Goal: Information Seeking & Learning: Learn about a topic

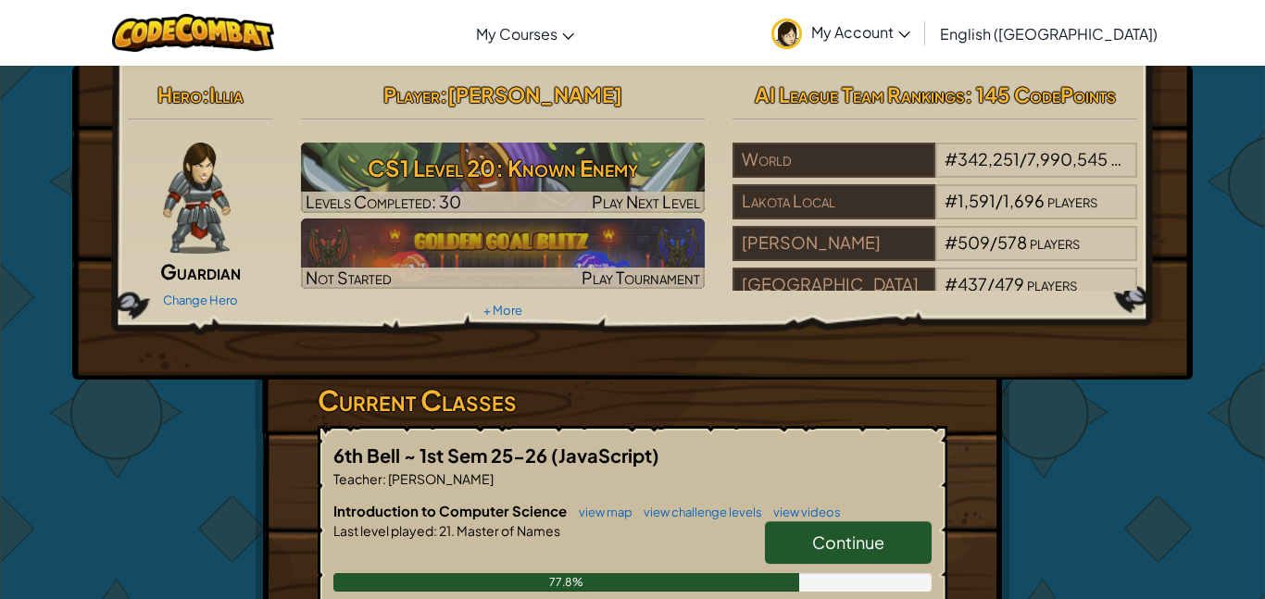
click at [895, 537] on link "Continue" at bounding box center [848, 543] width 167 height 43
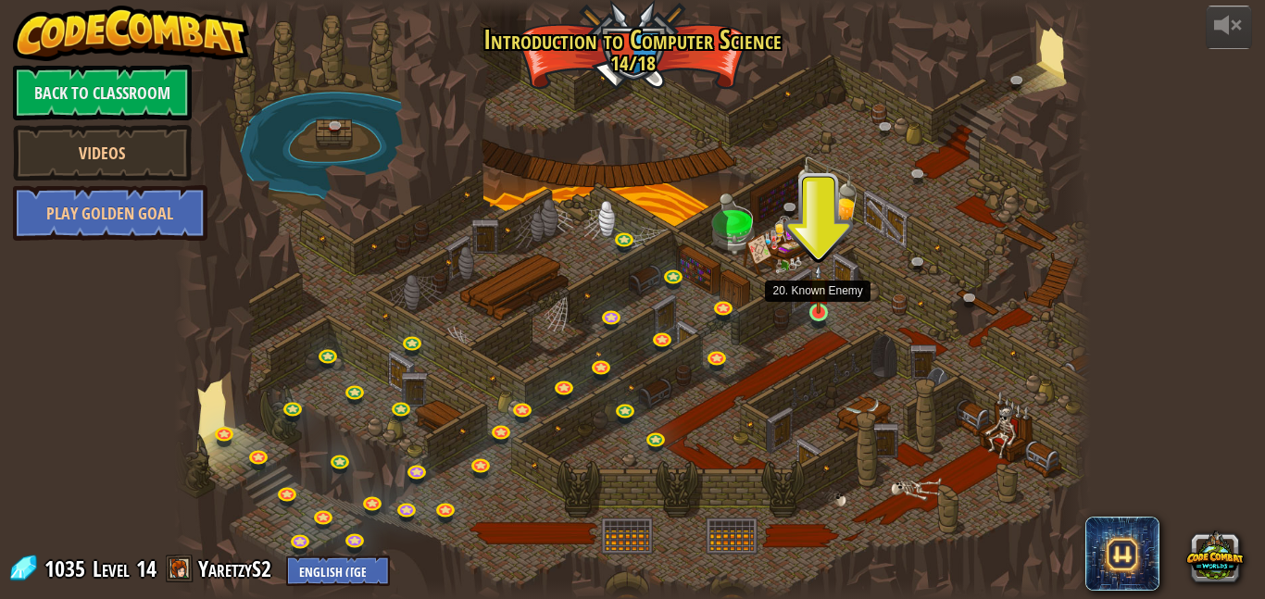
click at [823, 307] on img at bounding box center [818, 289] width 21 height 50
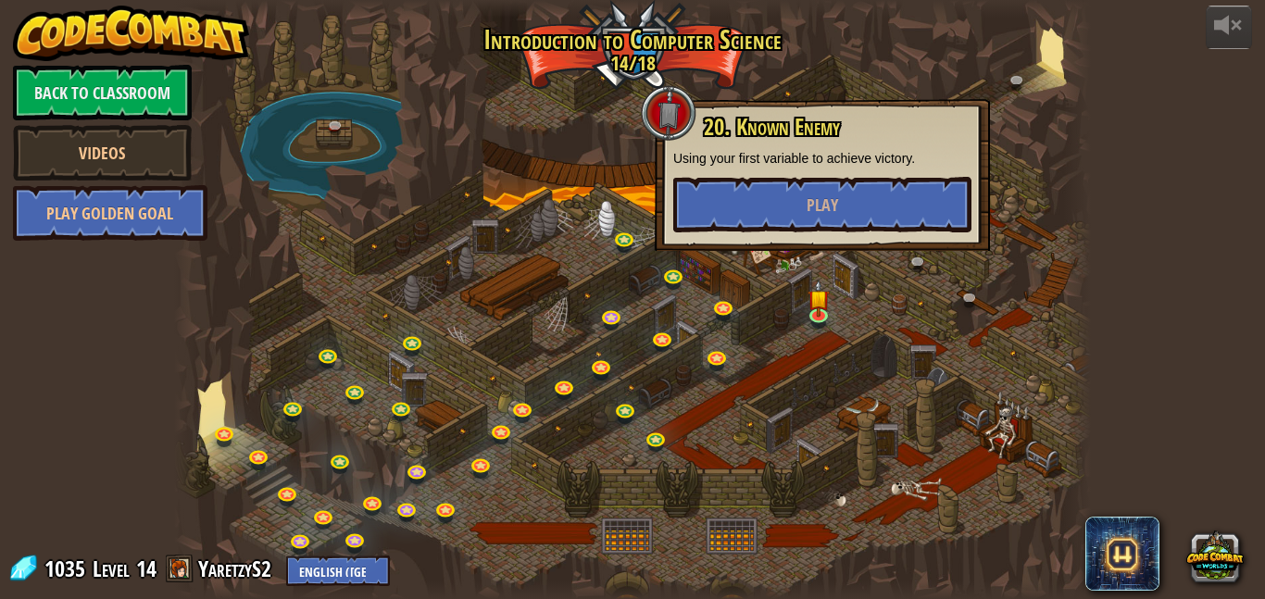
click at [784, 298] on div at bounding box center [632, 299] width 917 height 599
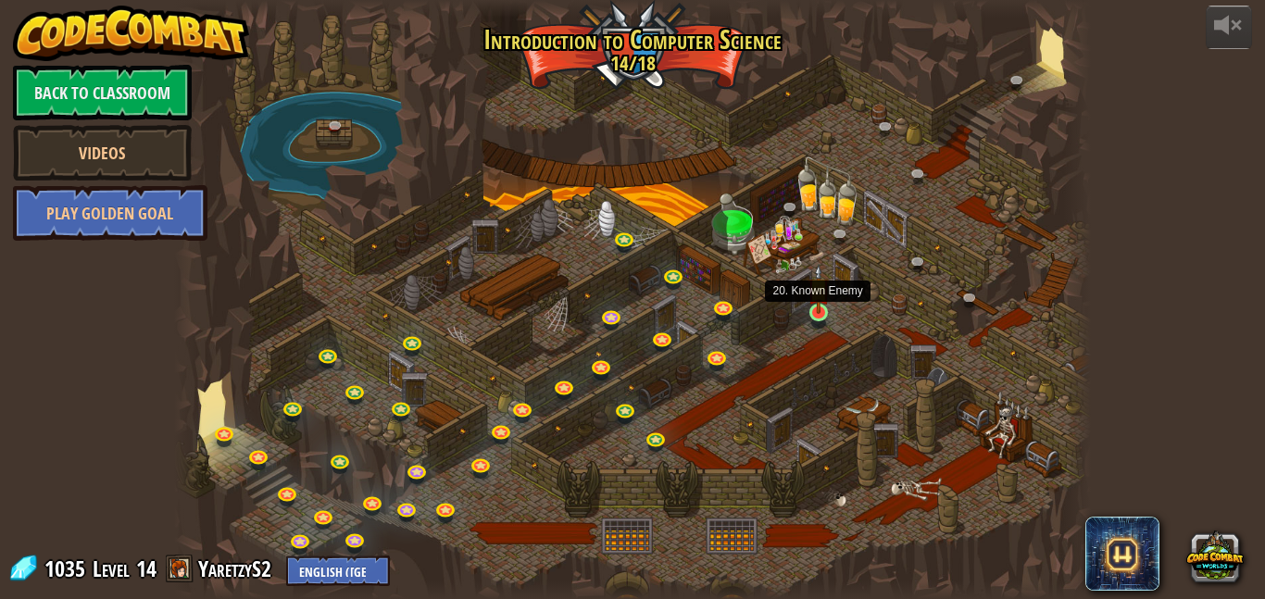
click at [815, 308] on img at bounding box center [818, 289] width 21 height 50
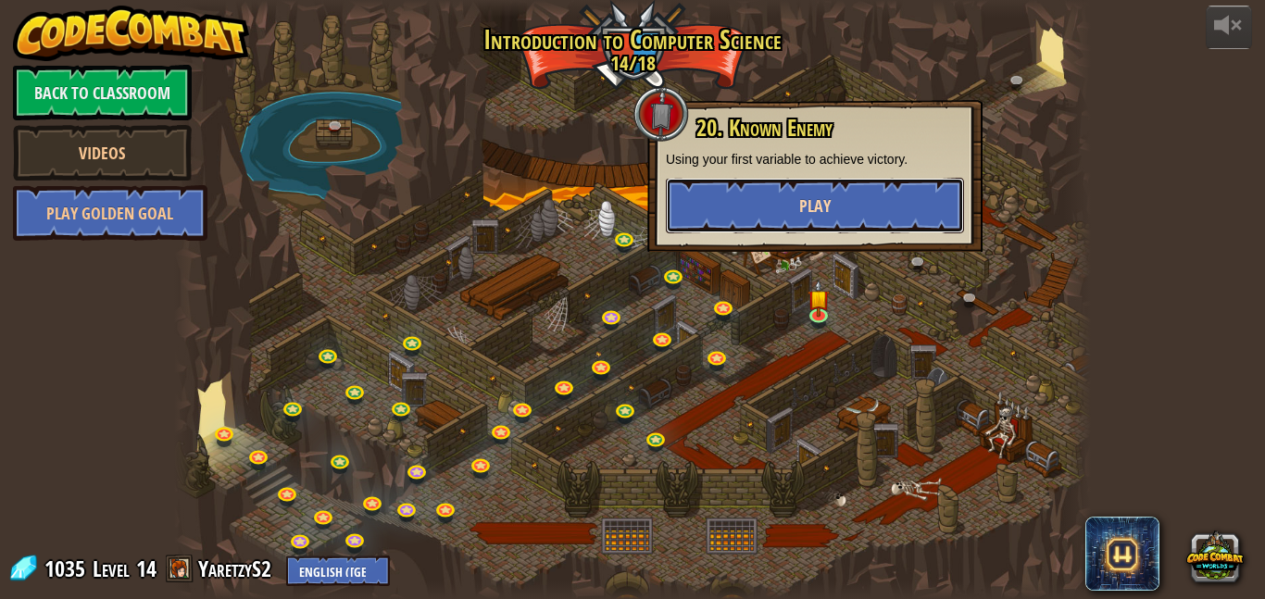
click at [772, 190] on button "Play" at bounding box center [815, 206] width 298 height 56
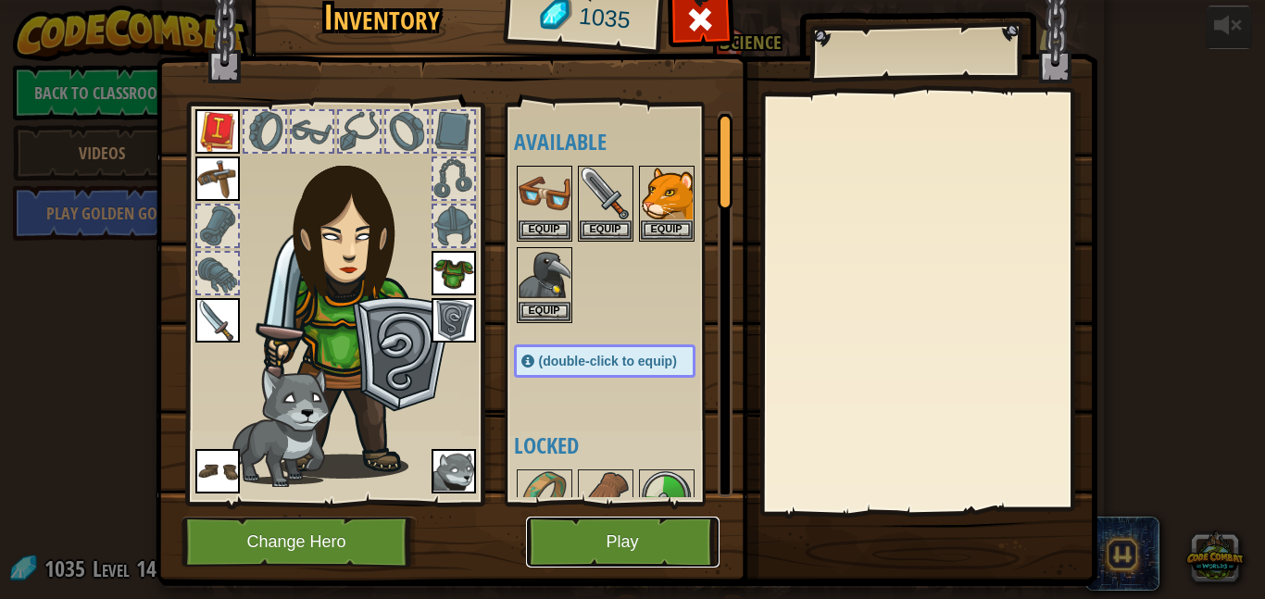
click at [655, 550] on button "Play" at bounding box center [623, 542] width 194 height 51
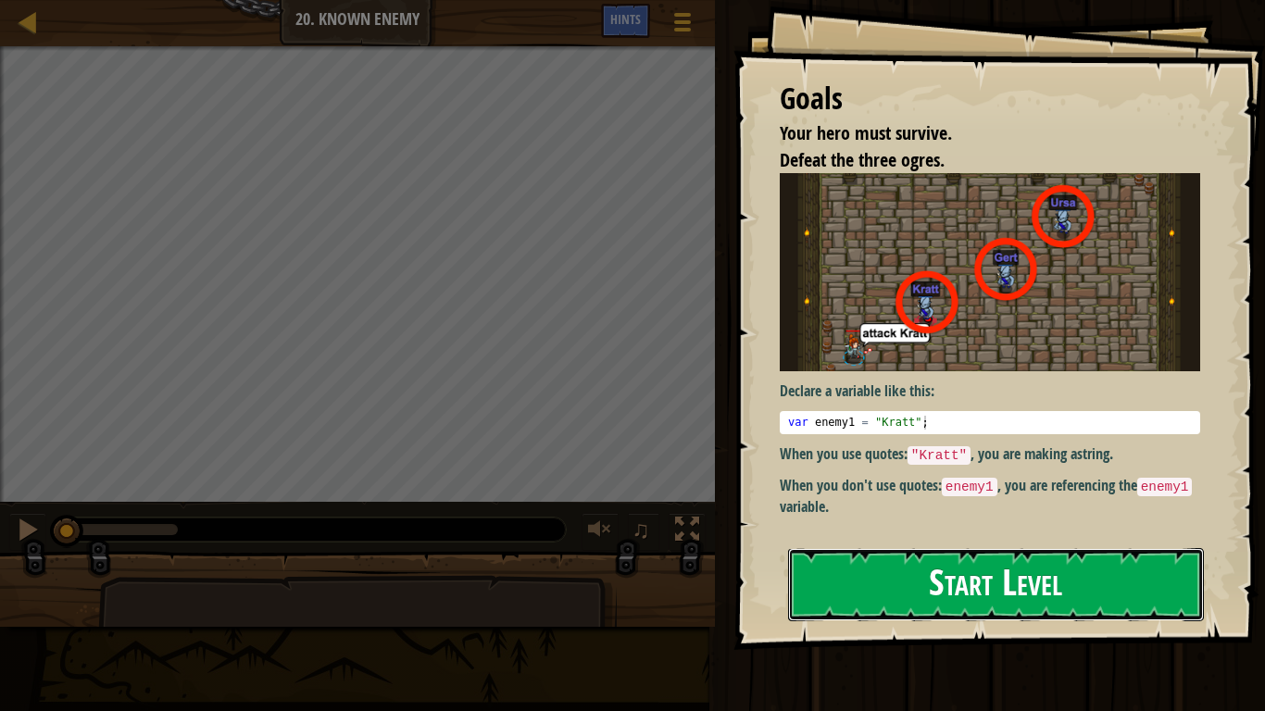
click at [926, 592] on button "Start Level" at bounding box center [996, 584] width 416 height 73
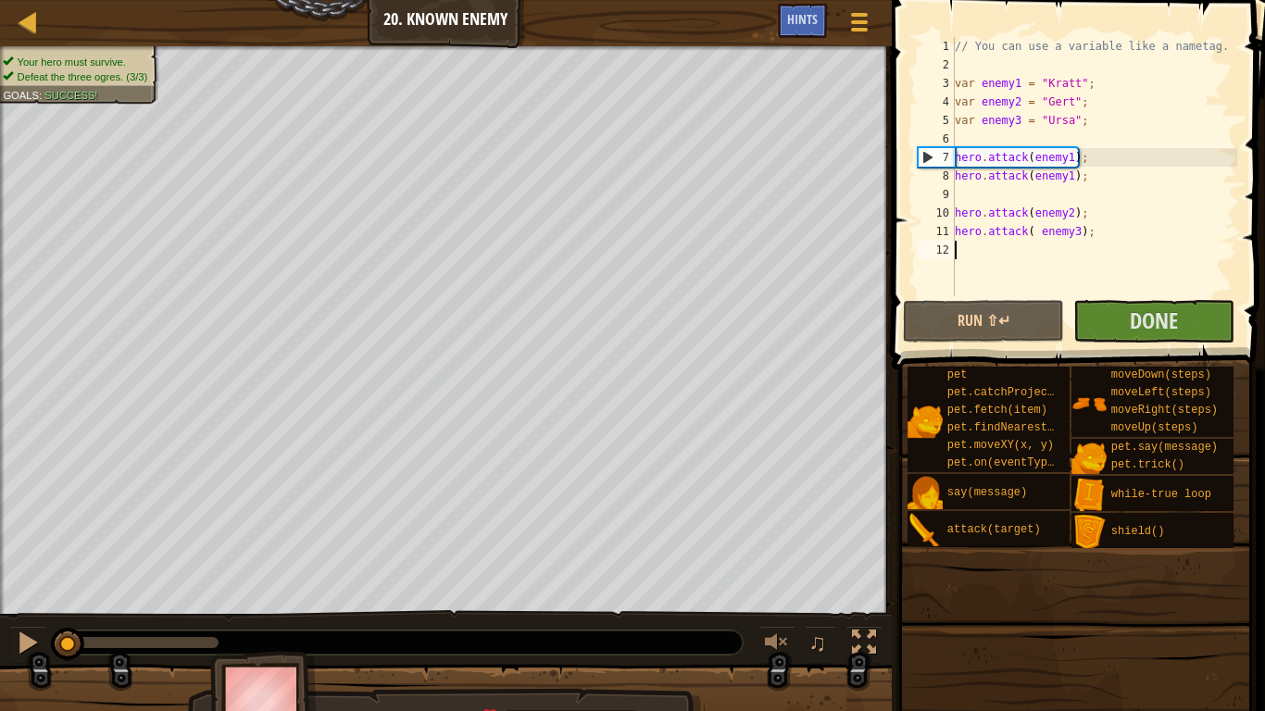
click at [1114, 347] on span at bounding box center [1076, 621] width 360 height 548
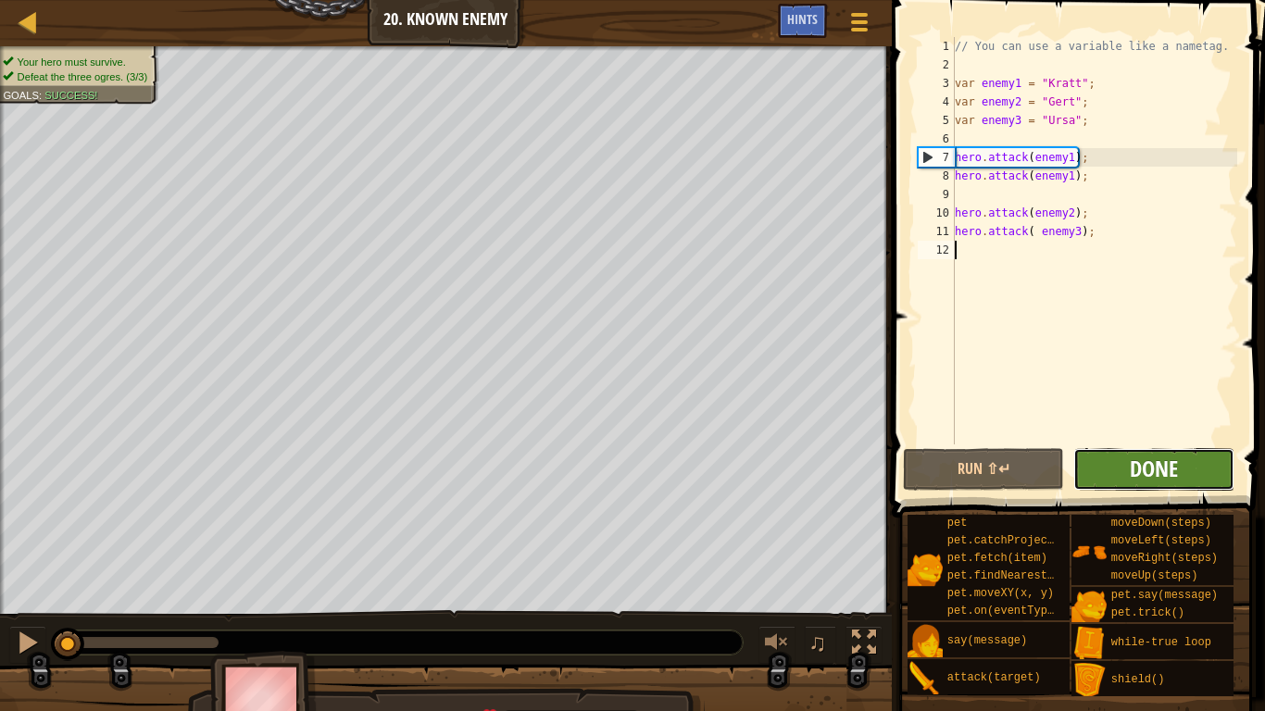
click at [1131, 480] on span "Done" at bounding box center [1154, 469] width 48 height 30
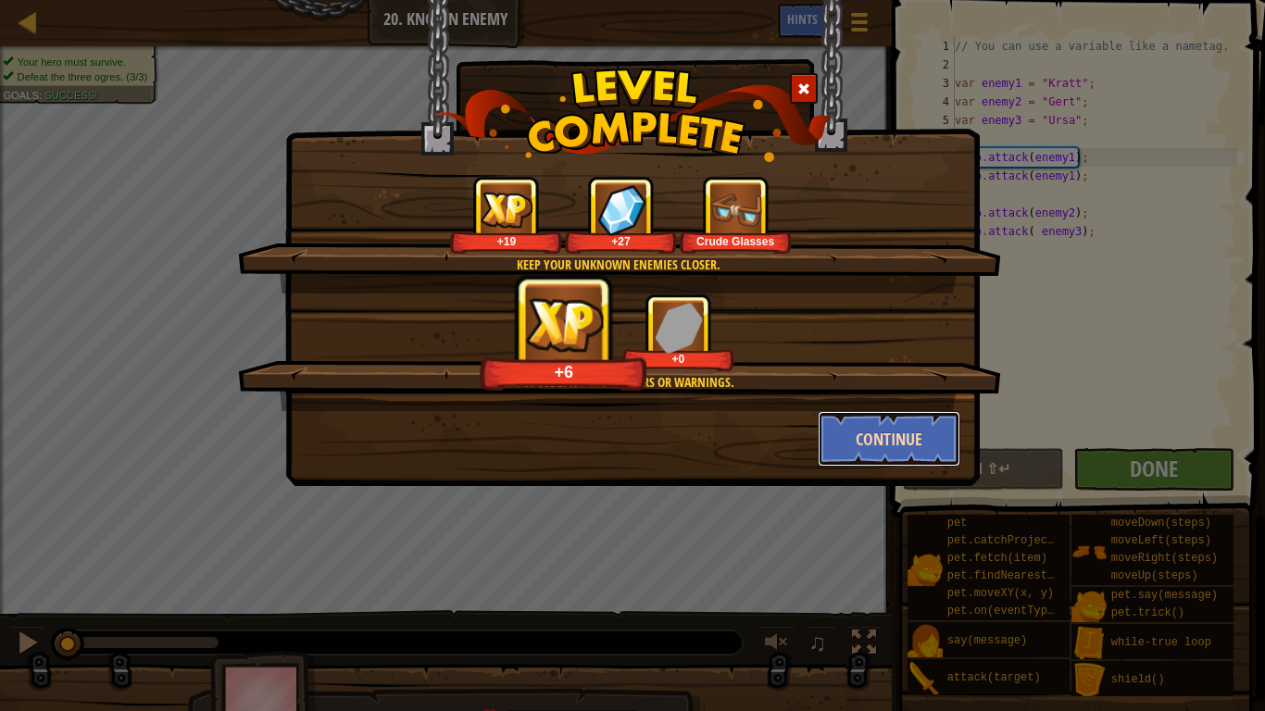
click at [855, 441] on button "Continue" at bounding box center [890, 439] width 144 height 56
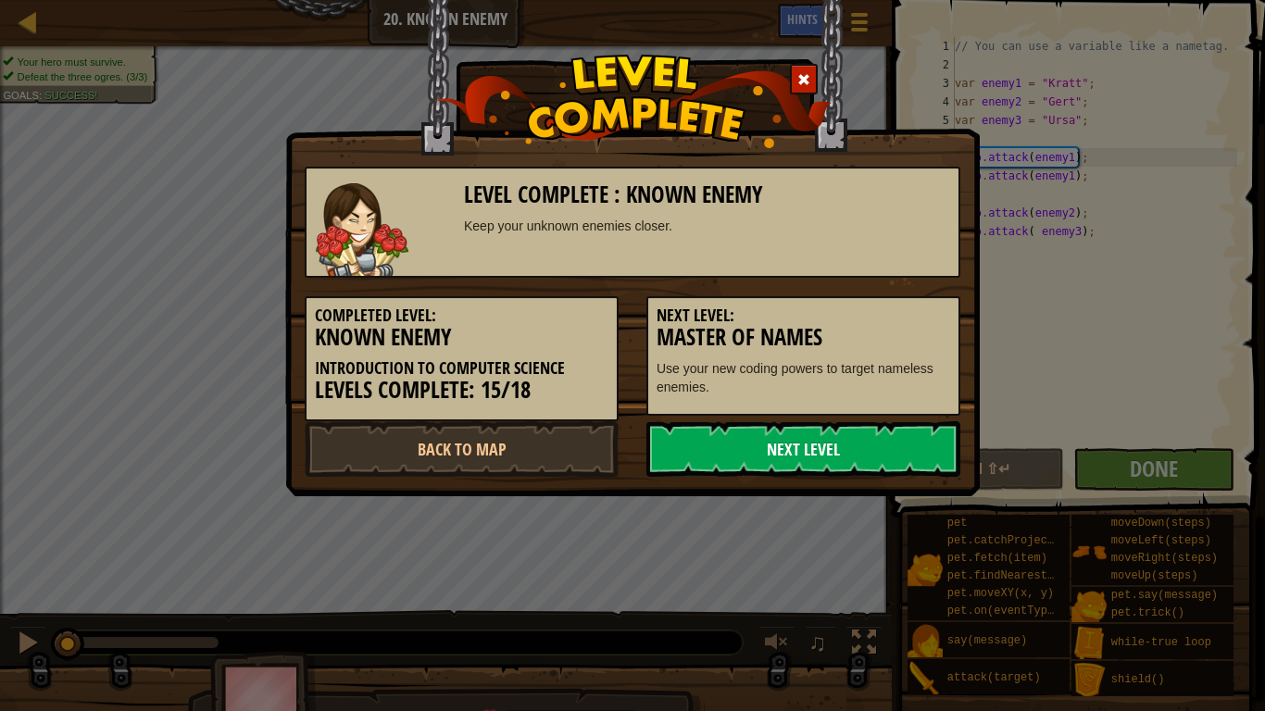
click at [859, 445] on link "Next Level" at bounding box center [804, 450] width 314 height 56
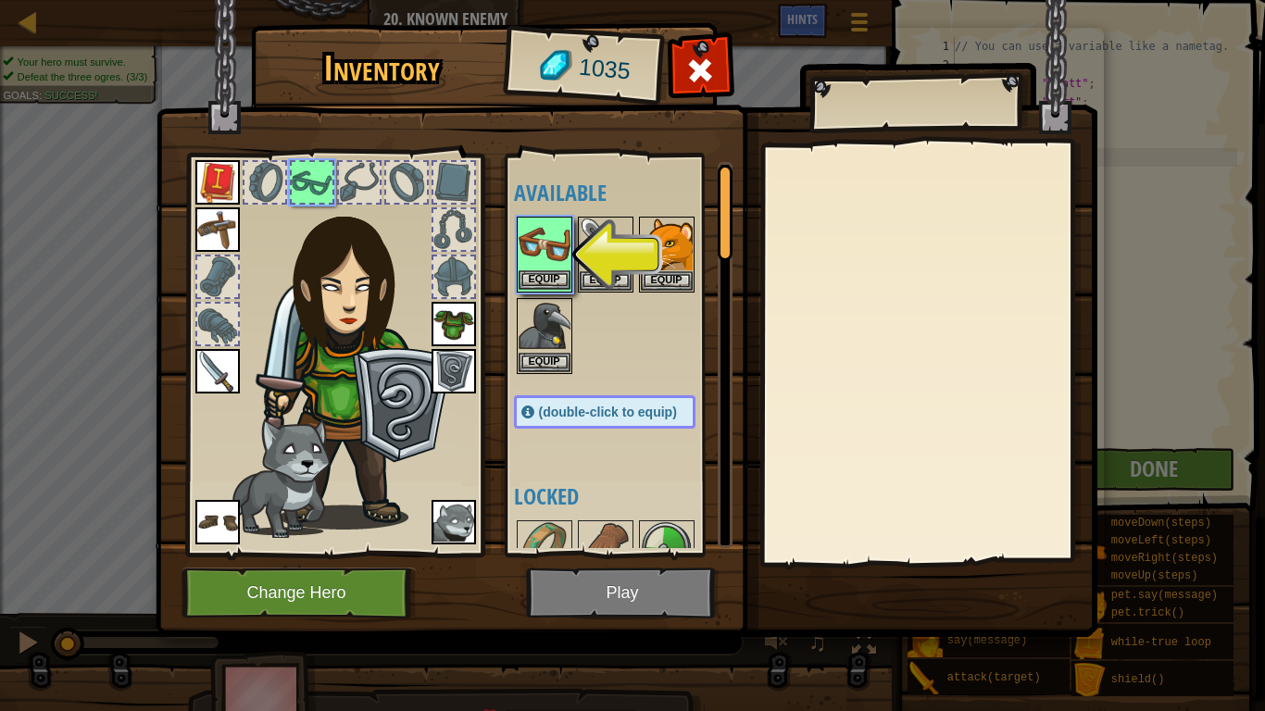
click at [544, 257] on img at bounding box center [545, 245] width 52 height 52
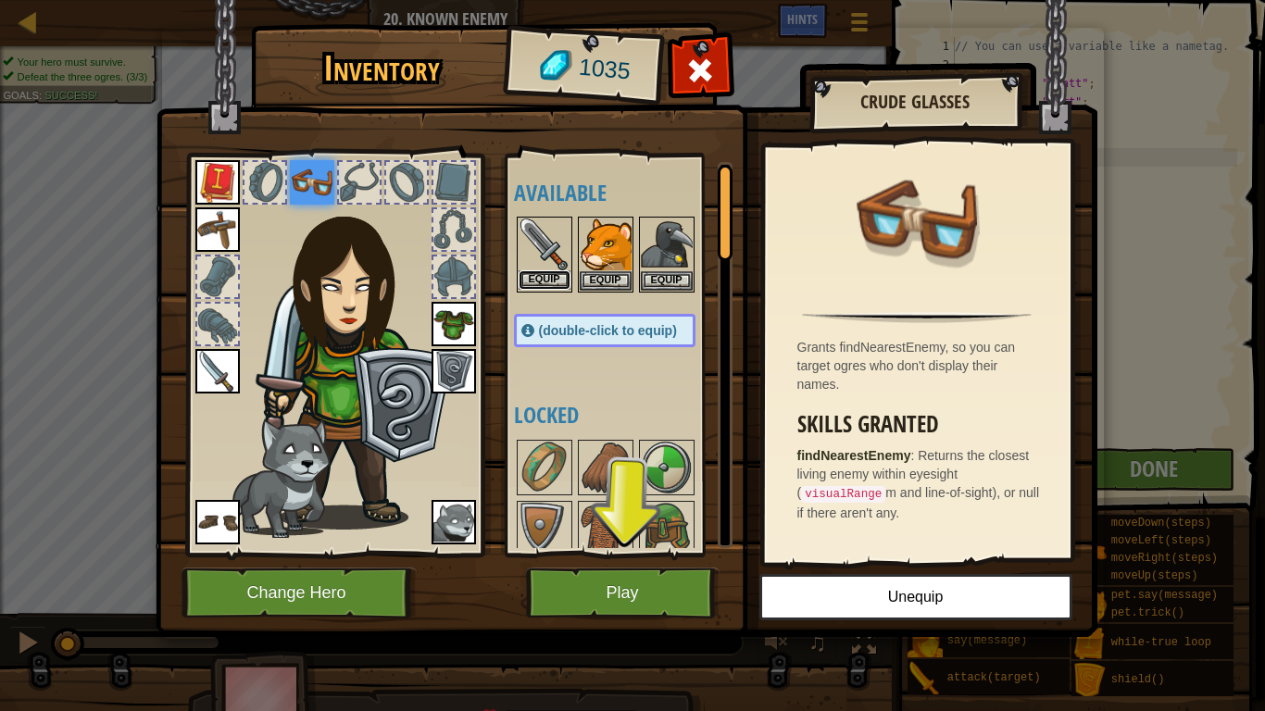
click at [535, 273] on button "Equip" at bounding box center [545, 280] width 52 height 19
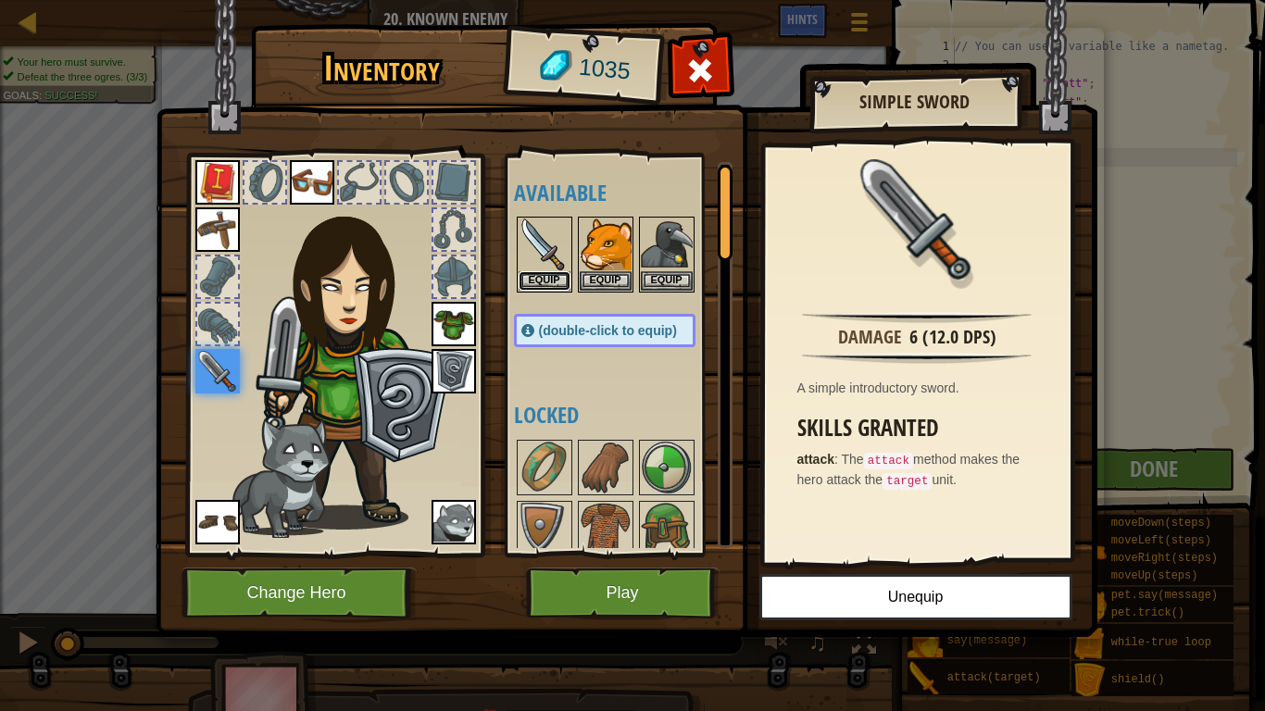
click at [535, 273] on button "Equip" at bounding box center [545, 280] width 52 height 19
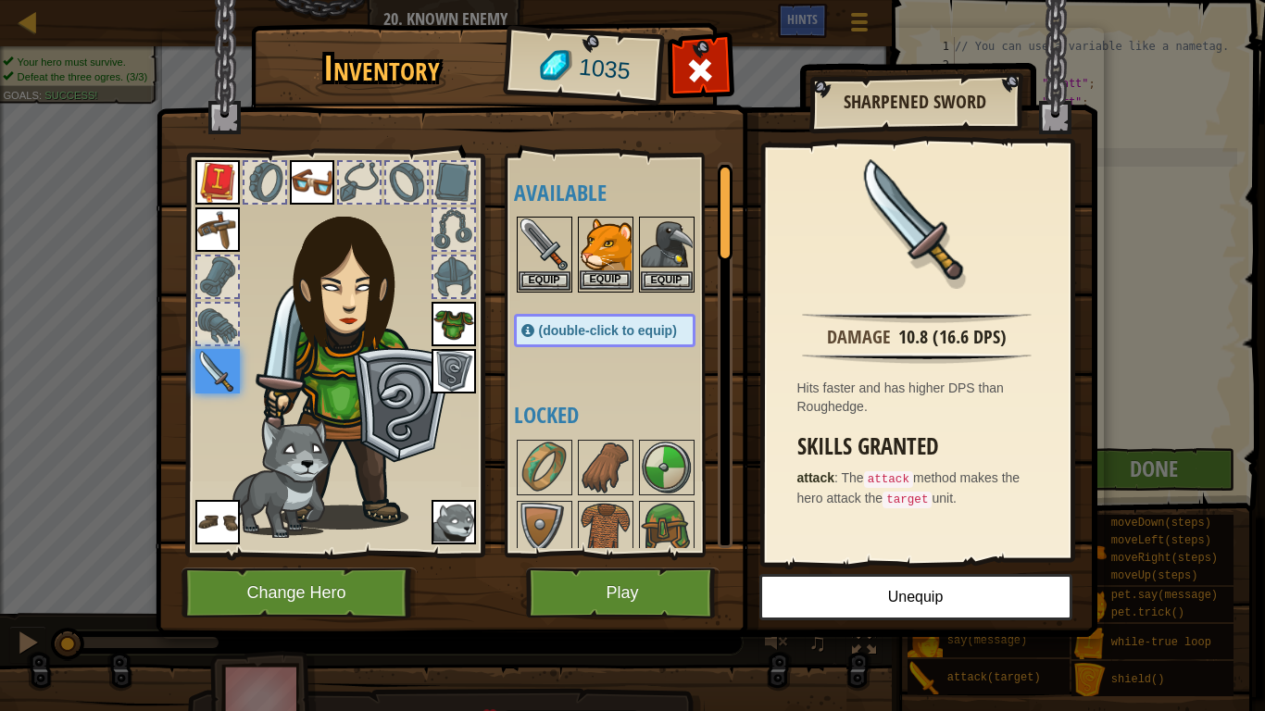
click at [605, 261] on img at bounding box center [606, 245] width 52 height 52
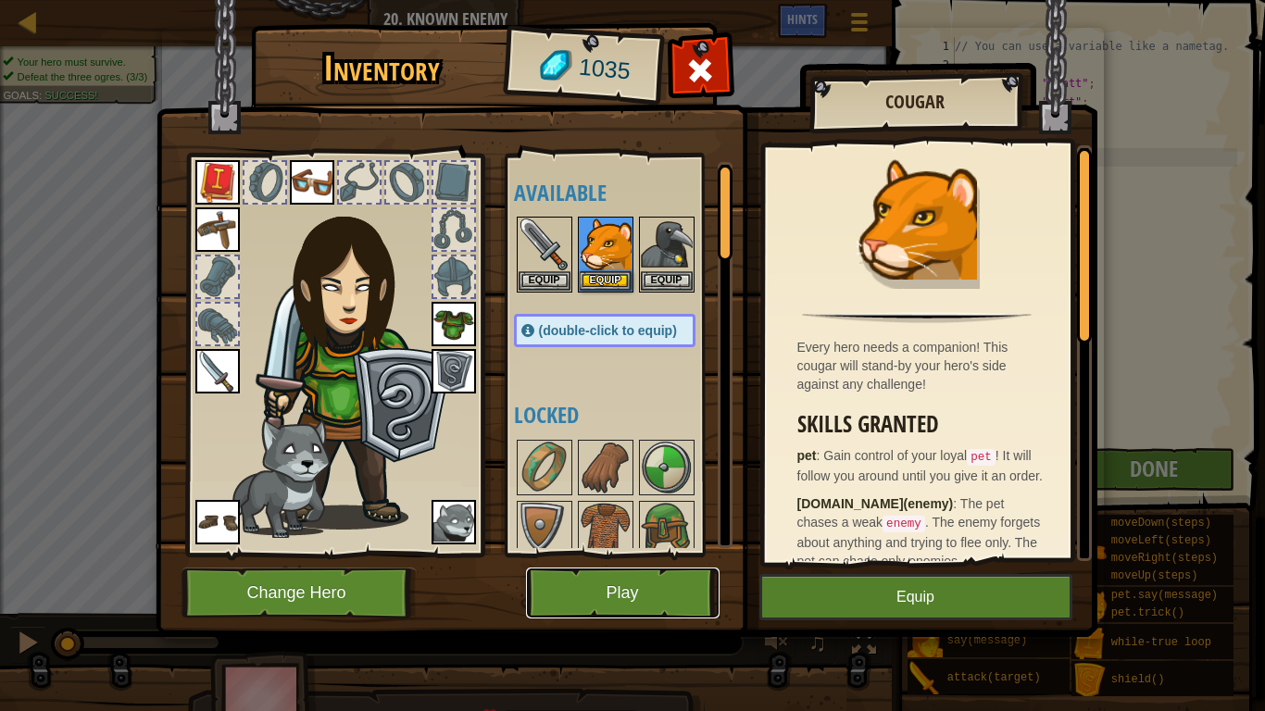
click at [674, 594] on button "Play" at bounding box center [623, 593] width 194 height 51
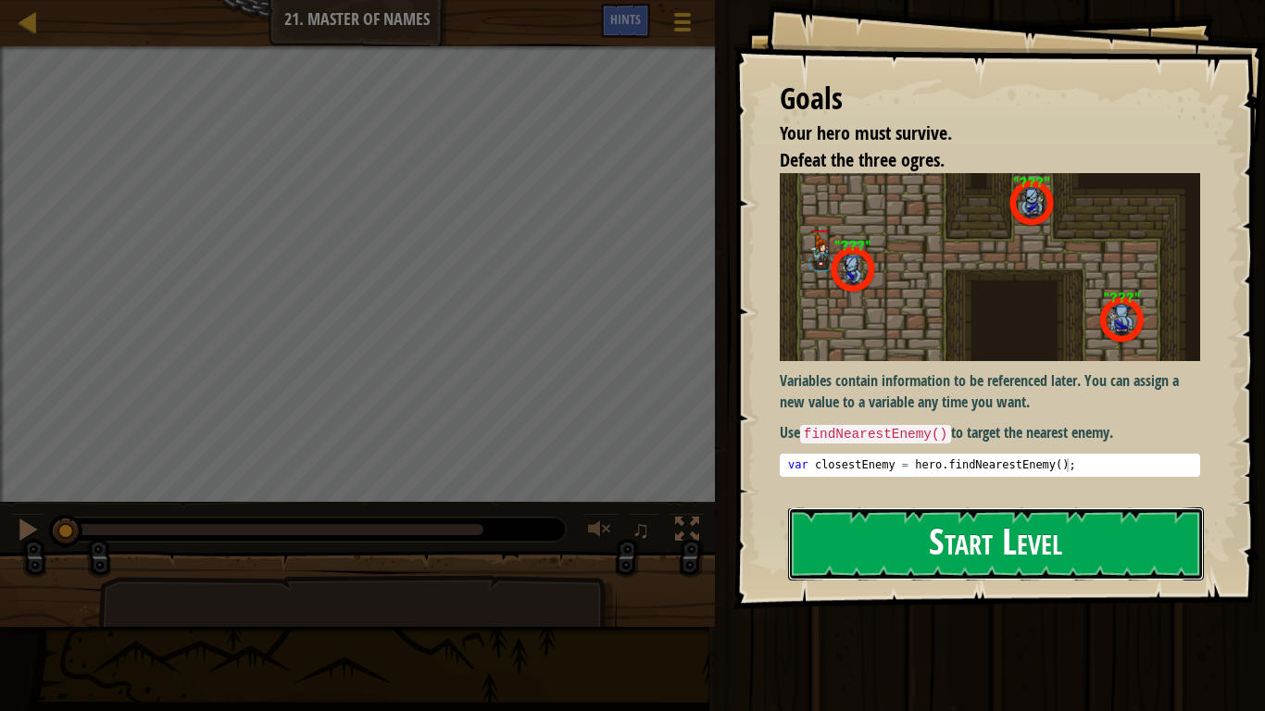
click at [953, 535] on button "Start Level" at bounding box center [996, 544] width 416 height 73
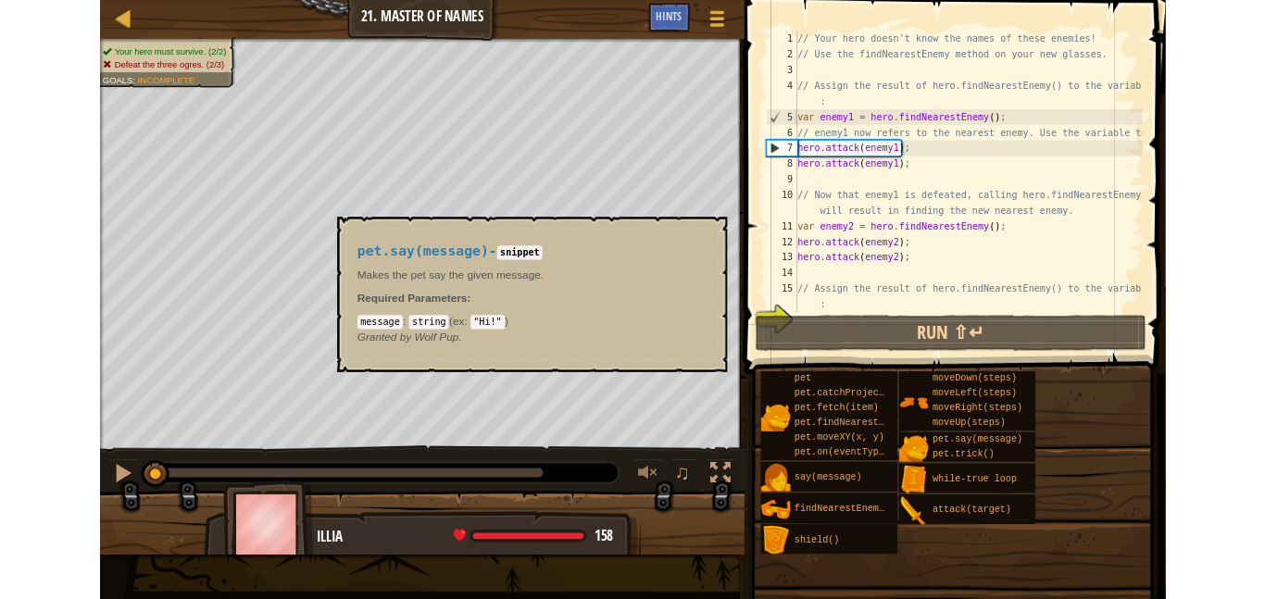
scroll to position [37, 0]
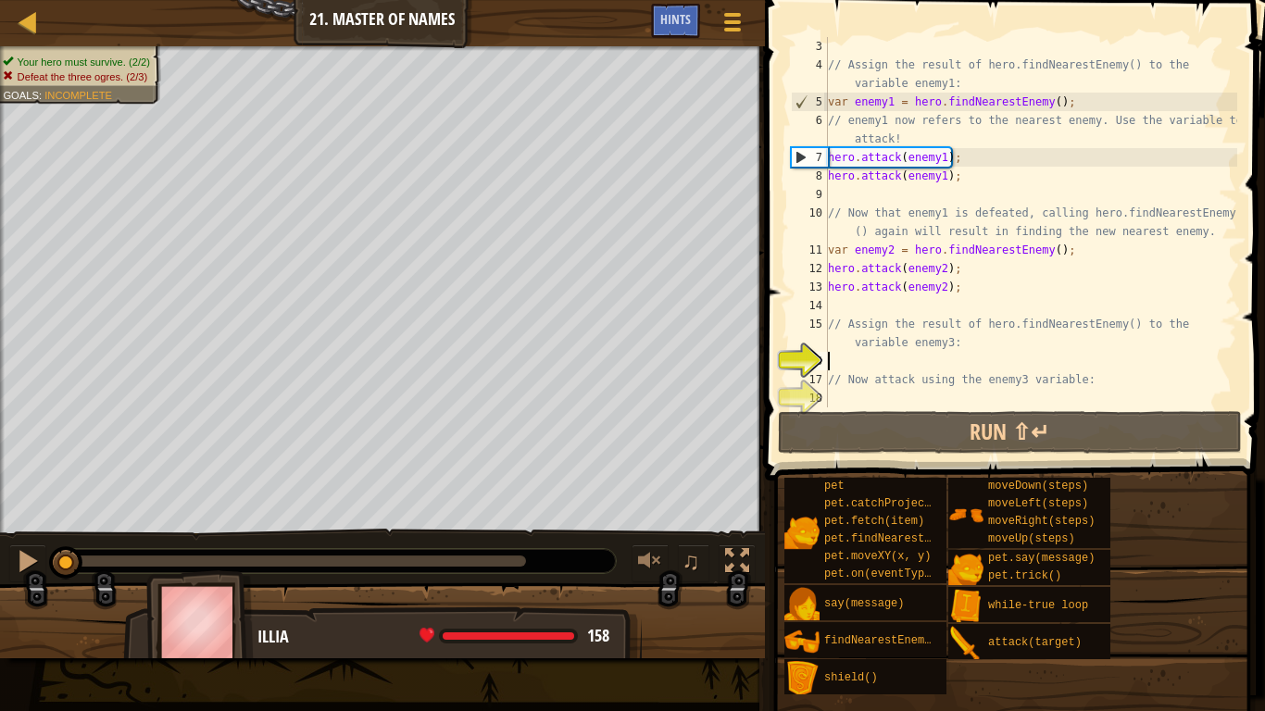
click at [883, 364] on div "// Assign the result of hero.findNearestEnemy() to the variable enemy1: var ene…" at bounding box center [1031, 241] width 413 height 408
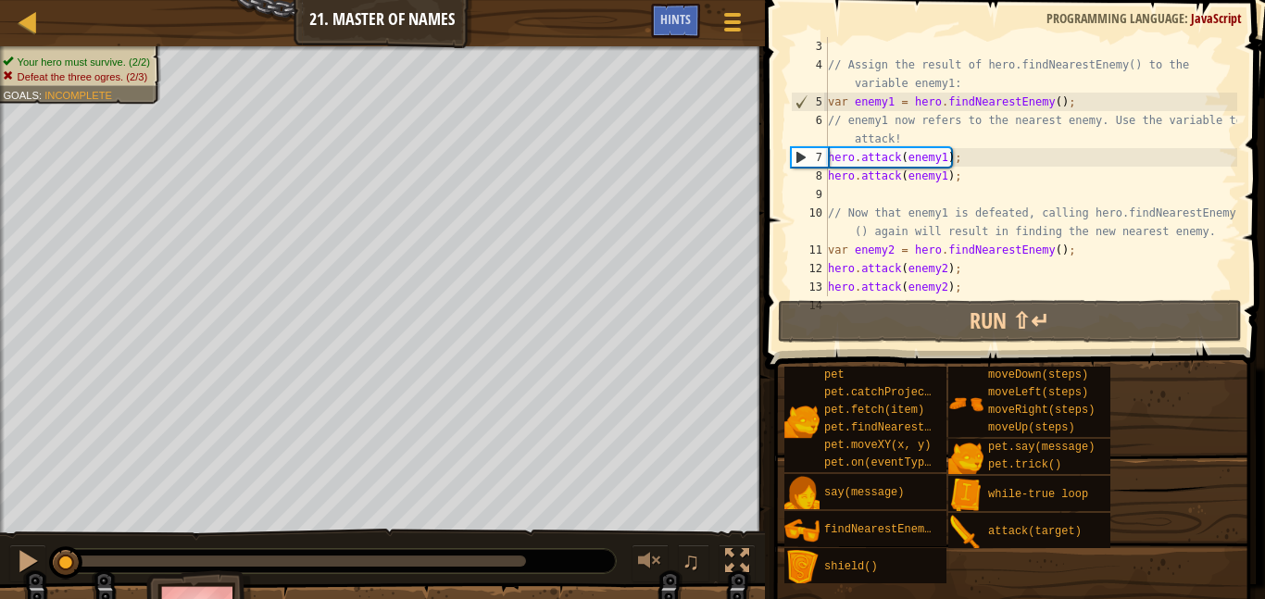
click at [870, 188] on div "// Assign the result of hero.findNearestEnemy() to the variable enemy1: var ene…" at bounding box center [1031, 185] width 413 height 296
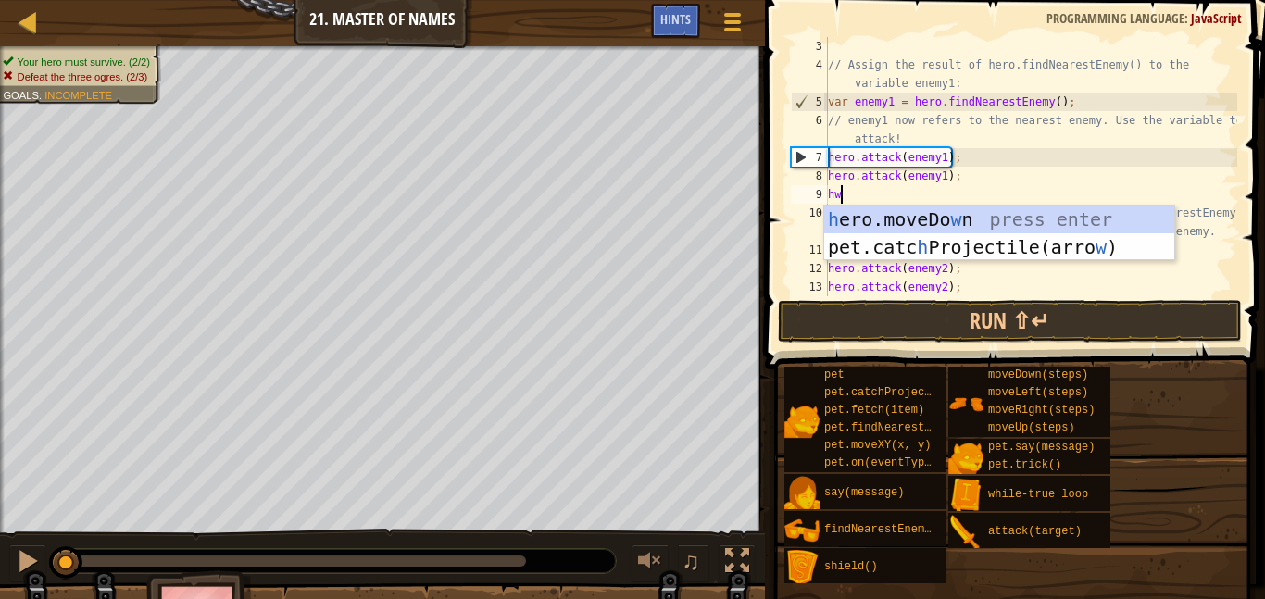
scroll to position [8, 1]
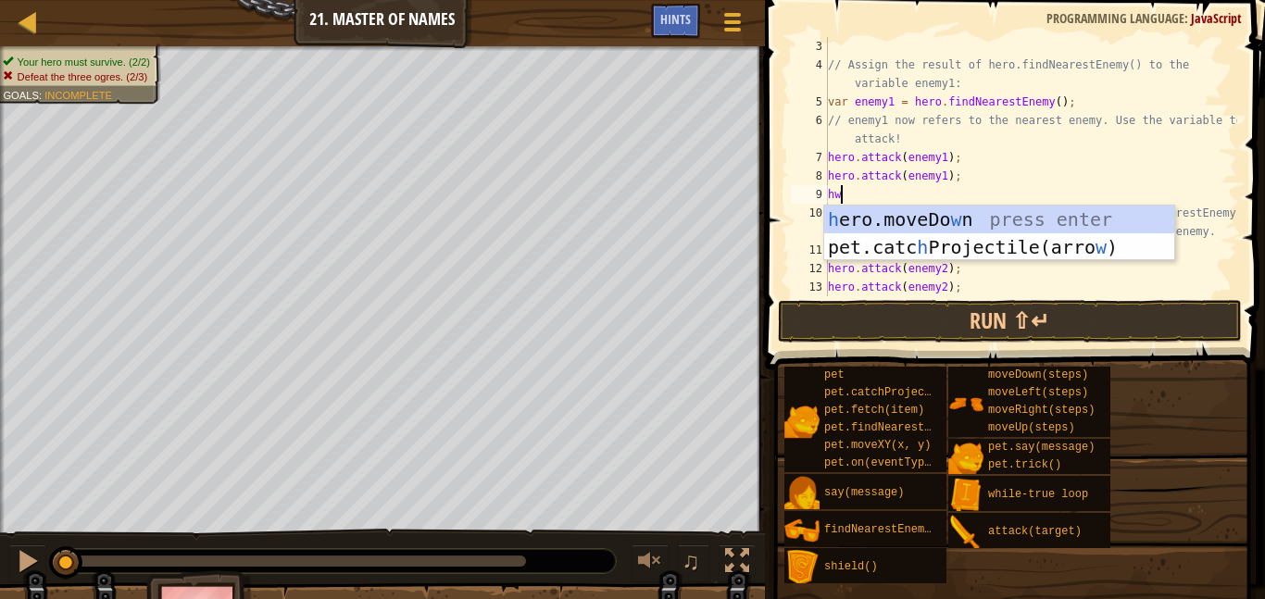
type textarea "h"
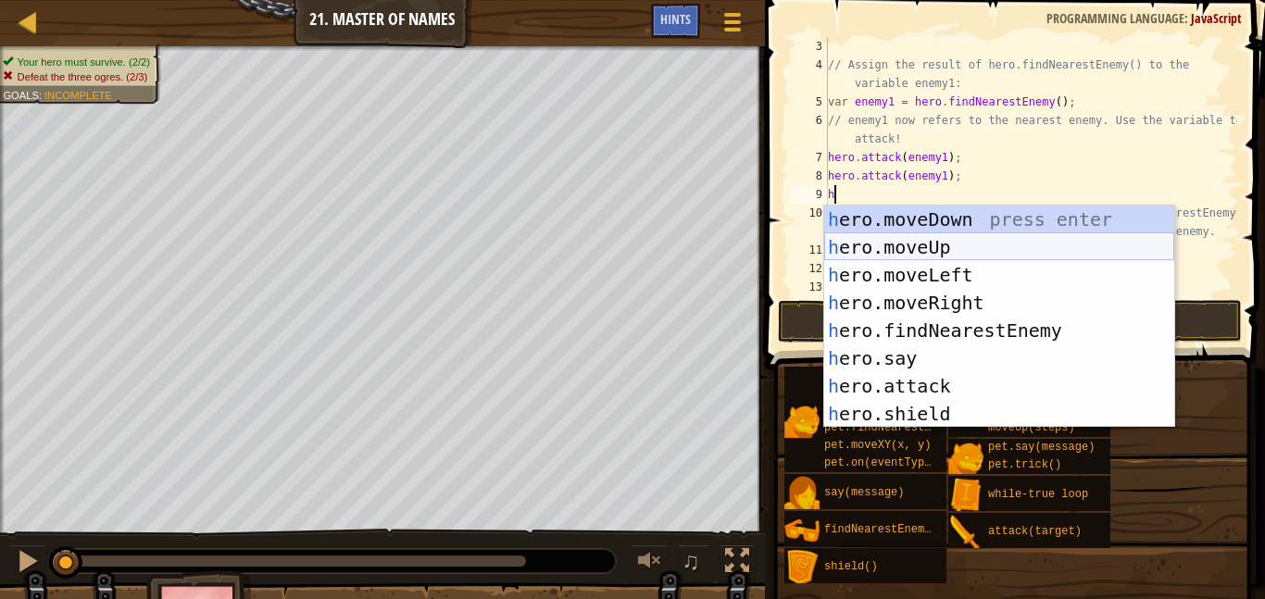
click at [925, 250] on div "h ero.moveDown press enter h ero.moveUp press enter h ero.moveLeft press enter …" at bounding box center [1000, 345] width 350 height 278
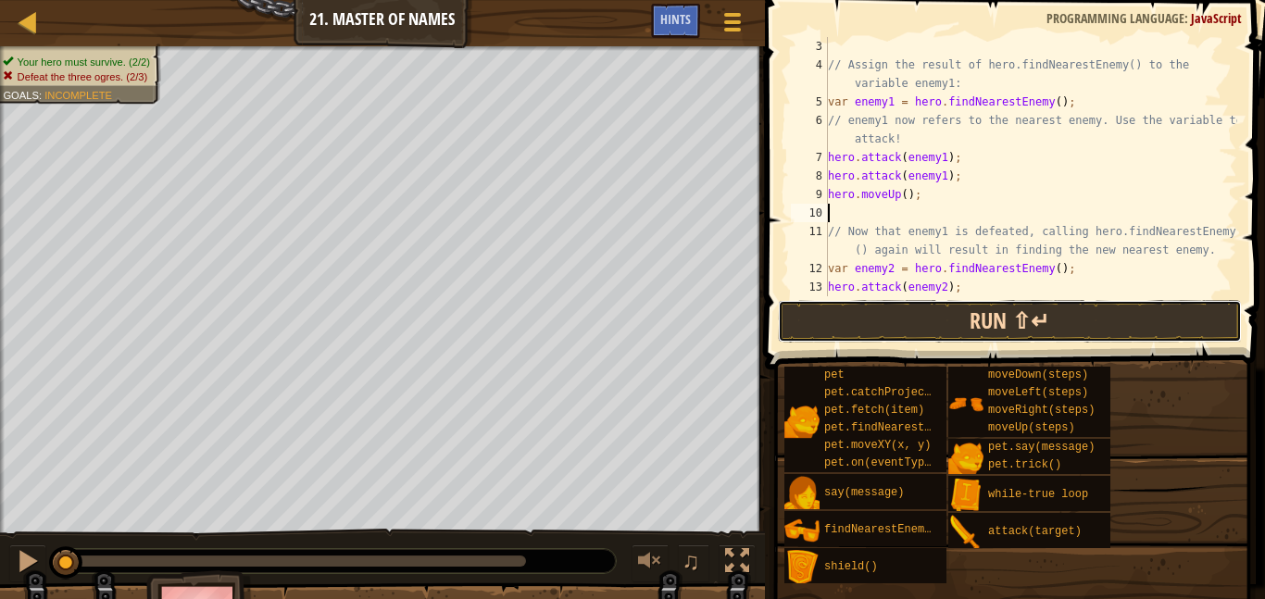
click at [938, 317] on button "Run ⇧↵" at bounding box center [1010, 321] width 464 height 43
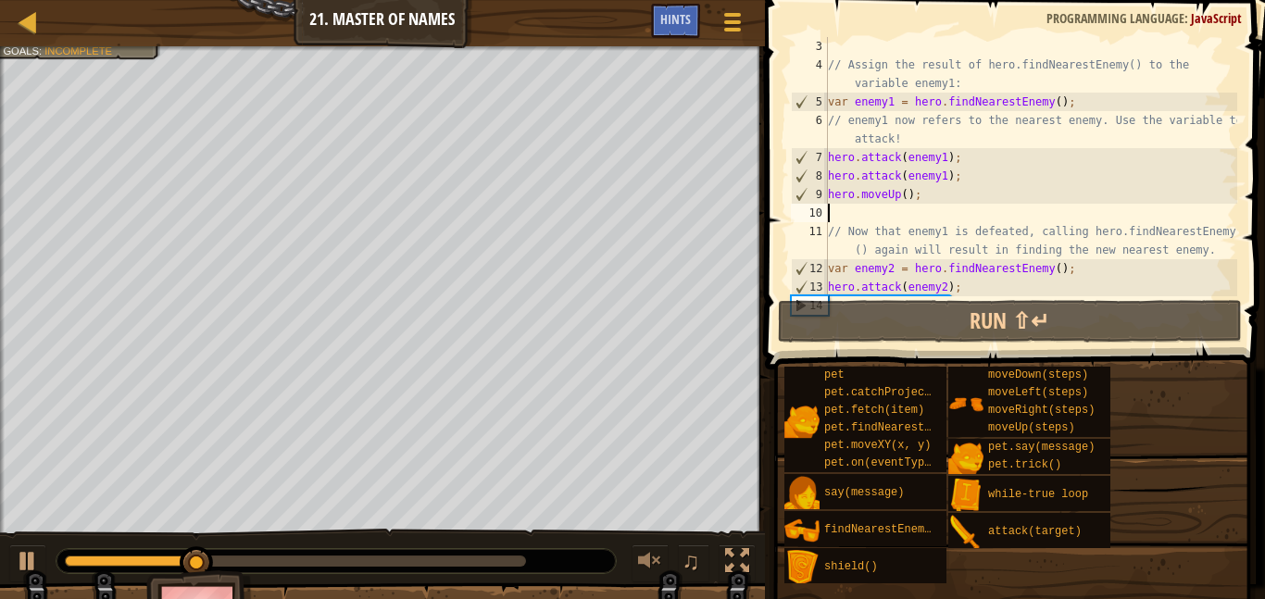
click at [942, 179] on div "// Assign the result of hero.findNearestEnemy() to the variable enemy1: var ene…" at bounding box center [1031, 185] width 413 height 296
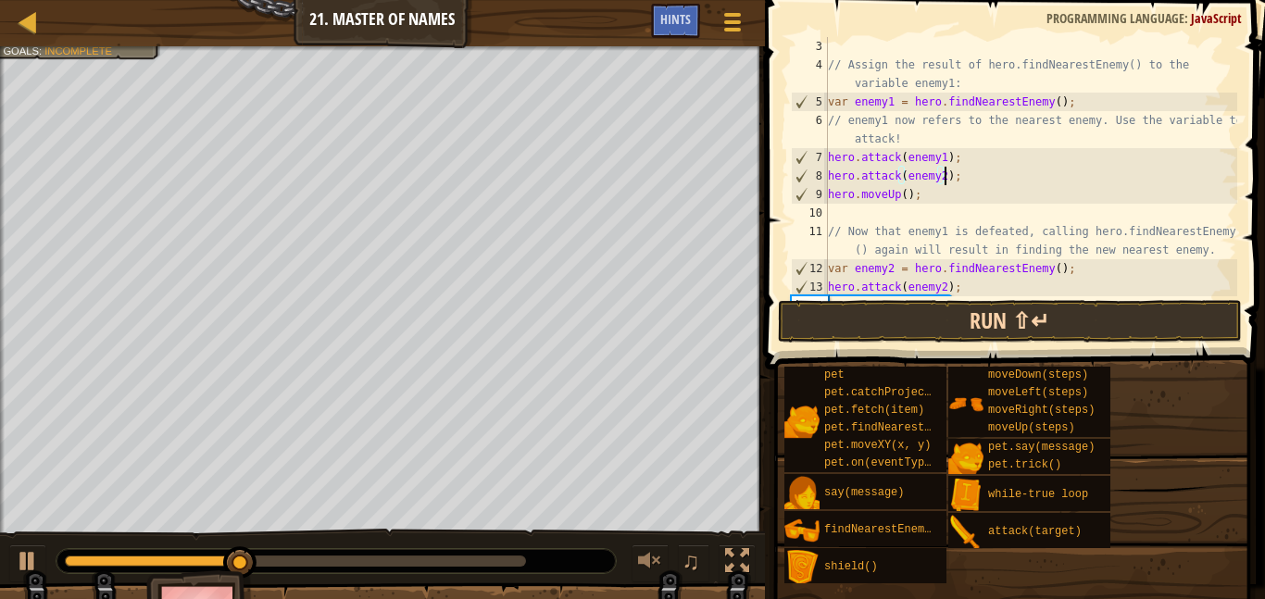
scroll to position [8, 17]
drag, startPoint x: 940, startPoint y: 188, endPoint x: 812, endPoint y: 191, distance: 128.8
click at [812, 191] on div "hero.attack(enemy2); 3 4 5 6 7 8 9 10 11 12 13 14 // Assign the result of hero.…" at bounding box center [1012, 166] width 450 height 259
type textarea "hero.moveUp();"
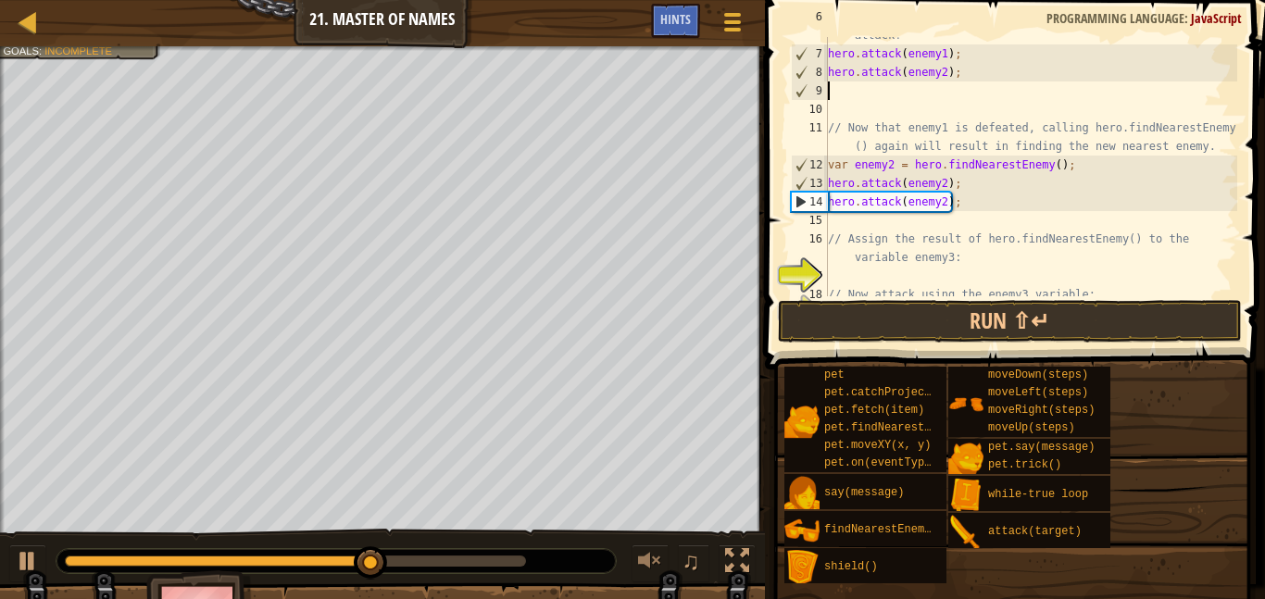
scroll to position [139, 0]
click at [967, 205] on div "// enemy1 now refers to the nearest enemy. Use the variable to attack! hero . a…" at bounding box center [1031, 164] width 413 height 315
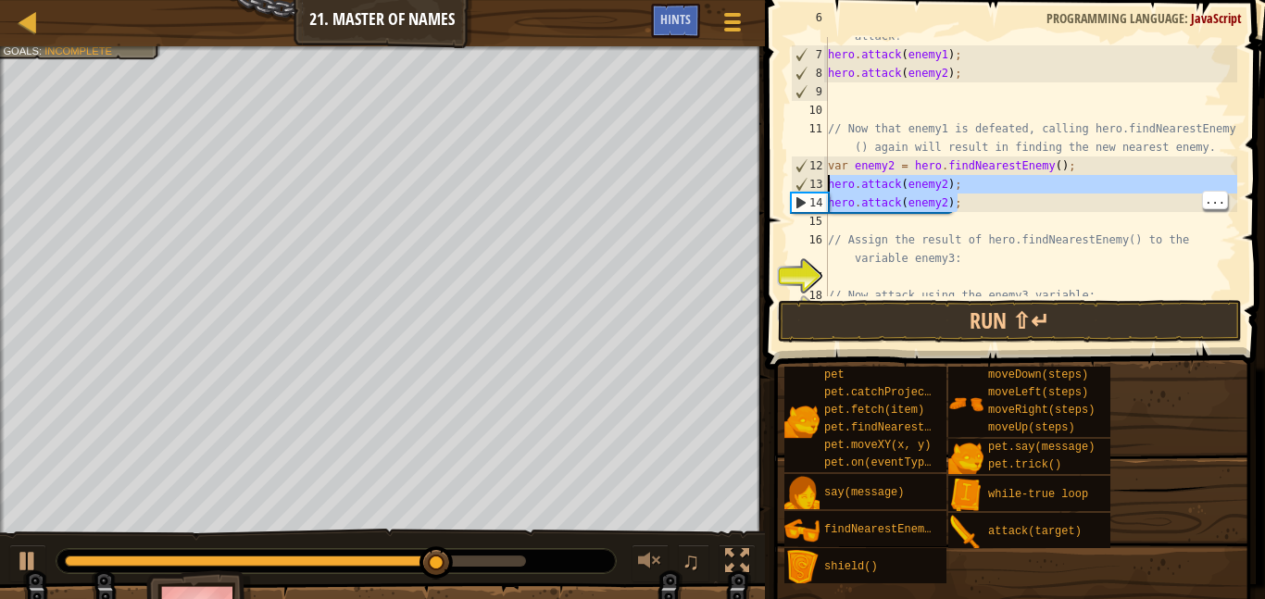
drag, startPoint x: 970, startPoint y: 204, endPoint x: 825, endPoint y: 187, distance: 145.5
click at [825, 187] on div "hero.attack(enemy2); 6 7 8 9 10 11 12 13 14 15 16 17 18 19 // enemy1 now refers…" at bounding box center [1012, 166] width 450 height 259
type textarea "hero.attack(enemy2); hero.attack(enemy2);"
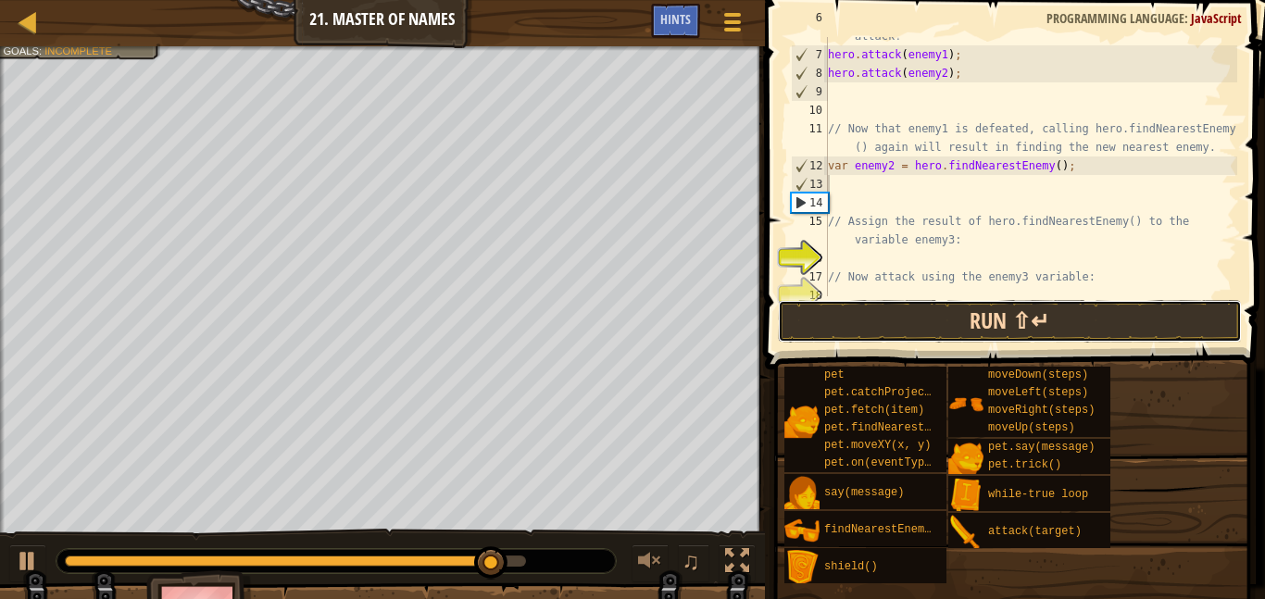
click at [1002, 315] on button "Run ⇧↵" at bounding box center [1010, 321] width 464 height 43
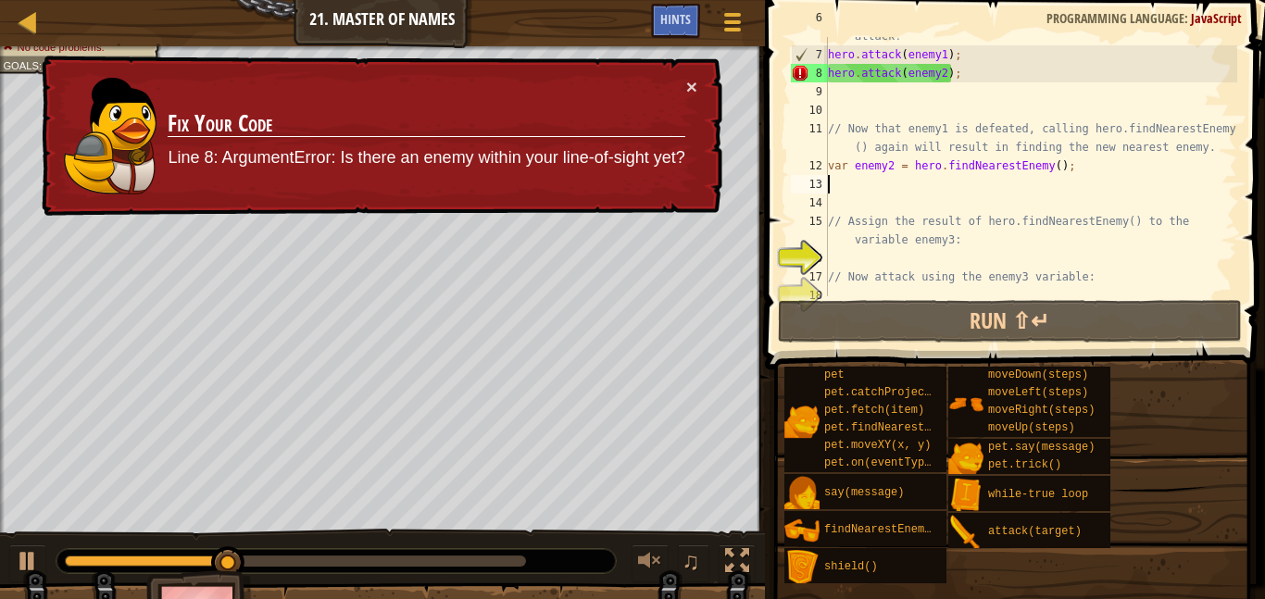
click at [972, 59] on div "// enemy1 now refers to the nearest enemy. Use the variable to attack! hero . a…" at bounding box center [1031, 165] width 413 height 315
type textarea "hero.attack(enemy1);"
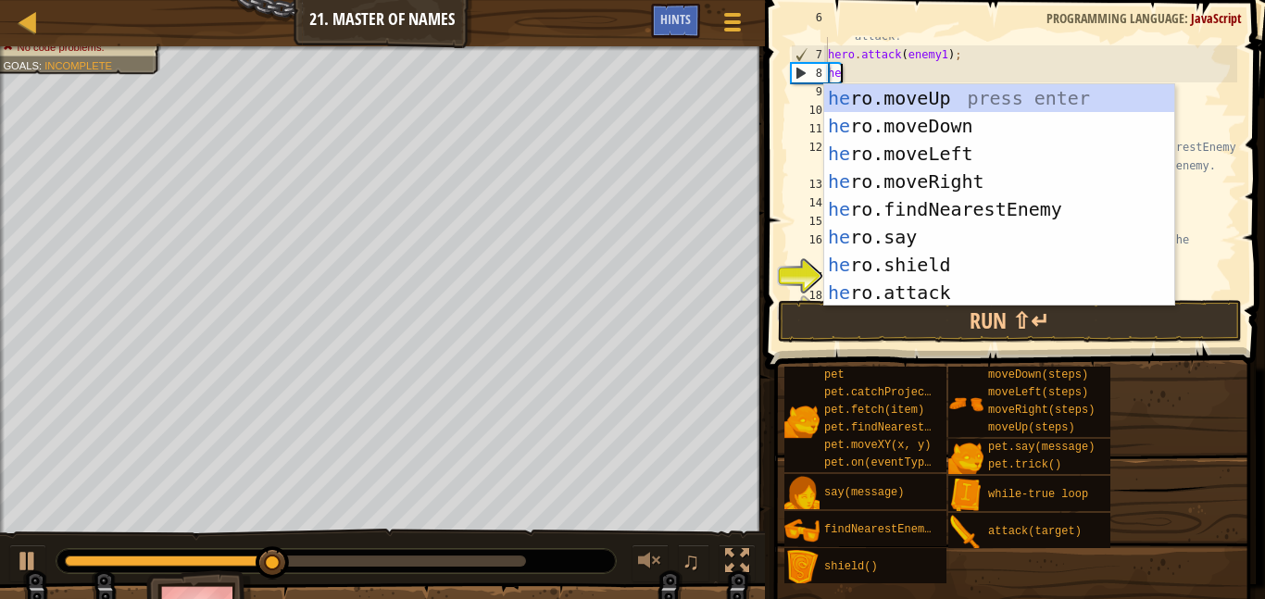
type textarea "her"
click at [986, 200] on div "her o.moveUp press enter her o.moveDown press enter her o.moveLeft press enter …" at bounding box center [1000, 223] width 350 height 278
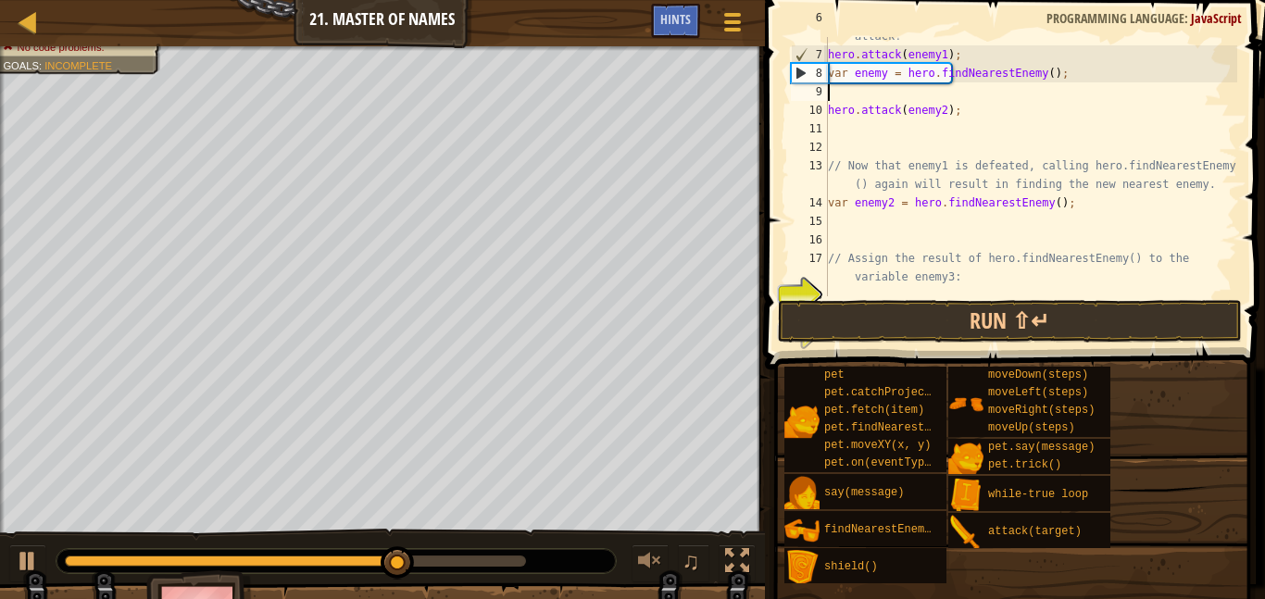
click at [984, 118] on div "// enemy1 now refers to the nearest enemy. Use the variable to attack! hero . a…" at bounding box center [1031, 165] width 413 height 315
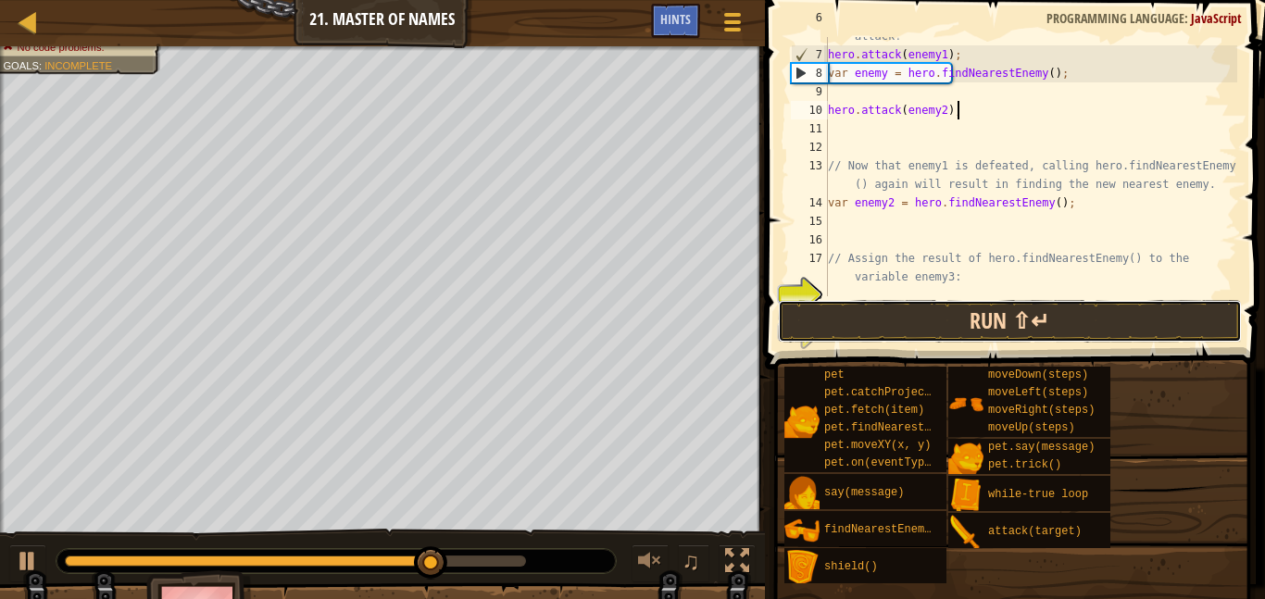
click at [1007, 327] on button "Run ⇧↵" at bounding box center [1010, 321] width 464 height 43
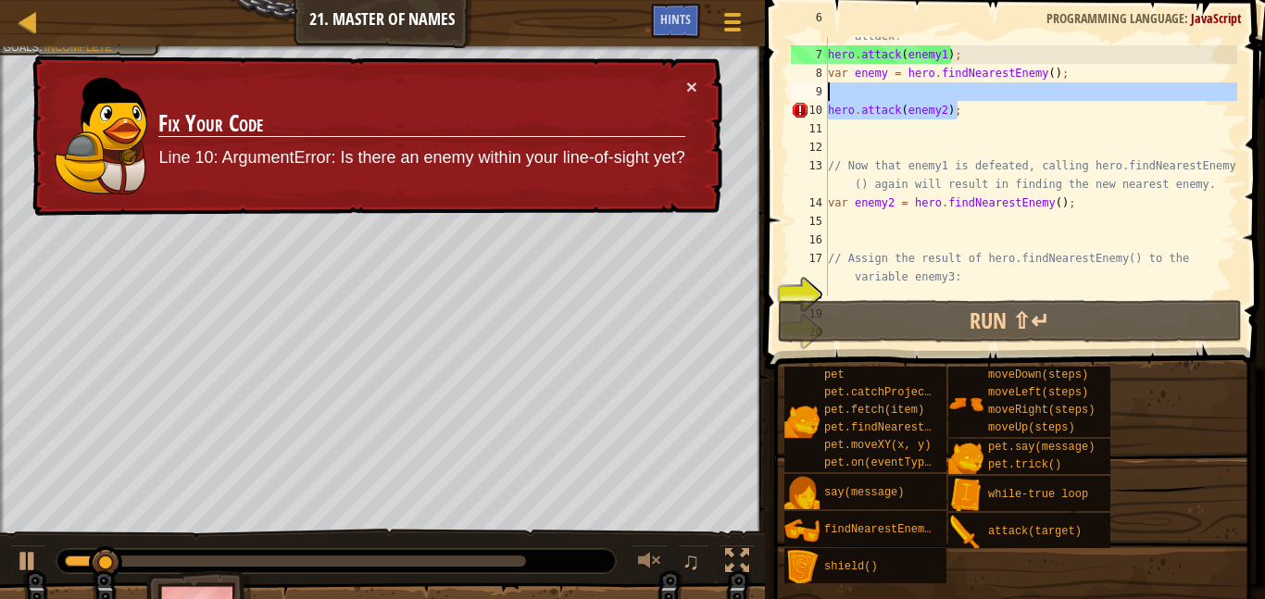
drag, startPoint x: 989, startPoint y: 103, endPoint x: 791, endPoint y: 99, distance: 198.3
click at [791, 99] on div "hero.attack(enemy2); 6 7 8 9 10 11 12 13 14 15 16 17 18 19 20 // enemy1 now ref…" at bounding box center [1012, 166] width 450 height 259
type textarea "hero.attack(enemy2);"
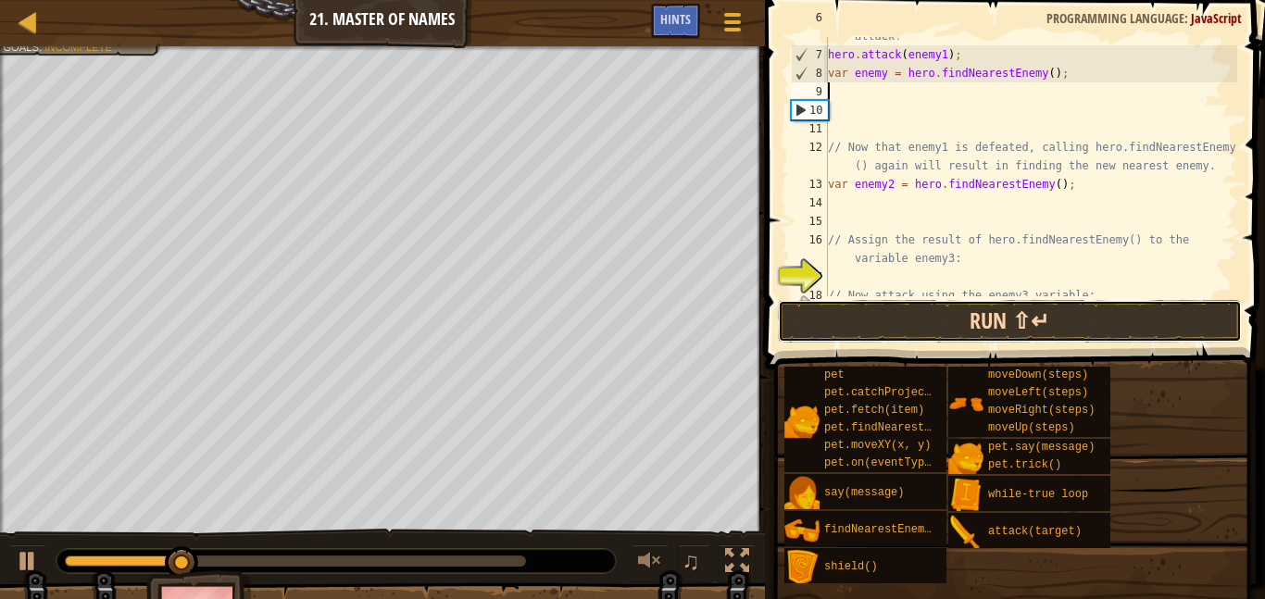
click at [811, 322] on button "Run ⇧↵" at bounding box center [1010, 321] width 464 height 43
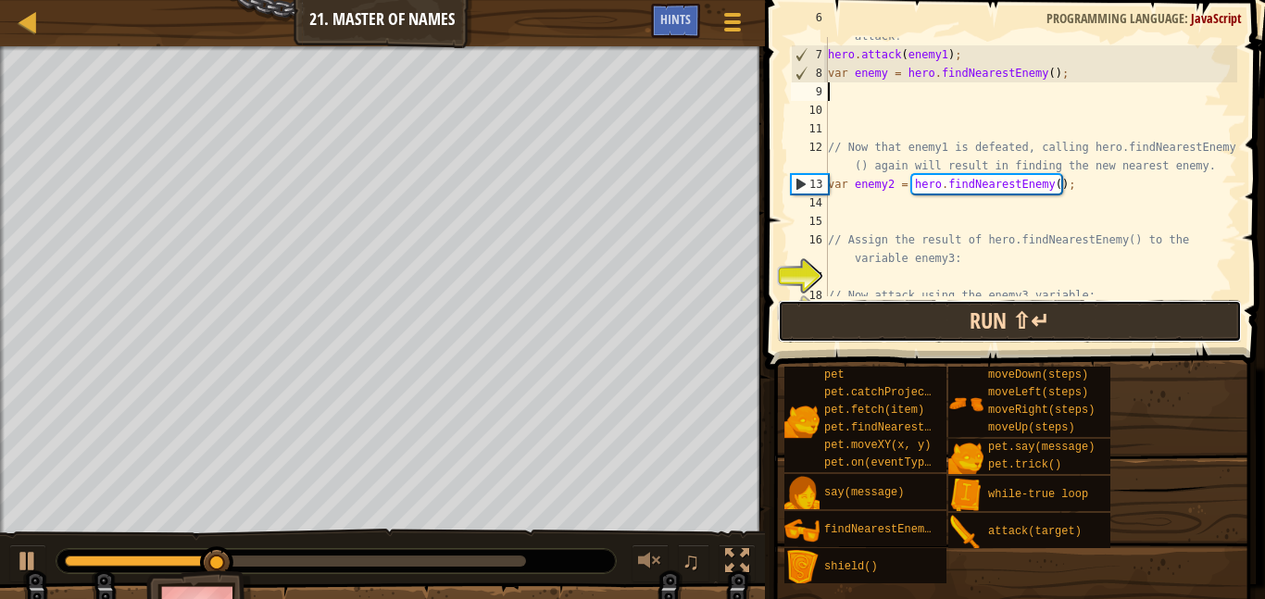
click at [882, 322] on button "Run ⇧↵" at bounding box center [1010, 321] width 464 height 43
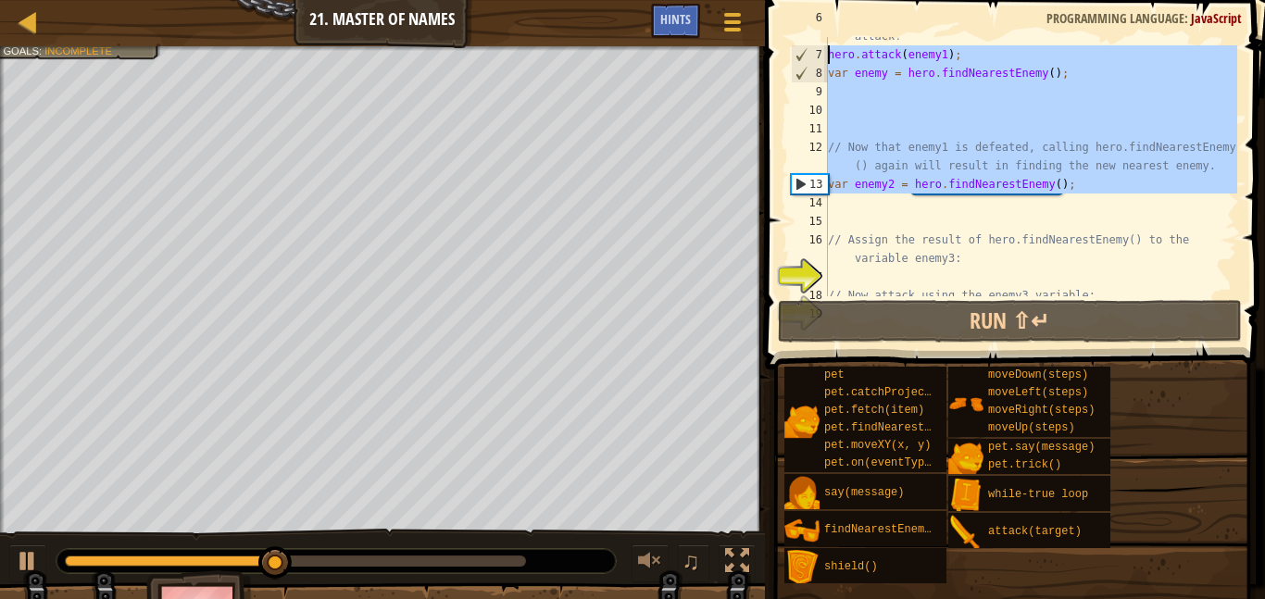
drag, startPoint x: 1090, startPoint y: 195, endPoint x: 761, endPoint y: 50, distance: 360.1
click at [761, 50] on div "6 7 8 9 10 11 12 13 14 15 16 17 18 19 // enemy1 now refers to the nearest enemy…" at bounding box center [1013, 221] width 506 height 424
type textarea "hero.attack(enemy1); var enemy = hero.findNearestEnemy();"
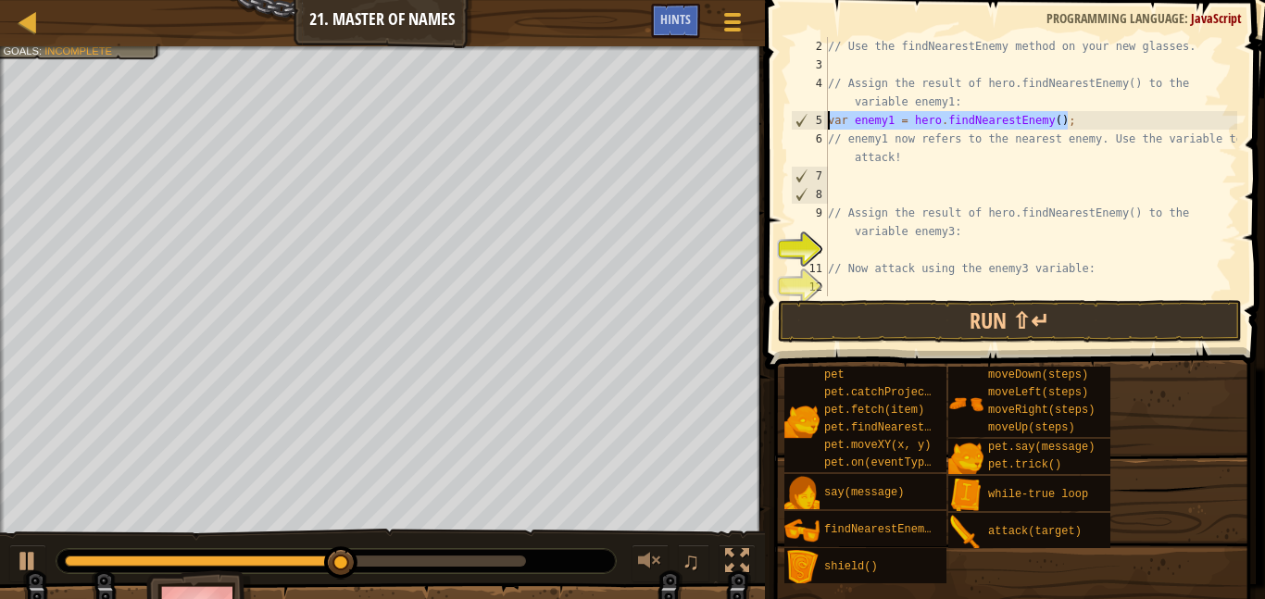
drag, startPoint x: 1072, startPoint y: 115, endPoint x: 776, endPoint y: 124, distance: 295.7
click at [776, 124] on div "2 3 4 5 6 7 8 9 10 11 12 // Use the findNearestEnemy method on your new glasses…" at bounding box center [1013, 221] width 506 height 424
type textarea "var enemy1 = hero.findNearestEnemy();"
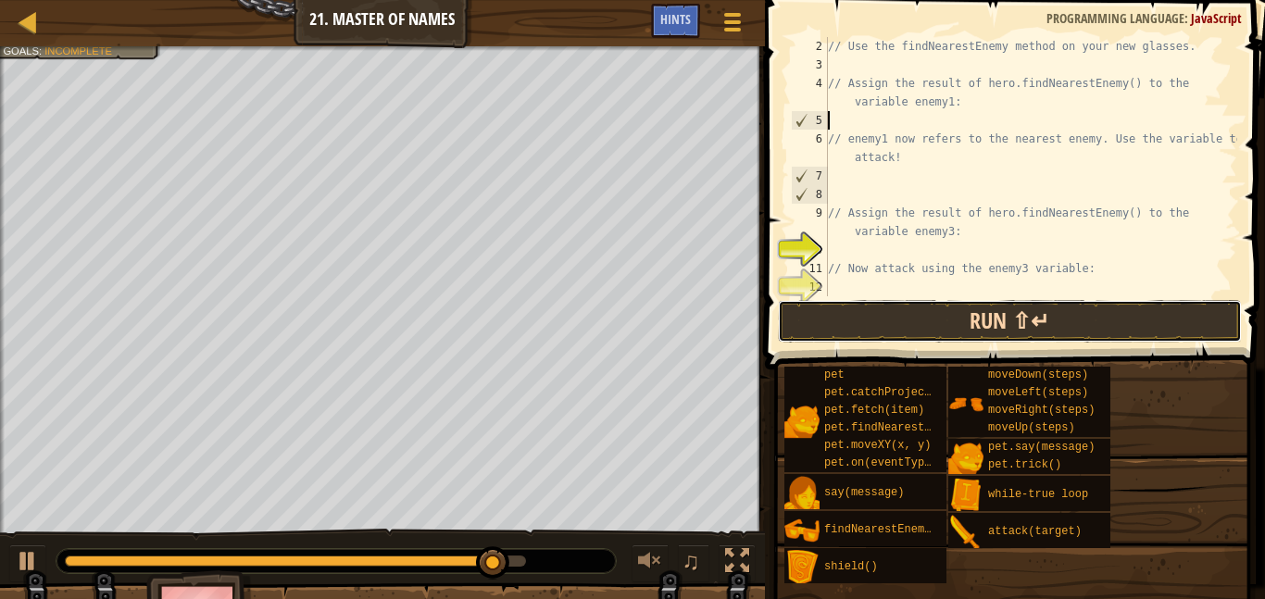
click at [881, 316] on button "Run ⇧↵" at bounding box center [1010, 321] width 464 height 43
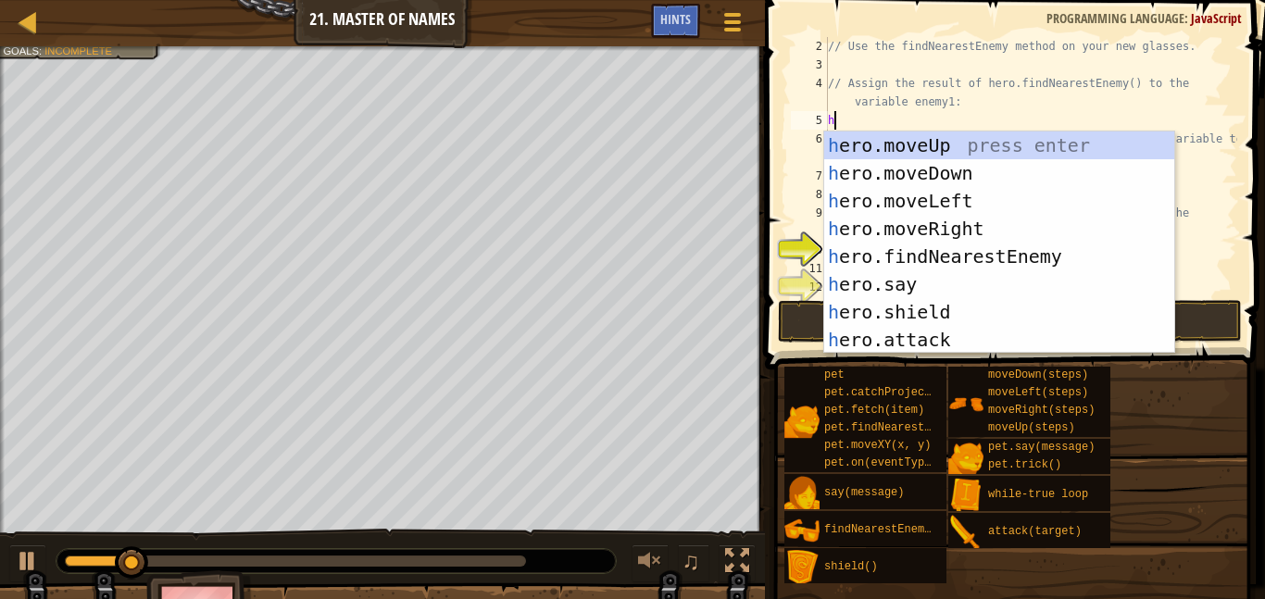
type textarea "he"
click at [997, 163] on div "he ro.moveUp press enter he ro.moveDown press enter he ro.moveLeft press enter …" at bounding box center [1000, 271] width 350 height 278
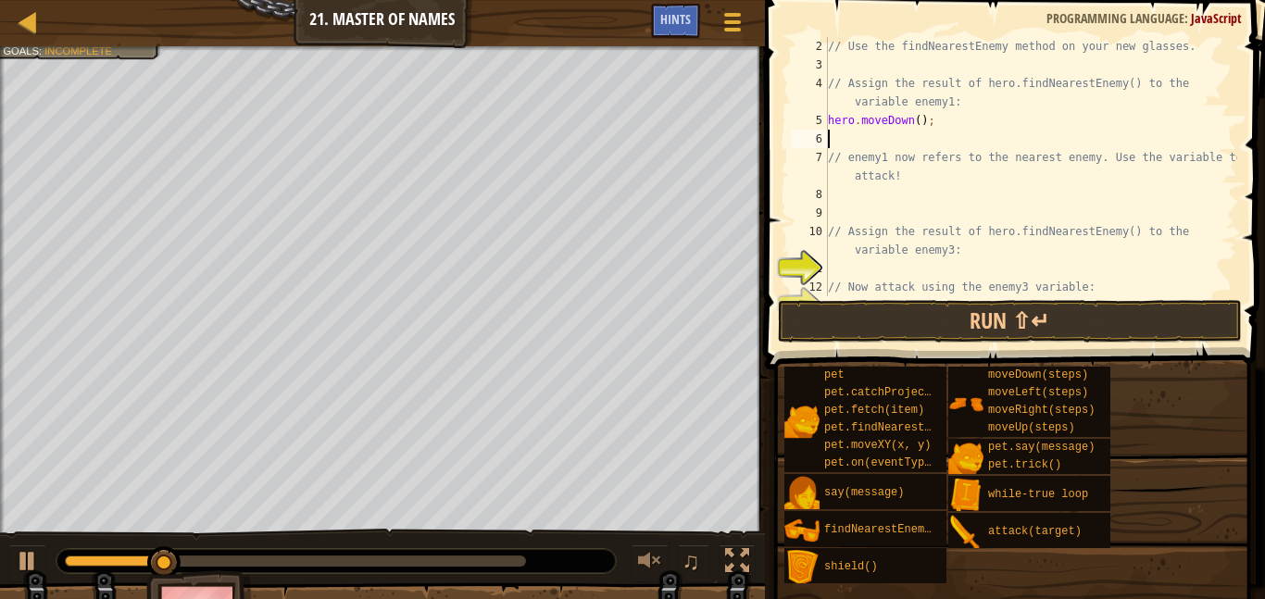
scroll to position [8, 0]
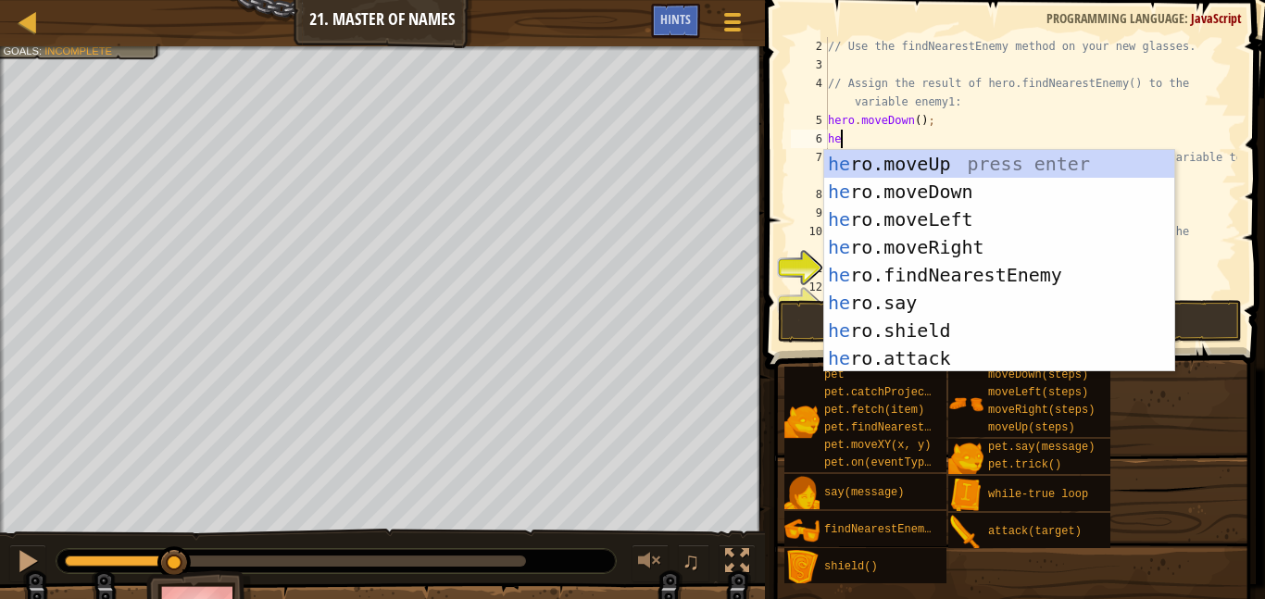
type textarea "her"
click at [1069, 211] on div "her o.moveUp press enter her o.moveDown press enter her o.moveLeft press enter …" at bounding box center [1000, 289] width 350 height 278
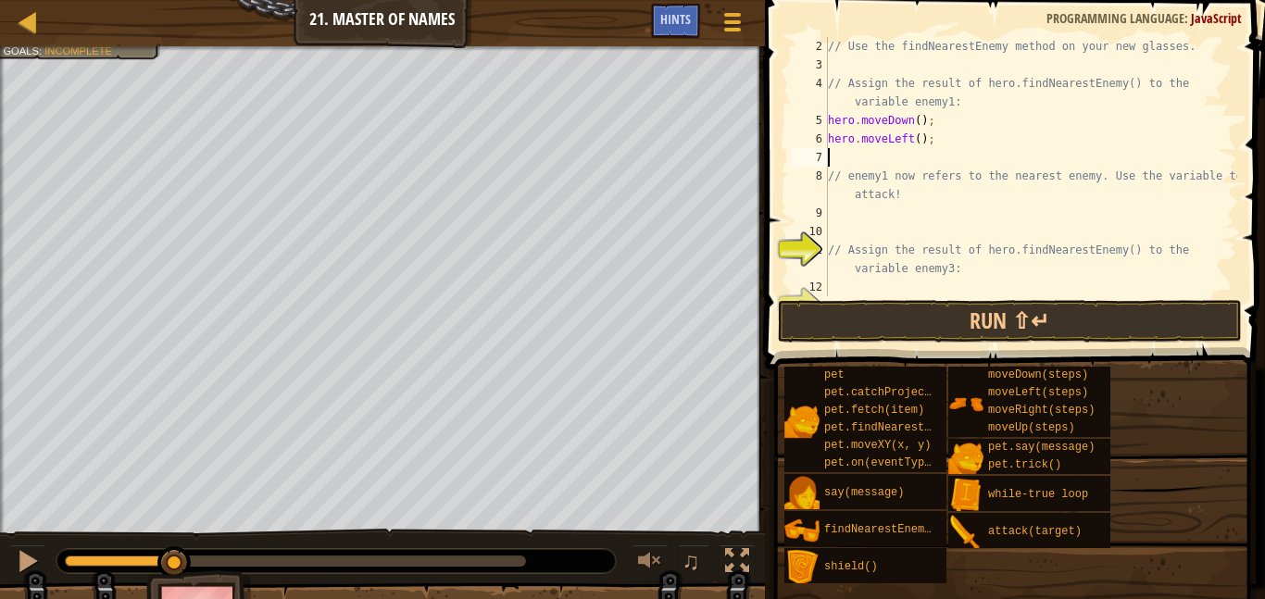
scroll to position [8, 0]
click at [913, 144] on div "// Use the findNearestEnemy method on your new glasses. // Assign the result of…" at bounding box center [1031, 185] width 413 height 296
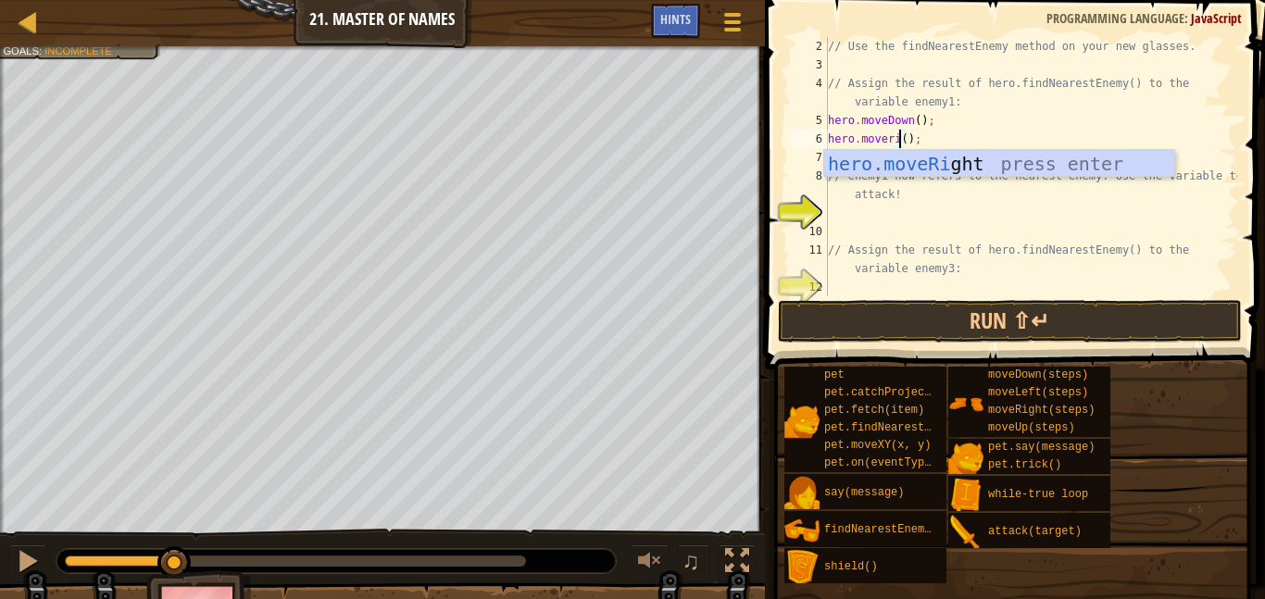
scroll to position [8, 10]
click at [997, 169] on div "hero.moveRi ght press enter" at bounding box center [1000, 191] width 350 height 83
type textarea "hero.moveRight();"
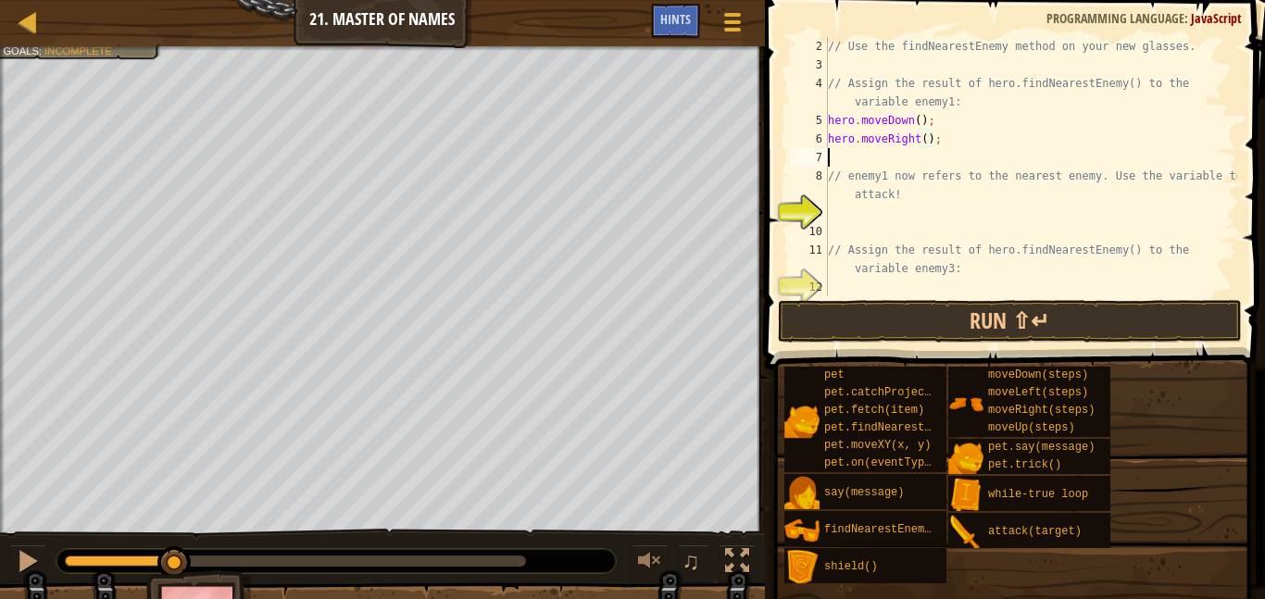
click at [894, 150] on div "// Use the findNearestEnemy method on your new glasses. // Assign the result of…" at bounding box center [1031, 185] width 413 height 296
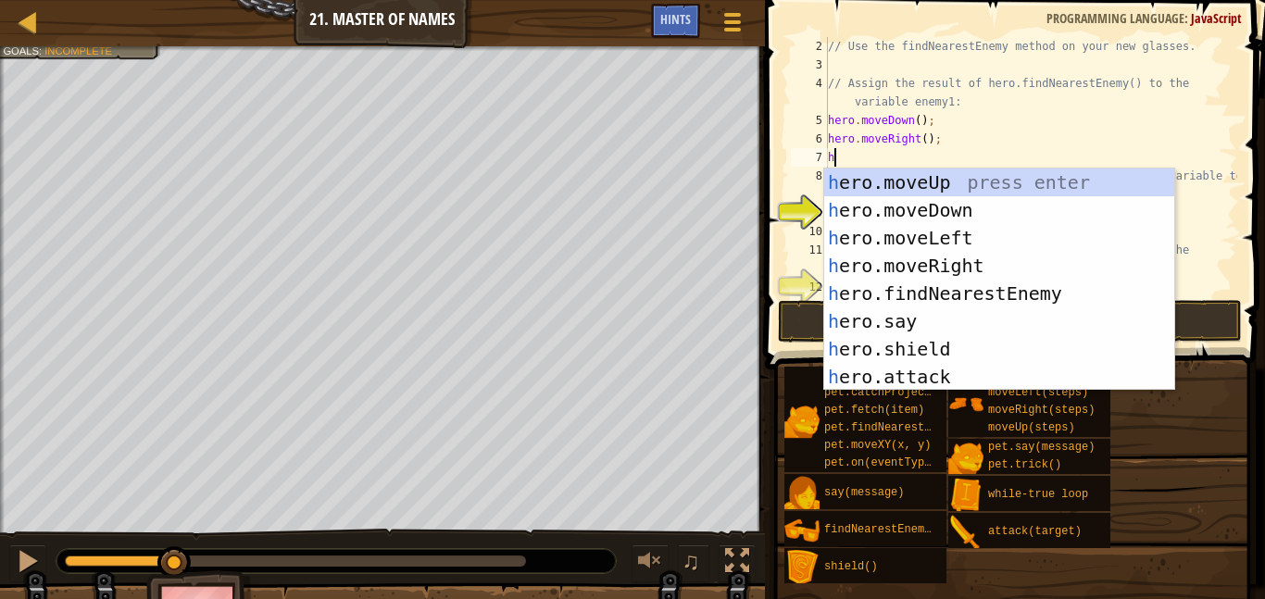
type textarea "he"
click at [976, 296] on div "he ro.moveUp press enter he ro.moveDown press enter he ro.moveLeft press enter …" at bounding box center [1000, 308] width 350 height 278
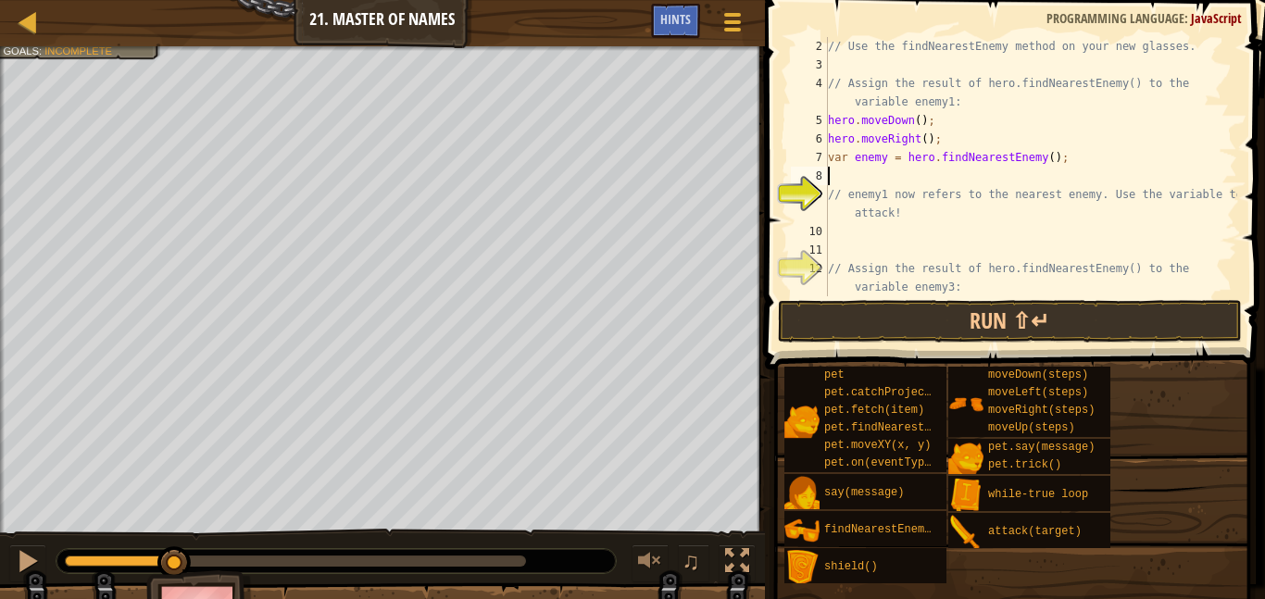
scroll to position [8, 0]
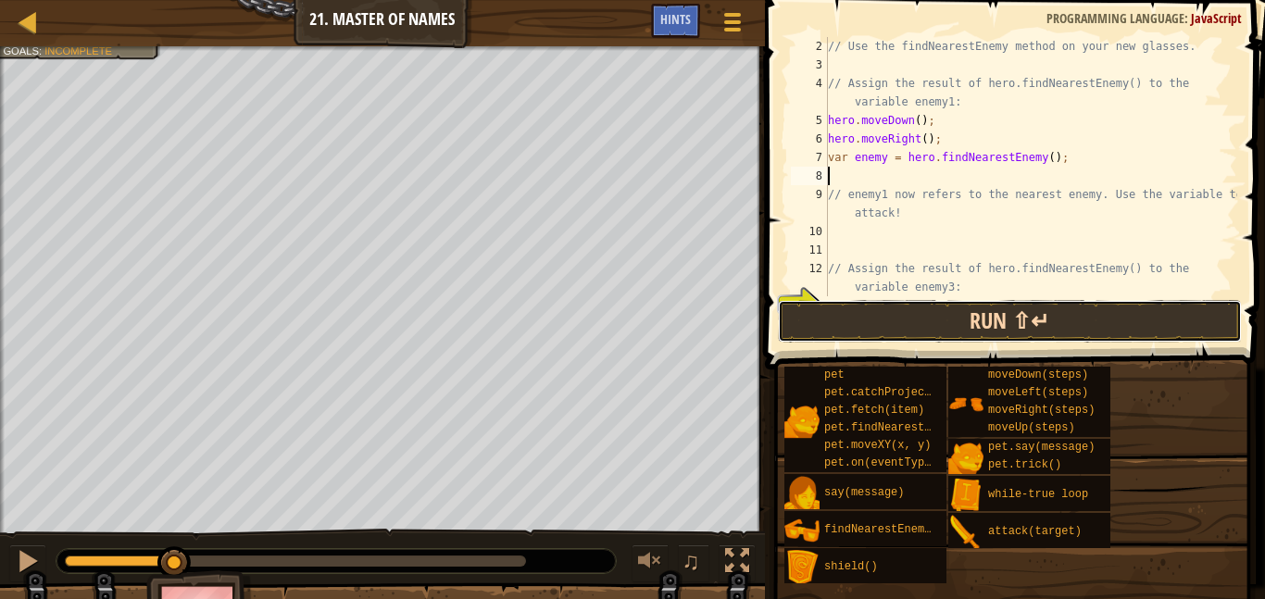
click at [963, 332] on button "Run ⇧↵" at bounding box center [1010, 321] width 464 height 43
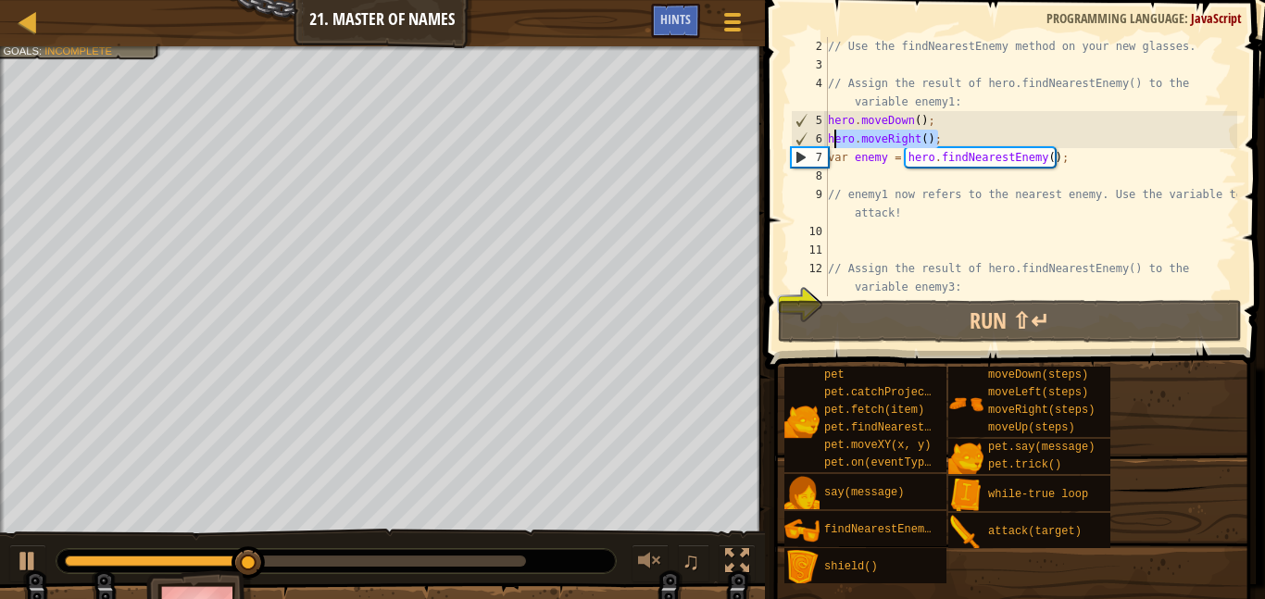
drag, startPoint x: 955, startPoint y: 140, endPoint x: 829, endPoint y: 131, distance: 126.3
click at [829, 131] on div "// Use the findNearestEnemy method on your new glasses. // Assign the result of…" at bounding box center [1031, 185] width 413 height 296
type textarea "hero.moveRight();"
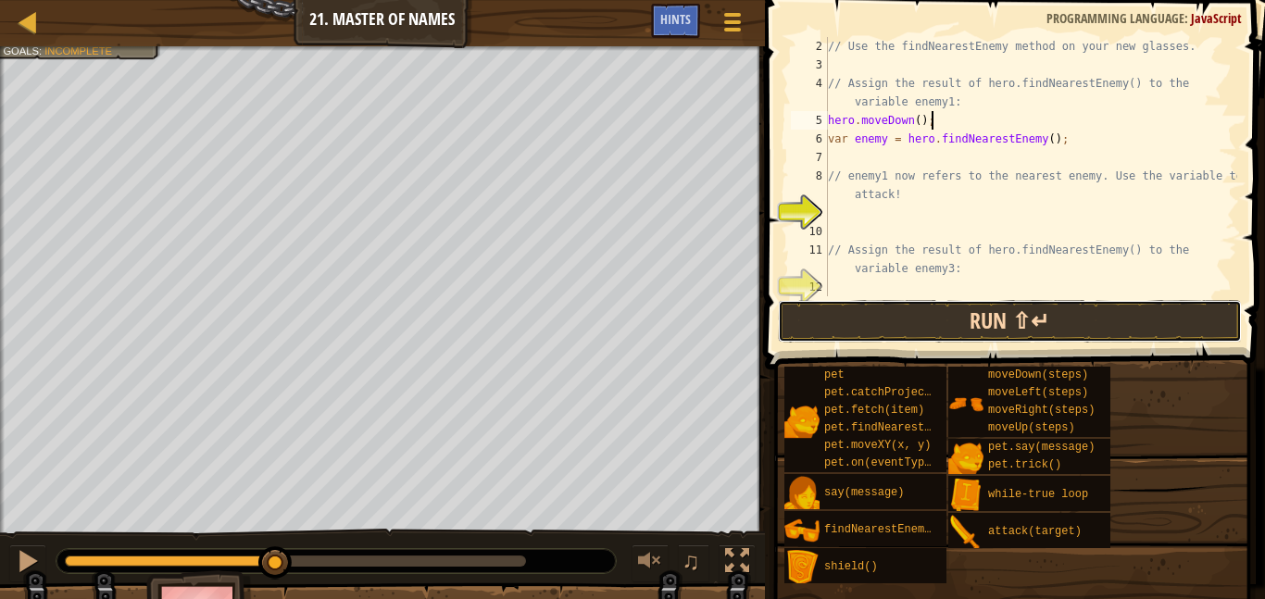
click at [1102, 318] on button "Run ⇧↵" at bounding box center [1010, 321] width 464 height 43
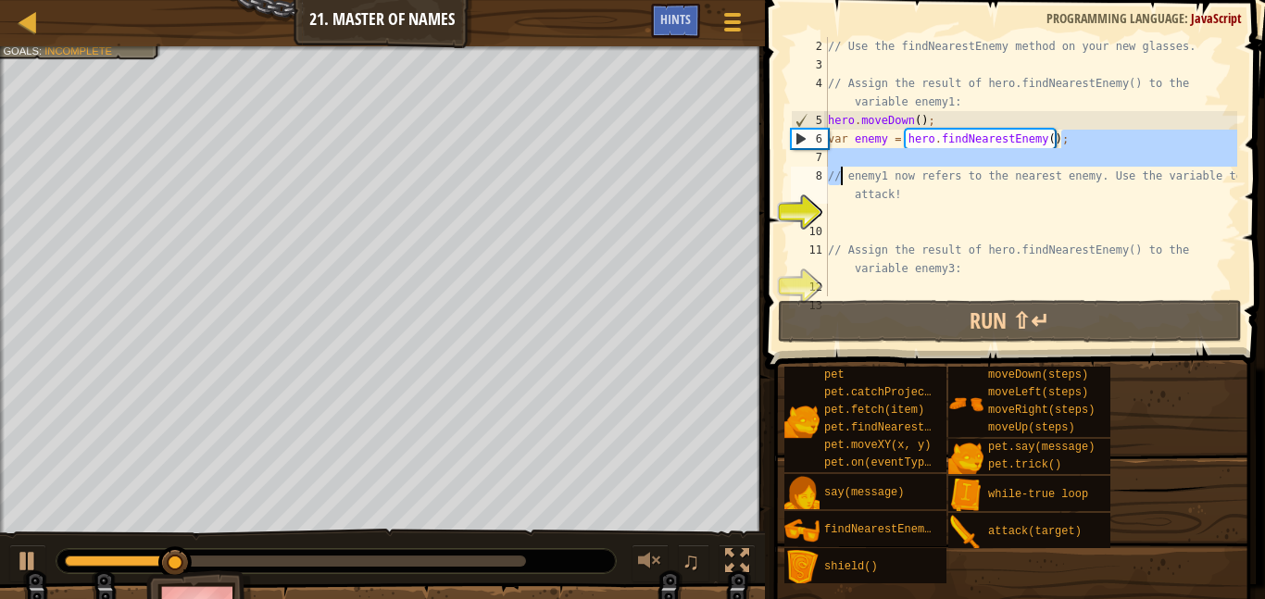
drag, startPoint x: 1086, startPoint y: 137, endPoint x: 815, endPoint y: 157, distance: 271.3
click at [815, 157] on div "hero.moveDown(); 2 3 4 5 6 7 8 9 10 11 12 13 // Use the findNearestEnemy method…" at bounding box center [1012, 166] width 450 height 259
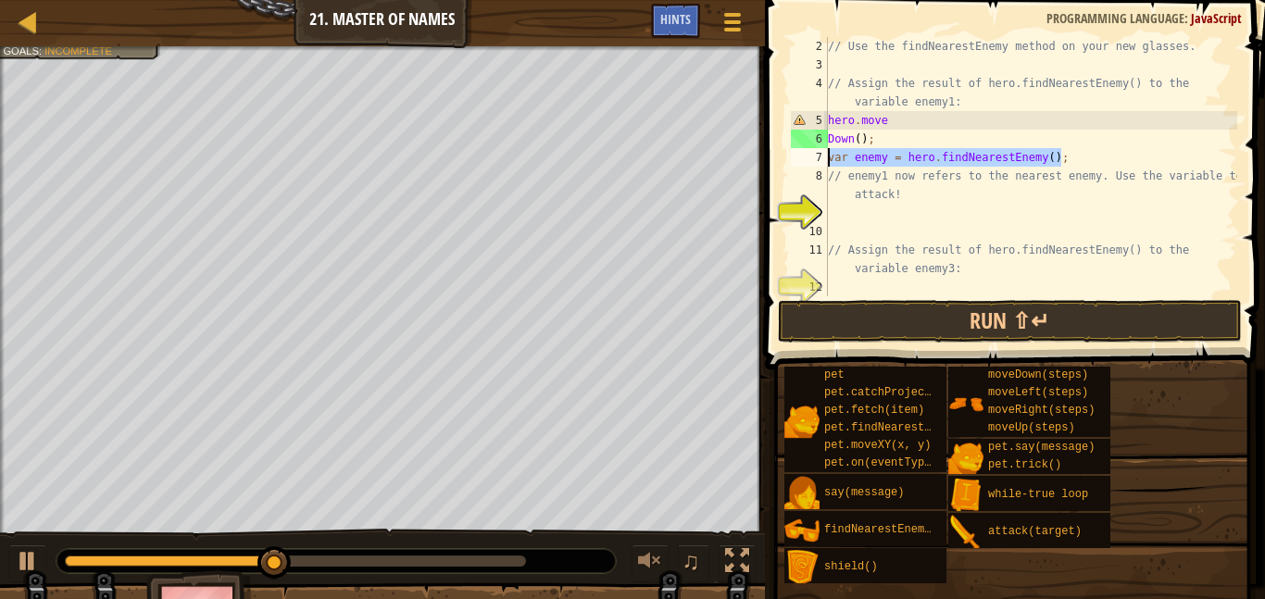
drag, startPoint x: 1067, startPoint y: 157, endPoint x: 826, endPoint y: 150, distance: 241.0
click at [826, 150] on div "hero.move Down(); 2 3 4 5 6 7 8 9 10 11 12 13 // Use the findNearestEnemy metho…" at bounding box center [1012, 166] width 450 height 259
type textarea "var enemy = hero.findNearestEnemy();"
drag, startPoint x: 887, startPoint y: 139, endPoint x: 816, endPoint y: 133, distance: 70.6
click at [816, 133] on div "2 3 4 5 6 7 8 9 10 11 12 13 // Use the findNearestEnemy method on your new glas…" at bounding box center [1012, 166] width 450 height 259
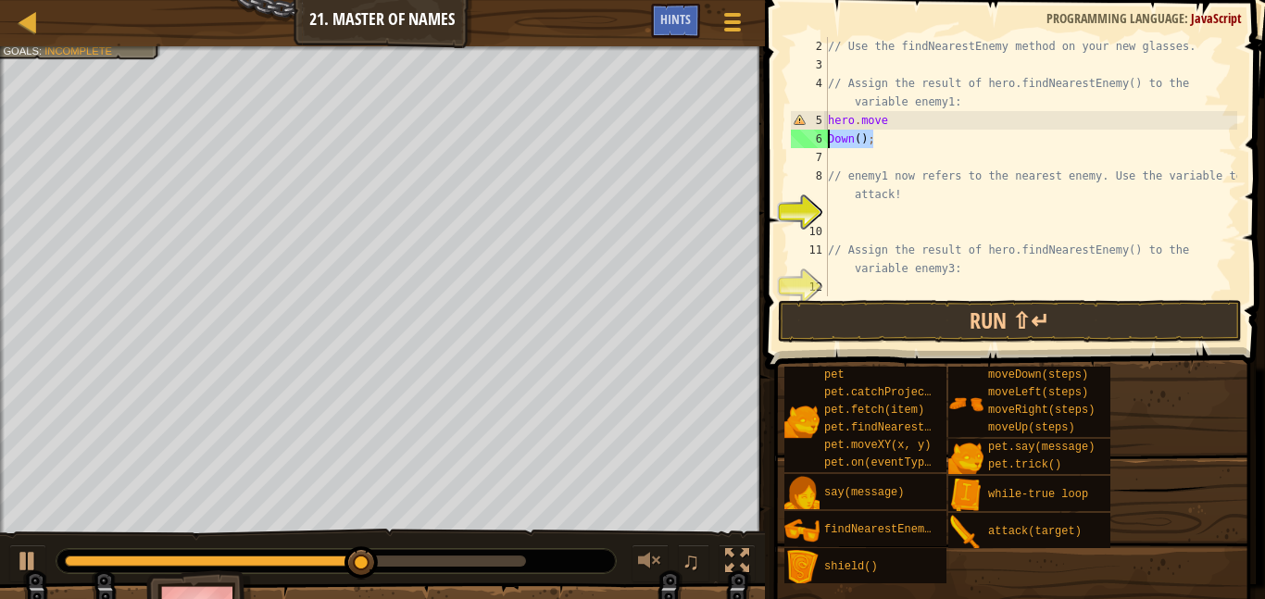
type textarea "Down();"
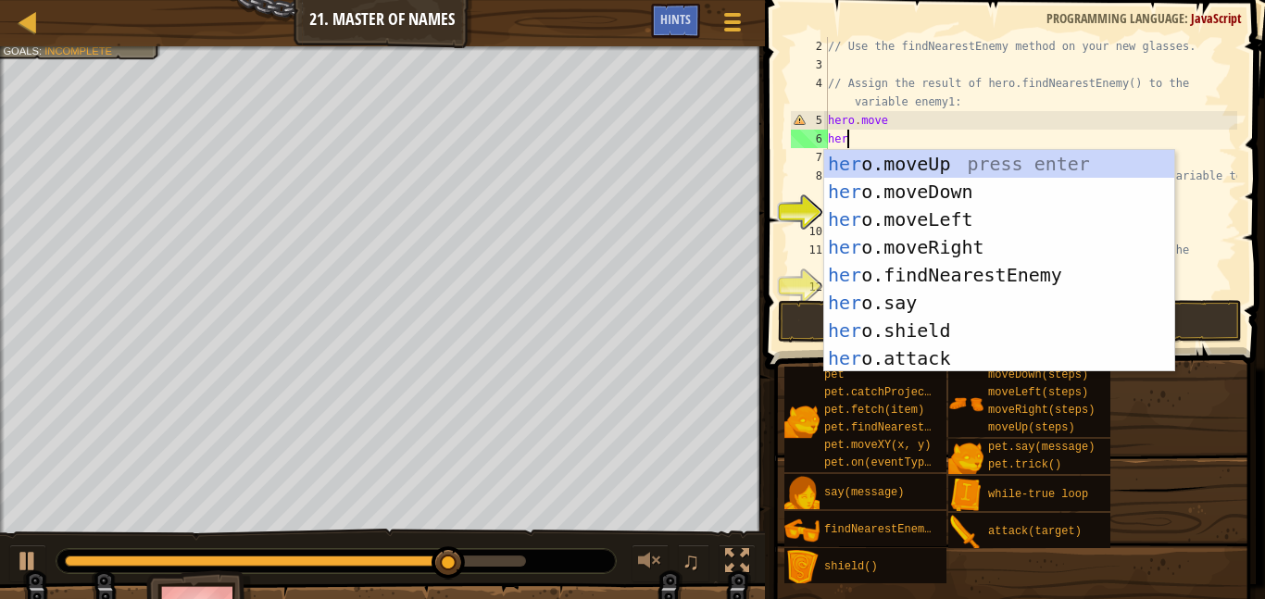
scroll to position [8, 2]
click at [963, 349] on div "her o.moveUp press enter her o.moveDown press enter her o.moveLeft press enter …" at bounding box center [1000, 289] width 350 height 278
type textarea "hero.attack(enemy);"
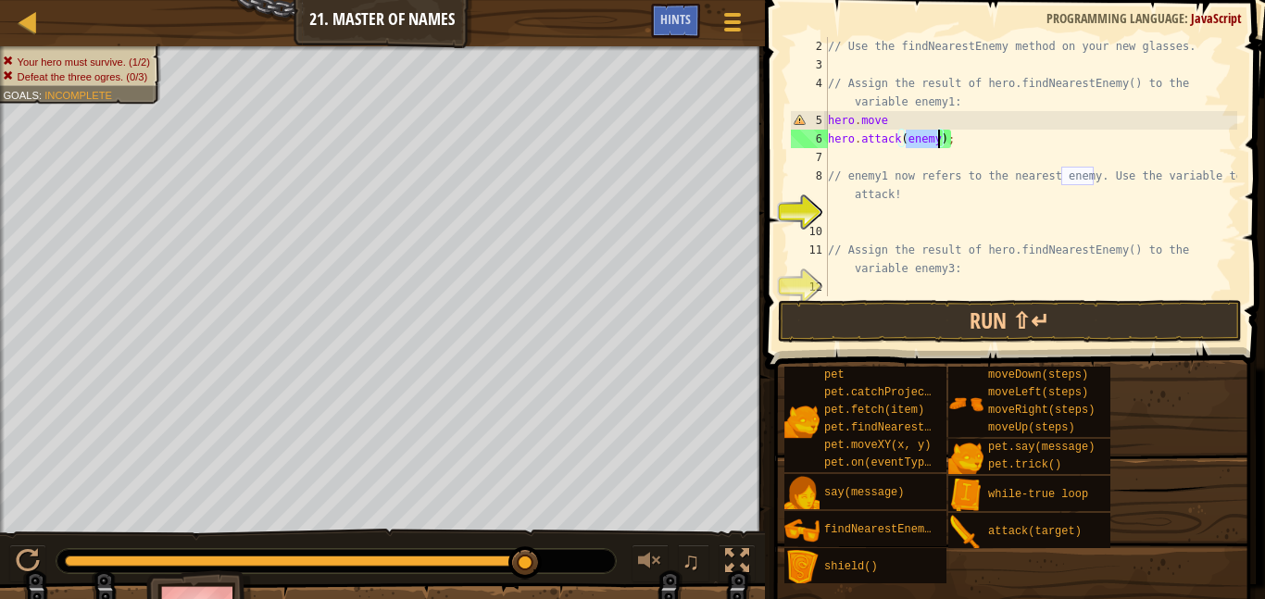
click at [944, 149] on div "// Use the findNearestEnemy method on your new glasses. // Assign the result of…" at bounding box center [1031, 185] width 413 height 296
click at [940, 141] on div "// Use the findNearestEnemy method on your new glasses. // Assign the result of…" at bounding box center [1031, 185] width 413 height 296
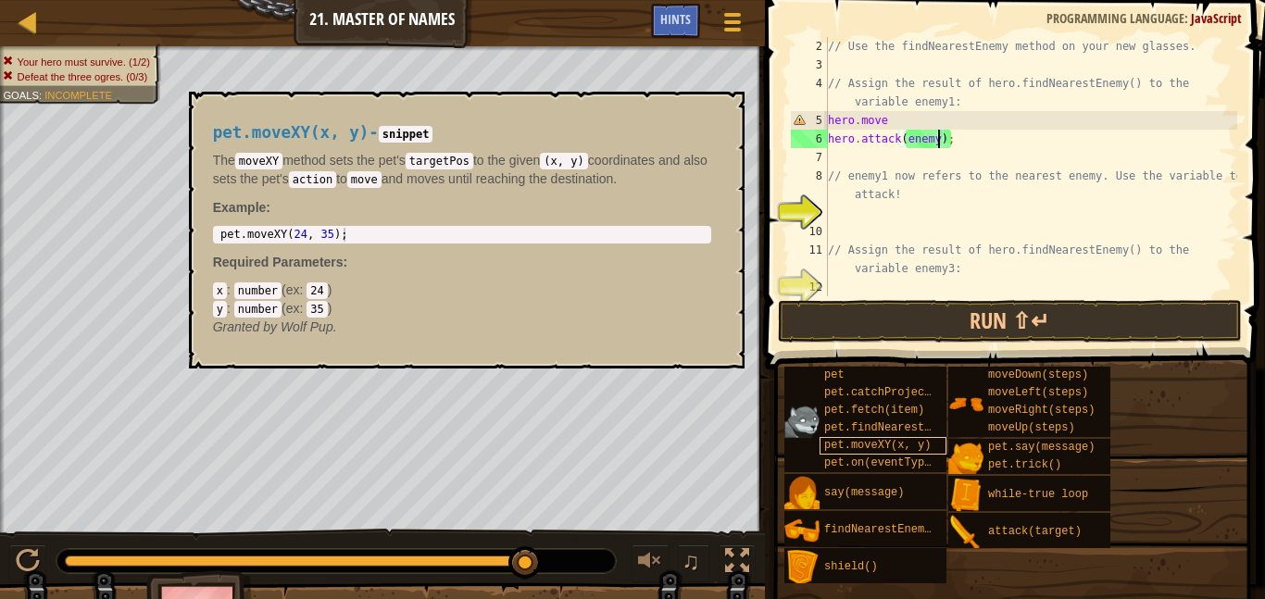
scroll to position [8, 17]
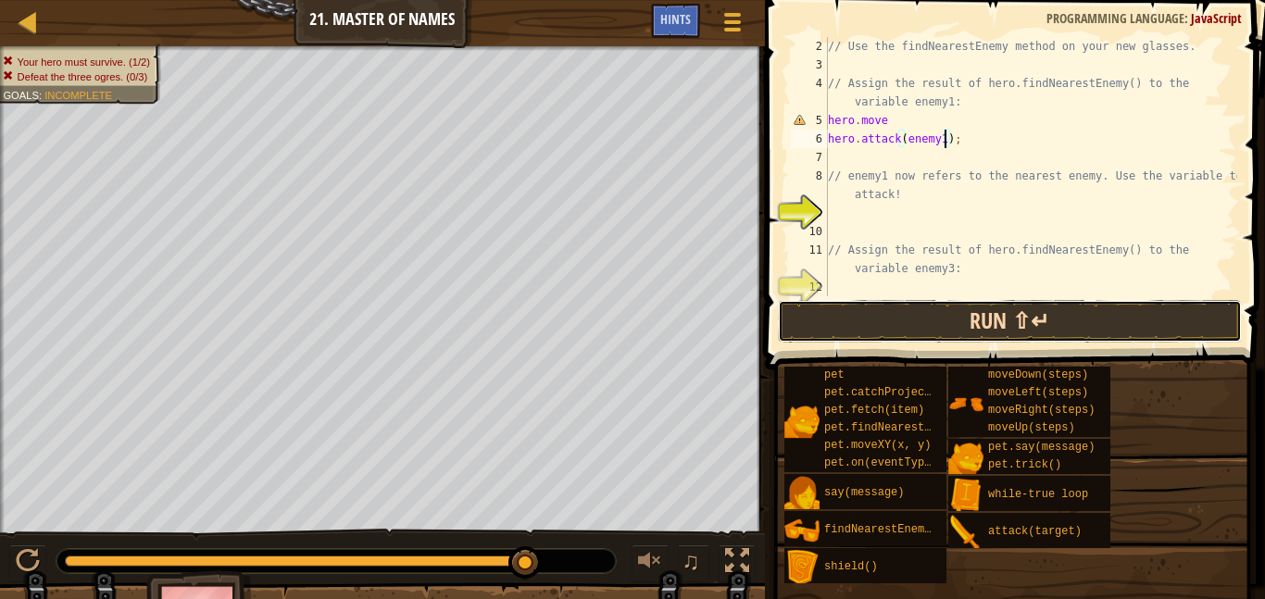
click at [1013, 325] on button "Run ⇧↵" at bounding box center [1010, 321] width 464 height 43
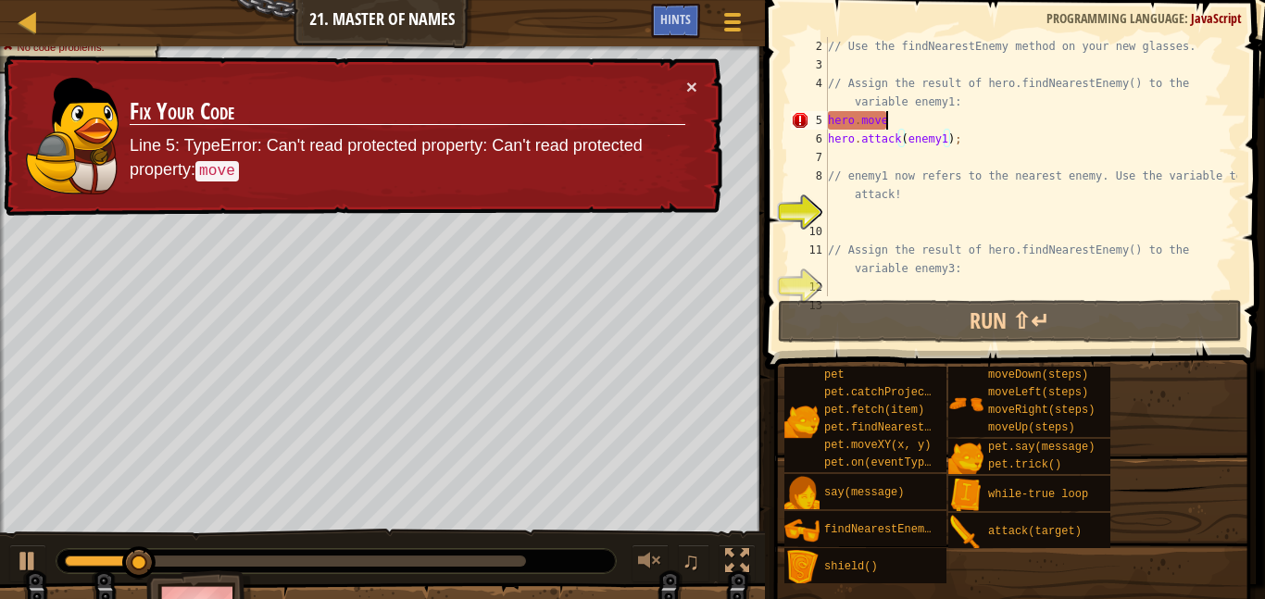
click at [963, 117] on div "// Use the findNearestEnemy method on your new glasses. // Assign the result of…" at bounding box center [1031, 185] width 413 height 296
type textarea "hero.move"
click at [888, 112] on div "// Use the findNearestEnemy method on your new glasses. // Assign the result of…" at bounding box center [1031, 185] width 413 height 296
drag, startPoint x: 894, startPoint y: 116, endPoint x: 823, endPoint y: 124, distance: 71.8
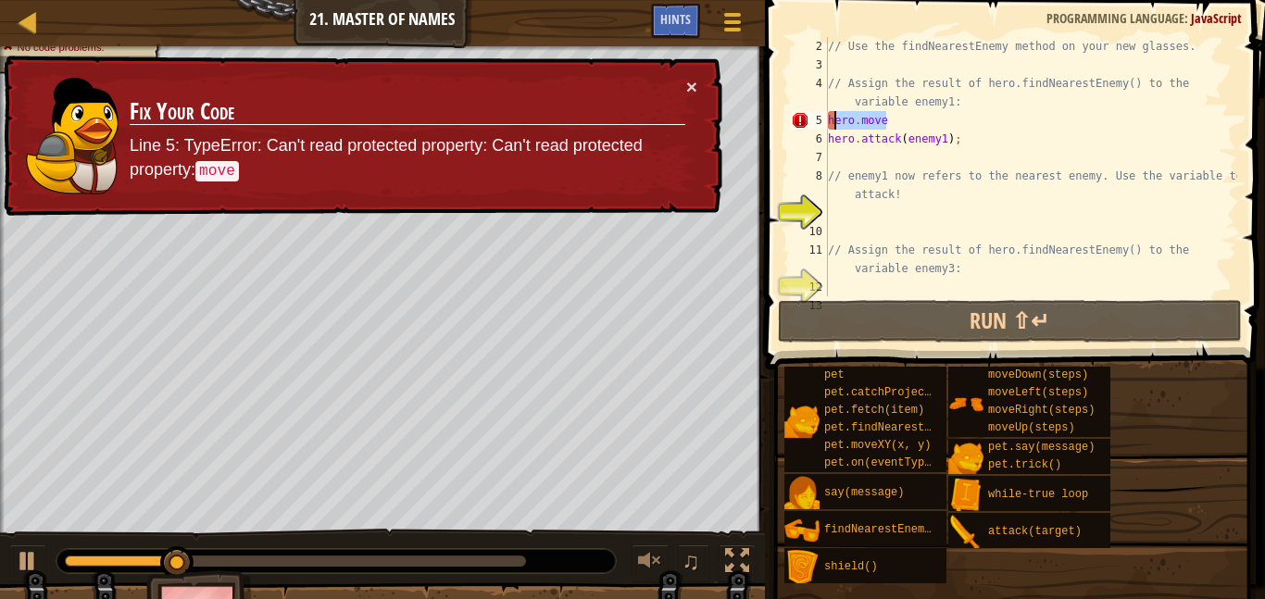
click at [823, 124] on div "hero.move 2 3 4 5 6 7 8 9 10 11 12 13 // Use the findNearestEnemy method on you…" at bounding box center [1012, 166] width 450 height 259
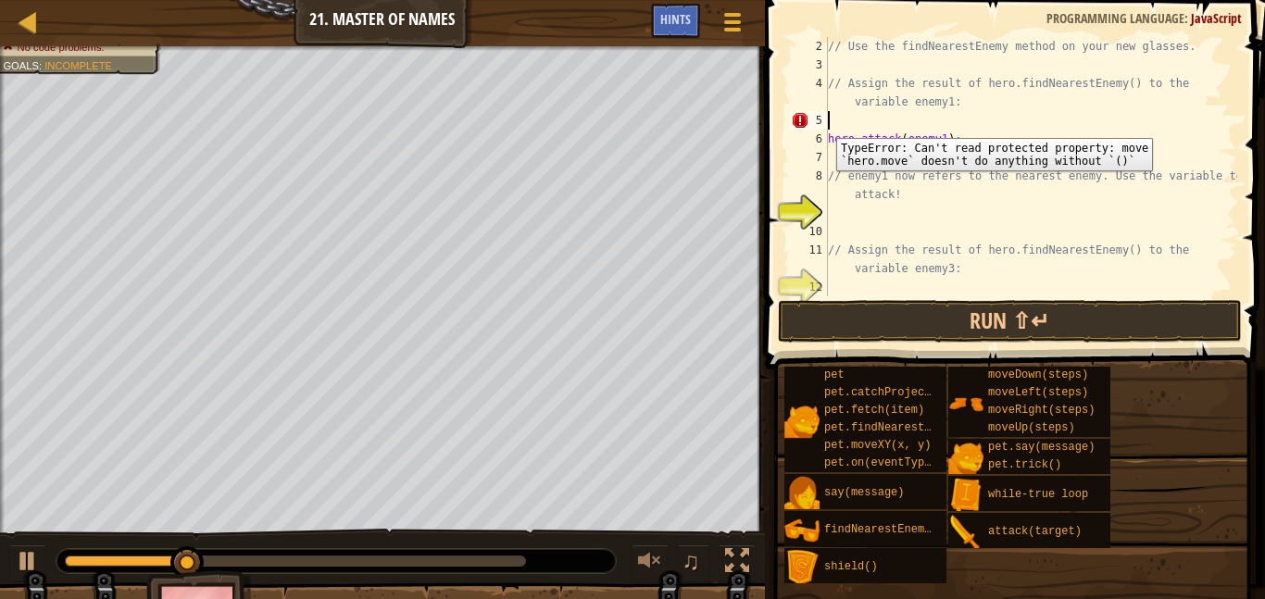
scroll to position [8, 0]
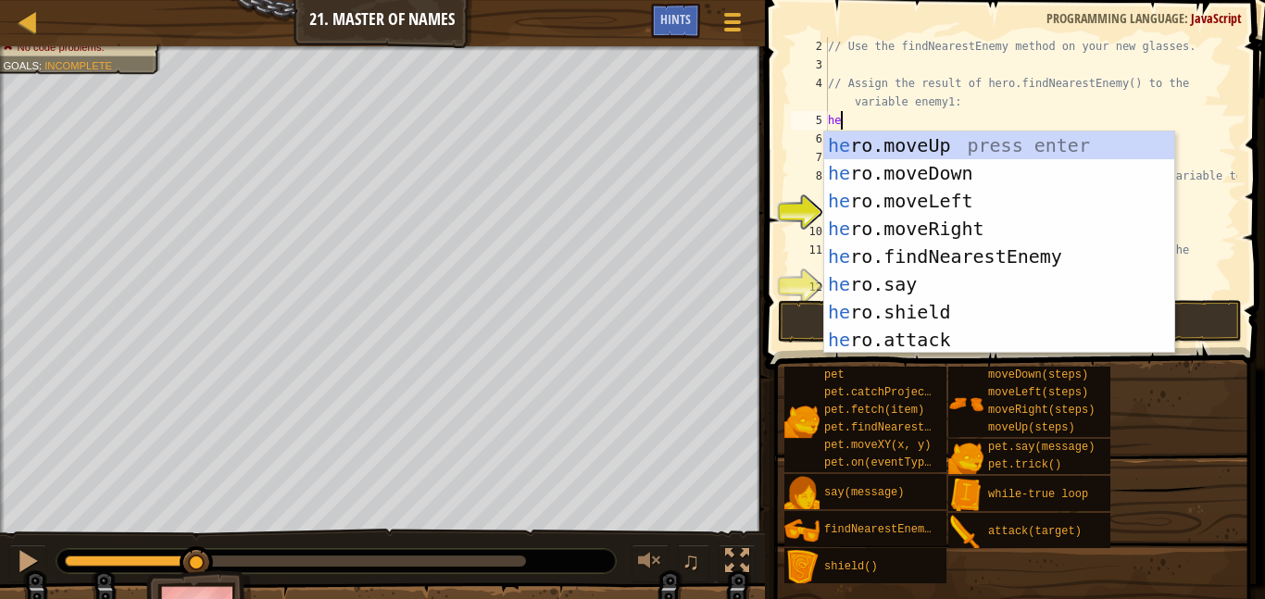
type textarea "her"
click at [962, 172] on div "her o.moveUp press enter her o.moveDown press enter her o.moveLeft press enter …" at bounding box center [1000, 271] width 350 height 278
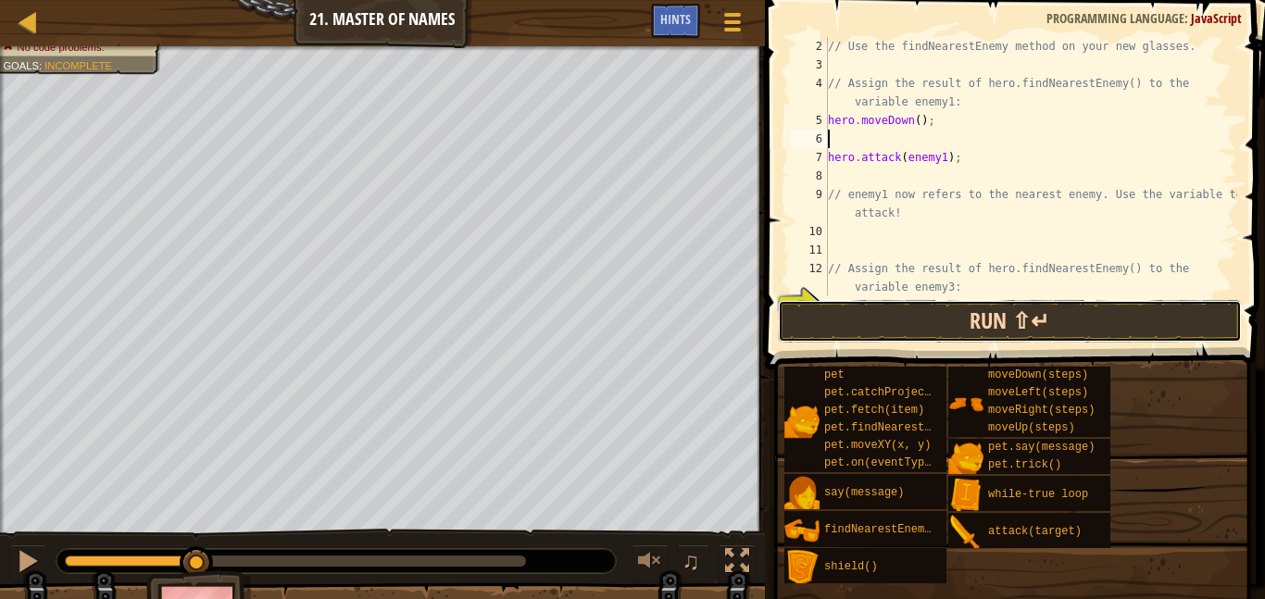
click at [943, 328] on button "Run ⇧↵" at bounding box center [1010, 321] width 464 height 43
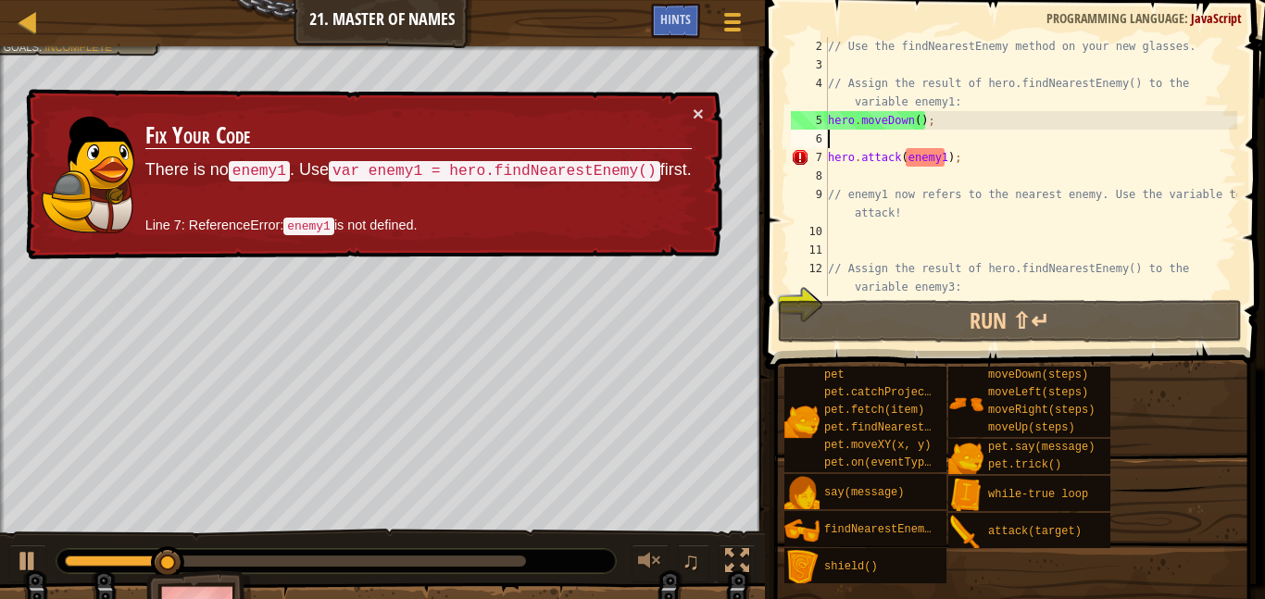
click at [938, 158] on div "// Use the findNearestEnemy method on your new glasses. // Assign the result of…" at bounding box center [1031, 185] width 413 height 296
type textarea "hero.attack(enemy 1);"
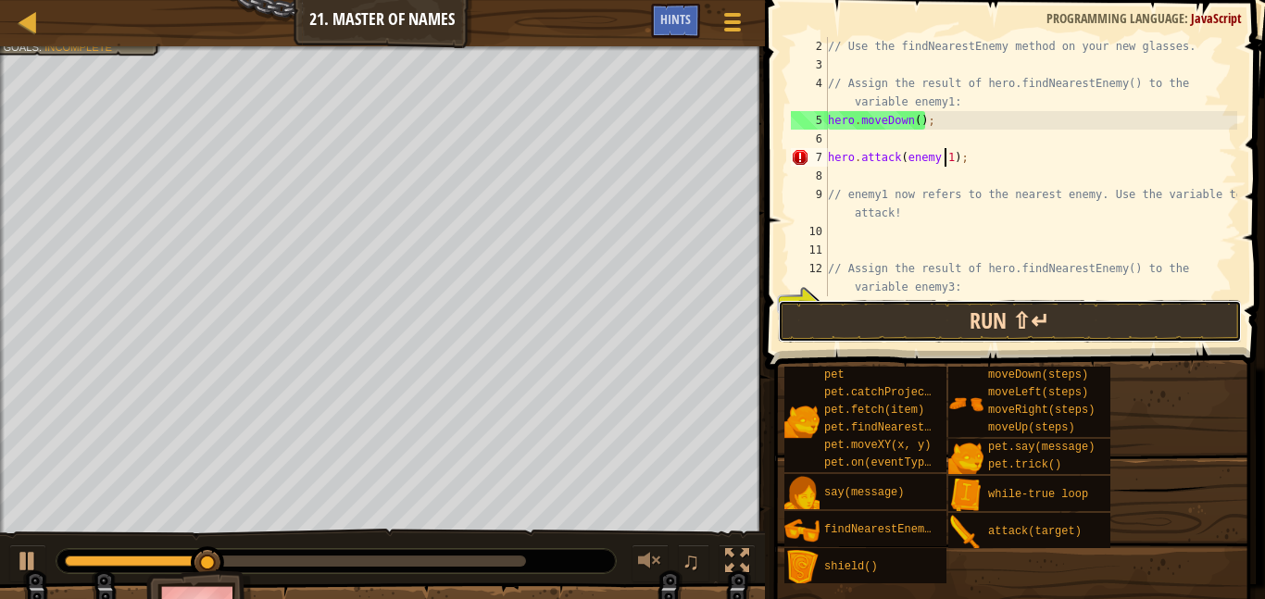
click at [1025, 307] on button "Run ⇧↵" at bounding box center [1010, 321] width 464 height 43
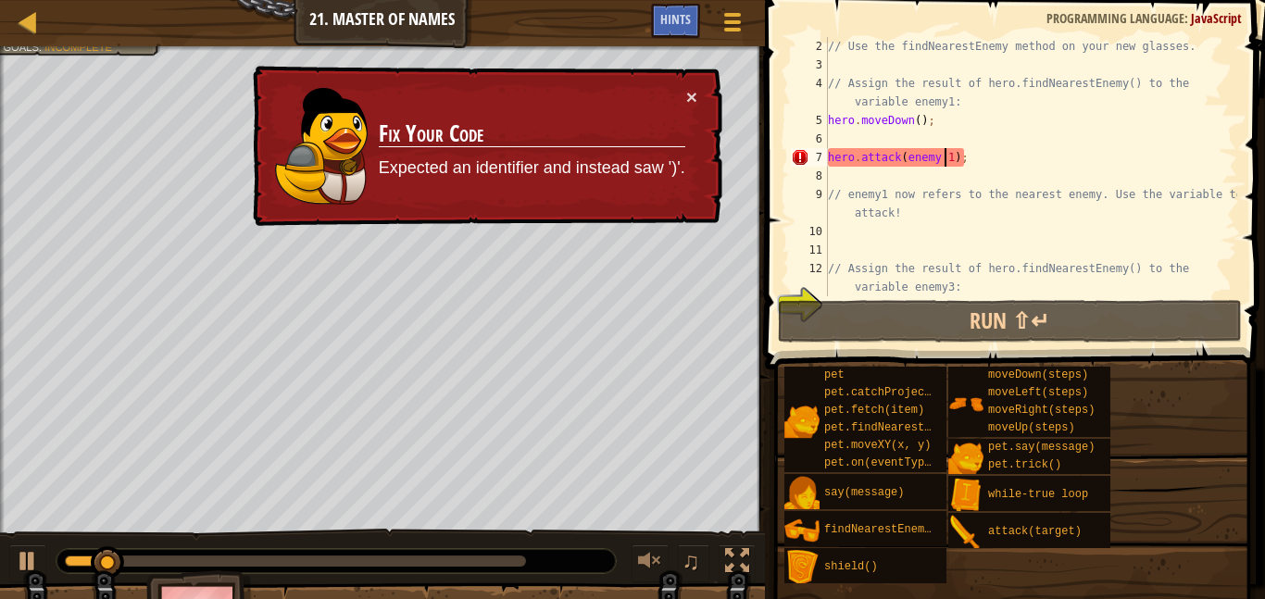
click at [1003, 135] on div "// Use the findNearestEnemy method on your new glasses. // Assign the result of…" at bounding box center [1031, 185] width 413 height 296
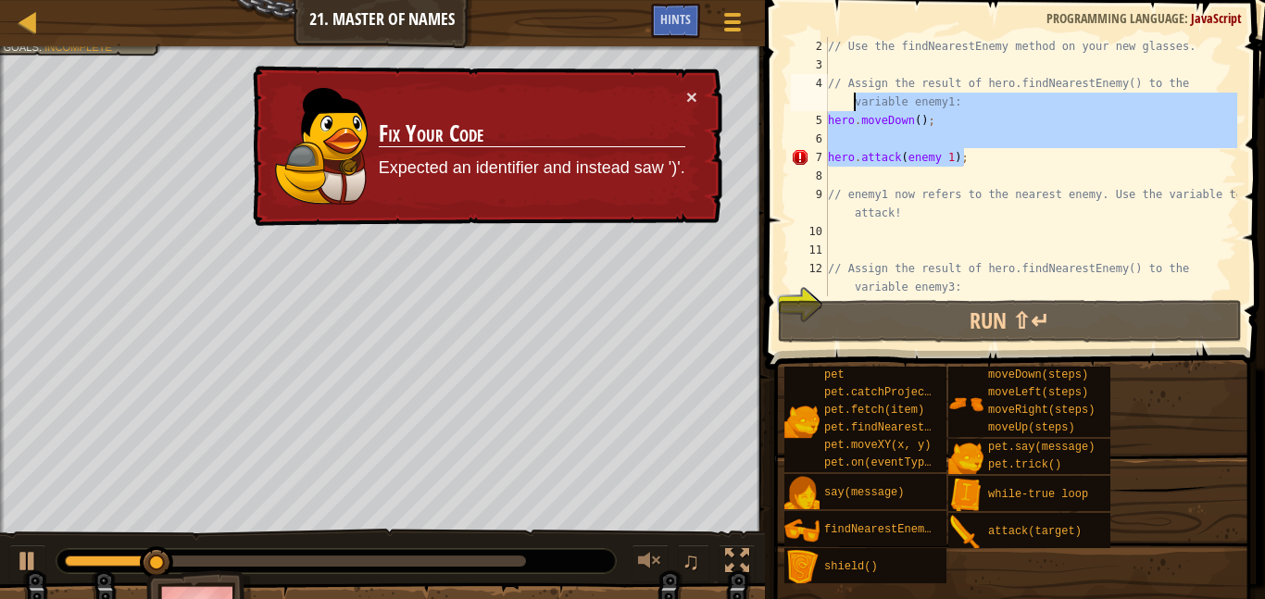
drag, startPoint x: 1008, startPoint y: 156, endPoint x: 838, endPoint y: 104, distance: 177.3
click at [838, 104] on div "// Use the findNearestEnemy method on your new glasses. // Assign the result of…" at bounding box center [1031, 185] width 413 height 296
type textarea "// Assign the result of hero.findNearestEnemy() to the"
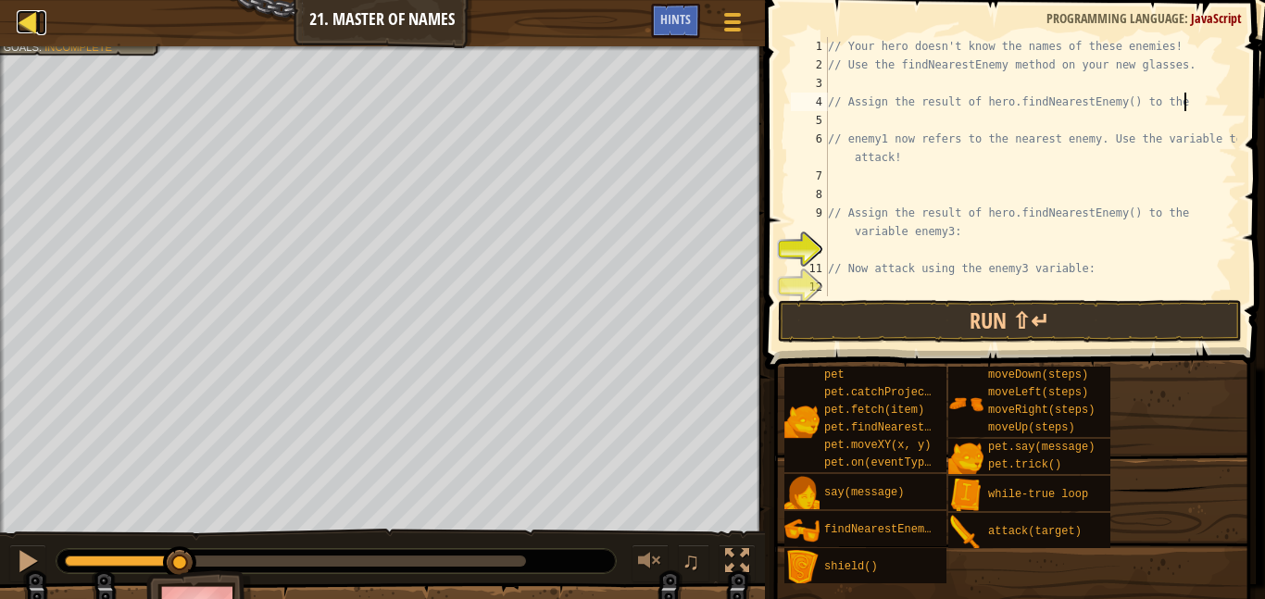
click at [29, 19] on div at bounding box center [28, 21] width 23 height 23
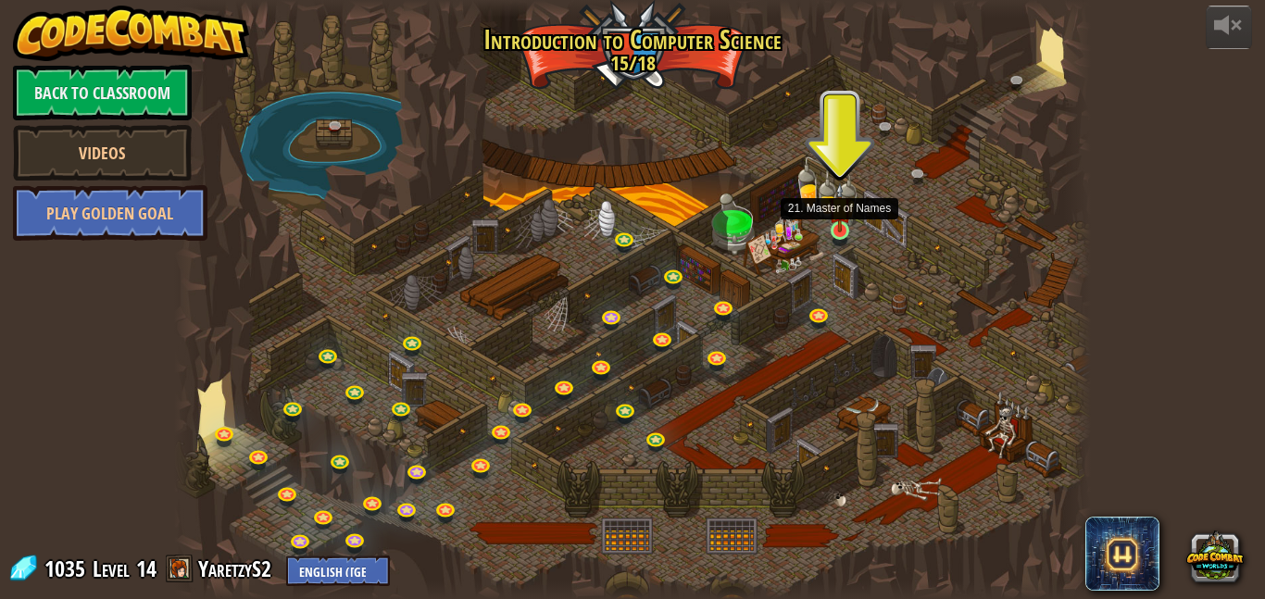
click at [842, 232] on img at bounding box center [839, 208] width 21 height 50
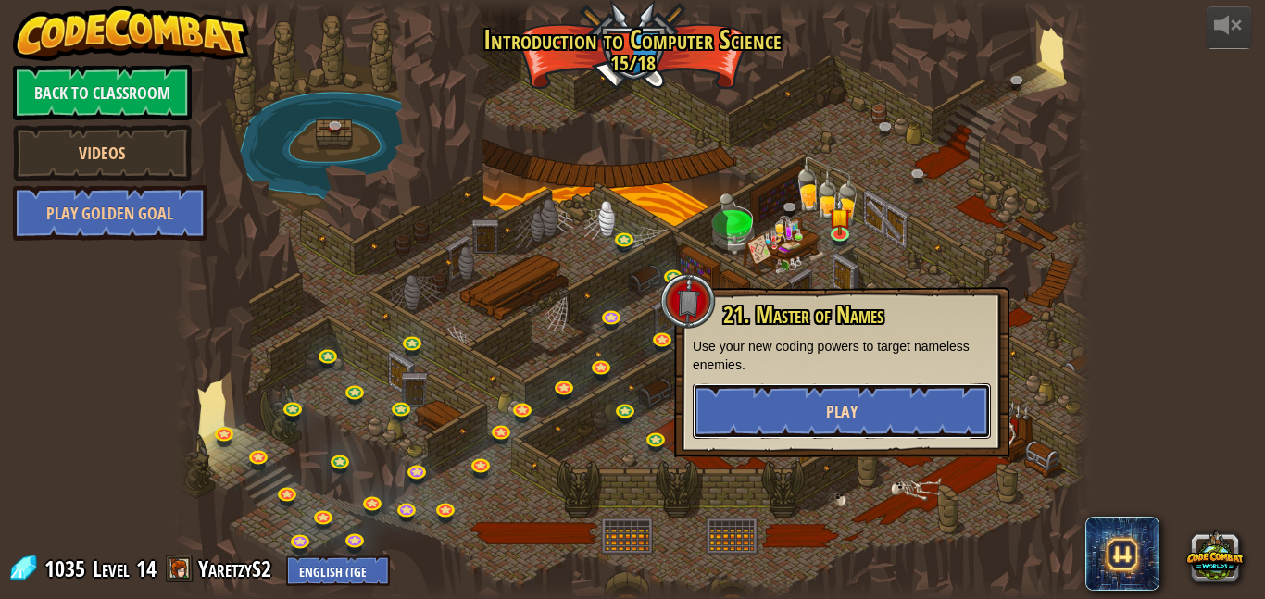
click at [869, 415] on button "Play" at bounding box center [842, 412] width 298 height 56
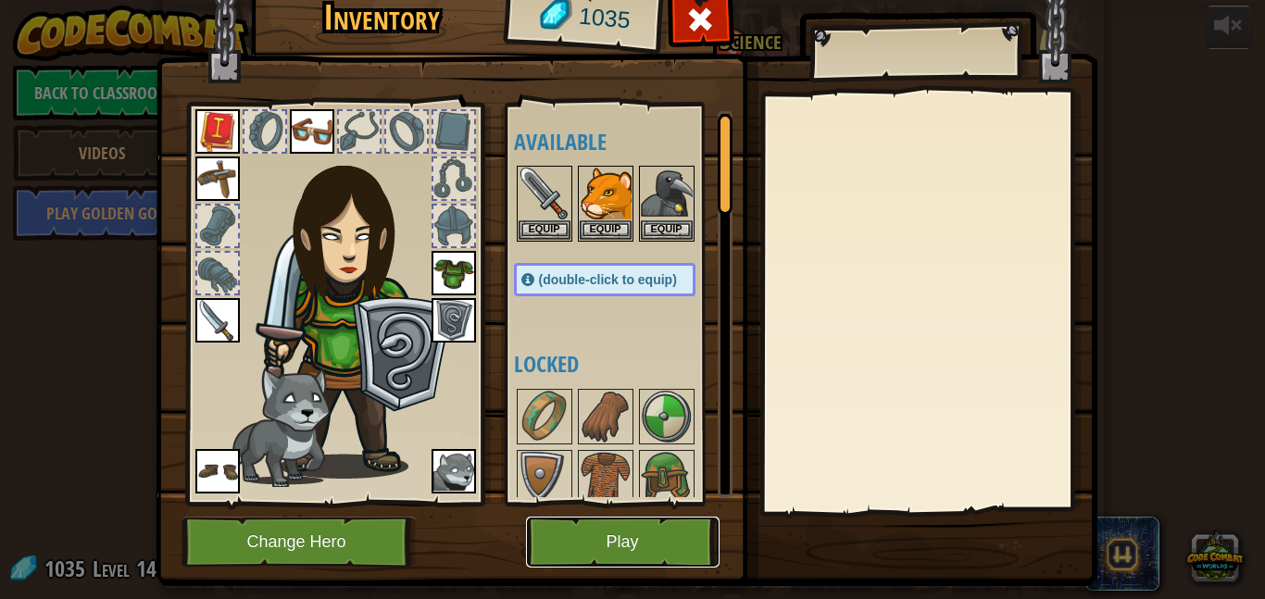
click at [617, 526] on button "Play" at bounding box center [623, 542] width 194 height 51
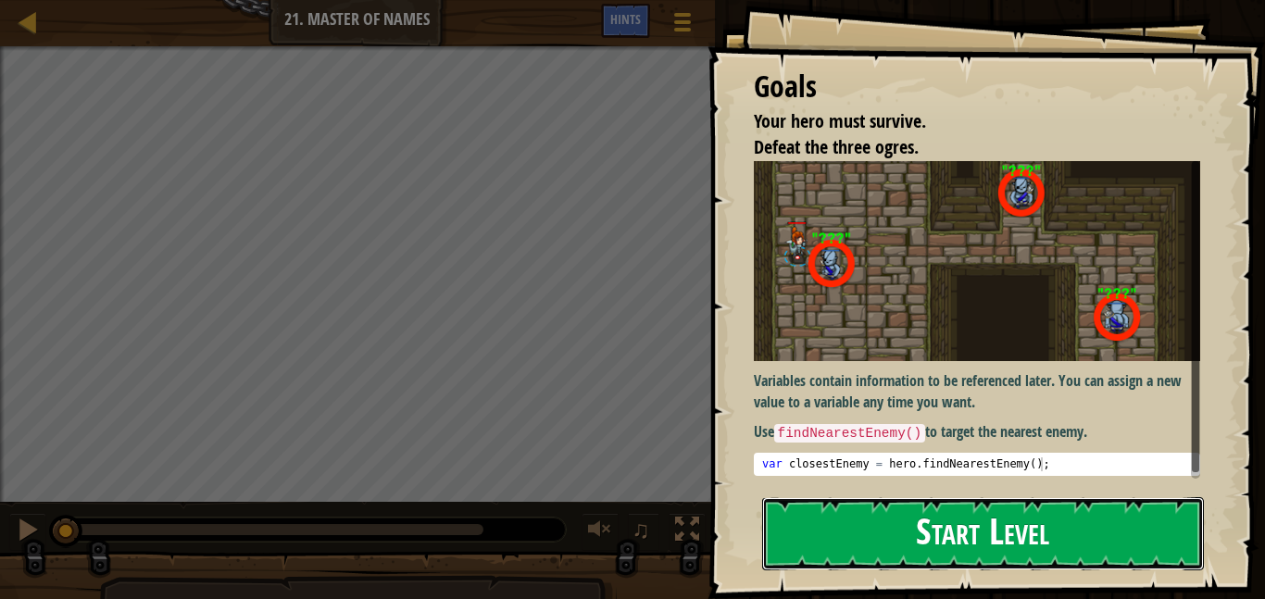
click at [918, 526] on button "Start Level" at bounding box center [983, 533] width 442 height 73
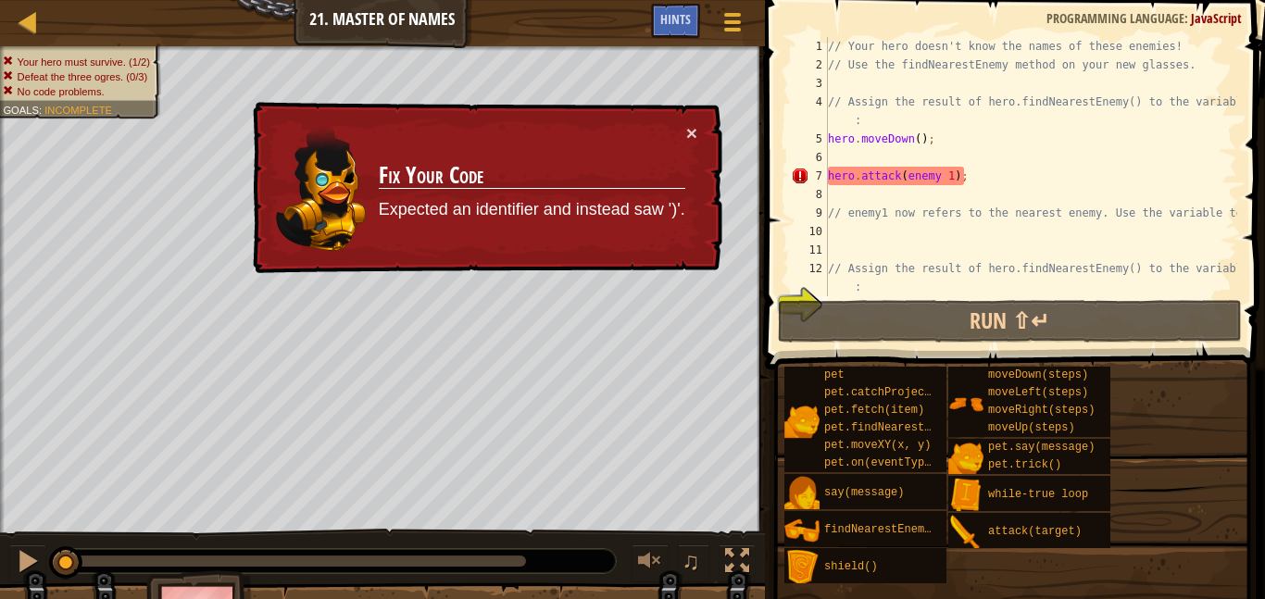
scroll to position [74, 0]
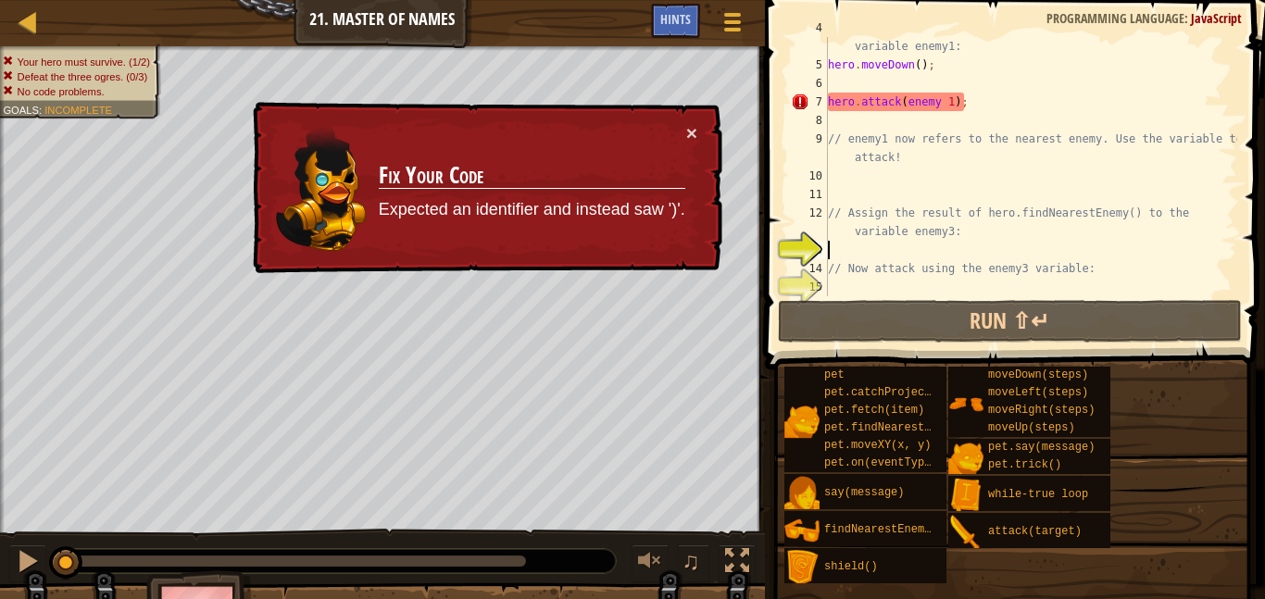
click at [975, 120] on div "// Assign the result of hero.findNearestEnemy() to the variable enemy1: hero . …" at bounding box center [1031, 176] width 413 height 315
type textarea "hero.attack(enemy 1);"
click at [732, 25] on div at bounding box center [732, 21] width 25 height 27
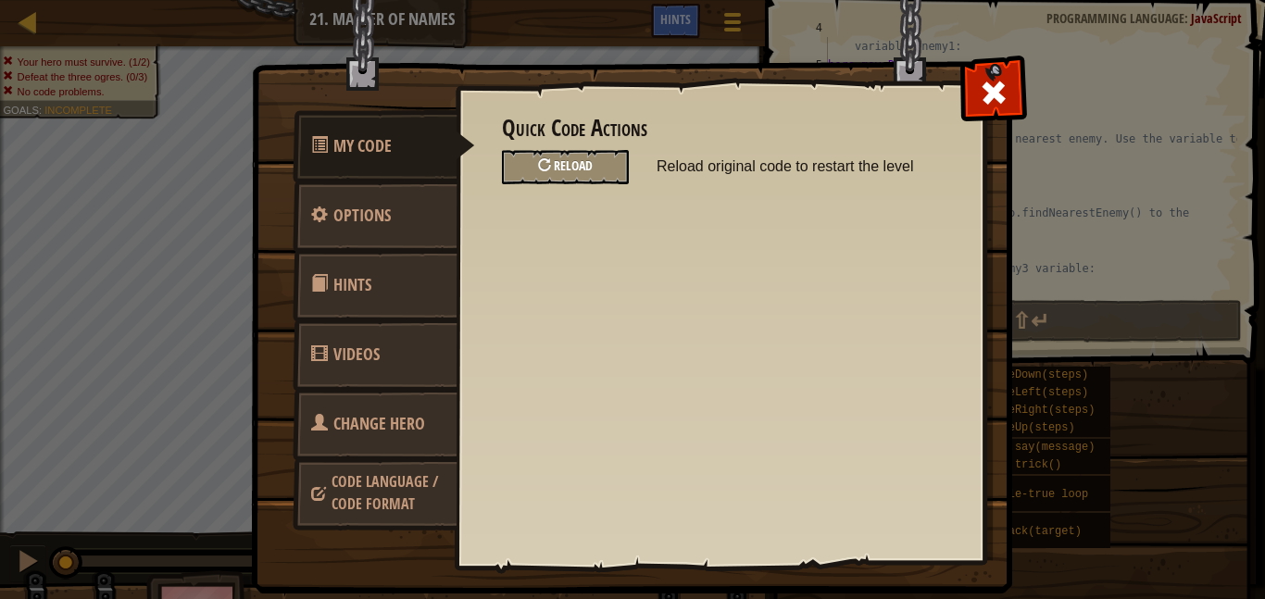
click at [568, 173] on span "Reload" at bounding box center [573, 166] width 39 height 18
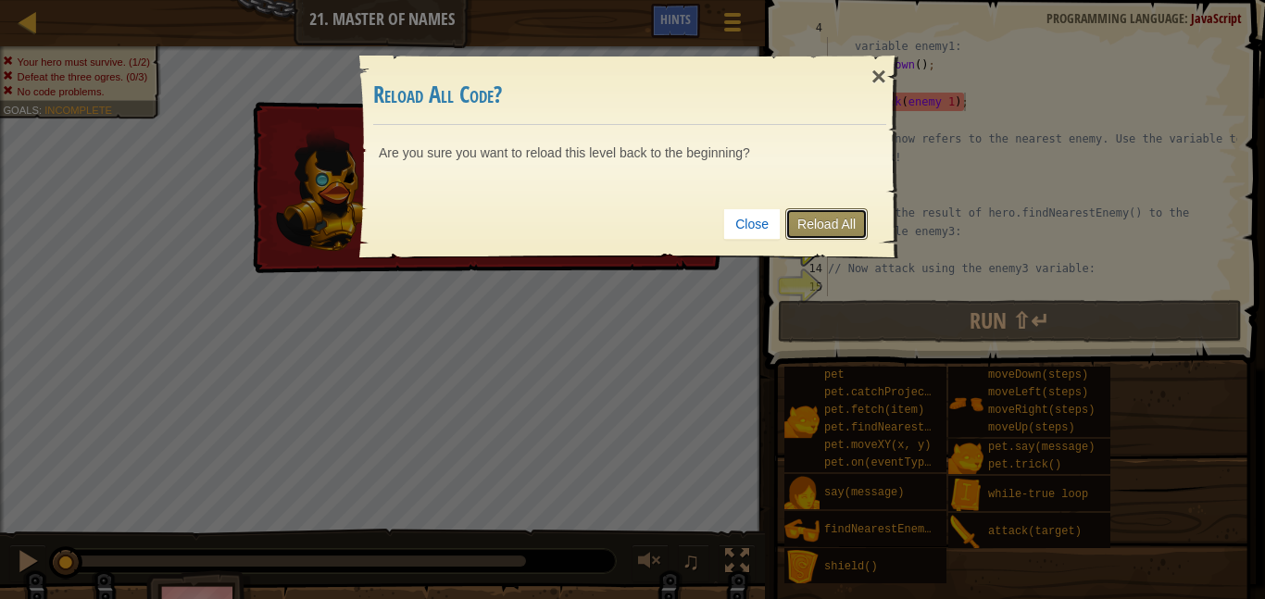
click at [813, 220] on link "Reload All" at bounding box center [827, 223] width 82 height 31
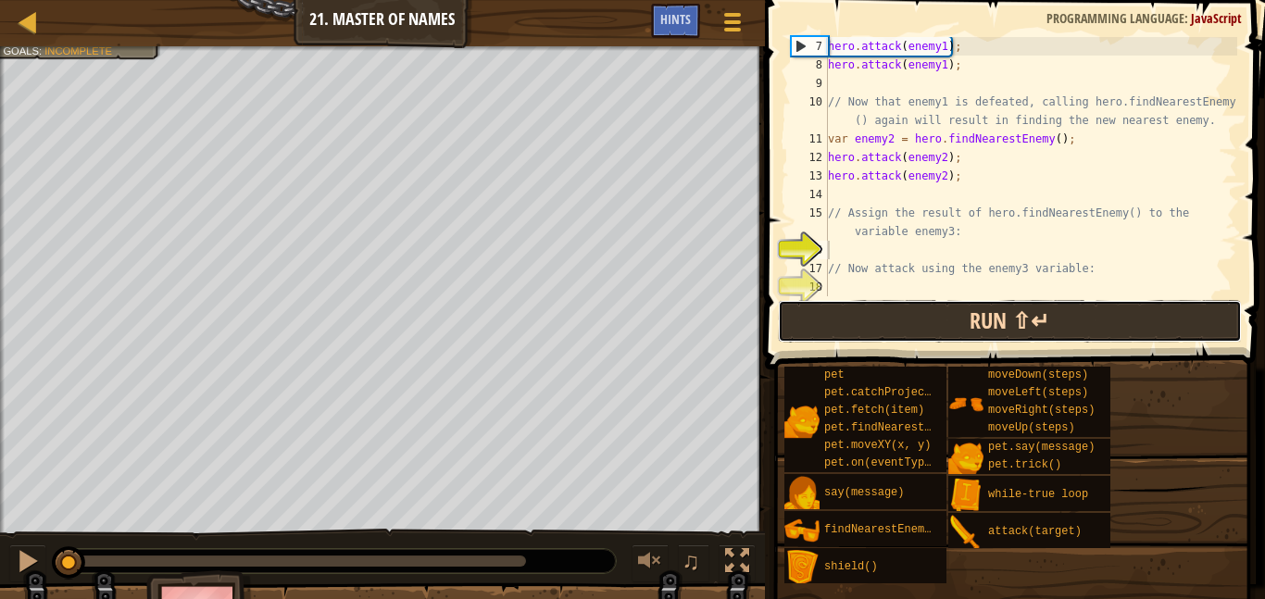
click at [1017, 316] on button "Run ⇧↵" at bounding box center [1010, 321] width 464 height 43
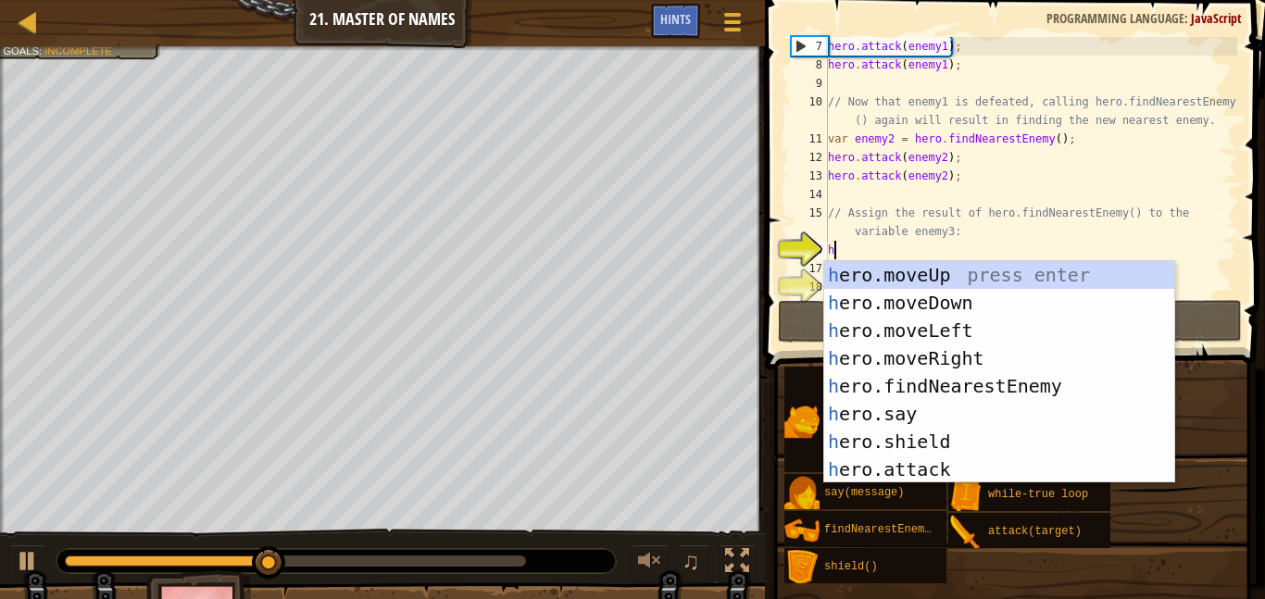
scroll to position [8, 0]
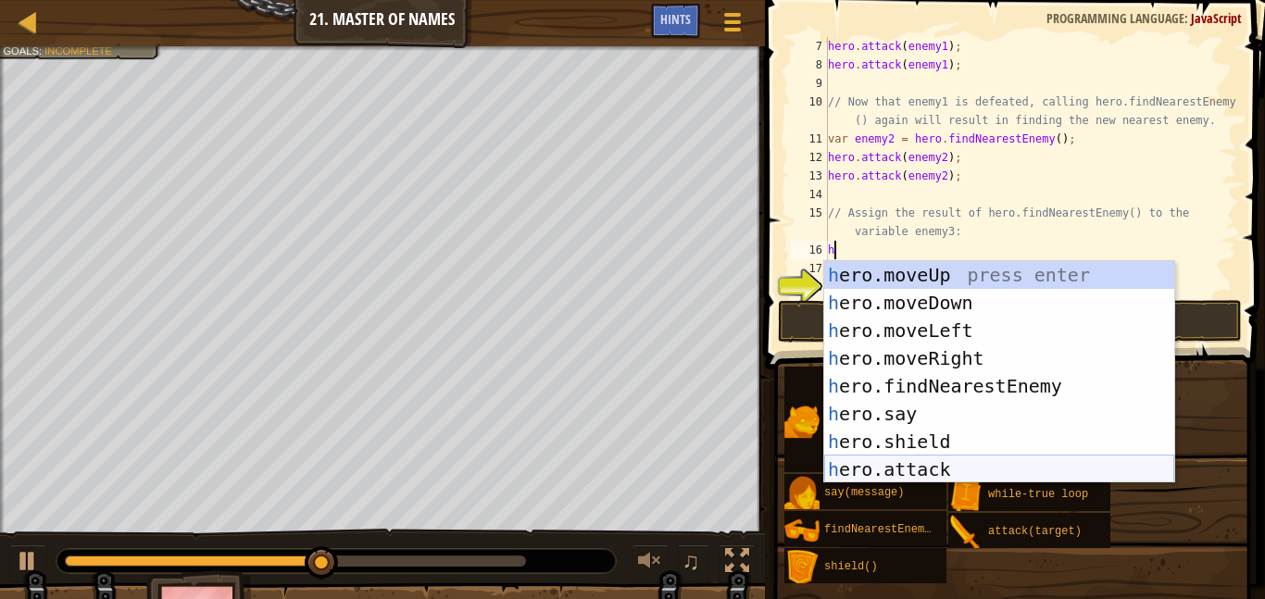
click at [947, 463] on div "h ero.moveUp press enter h ero.moveDown press enter h ero.moveLeft press enter …" at bounding box center [1000, 400] width 350 height 278
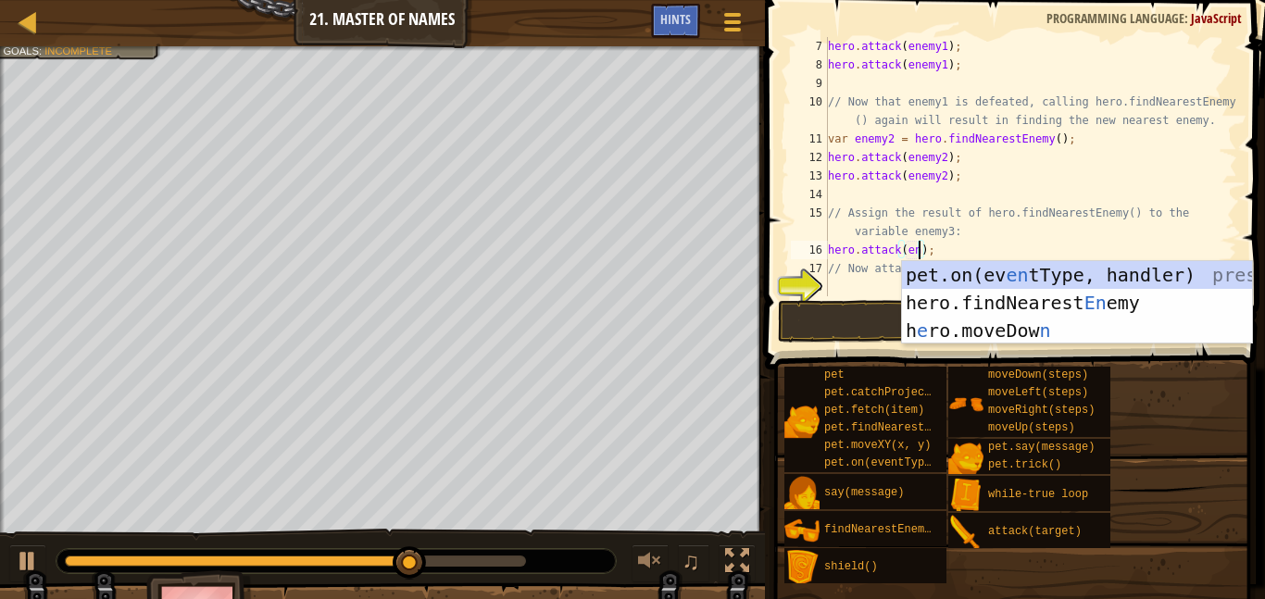
scroll to position [8, 13]
click at [1139, 305] on div "pet.on(ev en tType, handler) press enter hero.findNearest En emy press enter h …" at bounding box center [1077, 330] width 350 height 139
type textarea "hero.attack(hero.findNearestEnemy());"
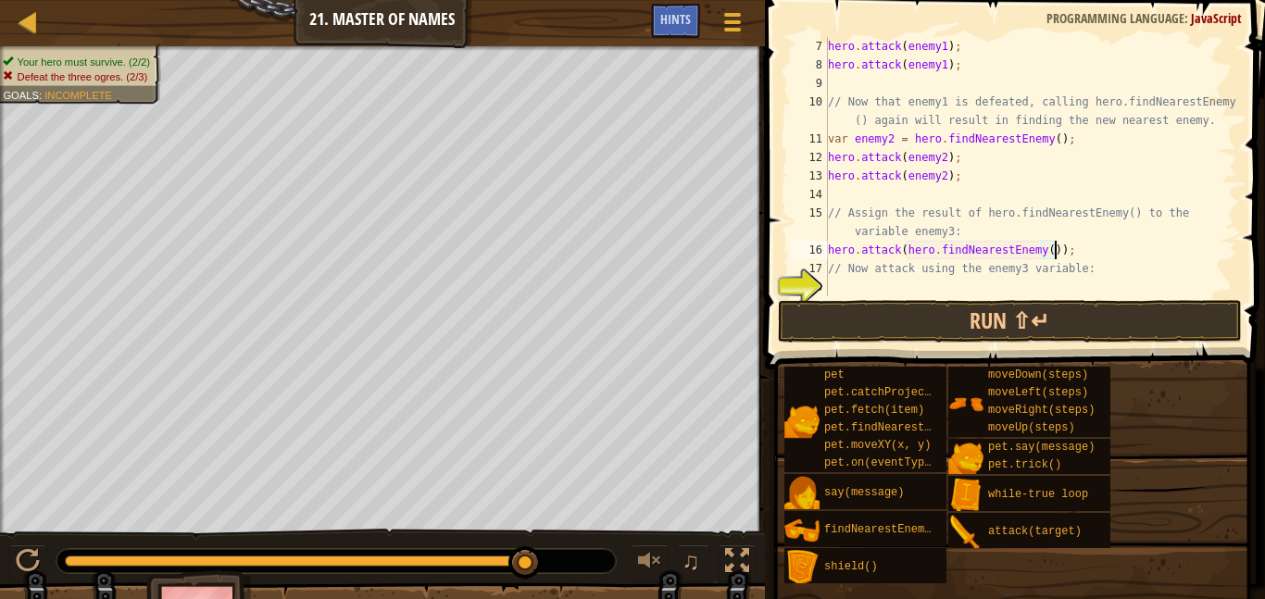
scroll to position [8, 0]
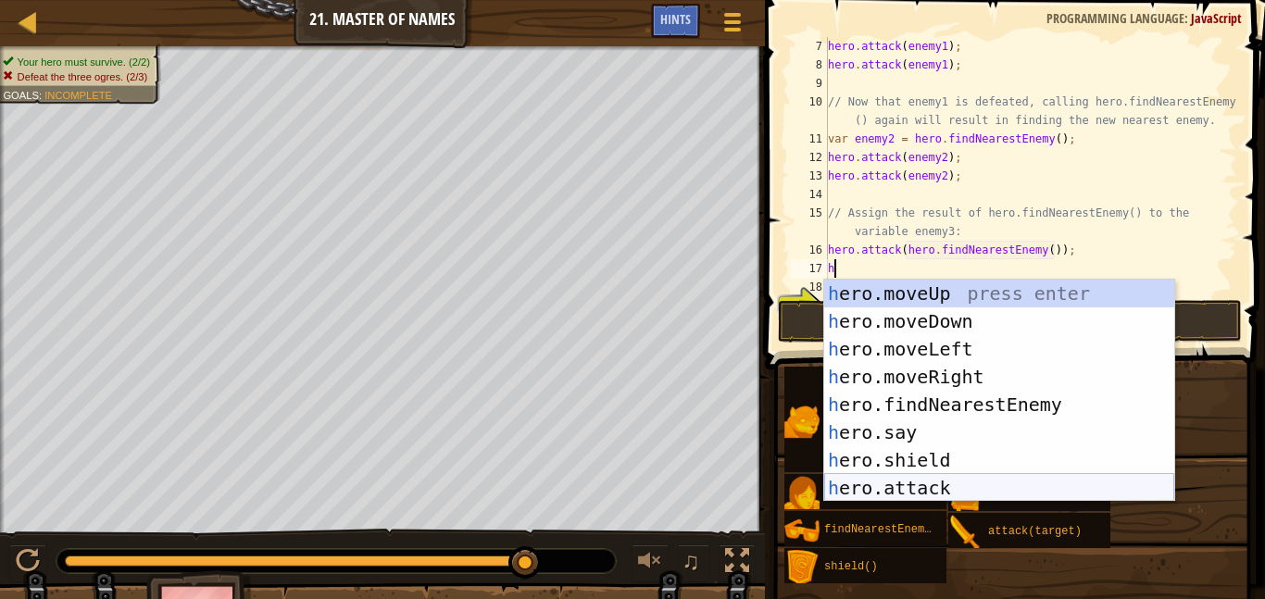
click at [939, 476] on div "h ero.moveUp press enter h ero.moveDown press enter h ero.moveLeft press enter …" at bounding box center [1000, 419] width 350 height 278
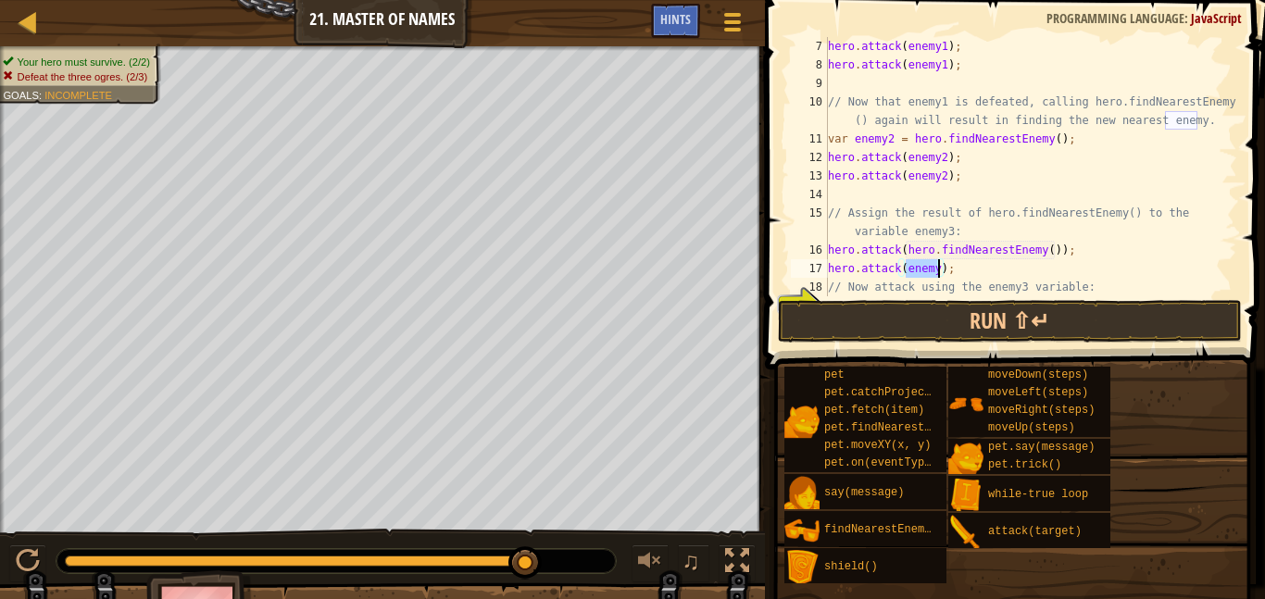
click at [937, 270] on div "hero . attack ( enemy1 ) ; hero . attack ( enemy1 ) ; // Now that enemy1 is def…" at bounding box center [1031, 166] width 413 height 259
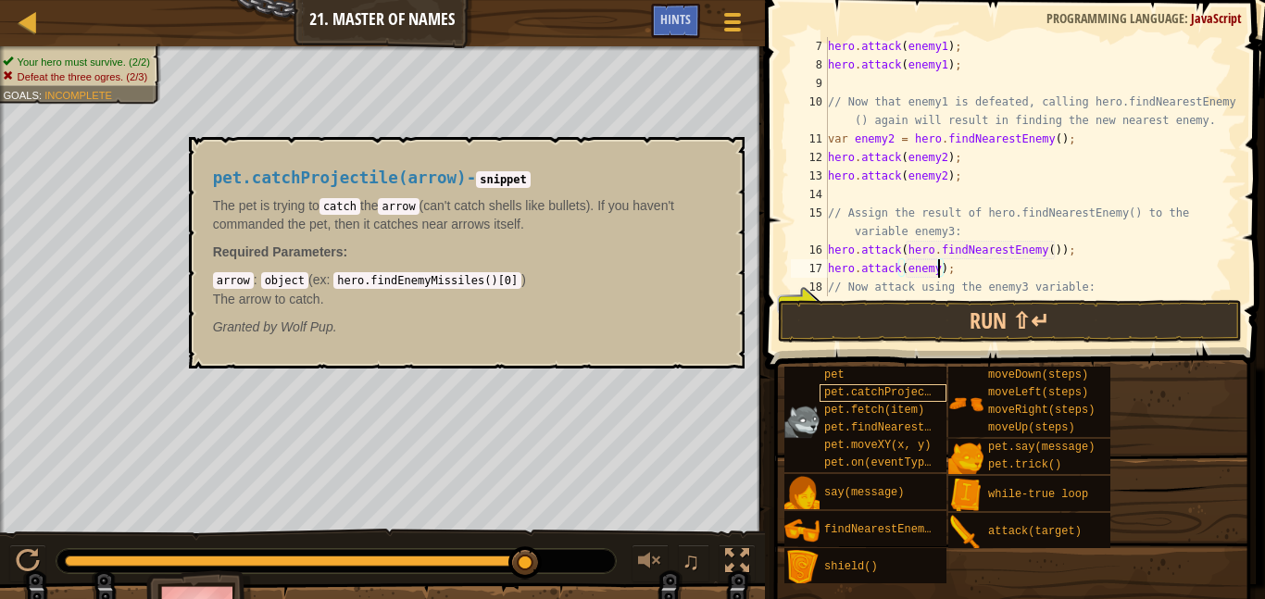
scroll to position [8, 17]
type textarea "hero.attack(enemy3);"
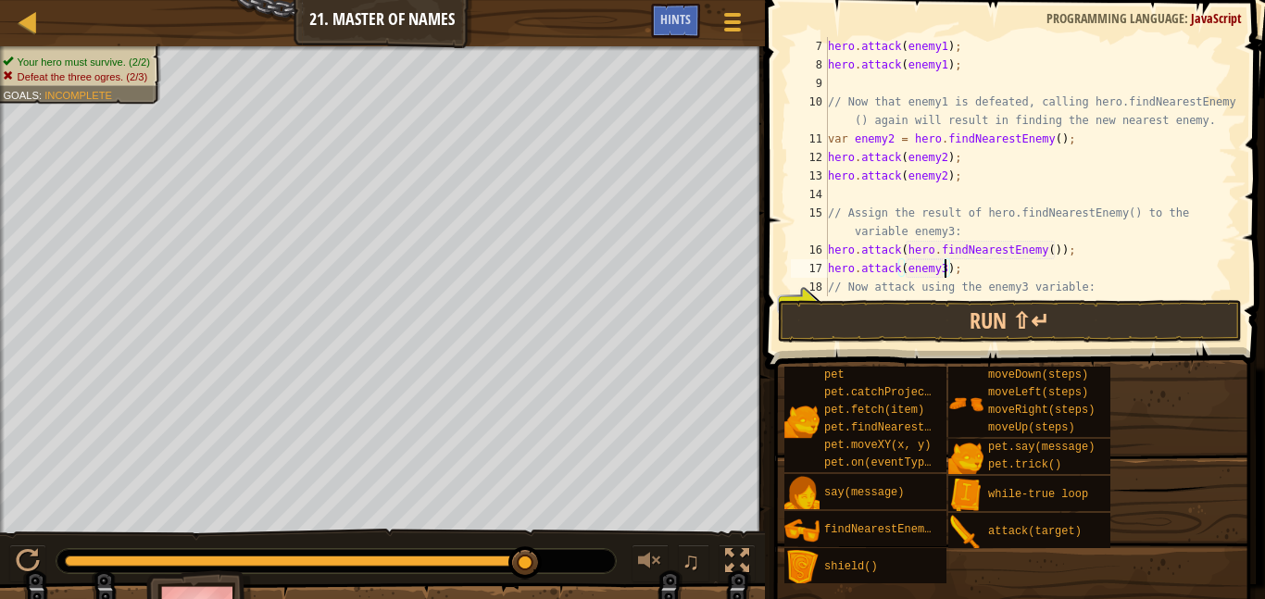
click at [958, 264] on div "hero . attack ( enemy1 ) ; hero . attack ( enemy1 ) ; // Now that enemy1 is def…" at bounding box center [1031, 185] width 413 height 296
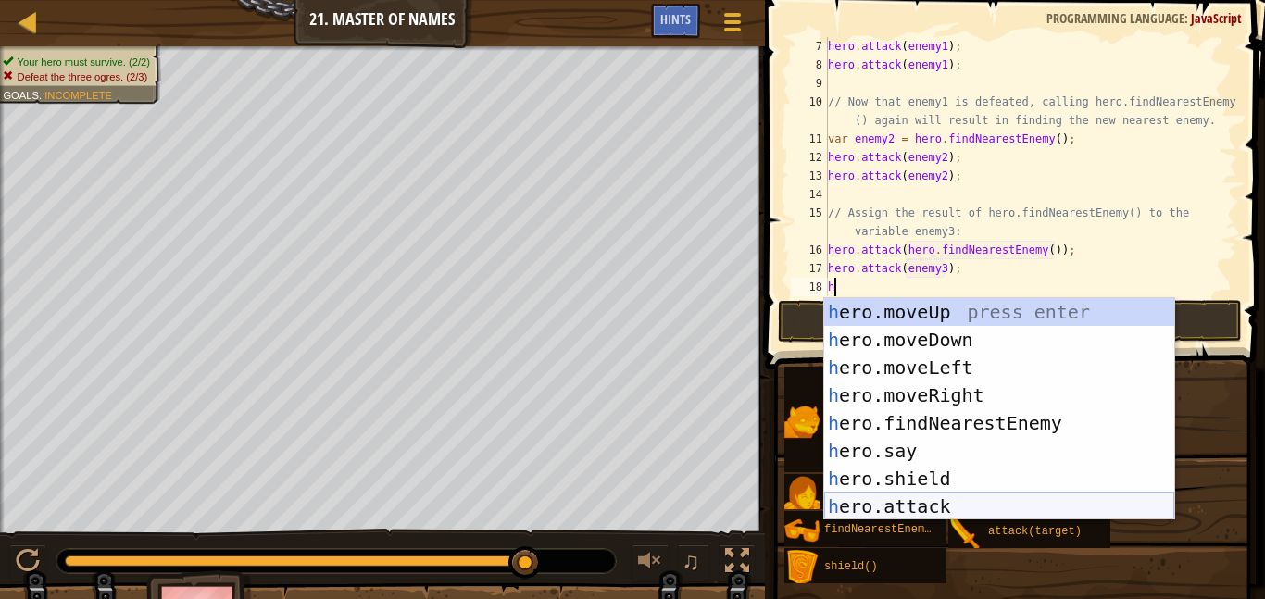
click at [1003, 505] on div "h ero.moveUp press enter h ero.moveDown press enter h ero.moveLeft press enter …" at bounding box center [1000, 437] width 350 height 278
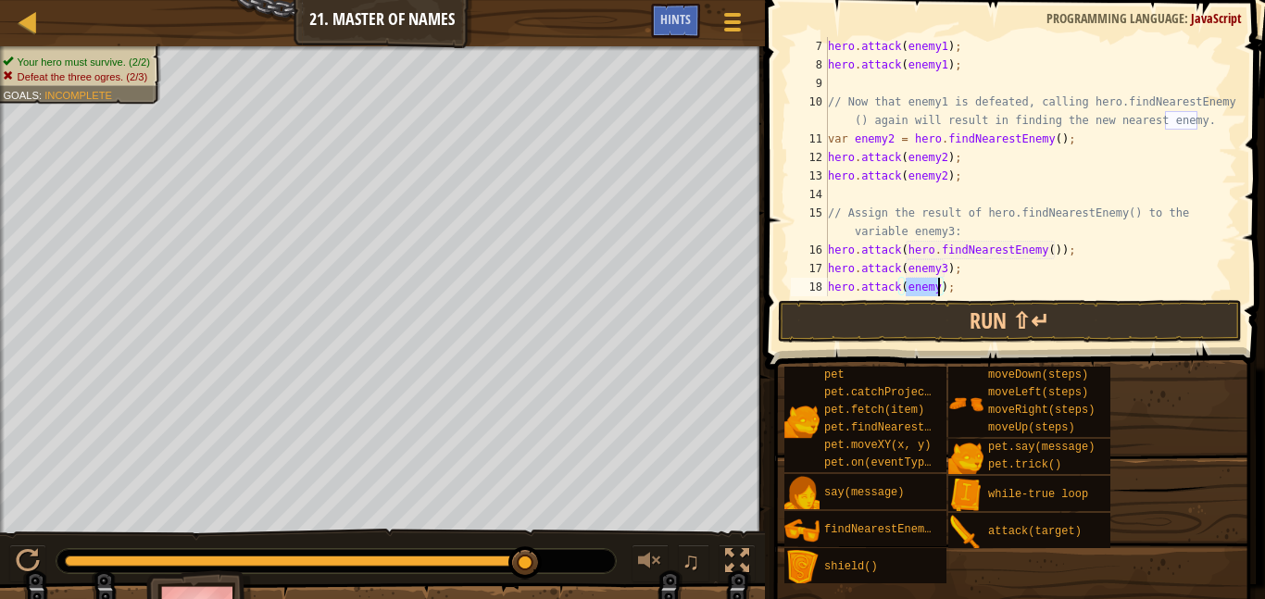
click at [951, 277] on div "hero . attack ( enemy1 ) ; hero . attack ( enemy1 ) ; // Now that enemy1 is def…" at bounding box center [1031, 185] width 413 height 296
click at [940, 286] on div "hero . attack ( enemy1 ) ; hero . attack ( enemy1 ) ; // Now that enemy1 is def…" at bounding box center [1031, 185] width 413 height 296
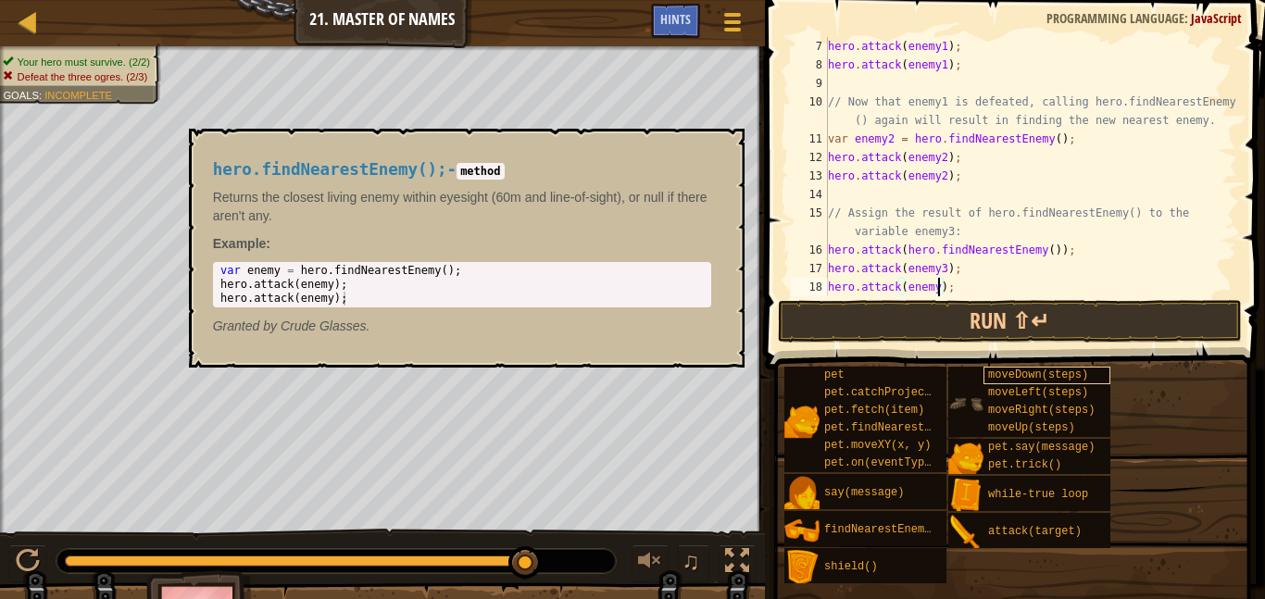
scroll to position [8, 17]
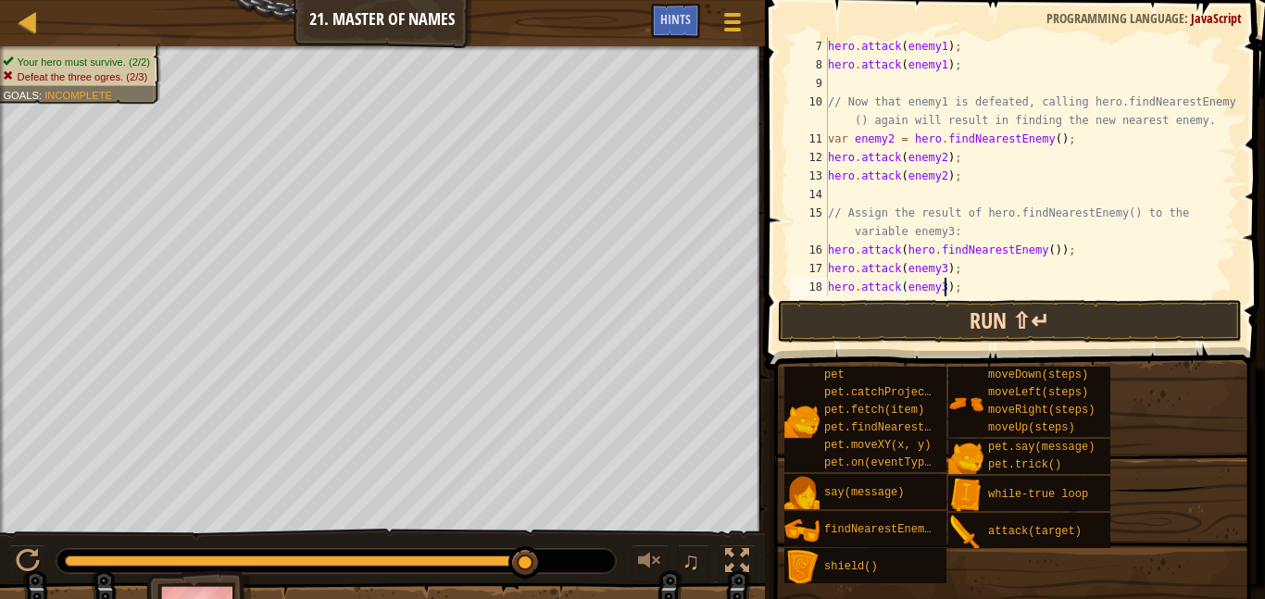
type textarea "hero.attack(enemy3);"
click at [1077, 324] on button "Run ⇧↵" at bounding box center [1010, 321] width 464 height 43
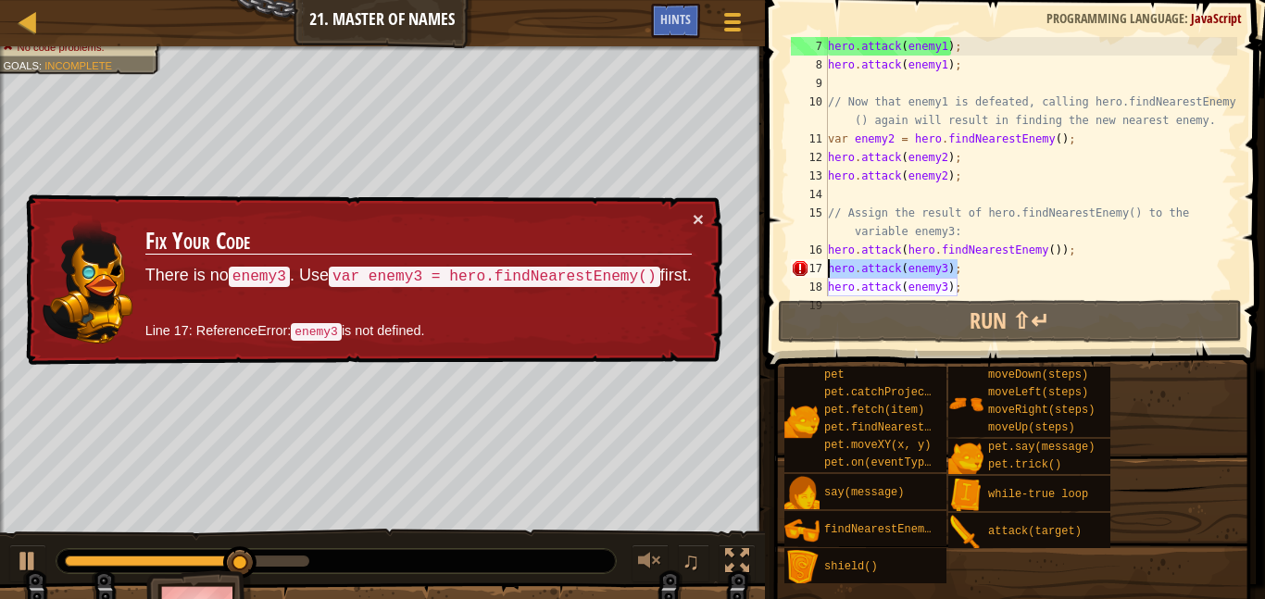
drag, startPoint x: 960, startPoint y: 268, endPoint x: 816, endPoint y: 264, distance: 143.6
click at [816, 264] on div "hero.attack(enemy3); 7 8 9 10 11 12 13 14 15 16 17 18 19 hero . attack ( enemy1…" at bounding box center [1012, 166] width 450 height 259
type textarea "\"
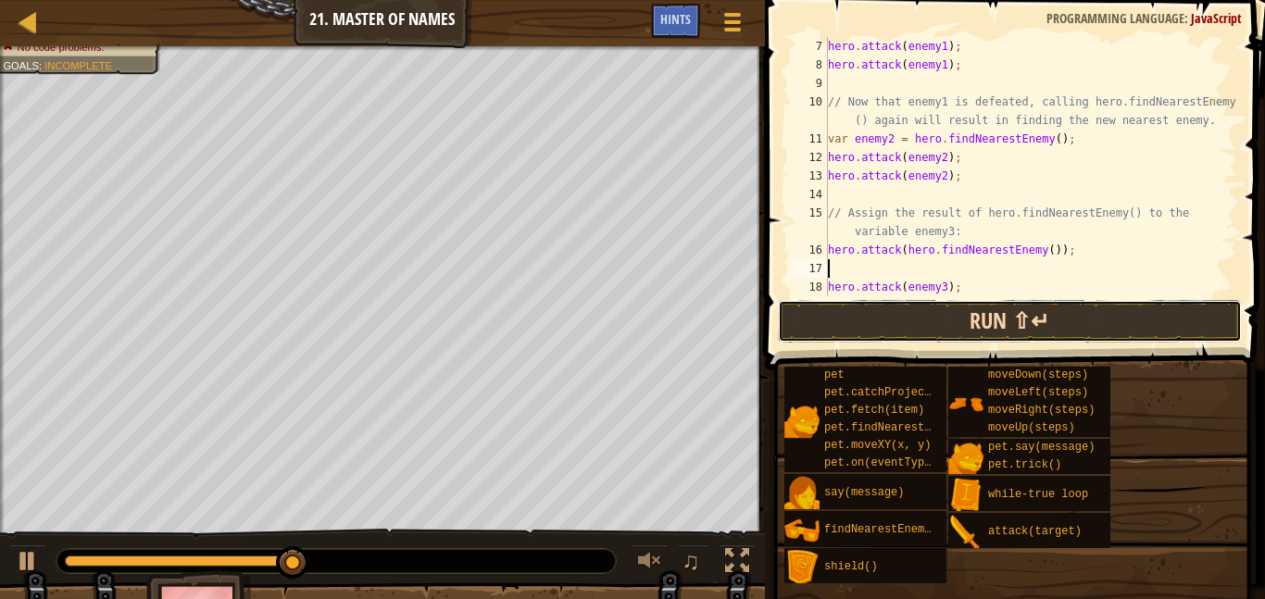
click at [876, 308] on button "Run ⇧↵" at bounding box center [1010, 321] width 464 height 43
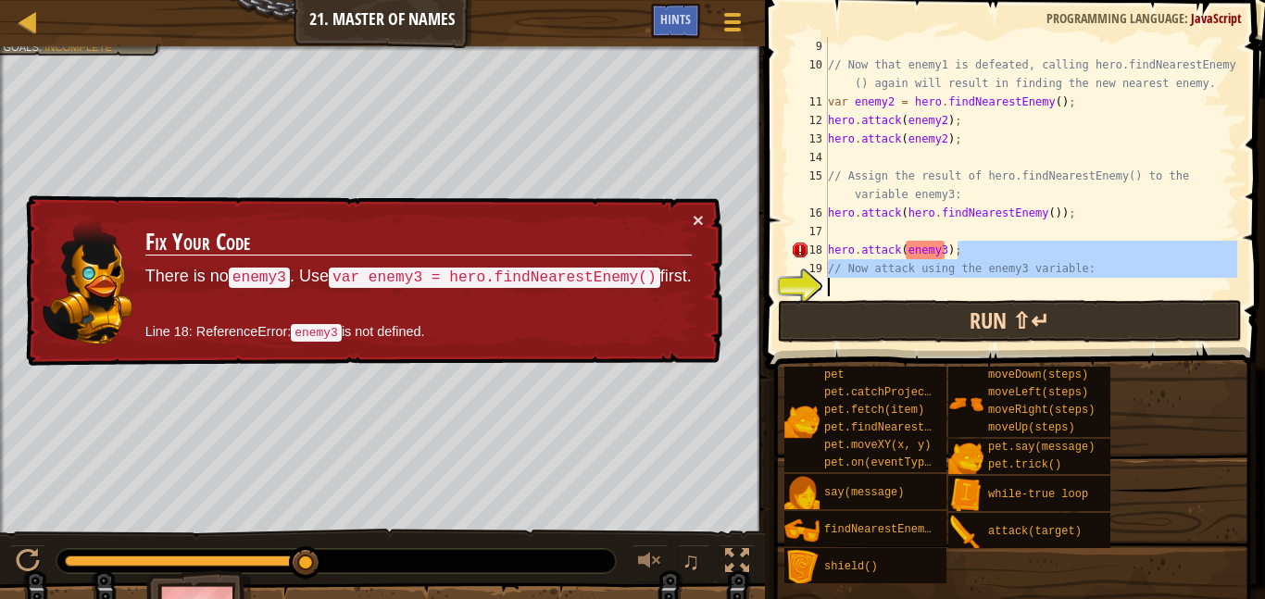
scroll to position [185, 0]
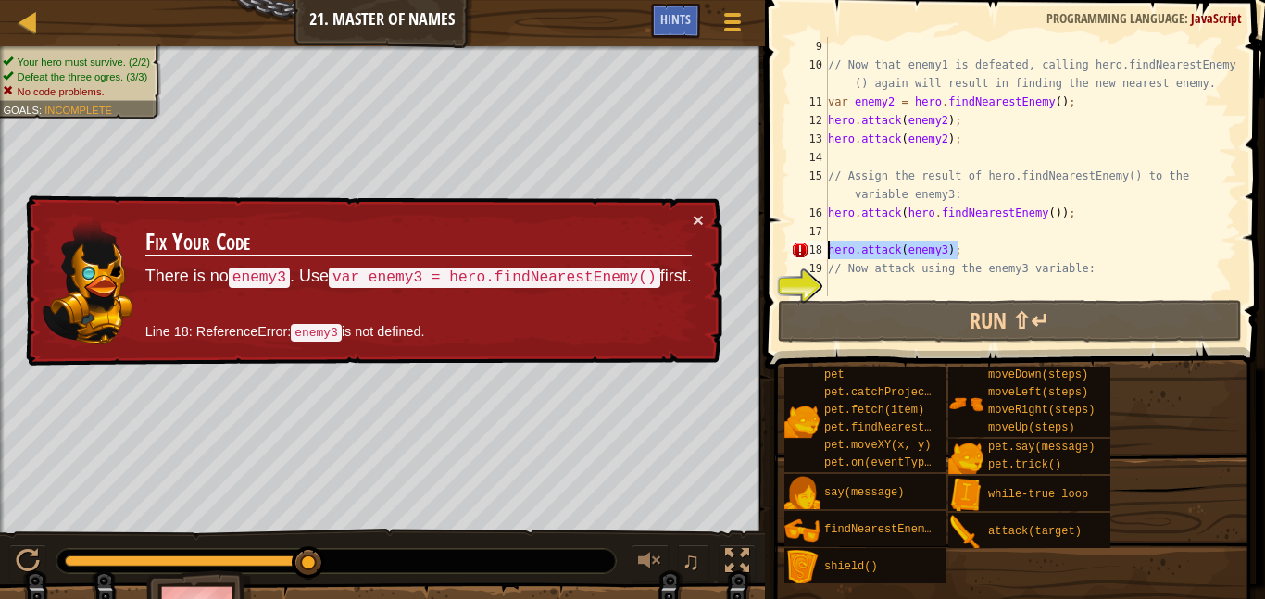
drag, startPoint x: 988, startPoint y: 282, endPoint x: 826, endPoint y: 247, distance: 164.8
click at [826, 247] on div "9 10 11 12 13 14 15 16 17 18 19 20 // Now that enemy1 is defeated, calling hero…" at bounding box center [1012, 166] width 450 height 259
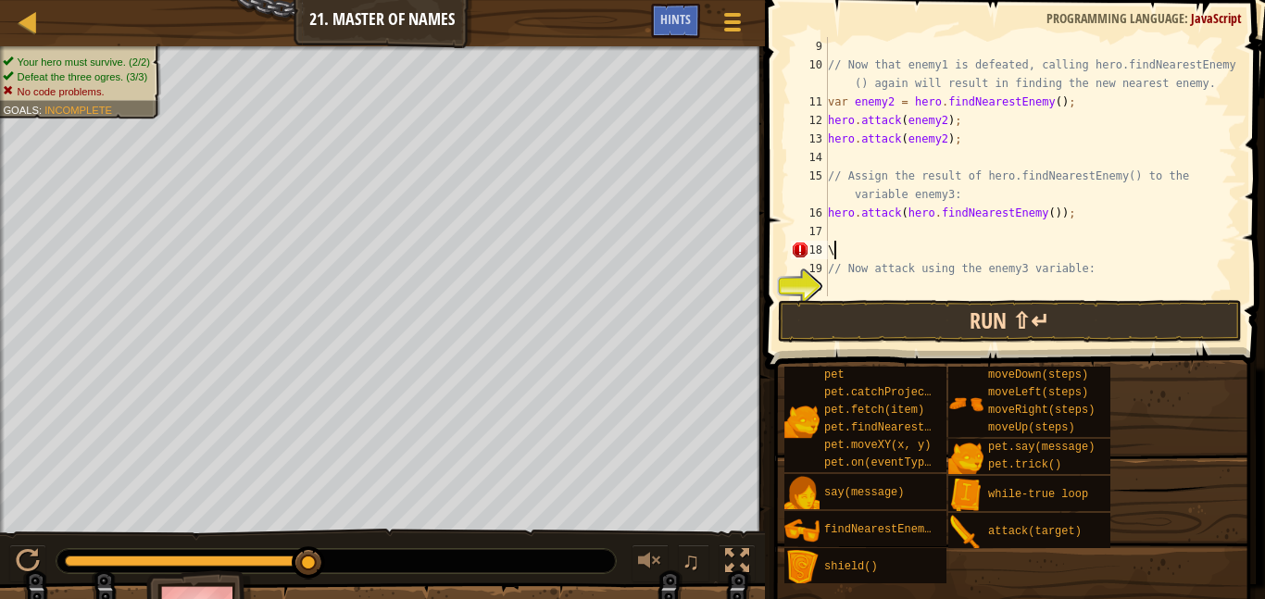
type textarea "\"
click at [866, 316] on button "Run ⇧↵" at bounding box center [1010, 321] width 464 height 43
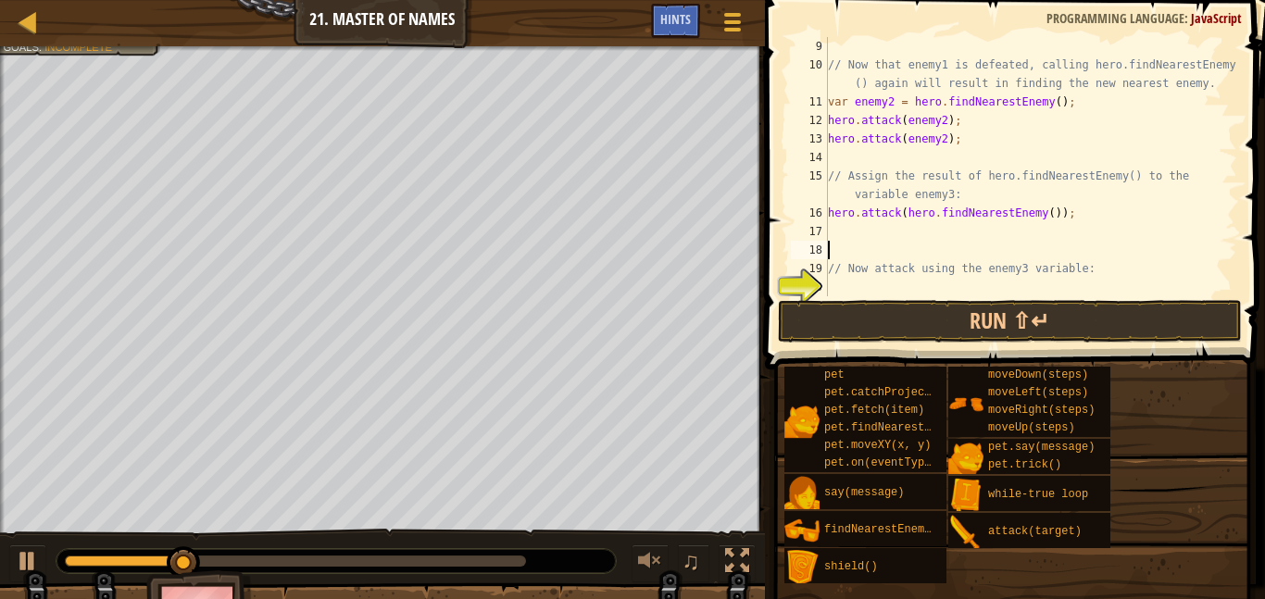
click at [877, 229] on div "// Now that enemy1 is defeated, calling hero.findNearestEnemy () again will res…" at bounding box center [1031, 185] width 413 height 296
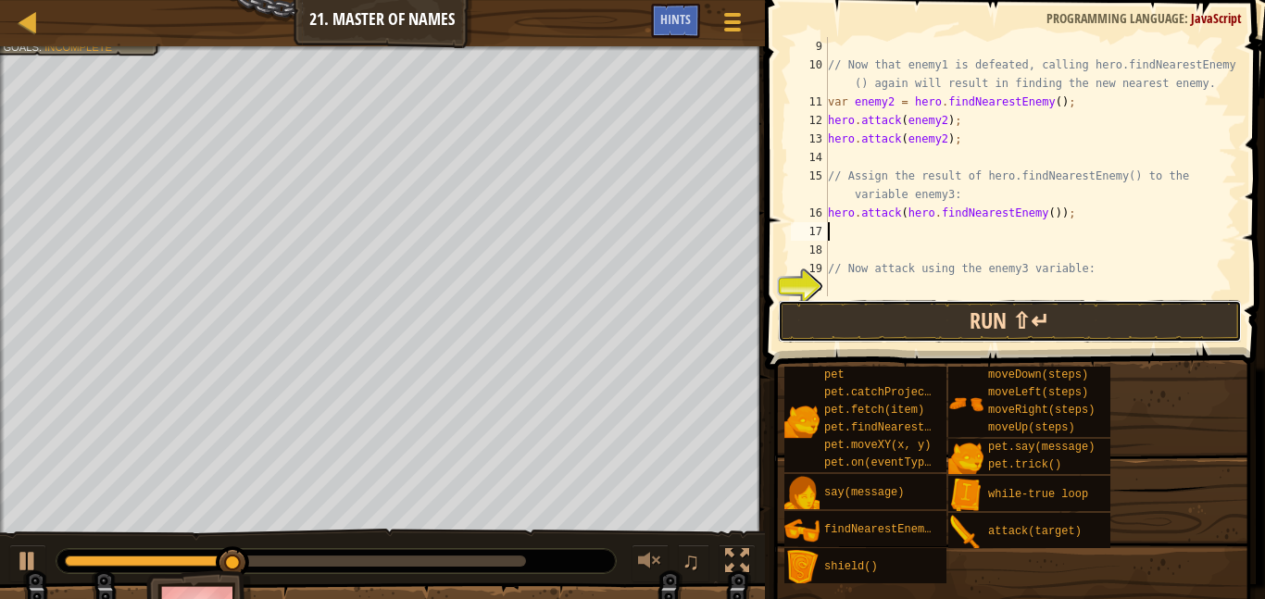
click at [914, 323] on button "Run ⇧↵" at bounding box center [1010, 321] width 464 height 43
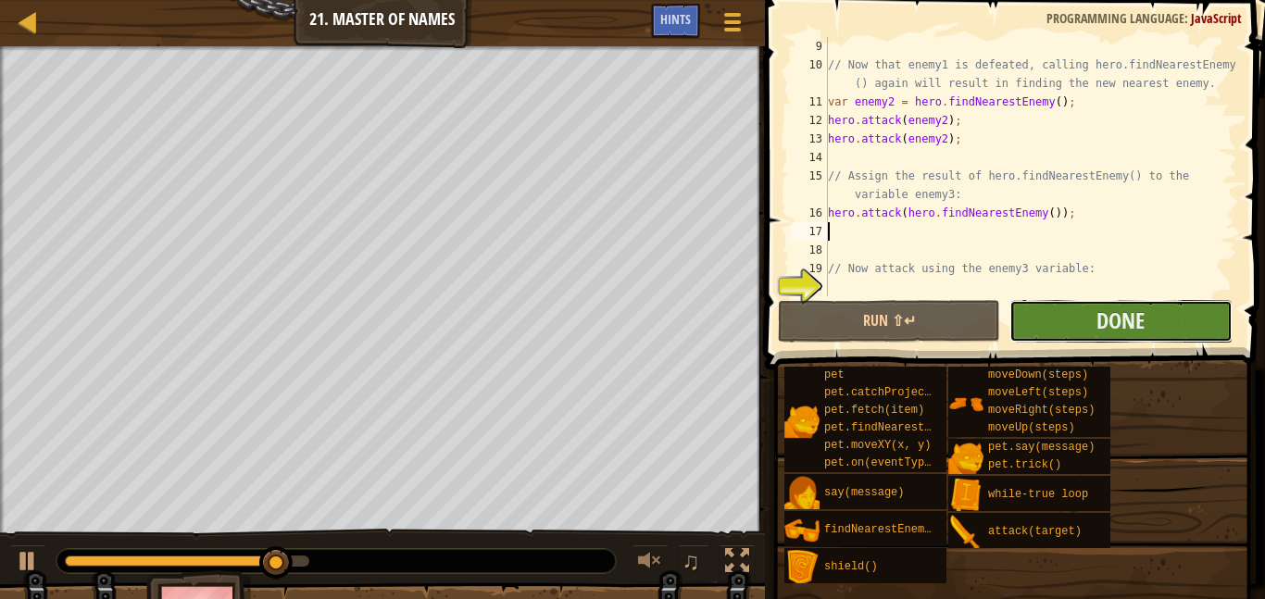
click at [1066, 324] on button "Done" at bounding box center [1121, 321] width 222 height 43
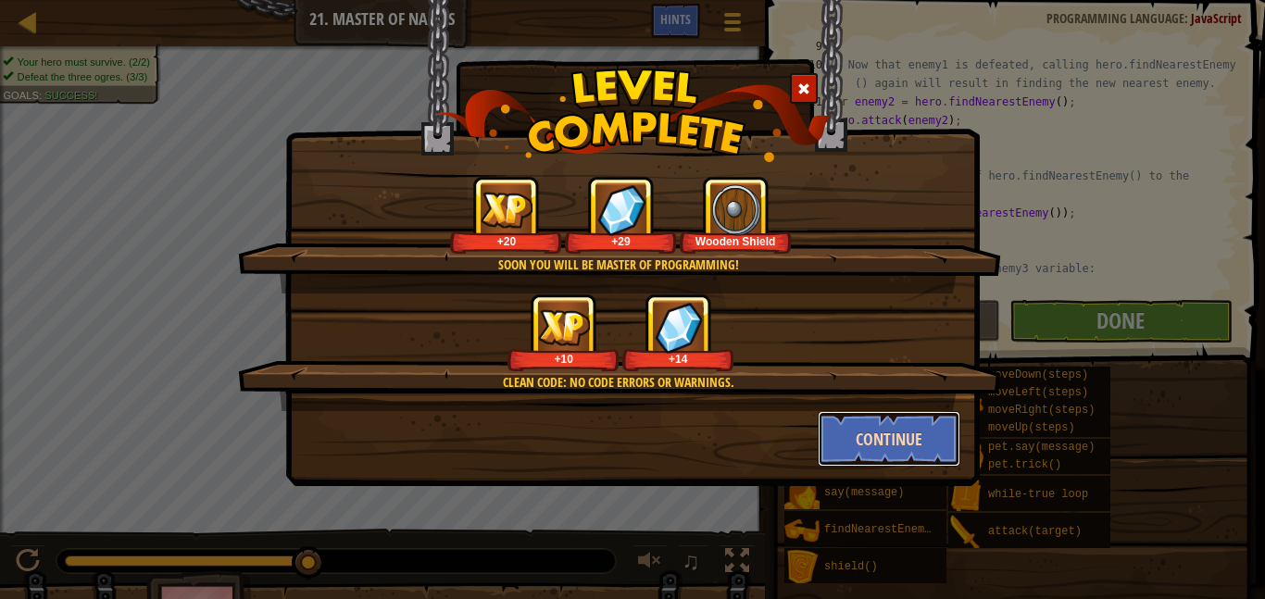
click at [883, 445] on button "Continue" at bounding box center [890, 439] width 144 height 56
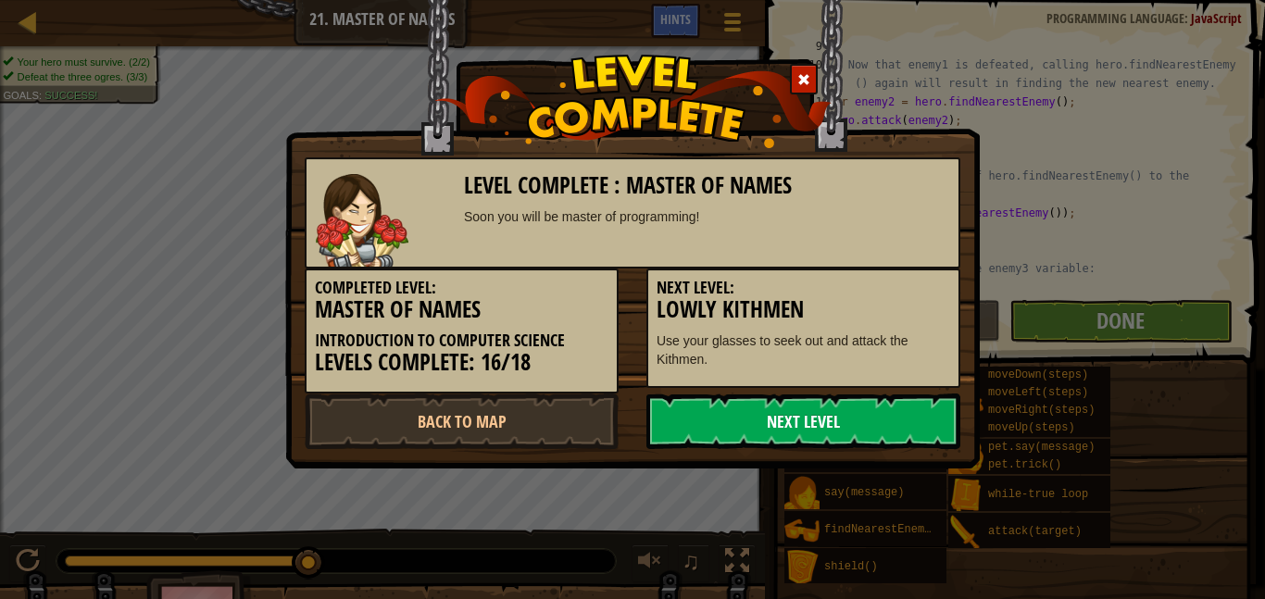
click at [808, 428] on link "Next Level" at bounding box center [804, 422] width 314 height 56
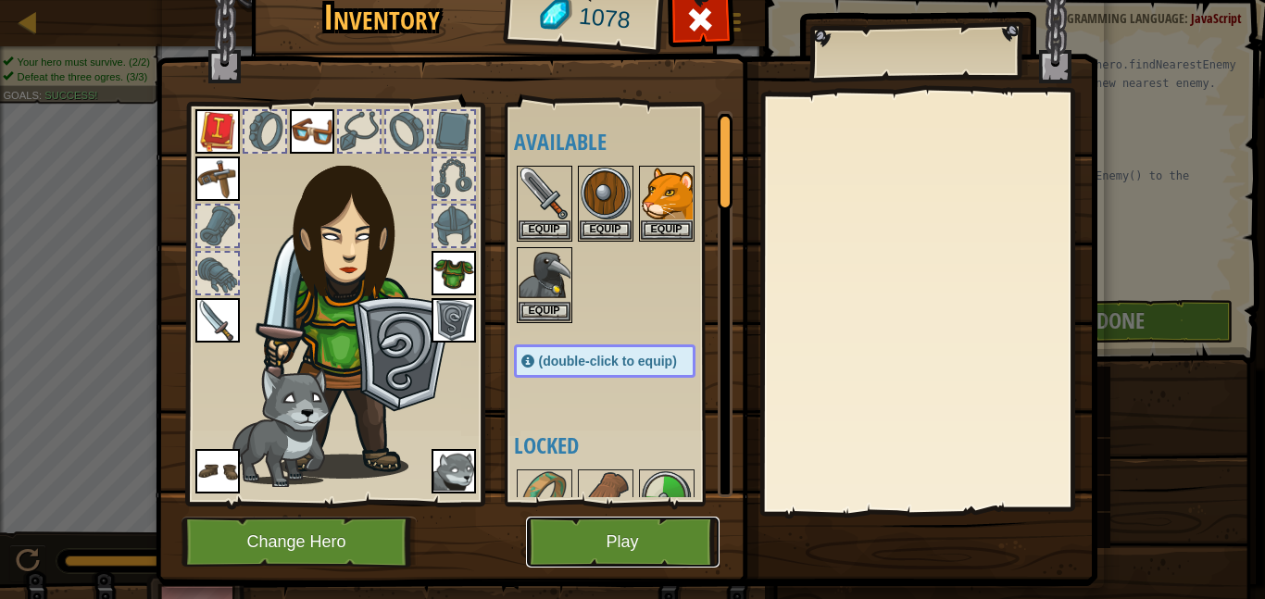
click at [645, 545] on button "Play" at bounding box center [623, 542] width 194 height 51
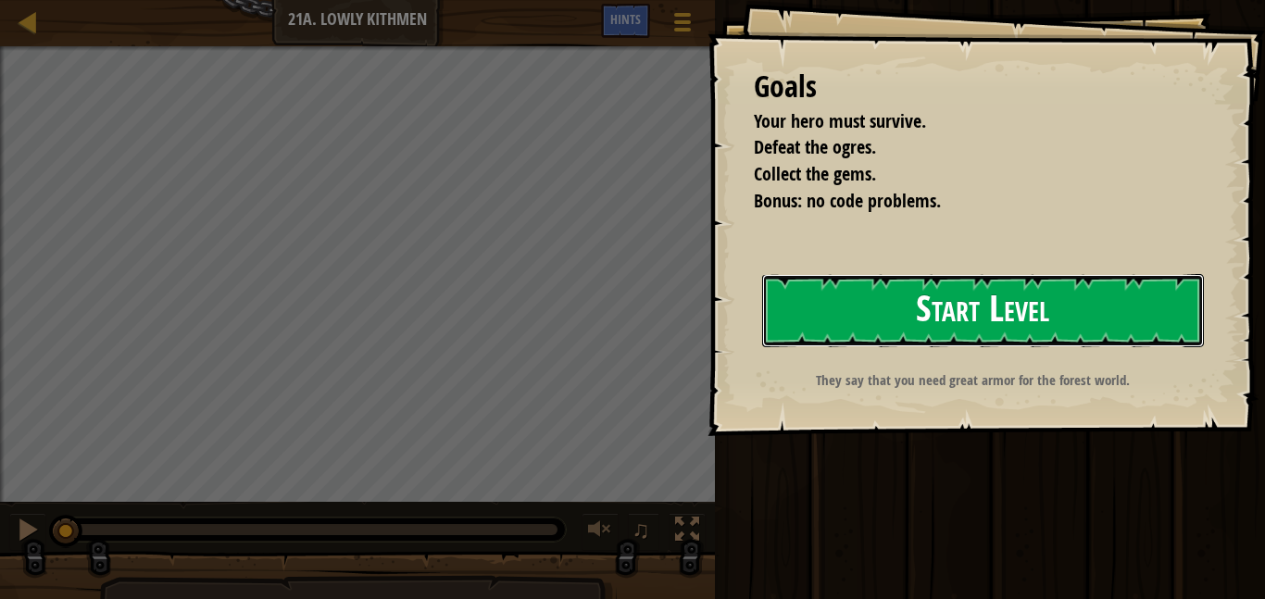
click at [993, 303] on button "Start Level" at bounding box center [983, 310] width 442 height 73
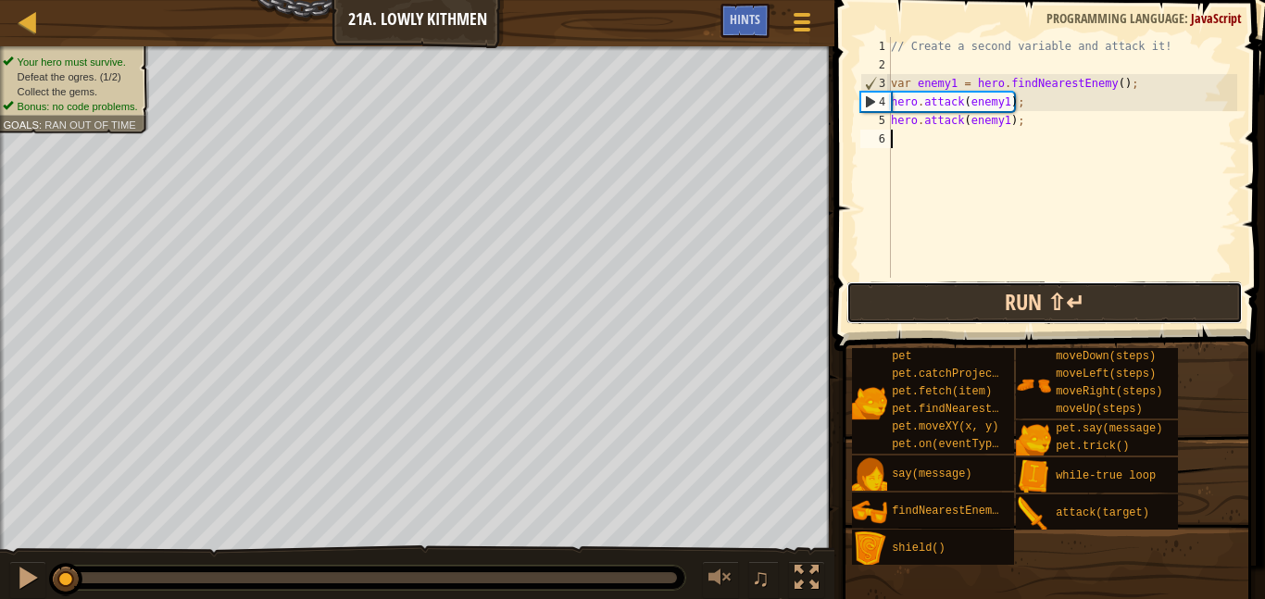
click at [969, 287] on button "Run ⇧↵" at bounding box center [1045, 303] width 397 height 43
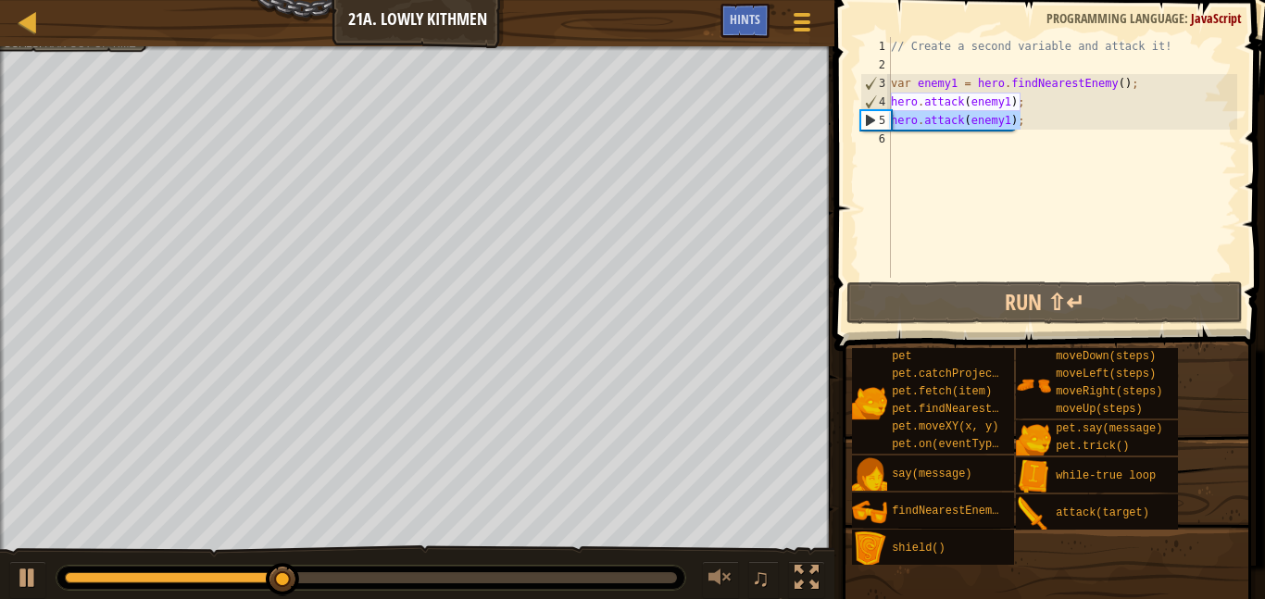
drag, startPoint x: 1034, startPoint y: 123, endPoint x: 886, endPoint y: 122, distance: 148.2
click at [886, 122] on div "1 2 3 4 5 6 // Create a second variable and attack it! var enemy1 = hero . find…" at bounding box center [1047, 157] width 381 height 241
type textarea "hero.attack(enemy1);"
click at [903, 136] on div "// Create a second variable and attack it! var enemy1 = hero . findNearestEnemy…" at bounding box center [1063, 176] width 350 height 278
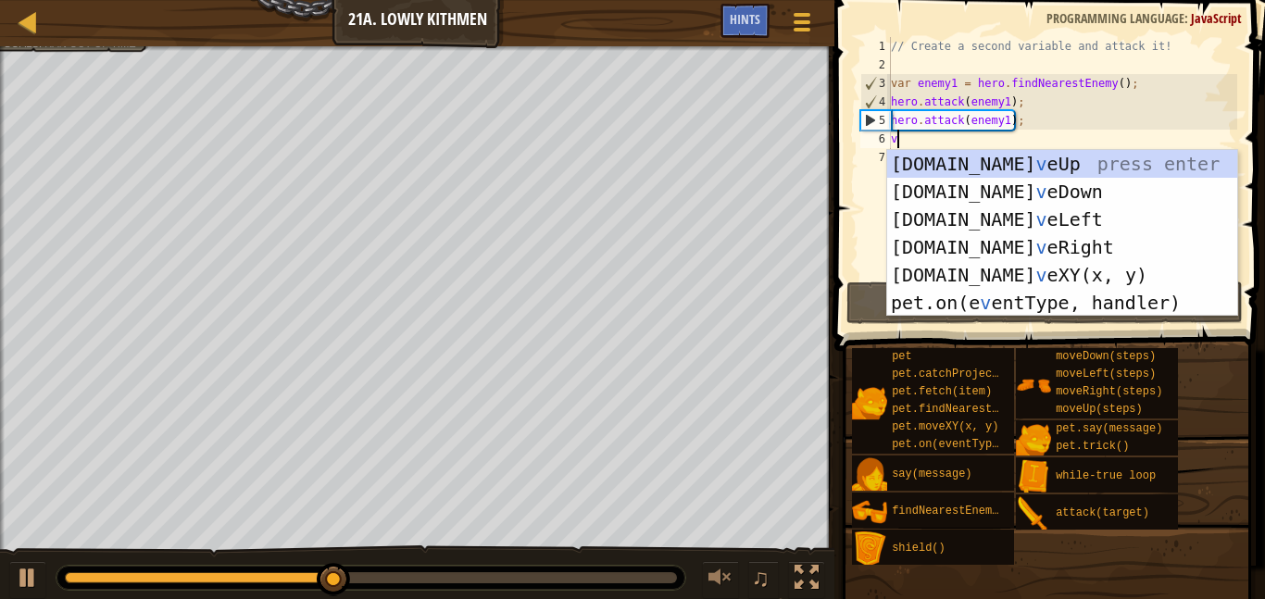
scroll to position [8, 1]
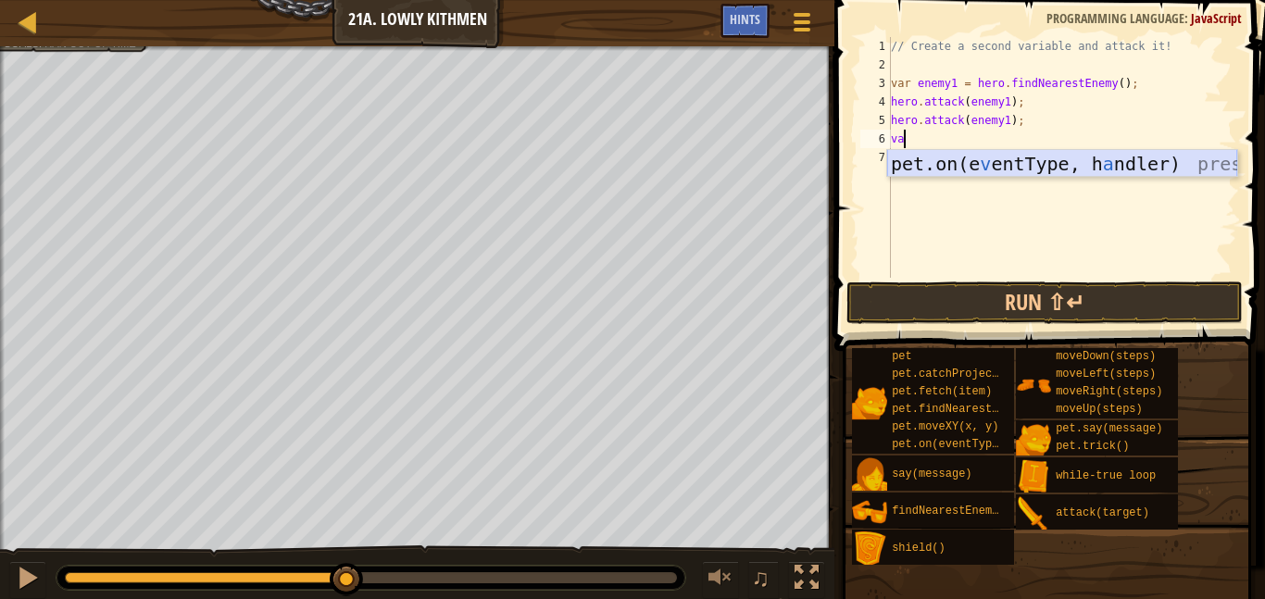
type textarea "v"
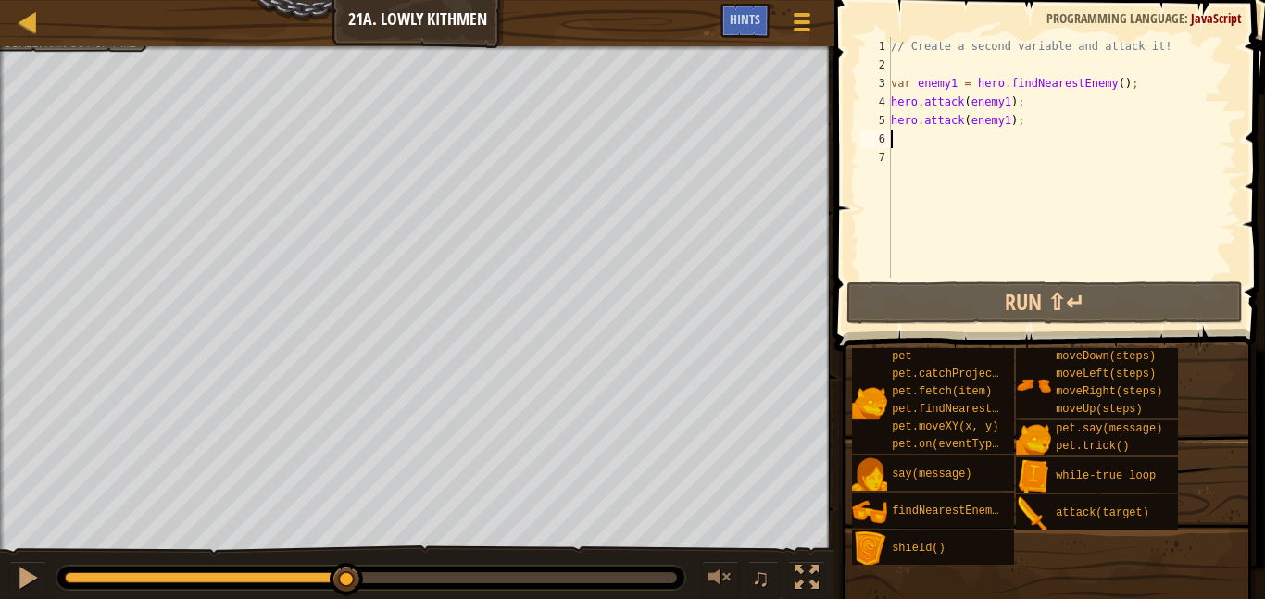
type textarea "fi"
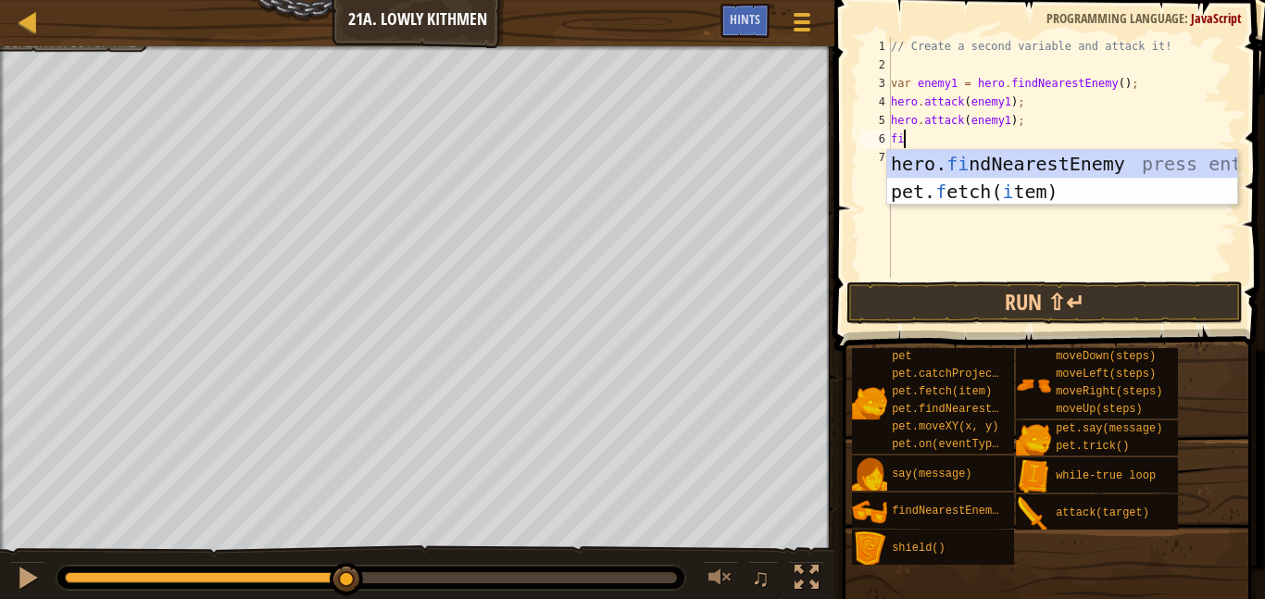
scroll to position [8, 1]
click at [1088, 164] on div "hero. fi ndNearestEnemy press enter pet. f etch( i tem) press enter" at bounding box center [1063, 205] width 350 height 111
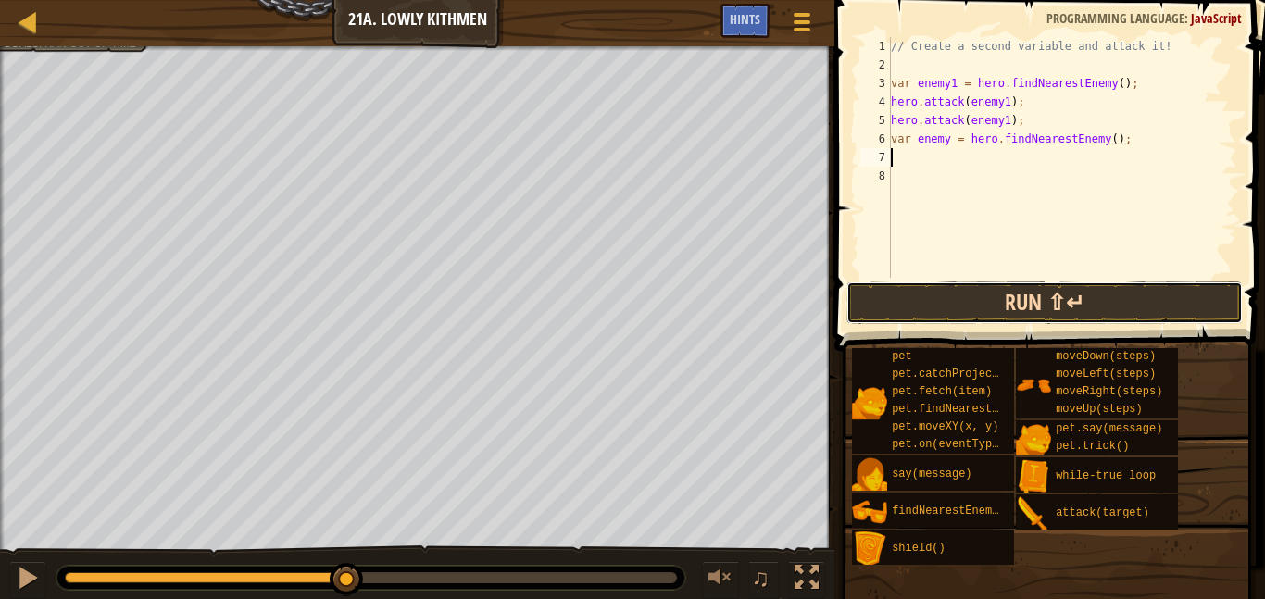
click at [1050, 304] on button "Run ⇧↵" at bounding box center [1045, 303] width 397 height 43
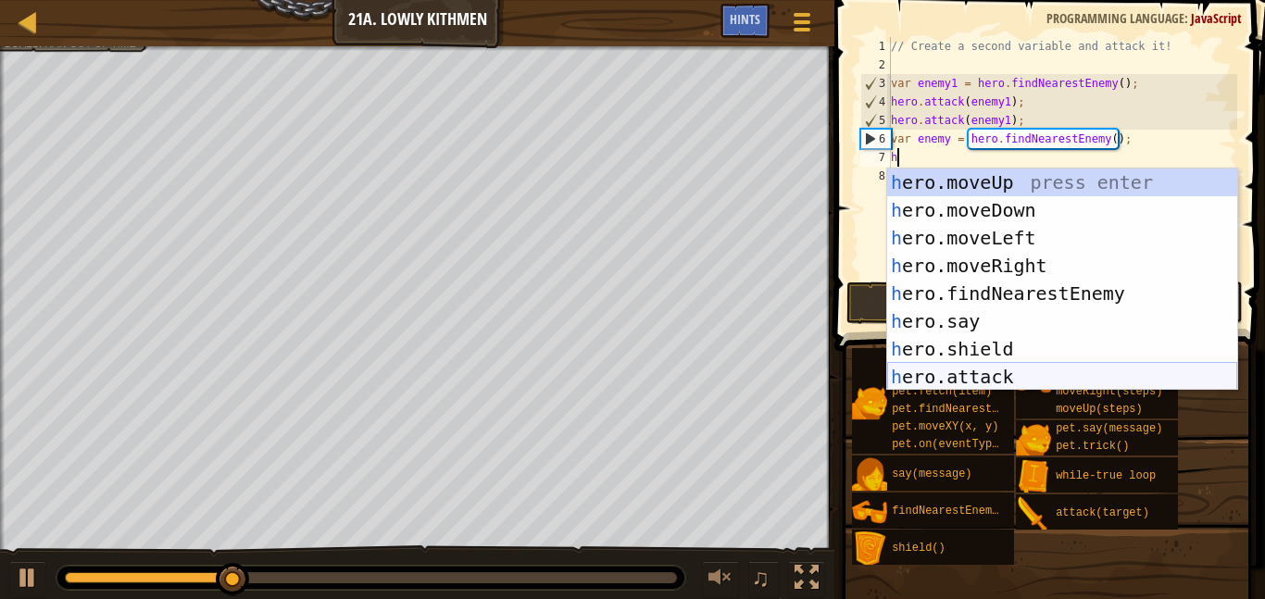
click at [1004, 378] on div "h ero.moveUp press enter h ero.moveDown press enter h ero.moveLeft press enter …" at bounding box center [1063, 308] width 350 height 278
type textarea "hero.attack(enemy);"
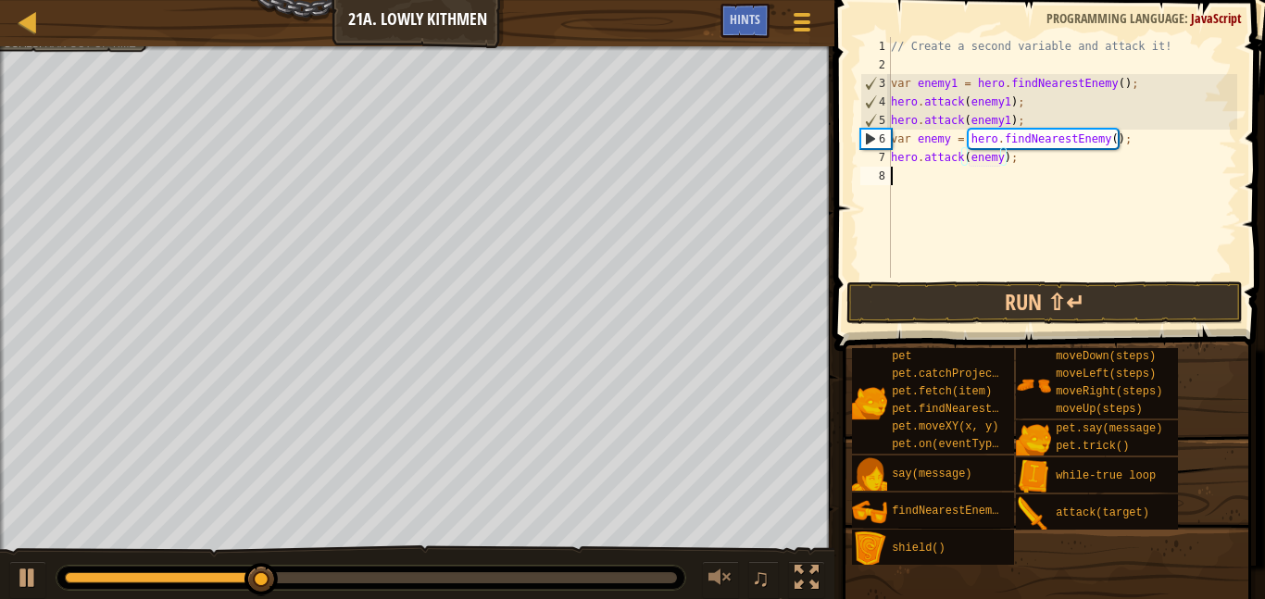
click at [1006, 201] on div "// Create a second variable and attack it! var enemy1 = hero . findNearestEnemy…" at bounding box center [1063, 176] width 350 height 278
click at [1040, 295] on button "Run ⇧↵" at bounding box center [1045, 303] width 397 height 43
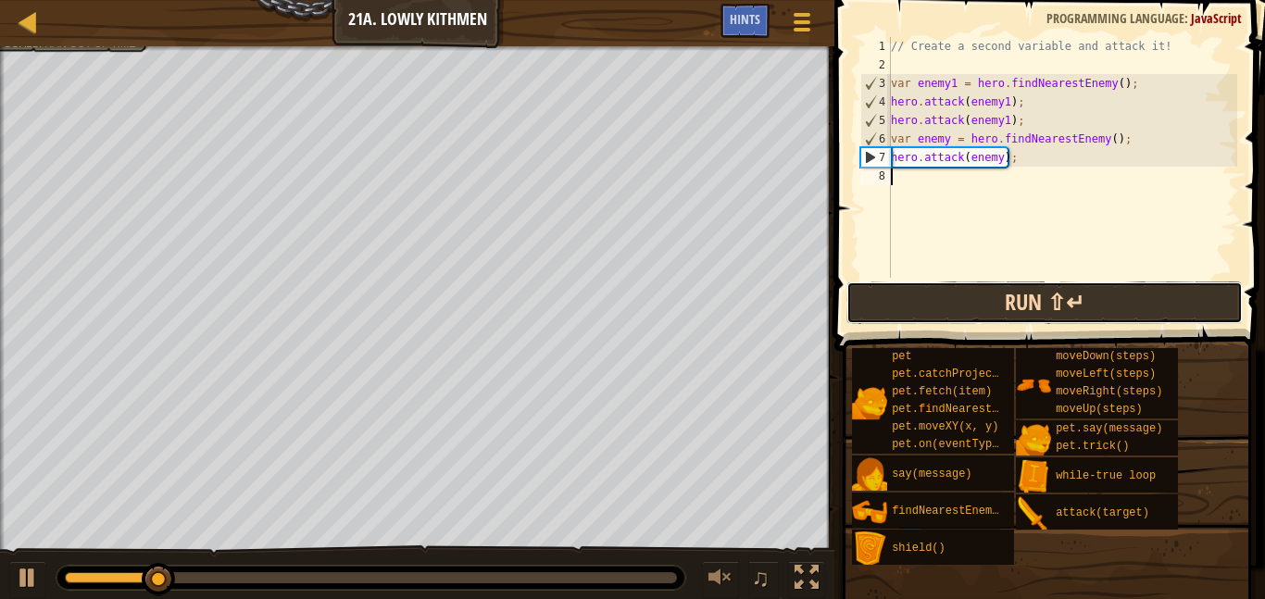
click at [1021, 299] on button "Run ⇧↵" at bounding box center [1045, 303] width 397 height 43
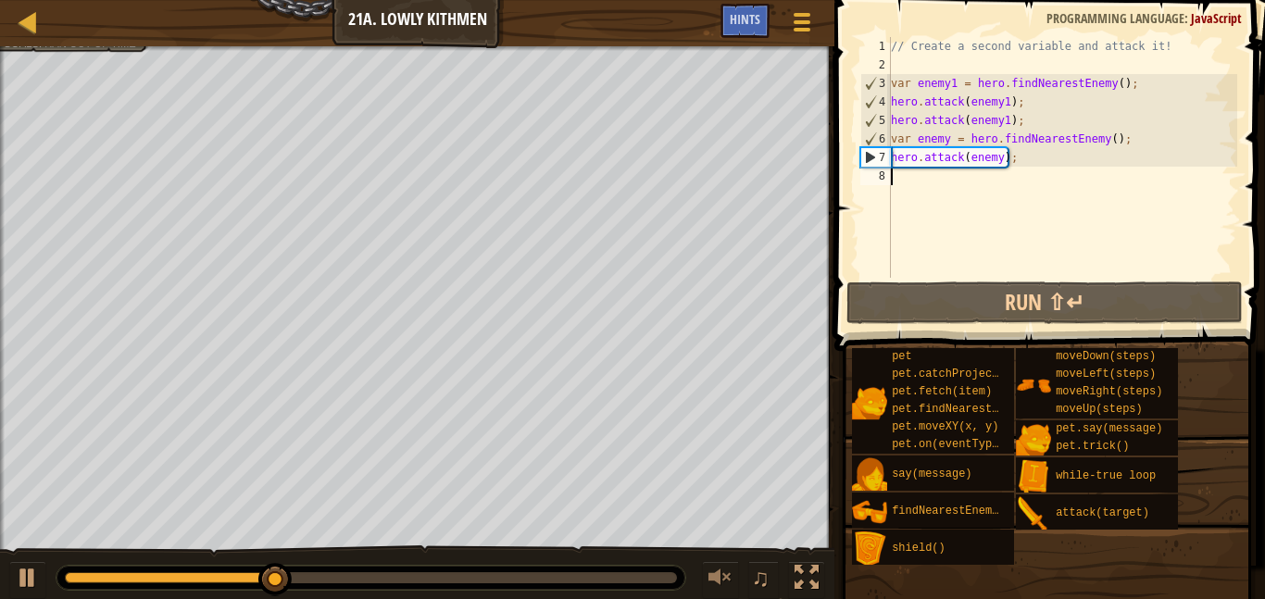
click at [62, 45] on div "Map Introduction to Computer Science 21a. Lowly Kithmen Game Menu Done Hints" at bounding box center [417, 23] width 835 height 46
click at [91, 49] on div at bounding box center [417, 48] width 835 height 5
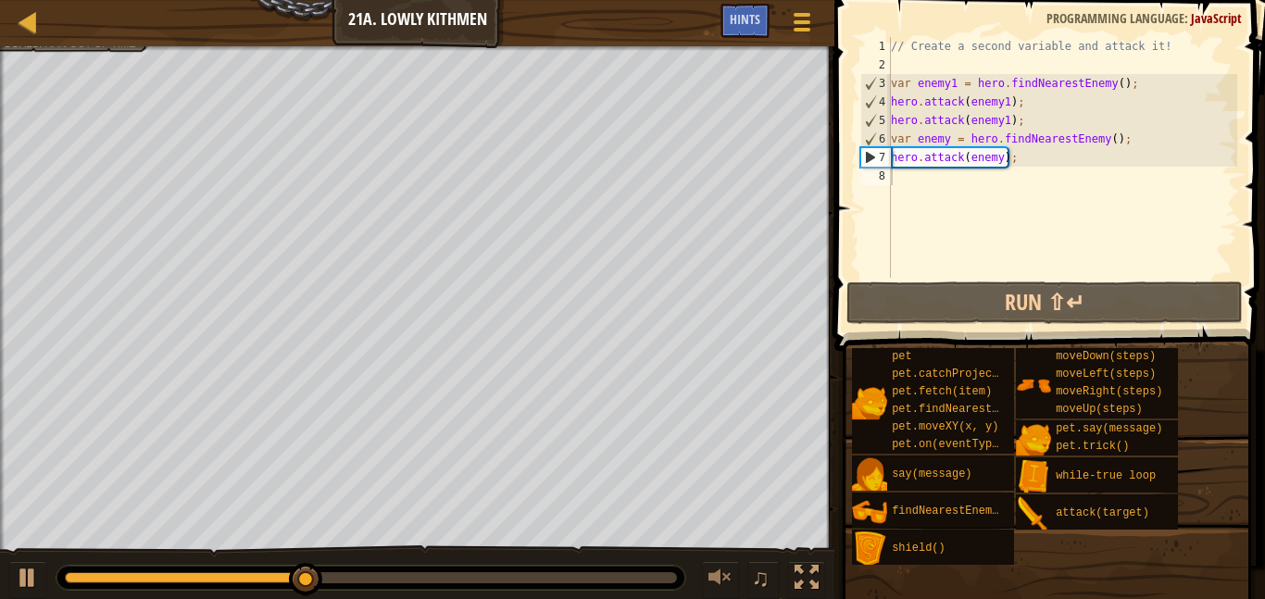
click at [91, 49] on div at bounding box center [417, 48] width 835 height 5
click at [924, 184] on div "// Create a second variable and attack it! var enemy1 = hero . findNearestEnemy…" at bounding box center [1063, 176] width 350 height 278
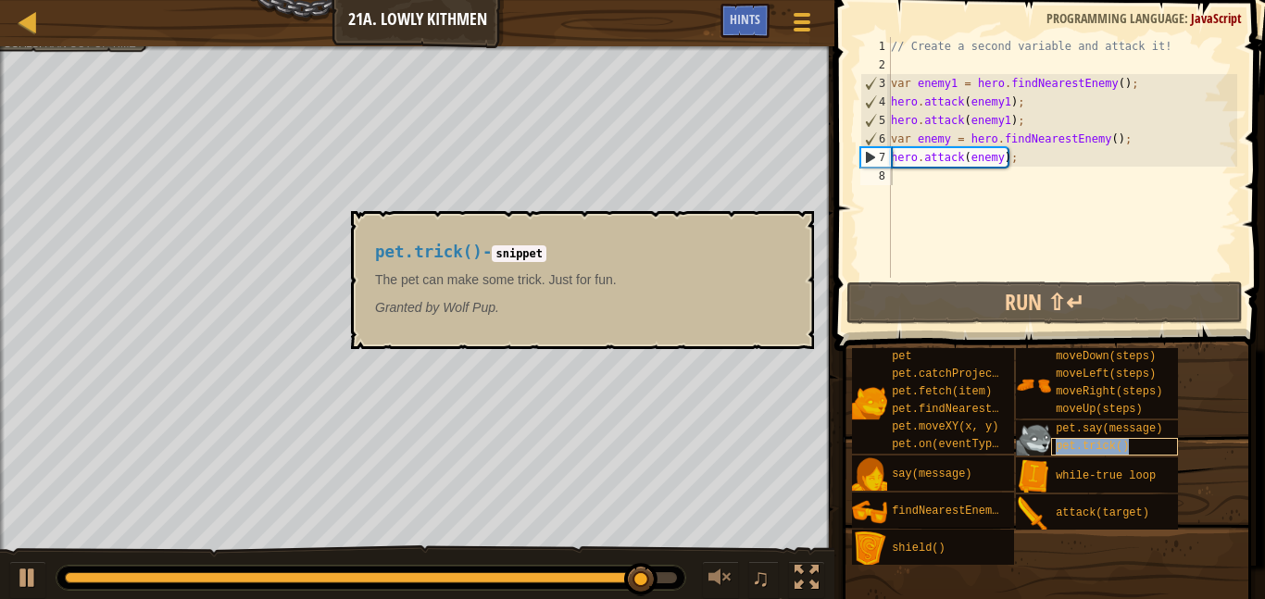
click at [1141, 447] on div "pet.trick()" at bounding box center [1114, 447] width 127 height 18
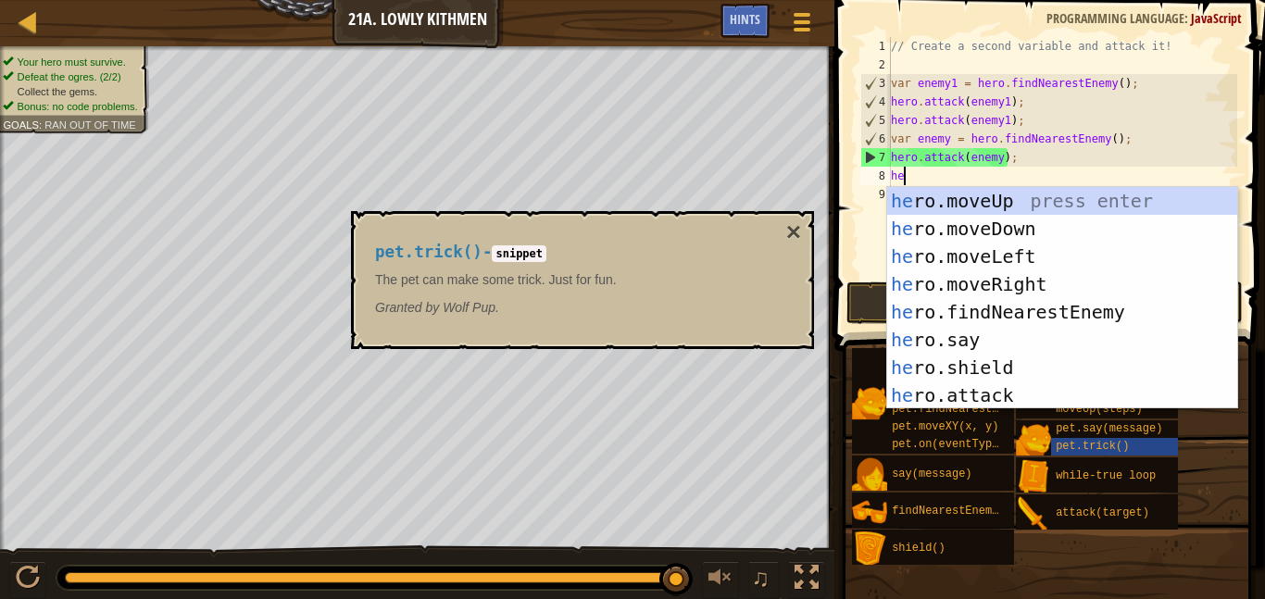
type textarea "her"
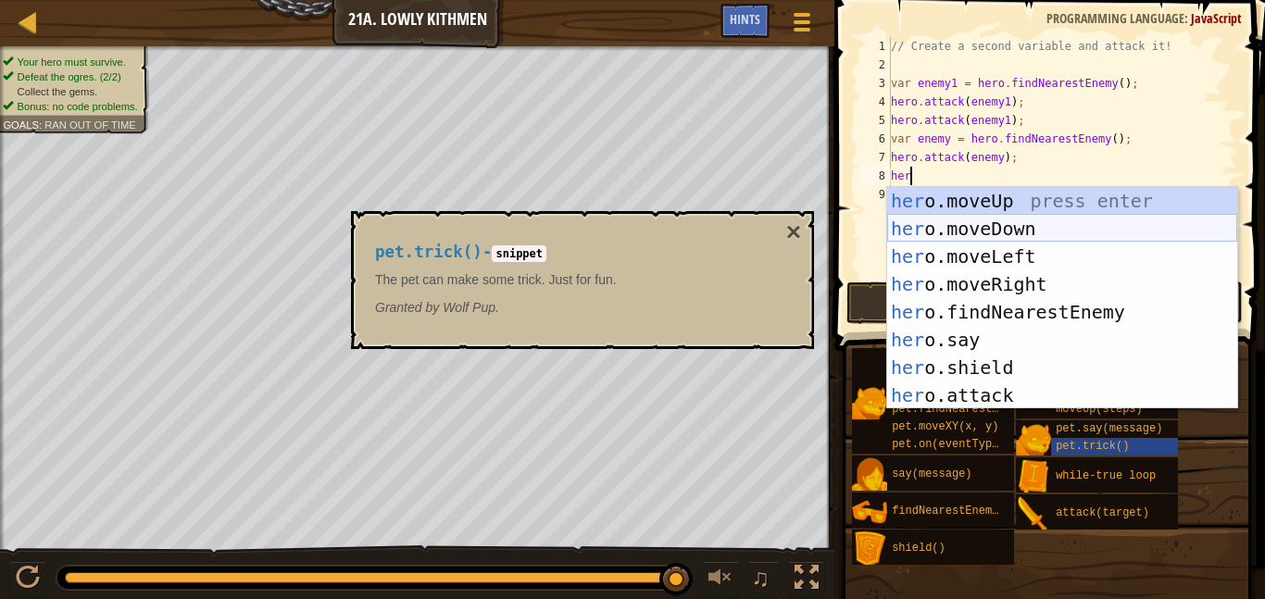
click at [982, 220] on div "her o.moveUp press enter her o.moveDown press enter her o.moveLeft press enter …" at bounding box center [1063, 326] width 350 height 278
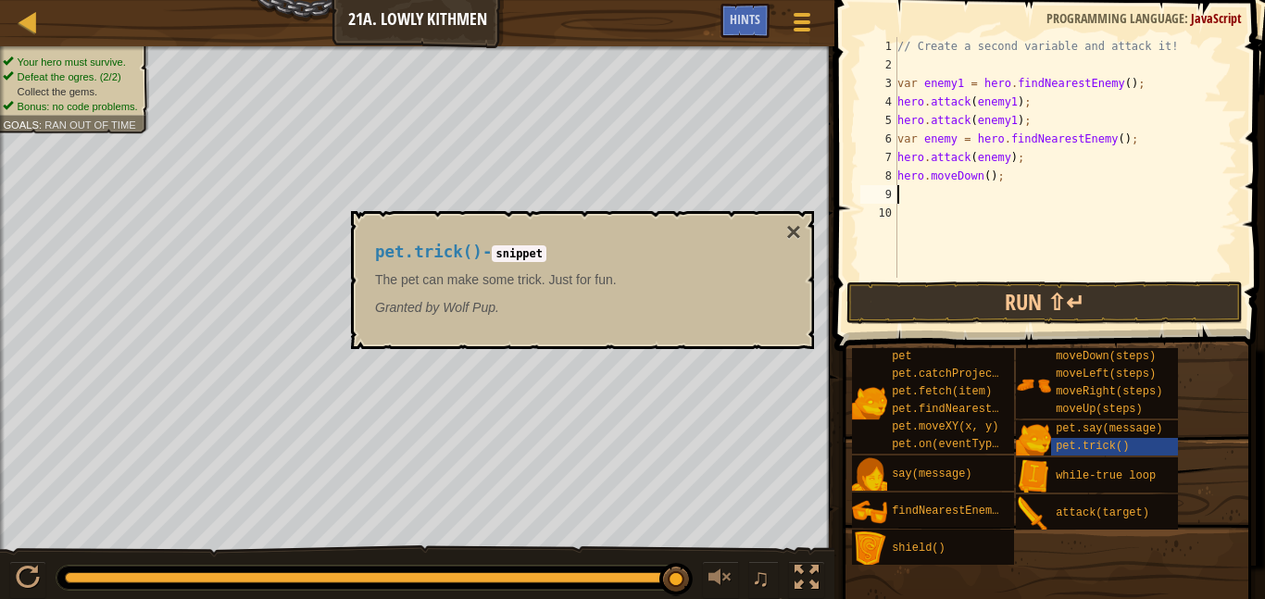
scroll to position [8, 0]
type textarea "h"
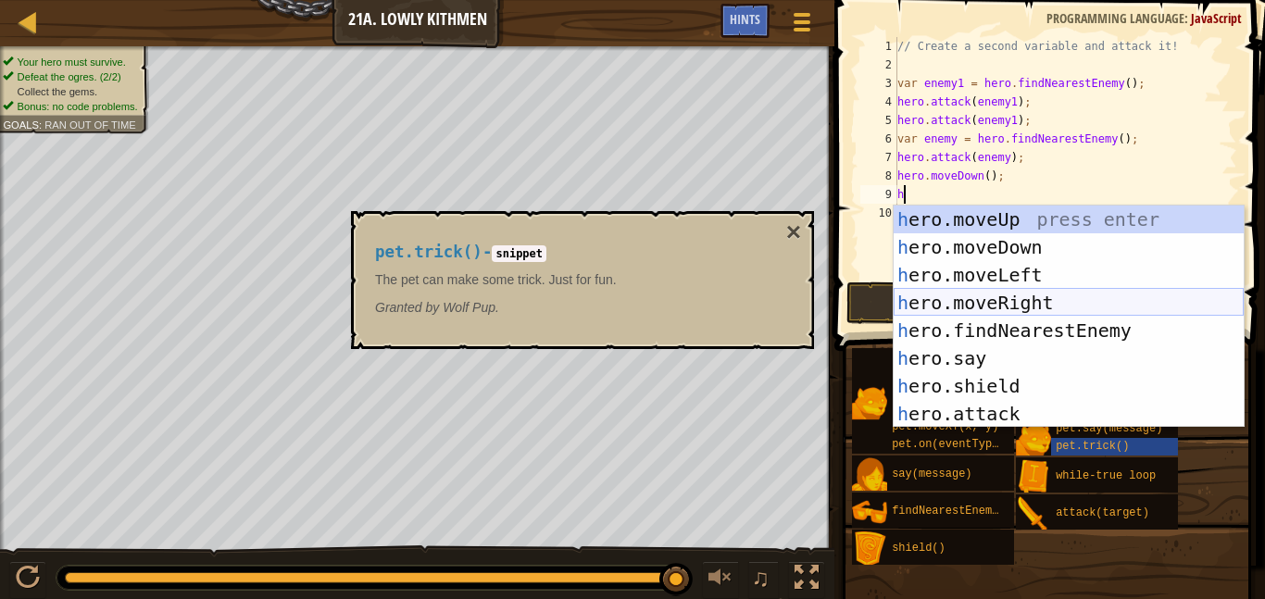
click at [1028, 297] on div "h ero.moveUp press enter h ero.moveDown press enter h ero.moveLeft press enter …" at bounding box center [1069, 345] width 350 height 278
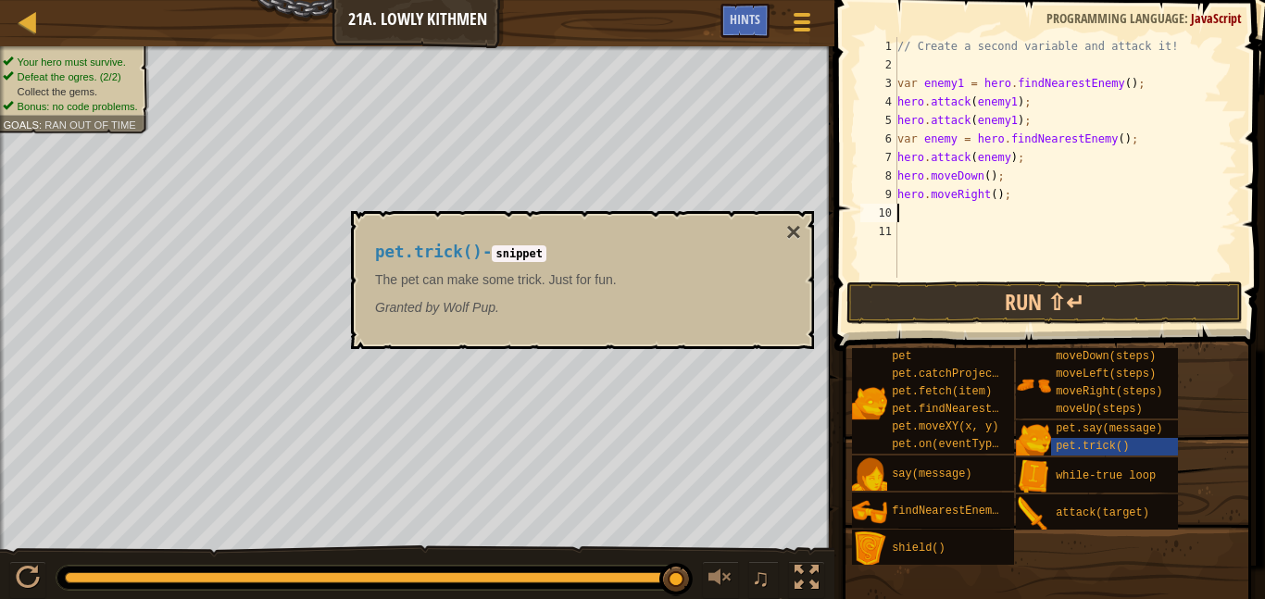
click at [1001, 193] on div "// Create a second variable and attack it! var enemy1 = hero . findNearestEnemy…" at bounding box center [1066, 176] width 344 height 278
click at [994, 198] on div "// Create a second variable and attack it! var enemy1 = hero . findNearestEnemy…" at bounding box center [1066, 176] width 344 height 278
type textarea "hero.moveRight(3);"
click at [1035, 293] on button "Run ⇧↵" at bounding box center [1045, 303] width 397 height 43
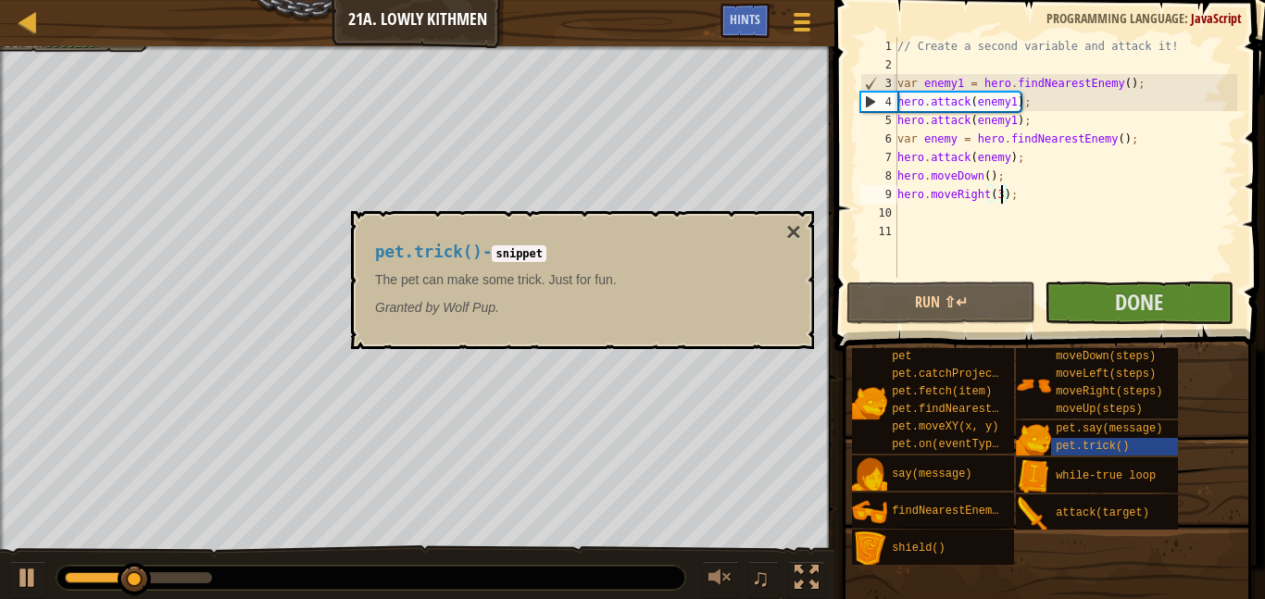
click at [953, 249] on div "// Create a second variable and attack it! var enemy1 = hero . findNearestEnemy…" at bounding box center [1066, 176] width 344 height 278
click at [790, 232] on button "×" at bounding box center [794, 233] width 15 height 26
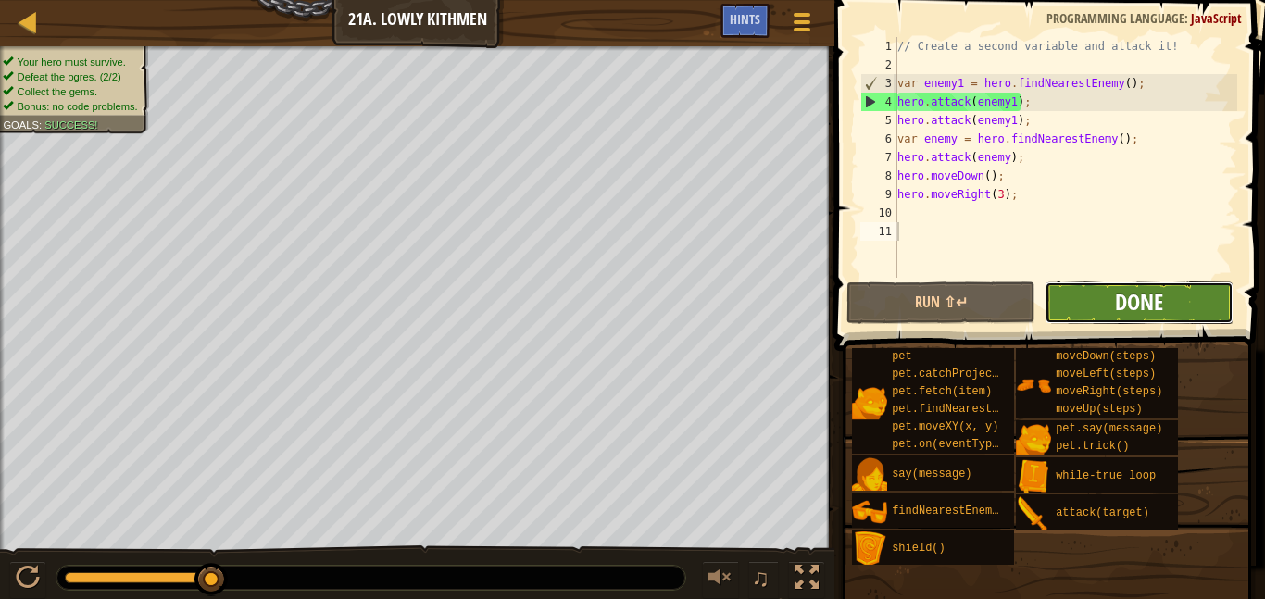
click at [1135, 307] on span "Done" at bounding box center [1139, 302] width 48 height 30
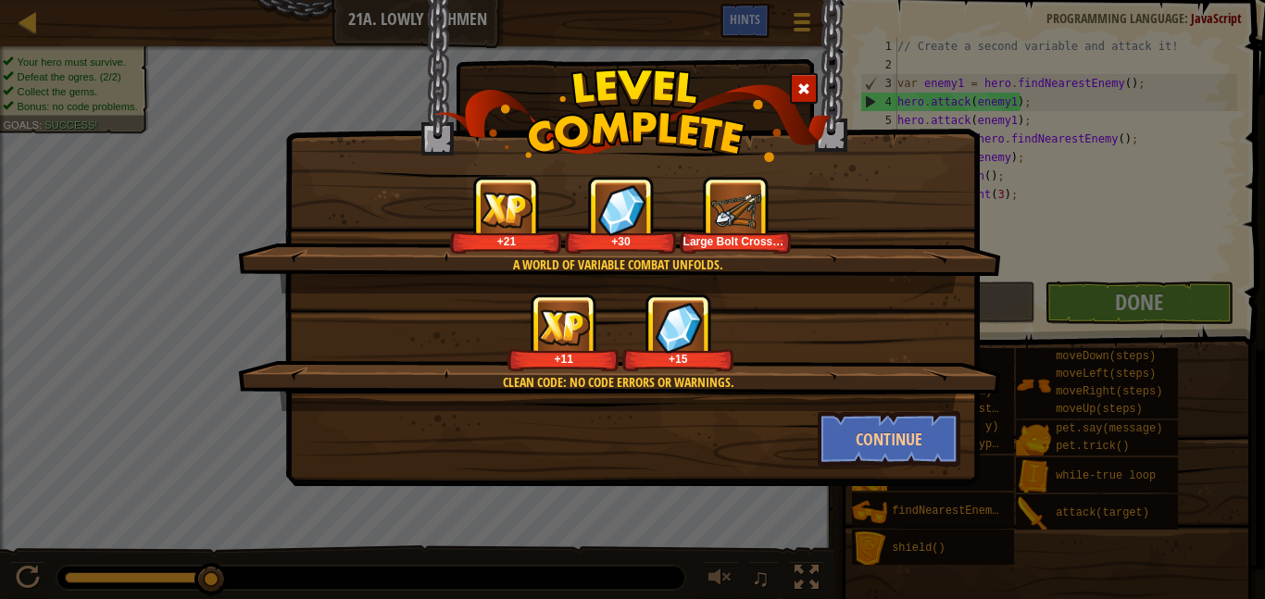
click at [752, 246] on div "Large Bolt Crossbow" at bounding box center [736, 241] width 105 height 14
click at [908, 432] on button "Continue" at bounding box center [890, 439] width 144 height 56
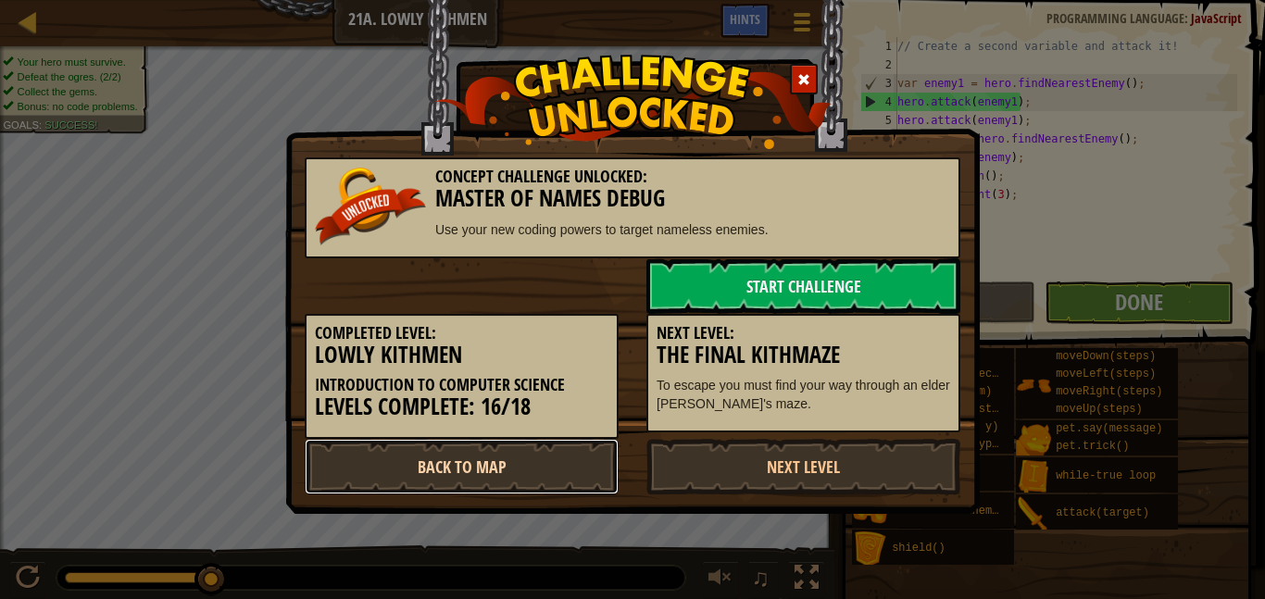
click at [529, 469] on link "Back to Map" at bounding box center [462, 467] width 314 height 56
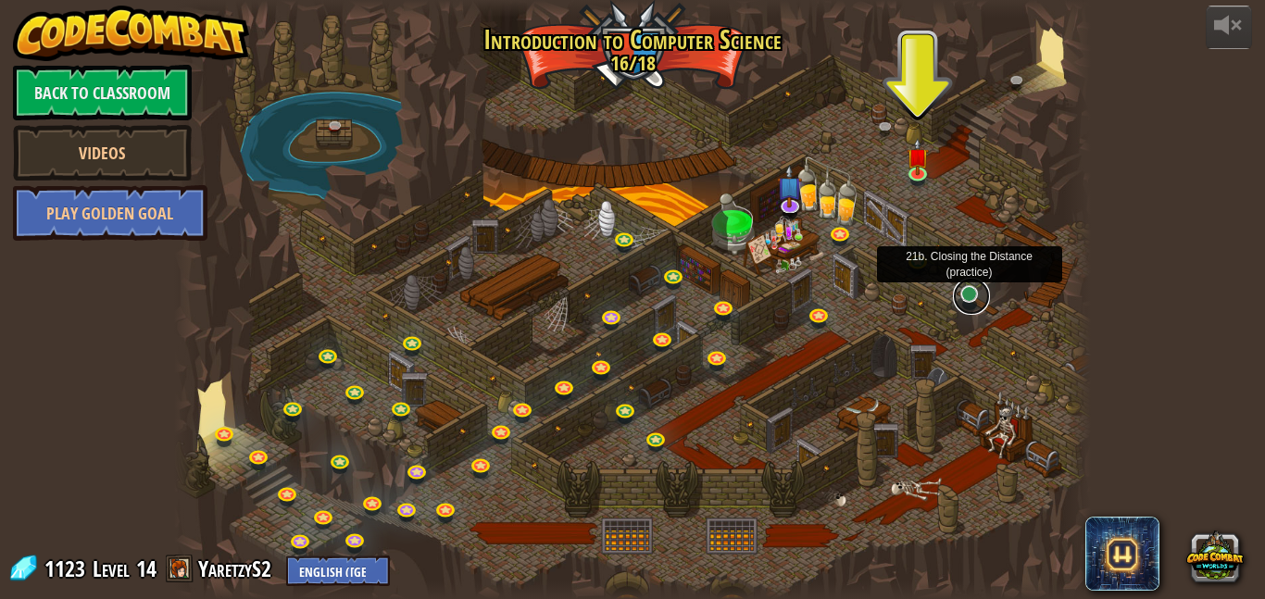
click at [974, 305] on link at bounding box center [971, 296] width 37 height 37
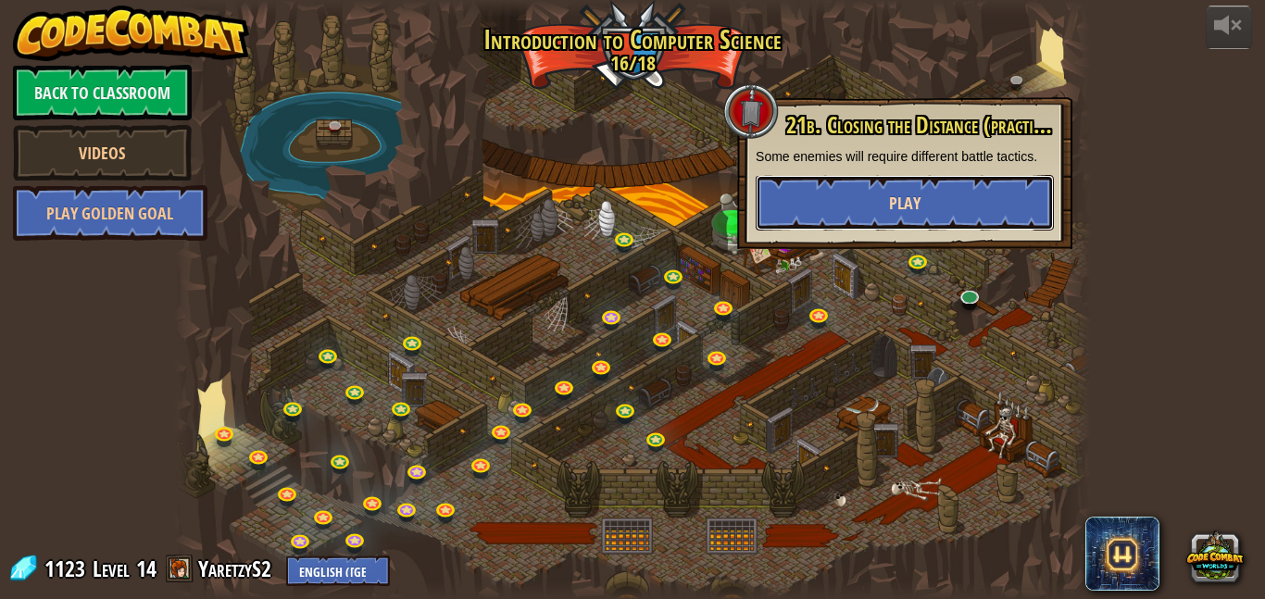
click at [870, 195] on button "Play" at bounding box center [905, 203] width 298 height 56
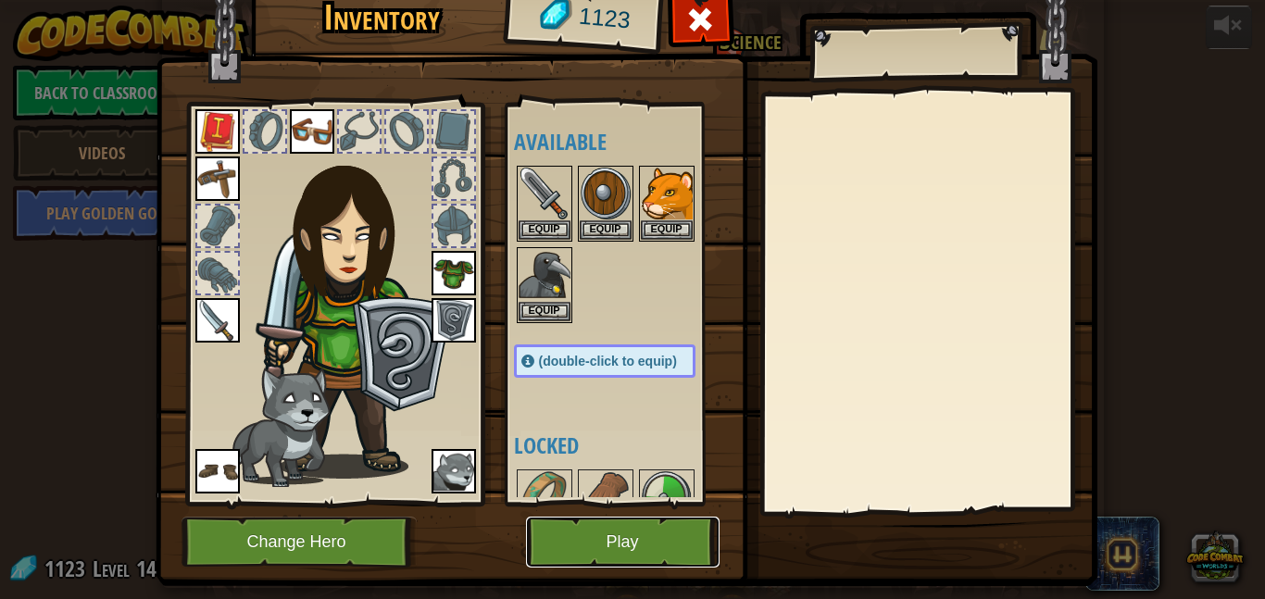
click at [651, 541] on button "Play" at bounding box center [623, 542] width 194 height 51
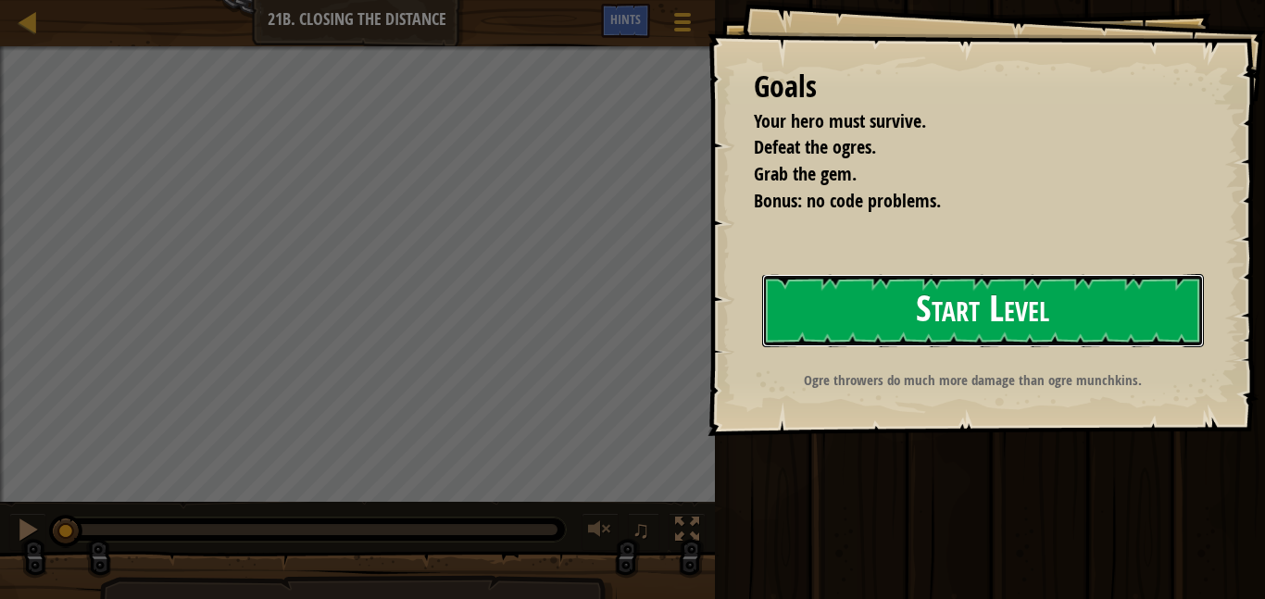
click at [874, 296] on button "Start Level" at bounding box center [983, 310] width 442 height 73
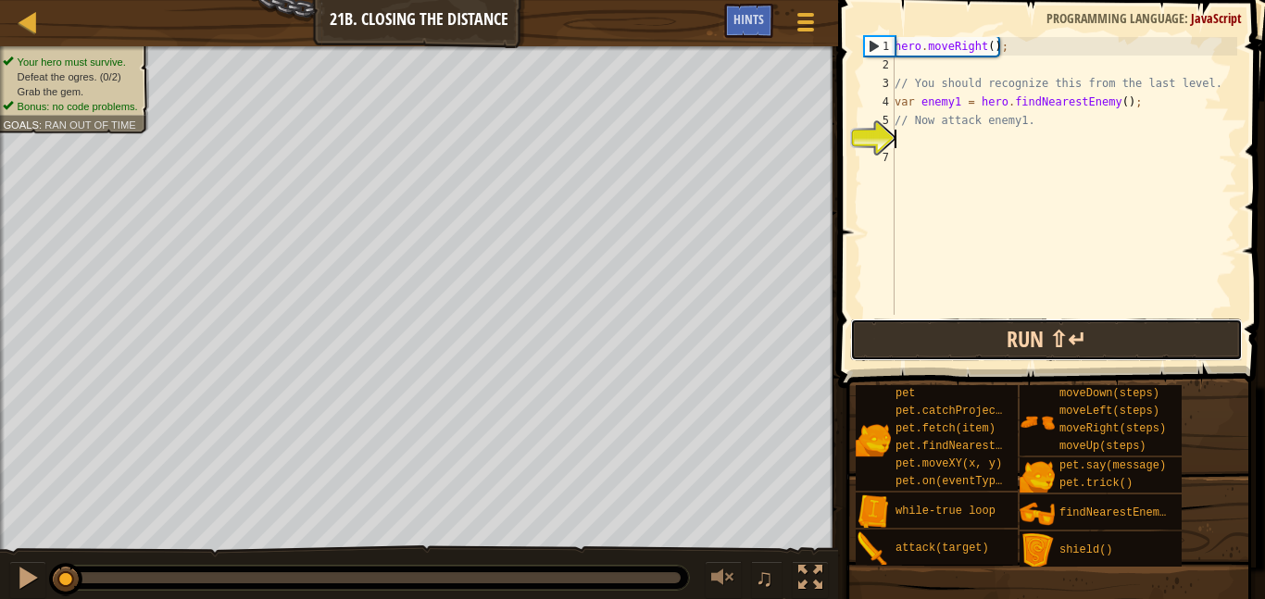
click at [932, 346] on button "Run ⇧↵" at bounding box center [1046, 340] width 393 height 43
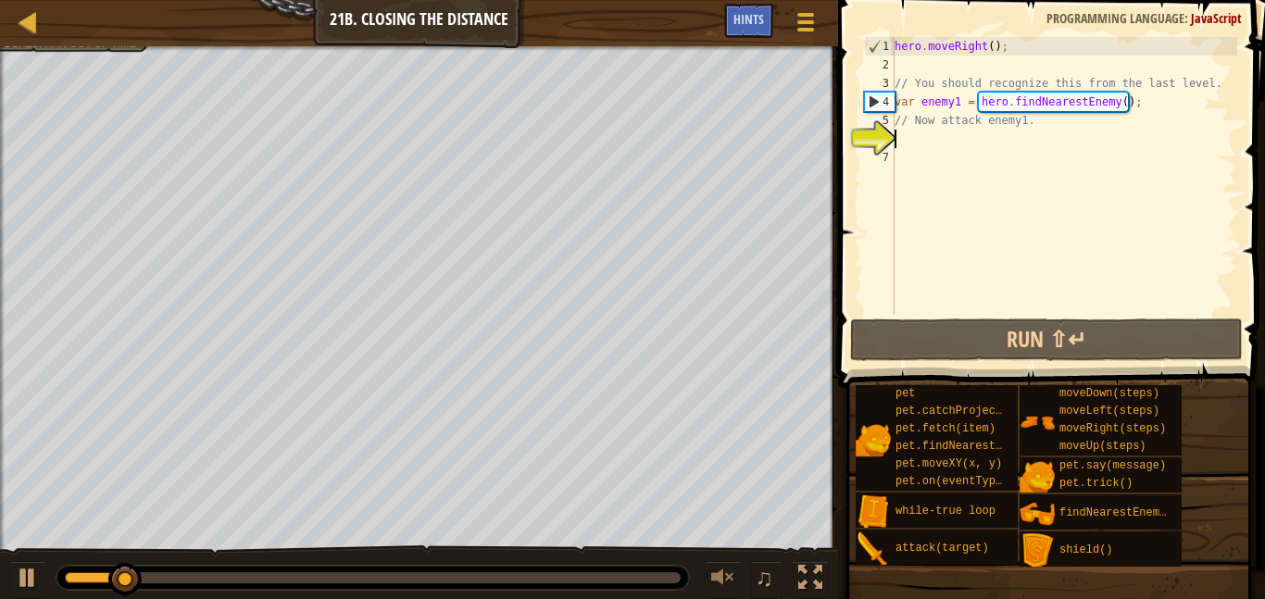
click at [964, 141] on div "hero . moveRight ( ) ; // You should recognize this from the last level. var en…" at bounding box center [1064, 194] width 346 height 315
type textarea "g"
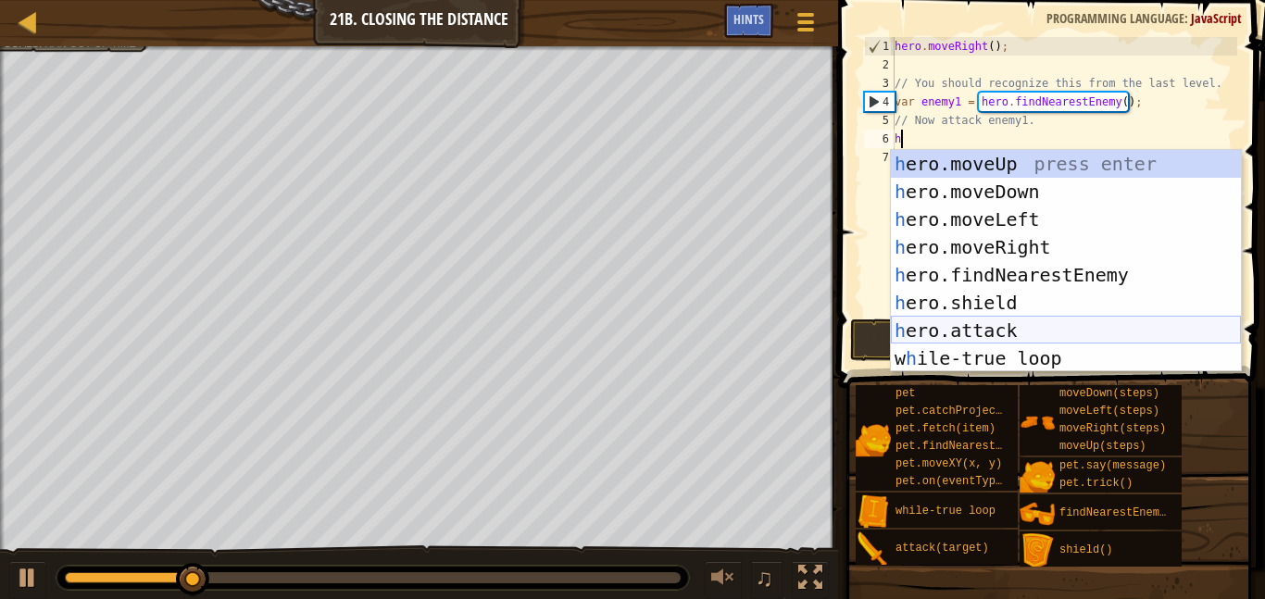
click at [1044, 323] on div "h ero.moveUp press enter h ero.moveDown press enter h ero.moveLeft press enter …" at bounding box center [1066, 289] width 350 height 278
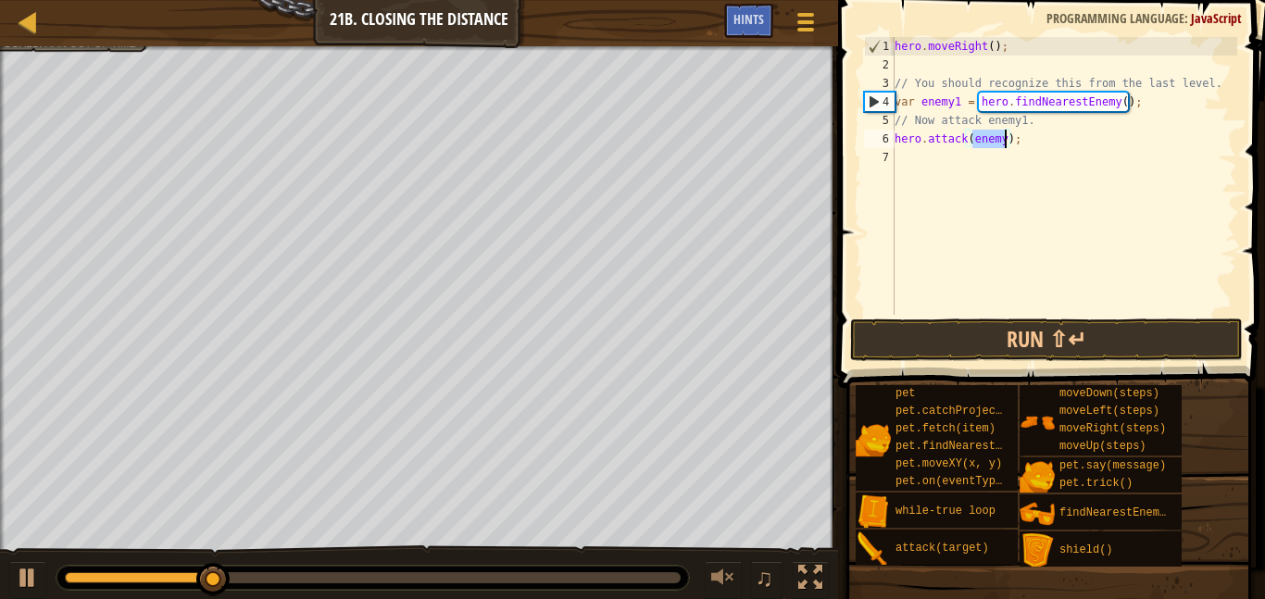
click at [1007, 144] on div "hero . moveRight ( ) ; // You should recognize this from the last level. var en…" at bounding box center [1064, 176] width 346 height 278
type textarea "hero.attack(enemy1);"
click at [1001, 320] on button "Run ⇧↵" at bounding box center [1046, 340] width 393 height 43
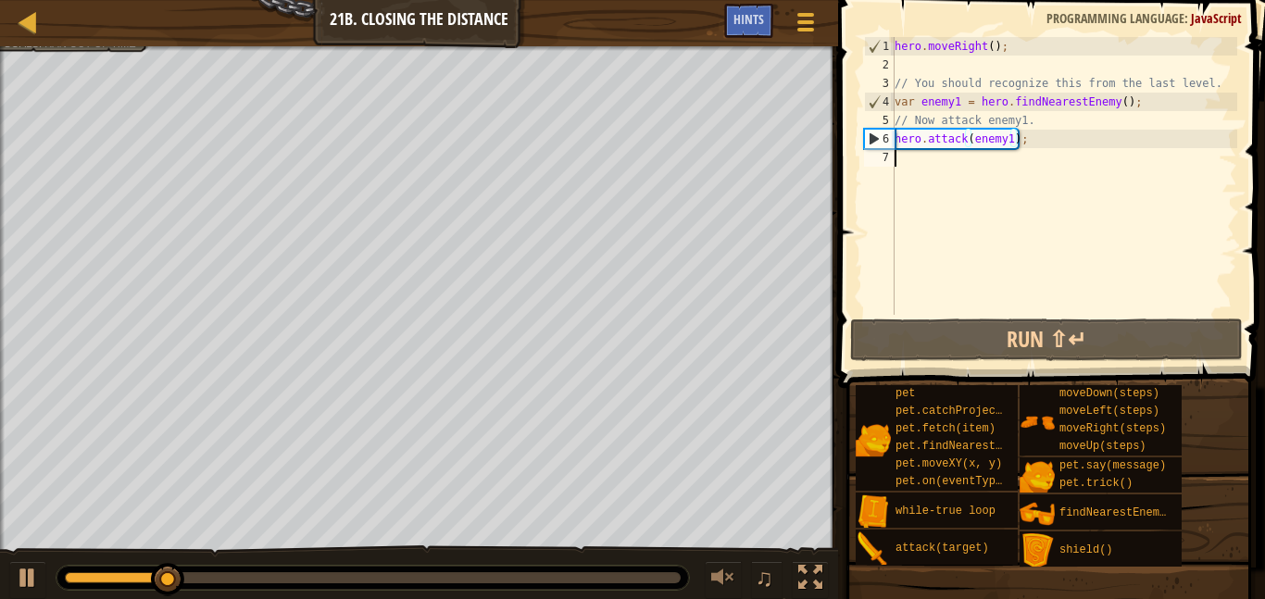
click at [962, 176] on div "hero . moveRight ( ) ; // You should recognize this from the last level. var en…" at bounding box center [1064, 194] width 346 height 315
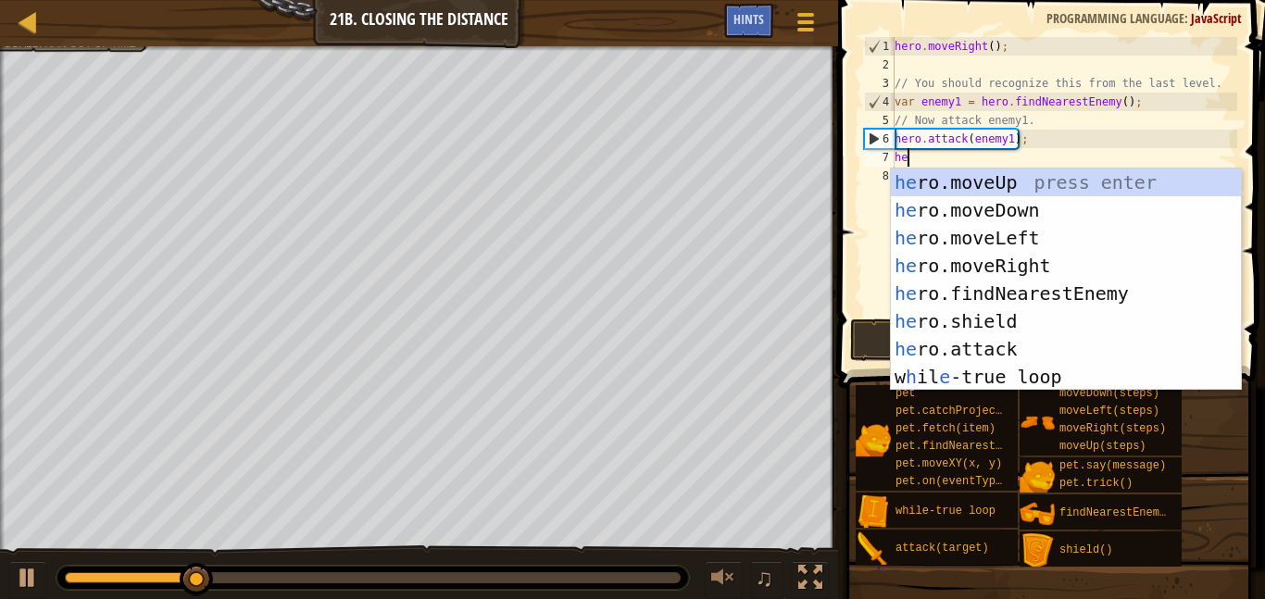
type textarea "her"
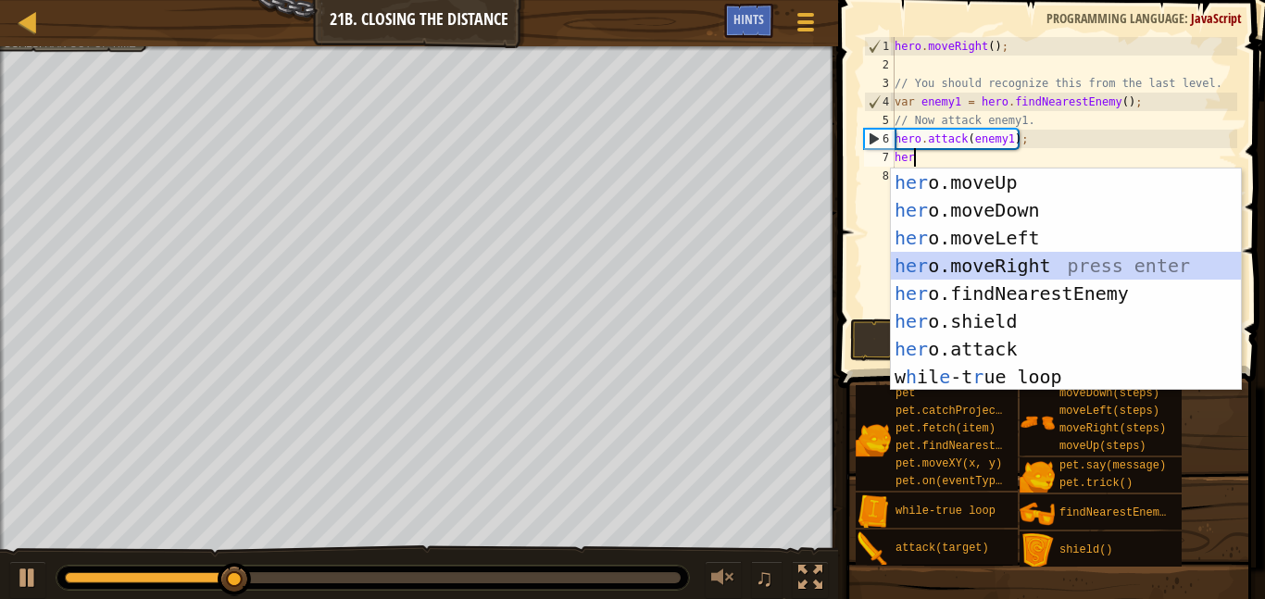
click at [1070, 260] on div "her o.moveUp press enter her o.moveDown press enter her o.moveLeft press enter …" at bounding box center [1066, 308] width 350 height 278
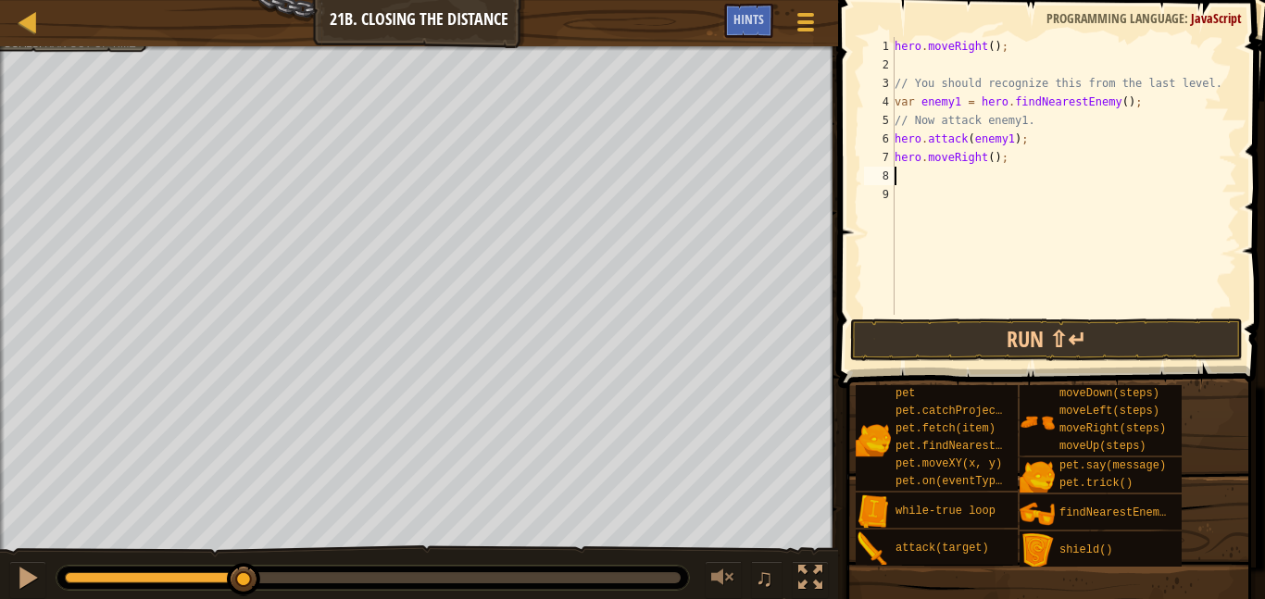
click at [992, 157] on div "hero . moveRight ( ) ; // You should recognize this from the last level. var en…" at bounding box center [1064, 194] width 346 height 315
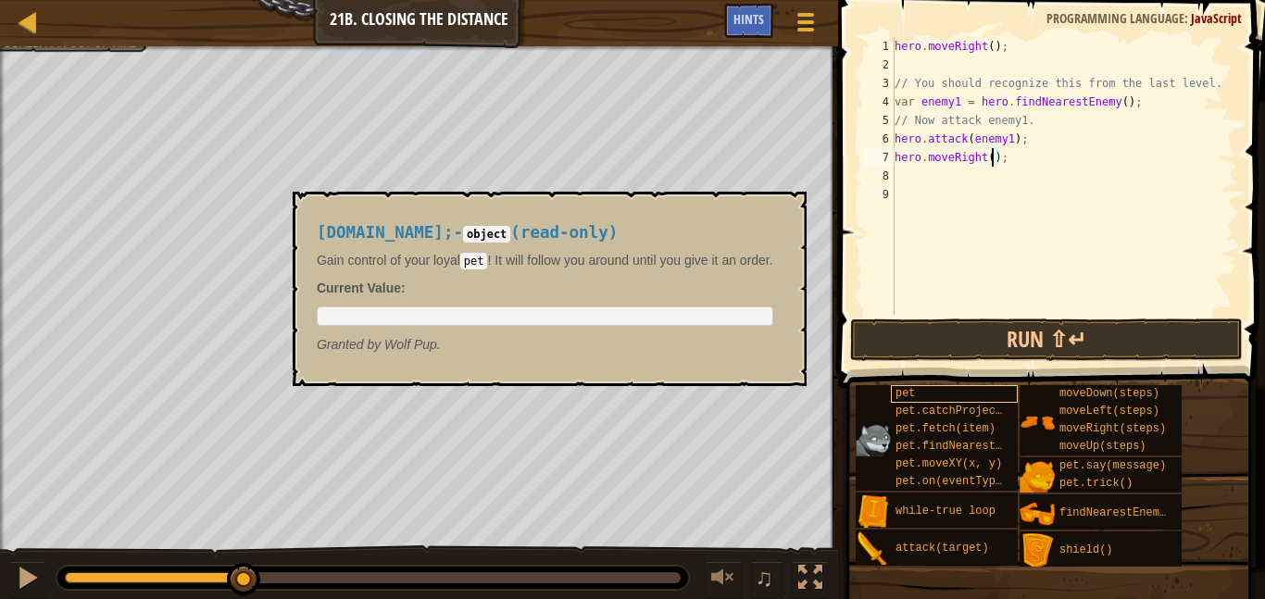
type textarea "hero.moveRight(2);"
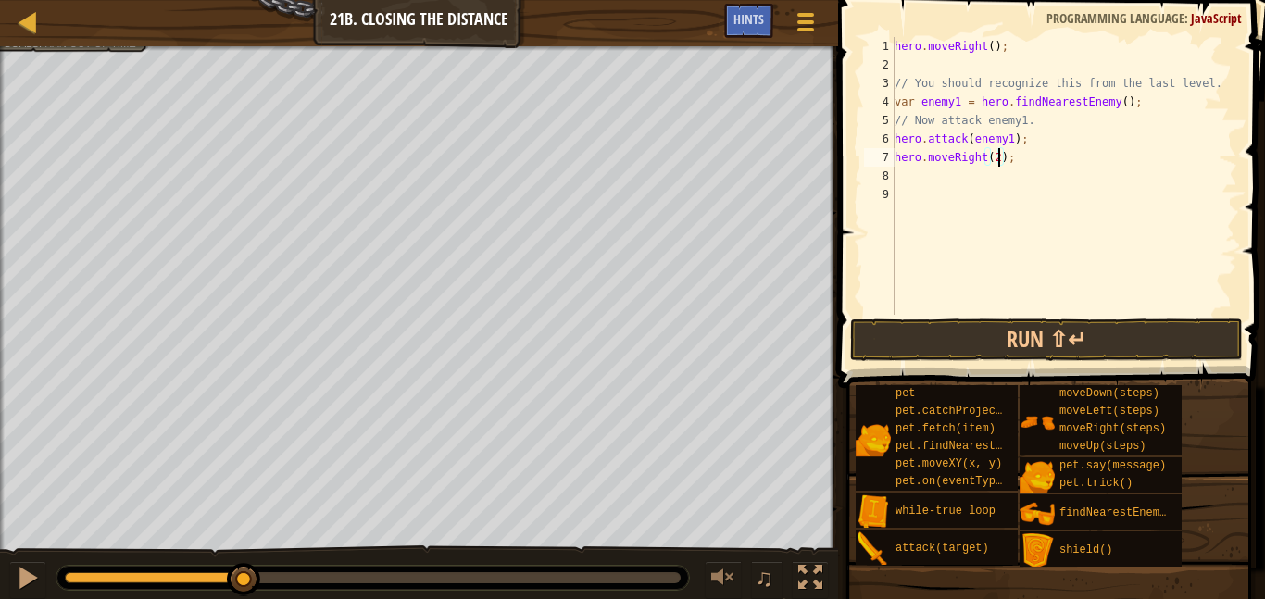
click at [943, 186] on div "hero . moveRight ( ) ; // You should recognize this from the last level. var en…" at bounding box center [1064, 194] width 346 height 315
click at [918, 158] on div "hero . moveRight ( ) ; // You should recognize this from the last level. var en…" at bounding box center [1064, 194] width 346 height 315
type textarea "hero.moveRight(2);"
click at [897, 171] on div "hero . moveRight ( ) ; // You should recognize this from the last level. var en…" at bounding box center [1064, 194] width 346 height 315
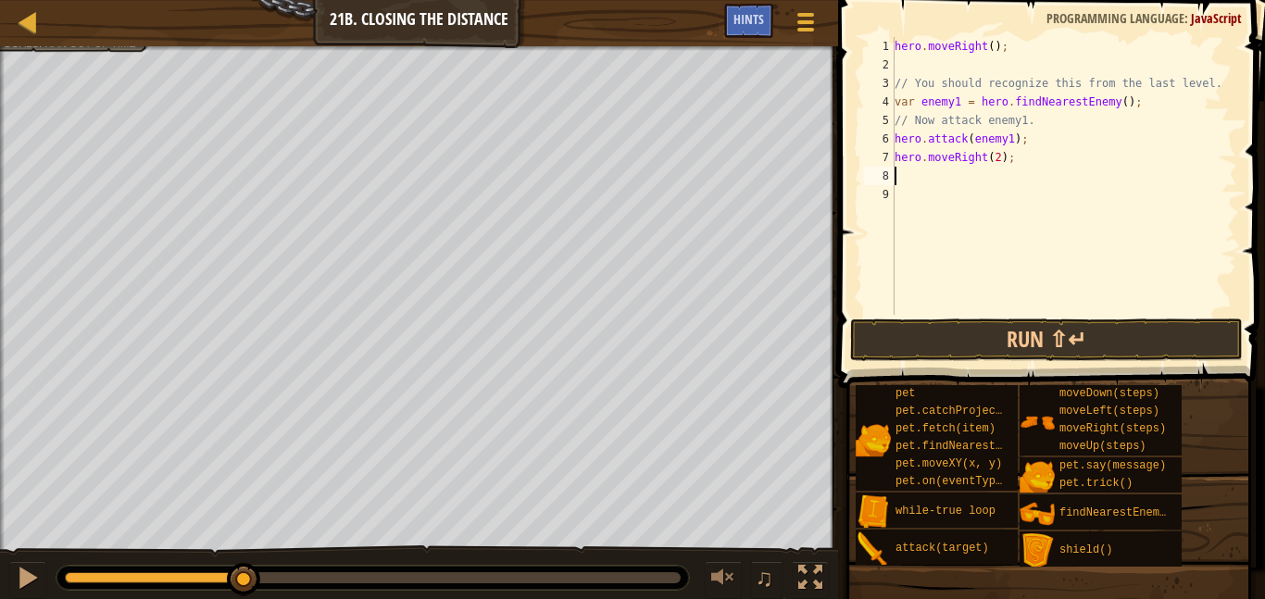
type textarea "f"
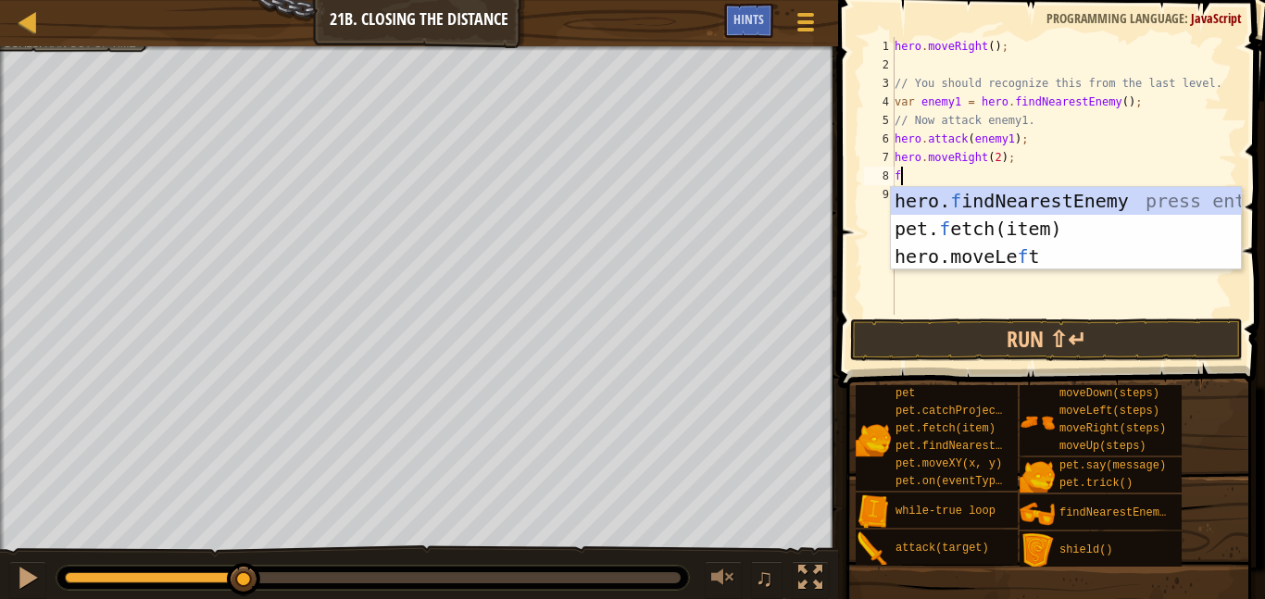
click at [1003, 184] on div "hero . moveRight ( ) ; // You should recognize this from the last level. var en…" at bounding box center [1064, 194] width 346 height 315
type textarea "fi"
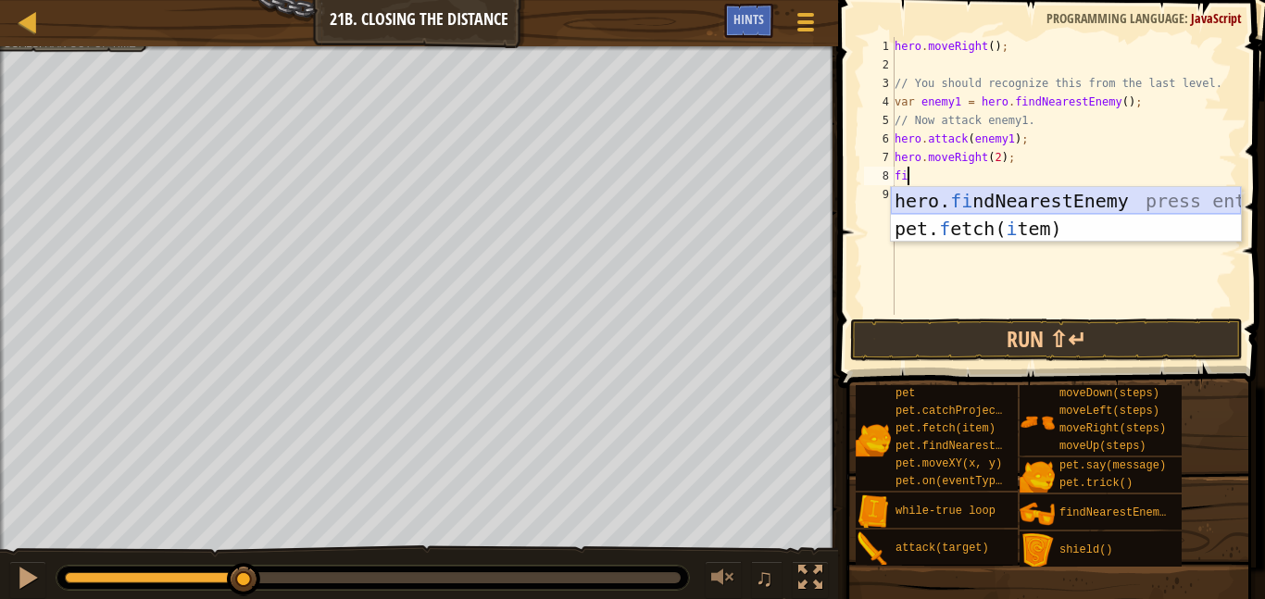
click at [996, 192] on div "hero. fi ndNearestEnemy press enter pet. f etch( i tem) press enter" at bounding box center [1066, 242] width 350 height 111
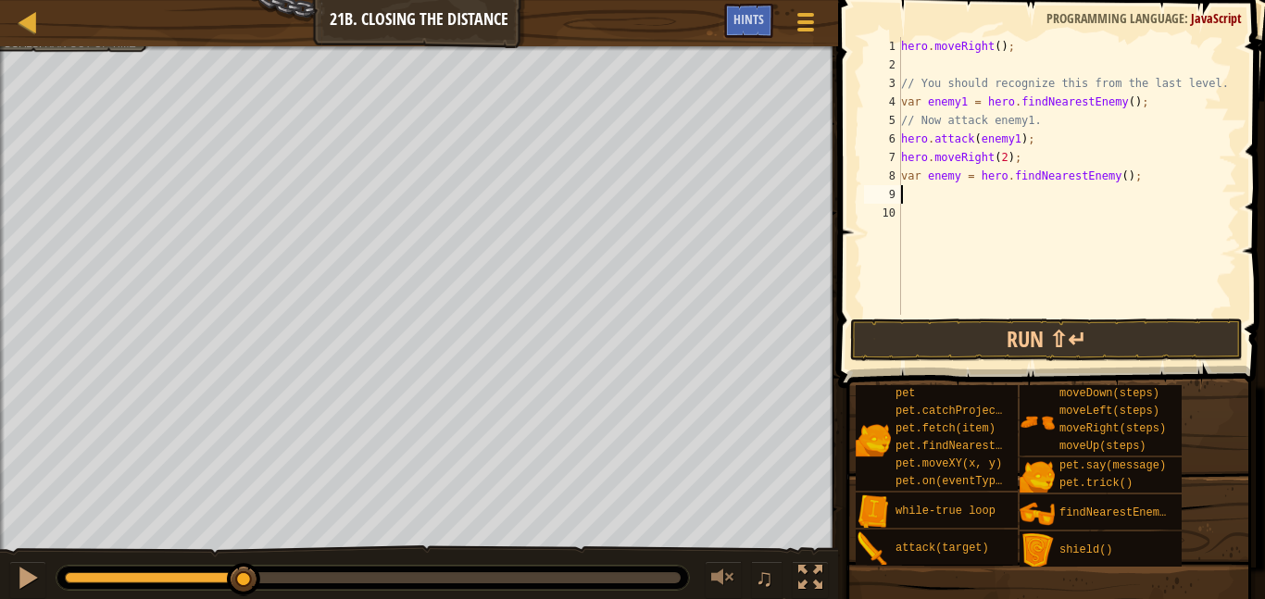
scroll to position [8, 0]
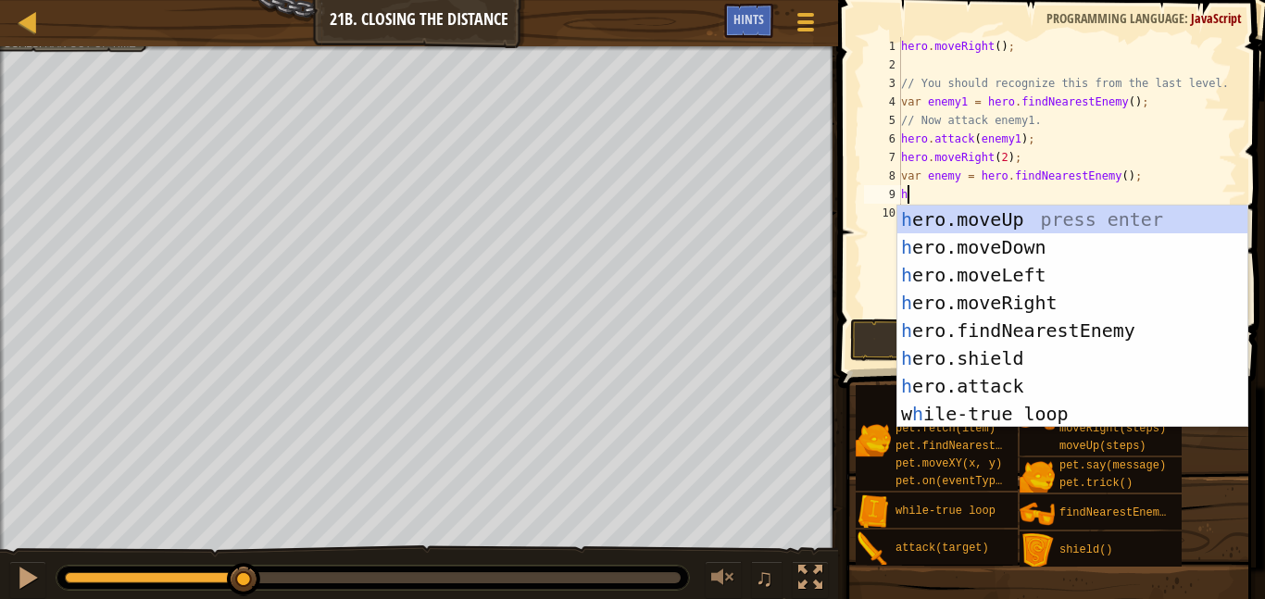
type textarea "he"
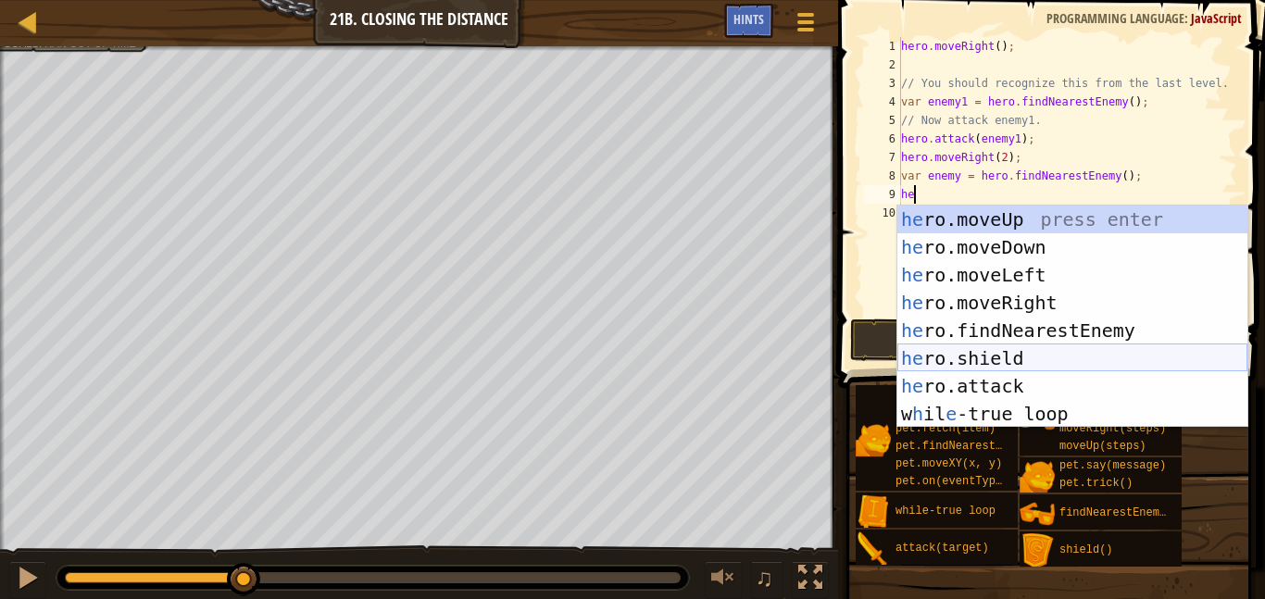
click at [1011, 371] on div "he ro.moveUp press enter he ro.moveDown press enter he ro.moveLeft press enter …" at bounding box center [1073, 345] width 350 height 278
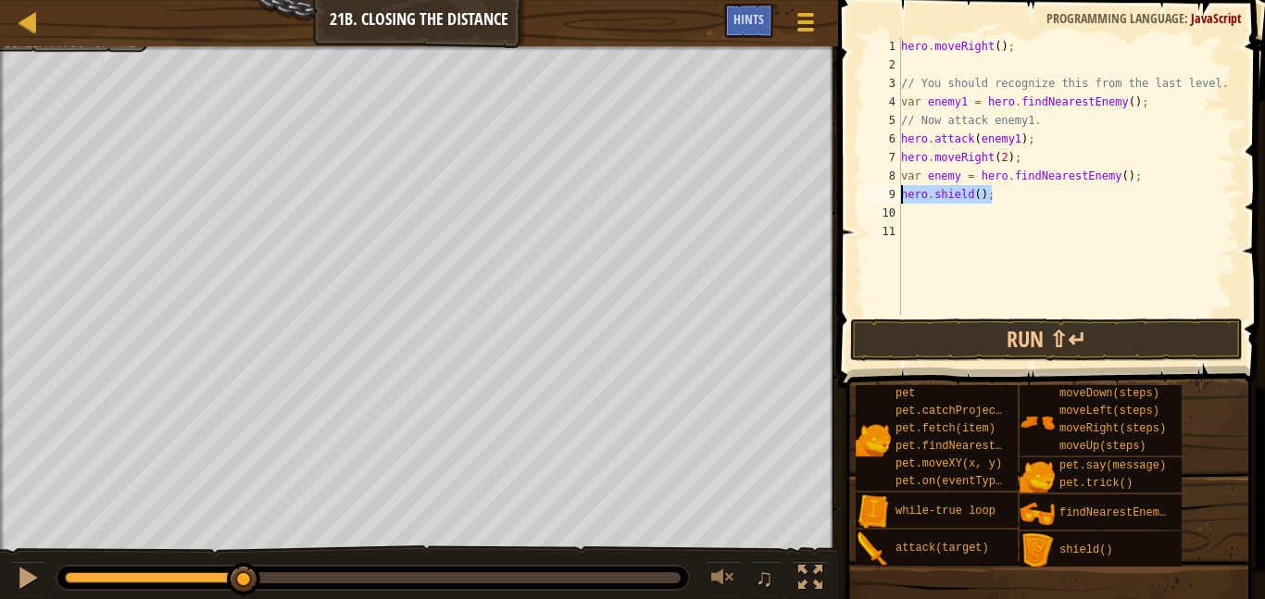
drag, startPoint x: 994, startPoint y: 195, endPoint x: 870, endPoint y: 199, distance: 124.2
click at [870, 199] on div "1 2 3 4 5 6 7 8 9 10 11 hero . moveRight ( ) ; // You should recognize this fro…" at bounding box center [1049, 176] width 377 height 278
type textarea "hero.shield();"
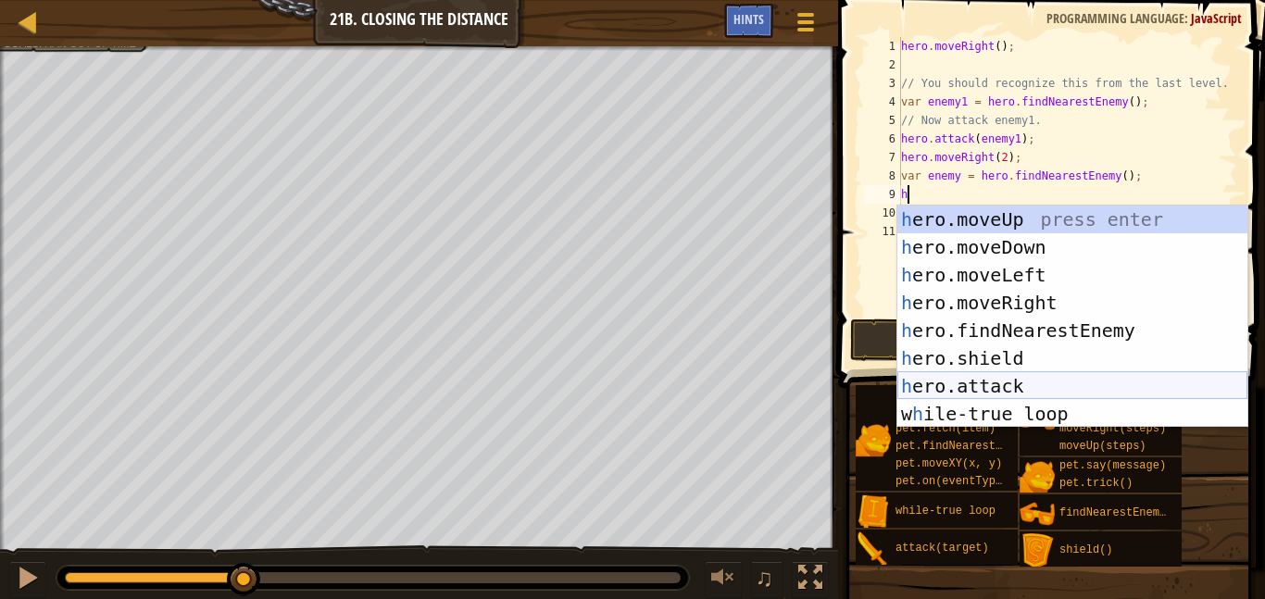
click at [1013, 381] on div "h ero.moveUp press enter h ero.moveDown press enter h ero.moveLeft press enter …" at bounding box center [1073, 345] width 350 height 278
type textarea "hero.attack(enemy);"
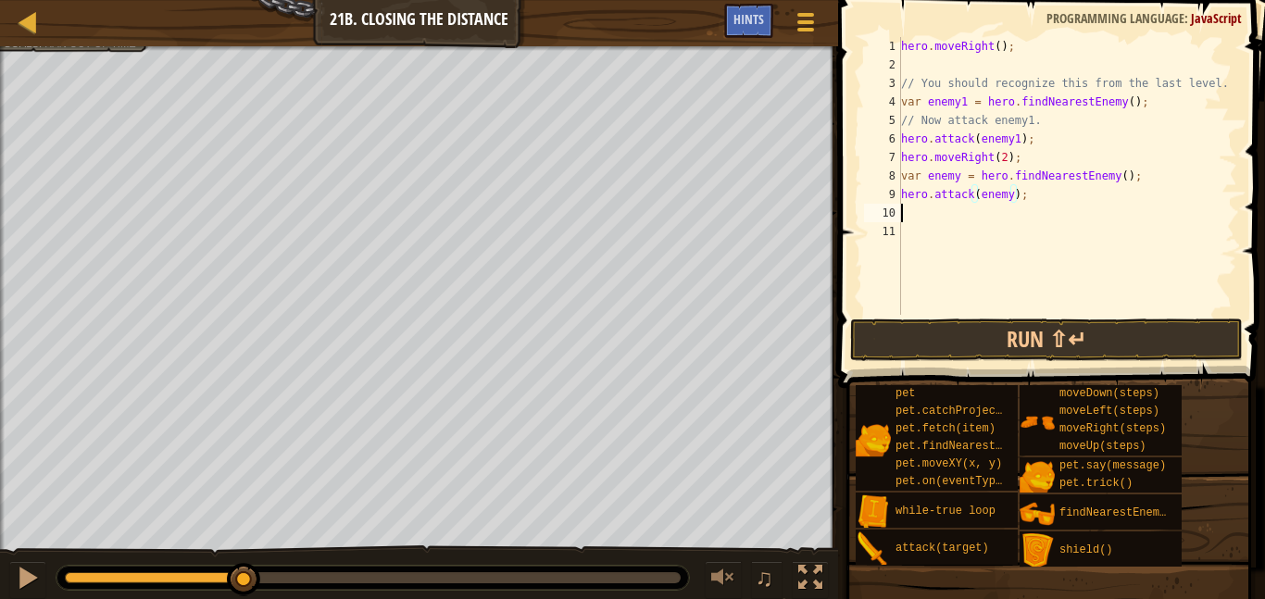
click at [1005, 216] on div "hero . moveRight ( ) ; // You should recognize this from the last level. var en…" at bounding box center [1068, 194] width 340 height 315
type textarea "h"
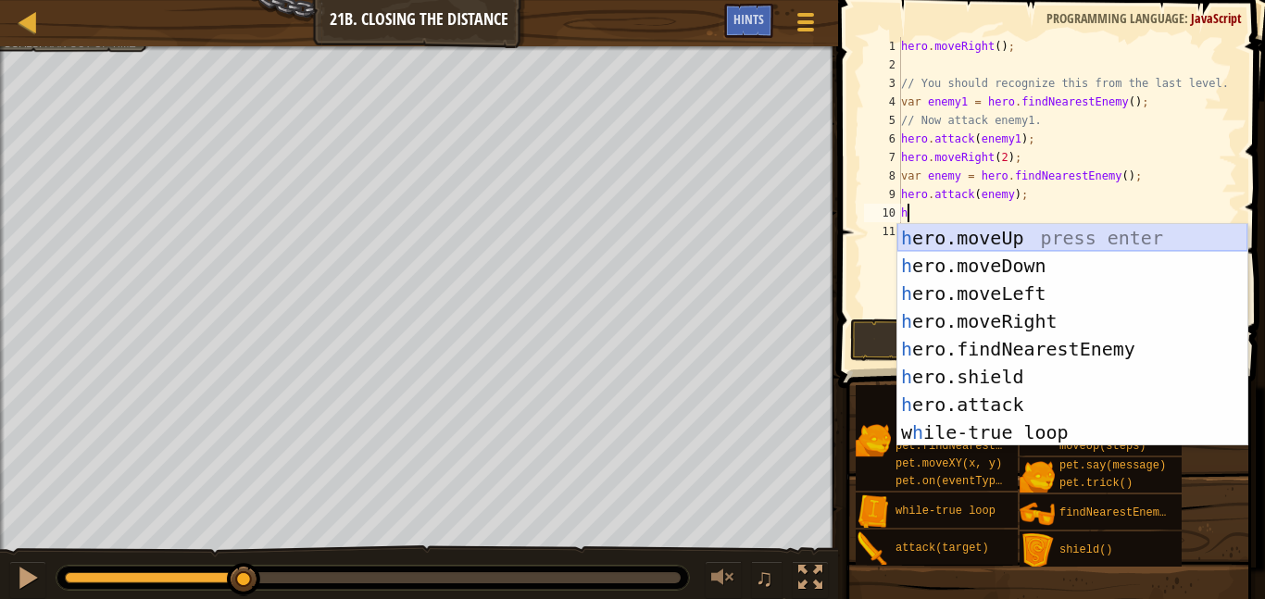
click at [1201, 237] on div "h ero.moveUp press enter h ero.moveDown press enter h ero.moveLeft press enter …" at bounding box center [1073, 363] width 350 height 278
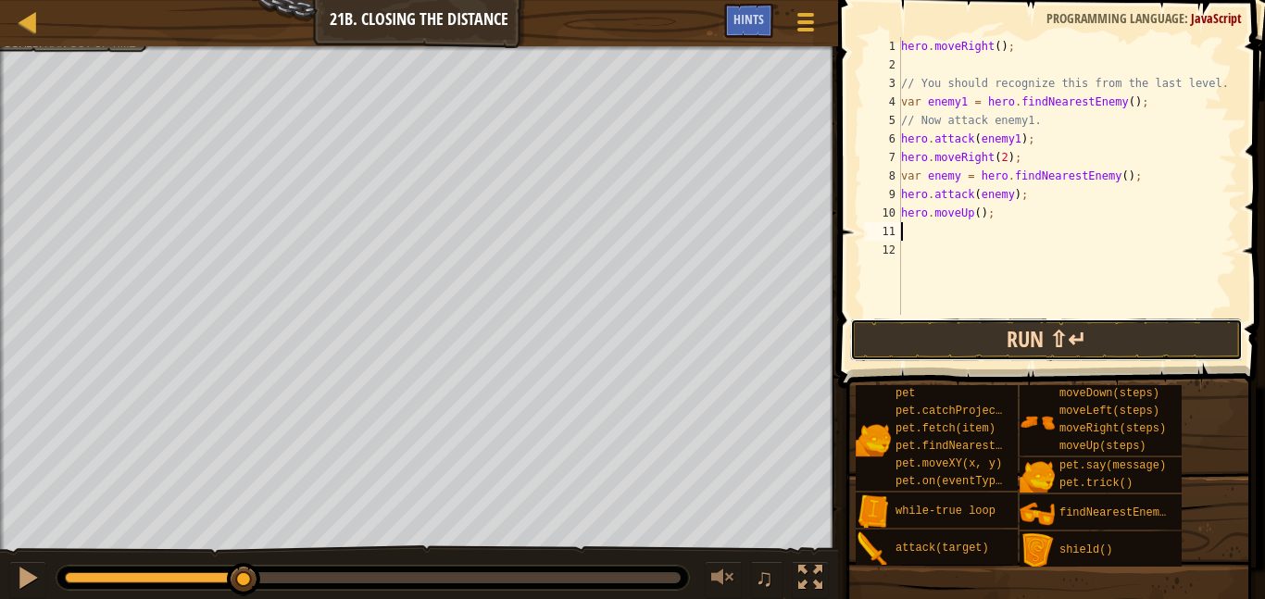
click at [1089, 330] on button "Run ⇧↵" at bounding box center [1046, 340] width 393 height 43
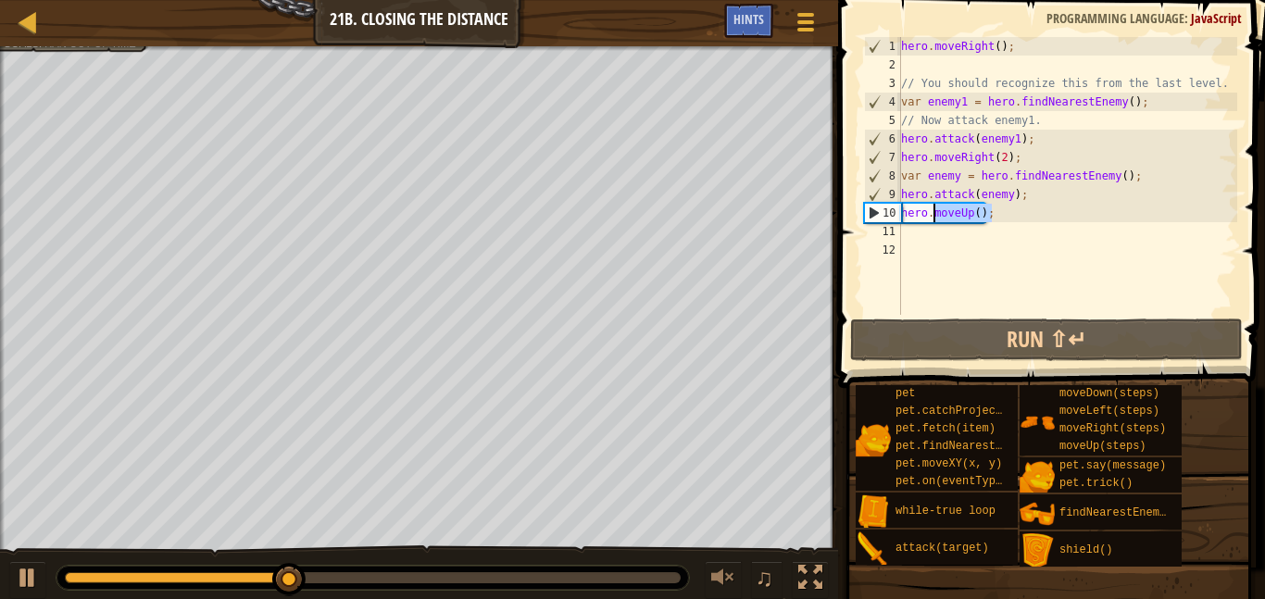
drag, startPoint x: 993, startPoint y: 207, endPoint x: 897, endPoint y: 220, distance: 97.3
click at [897, 220] on div "1 2 3 4 5 6 7 8 9 10 11 12 hero . moveRight ( ) ; // You should recognize this …" at bounding box center [1049, 176] width 377 height 278
type textarea "hero.moveUp();"
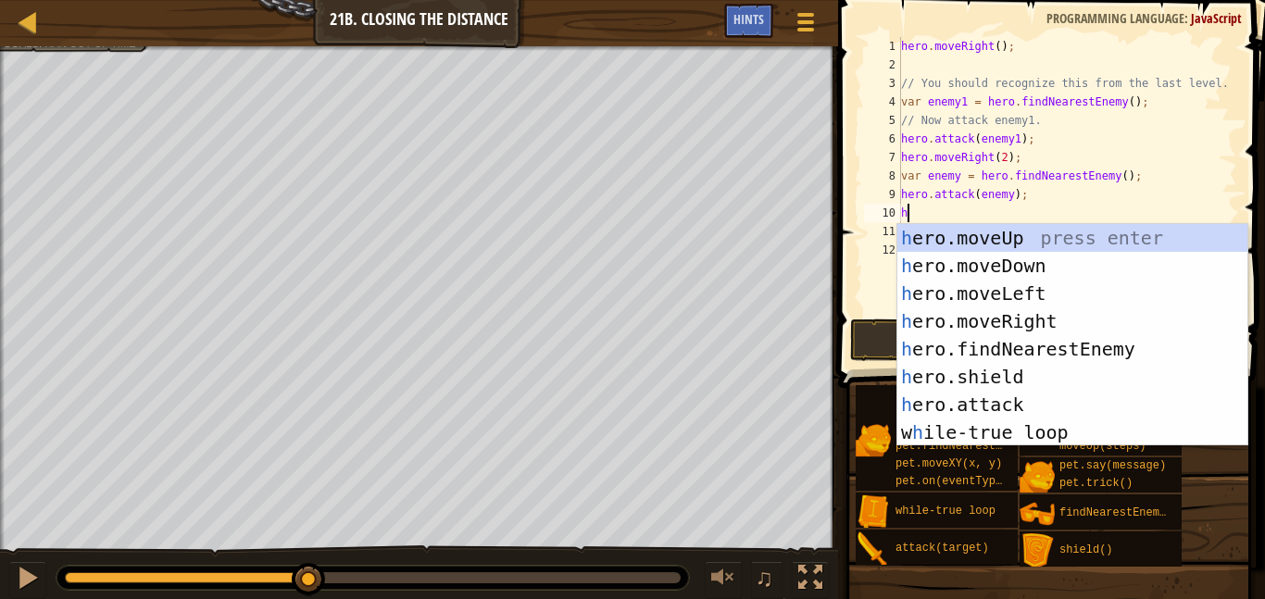
type textarea "he"
click at [1018, 311] on div "he ro.moveUp press enter he ro.moveDown press enter he ro.moveLeft press enter …" at bounding box center [1073, 363] width 350 height 278
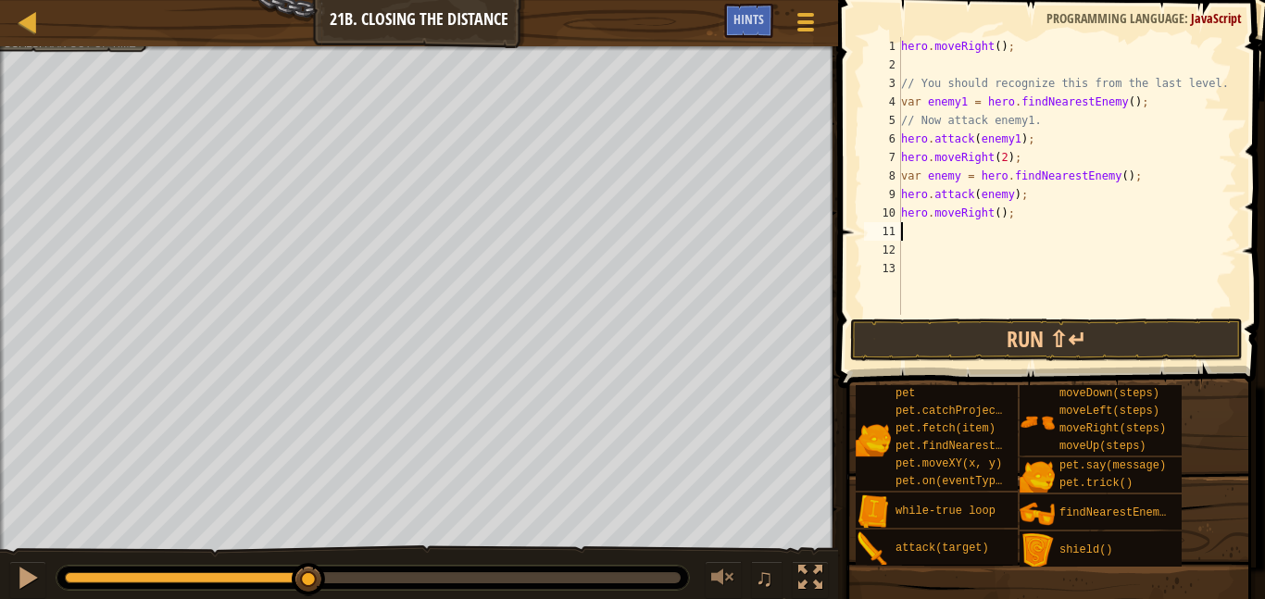
scroll to position [8, 0]
click at [991, 330] on button "Run ⇧↵" at bounding box center [1046, 340] width 393 height 43
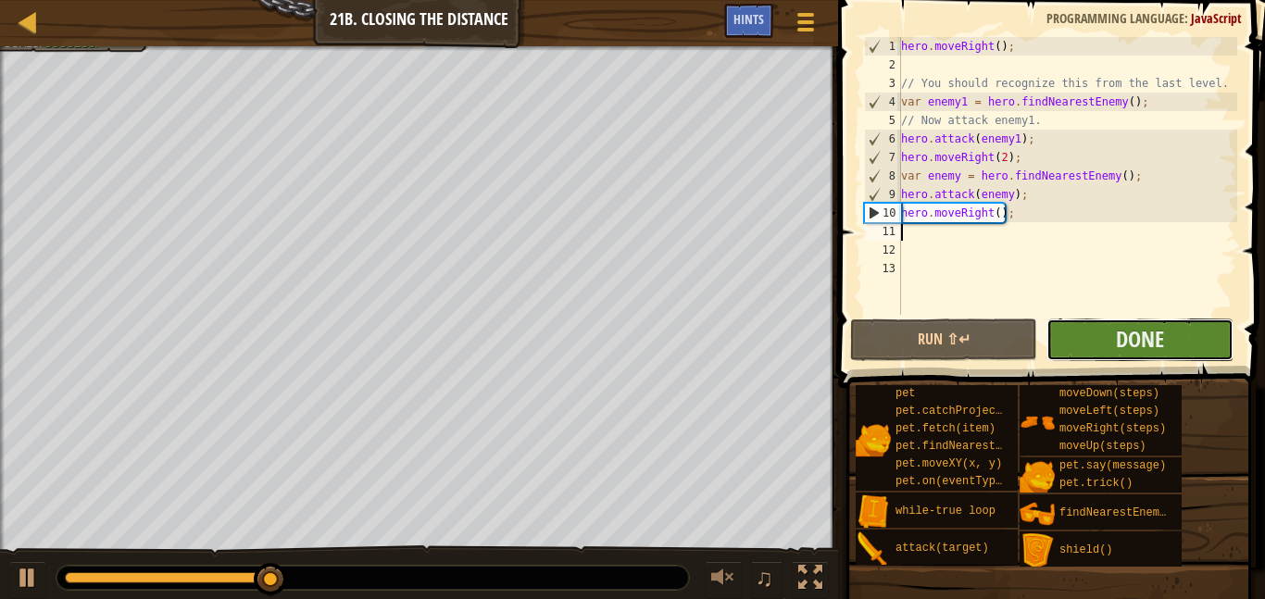
click at [1113, 335] on button "Done" at bounding box center [1140, 340] width 187 height 43
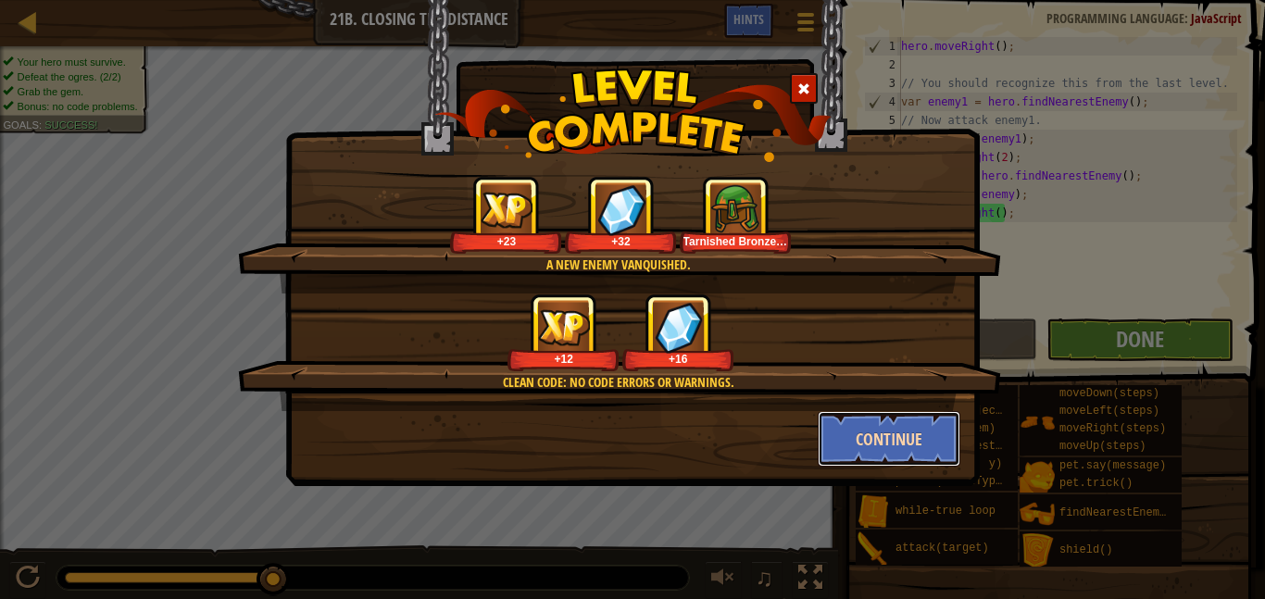
click at [938, 456] on button "Continue" at bounding box center [890, 439] width 144 height 56
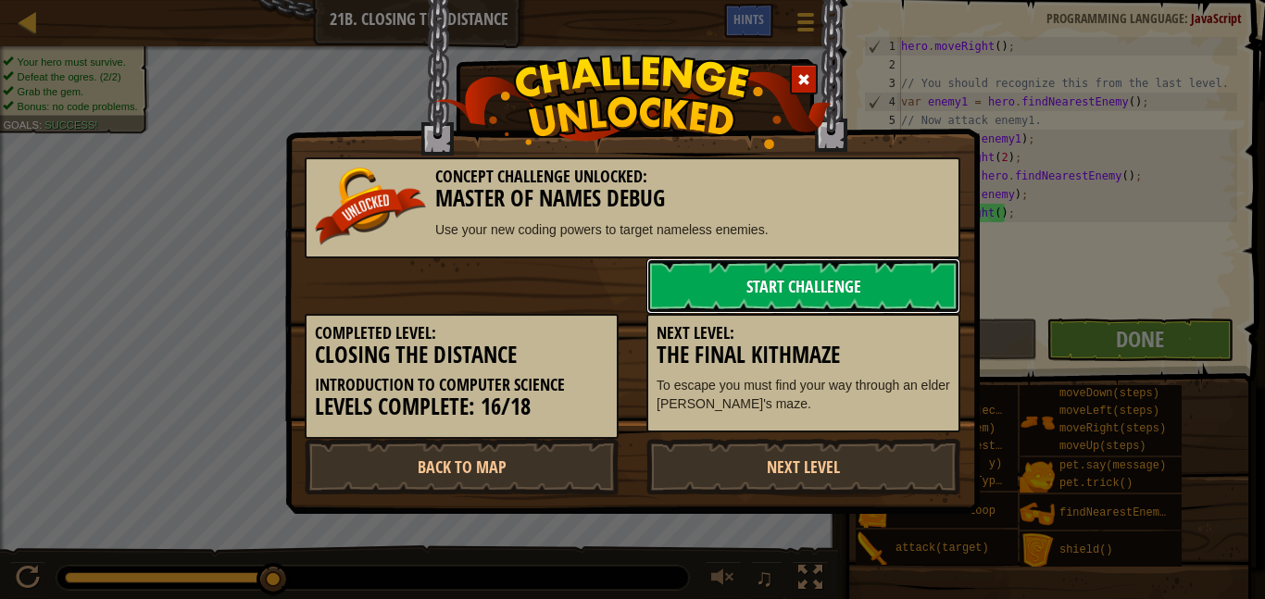
click at [697, 297] on link "Start Challenge" at bounding box center [804, 286] width 314 height 56
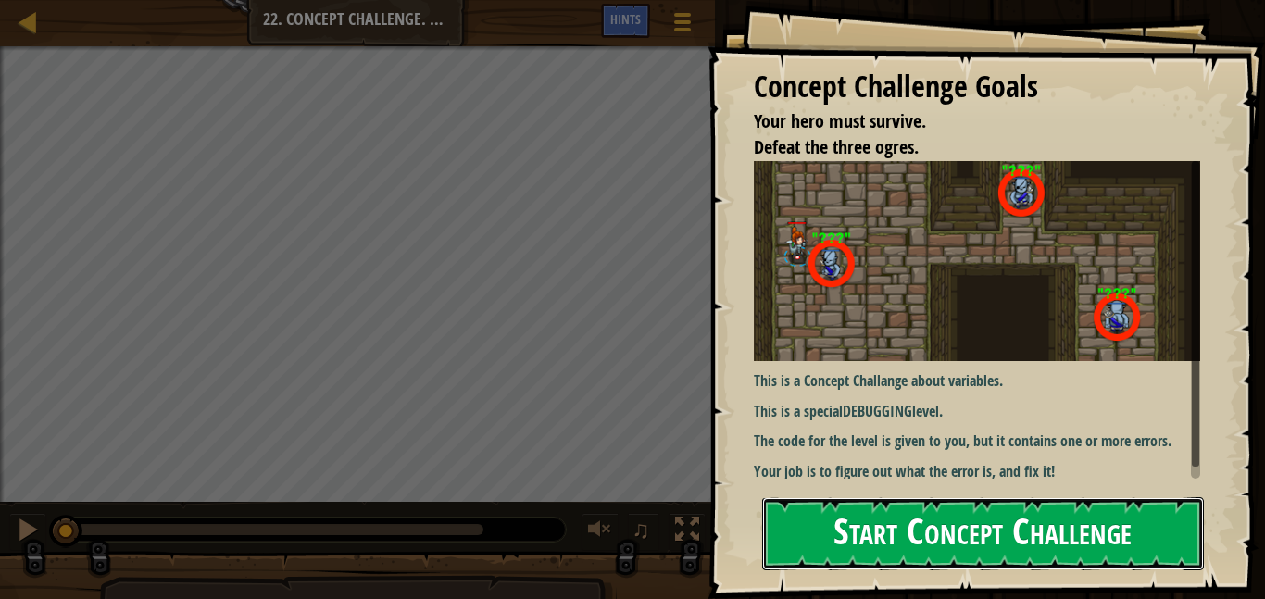
click at [840, 525] on button "Start Concept Challenge" at bounding box center [983, 533] width 442 height 73
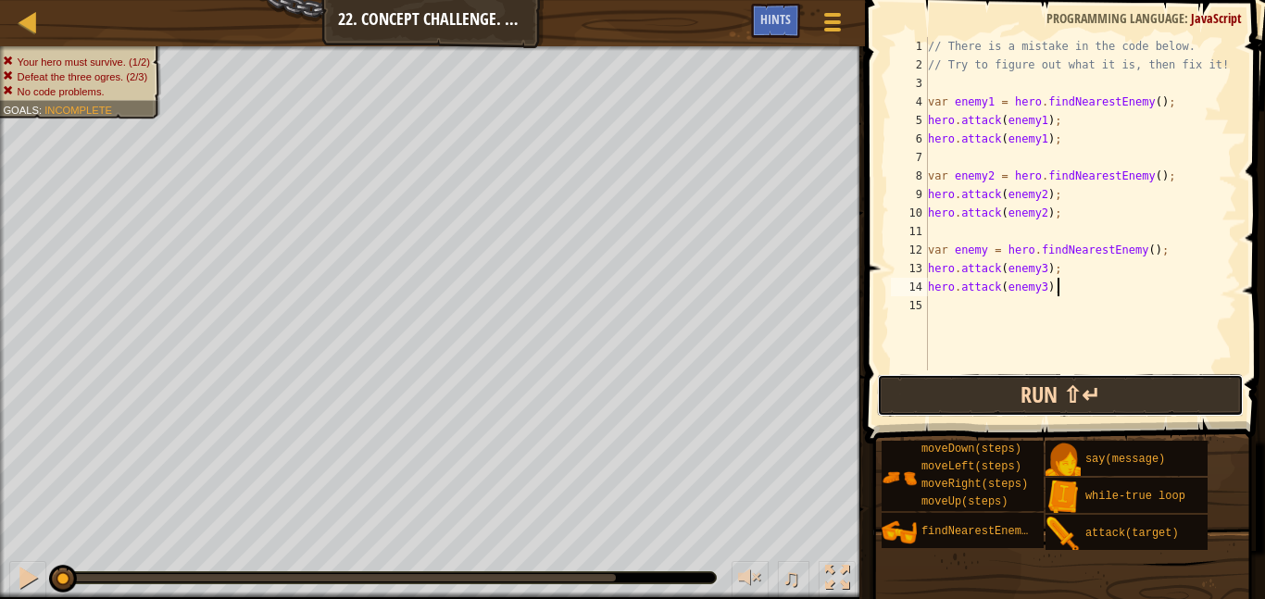
click at [982, 387] on button "Run ⇧↵" at bounding box center [1060, 395] width 367 height 43
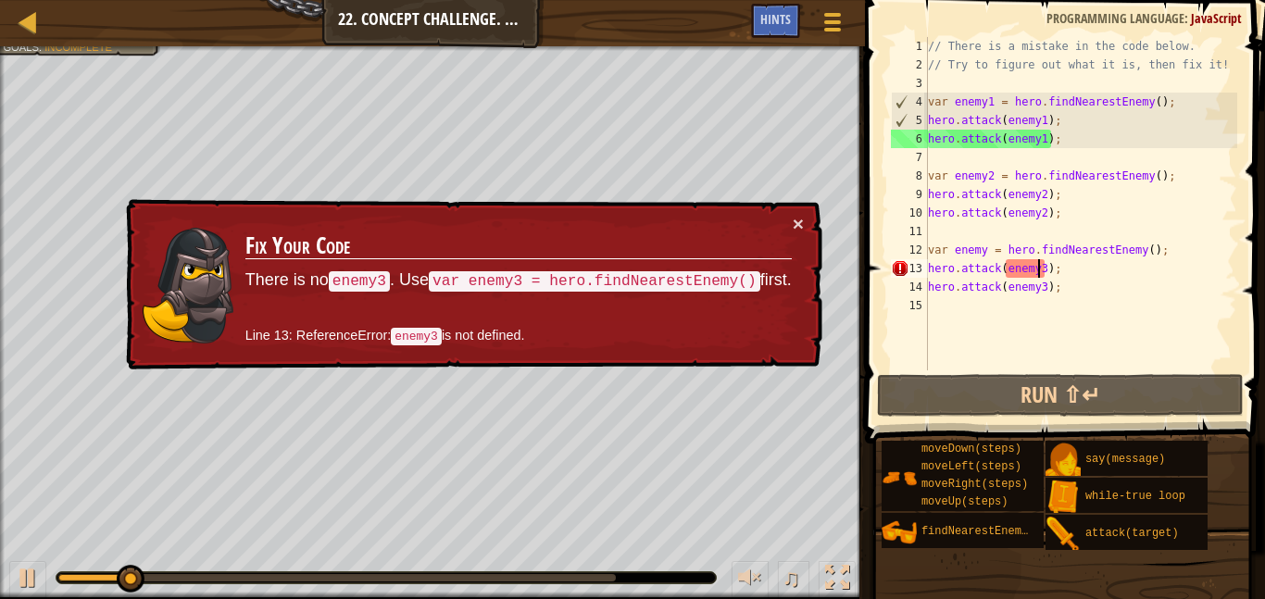
click at [1037, 273] on div "// There is a mistake in the code below. // Try to figure out what it is, then …" at bounding box center [1081, 222] width 313 height 371
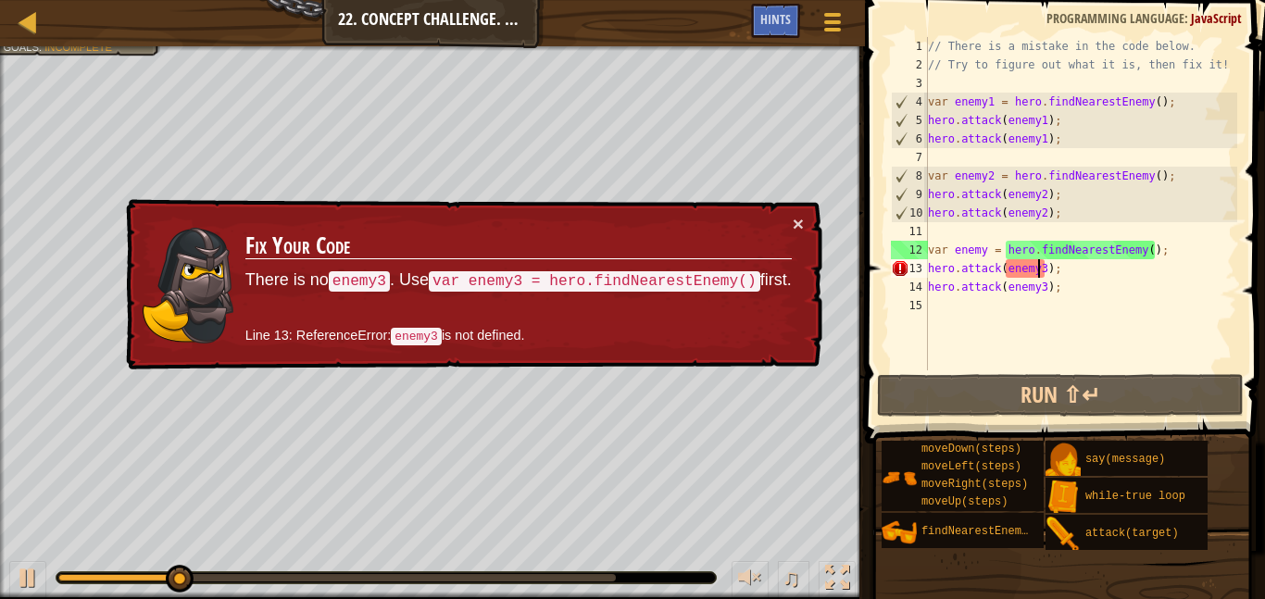
type textarea "hero.attack(enemy 3);"
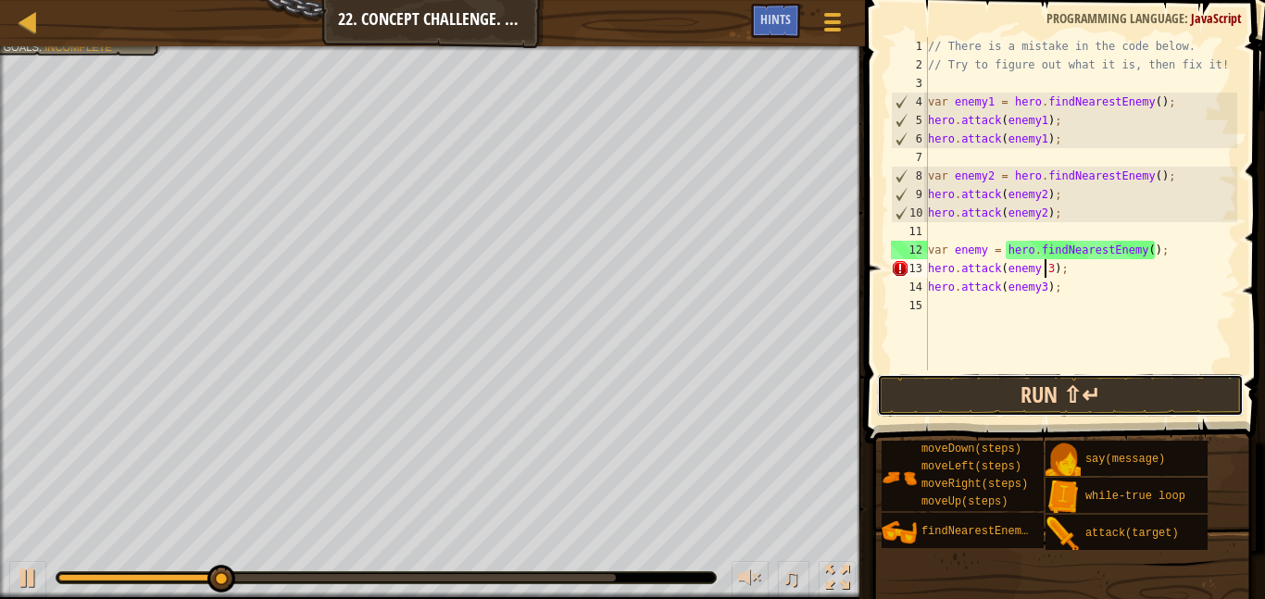
click at [954, 393] on button "Run ⇧↵" at bounding box center [1060, 395] width 367 height 43
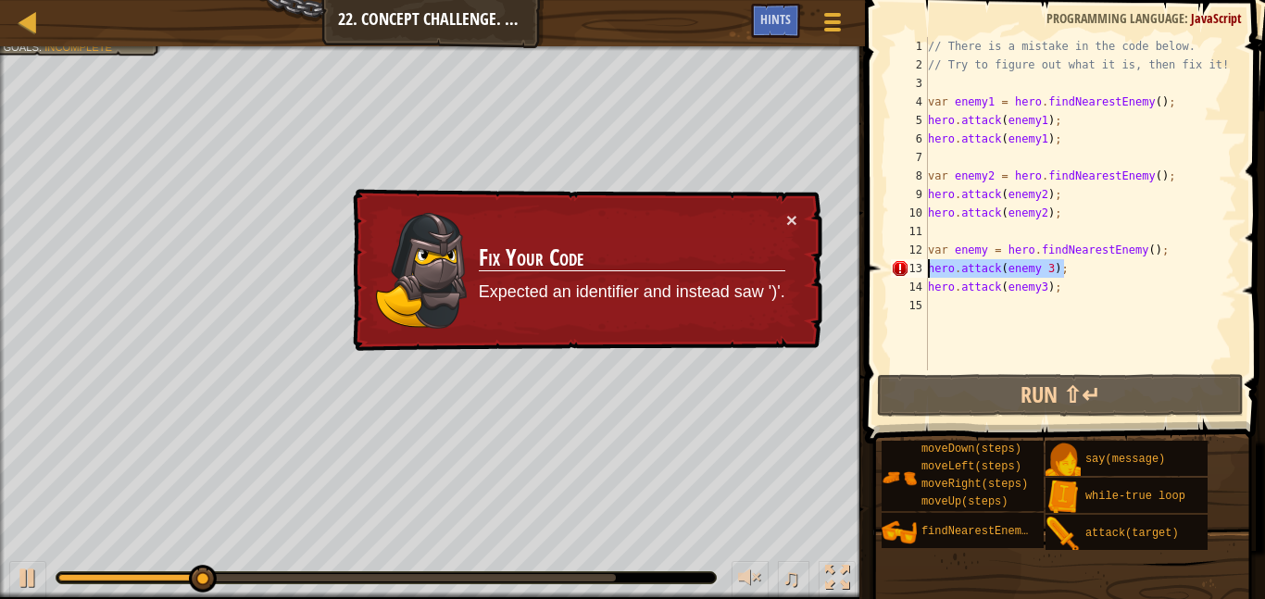
drag, startPoint x: 1089, startPoint y: 265, endPoint x: 930, endPoint y: 269, distance: 158.5
click at [930, 269] on div "// There is a mistake in the code below. // Try to figure out what it is, then …" at bounding box center [1081, 222] width 313 height 371
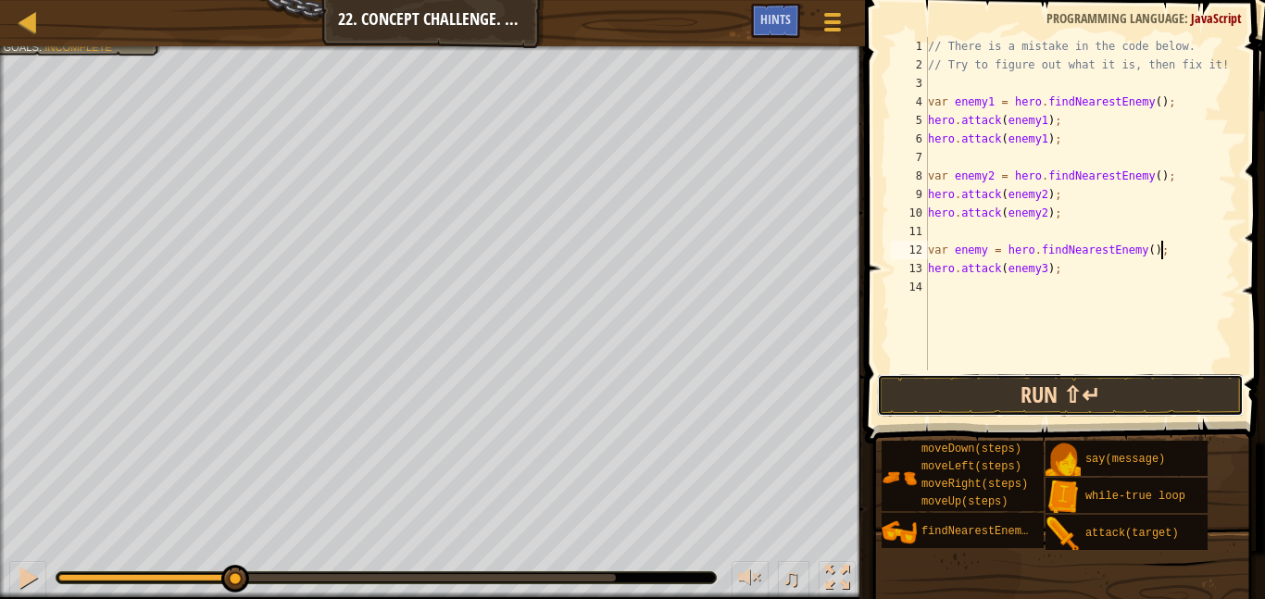
click at [993, 384] on button "Run ⇧↵" at bounding box center [1060, 395] width 367 height 43
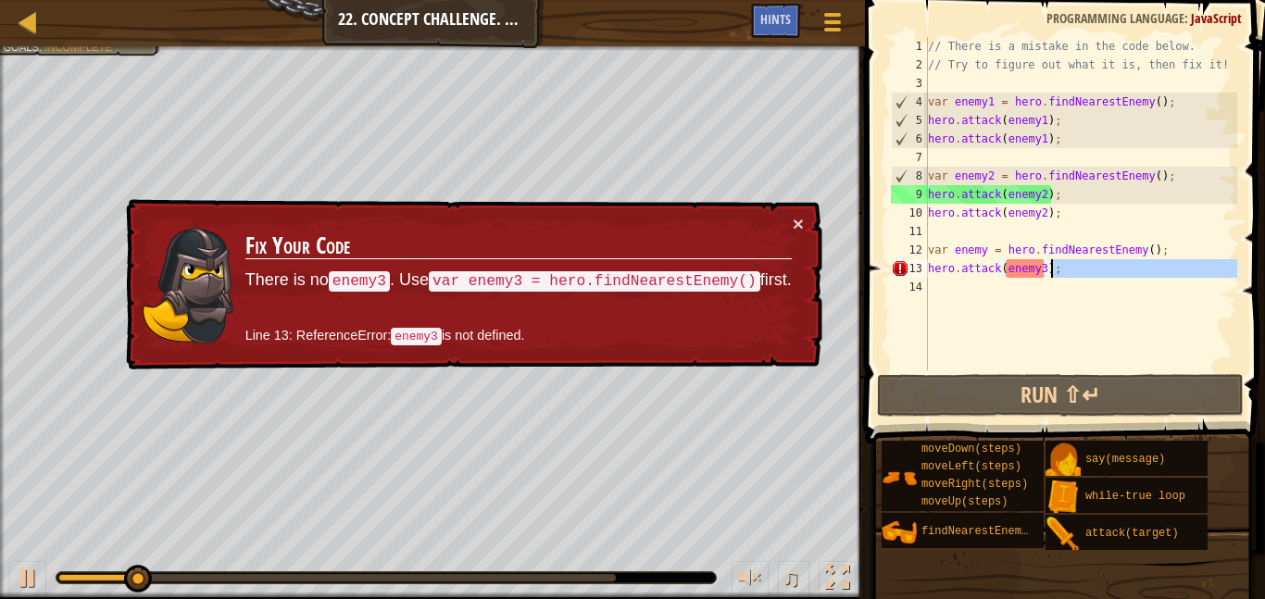
click at [1052, 277] on div "// There is a mistake in the code below. // Try to figure out what it is, then …" at bounding box center [1081, 222] width 313 height 371
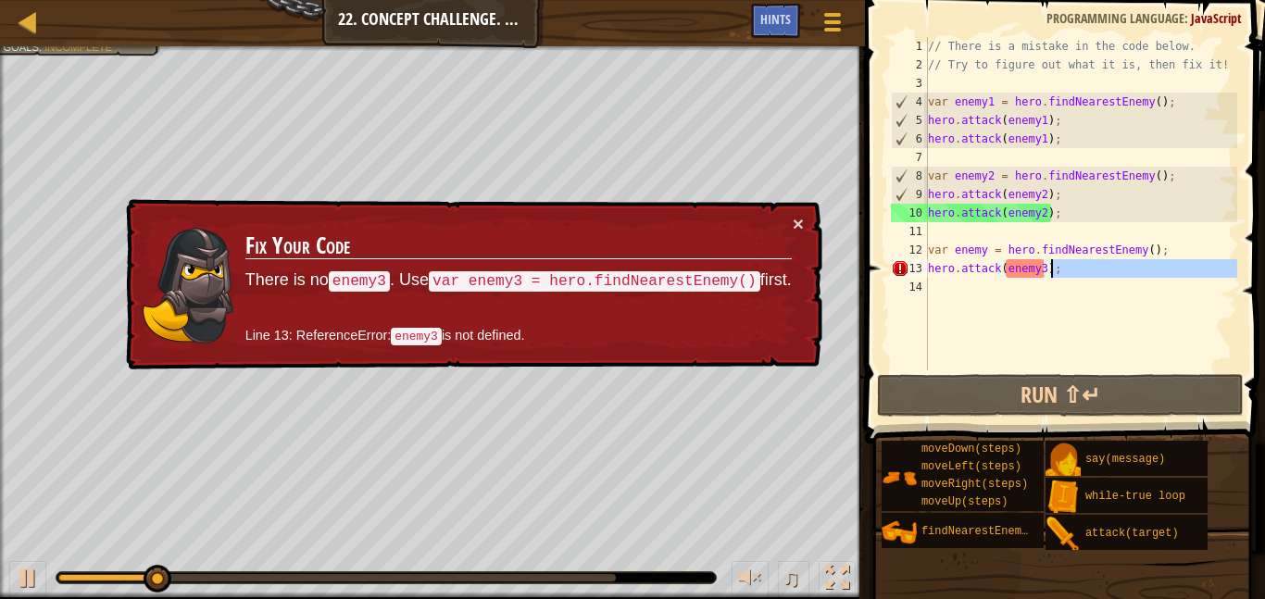
click at [1045, 274] on div "// There is a mistake in the code below. // Try to figure out what it is, then …" at bounding box center [1081, 222] width 313 height 371
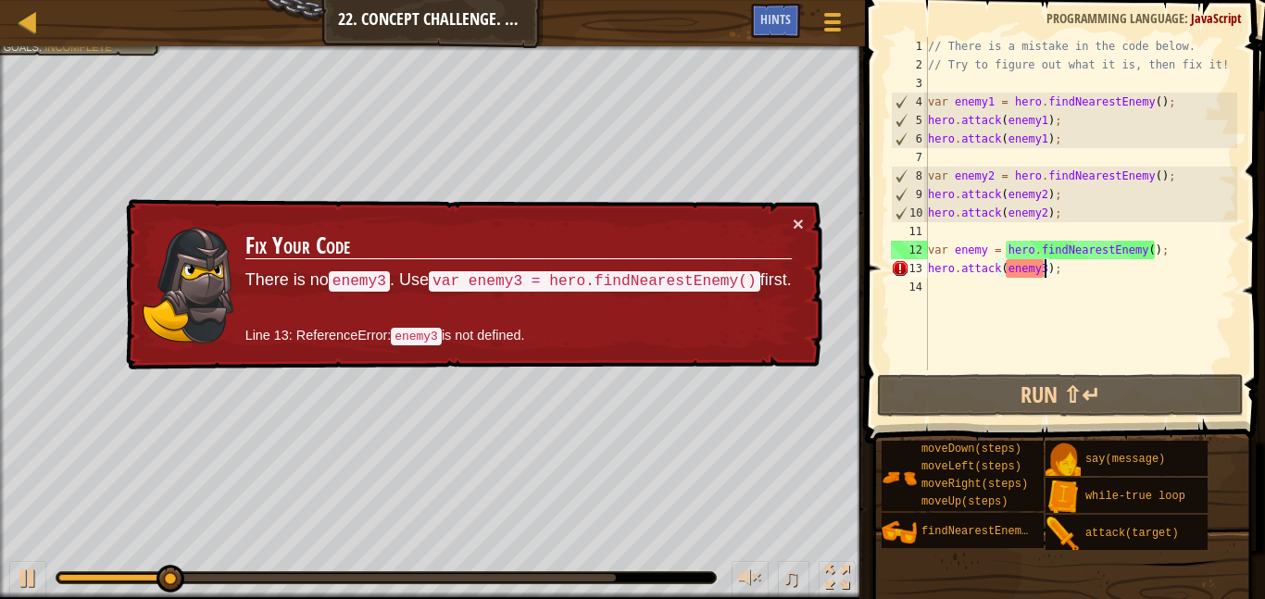
type textarea "hero.attack(enemy);"
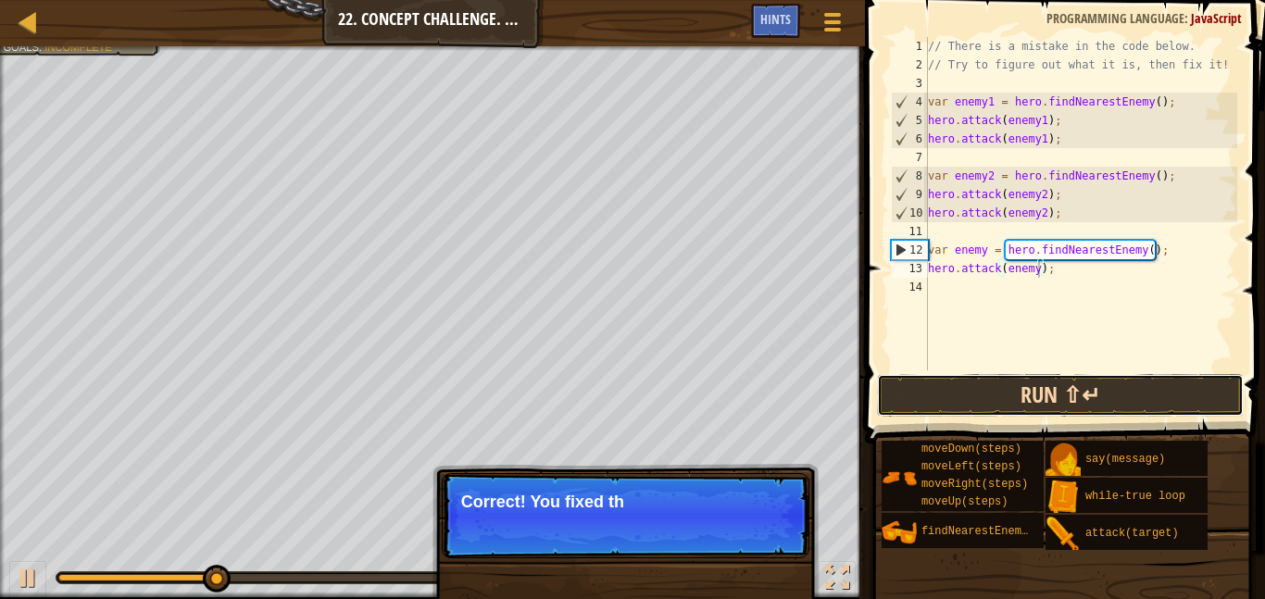
click at [1090, 385] on button "Run ⇧↵" at bounding box center [1060, 395] width 367 height 43
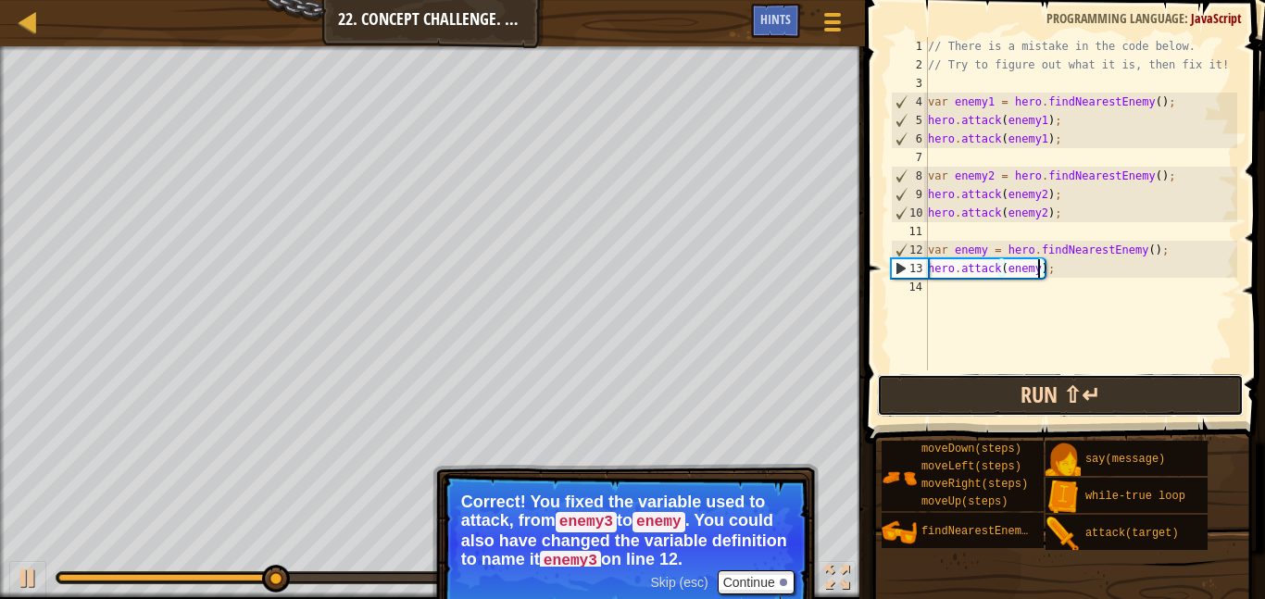
click at [1090, 385] on button "Run ⇧↵" at bounding box center [1060, 395] width 367 height 43
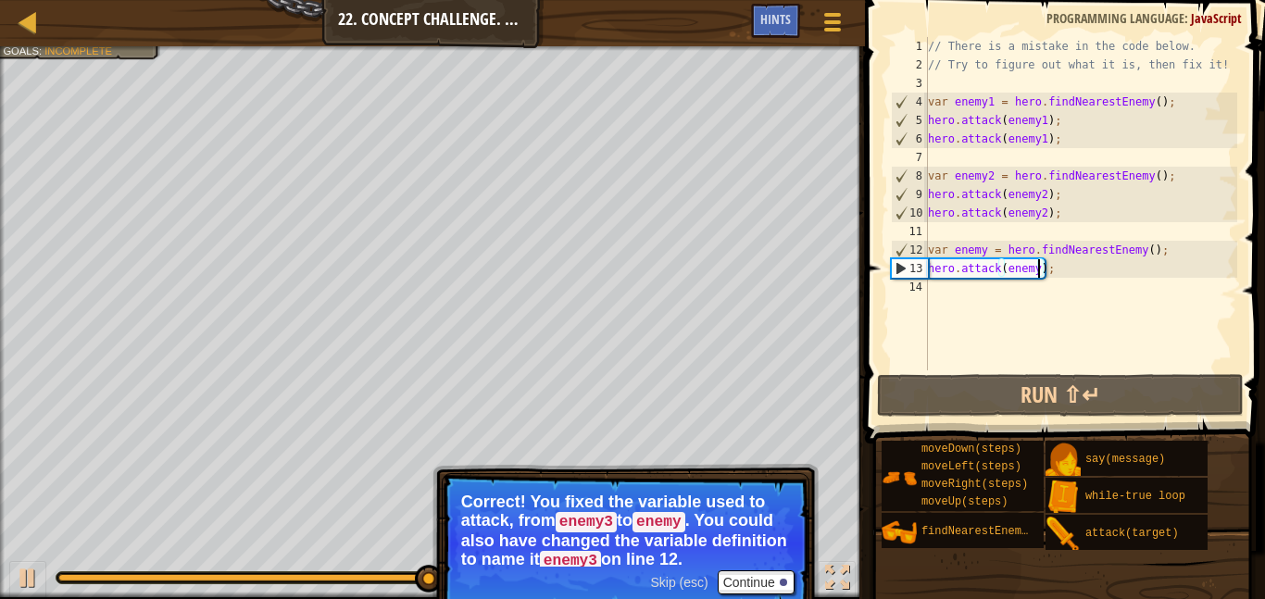
click at [983, 293] on div "// There is a mistake in the code below. // Try to figure out what it is, then …" at bounding box center [1081, 222] width 313 height 371
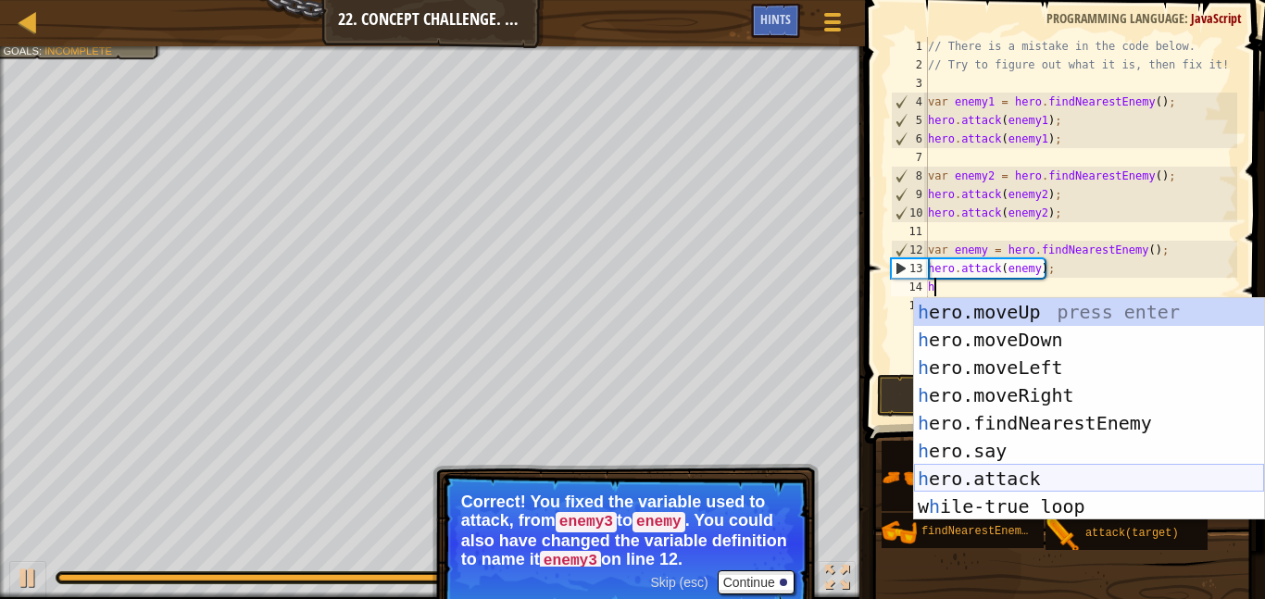
click at [1028, 473] on div "h ero.moveUp press enter h ero.moveDown press enter h ero.moveLeft press enter …" at bounding box center [1089, 437] width 350 height 278
type textarea "hero.attack(enemy);"
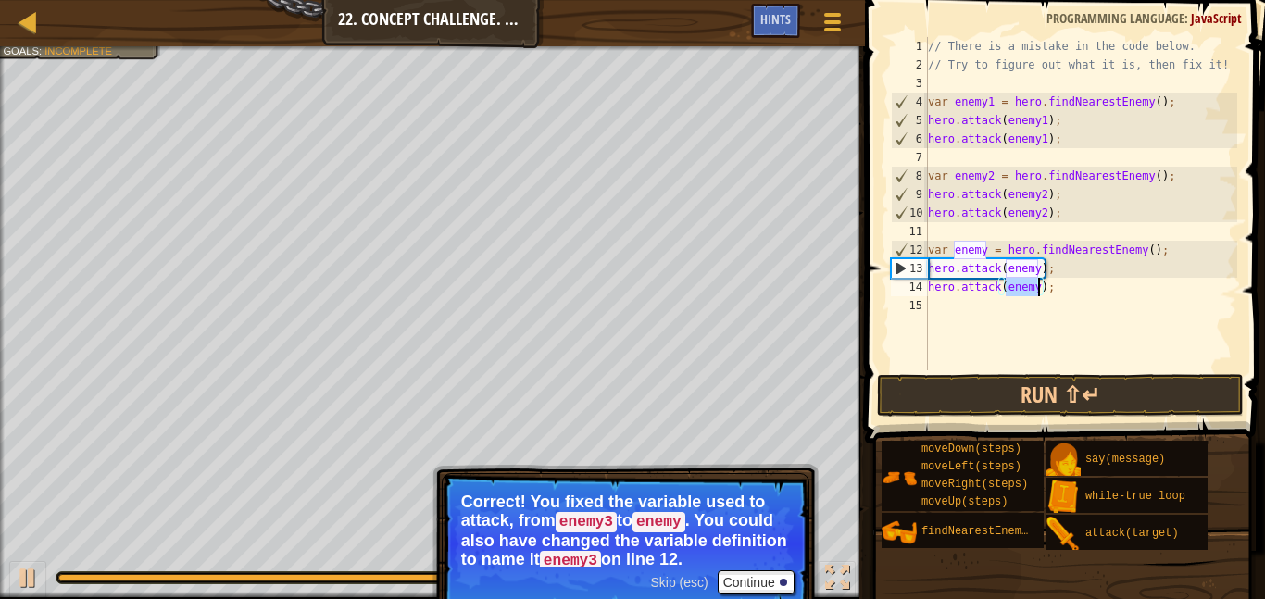
click at [1034, 356] on div "// There is a mistake in the code below. // Try to figure out what it is, then …" at bounding box center [1081, 222] width 313 height 371
click at [1045, 386] on button "Run ⇧↵" at bounding box center [1060, 395] width 367 height 43
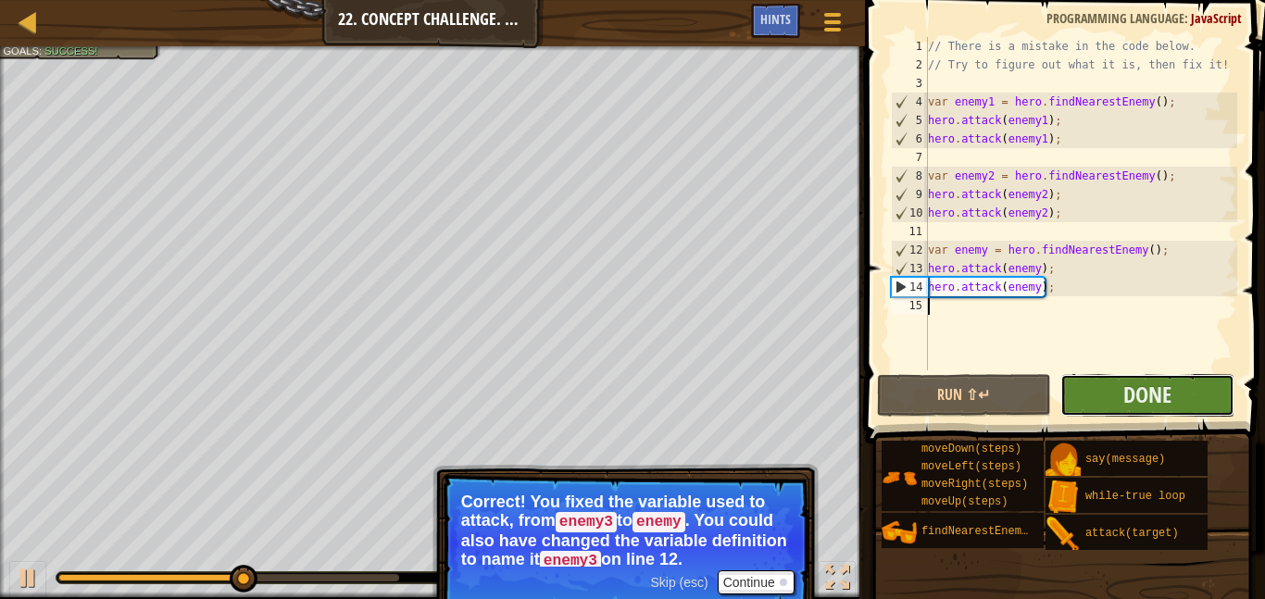
click at [1178, 387] on button "Done" at bounding box center [1148, 395] width 174 height 43
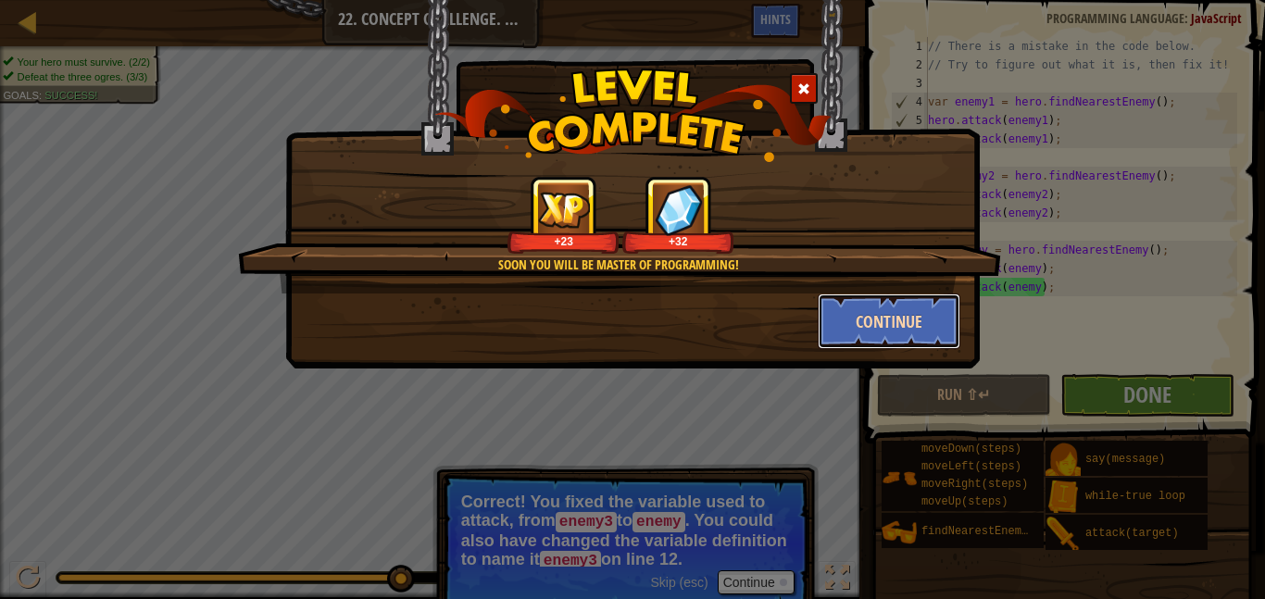
click at [898, 301] on button "Continue" at bounding box center [890, 322] width 144 height 56
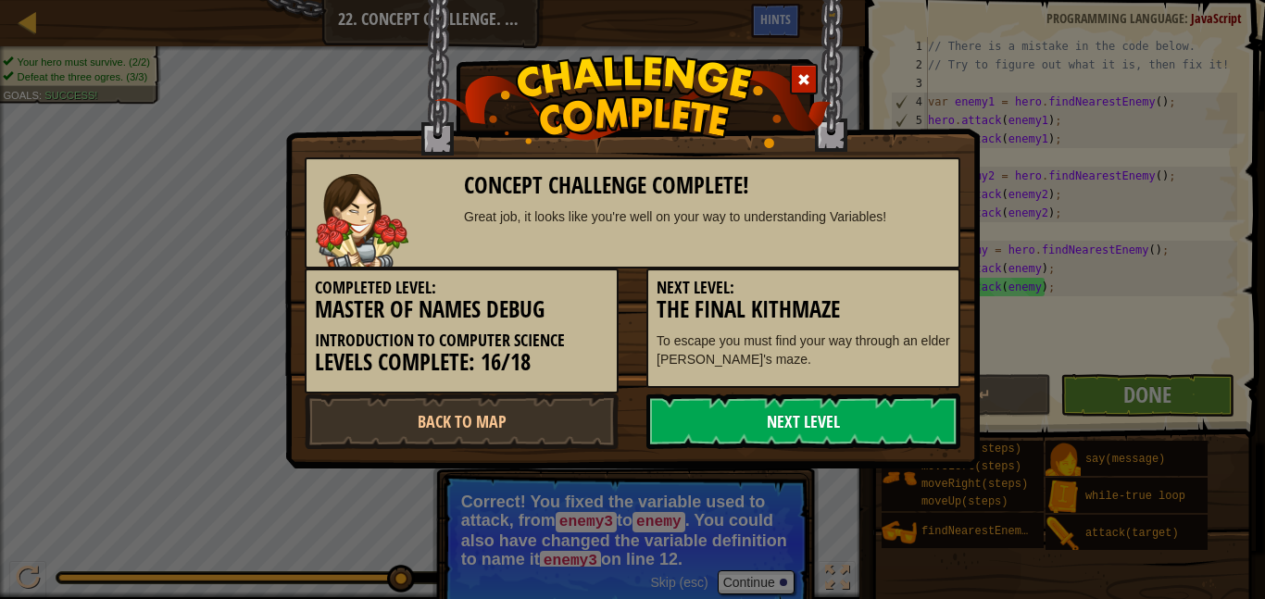
click at [769, 413] on link "Next Level" at bounding box center [804, 422] width 314 height 56
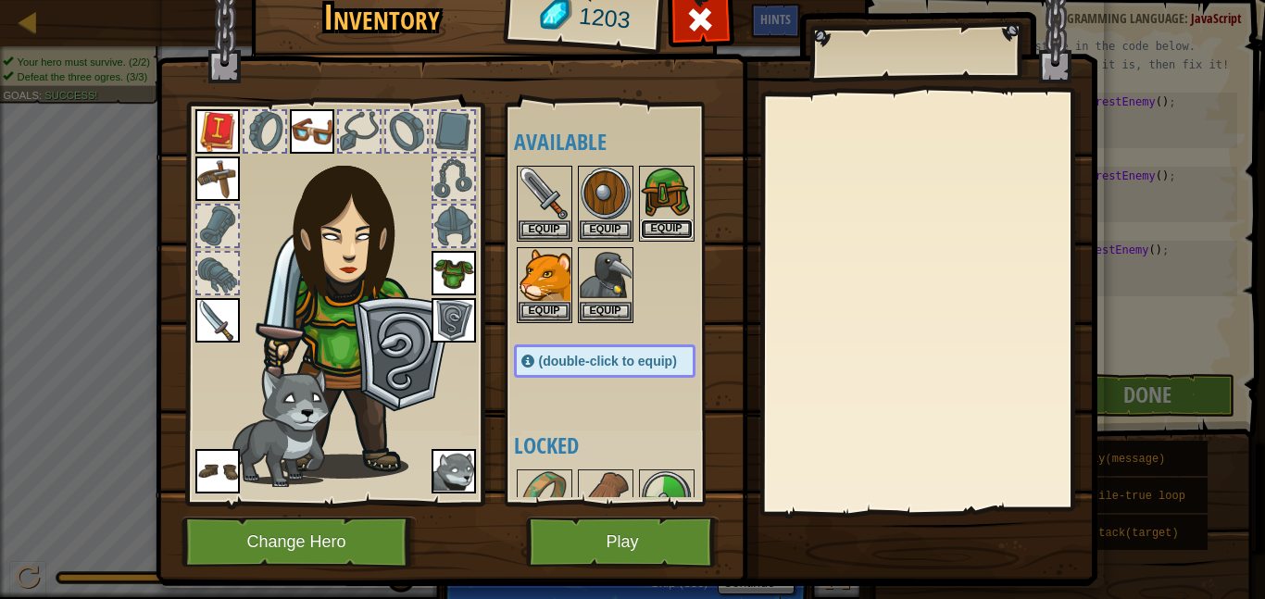
click at [677, 227] on button "Equip" at bounding box center [667, 229] width 52 height 19
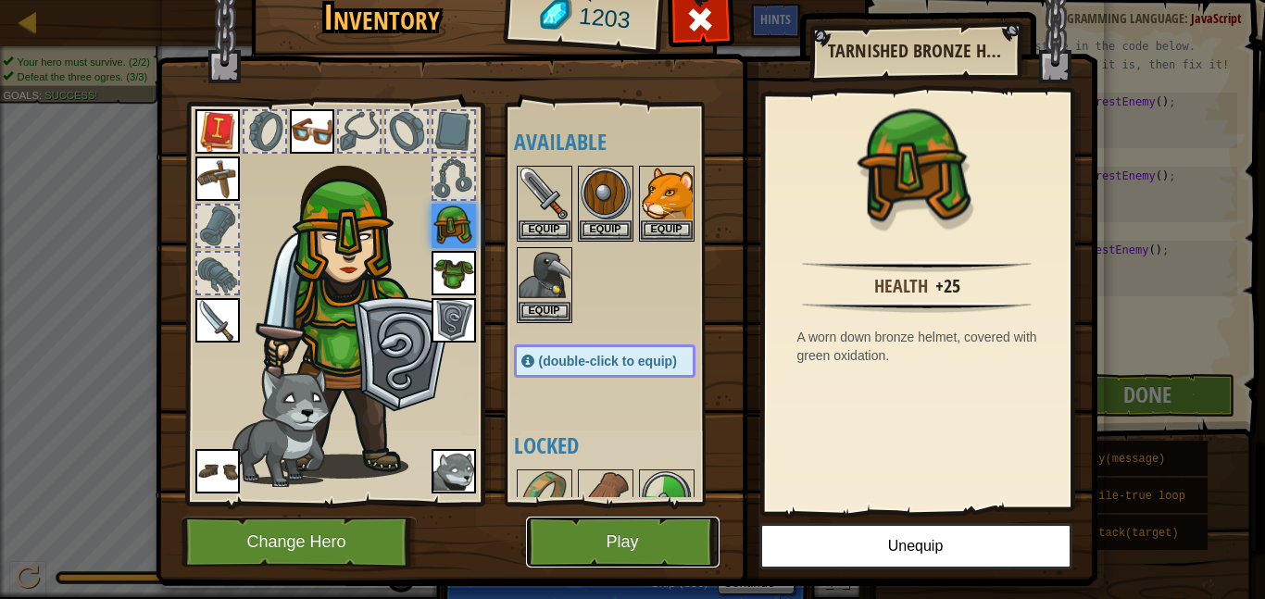
click at [618, 539] on button "Play" at bounding box center [623, 542] width 194 height 51
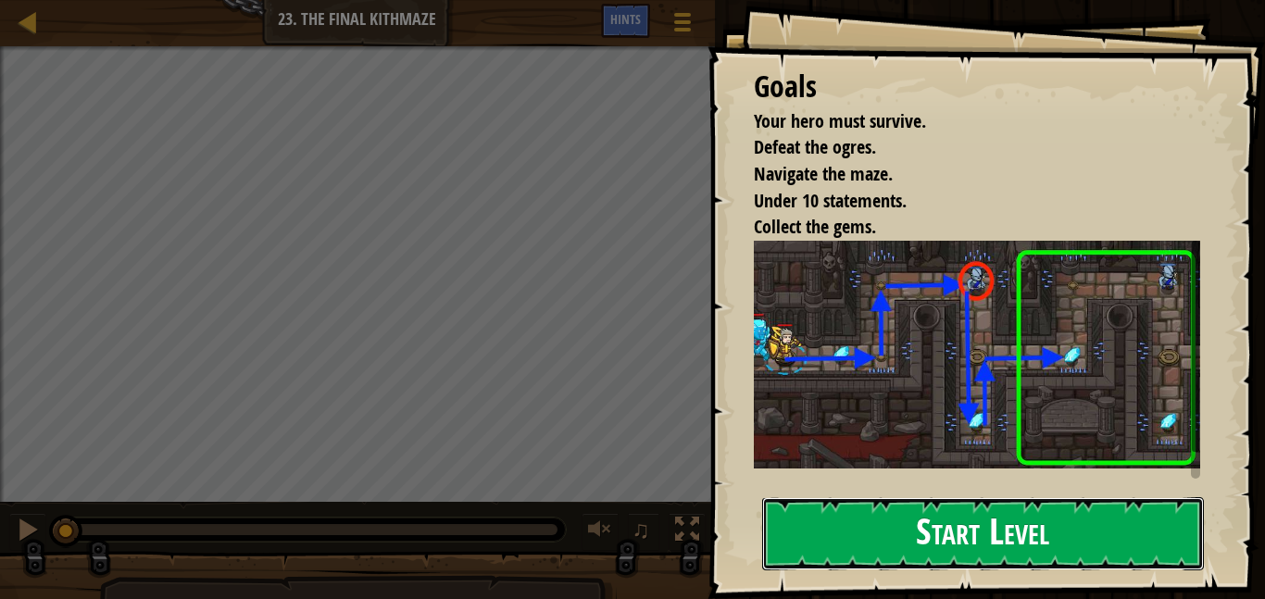
click at [862, 542] on button "Start Level" at bounding box center [983, 533] width 442 height 73
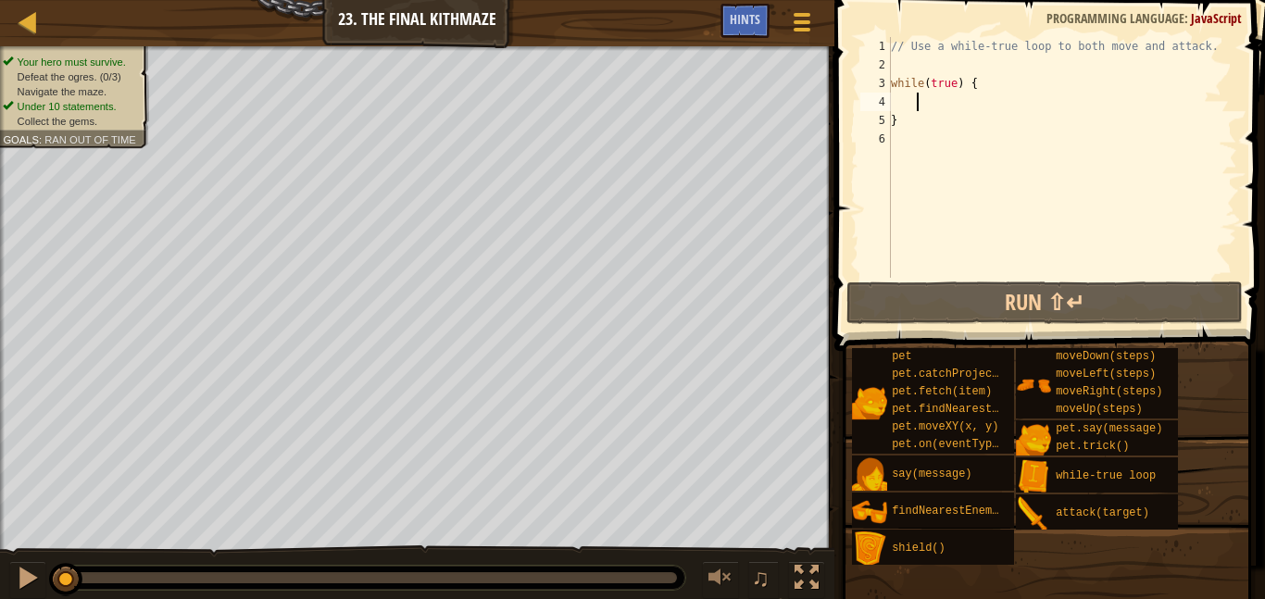
click at [917, 99] on div "// Use a while-true loop to both move and attack. while ( true ) { }" at bounding box center [1063, 176] width 350 height 278
click at [916, 96] on div "// Use a while-true loop to both move and attack. while ( true ) { }" at bounding box center [1063, 176] width 350 height 278
click at [914, 101] on div "// Use a while-true loop to both move and attack. while ( true ) { }" at bounding box center [1063, 176] width 350 height 278
click at [902, 99] on div "// Use a while-true loop to both move and attack. while ( true ) { }" at bounding box center [1063, 176] width 350 height 278
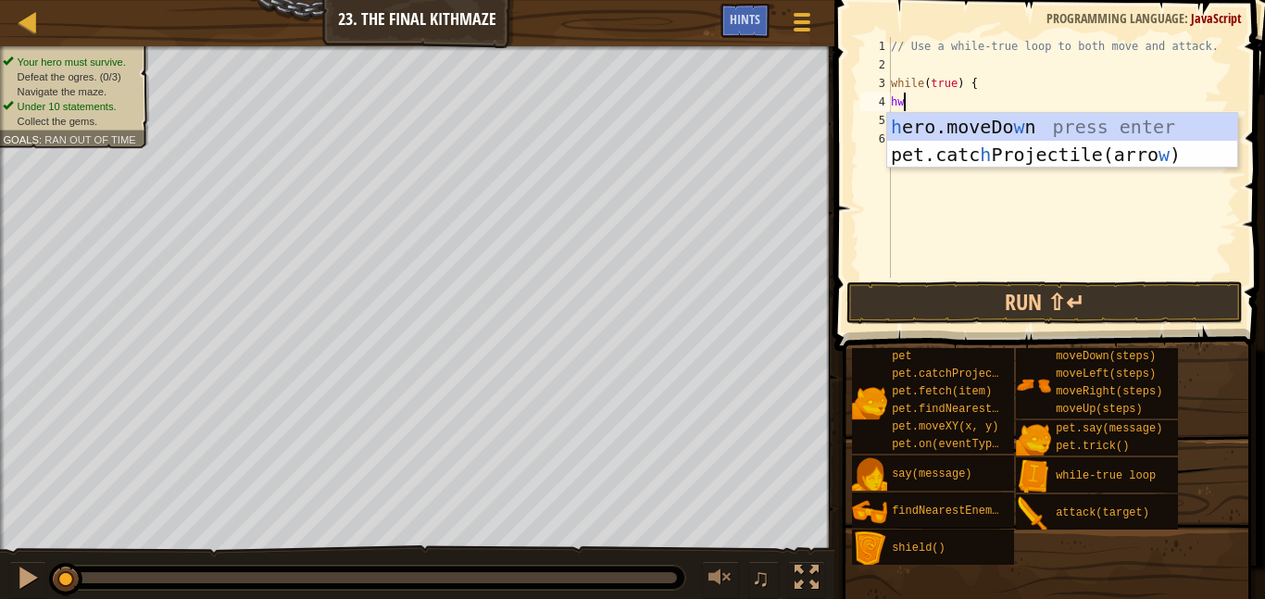
scroll to position [8, 2]
type textarea "h"
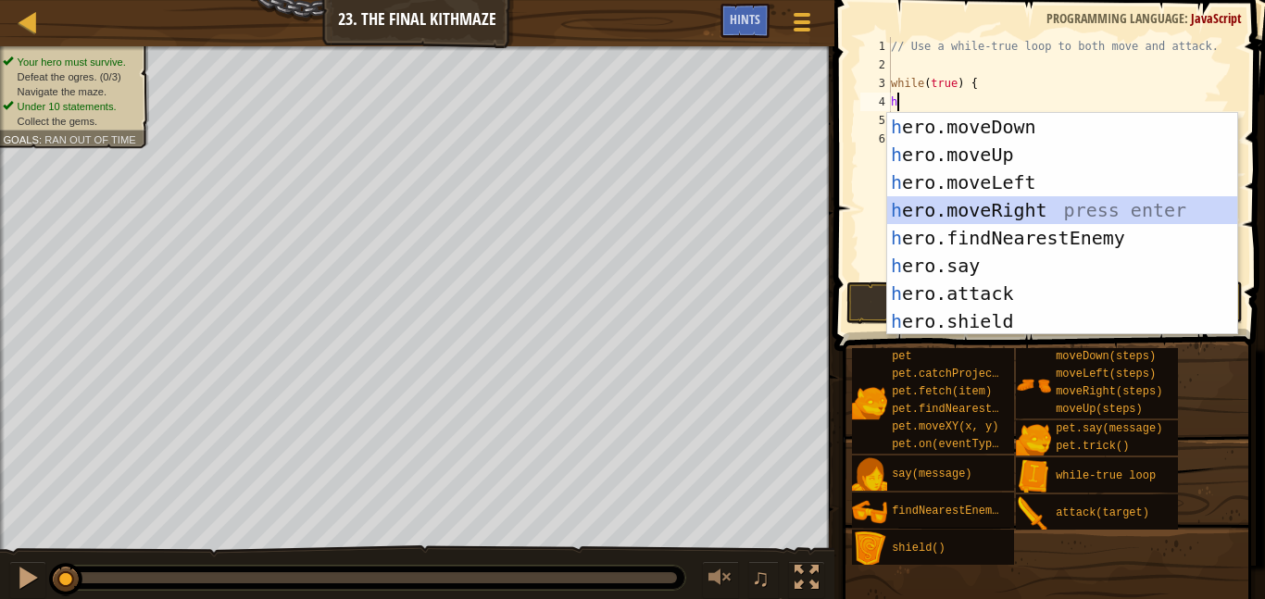
click at [1017, 202] on div "h ero.moveDown press enter h ero.moveUp press enter h ero.moveLeft press enter …" at bounding box center [1063, 252] width 350 height 278
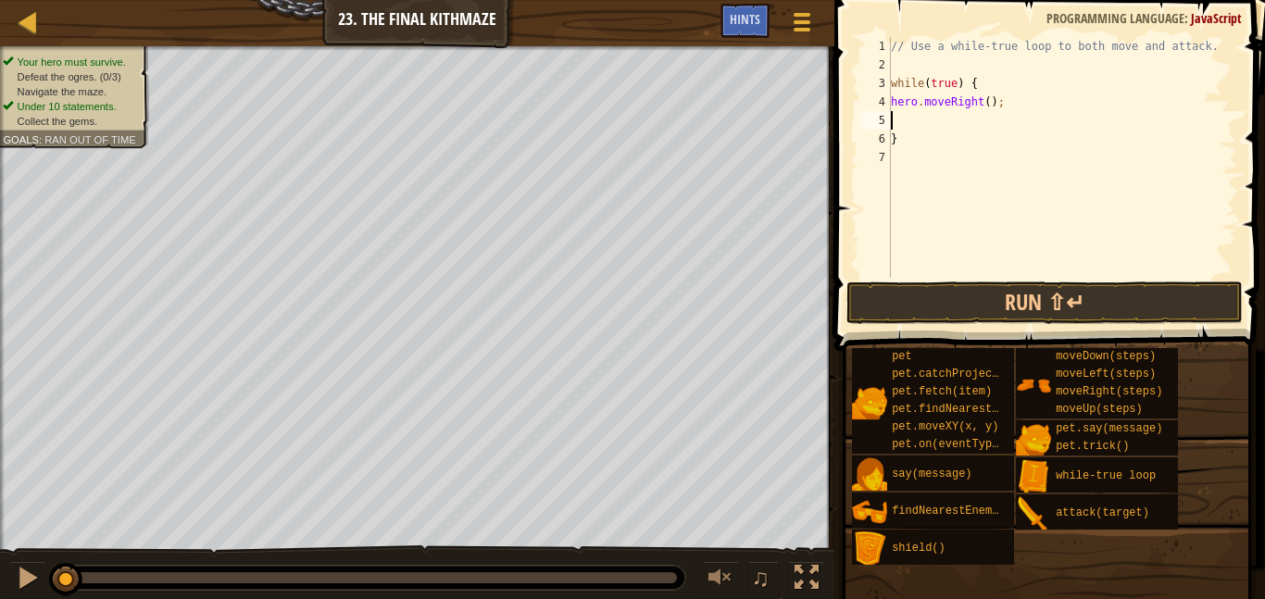
type textarea "h"
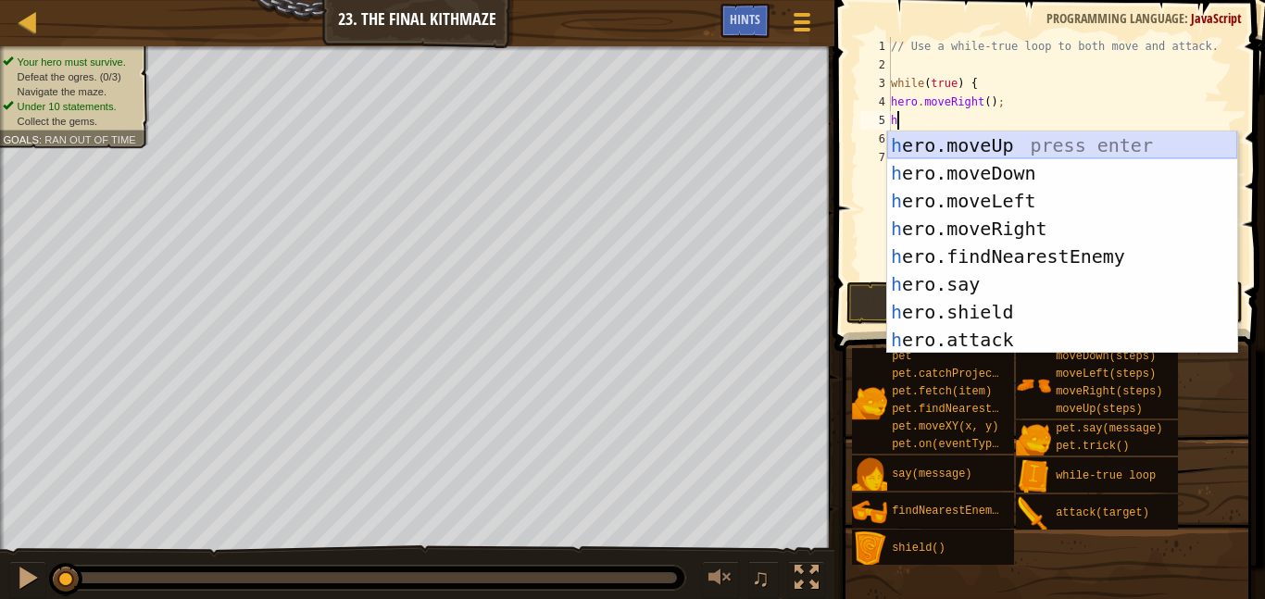
click at [982, 141] on div "h ero.moveUp press enter h ero.moveDown press enter h ero.moveLeft press enter …" at bounding box center [1063, 271] width 350 height 278
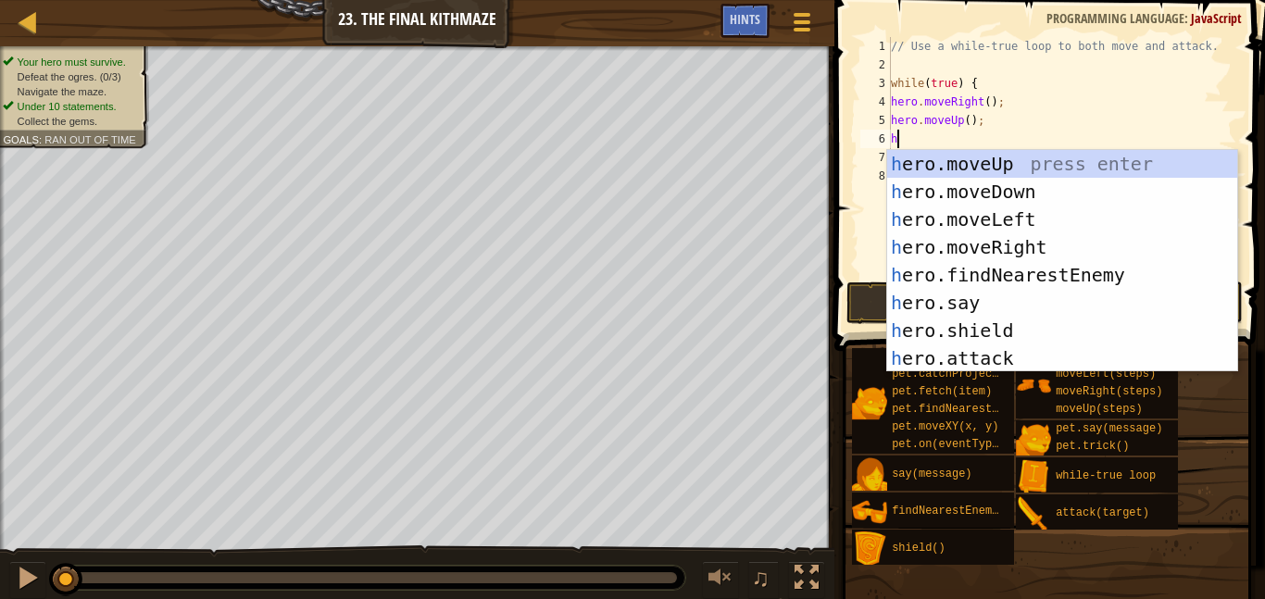
click at [989, 127] on div "// Use a while-true loop to both move and attack. while ( true ) { hero . moveR…" at bounding box center [1063, 176] width 350 height 278
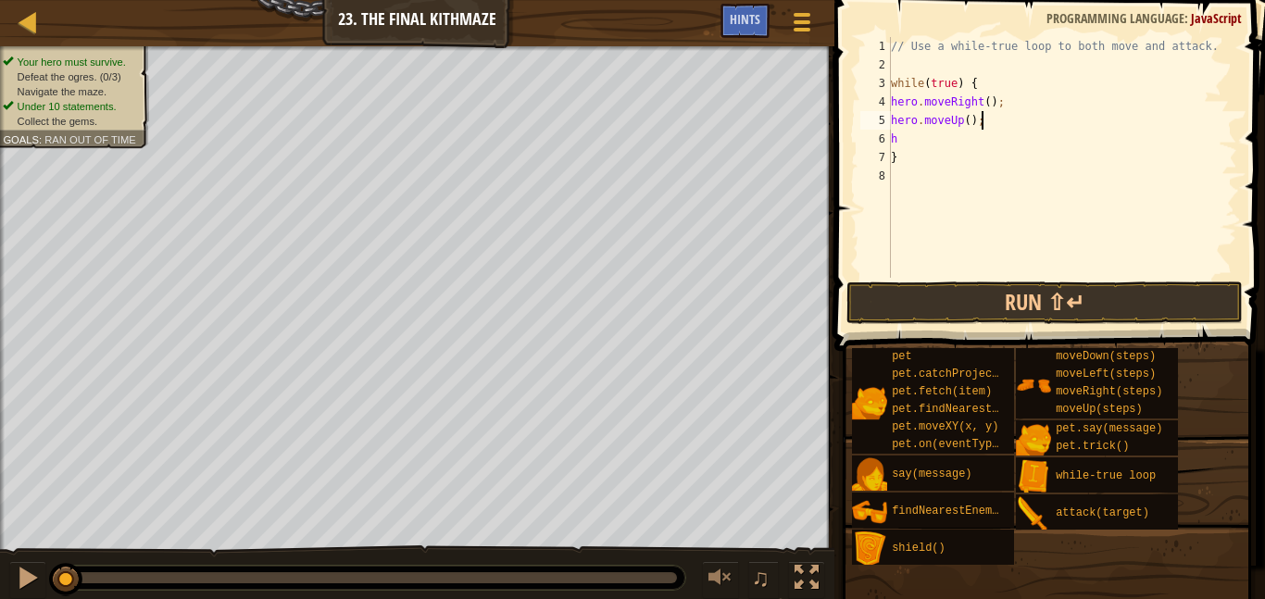
click at [925, 140] on div "// Use a while-true loop to both move and attack. while ( true ) { hero . moveR…" at bounding box center [1063, 176] width 350 height 278
type textarea "h"
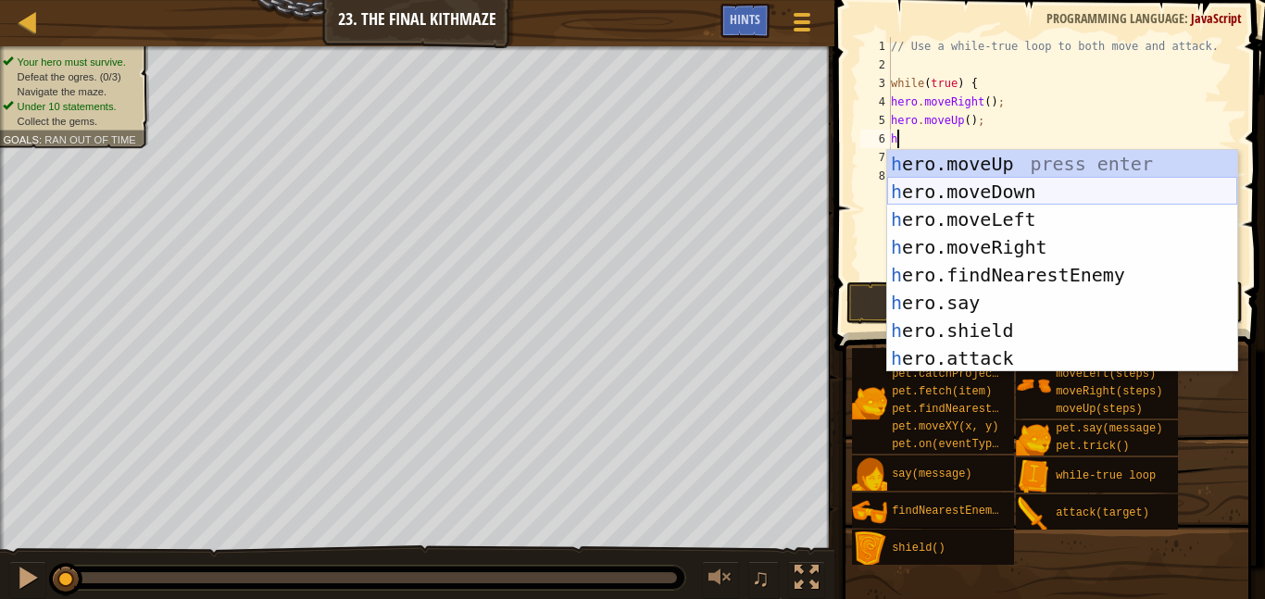
click at [961, 183] on div "h ero.moveUp press enter h ero.moveDown press enter h ero.moveLeft press enter …" at bounding box center [1063, 289] width 350 height 278
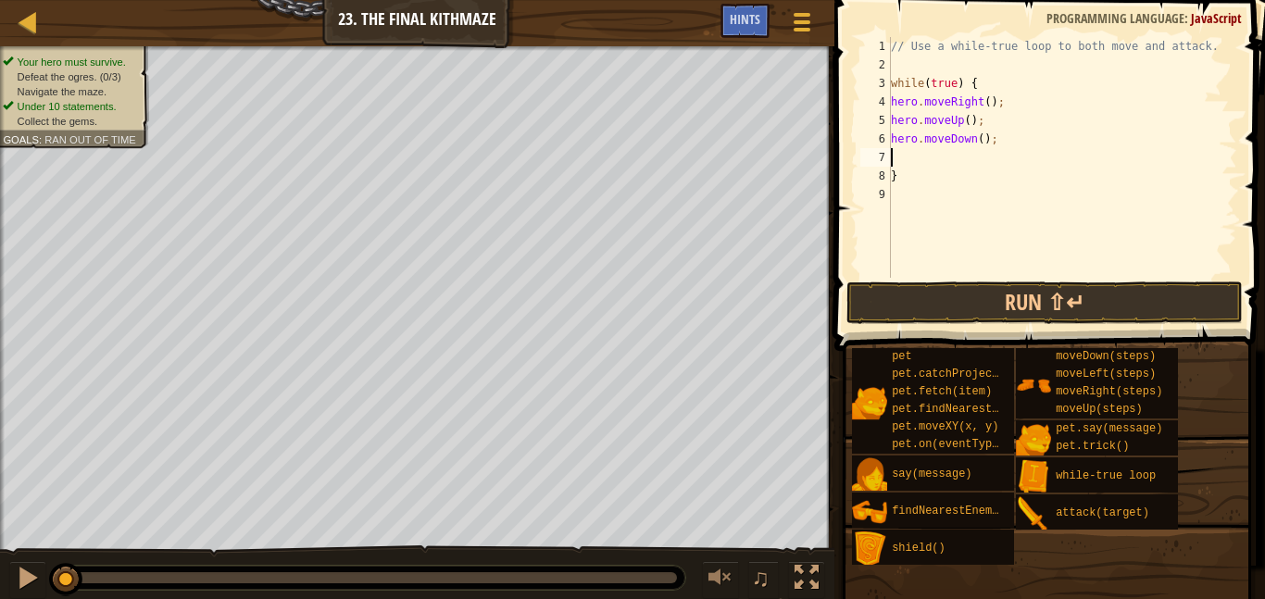
click at [984, 140] on div "// Use a while-true loop to both move and attack. while ( true ) { hero . moveR…" at bounding box center [1063, 176] width 350 height 278
click at [1020, 299] on button "Run ⇧↵" at bounding box center [1045, 303] width 397 height 43
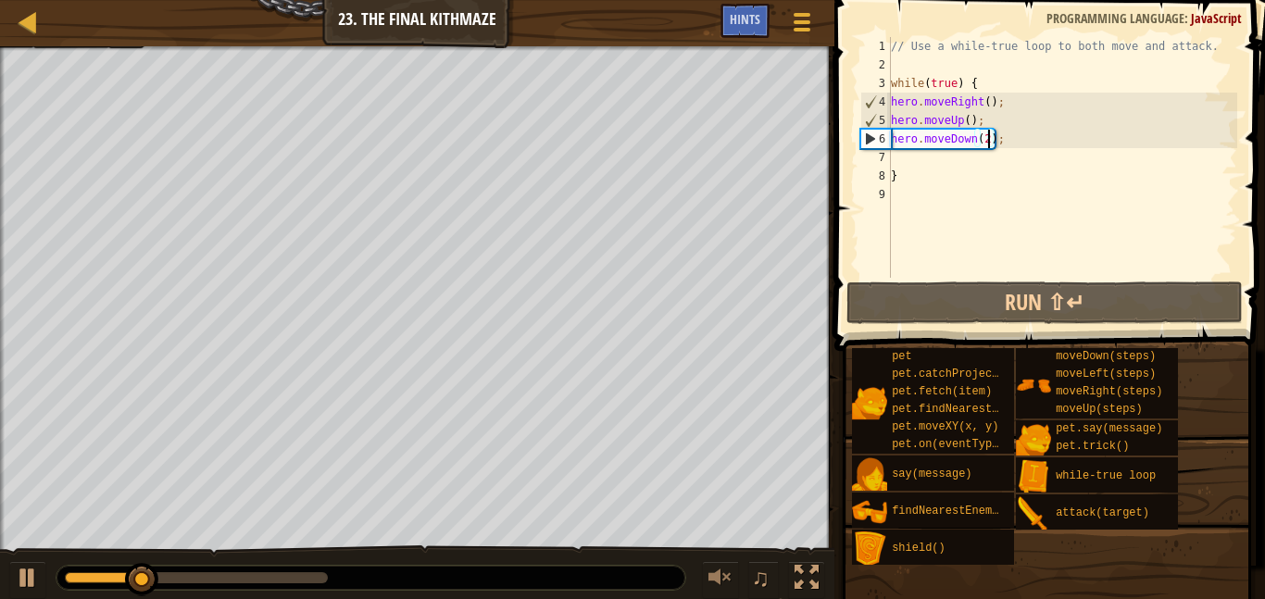
click at [984, 117] on div "// Use a while-true loop to both move and attack. while ( true ) { hero . moveR…" at bounding box center [1063, 176] width 350 height 278
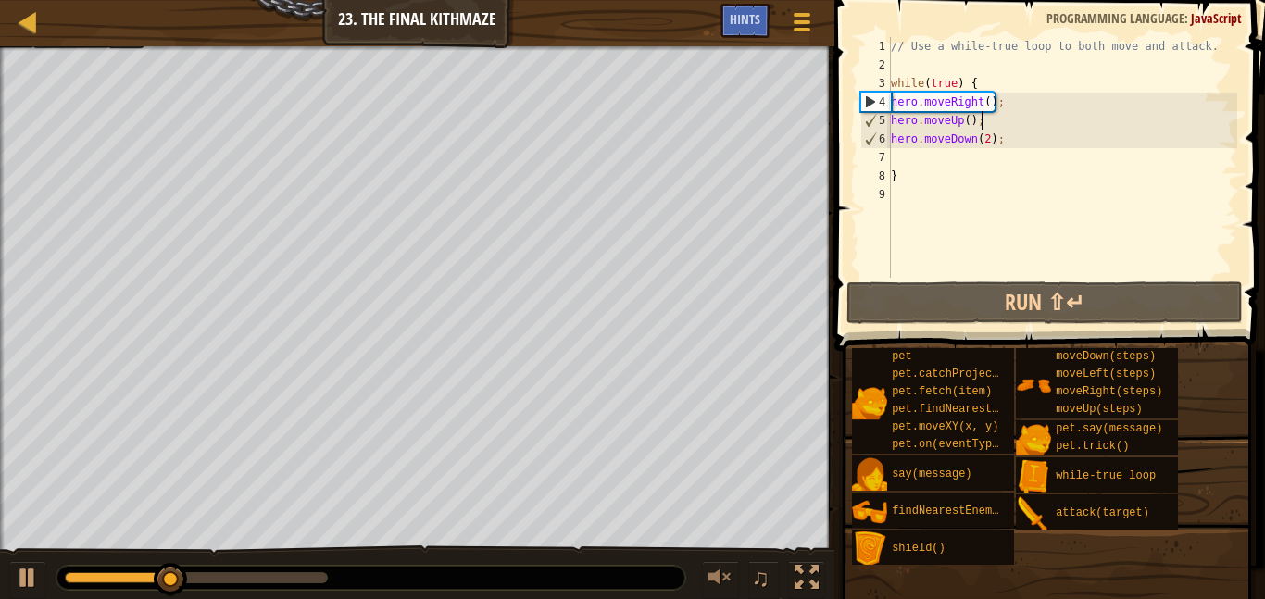
click at [1007, 140] on div "// Use a while-true loop to both move and attack. while ( true ) { hero . moveR…" at bounding box center [1063, 176] width 350 height 278
click at [984, 121] on div "// Use a while-true loop to both move and attack. while ( true ) { hero . moveR…" at bounding box center [1063, 176] width 350 height 278
type textarea "hero.moveUp();"
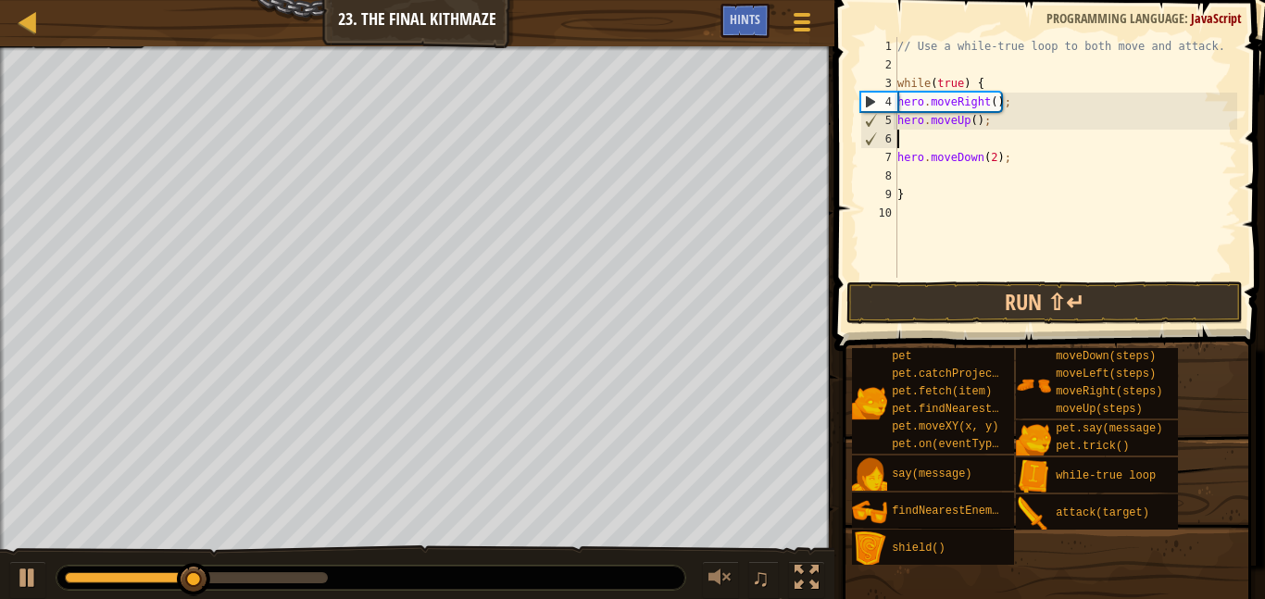
type textarea "h"
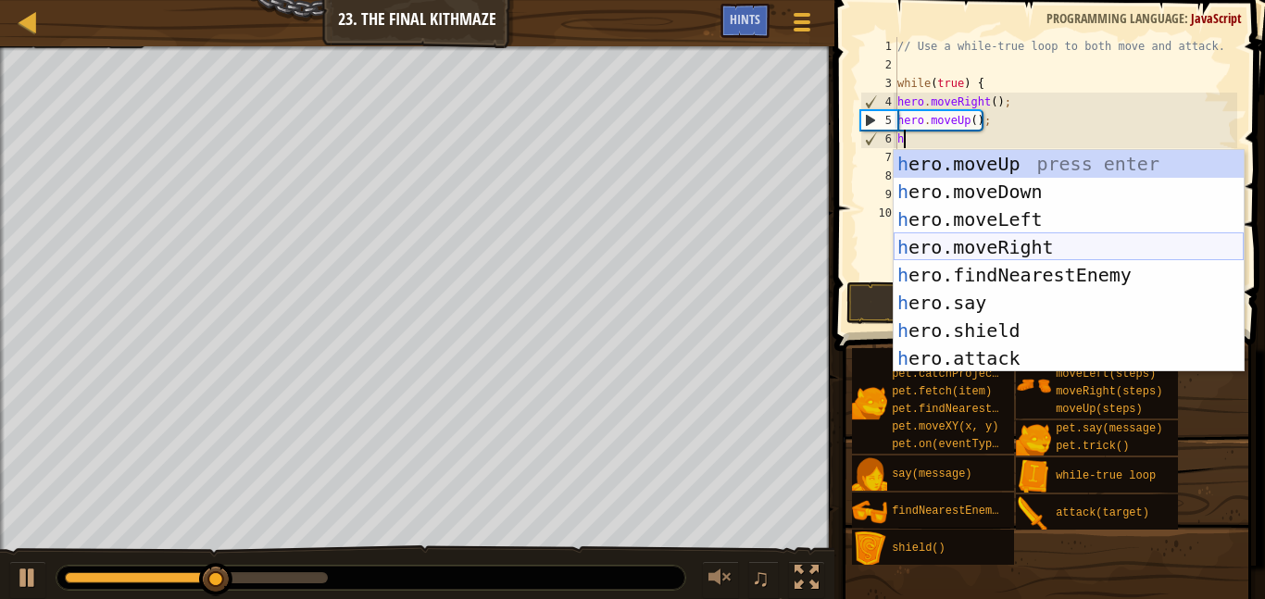
click at [1075, 235] on div "h ero.moveUp press enter h ero.moveDown press enter h ero.moveLeft press enter …" at bounding box center [1069, 289] width 350 height 278
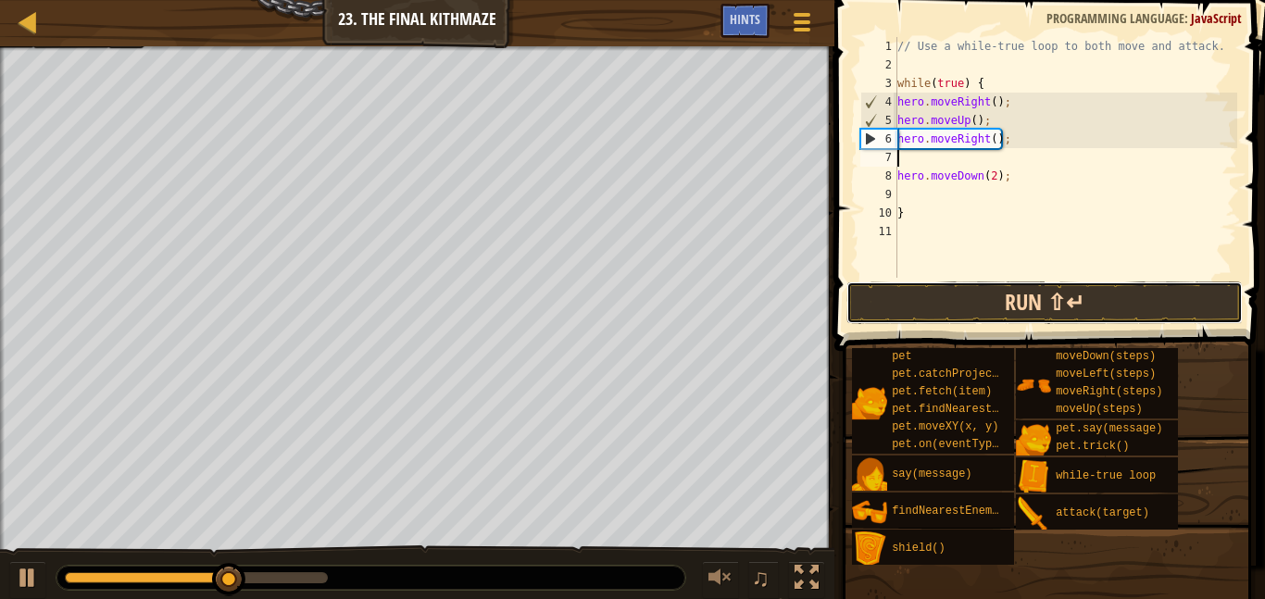
click at [1042, 303] on button "Run ⇧↵" at bounding box center [1045, 303] width 397 height 43
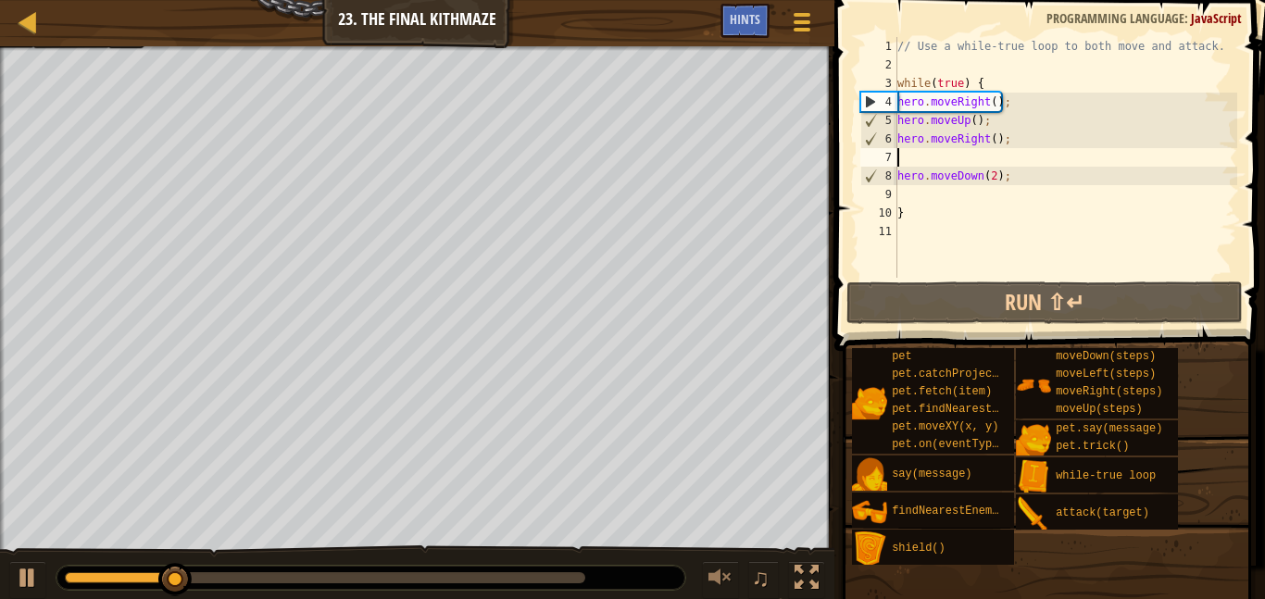
type textarea "hero.moveRight();"
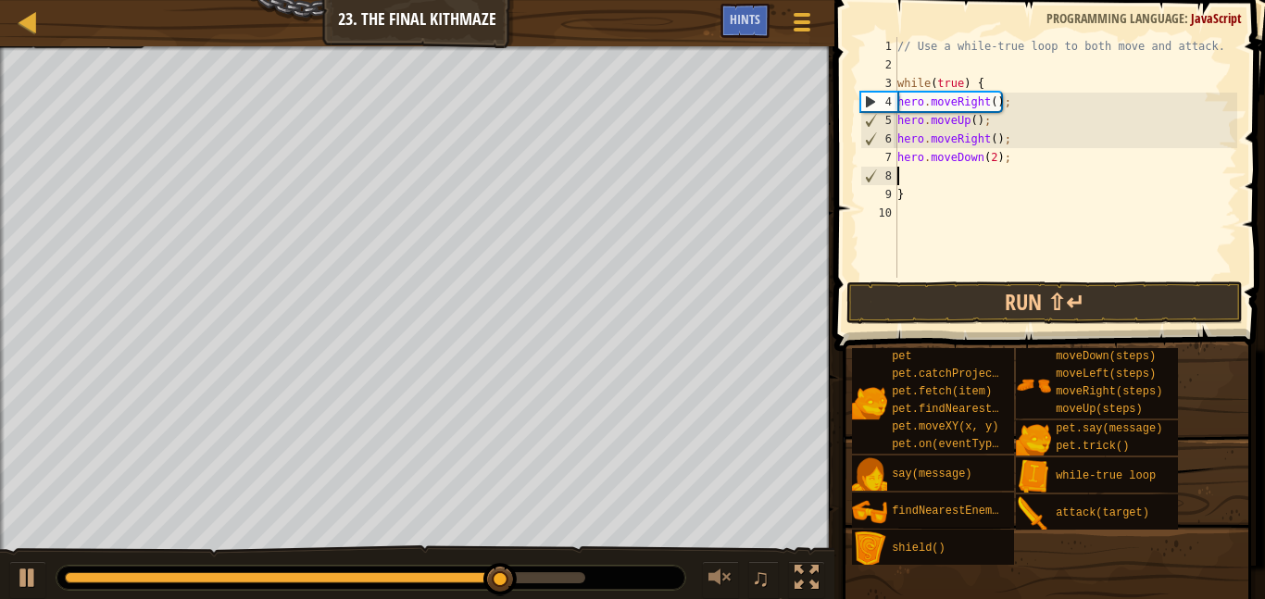
click at [951, 174] on div "// Use a while-true loop to both move and attack. while ( true ) { hero . moveR…" at bounding box center [1066, 176] width 344 height 278
type textarea "h"
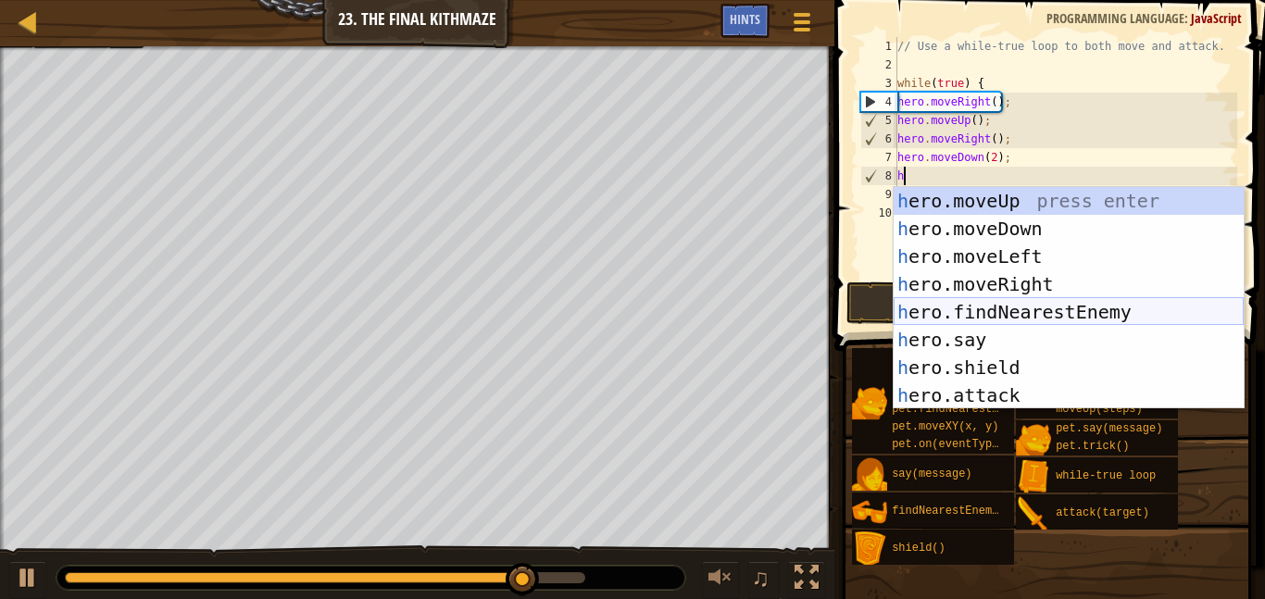
click at [1044, 311] on div "h ero.moveUp press enter h ero.moveDown press enter h ero.moveLeft press enter …" at bounding box center [1069, 326] width 350 height 278
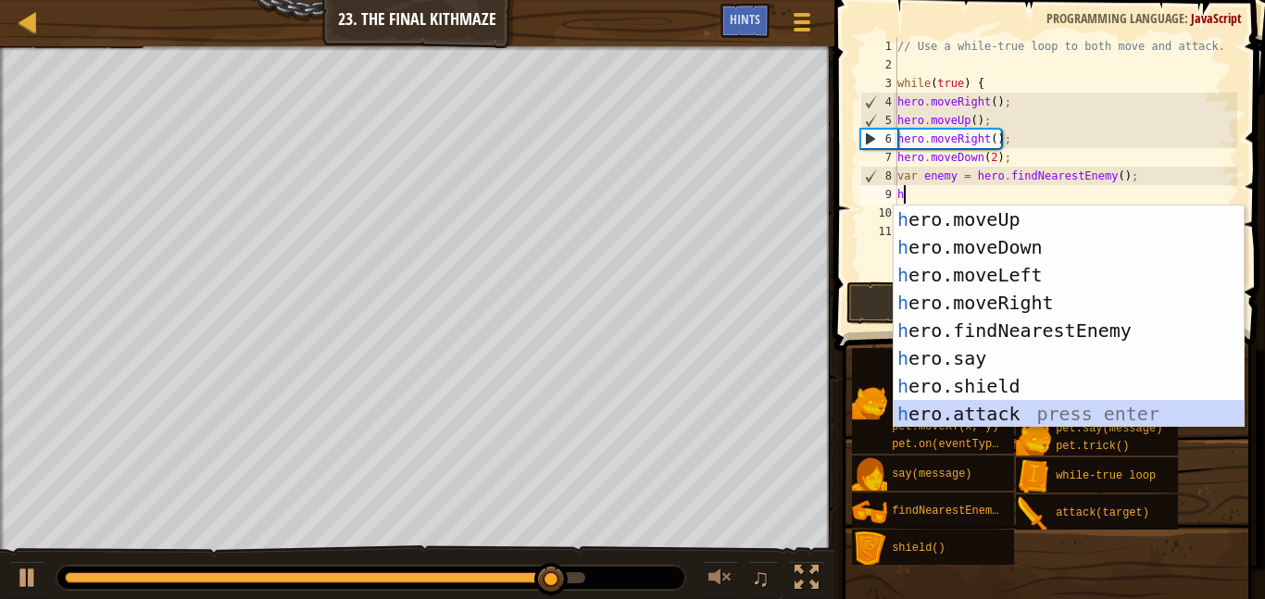
click at [1047, 404] on div "h ero.moveUp press enter h ero.moveDown press enter h ero.moveLeft press enter …" at bounding box center [1069, 345] width 350 height 278
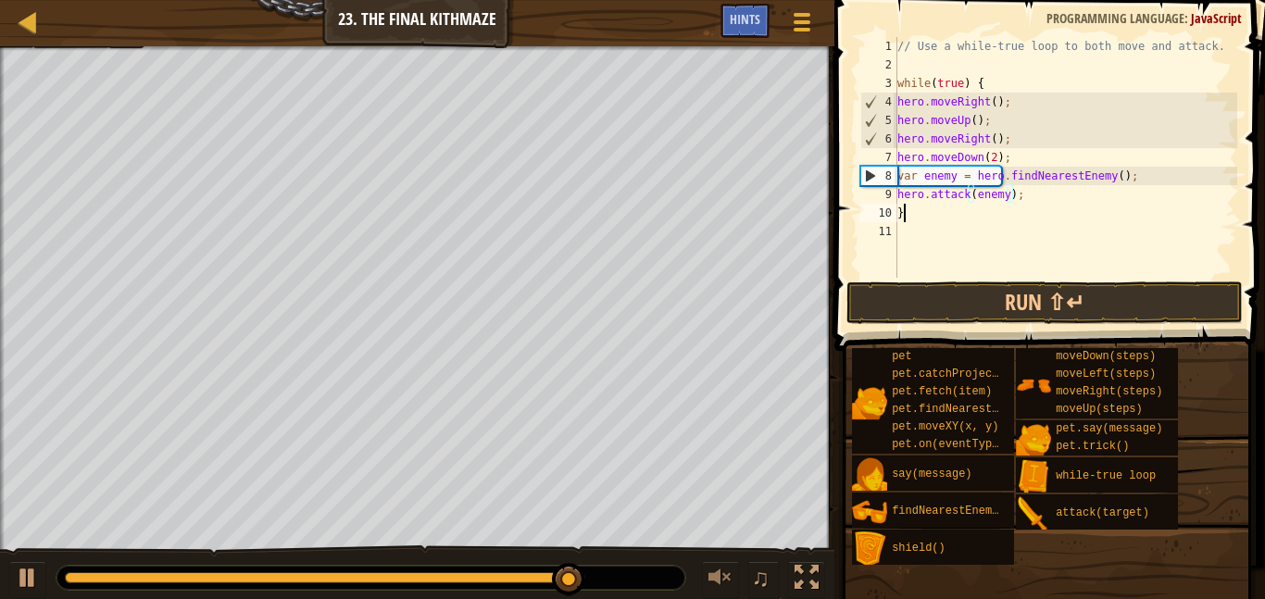
click at [1003, 215] on div "// Use a while-true loop to both move and attack. while ( true ) { hero . moveR…" at bounding box center [1066, 176] width 344 height 278
click at [1051, 185] on div "// Use a while-true loop to both move and attack. while ( true ) { hero . moveR…" at bounding box center [1066, 176] width 344 height 278
type textarea "hero.attack(enemy);"
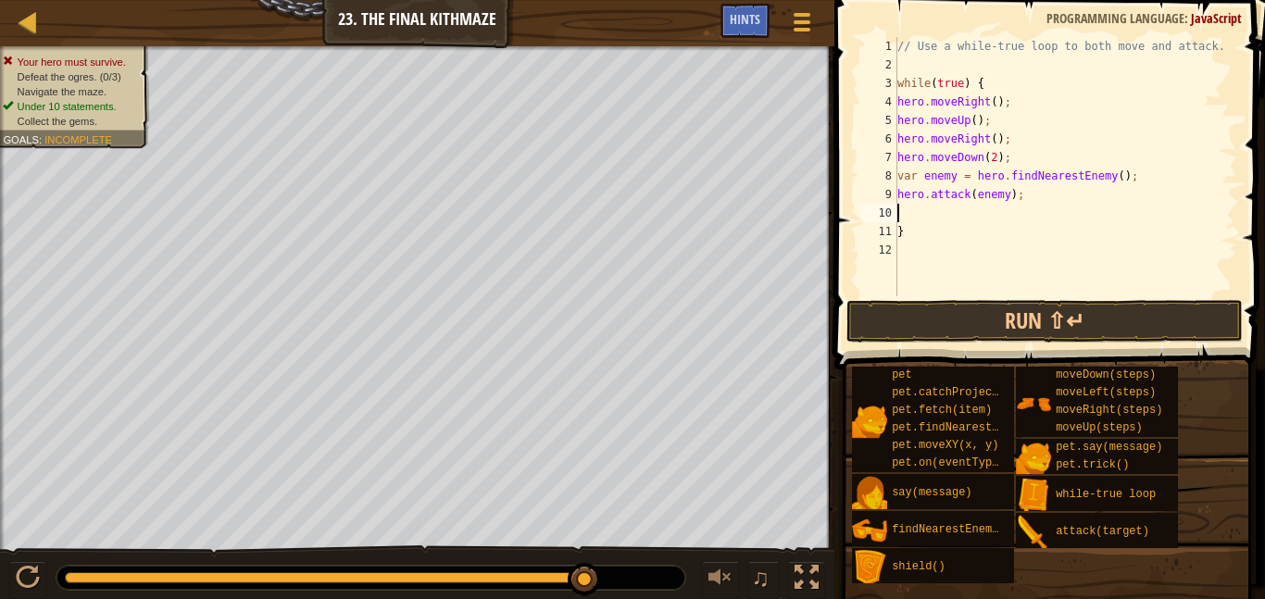
type textarea "h"
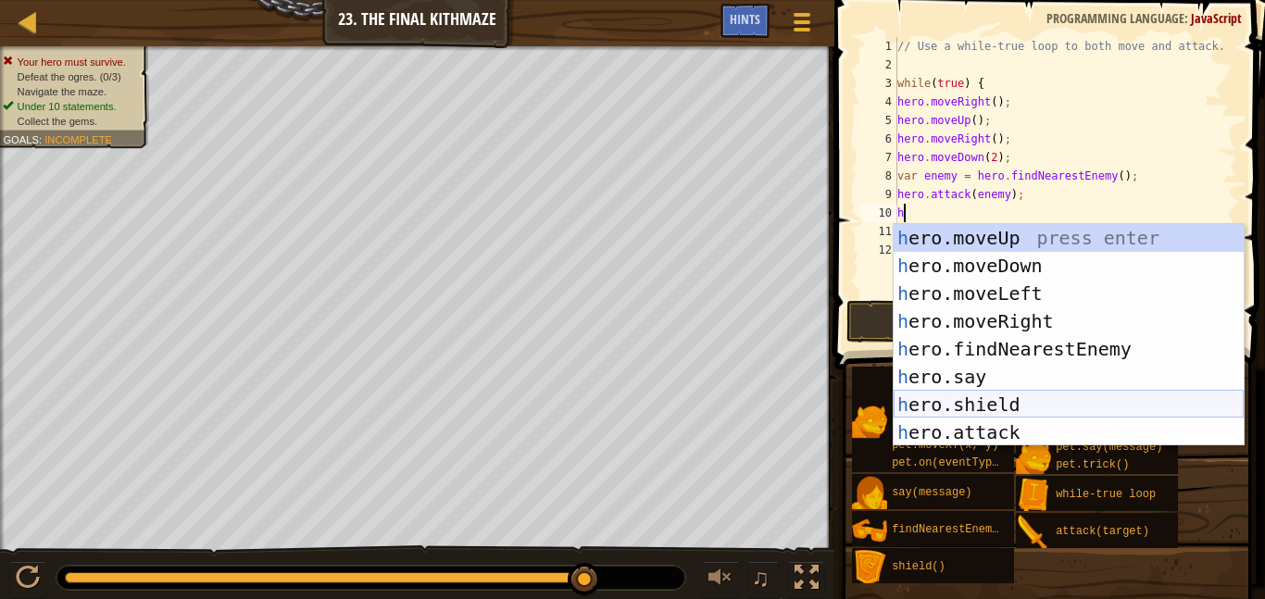
click at [1008, 416] on div "h ero.moveUp press enter h ero.moveDown press enter h ero.moveLeft press enter …" at bounding box center [1069, 363] width 350 height 278
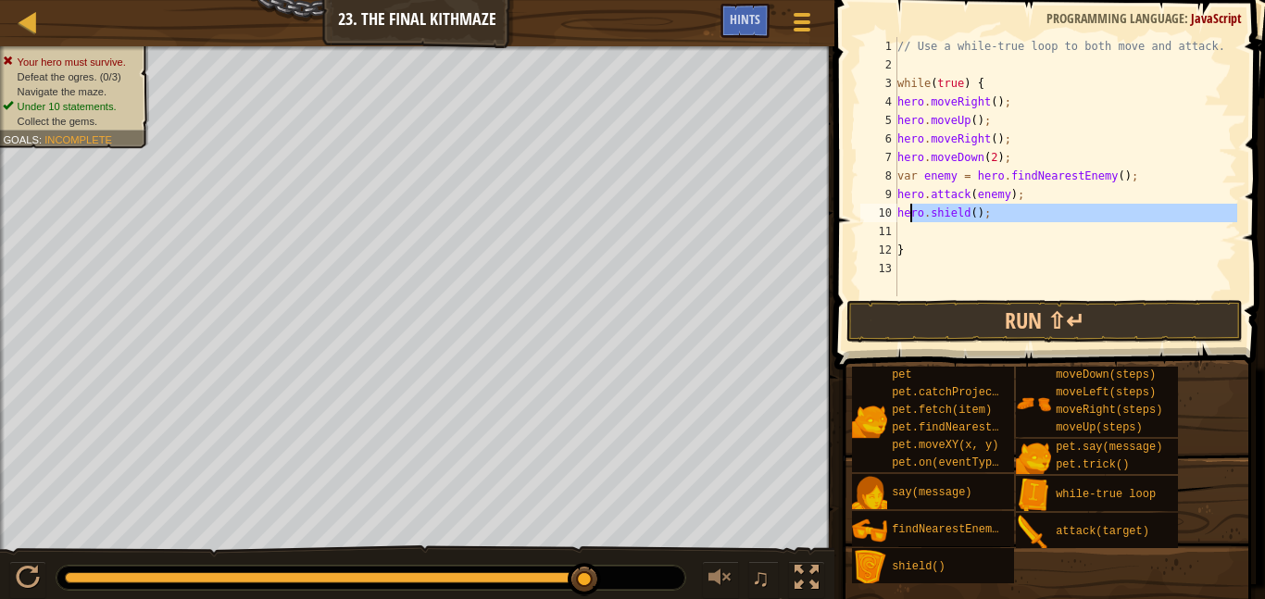
drag, startPoint x: 1009, startPoint y: 231, endPoint x: 900, endPoint y: 206, distance: 112.1
click at [900, 206] on div "// Use a while-true loop to both move and attack. while ( true ) { hero . moveR…" at bounding box center [1066, 185] width 344 height 296
type textarea "hero.shield();"
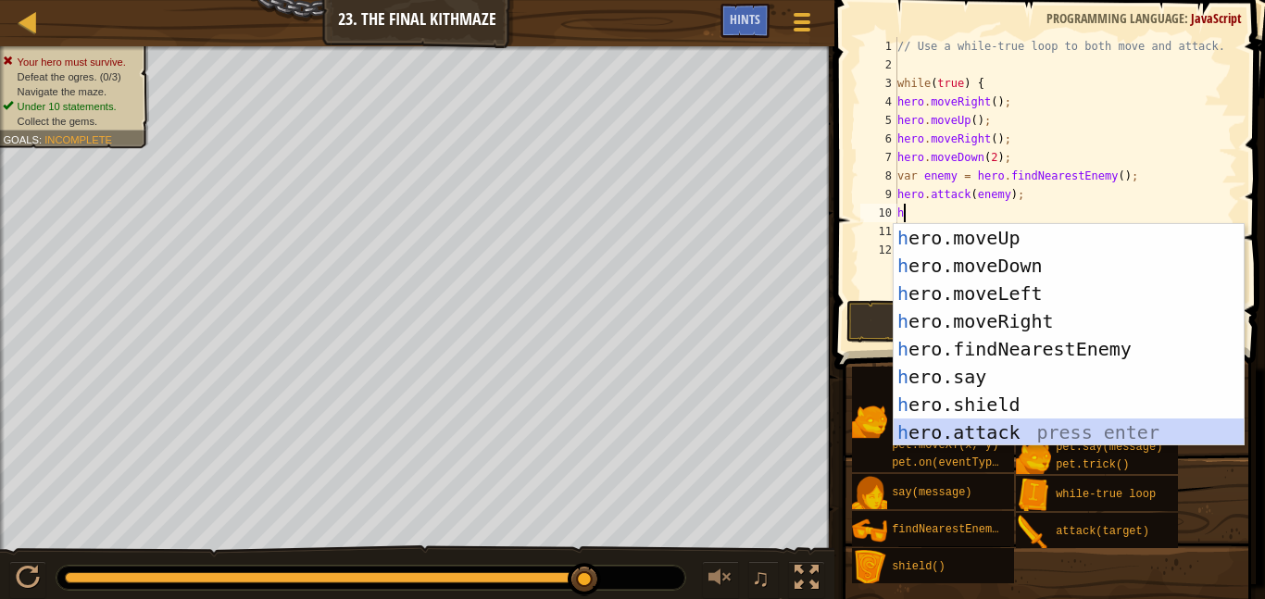
click at [1046, 428] on div "h ero.moveUp press enter h ero.moveDown press enter h ero.moveLeft press enter …" at bounding box center [1069, 363] width 350 height 278
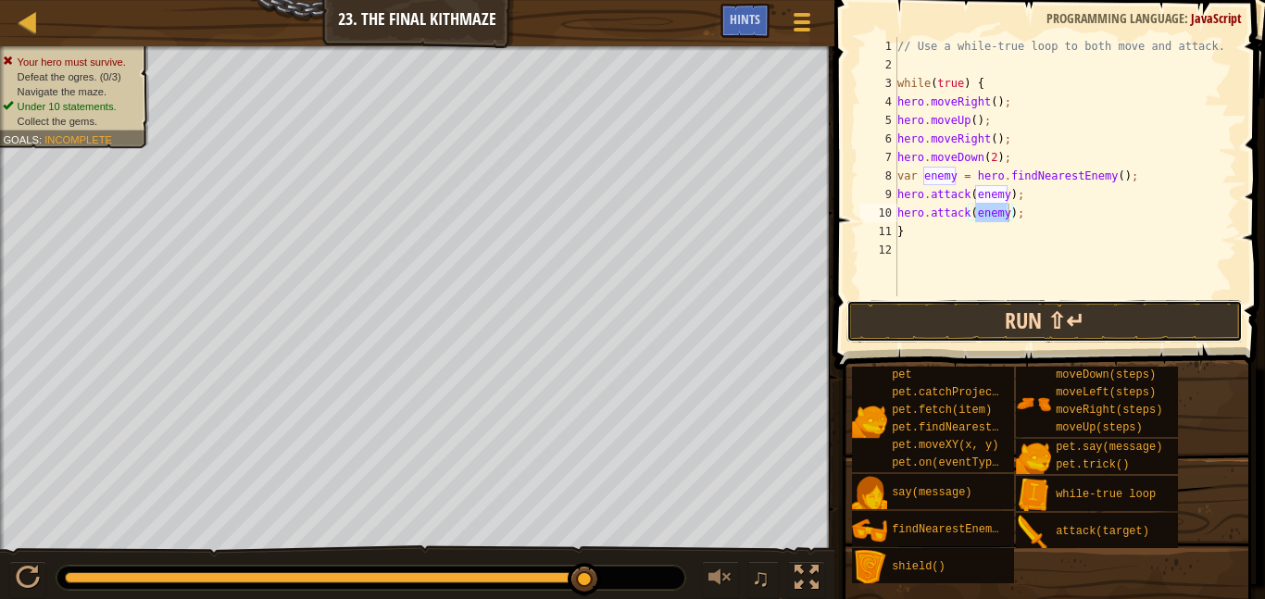
click at [991, 309] on button "Run ⇧↵" at bounding box center [1045, 321] width 397 height 43
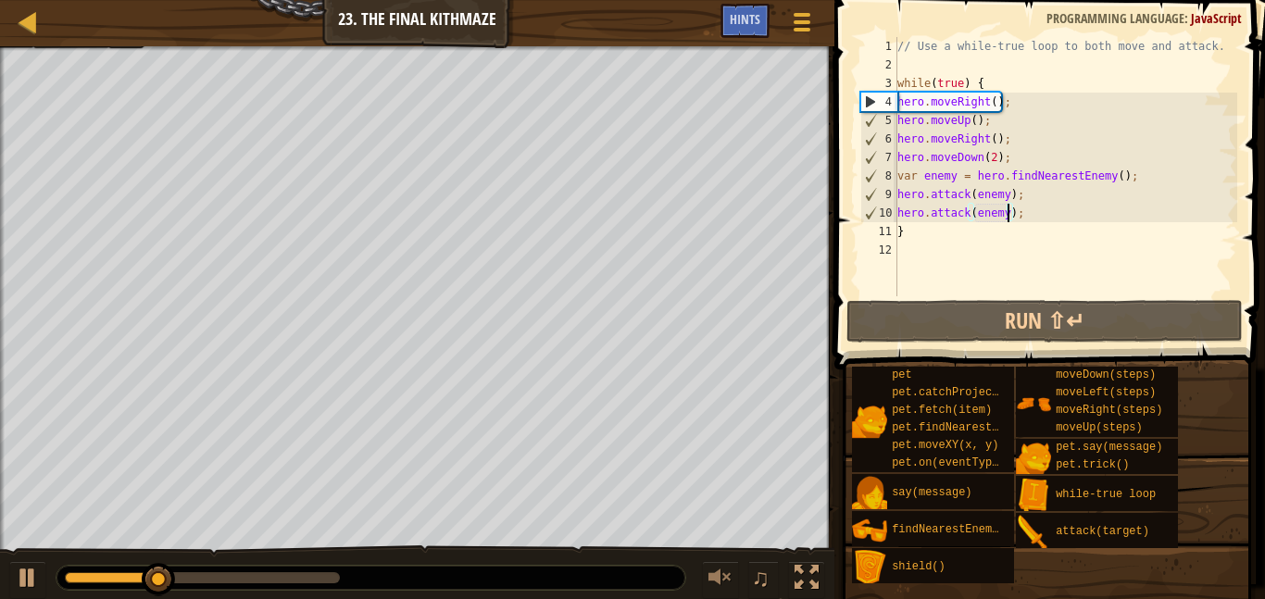
click at [995, 158] on div "// Use a while-true loop to both move and attack. while ( true ) { hero . moveR…" at bounding box center [1066, 185] width 344 height 296
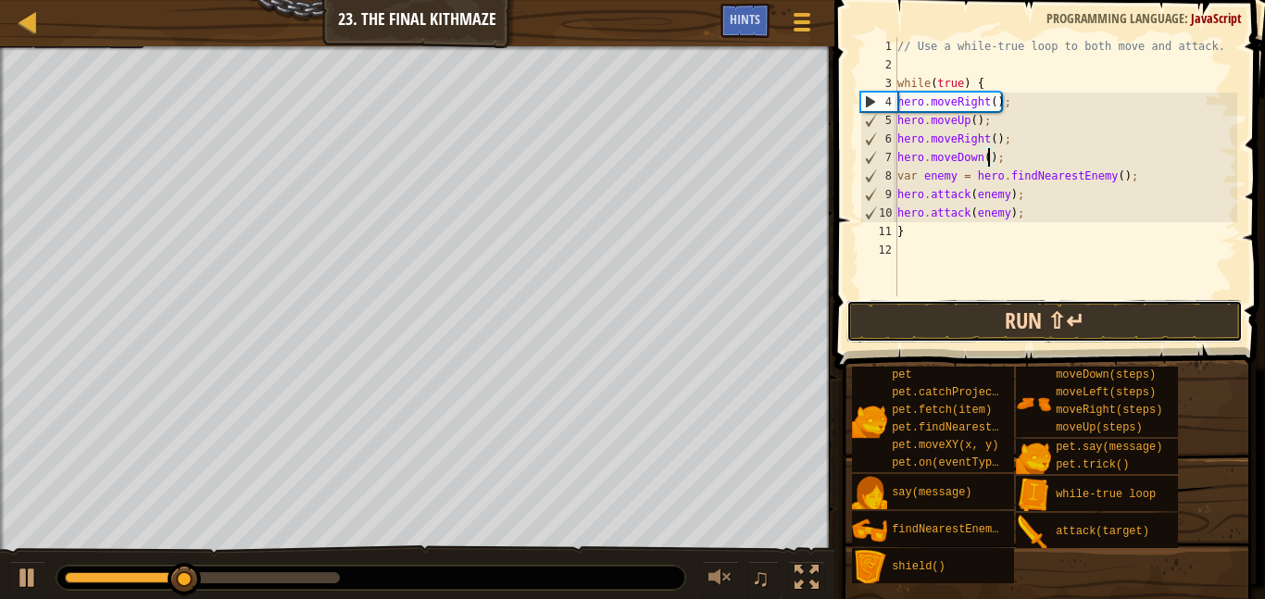
click at [1064, 321] on button "Run ⇧↵" at bounding box center [1045, 321] width 397 height 43
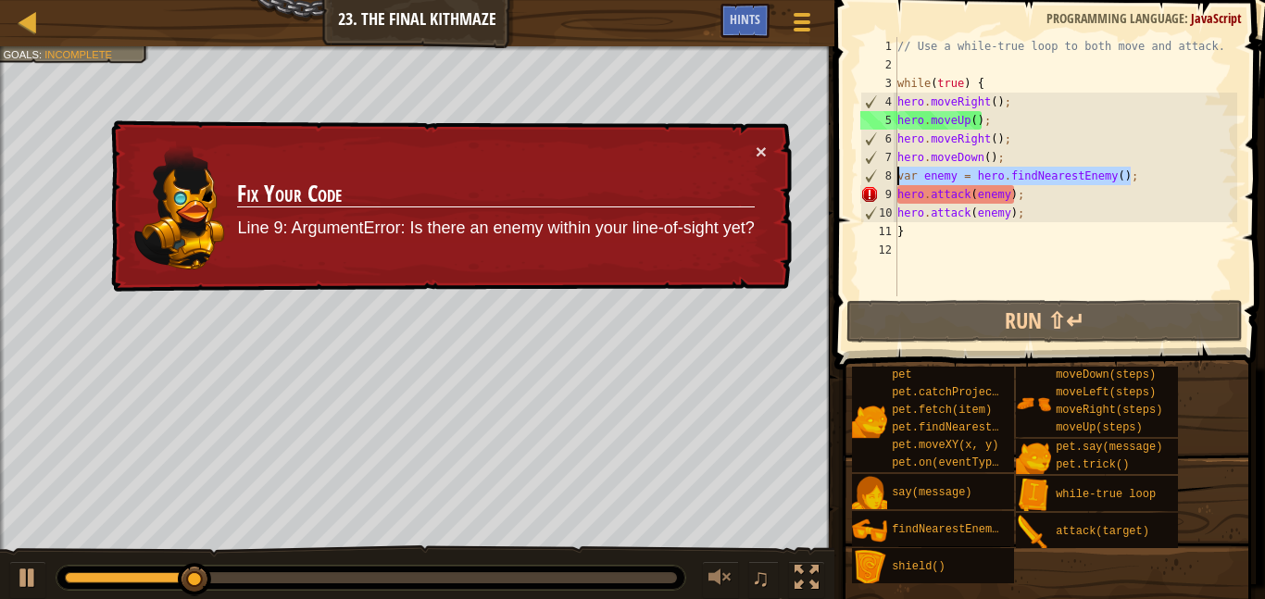
drag, startPoint x: 1140, startPoint y: 168, endPoint x: 899, endPoint y: 176, distance: 241.9
click at [899, 176] on div "// Use a while-true loop to both move and attack. while ( true ) { hero . moveR…" at bounding box center [1066, 185] width 344 height 296
type textarea "var enemy = hero.findNearestEnemy();"
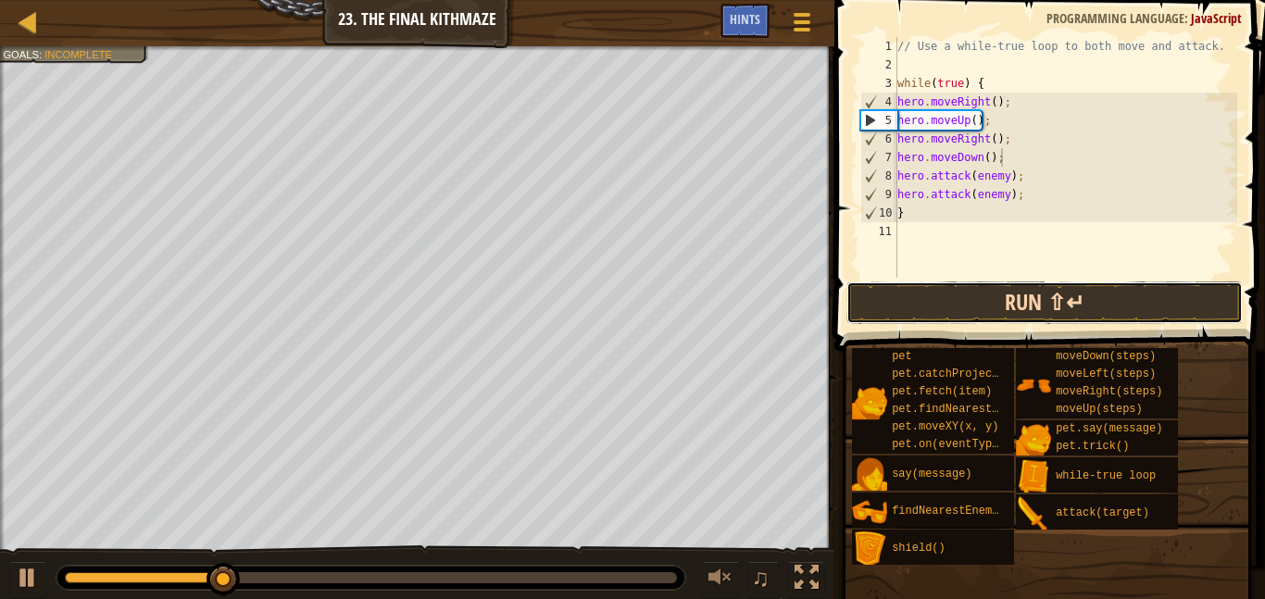
click at [933, 296] on button "Run ⇧↵" at bounding box center [1045, 303] width 397 height 43
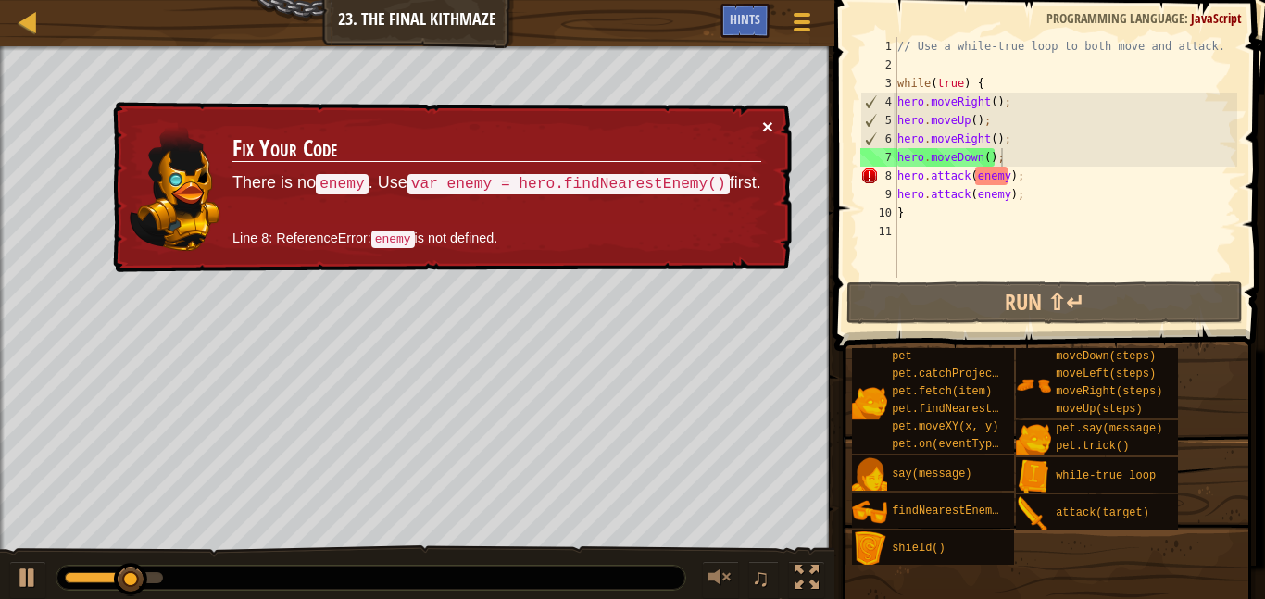
click at [762, 125] on button "×" at bounding box center [767, 126] width 11 height 19
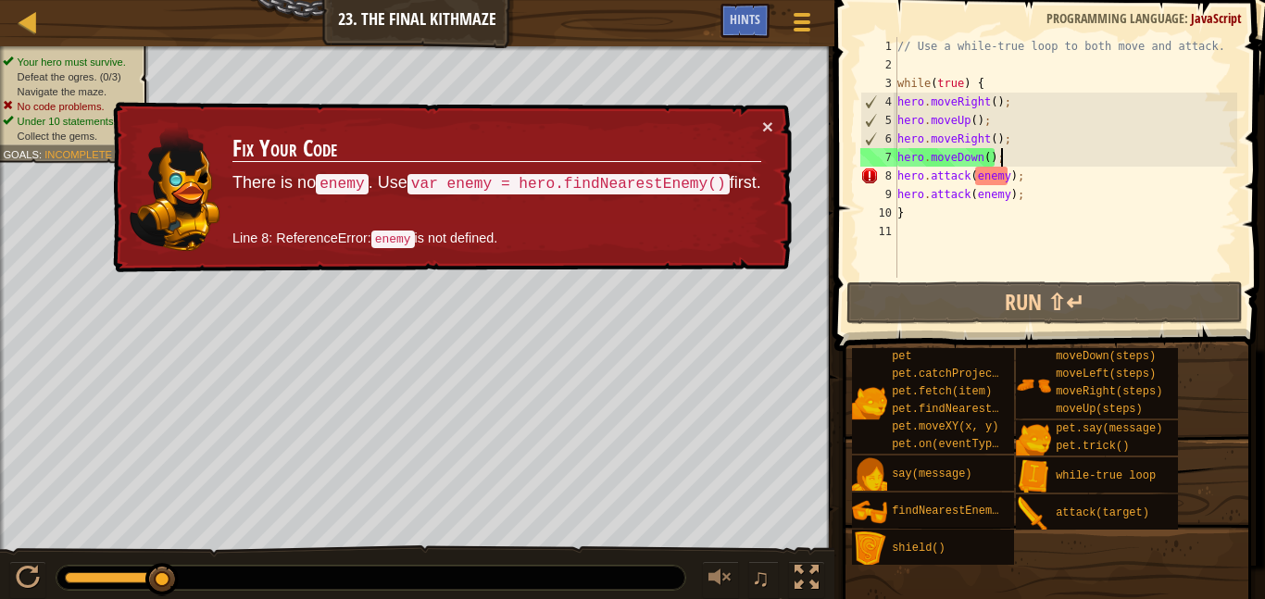
click at [1009, 172] on div "// Use a while-true loop to both move and attack. while ( true ) { hero . moveR…" at bounding box center [1066, 176] width 344 height 278
click at [772, 126] on button "×" at bounding box center [767, 126] width 11 height 19
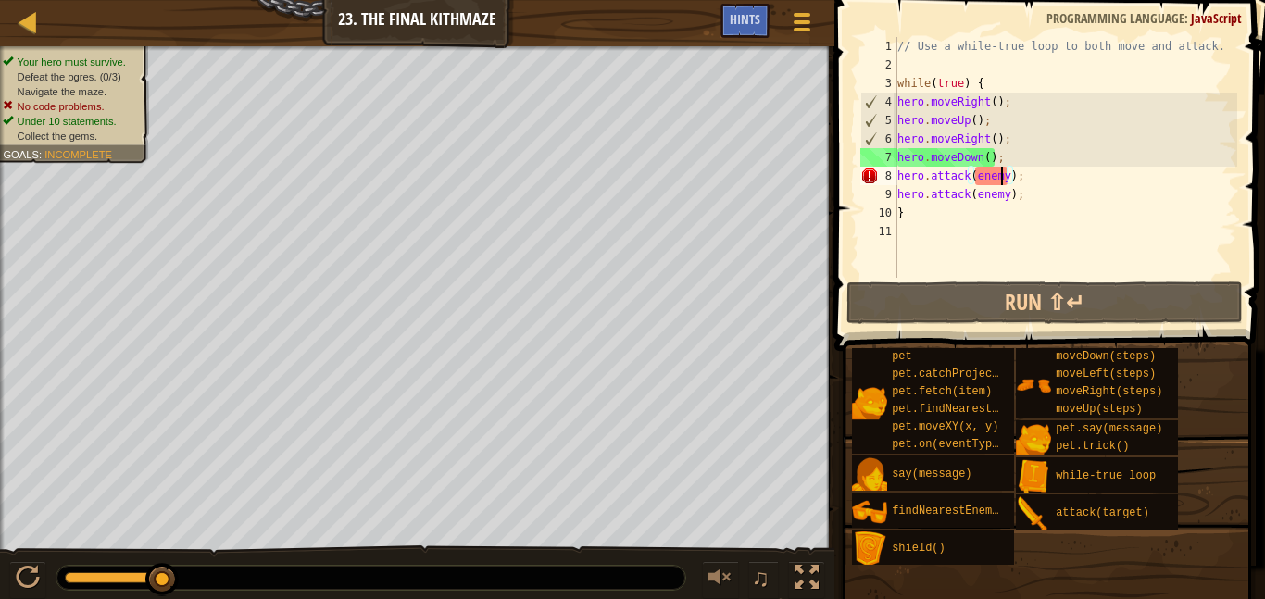
click at [1004, 181] on div "// Use a while-true loop to both move and attack. while ( true ) { hero . moveR…" at bounding box center [1066, 176] width 344 height 278
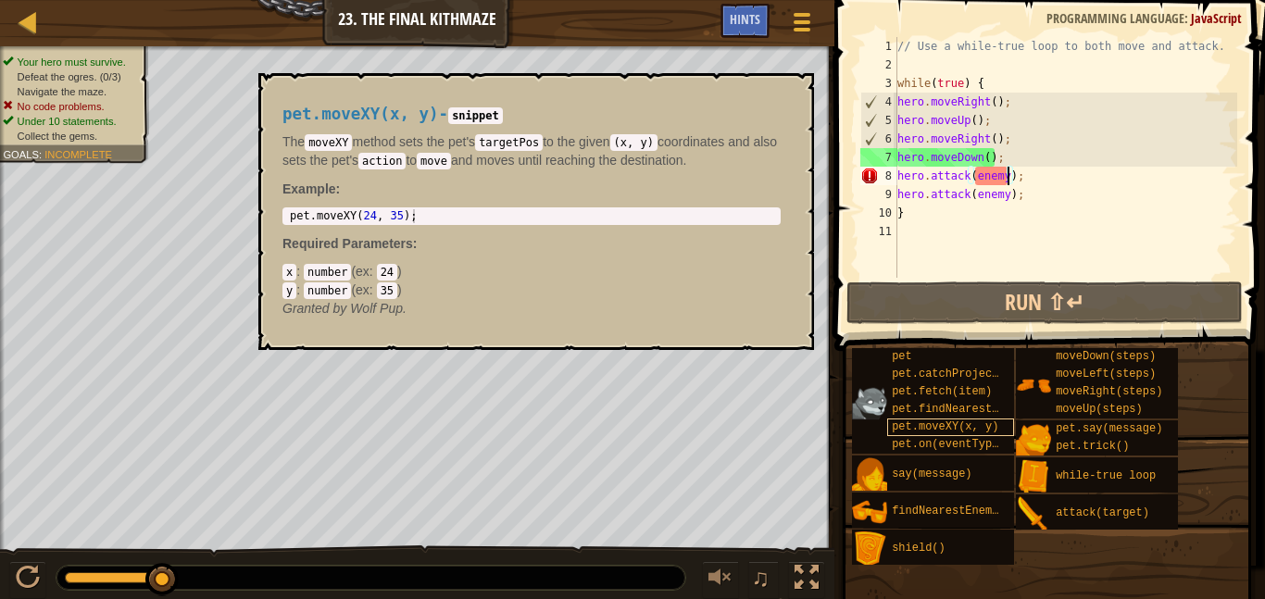
scroll to position [8, 17]
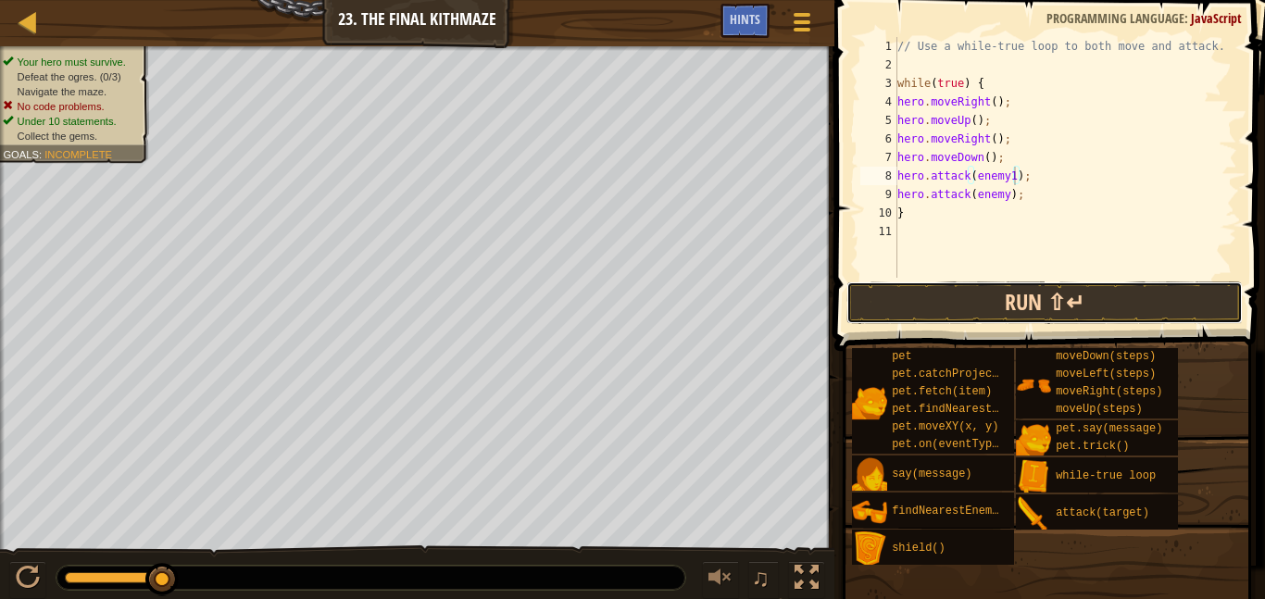
click at [1008, 290] on button "Run ⇧↵" at bounding box center [1045, 303] width 397 height 43
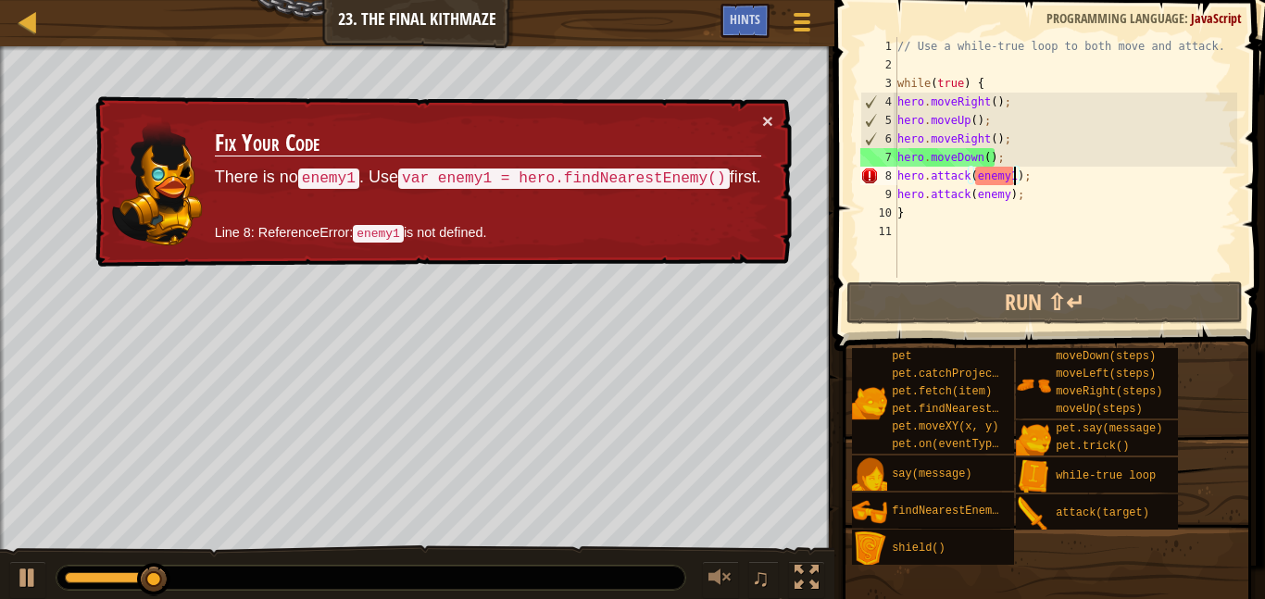
click at [758, 112] on td "Fix Your Code There is no enemy1 . Use var enemy1 = hero.findNearestEnemy() fir…" at bounding box center [488, 182] width 548 height 142
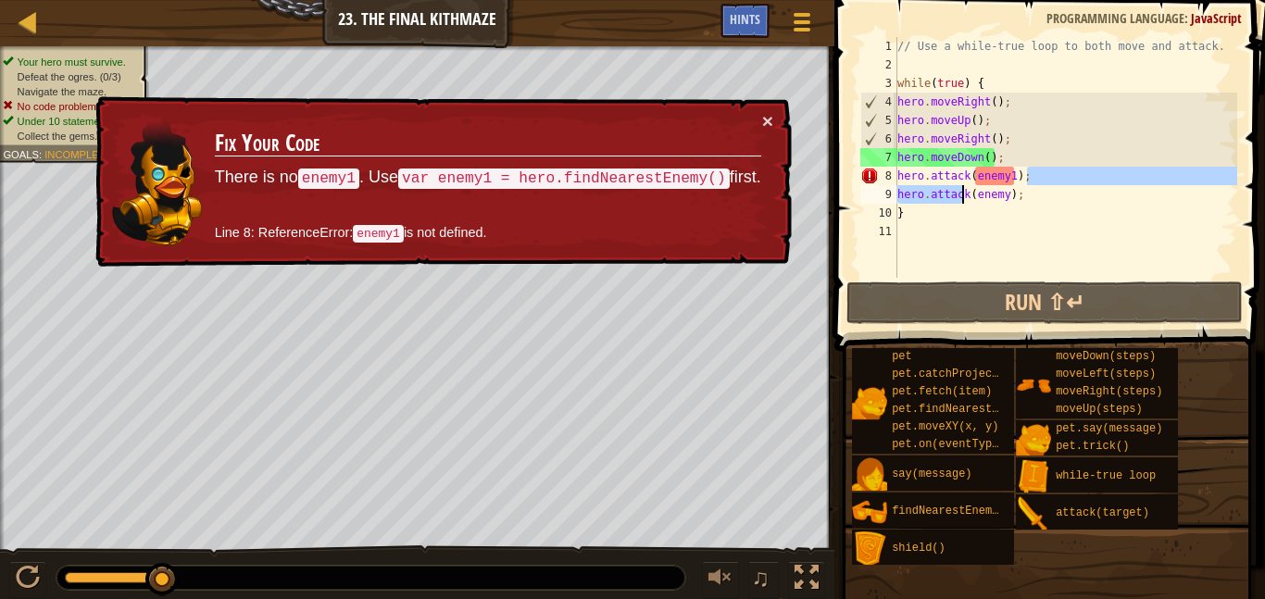
drag, startPoint x: 1048, startPoint y: 178, endPoint x: 963, endPoint y: 192, distance: 85.4
click at [963, 192] on div "// Use a while-true loop to both move and attack. while ( true ) { hero . moveR…" at bounding box center [1066, 176] width 344 height 278
click at [1000, 176] on div "// Use a while-true loop to both move and attack. while ( true ) { hero . moveR…" at bounding box center [1066, 176] width 344 height 278
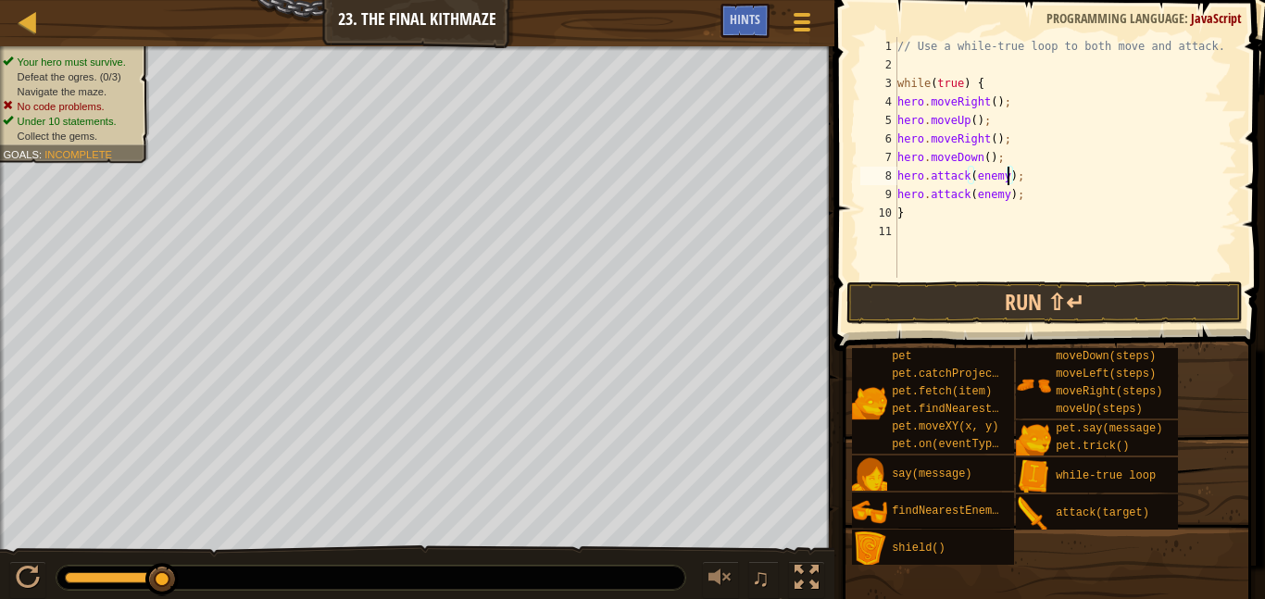
click at [1018, 153] on div "// Use a while-true loop to both move and attack. while ( true ) { hero . moveR…" at bounding box center [1066, 176] width 344 height 278
type textarea "hero.moveDown();"
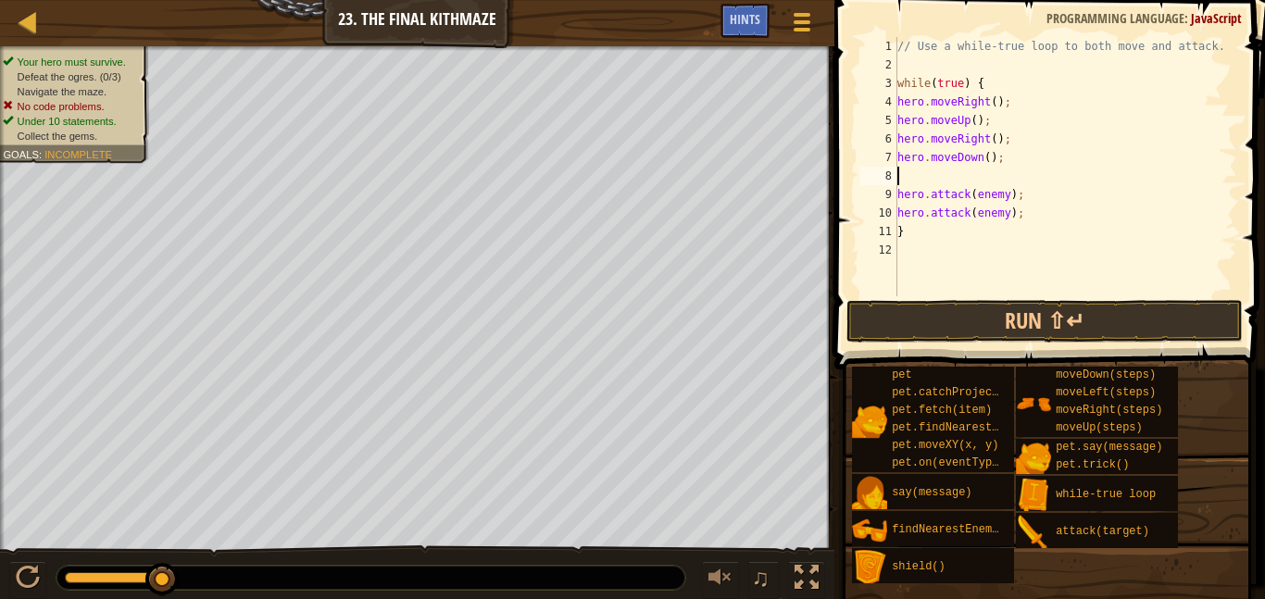
type textarea "f"
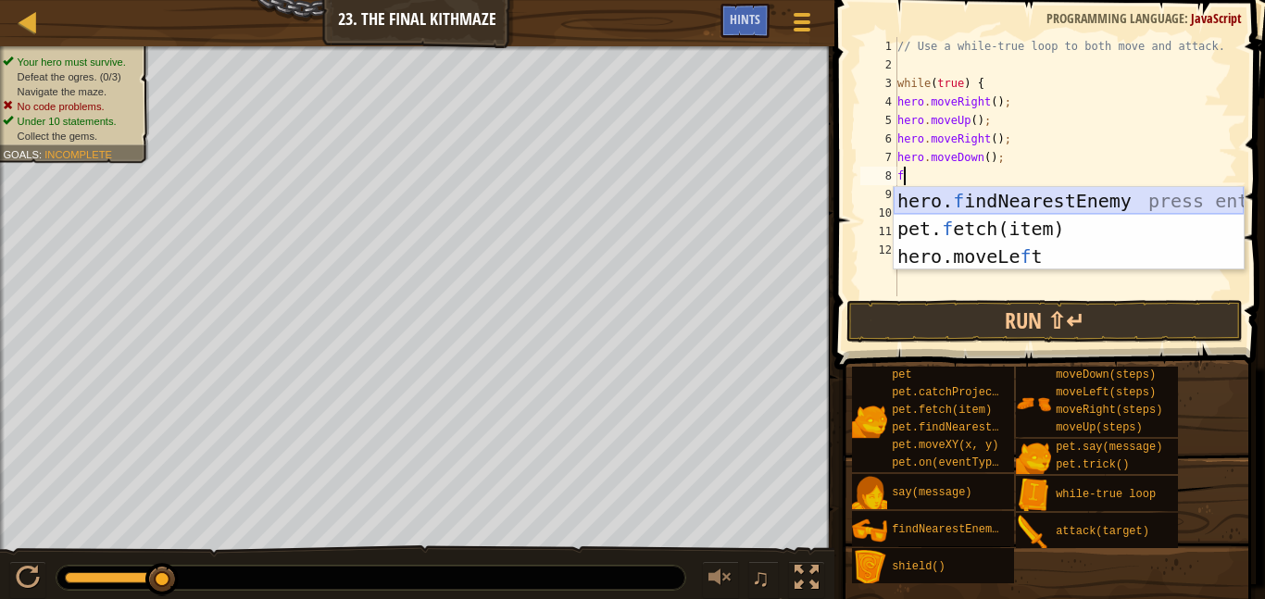
click at [1128, 190] on div "hero. f indNearestEnemy press enter pet. f etch(item) press enter hero.moveLe f…" at bounding box center [1069, 256] width 350 height 139
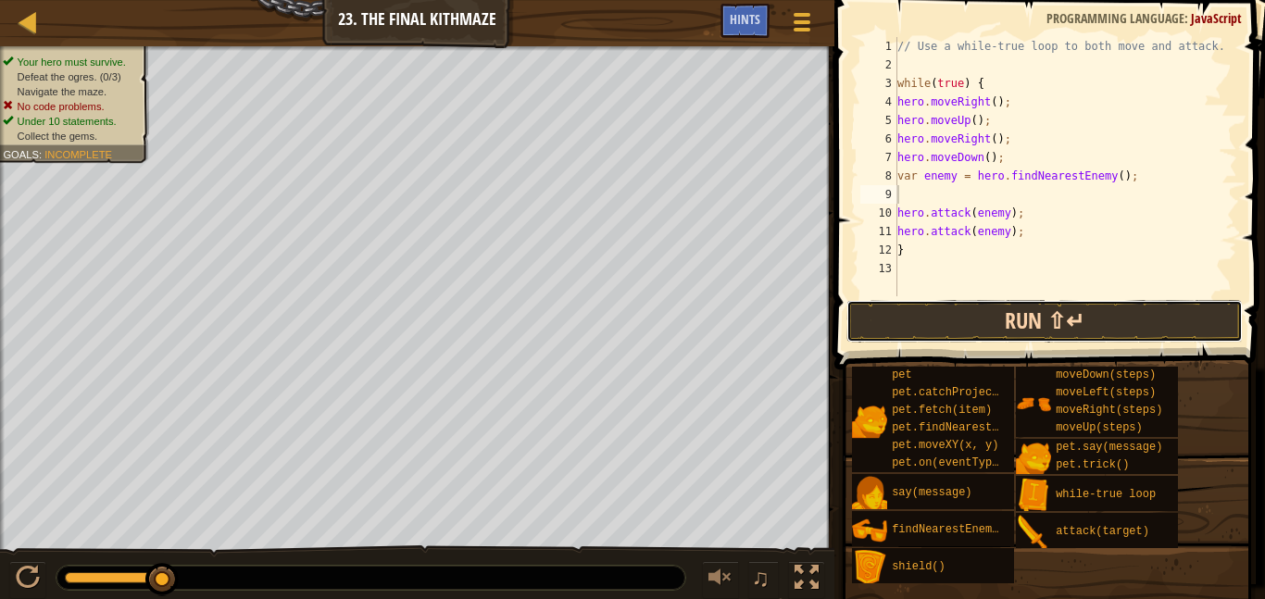
click at [1139, 311] on button "Run ⇧↵" at bounding box center [1045, 321] width 397 height 43
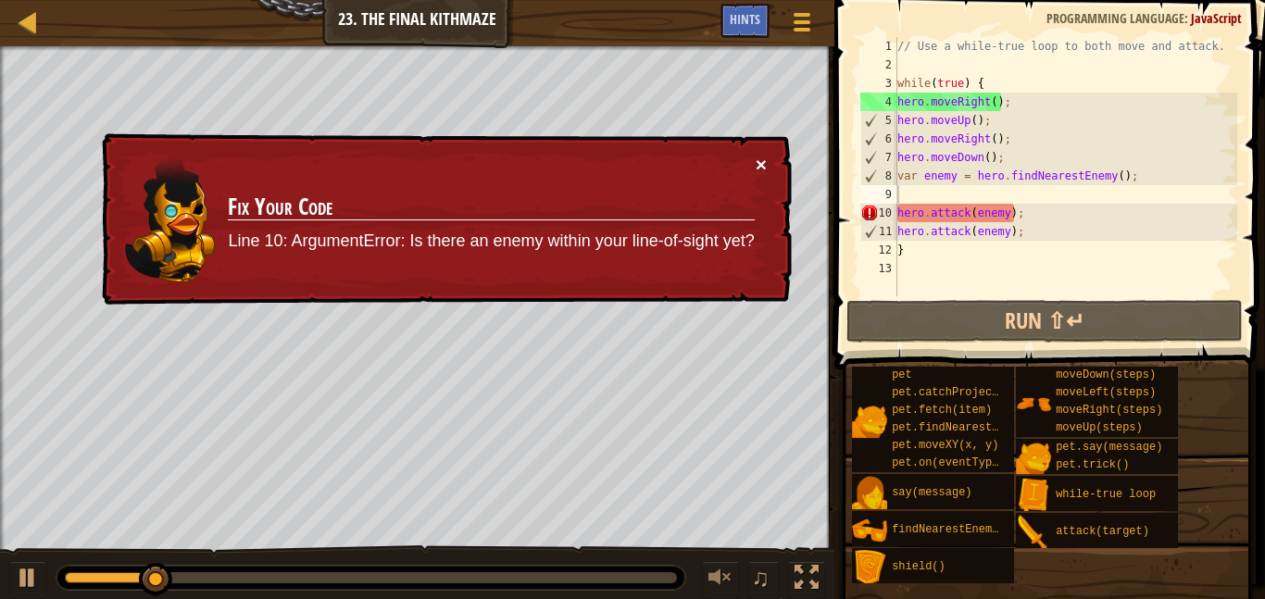
click at [762, 163] on button "×" at bounding box center [761, 166] width 11 height 19
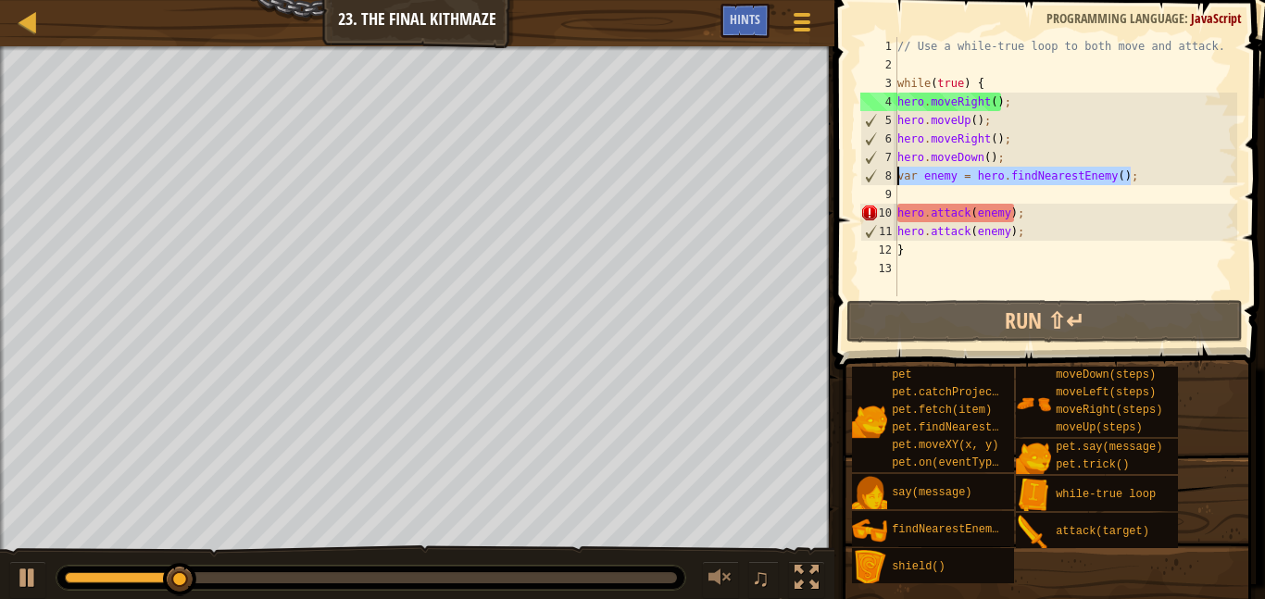
drag, startPoint x: 1143, startPoint y: 180, endPoint x: 865, endPoint y: 173, distance: 278.0
click at [865, 173] on div "1 2 3 4 5 6 7 8 9 10 11 12 13 // Use a while-true loop to both move and attack.…" at bounding box center [1047, 166] width 381 height 259
type textarea "var enemy = hero.findNearestEnemy();"
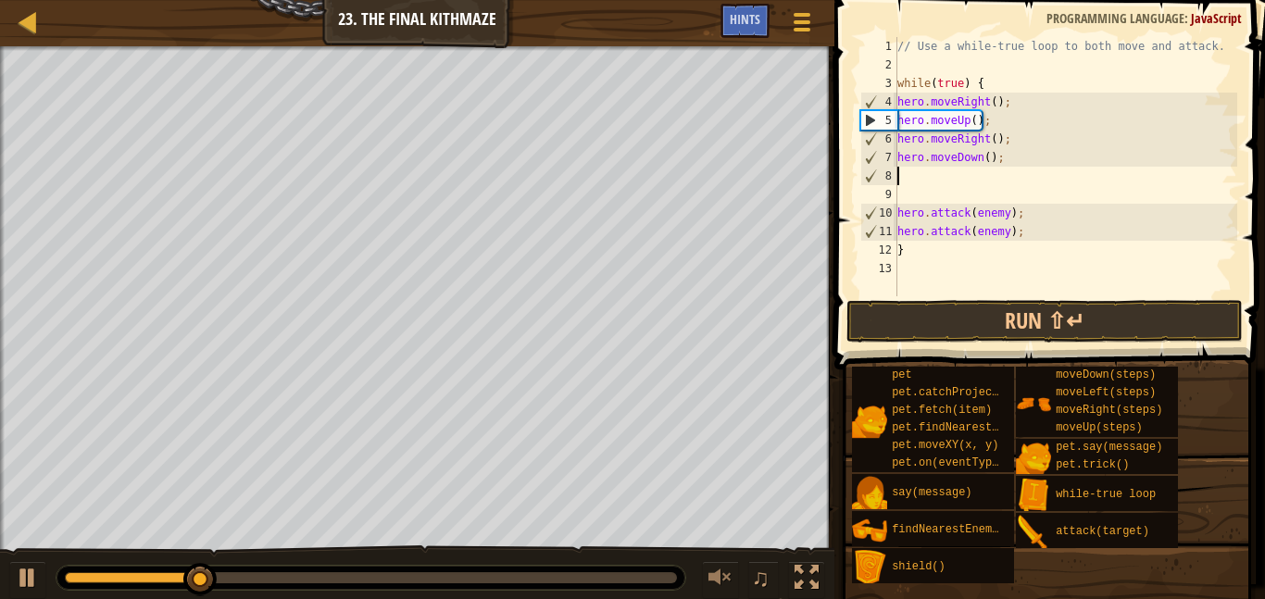
click at [1015, 135] on div "// Use a while-true loop to both move and attack. while ( true ) { hero . moveR…" at bounding box center [1066, 185] width 344 height 296
type textarea "hero.moveRight();"
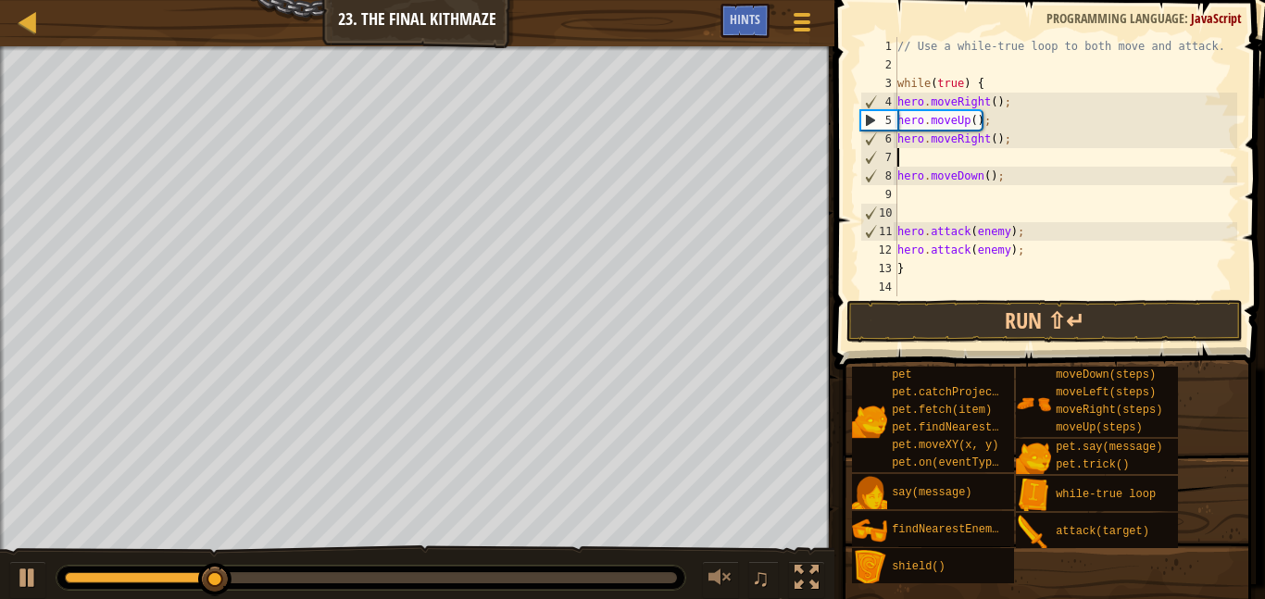
type textarea "f"
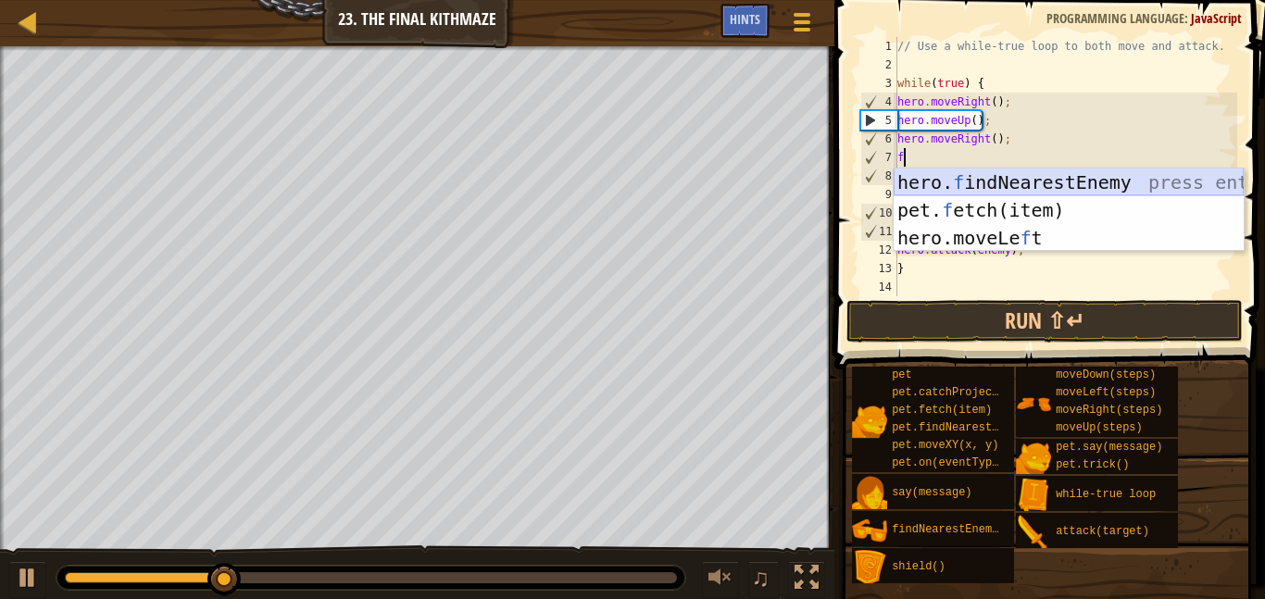
click at [1088, 172] on div "hero. f indNearestEnemy press enter pet. f etch(item) press enter hero.moveLe f…" at bounding box center [1069, 238] width 350 height 139
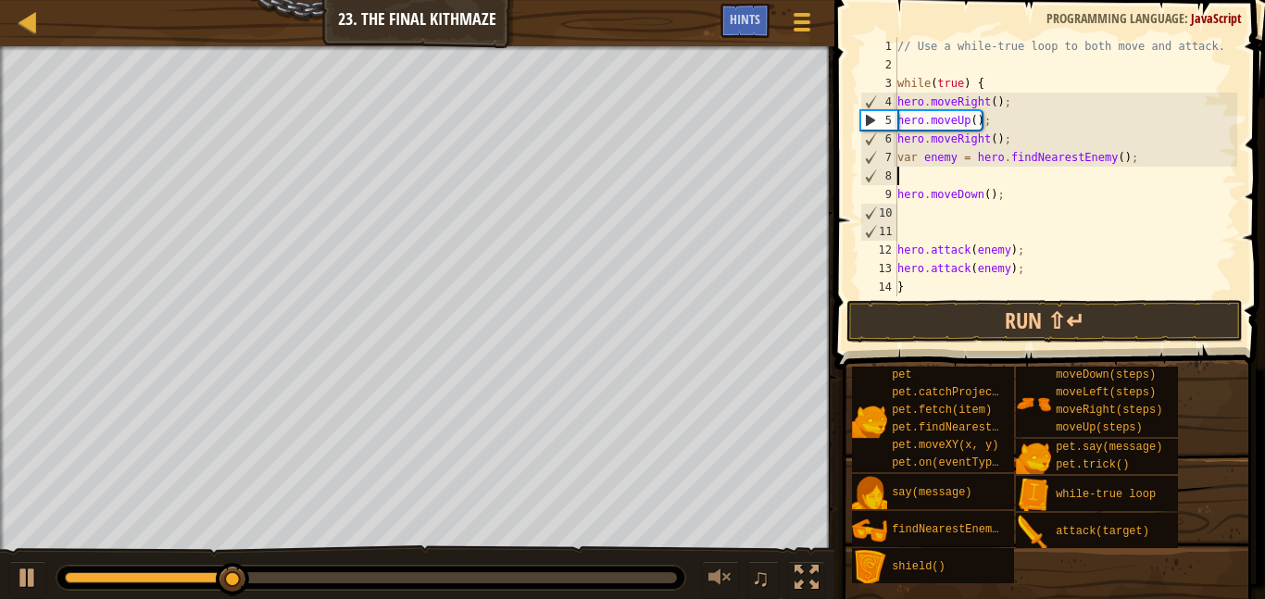
type textarea "var enemy = hero.findNearestEnemy();"
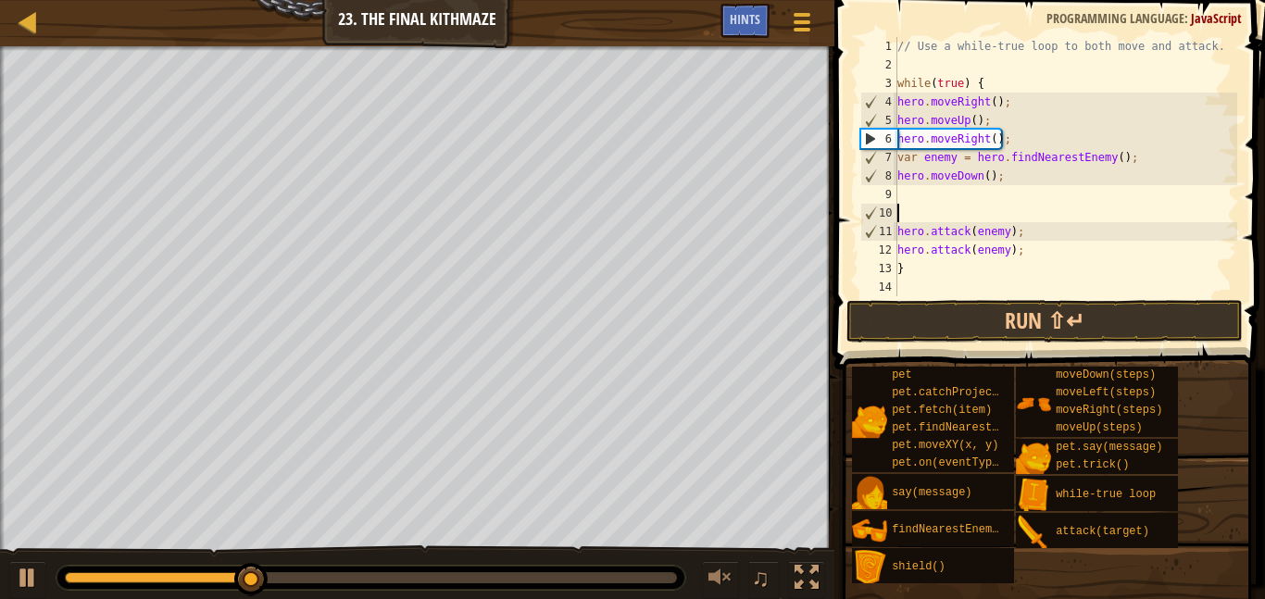
click at [1047, 215] on div "// Use a while-true loop to both move and attack. while ( true ) { hero . moveR…" at bounding box center [1066, 185] width 344 height 296
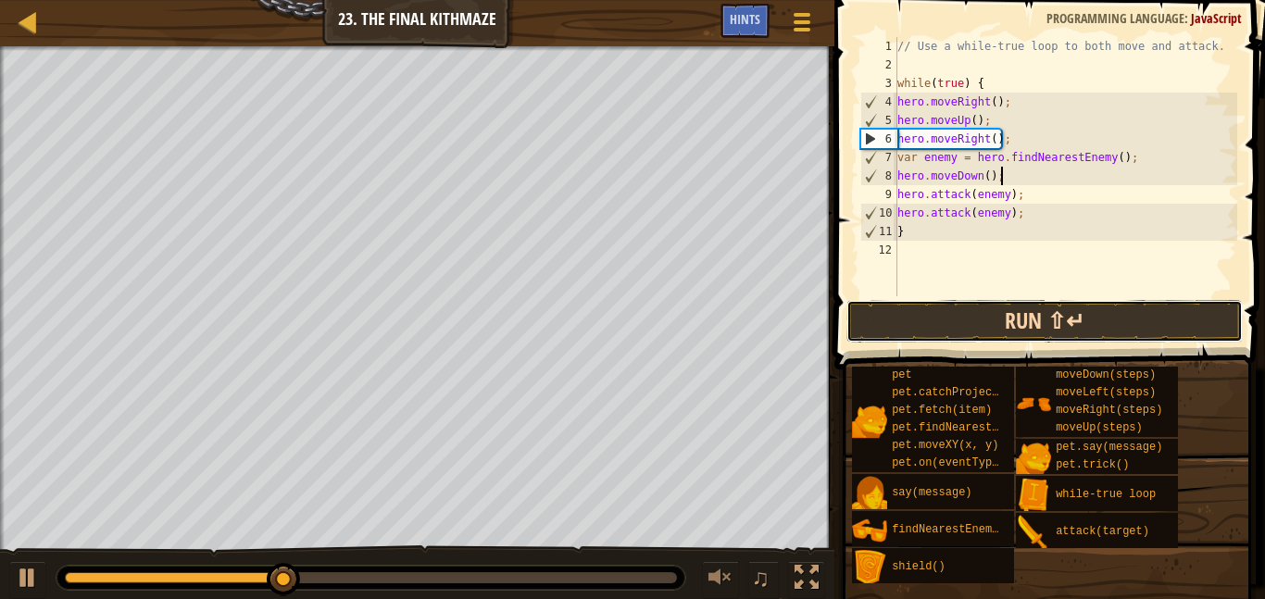
click at [1036, 313] on button "Run ⇧↵" at bounding box center [1045, 321] width 397 height 43
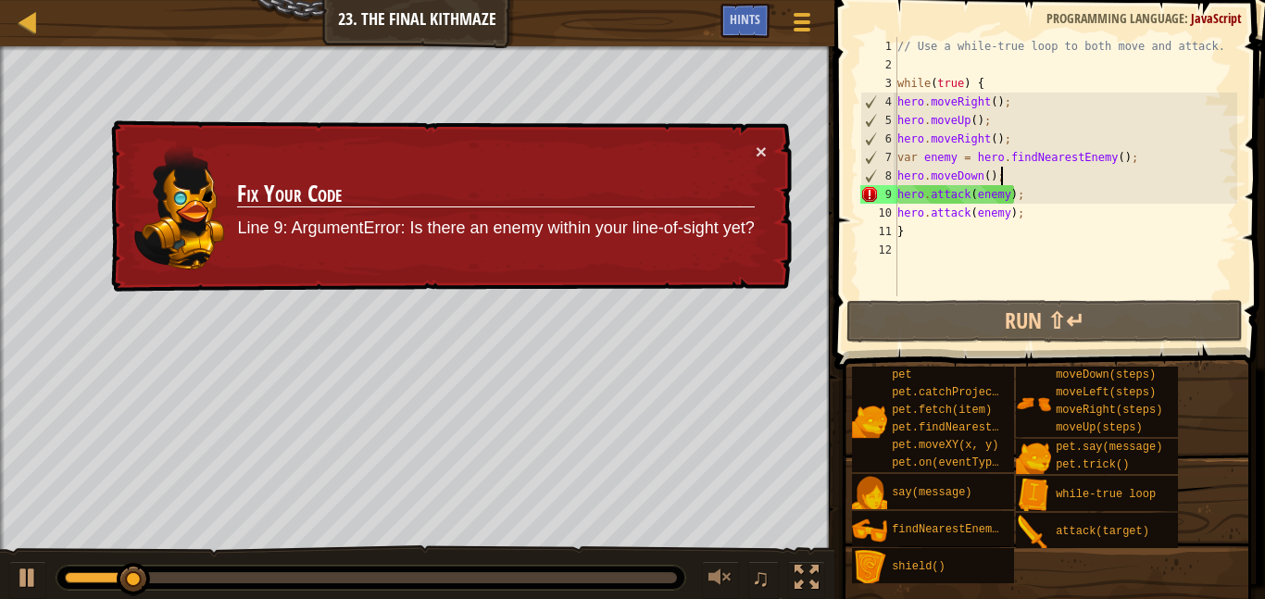
click at [987, 172] on div "// Use a while-true loop to both move and attack. while ( true ) { hero . moveR…" at bounding box center [1066, 185] width 344 height 296
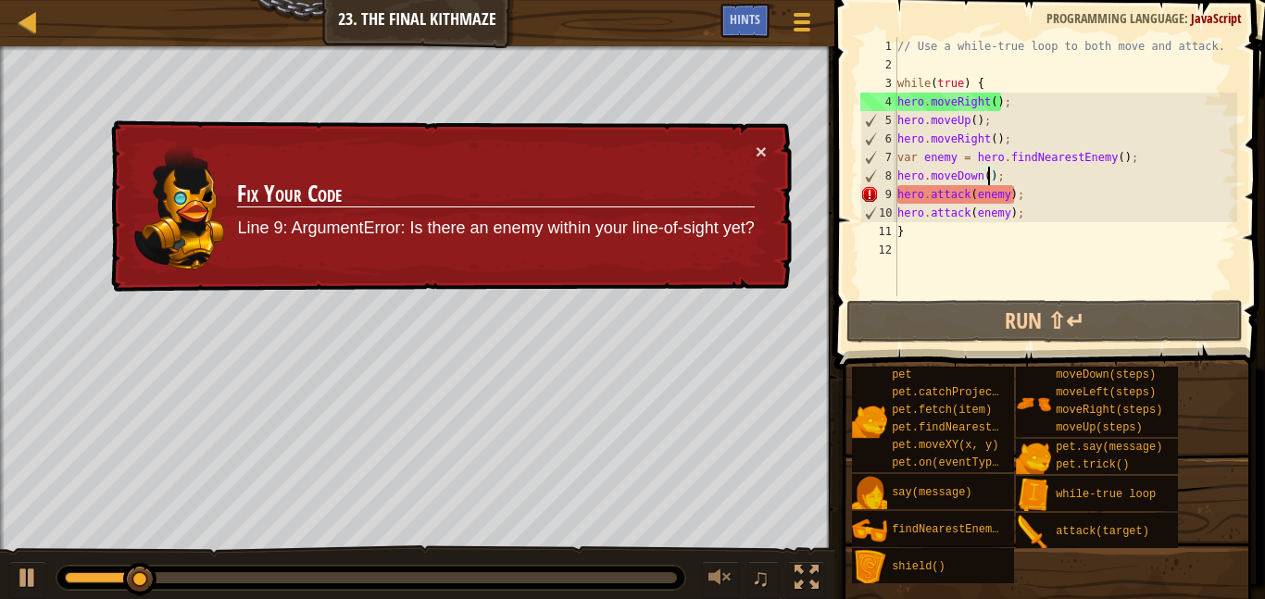
scroll to position [8, 14]
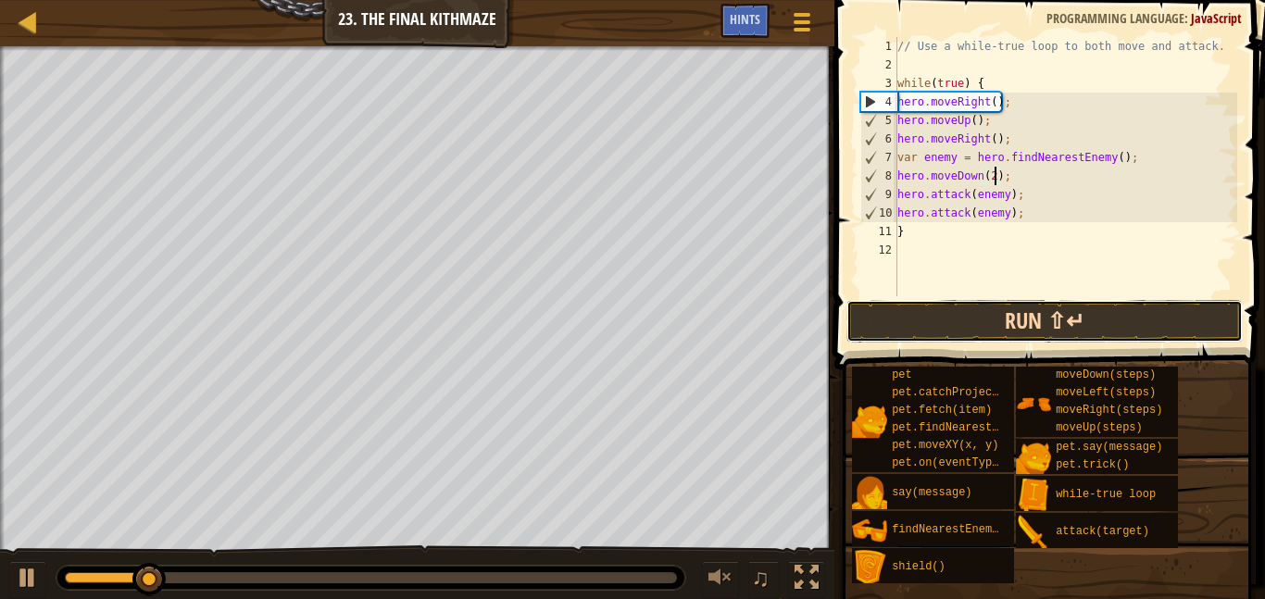
click at [1031, 302] on button "Run ⇧↵" at bounding box center [1045, 321] width 397 height 43
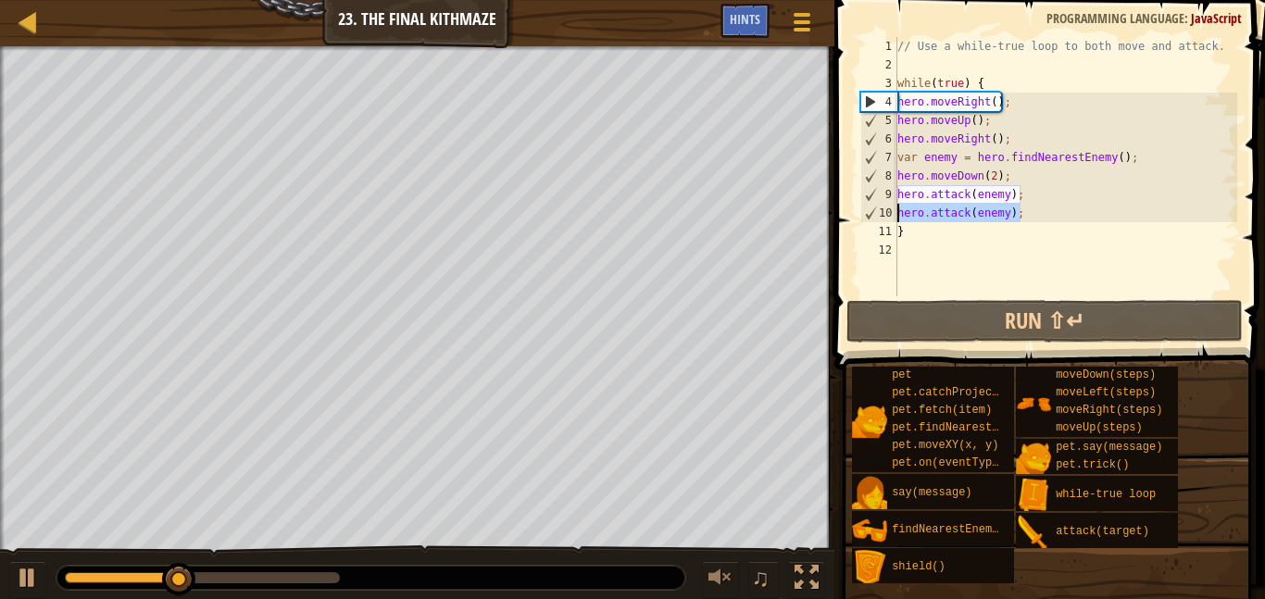
drag, startPoint x: 1026, startPoint y: 217, endPoint x: 888, endPoint y: 215, distance: 139.0
click at [888, 215] on div "hero.moveDown(2); 1 2 3 4 5 6 7 8 9 10 11 12 // Use a while-true loop to both m…" at bounding box center [1047, 166] width 381 height 259
type textarea "hero.attack(enemy);"
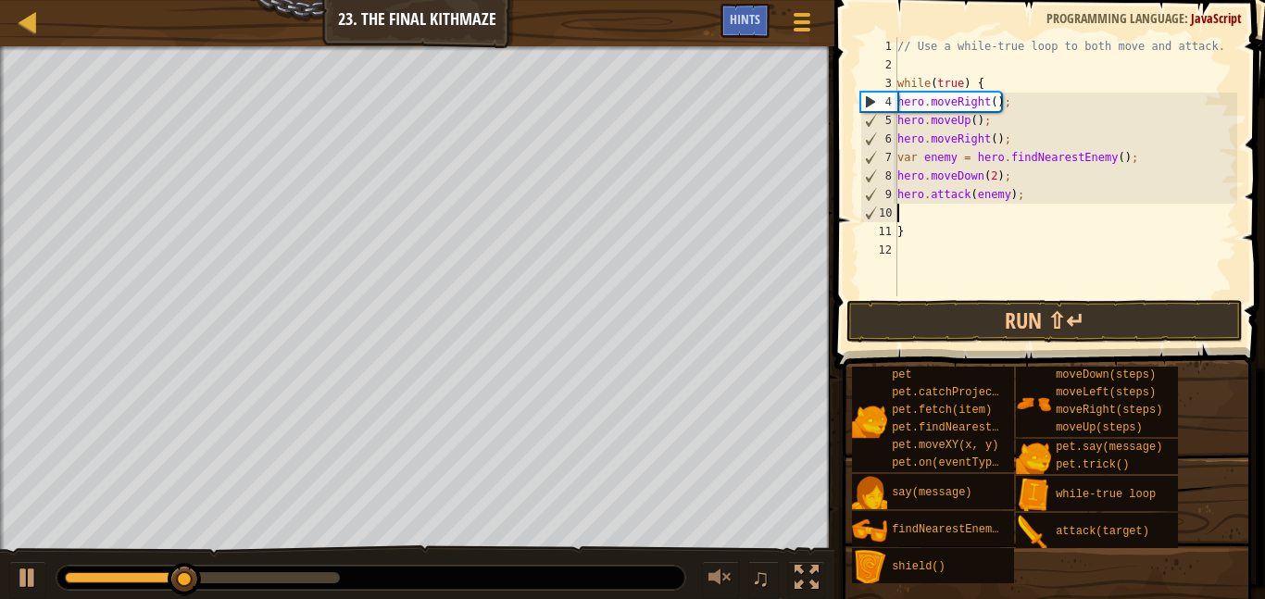
scroll to position [8, 0]
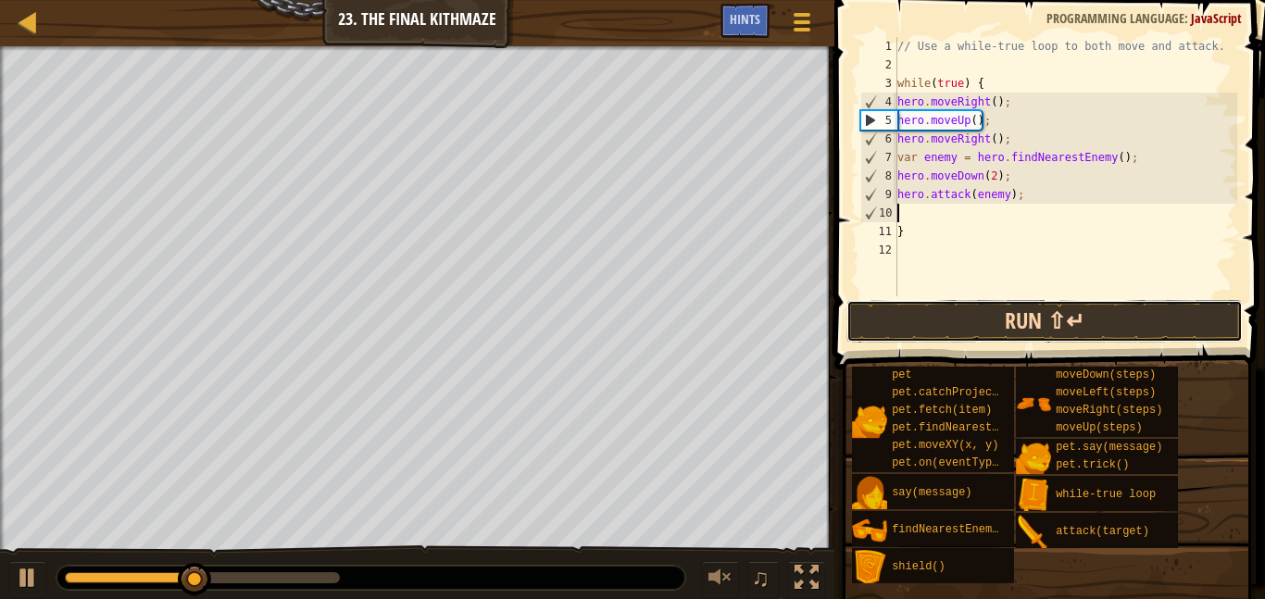
click at [985, 336] on button "Run ⇧↵" at bounding box center [1045, 321] width 397 height 43
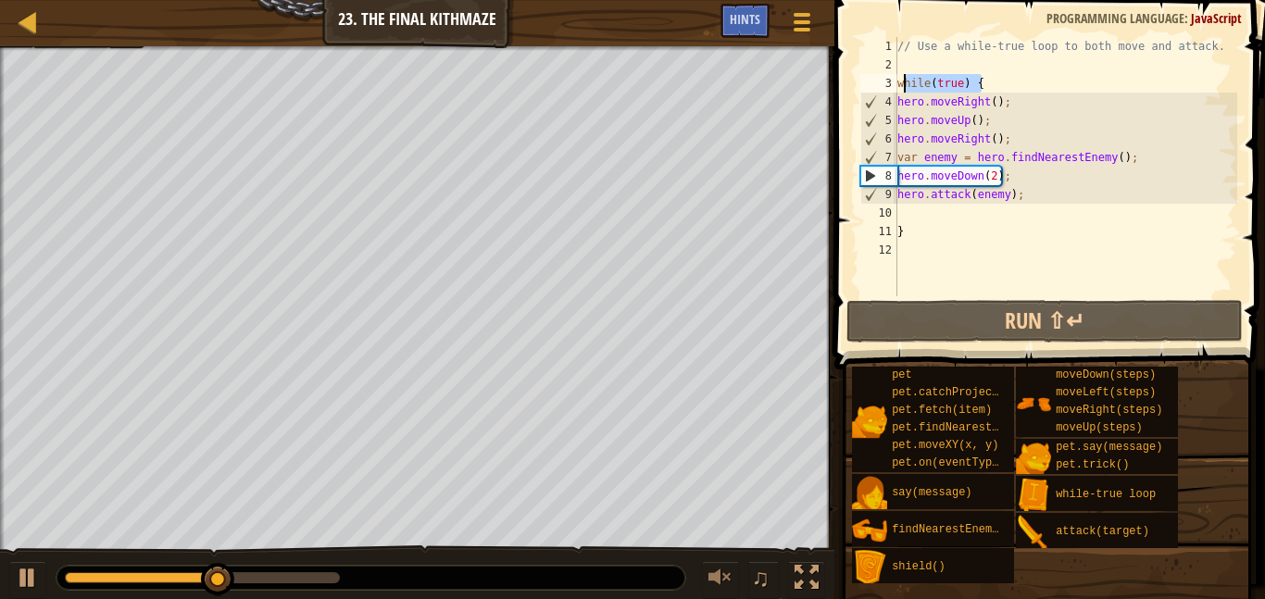
drag, startPoint x: 997, startPoint y: 79, endPoint x: 890, endPoint y: 80, distance: 106.5
click at [890, 80] on div "1 2 3 4 5 6 7 8 9 10 11 12 // Use a while-true loop to both move and attack. wh…" at bounding box center [1047, 166] width 381 height 259
type textarea "while(true) {"
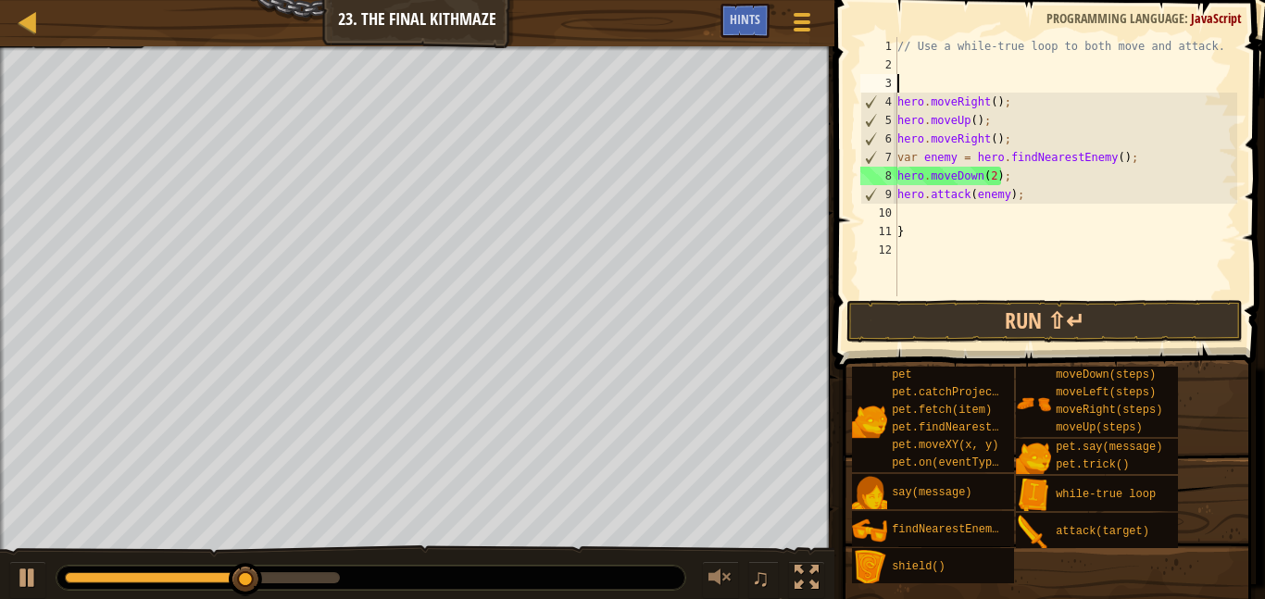
click at [914, 233] on div "// Use a while-true loop to both move and attack. hero . moveRight ( ) ; hero .…" at bounding box center [1066, 185] width 344 height 296
type textarea "}"
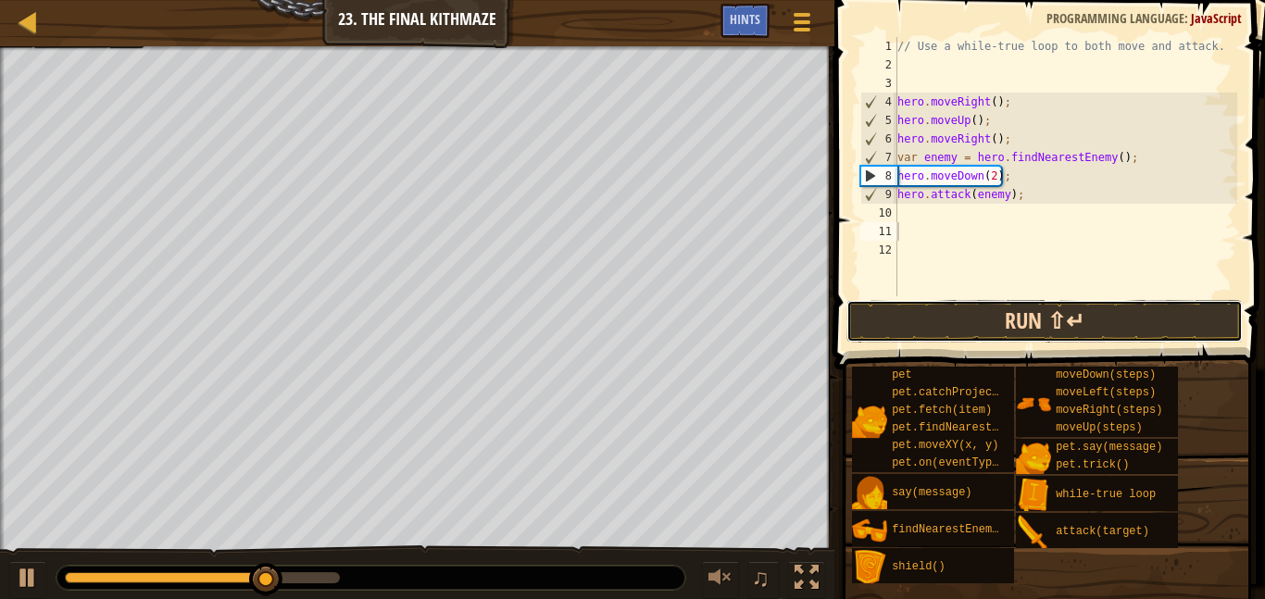
click at [945, 315] on button "Run ⇧↵" at bounding box center [1045, 321] width 397 height 43
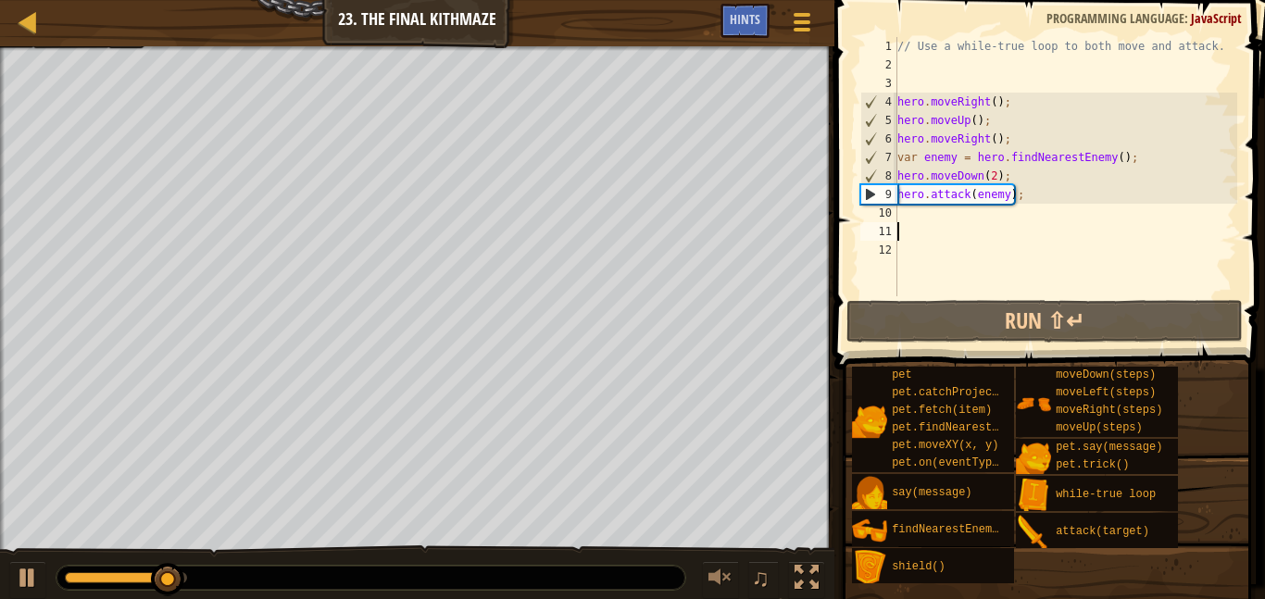
click at [920, 221] on div "// Use a while-true loop to both move and attack. hero . moveRight ( ) ; hero .…" at bounding box center [1066, 185] width 344 height 296
type textarea "h"
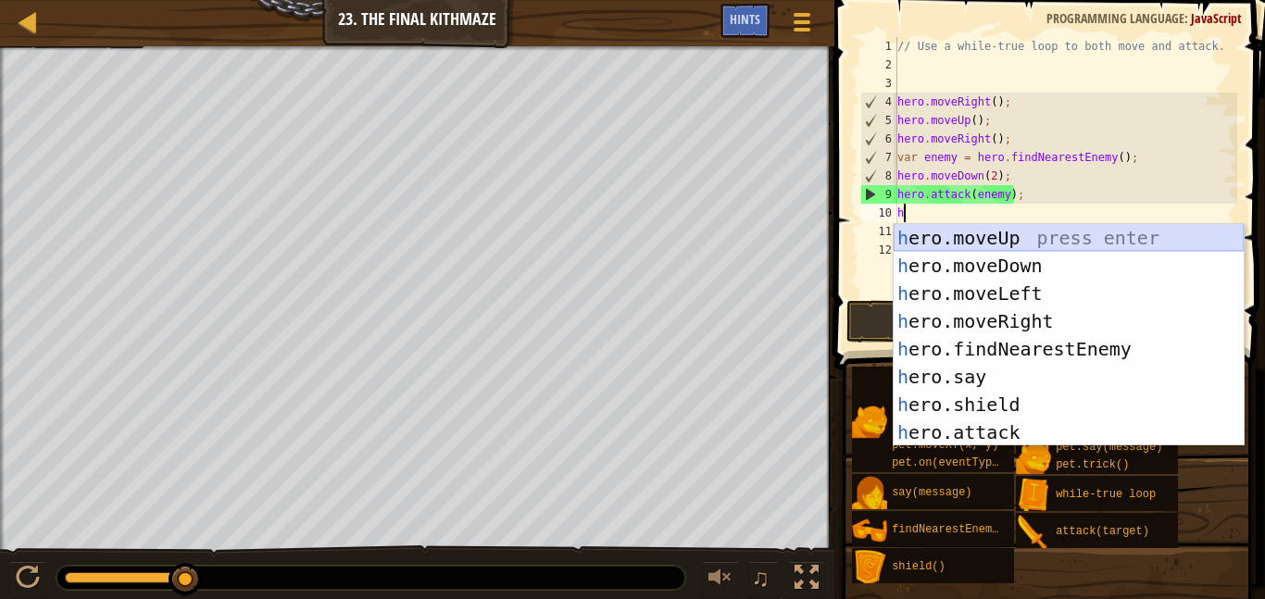
click at [955, 237] on div "h ero.moveUp press enter h ero.moveDown press enter h ero.moveLeft press enter …" at bounding box center [1069, 363] width 350 height 278
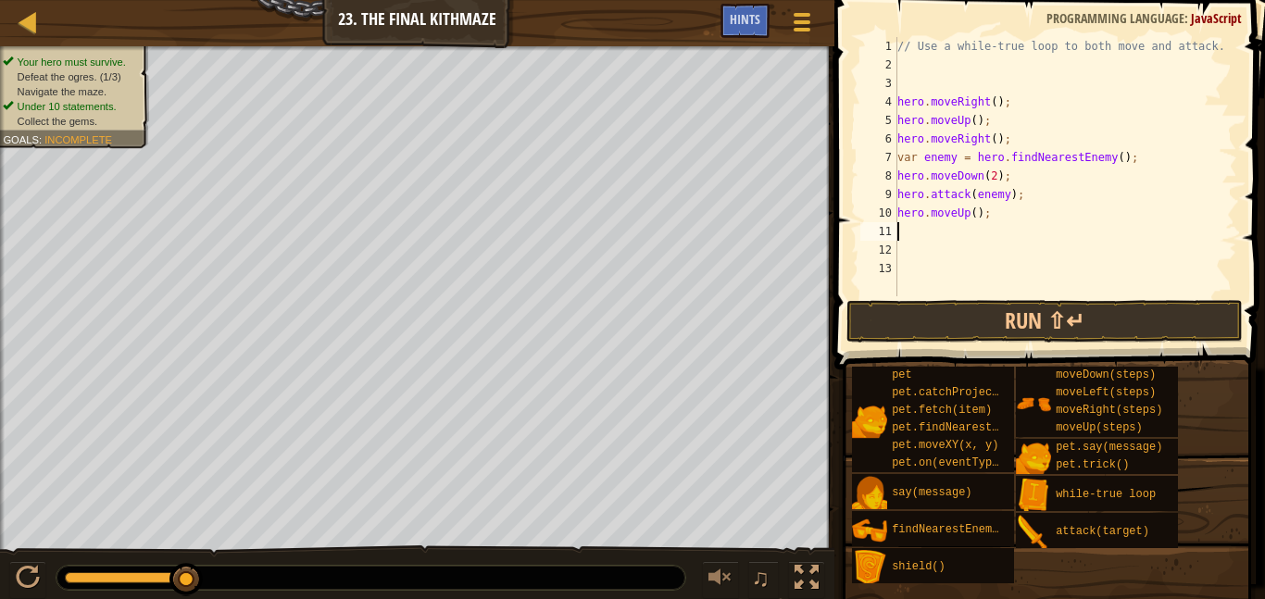
click at [906, 87] on div "// Use a while-true loop to both move and attack. hero . moveRight ( ) ; hero .…" at bounding box center [1066, 185] width 344 height 296
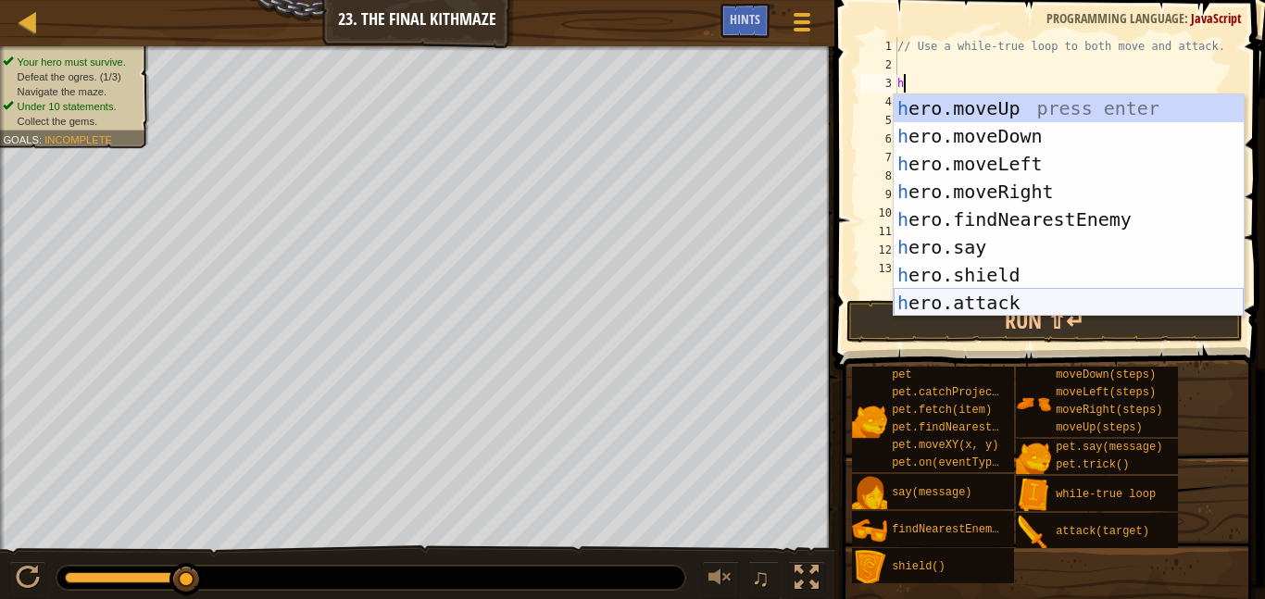
scroll to position [8, 1]
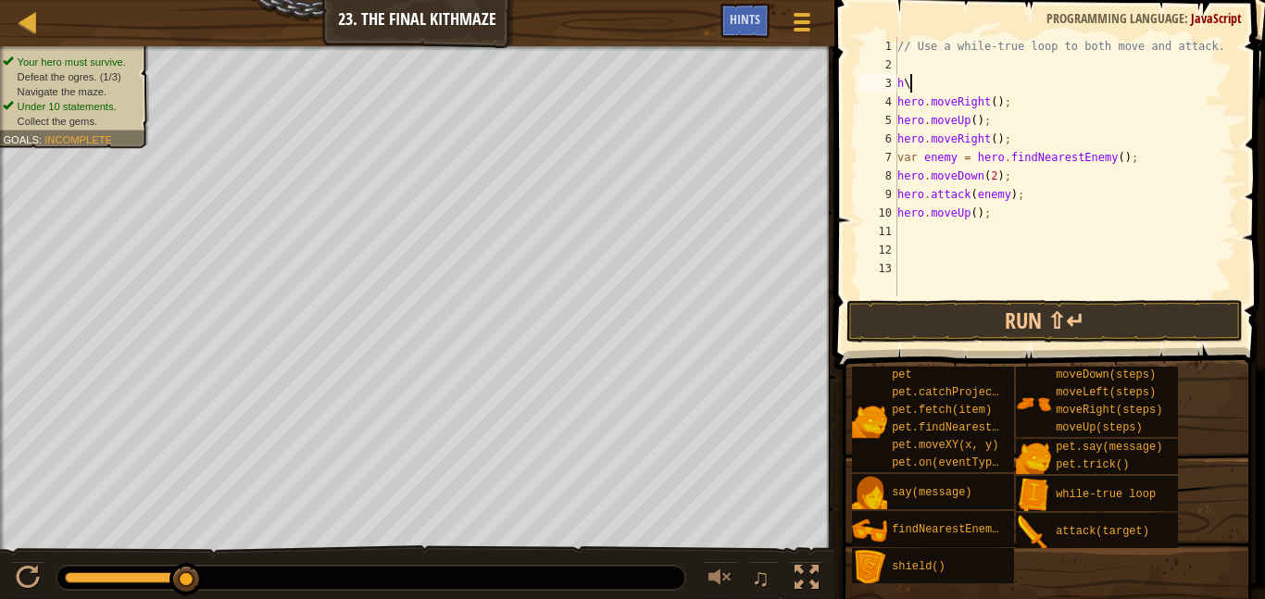
type textarea "h"
type textarea "wh"
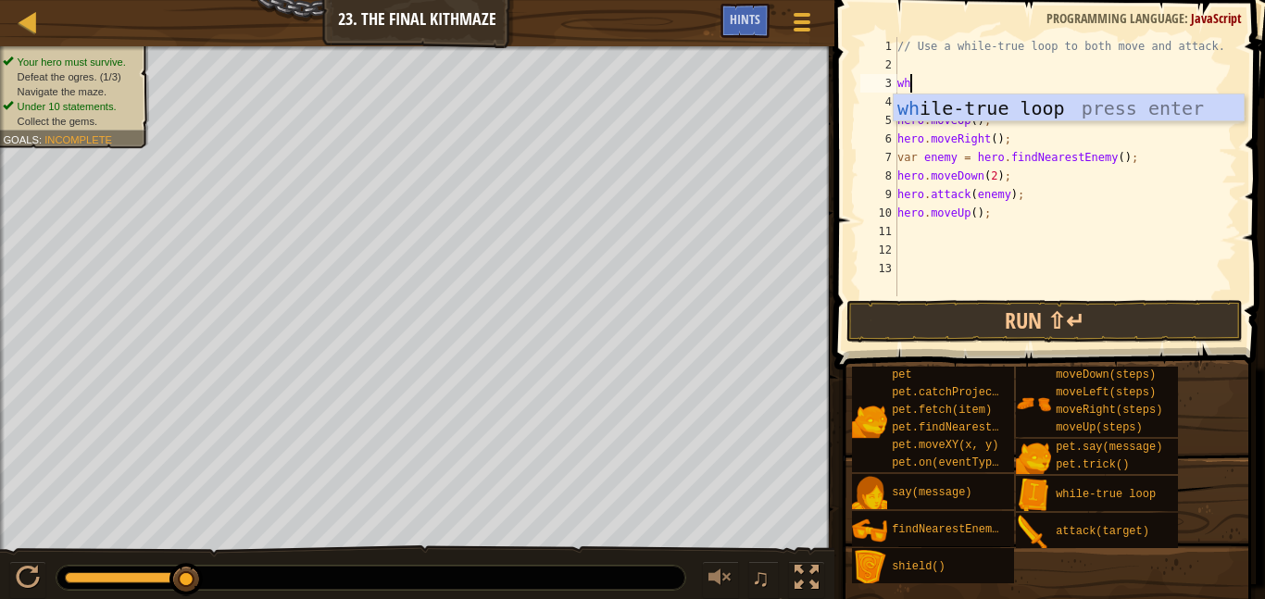
scroll to position [8, 1]
click at [1078, 107] on div "wh ile-true loop press enter" at bounding box center [1069, 135] width 350 height 83
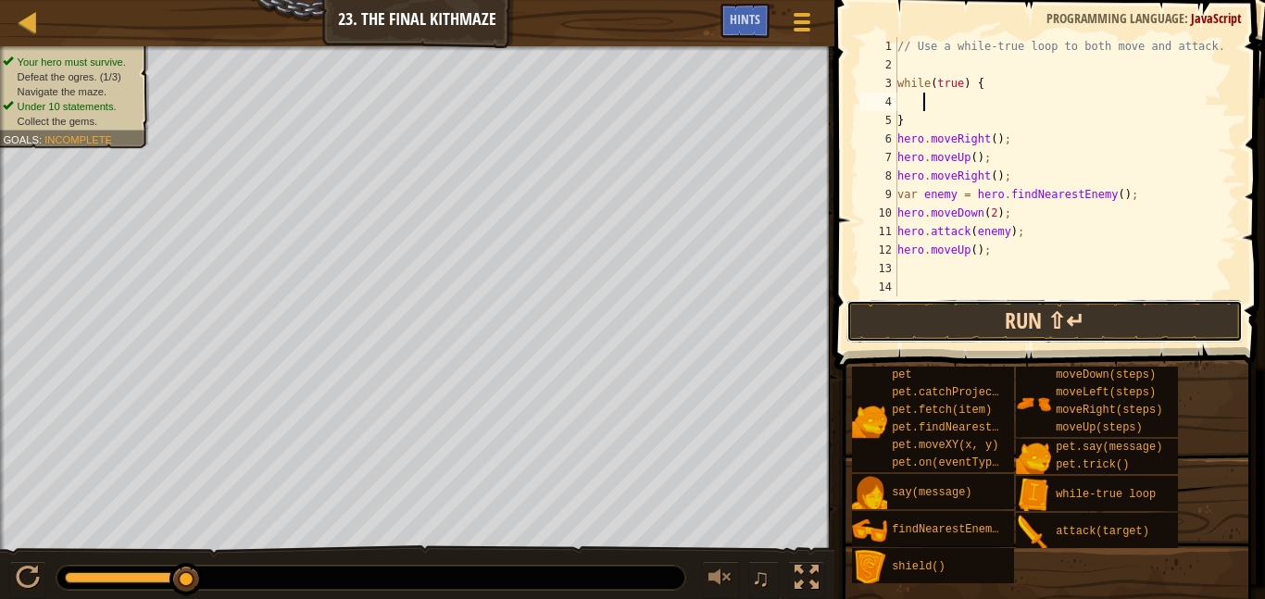
click at [1051, 319] on button "Run ⇧↵" at bounding box center [1045, 321] width 397 height 43
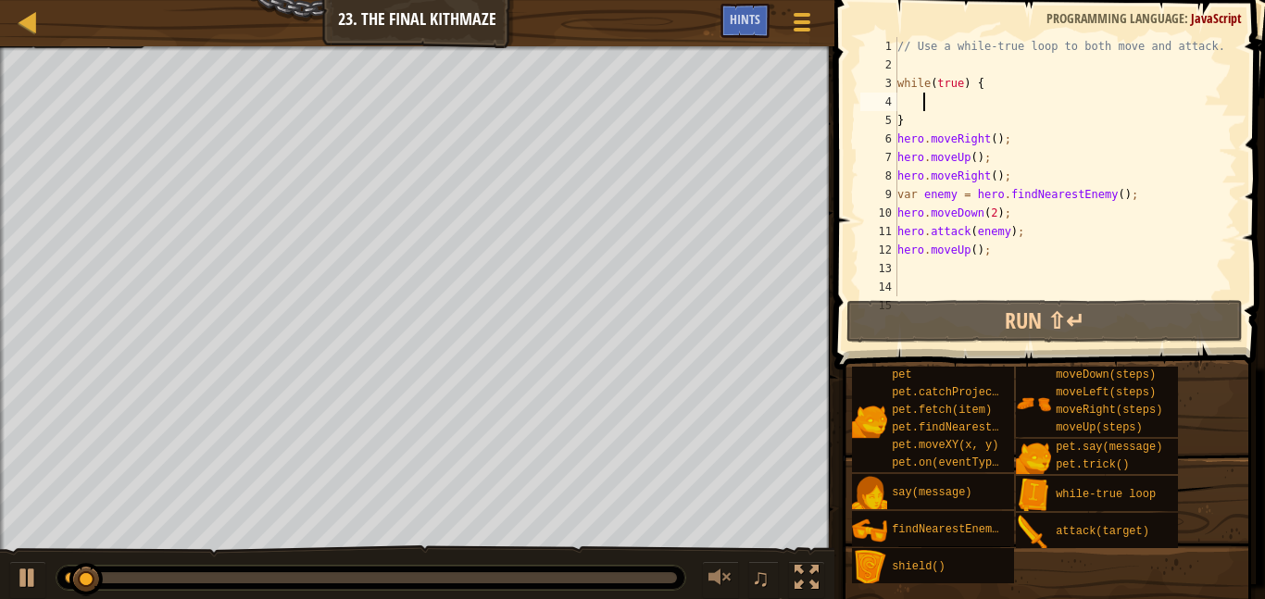
click at [913, 123] on div "// Use a while-true loop to both move and attack. while ( true ) { } hero . mov…" at bounding box center [1066, 185] width 344 height 296
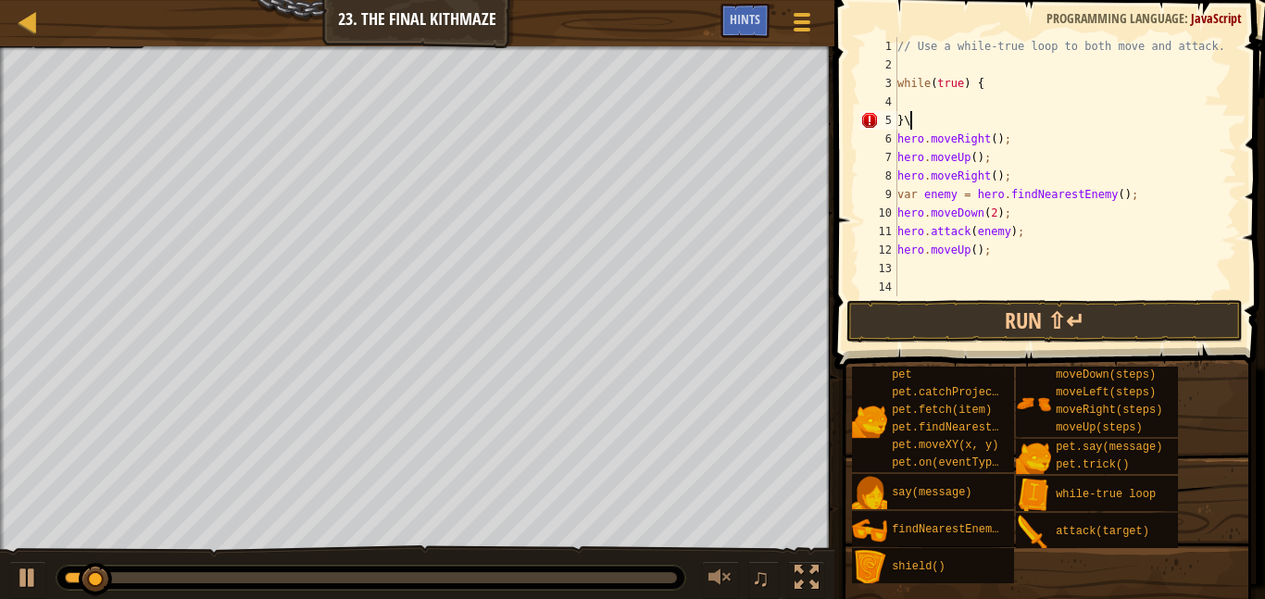
type textarea "}"
click at [959, 263] on div "// Use a while-true loop to both move and attack. while ( true ) { hero . moveR…" at bounding box center [1066, 185] width 344 height 296
type textarea "}"
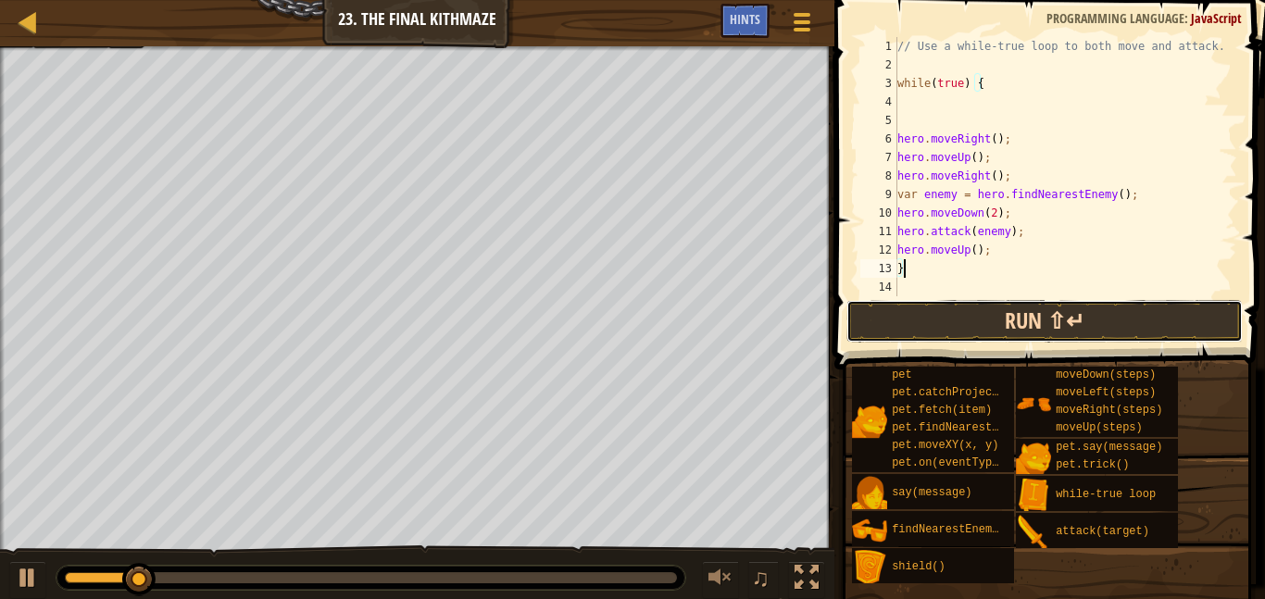
click at [972, 308] on button "Run ⇧↵" at bounding box center [1045, 321] width 397 height 43
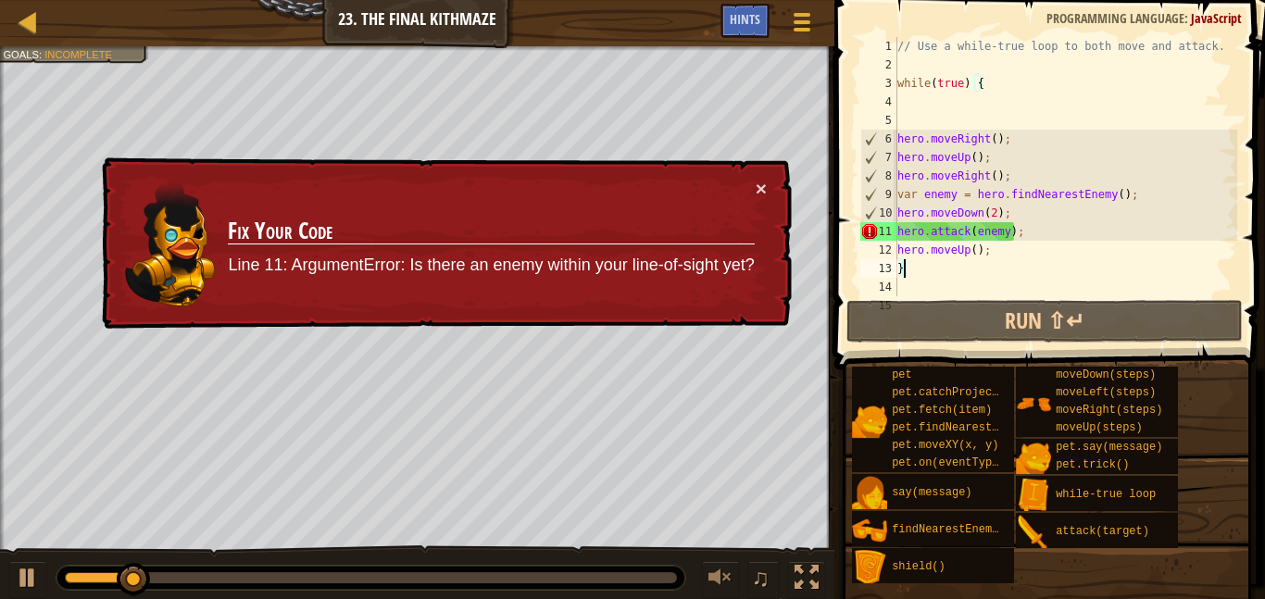
click at [758, 176] on div "× Fix Your Code Line 11: ArgumentError: Is there an enemy within your line-of-s…" at bounding box center [445, 244] width 696 height 182
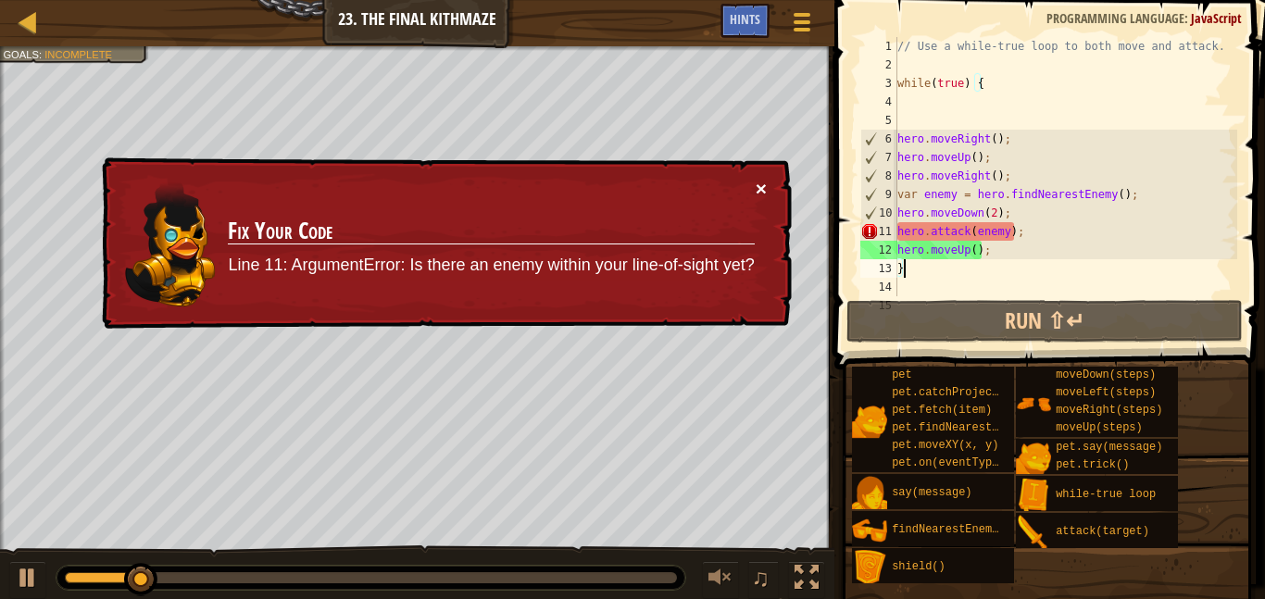
click at [759, 184] on button "×" at bounding box center [761, 188] width 11 height 19
click at [758, 183] on button "×" at bounding box center [761, 190] width 11 height 19
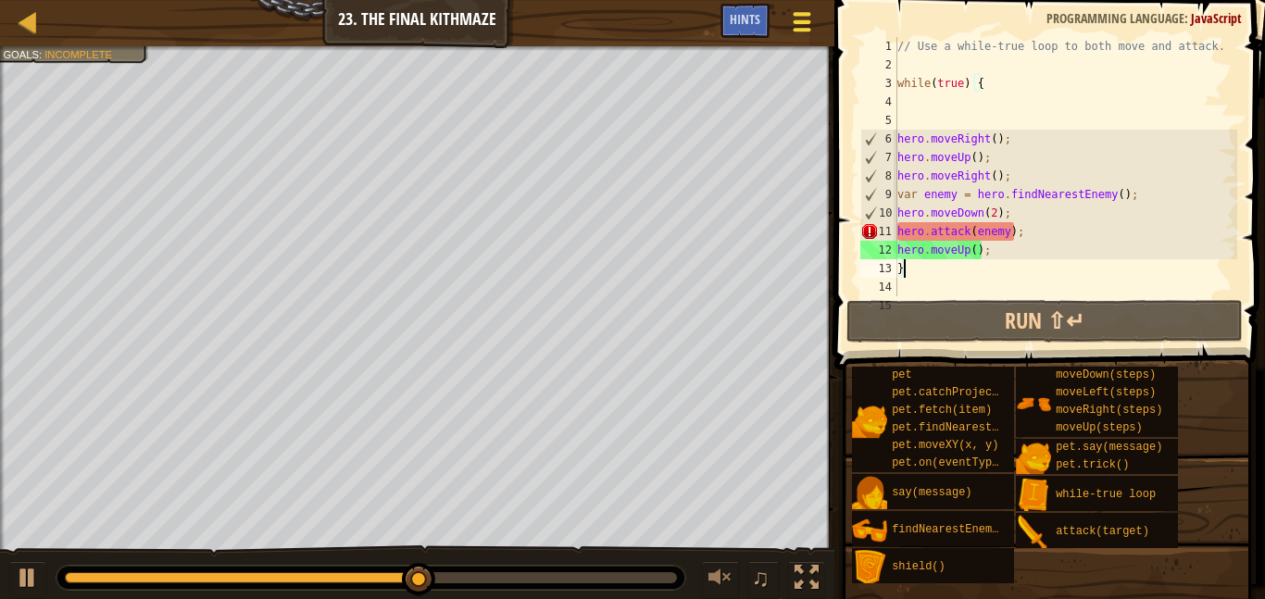
click at [802, 3] on button "Game Menu" at bounding box center [802, 25] width 49 height 45
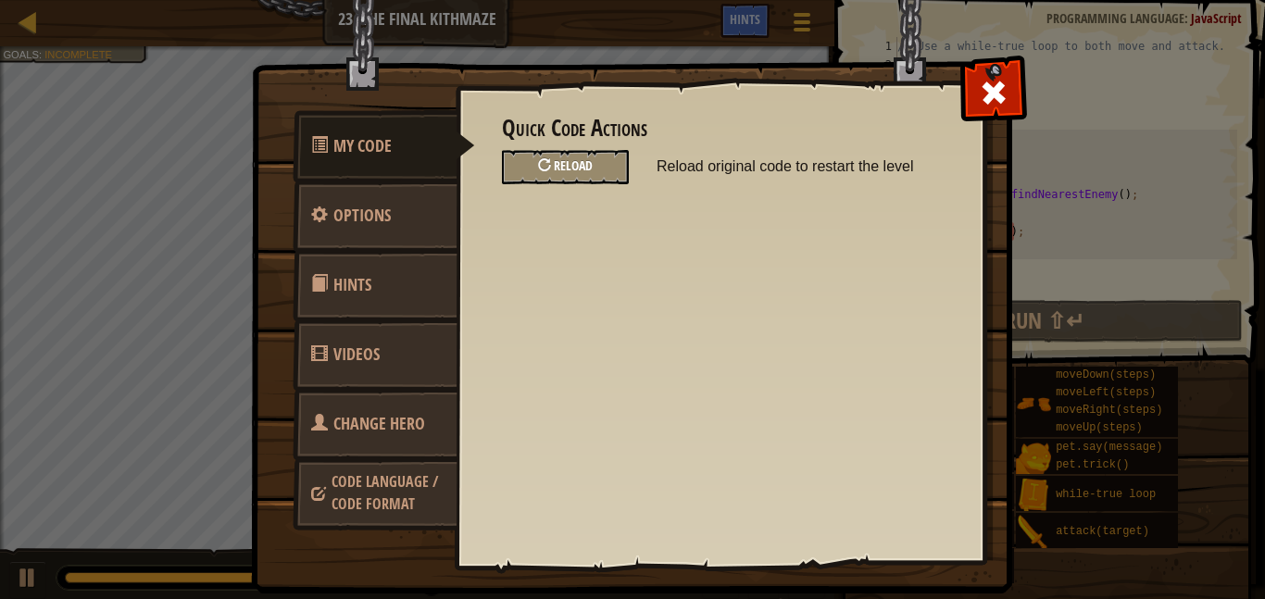
click at [586, 163] on span "Reload" at bounding box center [573, 166] width 39 height 18
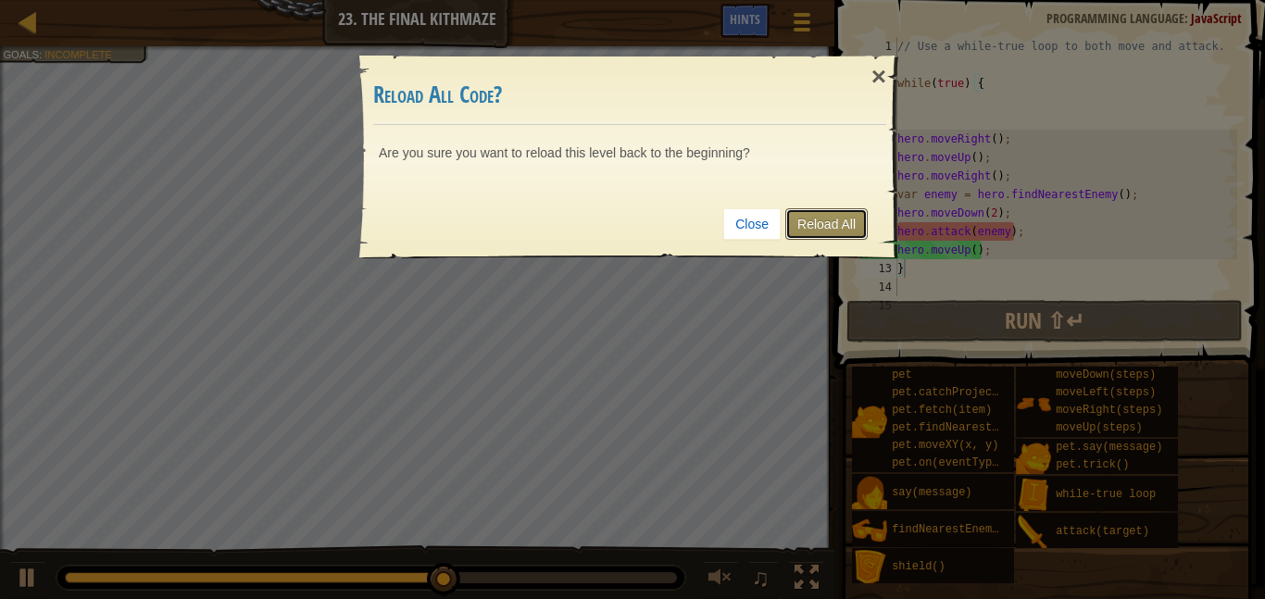
click at [819, 224] on link "Reload All" at bounding box center [827, 223] width 82 height 31
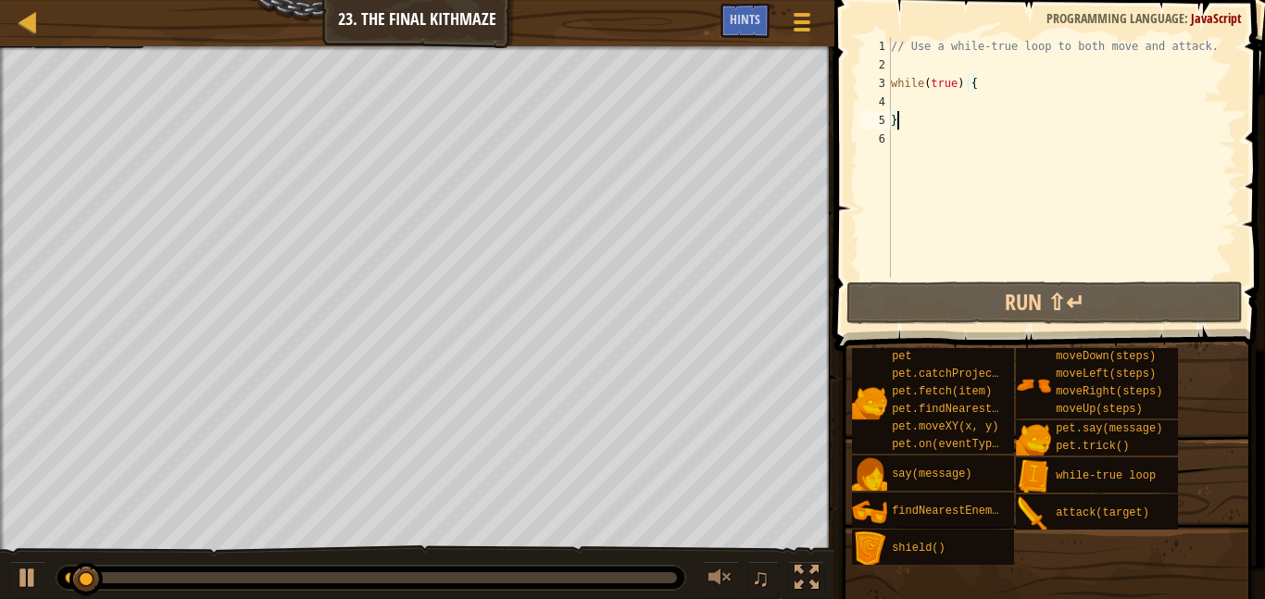
click at [908, 95] on div "// Use a while-true loop to both move and attack. while ( true ) { }" at bounding box center [1063, 176] width 350 height 278
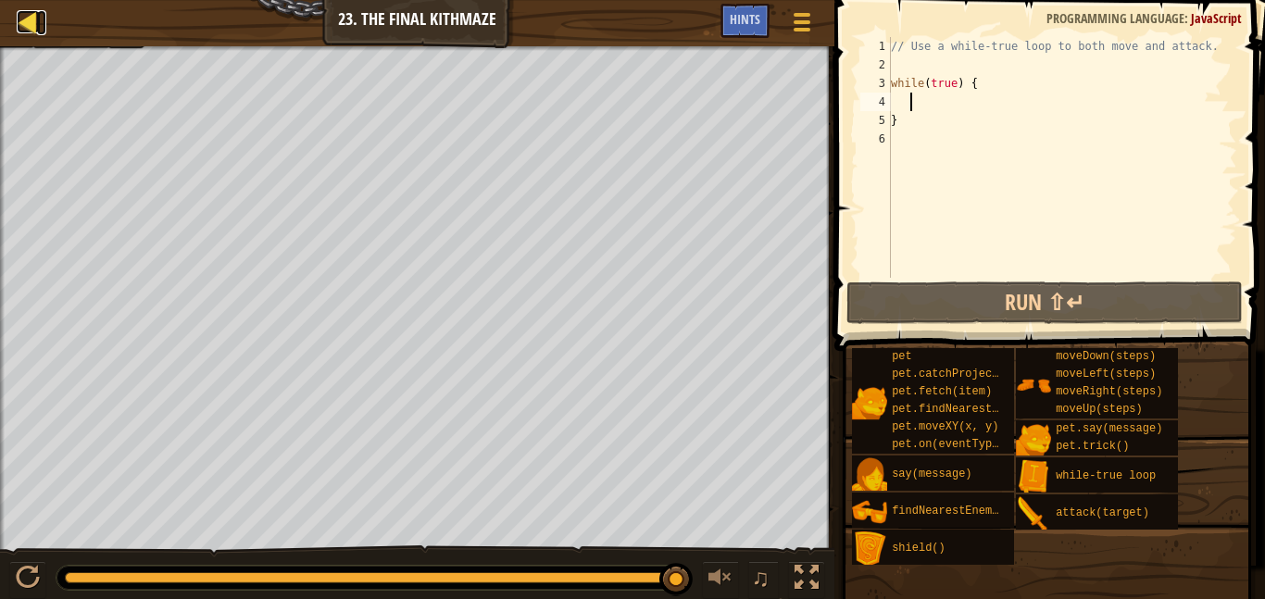
click at [22, 32] on div at bounding box center [28, 21] width 23 height 23
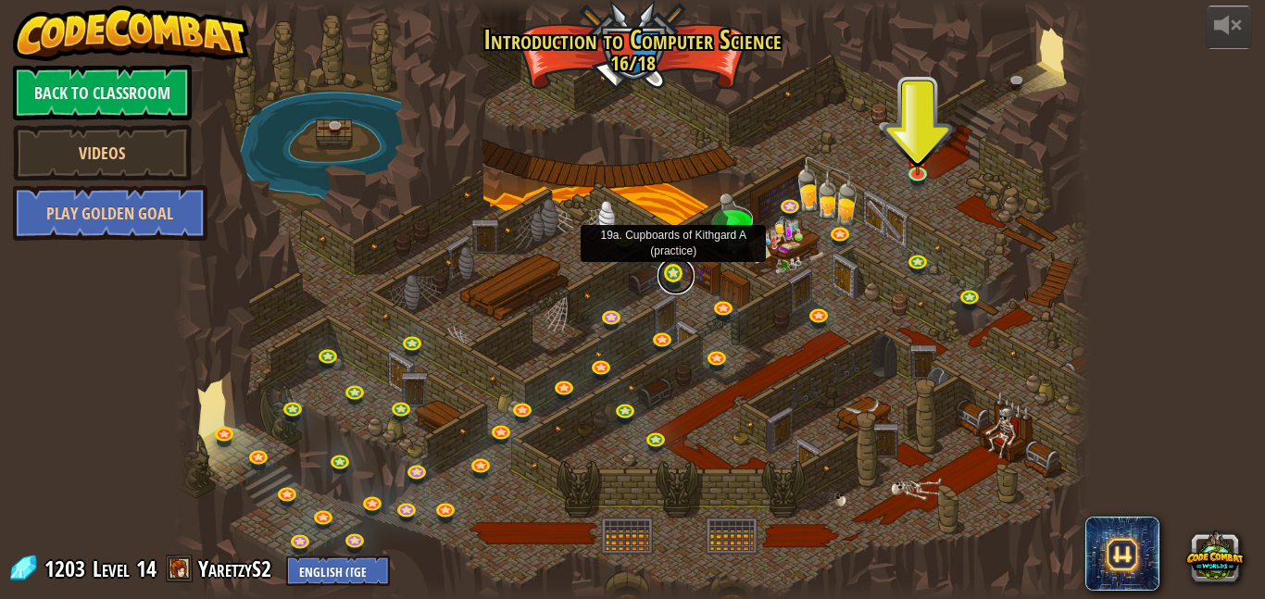
click at [671, 275] on link at bounding box center [676, 276] width 37 height 37
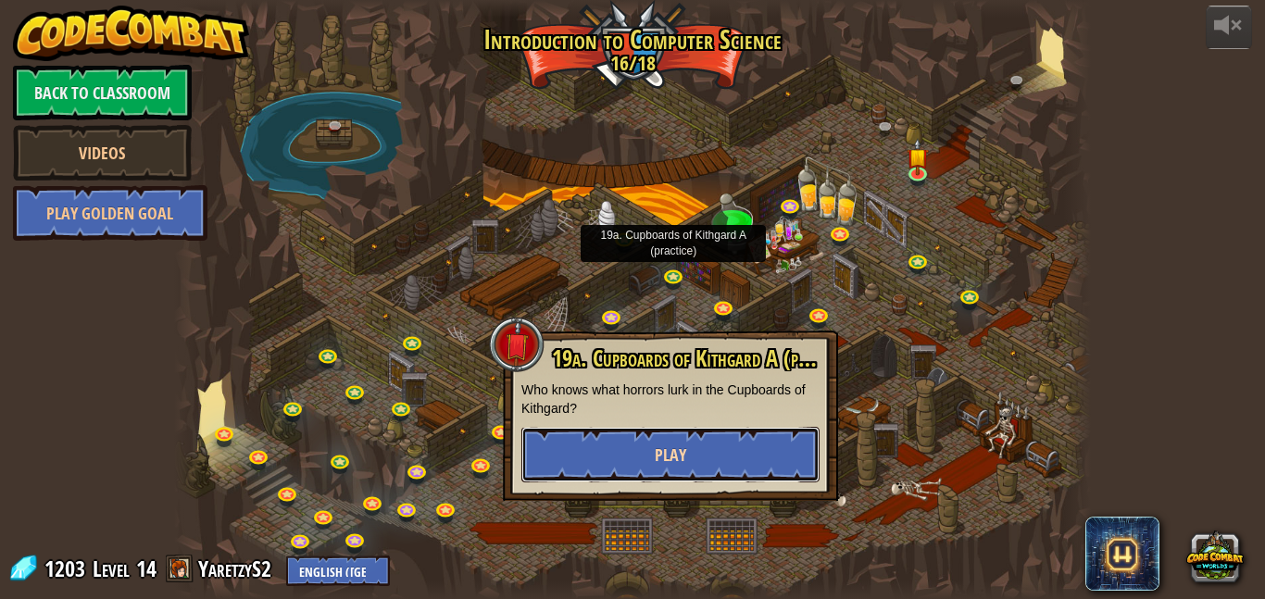
click at [656, 470] on button "Play" at bounding box center [671, 455] width 298 height 56
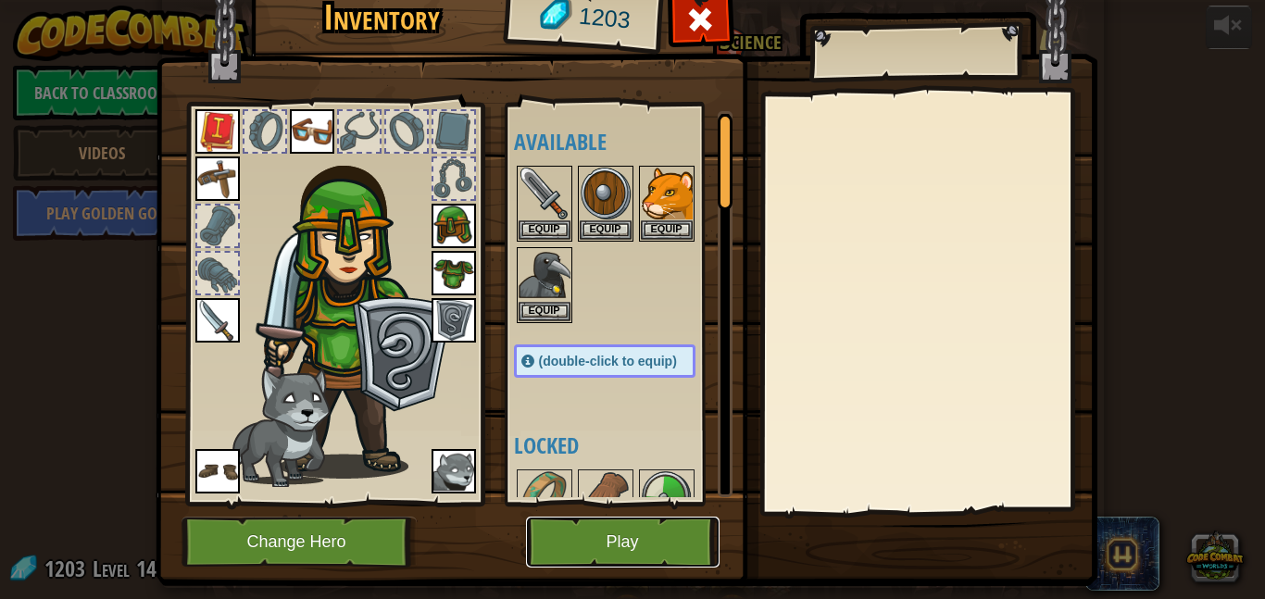
click at [654, 536] on button "Play" at bounding box center [623, 542] width 194 height 51
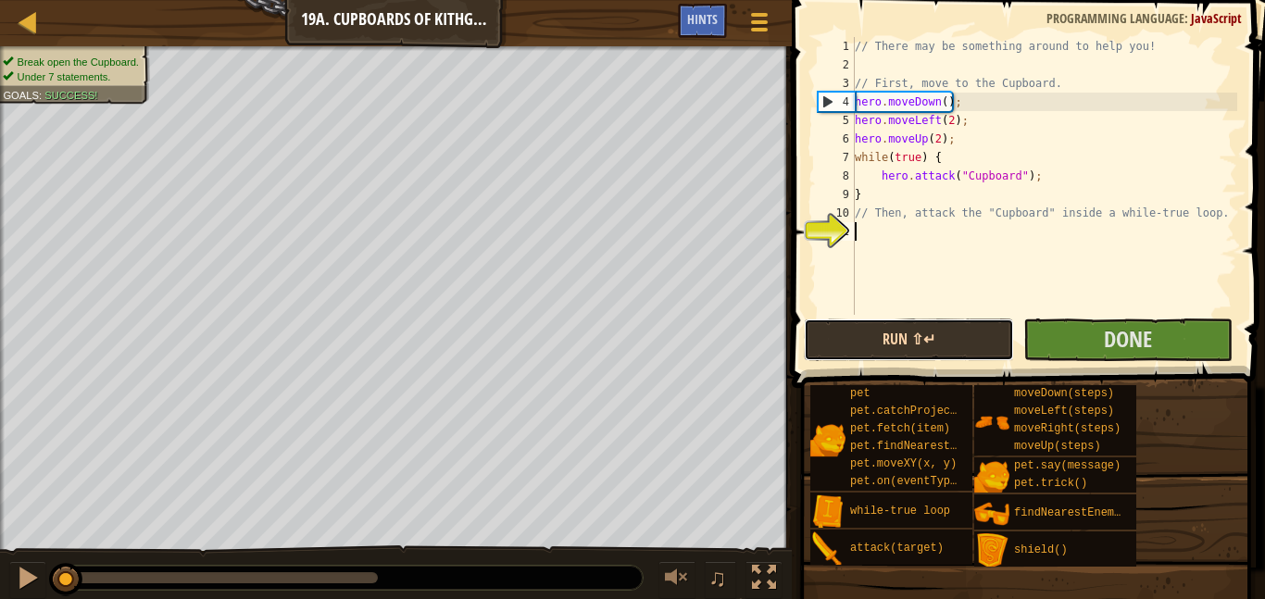
click at [915, 335] on button "Run ⇧↵" at bounding box center [908, 340] width 209 height 43
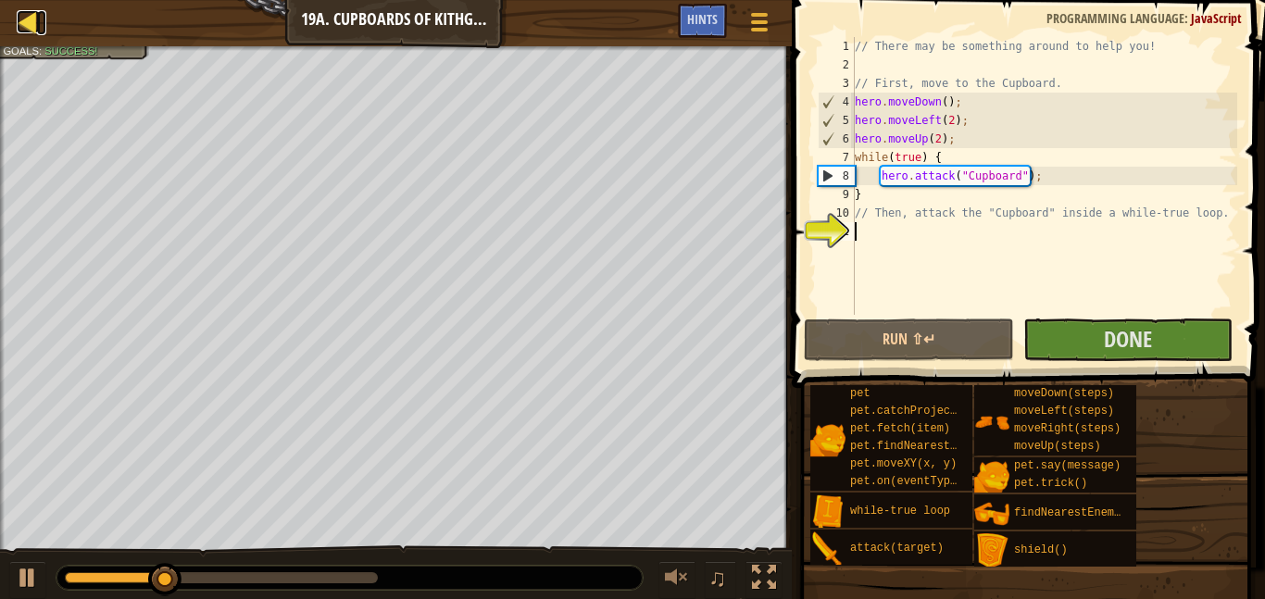
click at [24, 23] on div at bounding box center [28, 21] width 23 height 23
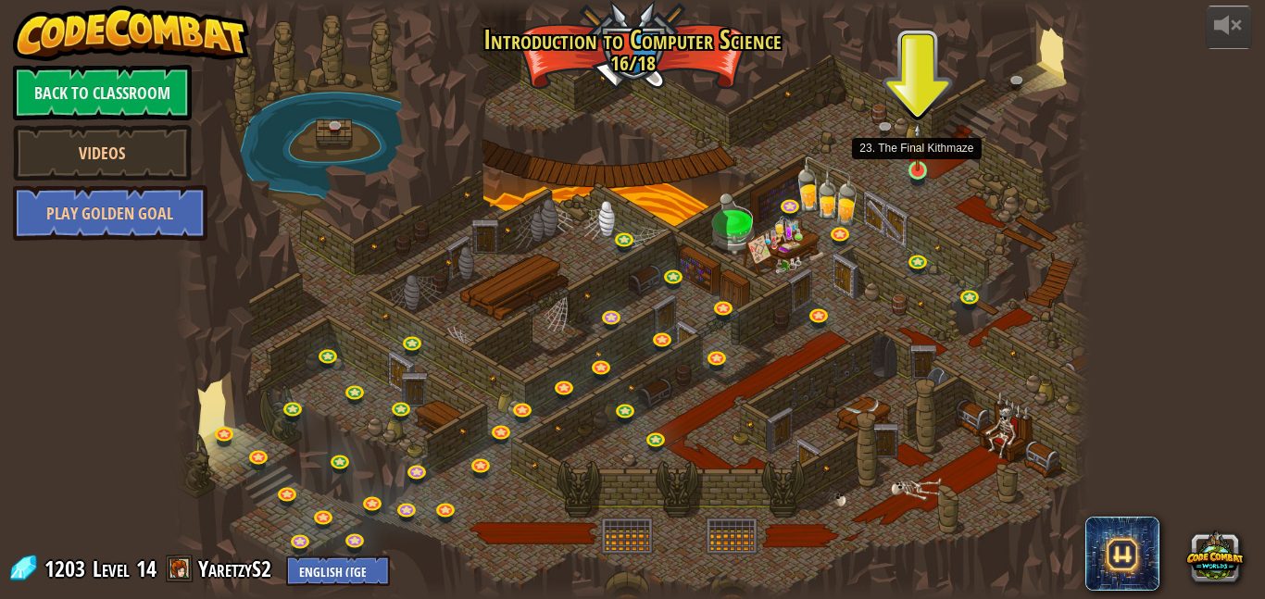
click at [914, 169] on img at bounding box center [917, 147] width 21 height 50
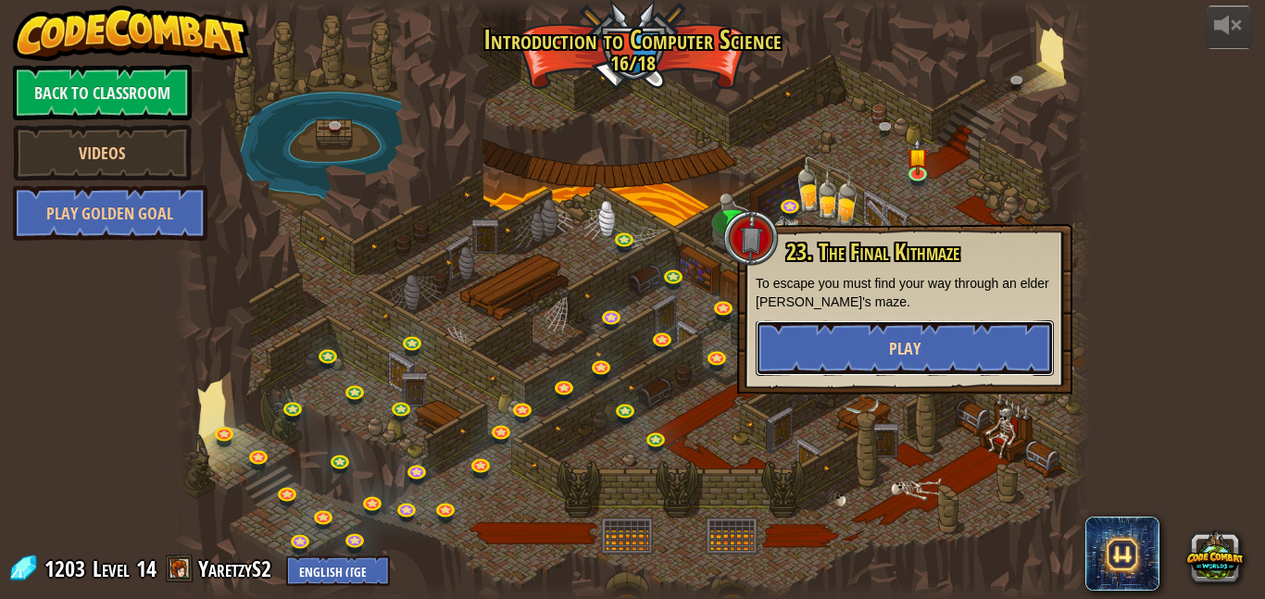
click at [843, 345] on button "Play" at bounding box center [905, 349] width 298 height 56
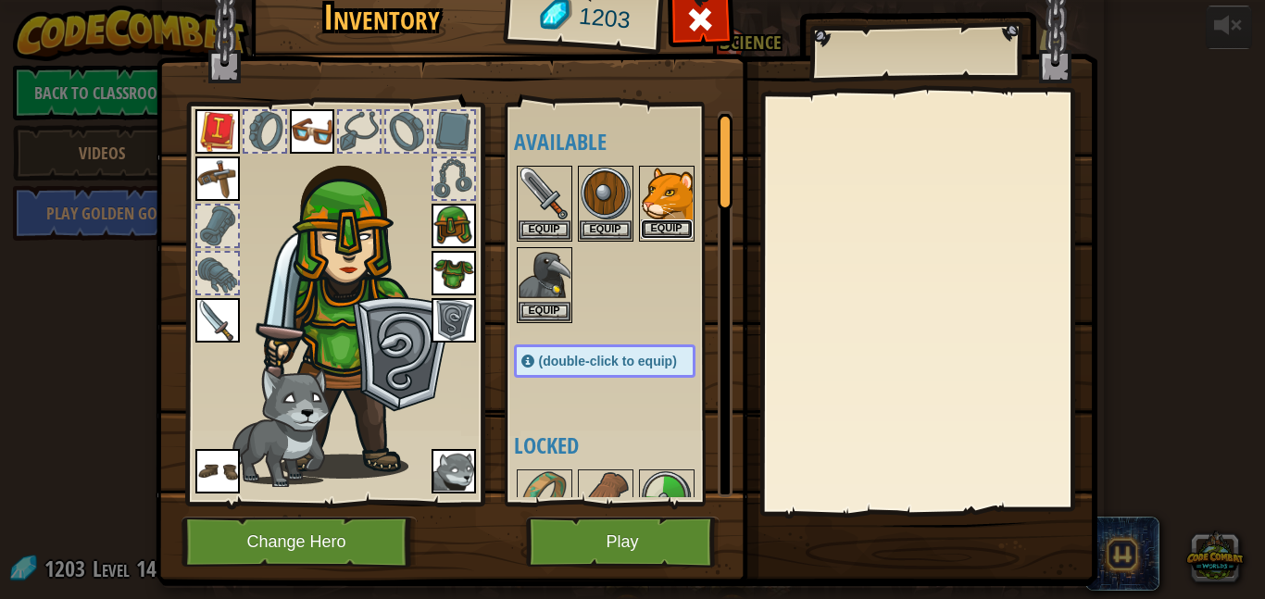
click at [661, 223] on button "Equip" at bounding box center [667, 229] width 52 height 19
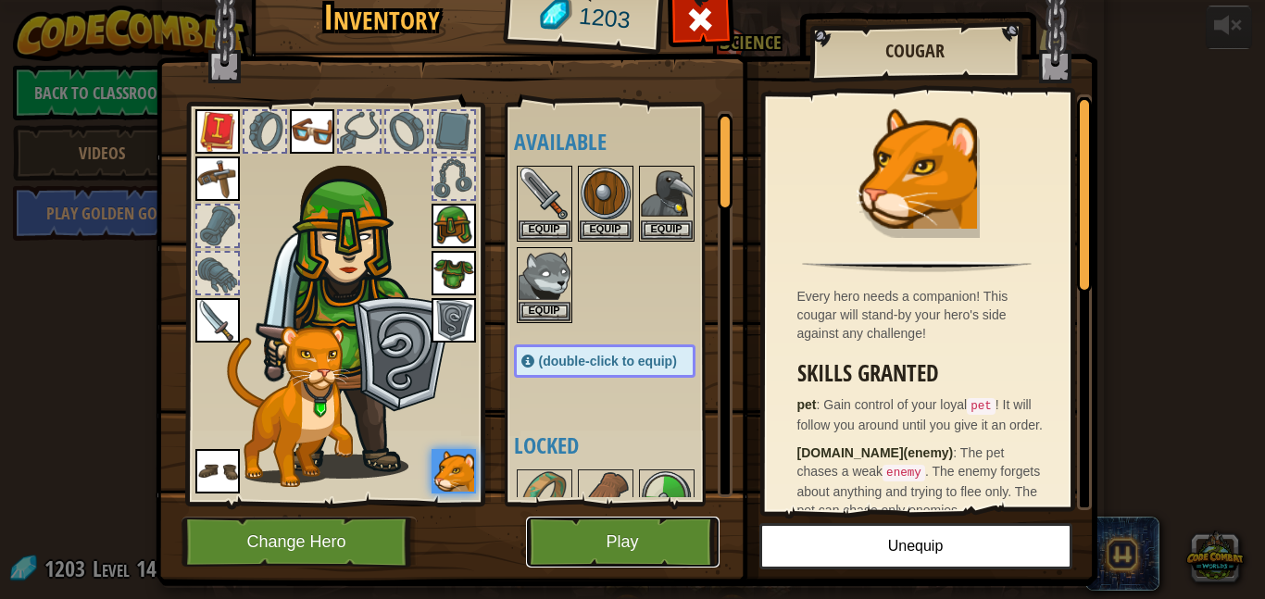
click at [650, 540] on button "Play" at bounding box center [623, 542] width 194 height 51
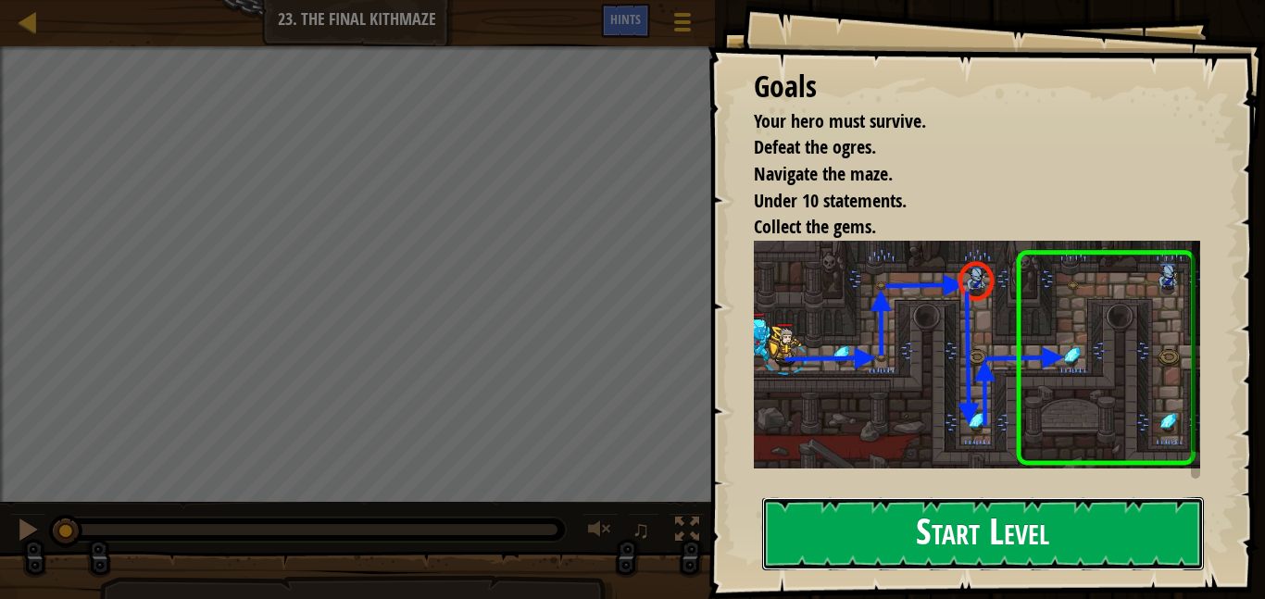
click at [963, 497] on button "Start Level" at bounding box center [983, 533] width 442 height 73
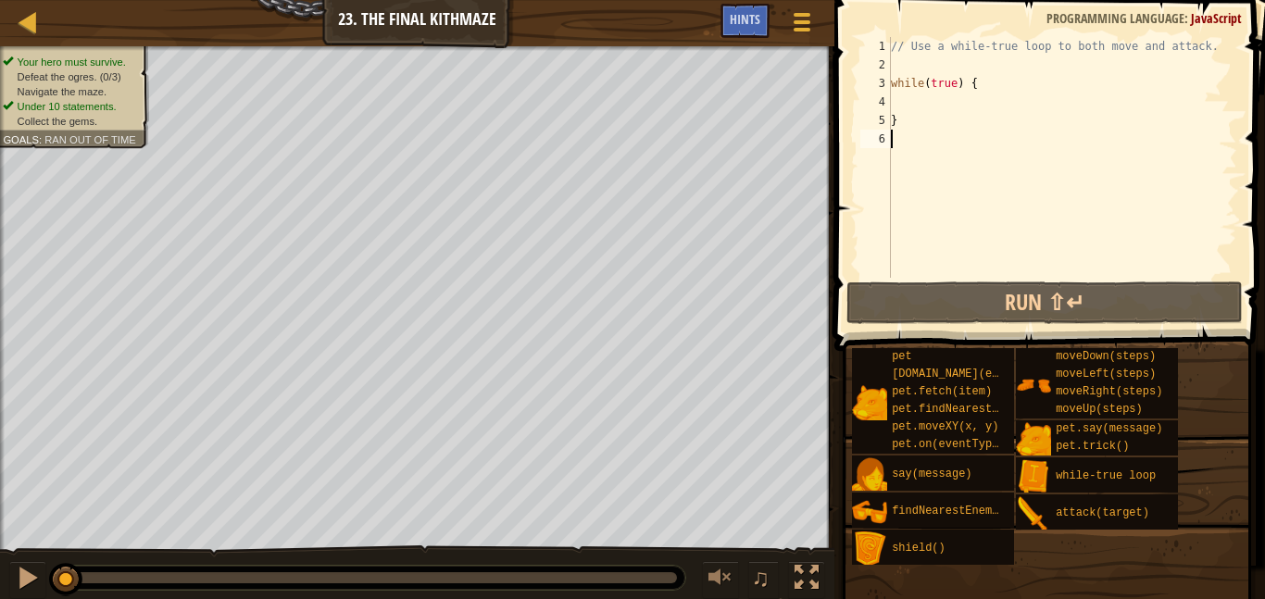
click at [906, 102] on div "// Use a while-true loop to both move and attack. while ( true ) { }" at bounding box center [1063, 176] width 350 height 278
type textarea "h"
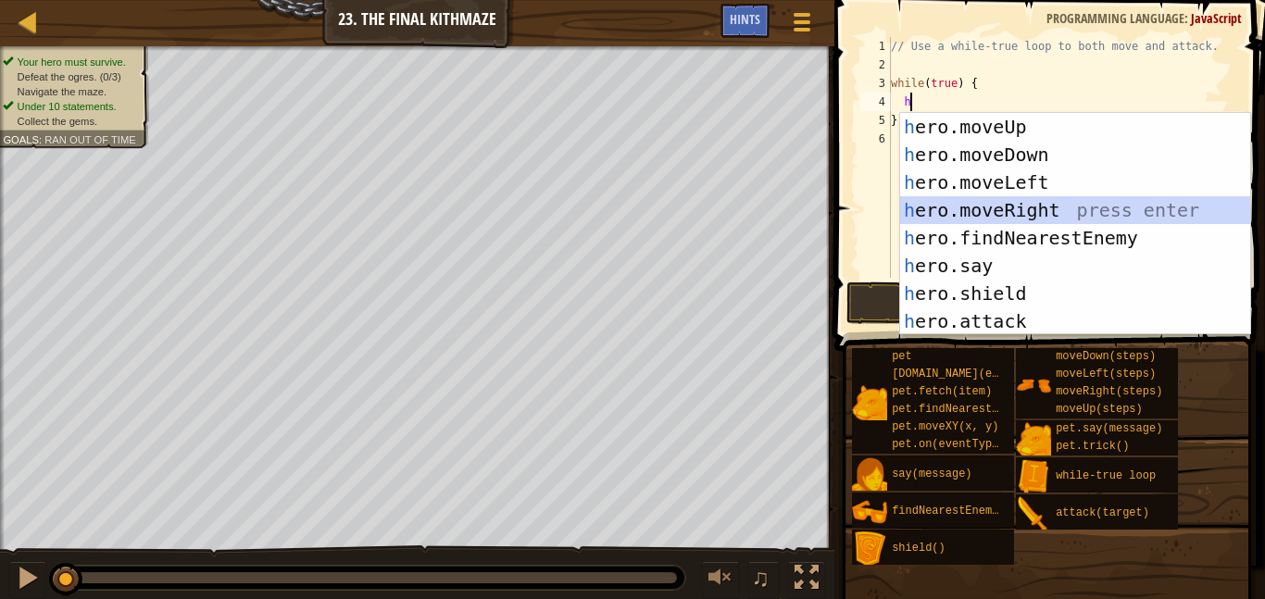
click at [1029, 198] on div "h ero.moveUp press enter h ero.moveDown press enter h ero.moveLeft press enter …" at bounding box center [1075, 252] width 350 height 278
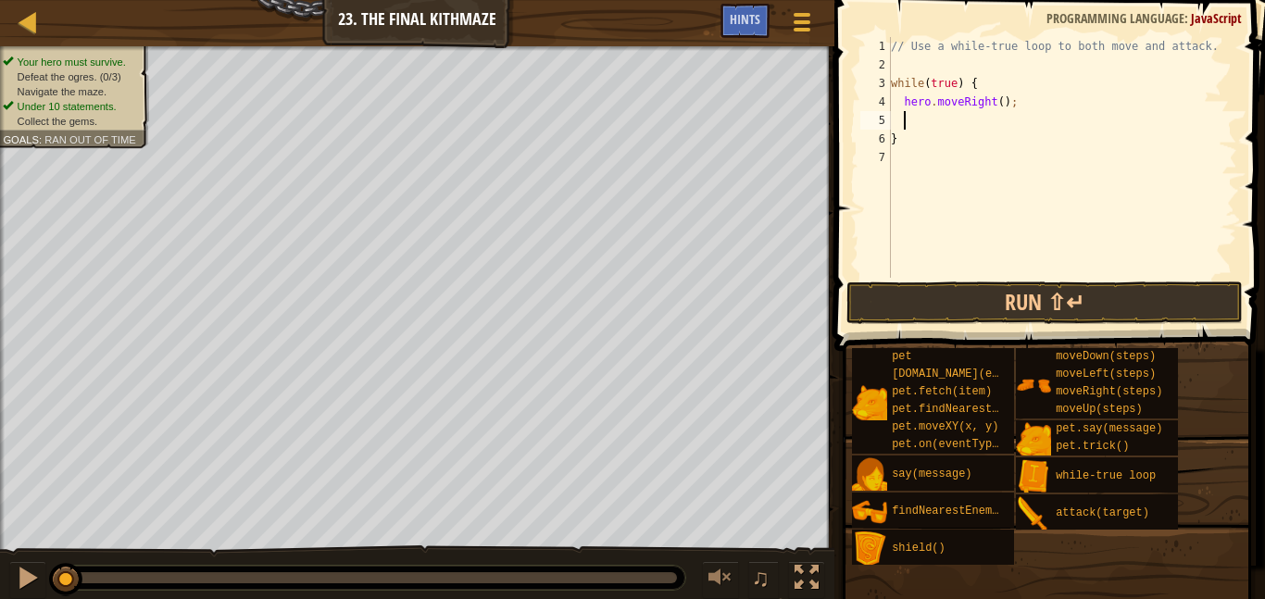
type textarea "h"
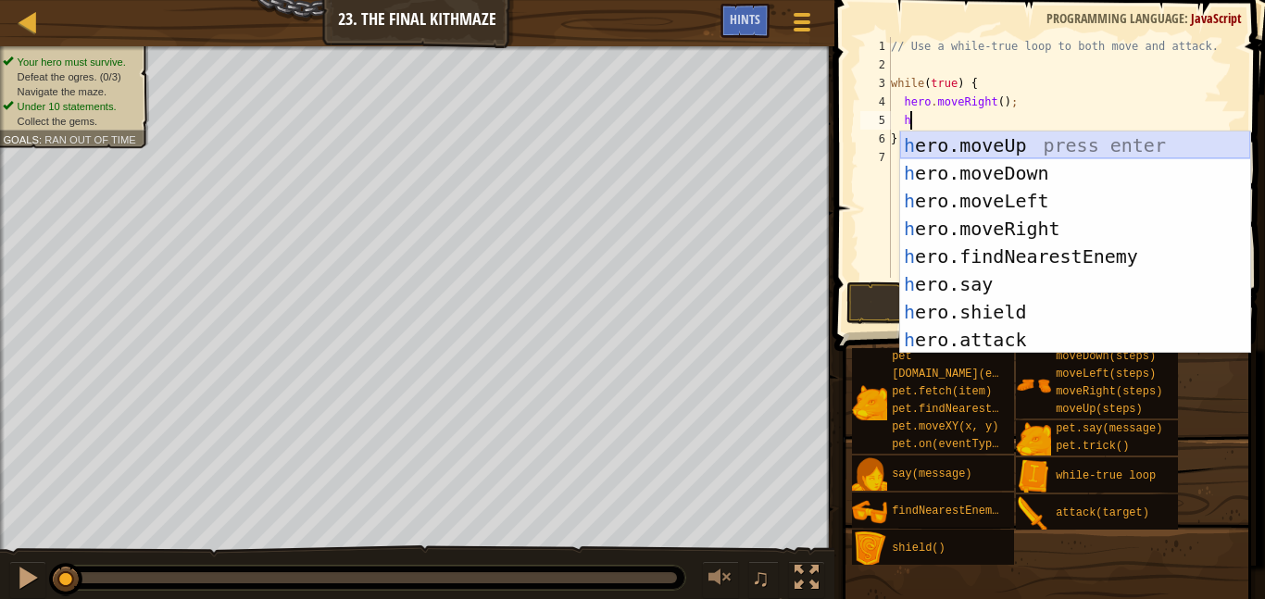
click at [927, 139] on div "h ero.moveUp press enter h ero.moveDown press enter h ero.moveLeft press enter …" at bounding box center [1075, 271] width 350 height 278
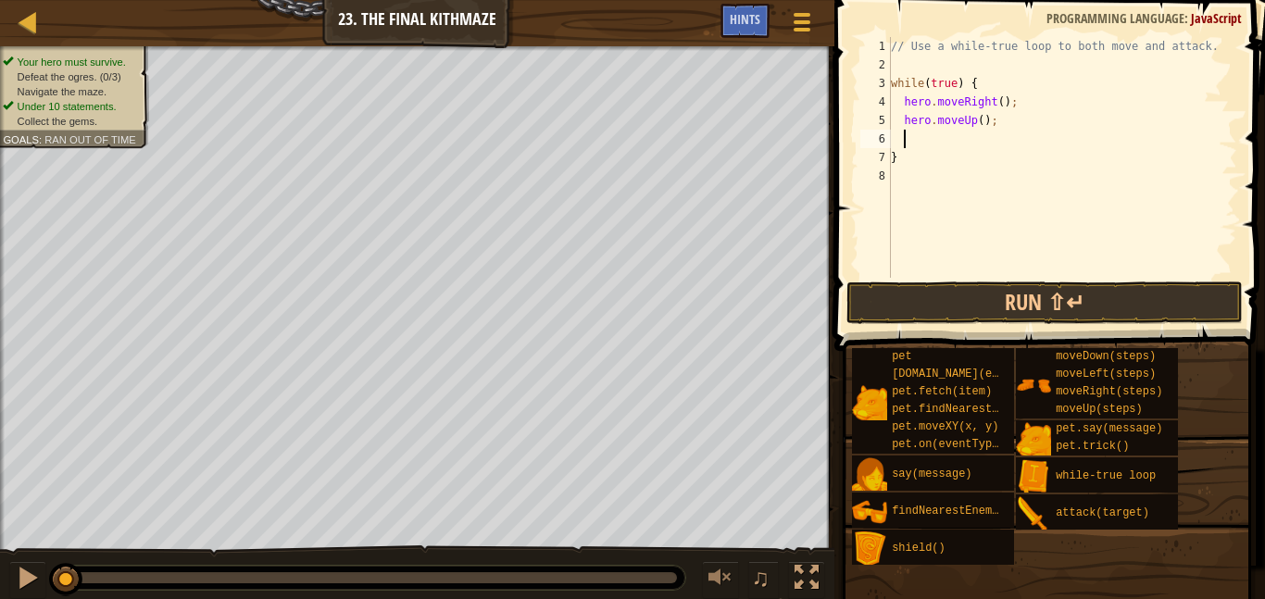
type textarea "h"
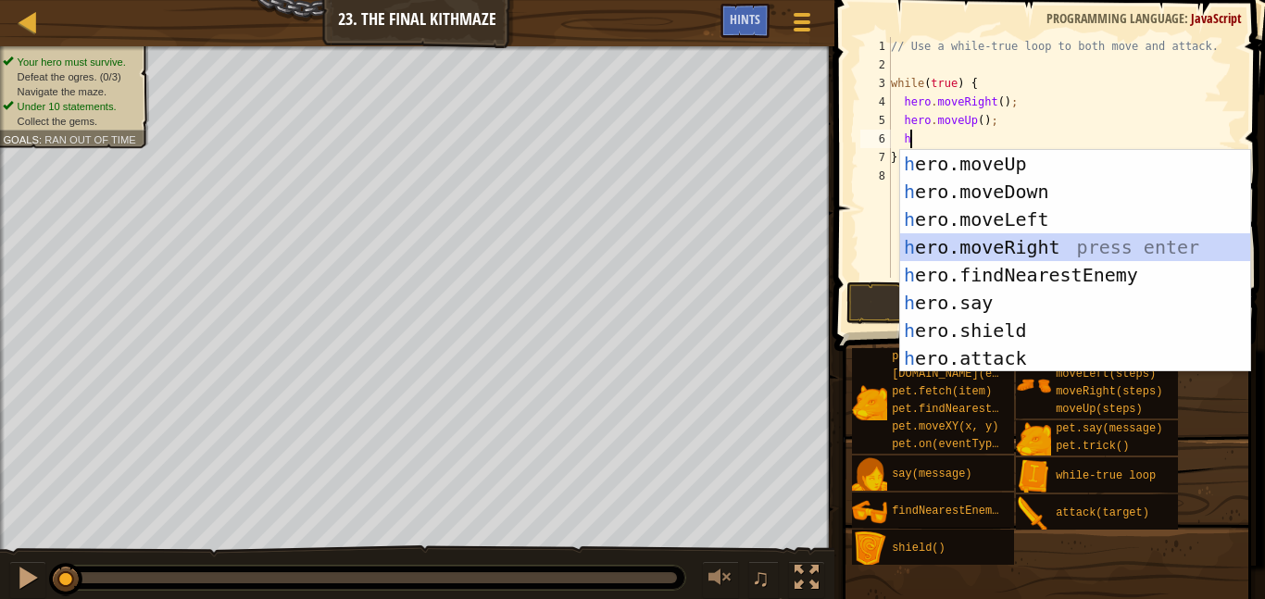
click at [1062, 237] on div "h ero.moveUp press enter h ero.moveDown press enter h ero.moveLeft press enter …" at bounding box center [1075, 289] width 350 height 278
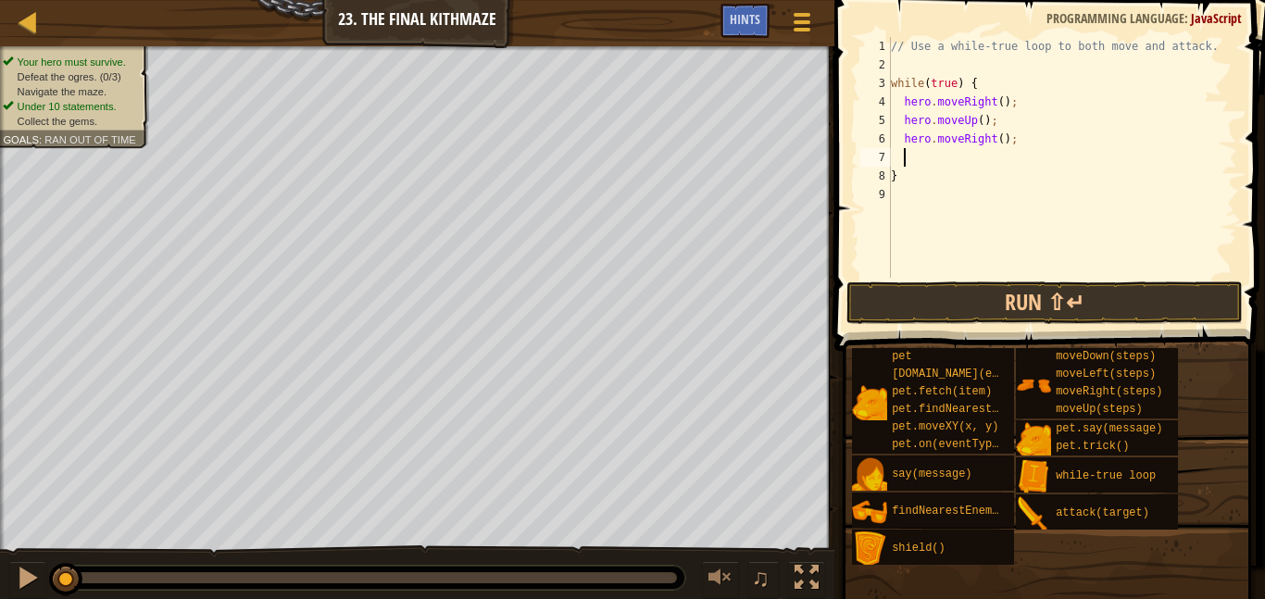
type textarea "h"
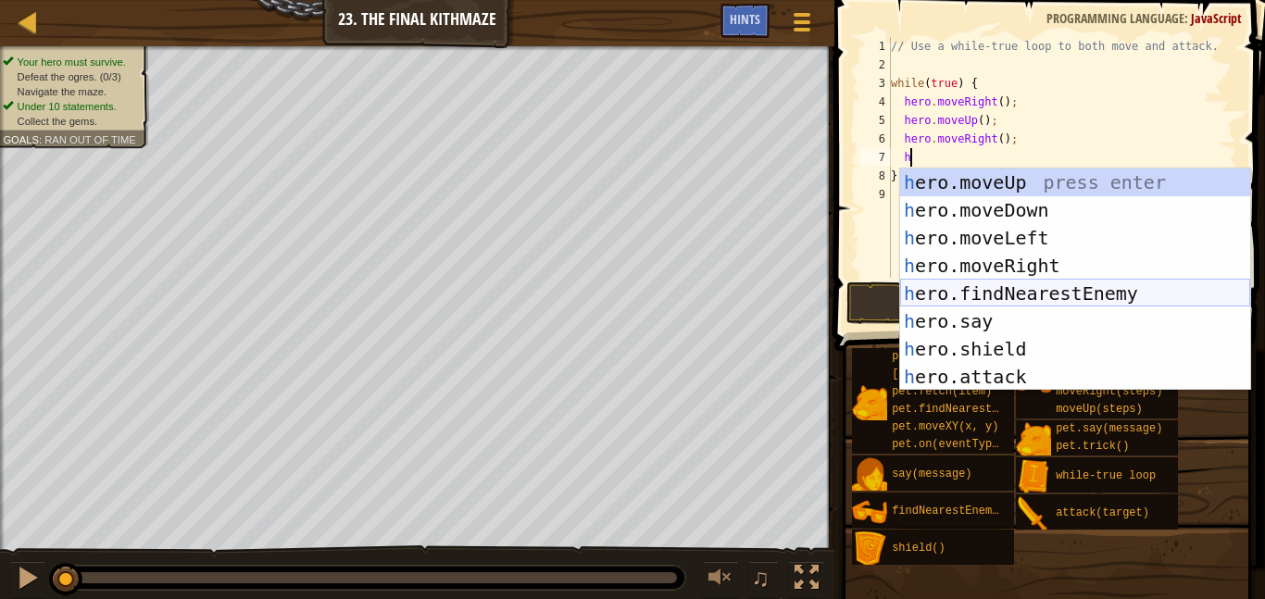
click at [963, 295] on div "h ero.moveUp press enter h ero.moveDown press enter h ero.moveLeft press enter …" at bounding box center [1075, 308] width 350 height 278
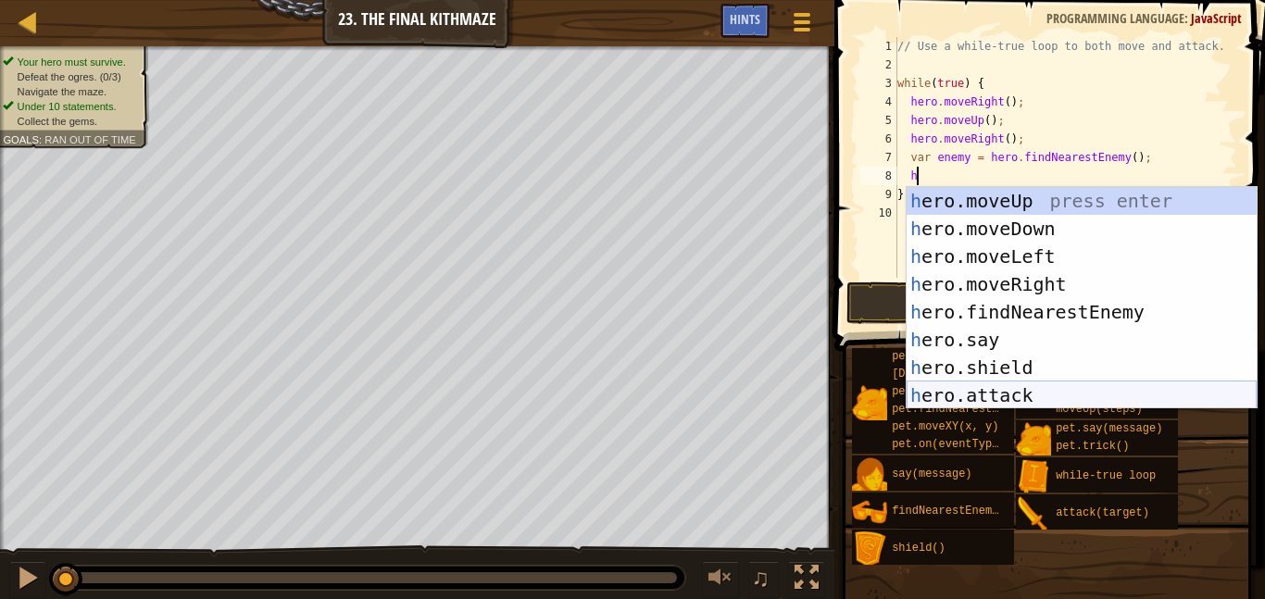
click at [1019, 384] on div "h ero.moveUp press enter h ero.moveDown press enter h ero.moveLeft press enter …" at bounding box center [1082, 326] width 350 height 278
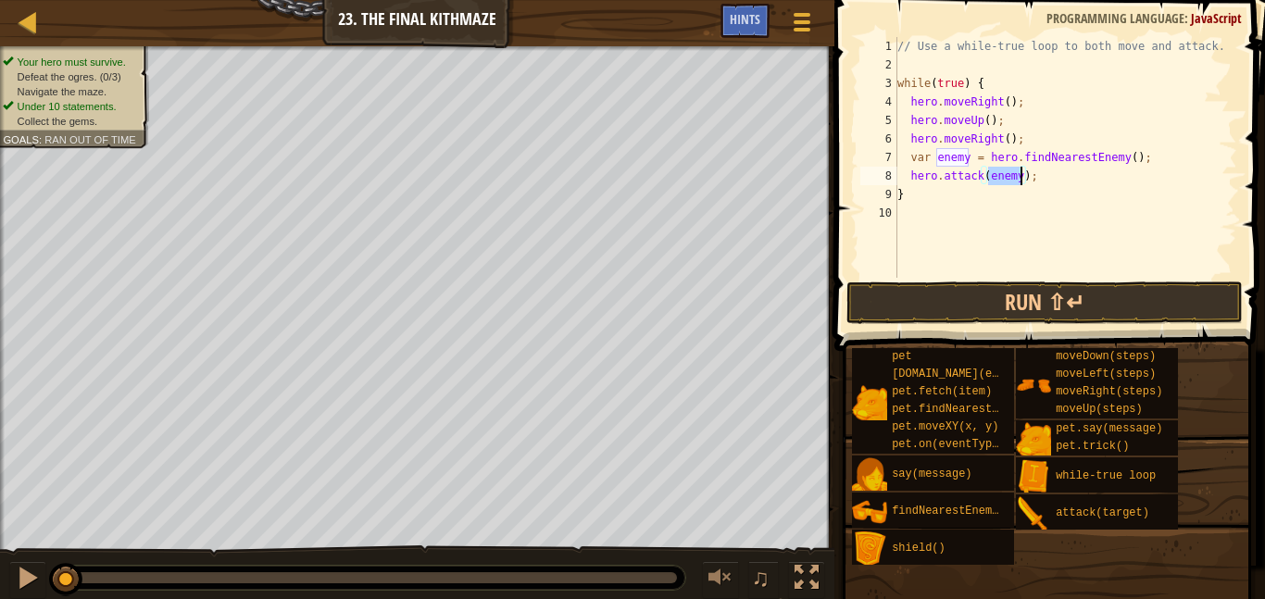
click at [1013, 193] on div "// Use a while-true loop to both move and attack. while ( true ) { hero . moveR…" at bounding box center [1066, 176] width 344 height 278
click at [999, 294] on button "Run ⇧↵" at bounding box center [1045, 303] width 397 height 43
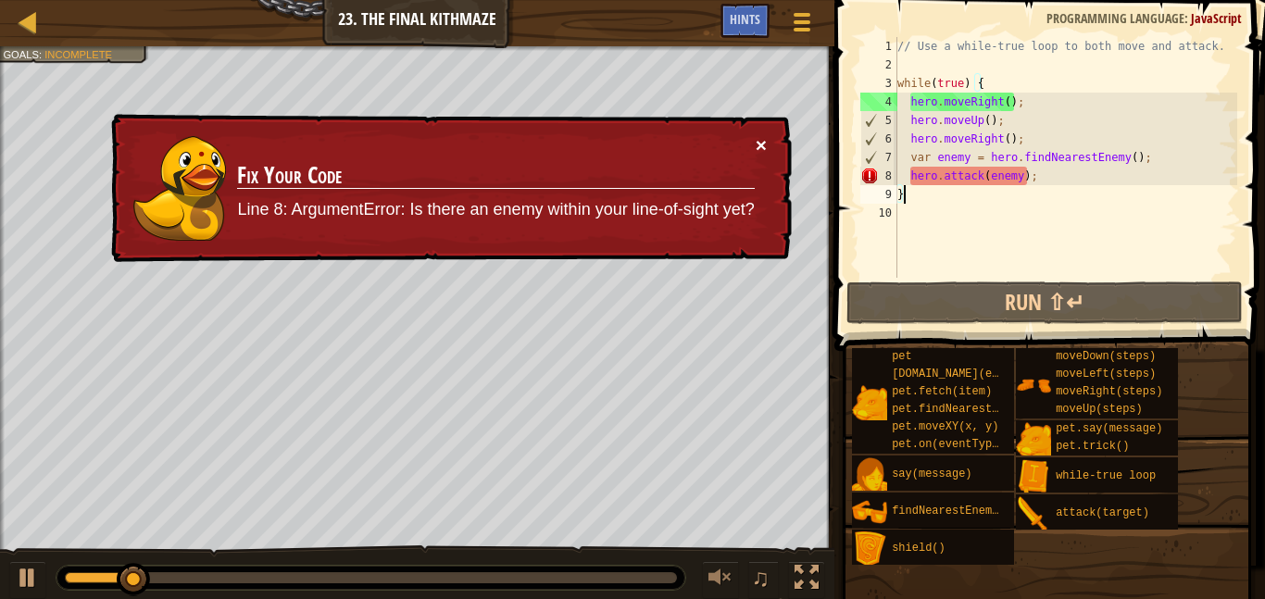
click at [759, 136] on button "×" at bounding box center [761, 144] width 11 height 19
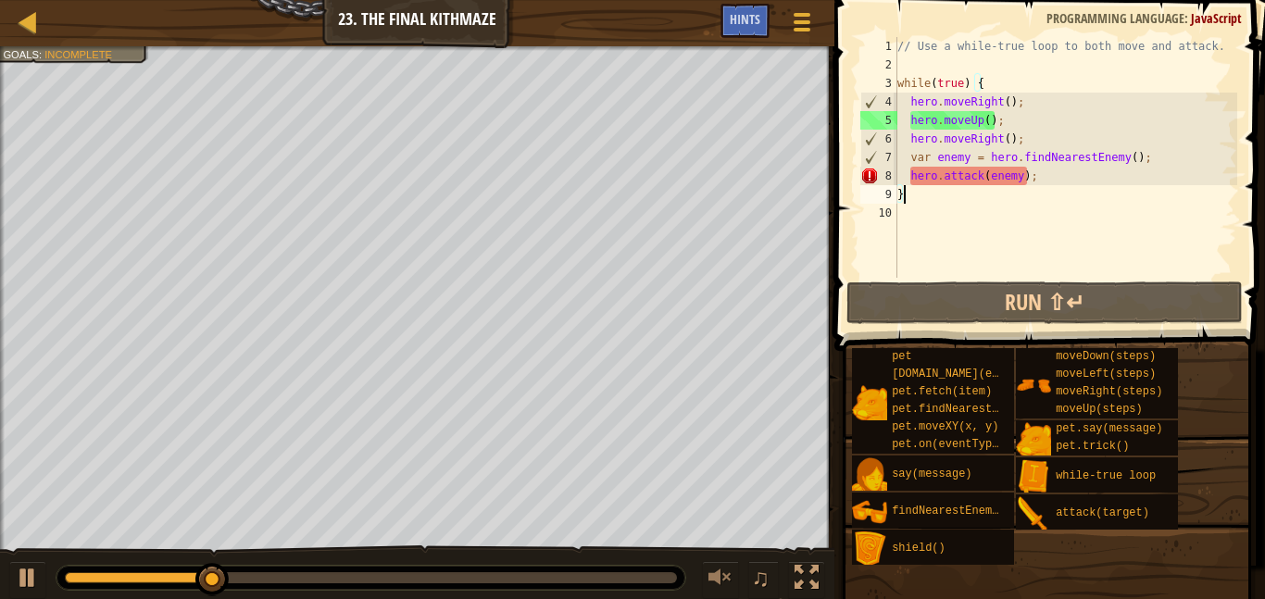
click at [1040, 179] on div "// Use a while-true loop to both move and attack. while ( true ) { hero . moveR…" at bounding box center [1066, 176] width 344 height 278
type textarea "hero.attack(enemy);"
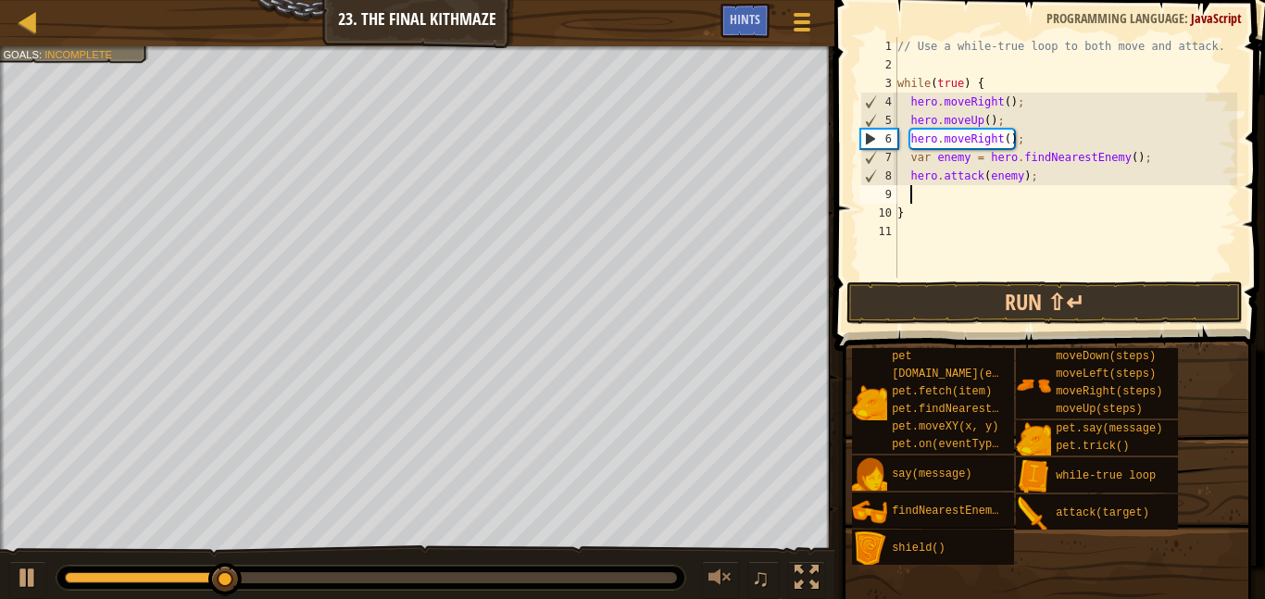
type textarea "h"
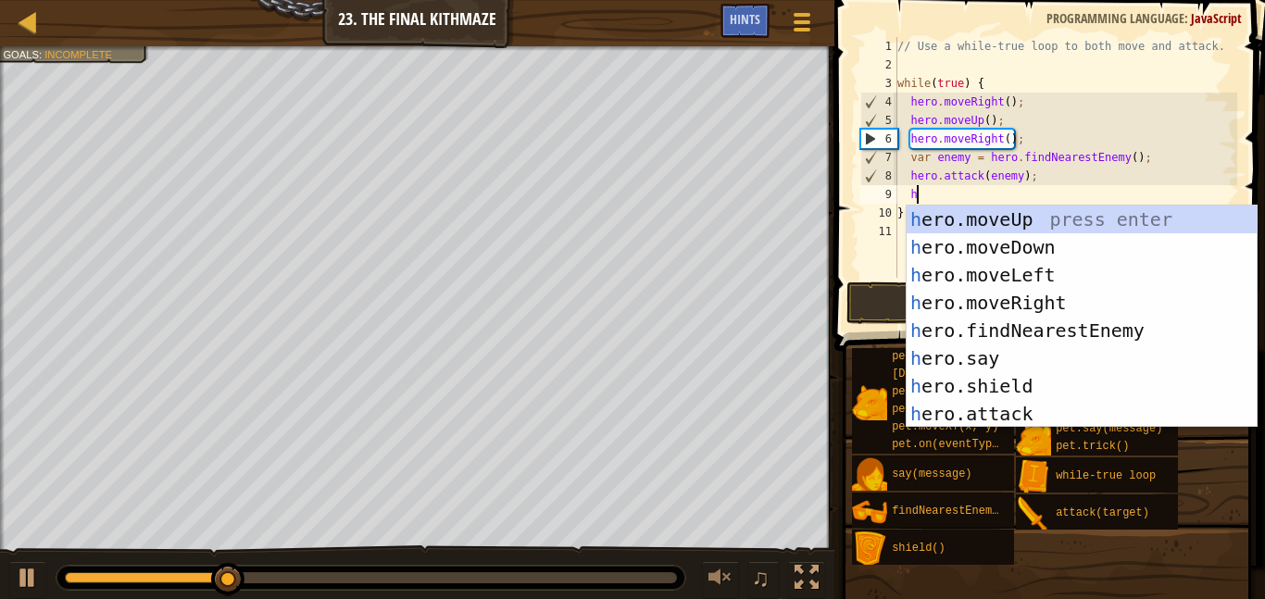
scroll to position [8, 2]
click at [1113, 241] on div "h ero.moveUp press enter h ero.moveDown press enter h ero.moveLeft press enter …" at bounding box center [1082, 345] width 350 height 278
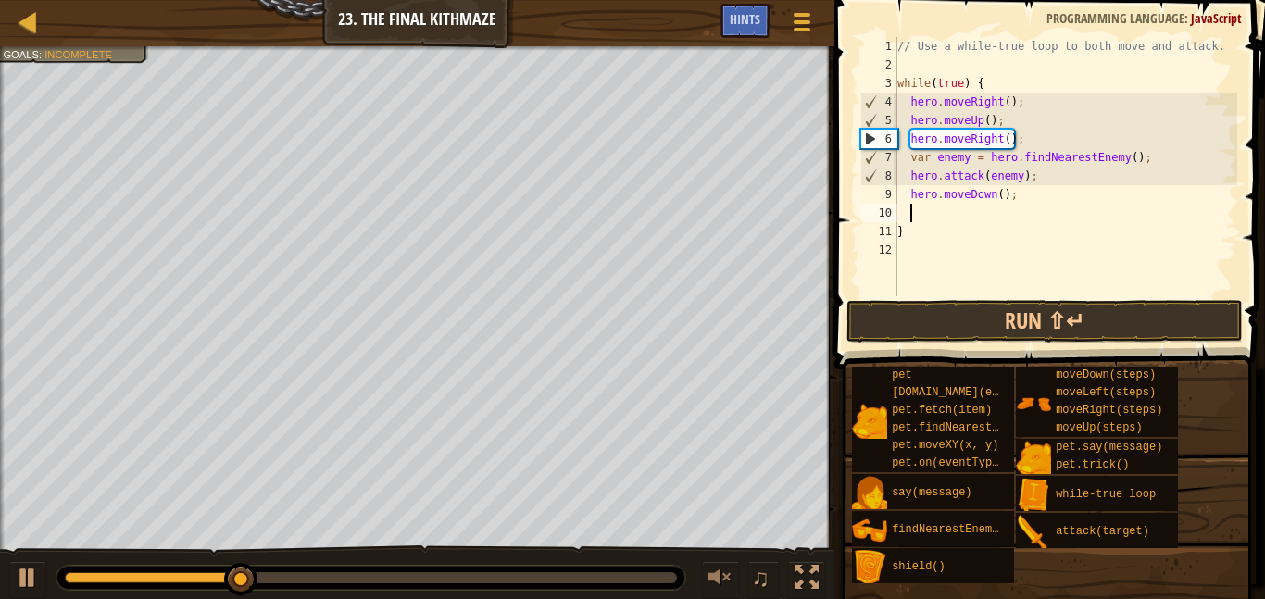
scroll to position [8, 1]
type textarea "h"
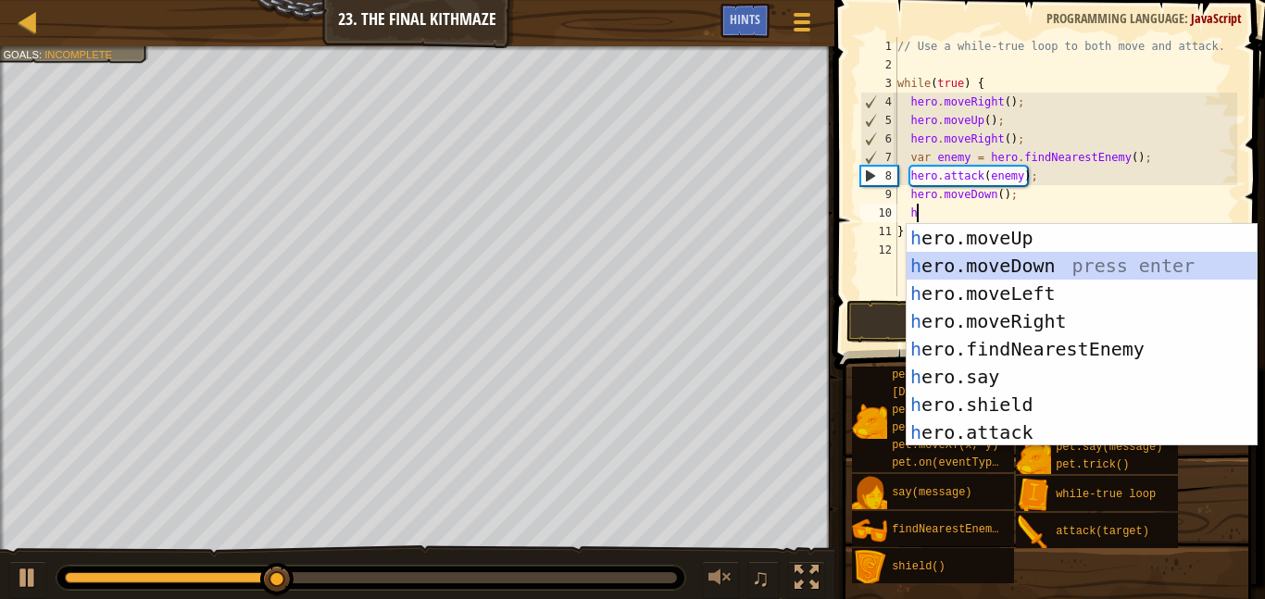
click at [1025, 266] on div "h ero.moveUp press enter h ero.moveDown press enter h ero.moveLeft press enter …" at bounding box center [1082, 363] width 350 height 278
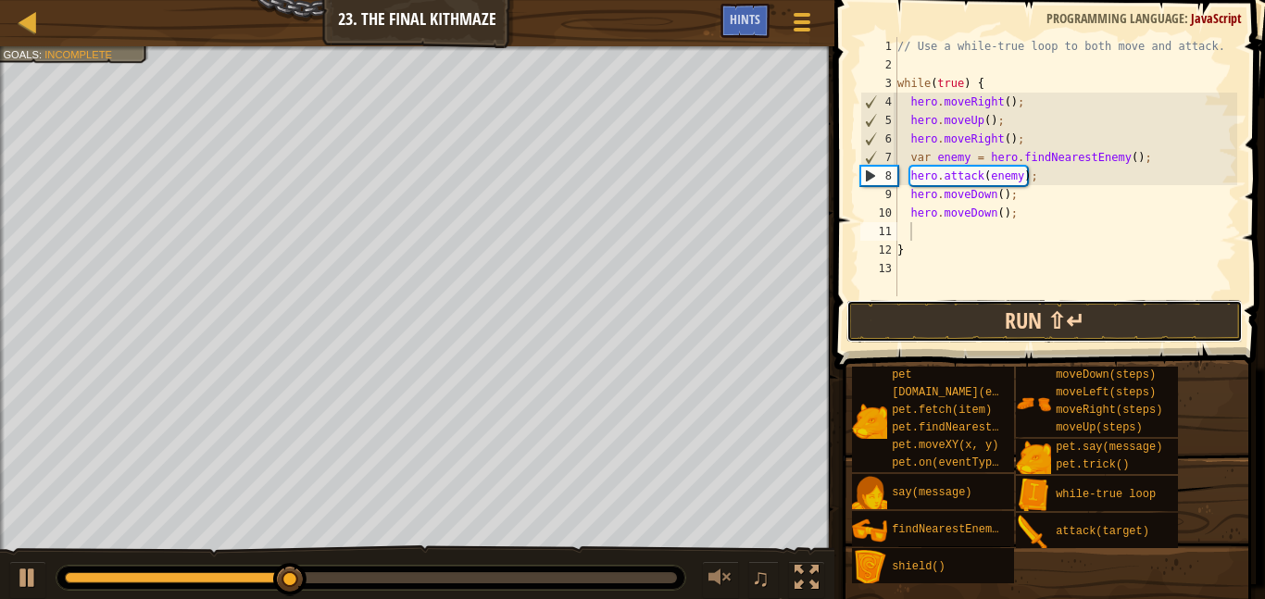
click at [1025, 315] on button "Run ⇧↵" at bounding box center [1045, 321] width 397 height 43
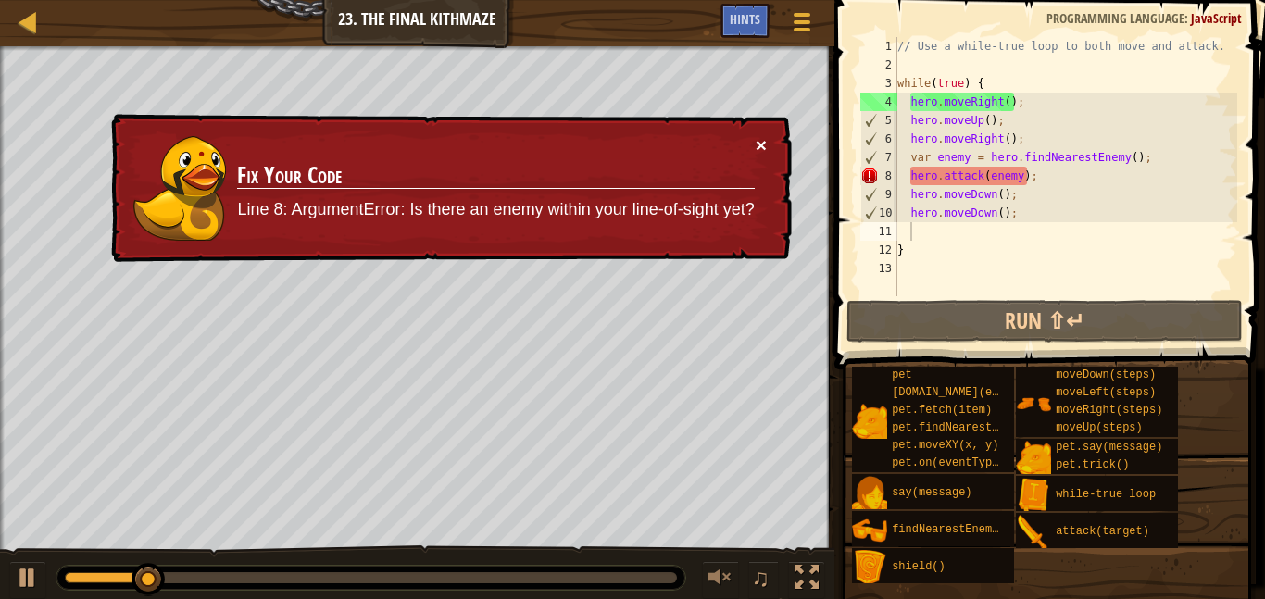
click at [760, 142] on button "×" at bounding box center [761, 144] width 11 height 19
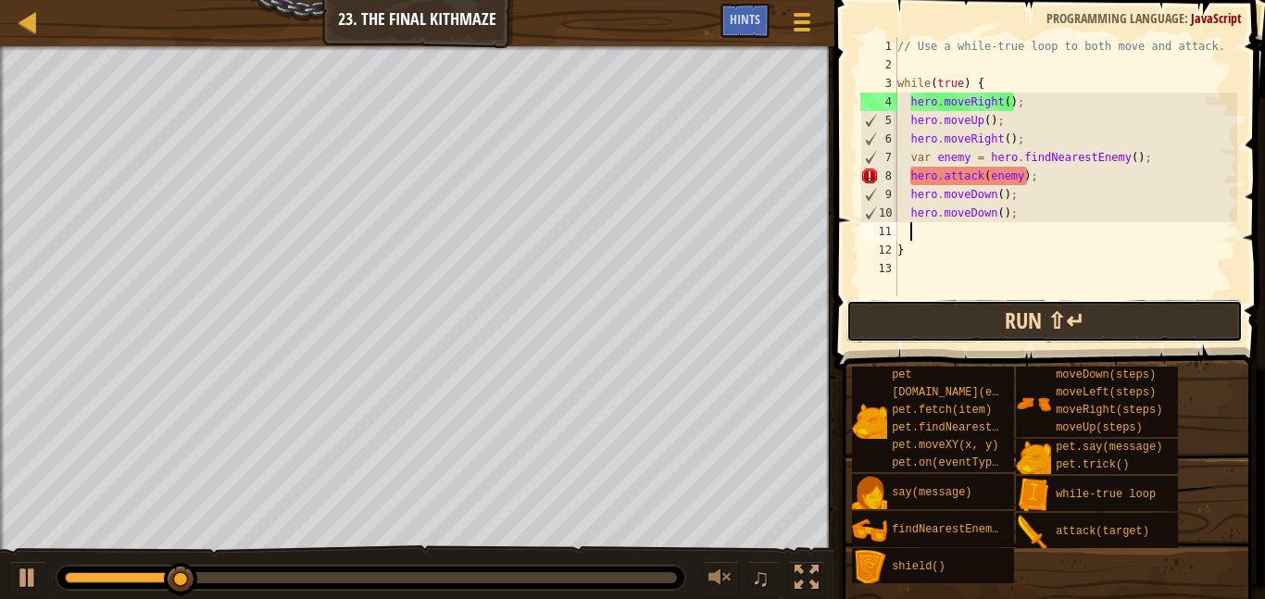
click at [954, 329] on button "Run ⇧↵" at bounding box center [1045, 321] width 397 height 43
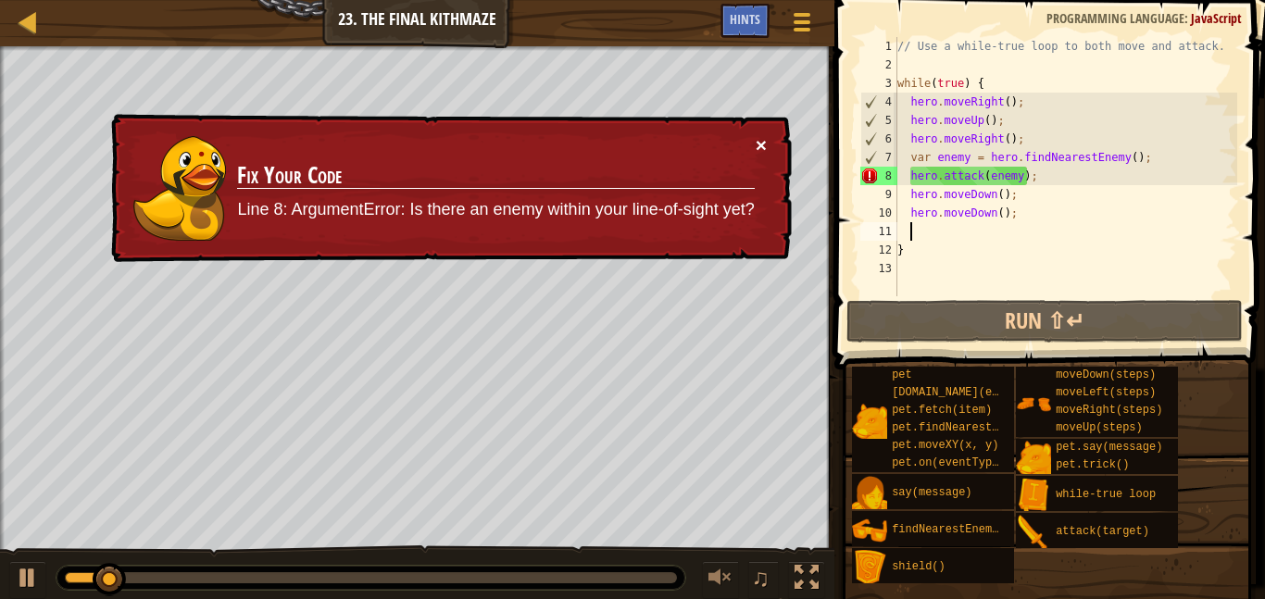
click at [759, 144] on button "×" at bounding box center [761, 144] width 11 height 19
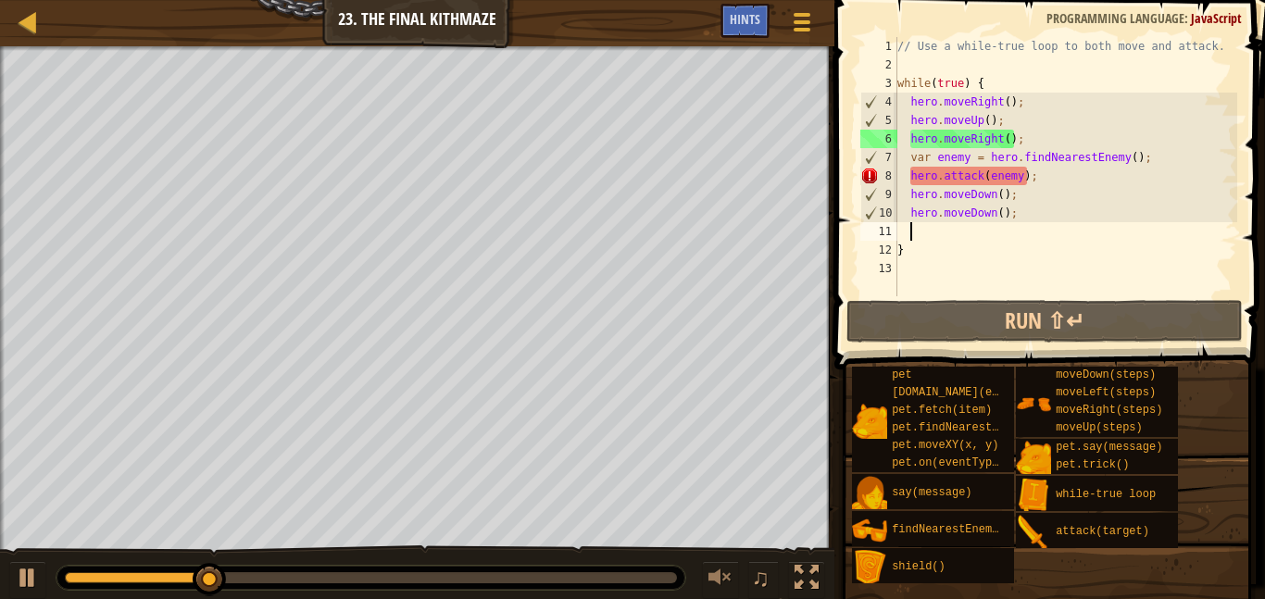
click at [988, 170] on div "// Use a while-true loop to both move and attack. while ( true ) { hero . moveR…" at bounding box center [1066, 185] width 344 height 296
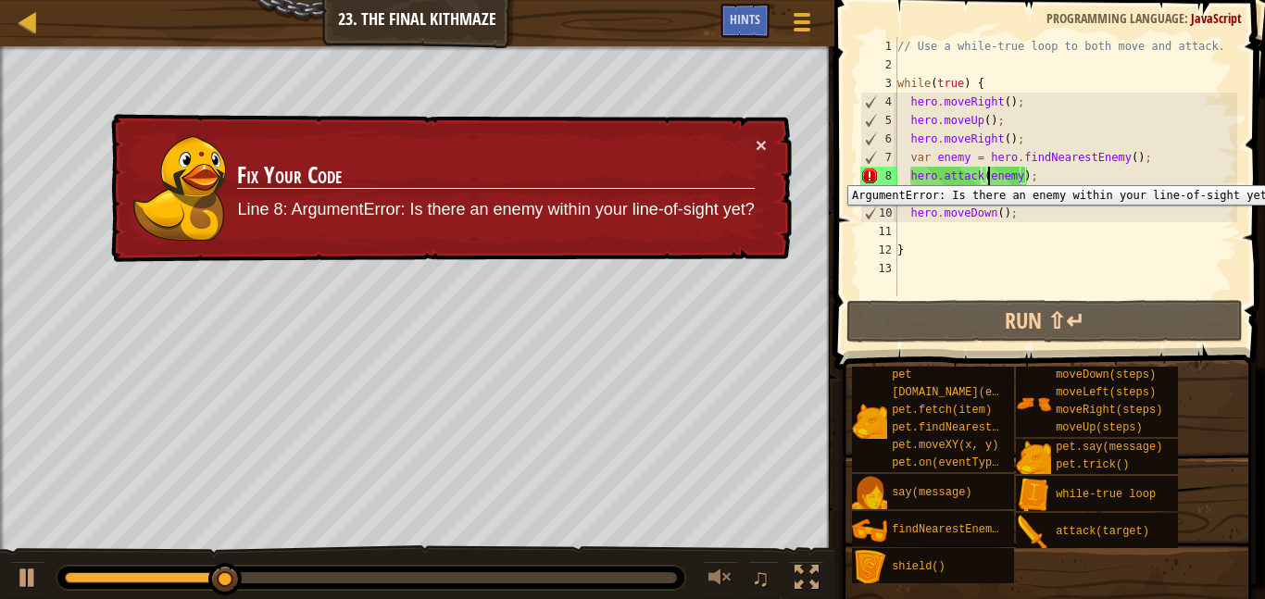
click at [867, 171] on div "8" at bounding box center [879, 176] width 37 height 19
type textarea "hero.attack(enemy);"
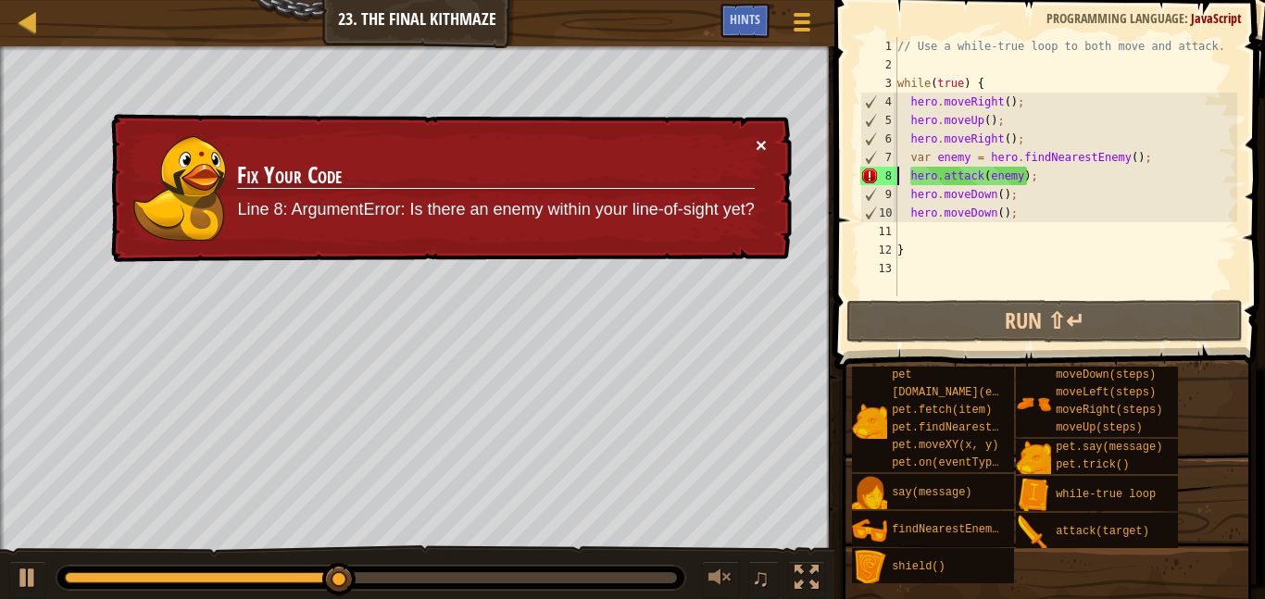
click at [760, 145] on button "×" at bounding box center [761, 146] width 11 height 19
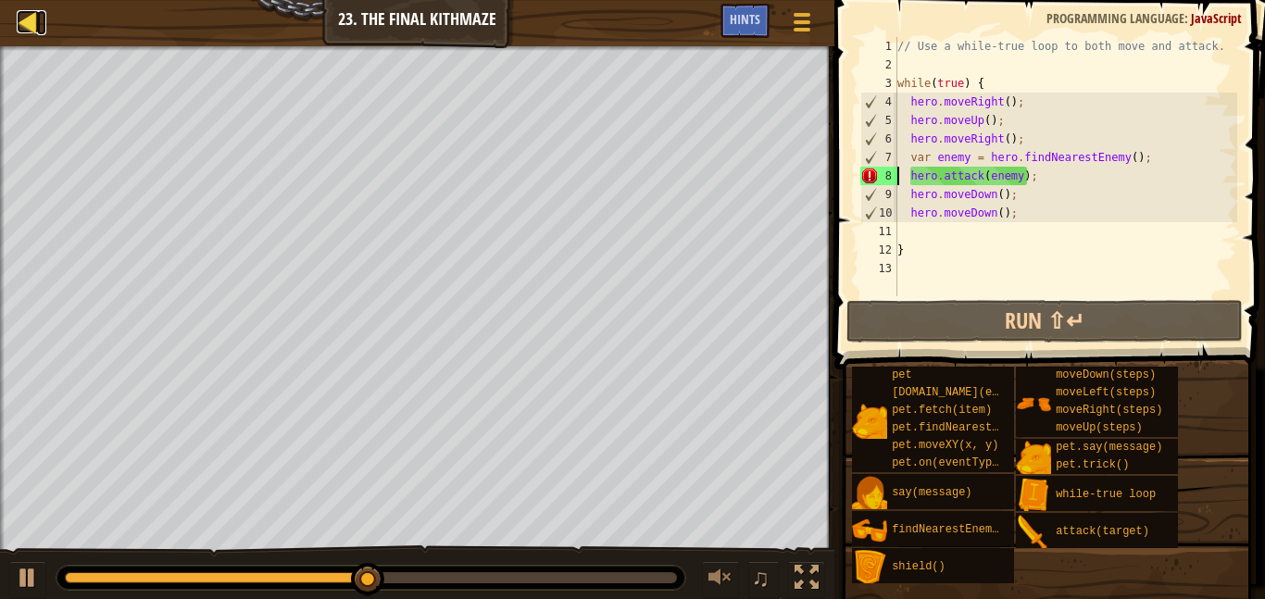
click at [35, 24] on div at bounding box center [28, 21] width 23 height 23
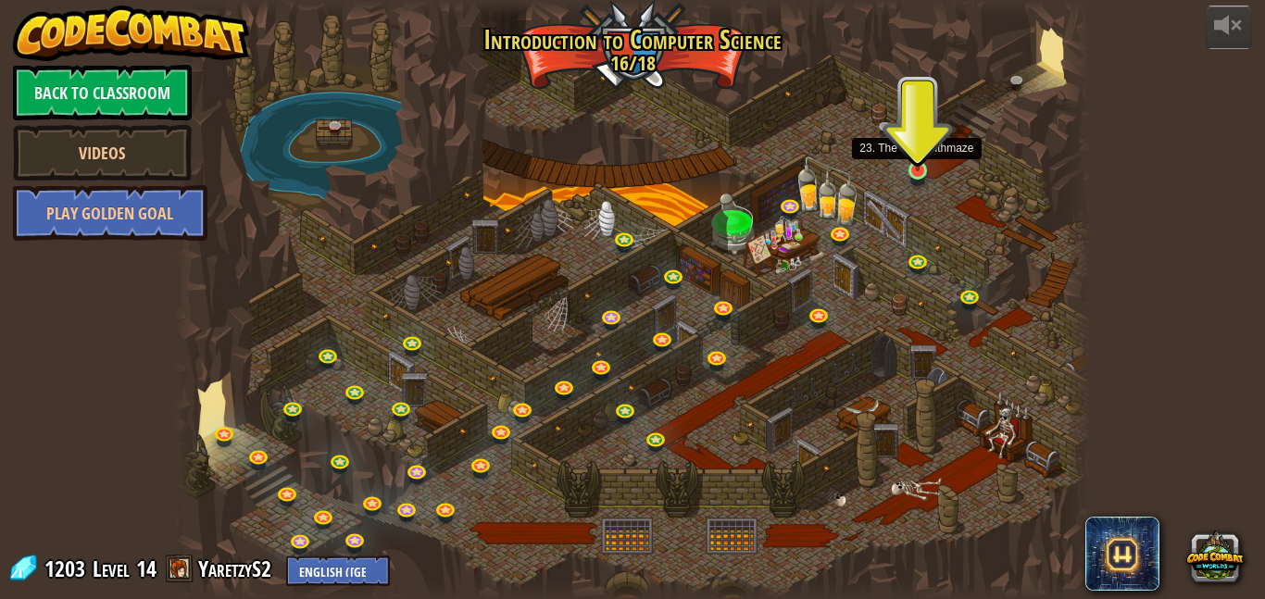
click at [916, 169] on img at bounding box center [917, 147] width 21 height 50
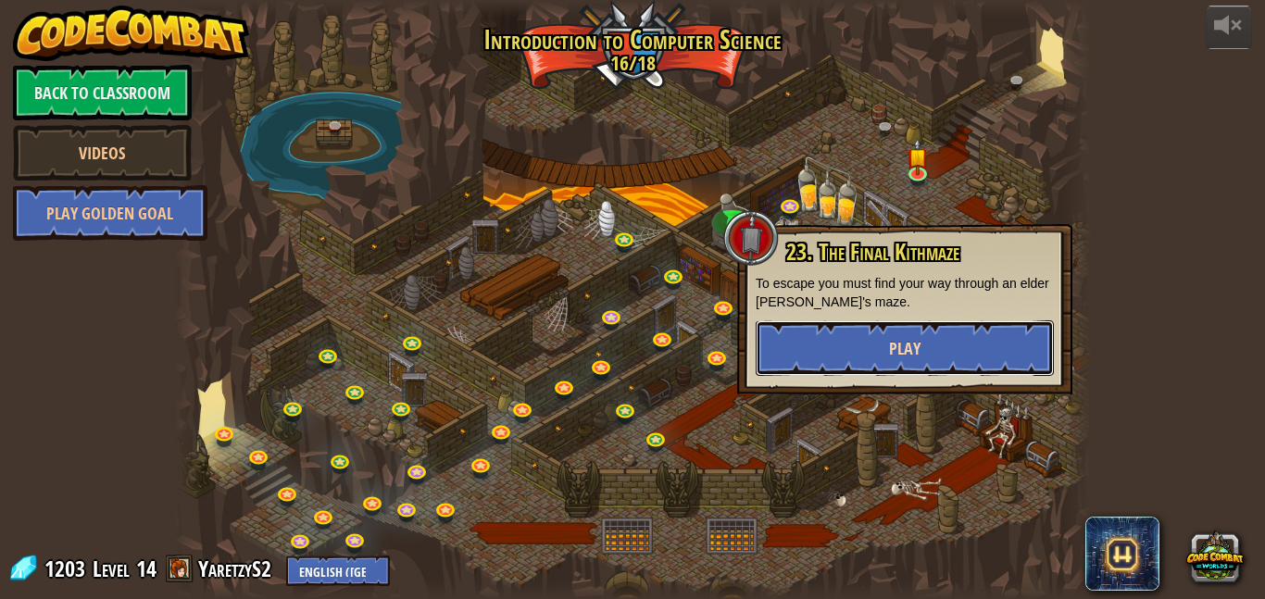
click at [853, 348] on button "Play" at bounding box center [905, 349] width 298 height 56
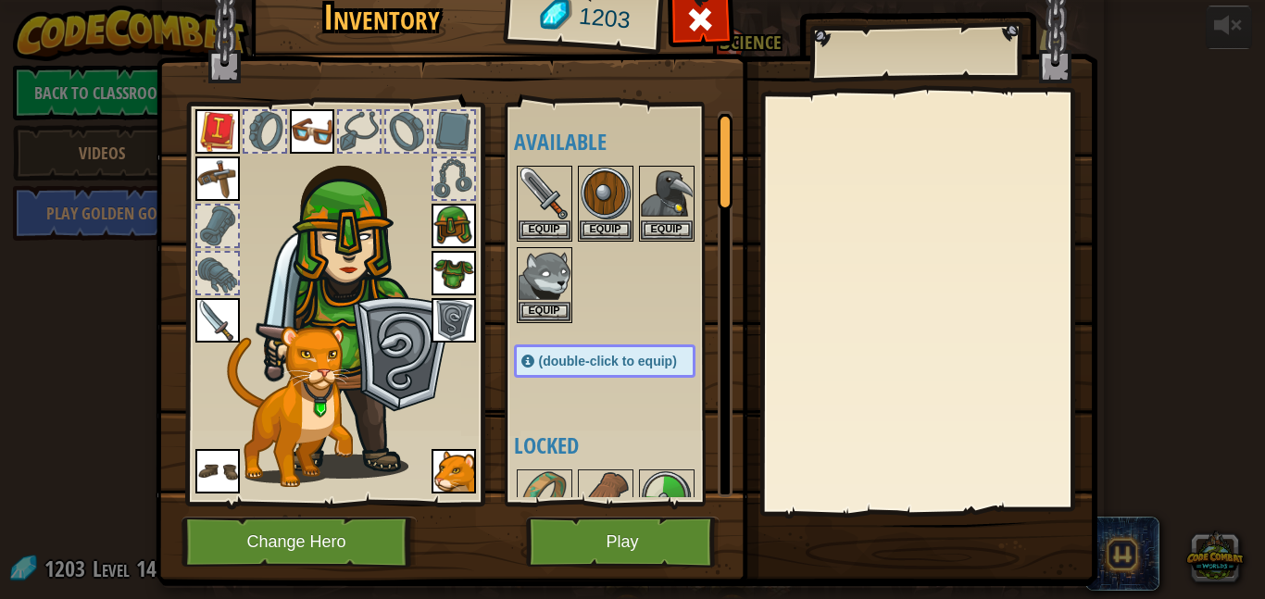
click at [317, 127] on img at bounding box center [312, 131] width 44 height 44
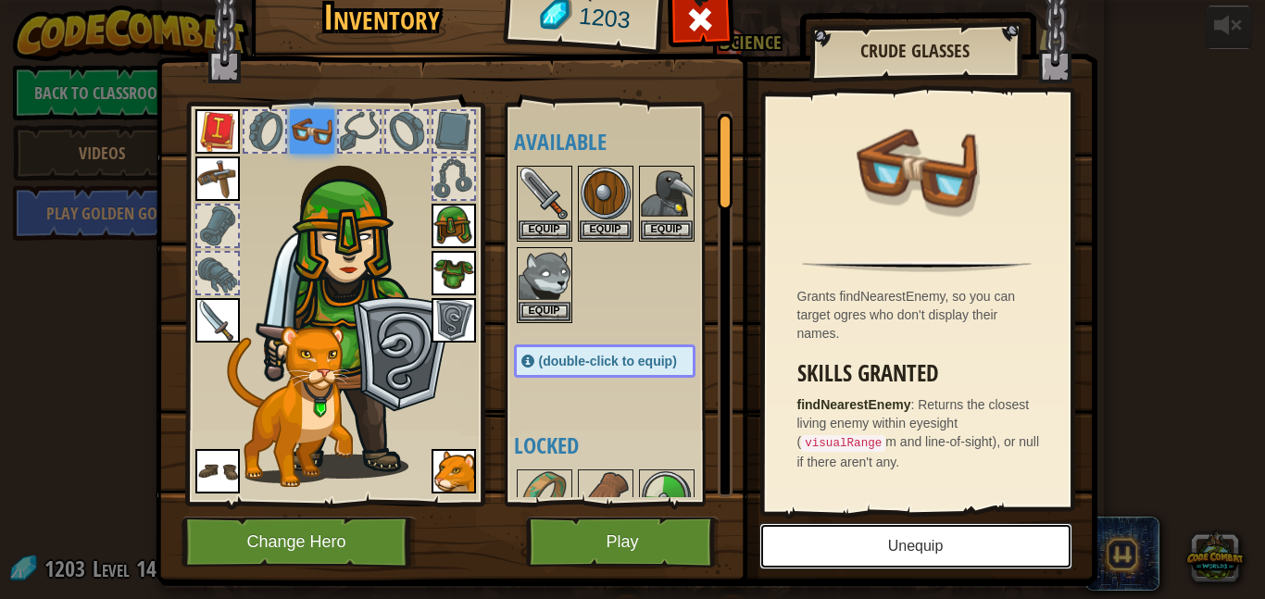
click at [873, 540] on button "Unequip" at bounding box center [916, 546] width 313 height 46
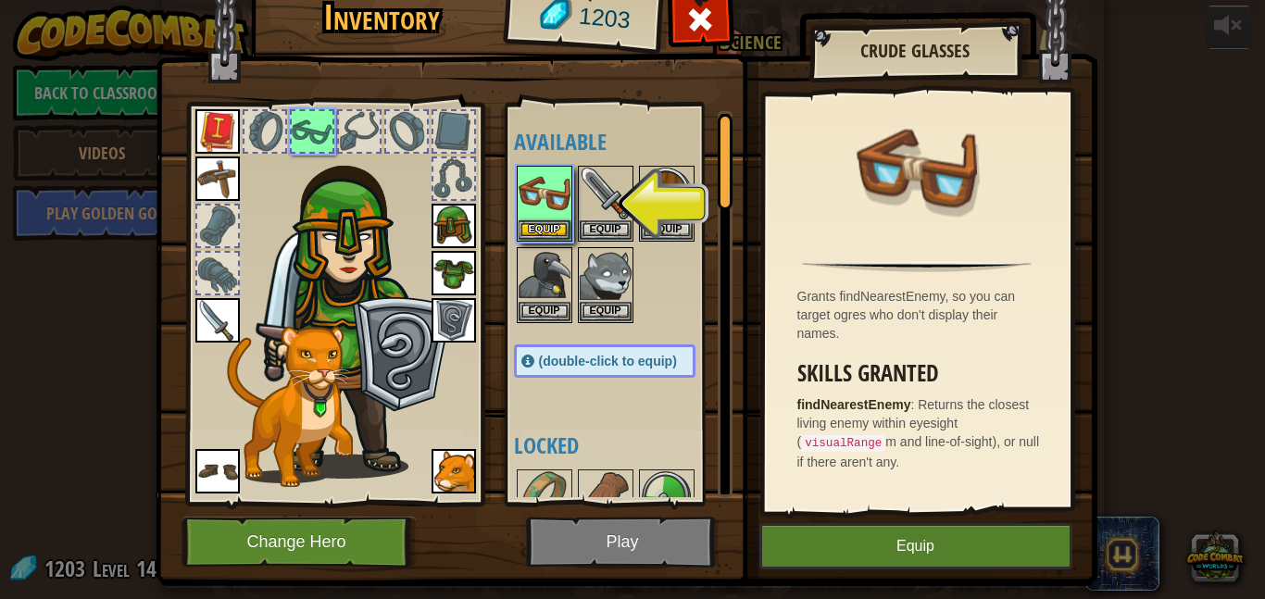
click at [627, 550] on img at bounding box center [627, 250] width 942 height 673
click at [648, 527] on img at bounding box center [627, 250] width 942 height 673
click at [799, 528] on button "Equip" at bounding box center [916, 546] width 313 height 46
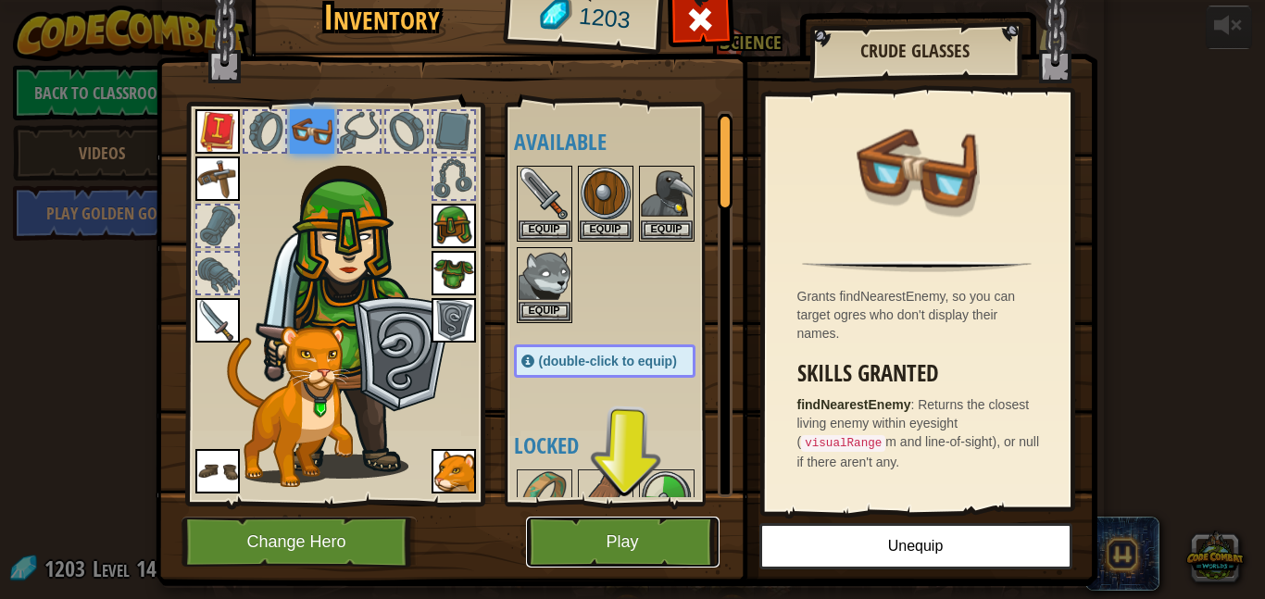
click at [623, 548] on button "Play" at bounding box center [623, 542] width 194 height 51
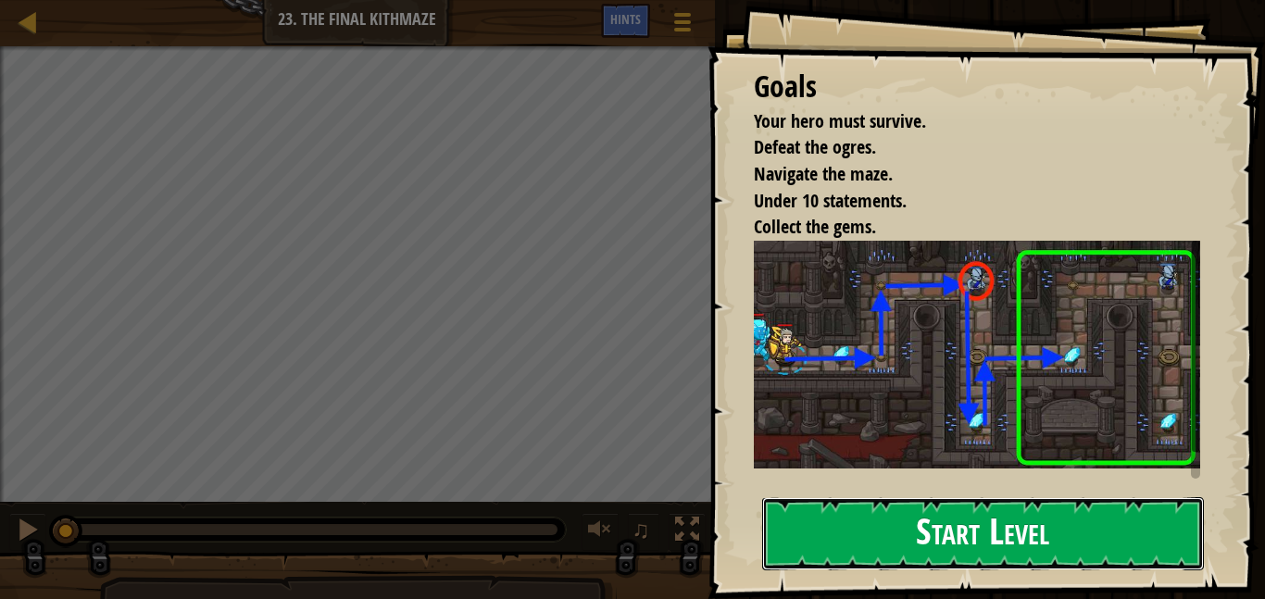
click at [991, 541] on button "Start Level" at bounding box center [983, 533] width 442 height 73
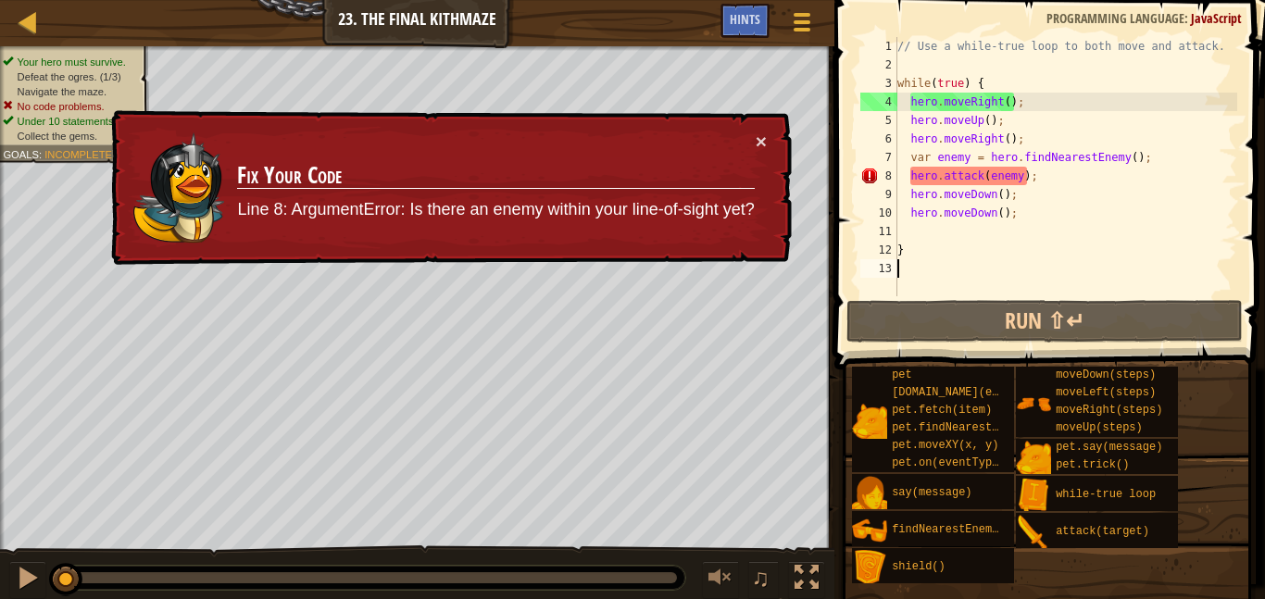
click at [1026, 175] on div "// Use a while-true loop to both move and attack. while ( true ) { hero . moveR…" at bounding box center [1066, 185] width 344 height 296
click at [1017, 154] on div "// Use a while-true loop to both move and attack. while ( true ) { hero . moveR…" at bounding box center [1066, 185] width 344 height 296
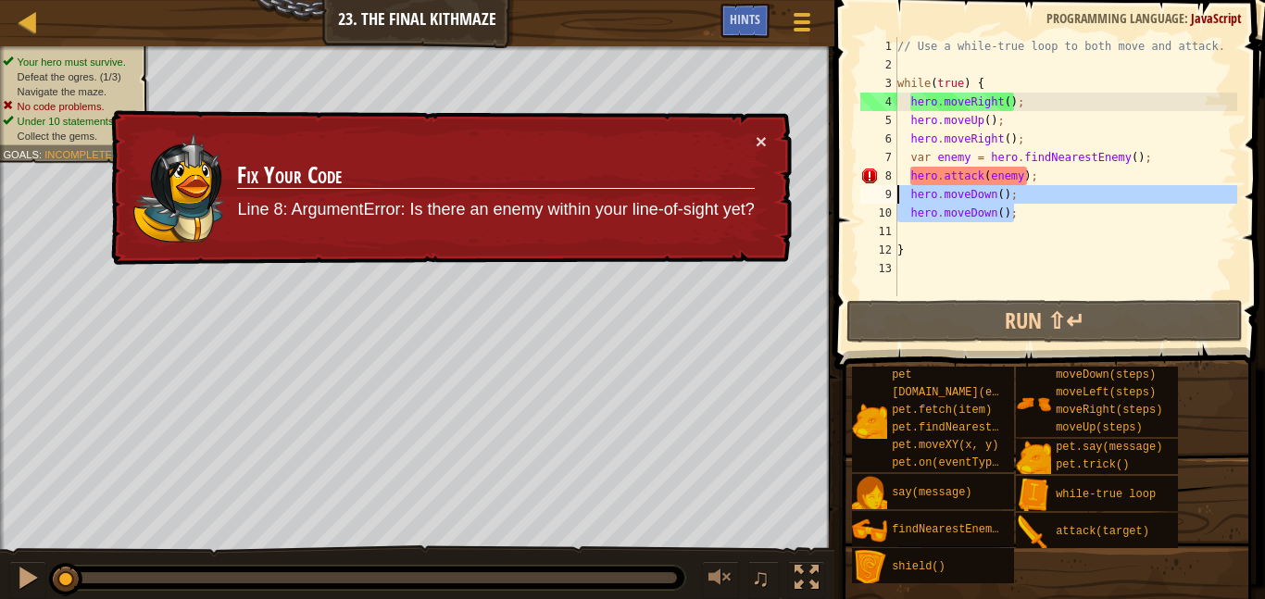
drag, startPoint x: 1014, startPoint y: 211, endPoint x: 871, endPoint y: 189, distance: 145.3
click at [871, 189] on div "var enemy = hero.findNearestEnemy(); 1 2 3 4 5 6 7 8 9 10 11 12 13 // Use a whi…" at bounding box center [1047, 166] width 381 height 259
type textarea "hero.moveDown(); hero.moveDown();"
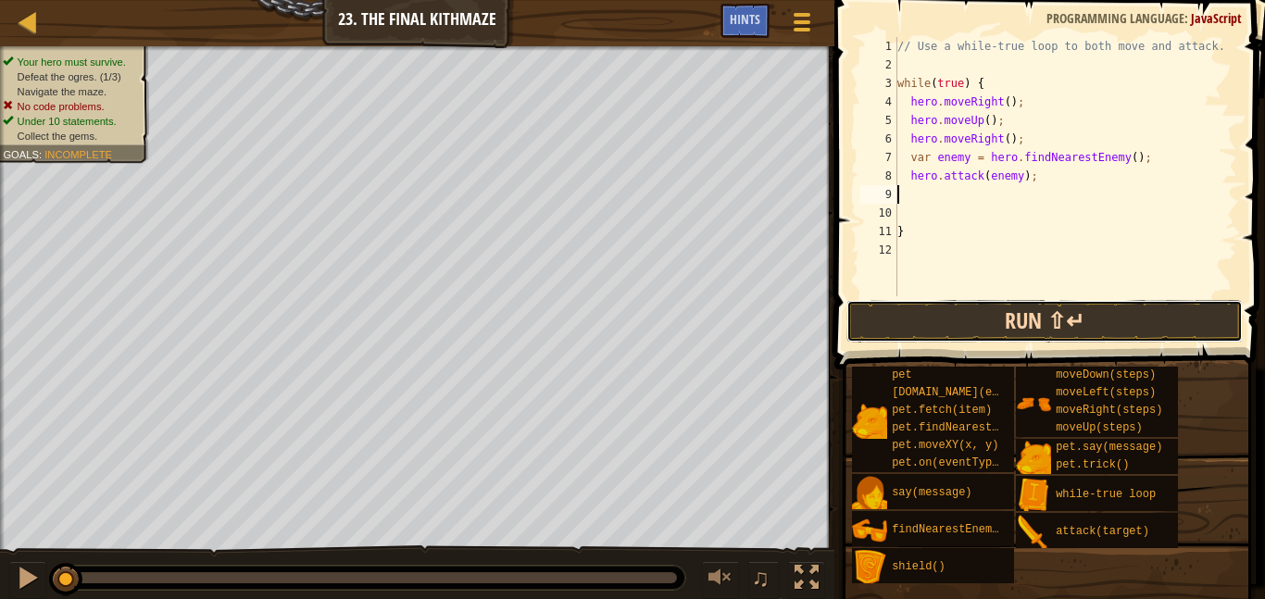
click at [1078, 311] on button "Run ⇧↵" at bounding box center [1045, 321] width 397 height 43
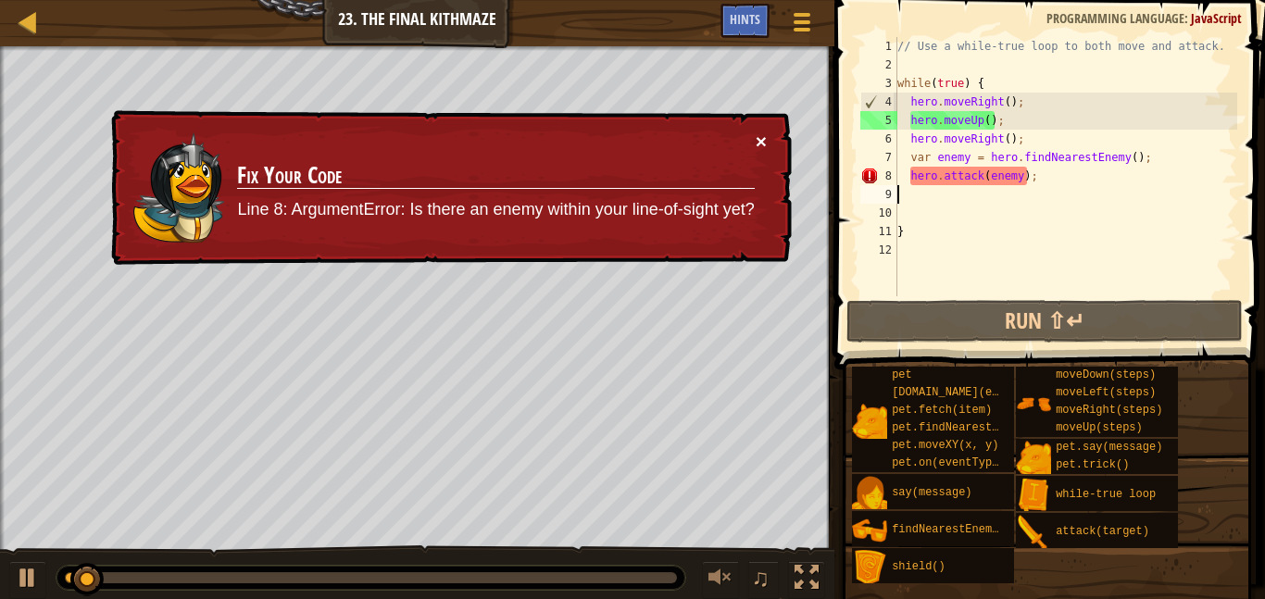
click at [760, 133] on button "×" at bounding box center [761, 141] width 11 height 19
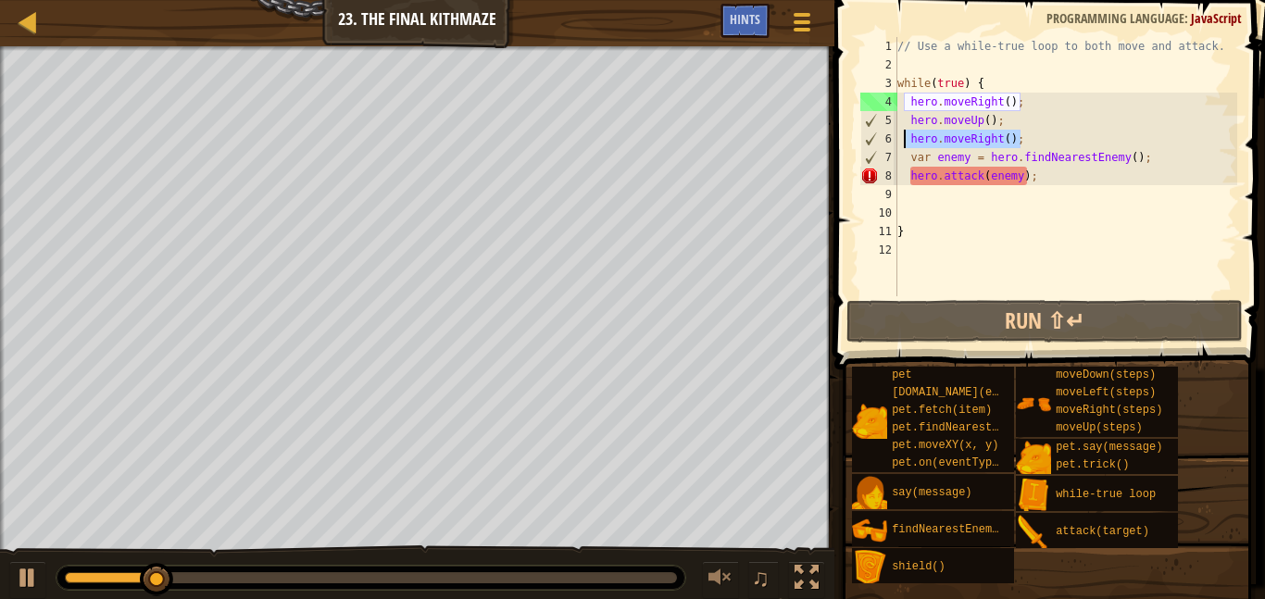
drag, startPoint x: 1058, startPoint y: 138, endPoint x: 901, endPoint y: 138, distance: 156.6
click at [901, 138] on div "// Use a while-true loop to both move and attack. while ( true ) { hero . moveR…" at bounding box center [1066, 185] width 344 height 296
type textarea "hero.moveRight();"
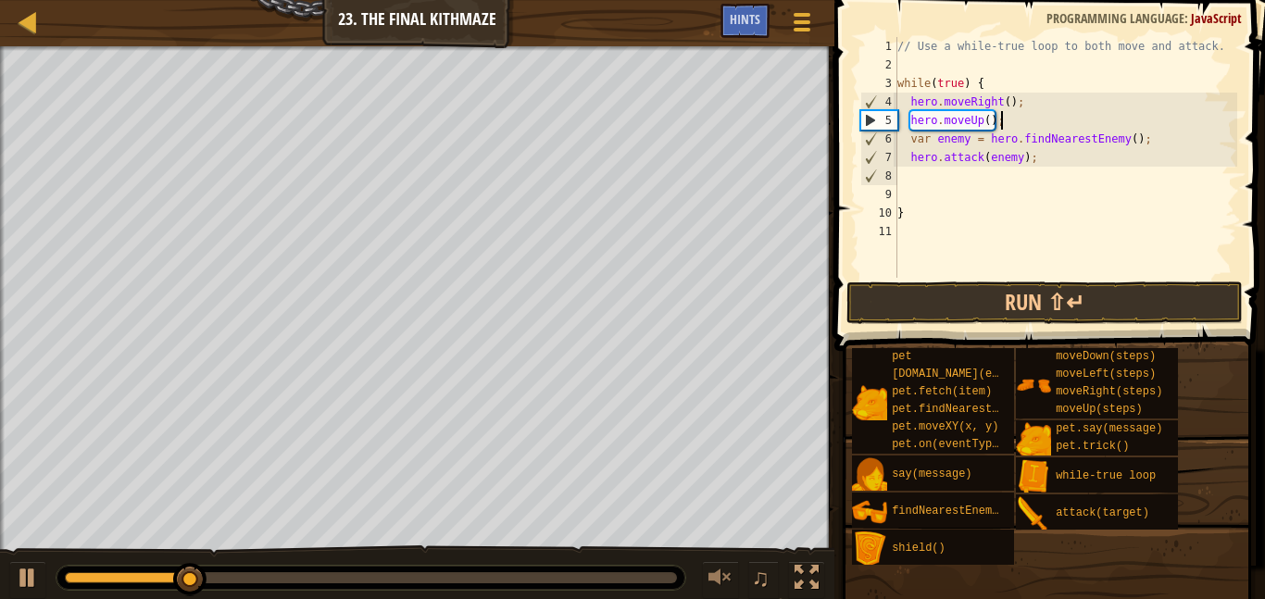
click at [953, 166] on div "// Use a while-true loop to both move and attack. while ( true ) { hero . moveR…" at bounding box center [1066, 176] width 344 height 278
type textarea "hero.attack(enemy);"
click at [948, 180] on div "// Use a while-true loop to both move and attack. while ( true ) { hero . moveR…" at bounding box center [1066, 176] width 344 height 278
type textarea "h"
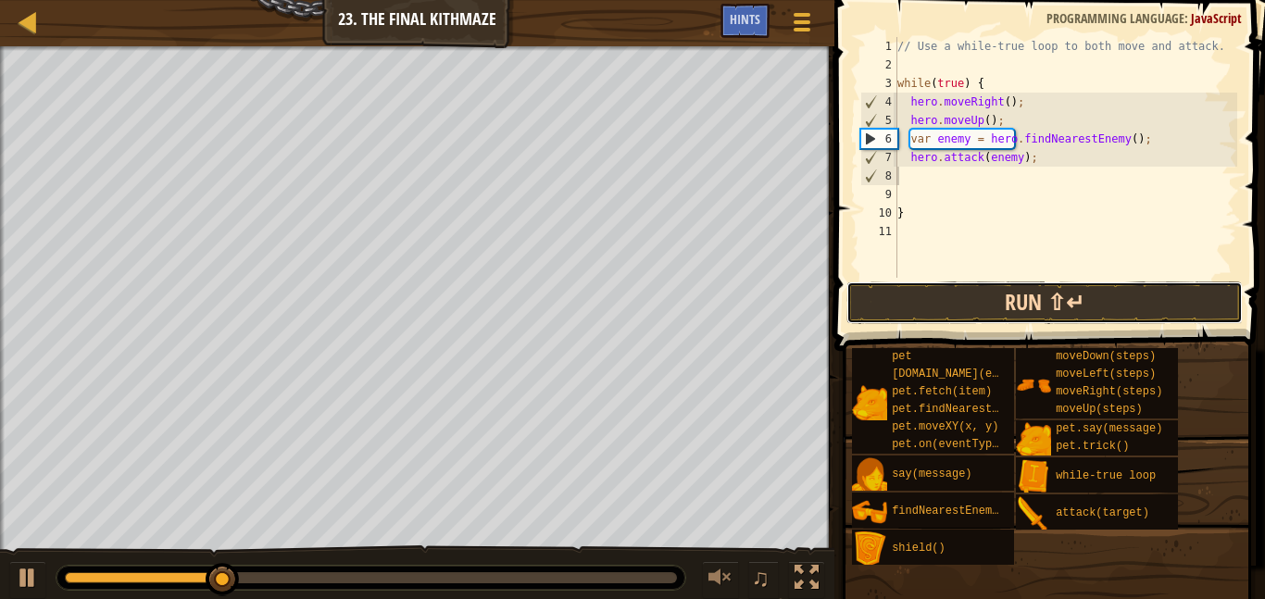
click at [1069, 317] on button "Run ⇧↵" at bounding box center [1045, 303] width 397 height 43
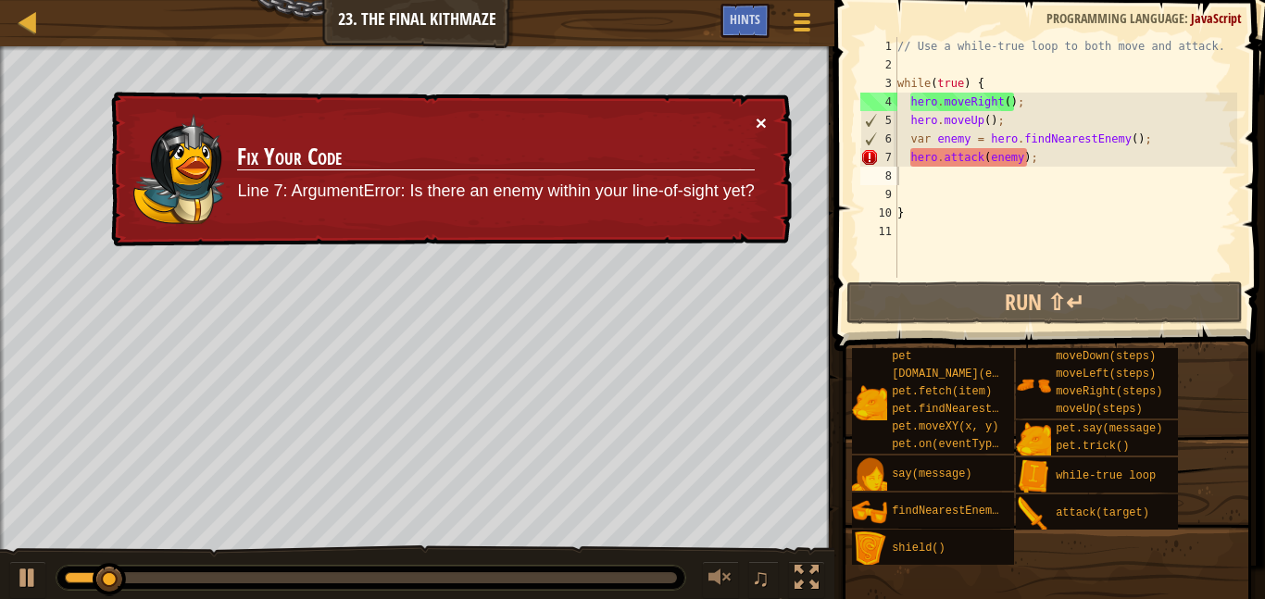
click at [757, 119] on button "×" at bounding box center [761, 122] width 11 height 19
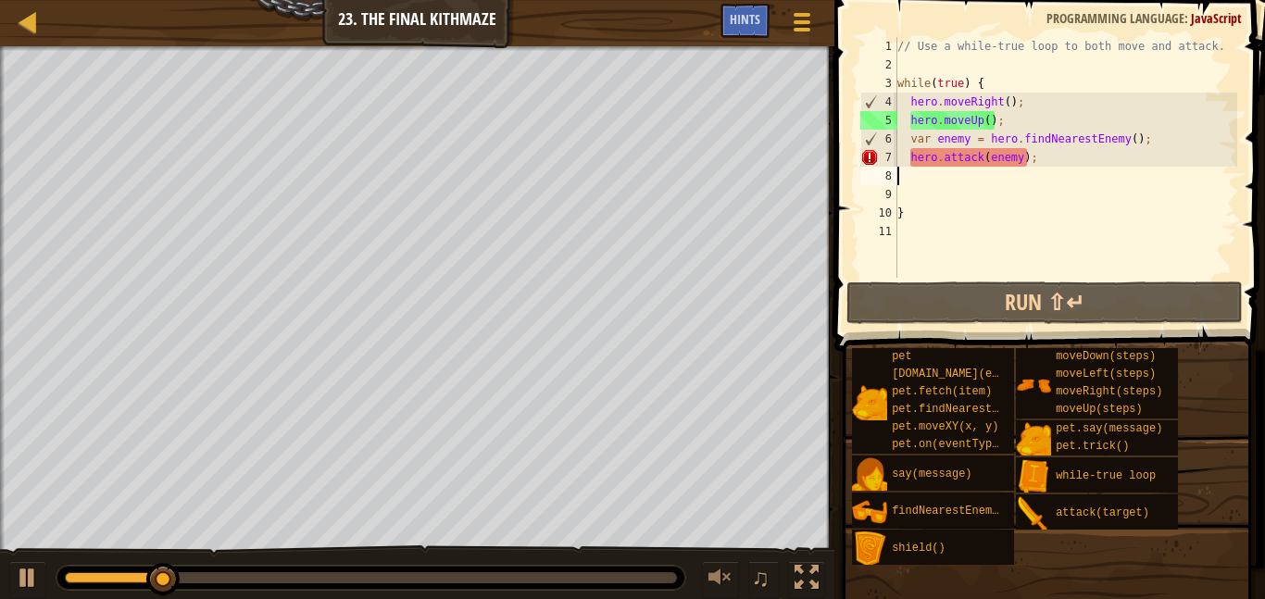
type textarea "h"
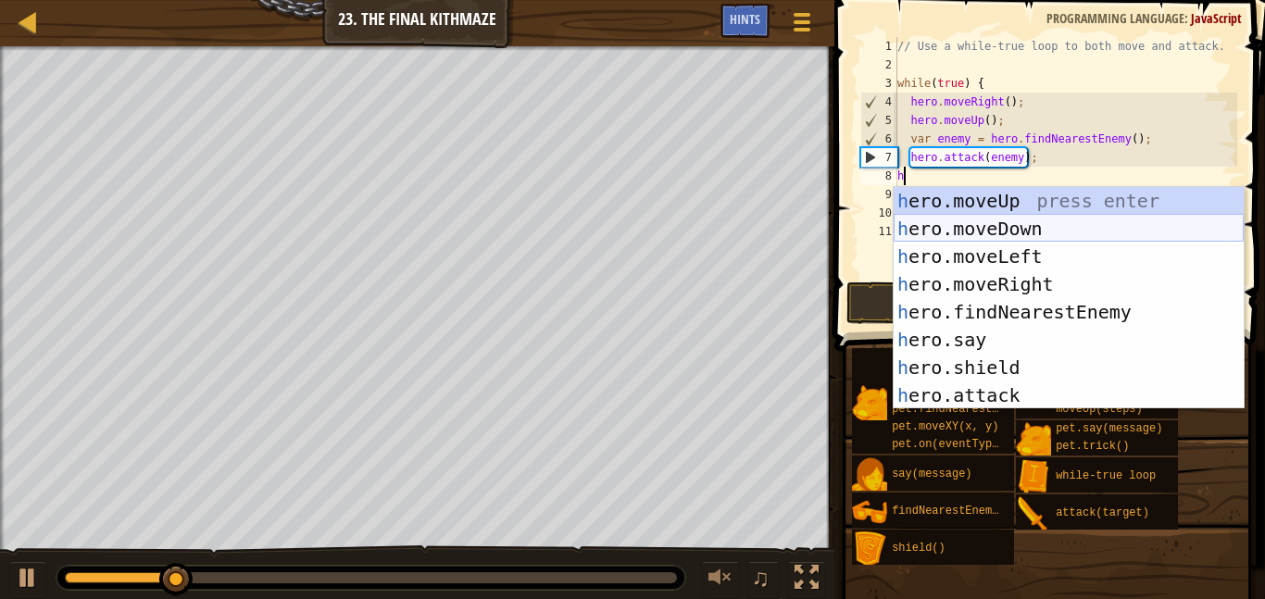
click at [1007, 232] on div "h ero.moveUp press enter h ero.moveDown press enter h ero.moveLeft press enter …" at bounding box center [1069, 326] width 350 height 278
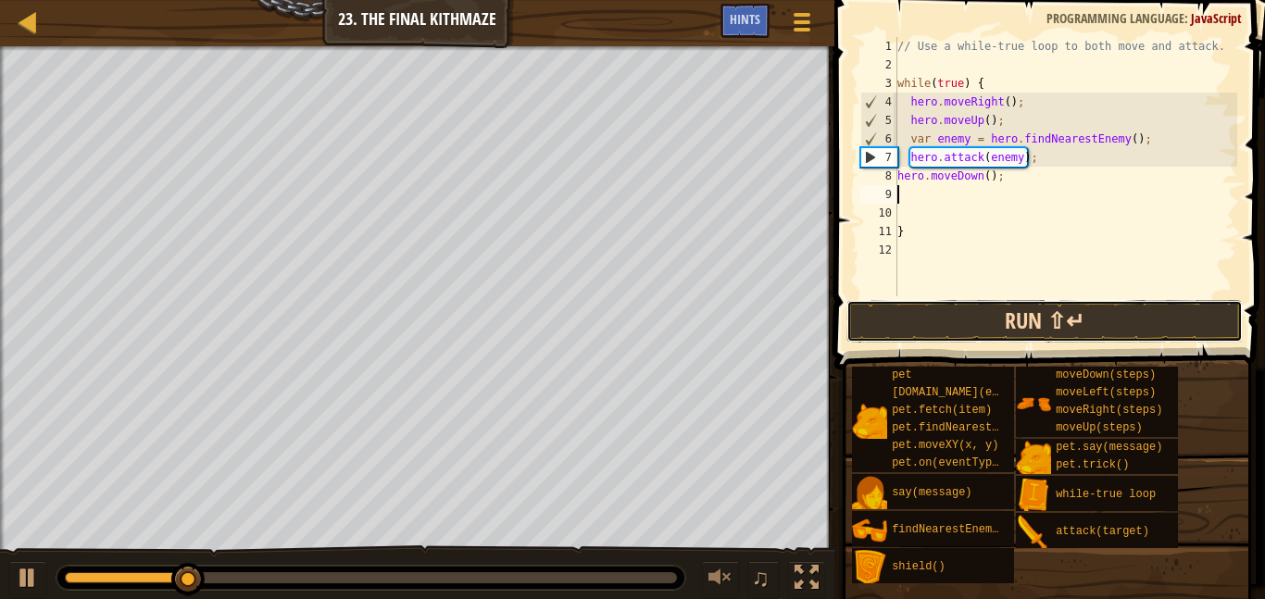
click at [1008, 307] on button "Run ⇧↵" at bounding box center [1045, 321] width 397 height 43
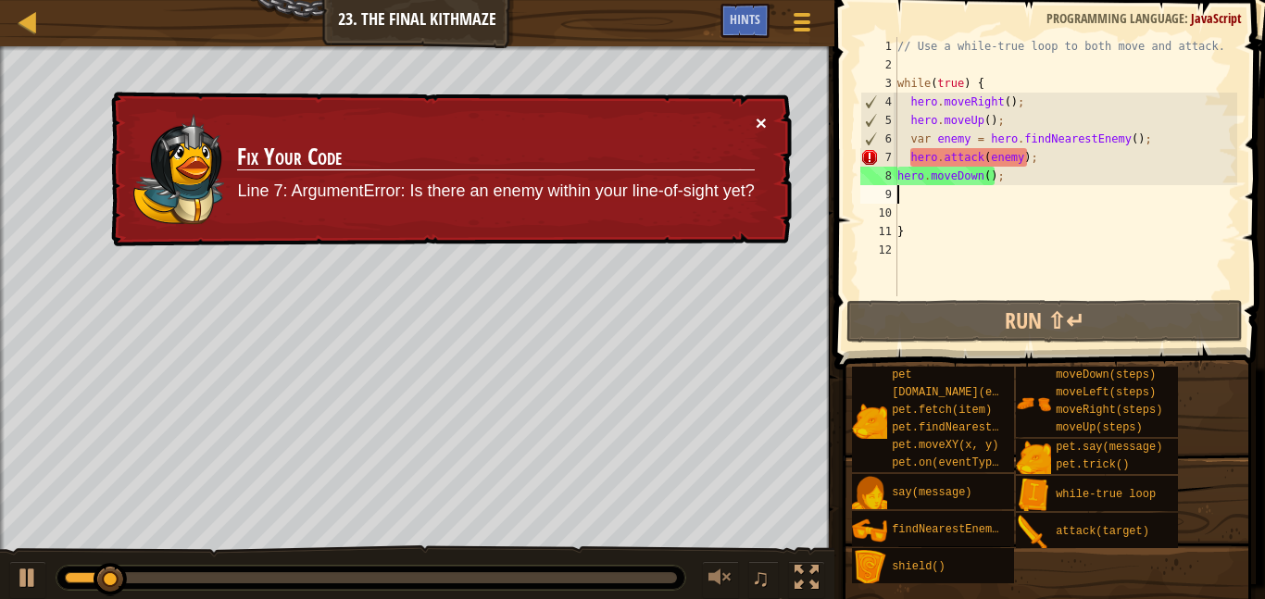
click at [761, 118] on button "×" at bounding box center [761, 122] width 11 height 19
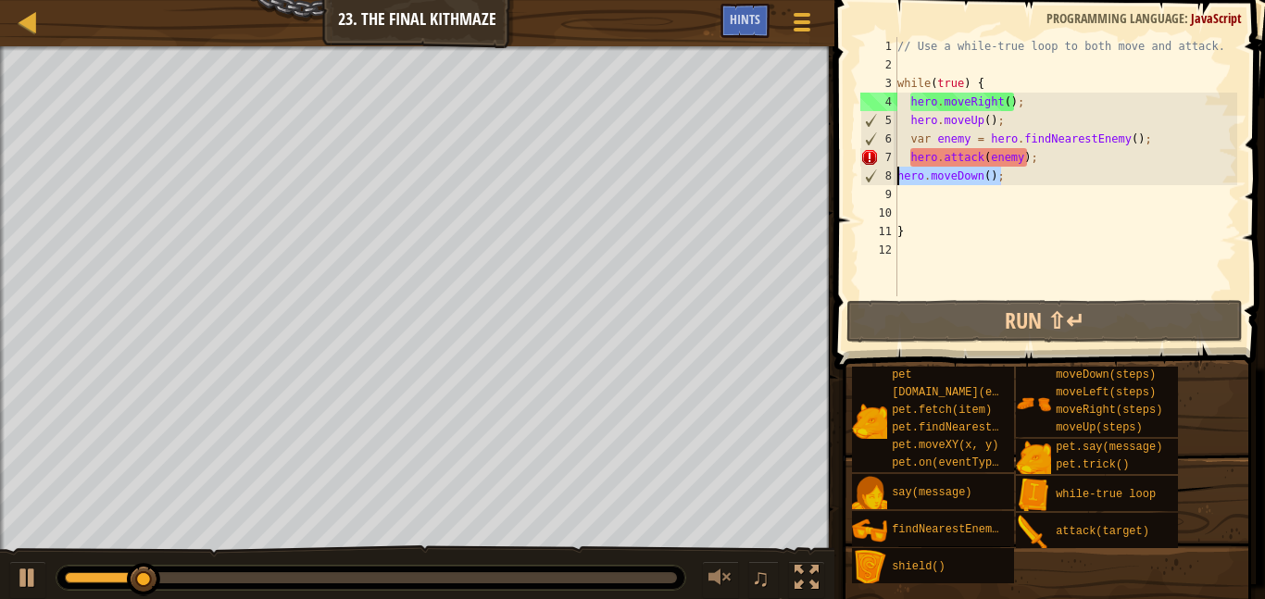
drag, startPoint x: 1007, startPoint y: 183, endPoint x: 885, endPoint y: 165, distance: 123.5
click at [885, 165] on div "1 2 3 4 5 6 7 8 9 10 11 12 // Use a while-true loop to both move and attack. wh…" at bounding box center [1047, 166] width 381 height 259
type textarea "hero.attack(enemy); hero.moveDown();"
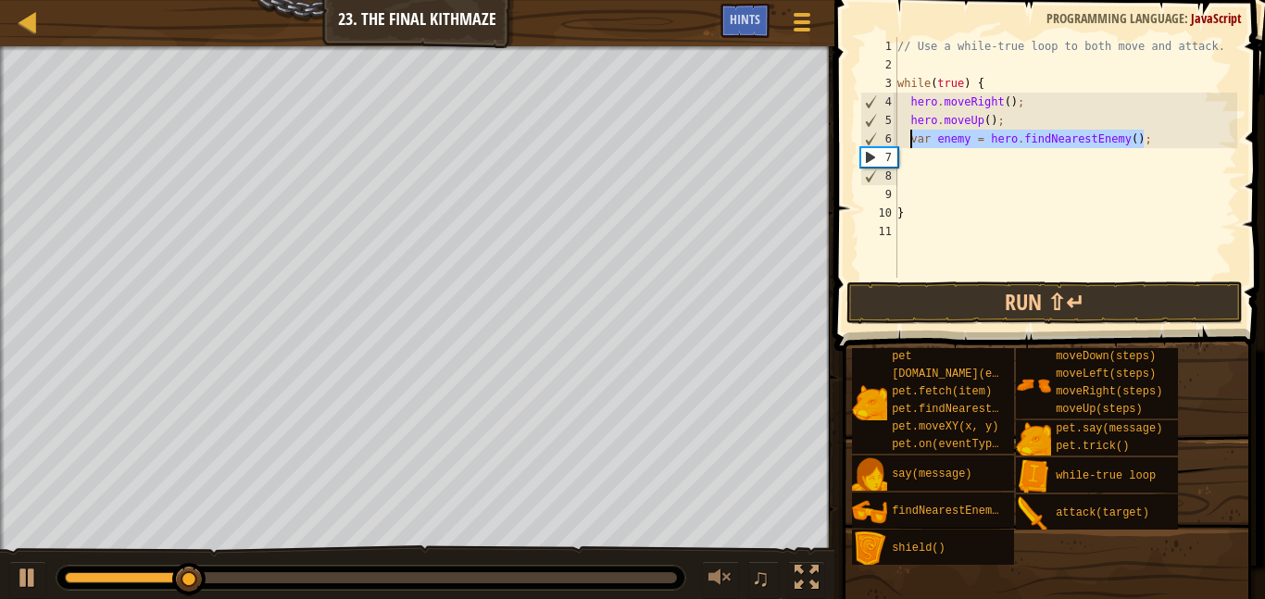
drag, startPoint x: 1174, startPoint y: 132, endPoint x: 908, endPoint y: 142, distance: 266.0
click at [908, 142] on div "// Use a while-true loop to both move and attack. while ( true ) { hero . moveR…" at bounding box center [1066, 176] width 344 height 278
type textarea "var enemy = hero.findNearestEnemy();"
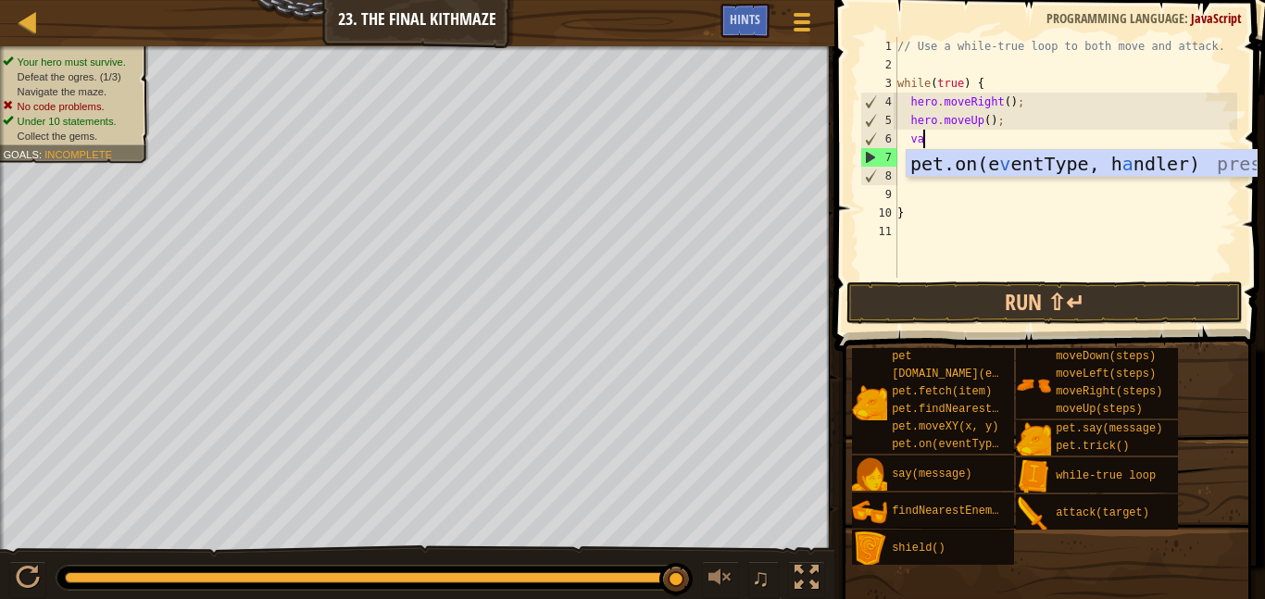
scroll to position [8, 3]
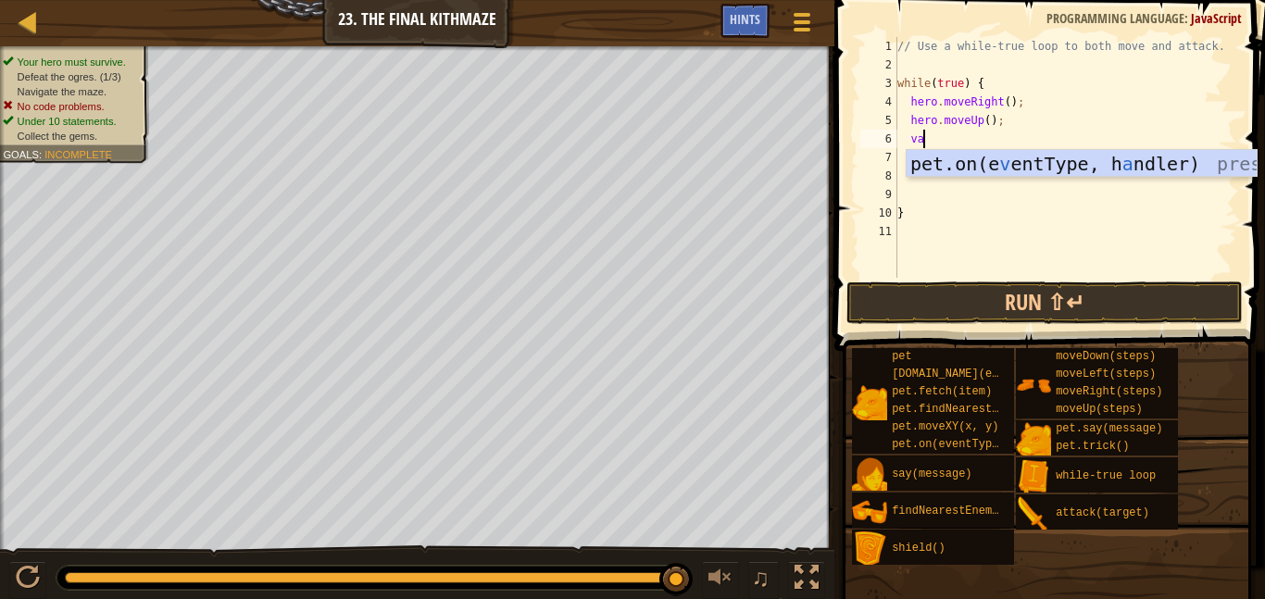
type textarea "v"
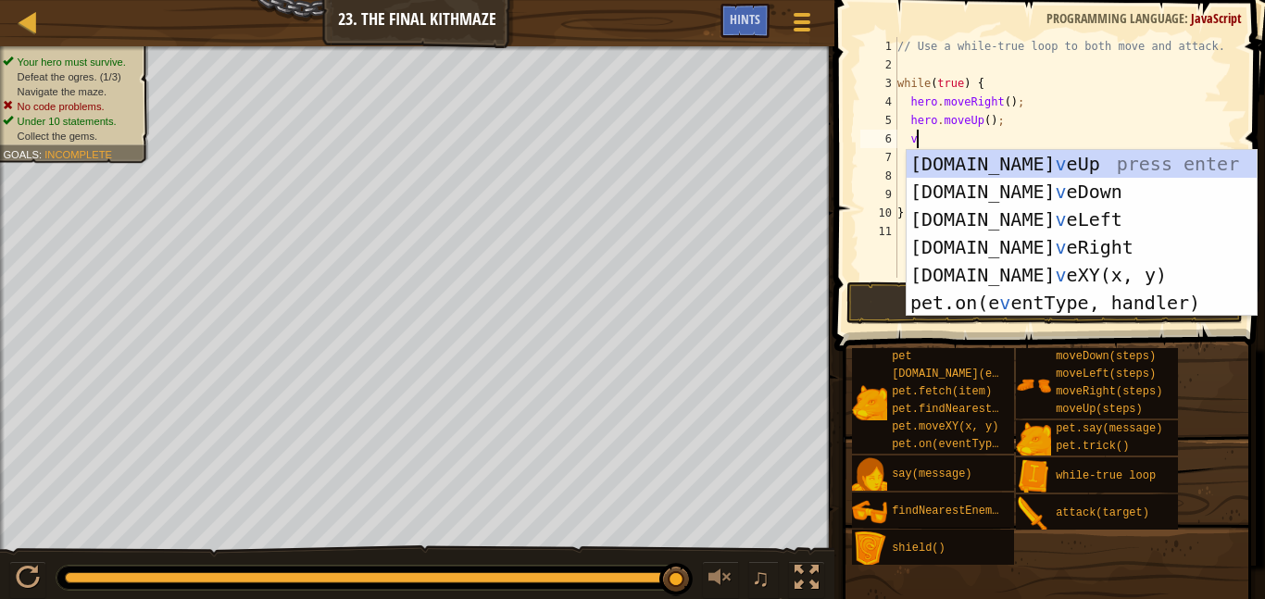
scroll to position [8, 1]
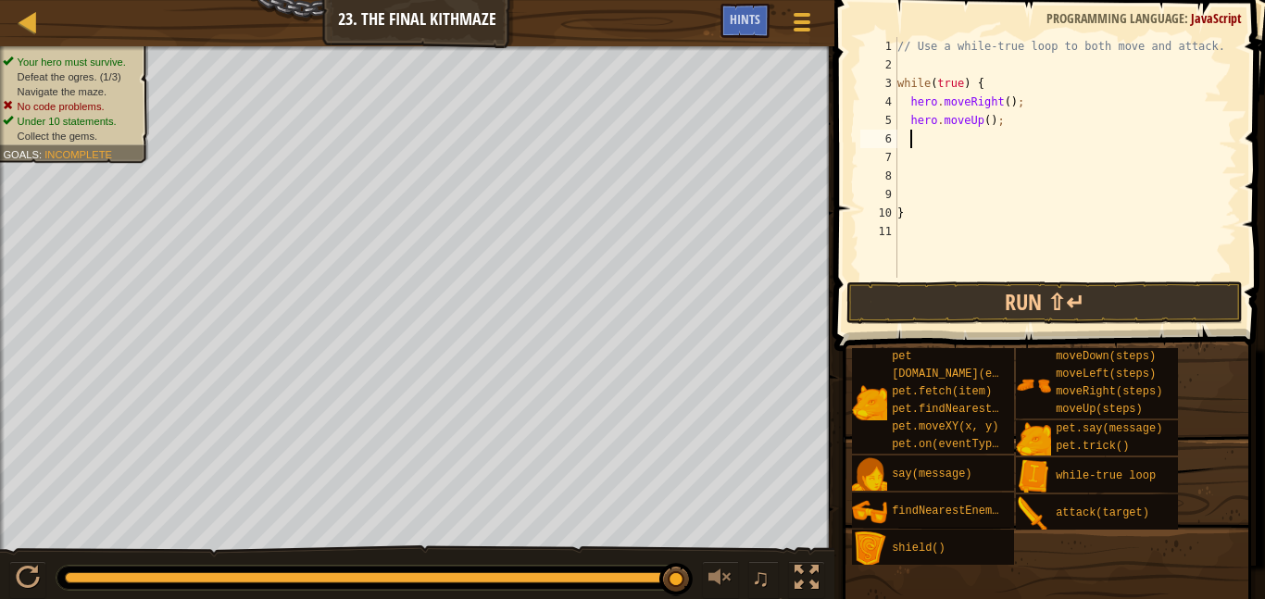
type textarea "f"
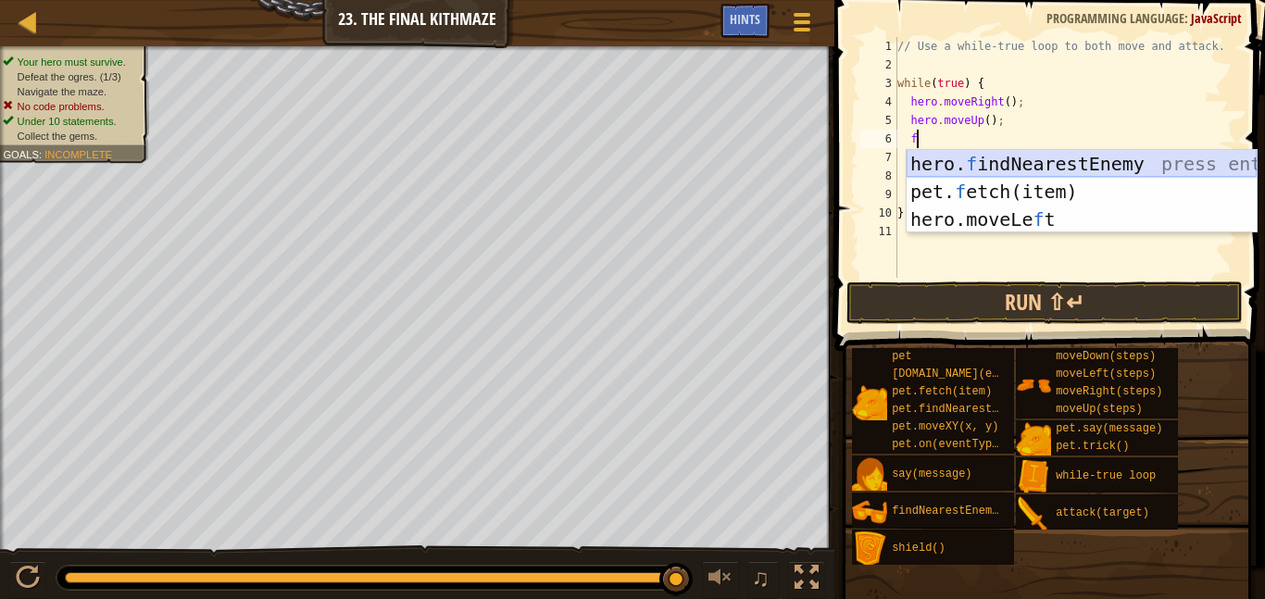
click at [1048, 161] on div "hero. f indNearestEnemy press enter pet. f etch(item) press enter hero.moveLe f…" at bounding box center [1082, 219] width 350 height 139
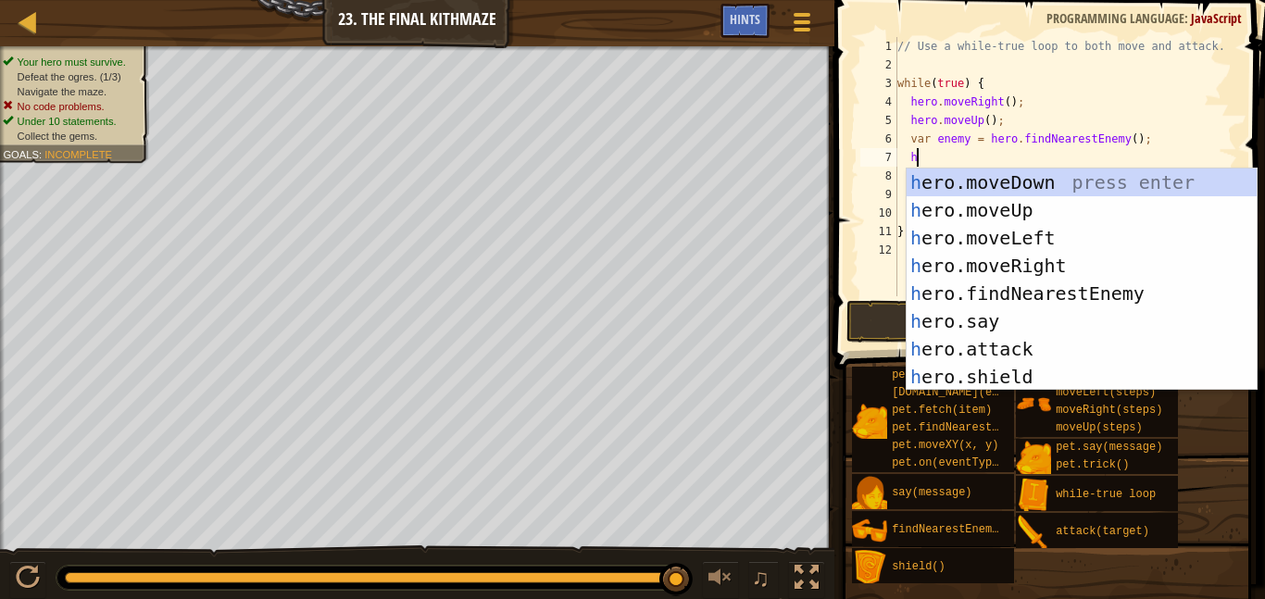
scroll to position [8, 3]
click at [1046, 375] on div "he ro.moveUp press enter he ro.moveDown press enter he ro.moveLeft press enter …" at bounding box center [1082, 308] width 350 height 278
type textarea "hero.attack(enemy);"
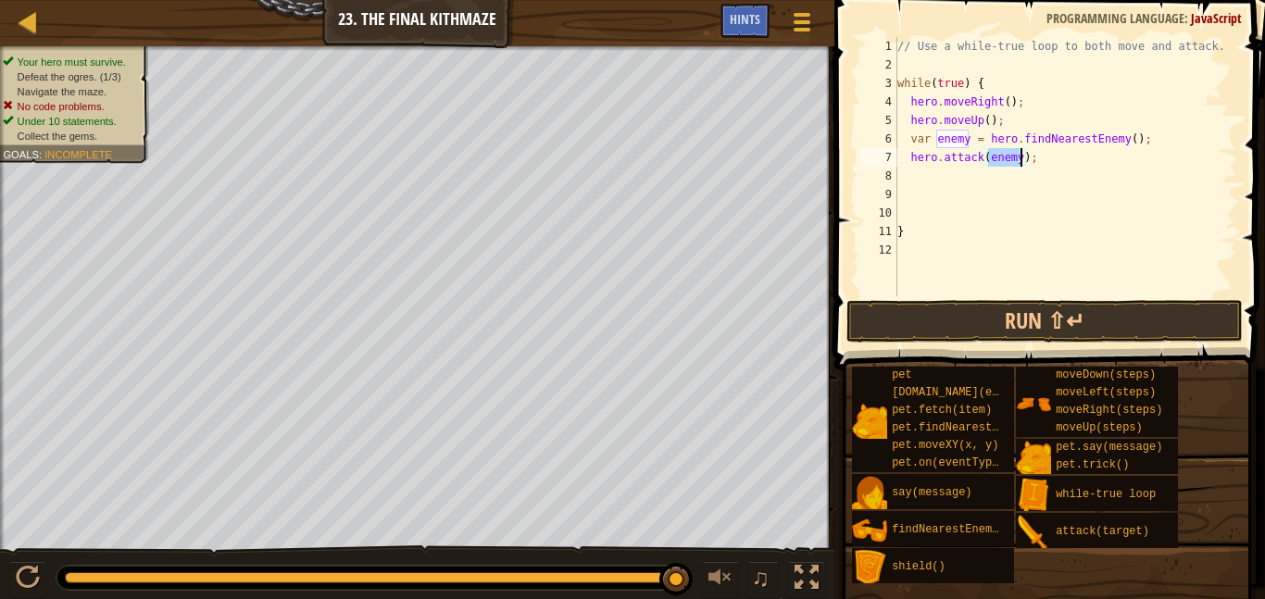
click at [1036, 186] on div "// Use a while-true loop to both move and attack. while ( true ) { hero . moveR…" at bounding box center [1066, 185] width 344 height 296
click at [982, 168] on div "// Use a while-true loop to both move and attack. while ( true ) { hero . moveR…" at bounding box center [1066, 185] width 344 height 296
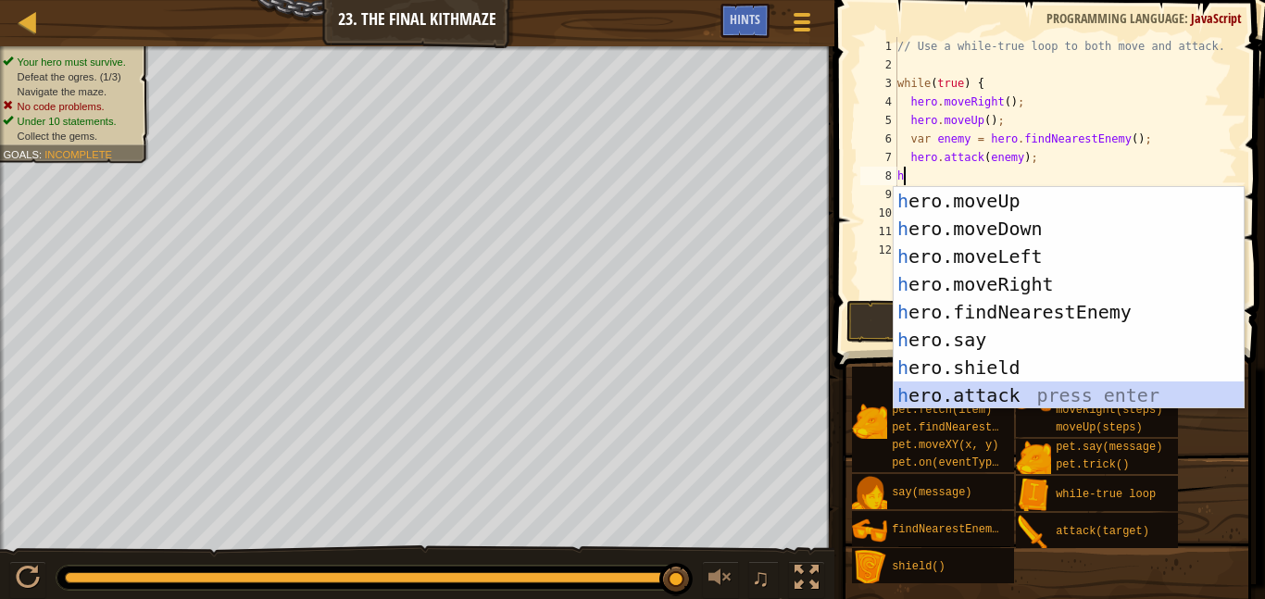
click at [1051, 388] on div "h ero.moveUp press enter h ero.moveDown press enter h ero.moveLeft press enter …" at bounding box center [1069, 326] width 350 height 278
type textarea "hero.attack(enemy);"
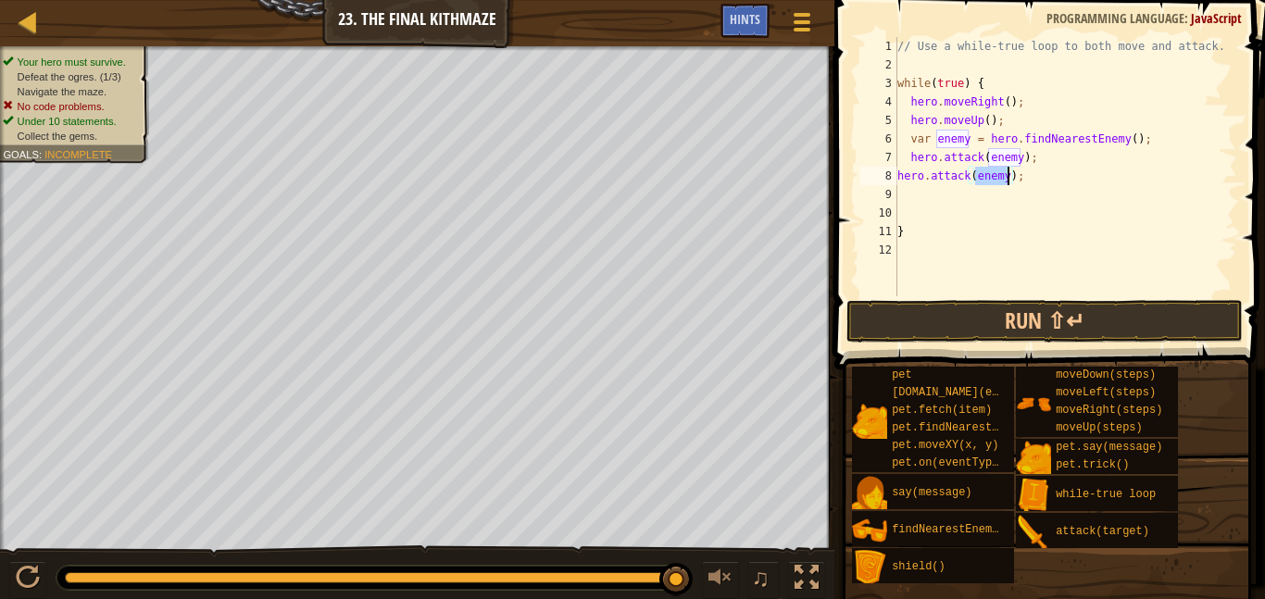
click at [1013, 195] on div "// Use a while-true loop to both move and attack. while ( true ) { hero . moveR…" at bounding box center [1066, 185] width 344 height 296
type textarea "h"
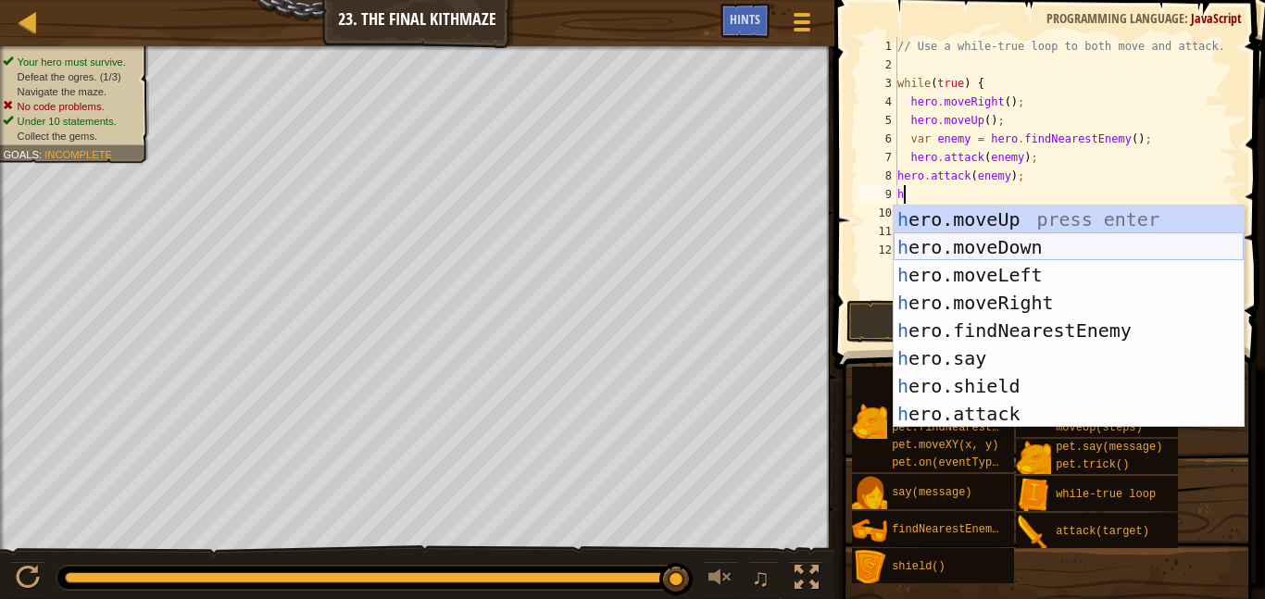
click at [1004, 246] on div "h ero.moveUp press enter h ero.moveDown press enter h ero.moveLeft press enter …" at bounding box center [1069, 345] width 350 height 278
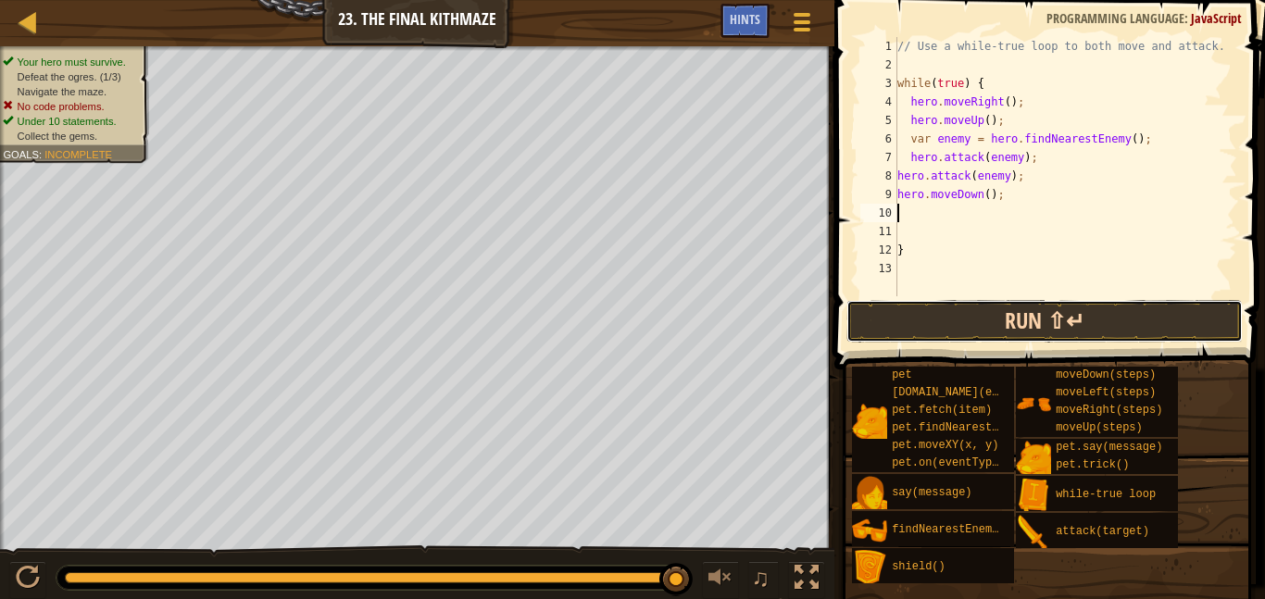
click at [1028, 313] on button "Run ⇧↵" at bounding box center [1045, 321] width 397 height 43
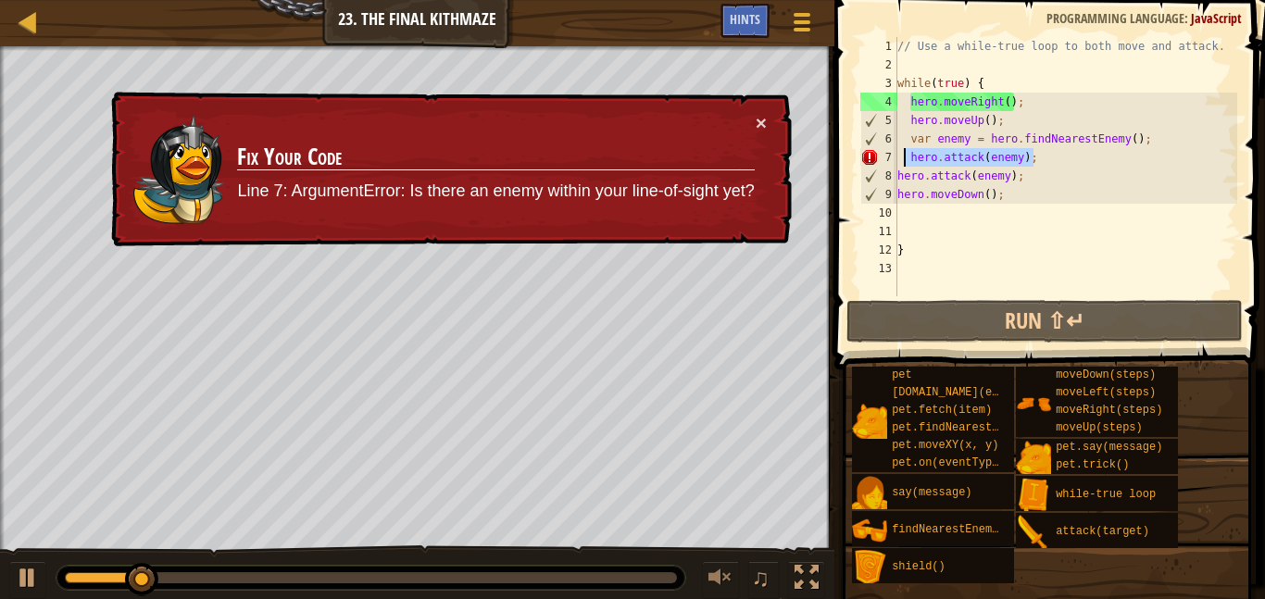
drag, startPoint x: 1057, startPoint y: 164, endPoint x: 902, endPoint y: 152, distance: 155.2
click at [902, 152] on div "// Use a while-true loop to both move and attack. while ( true ) { hero . moveR…" at bounding box center [1066, 185] width 344 height 296
type textarea "hero.attack(enemy);"
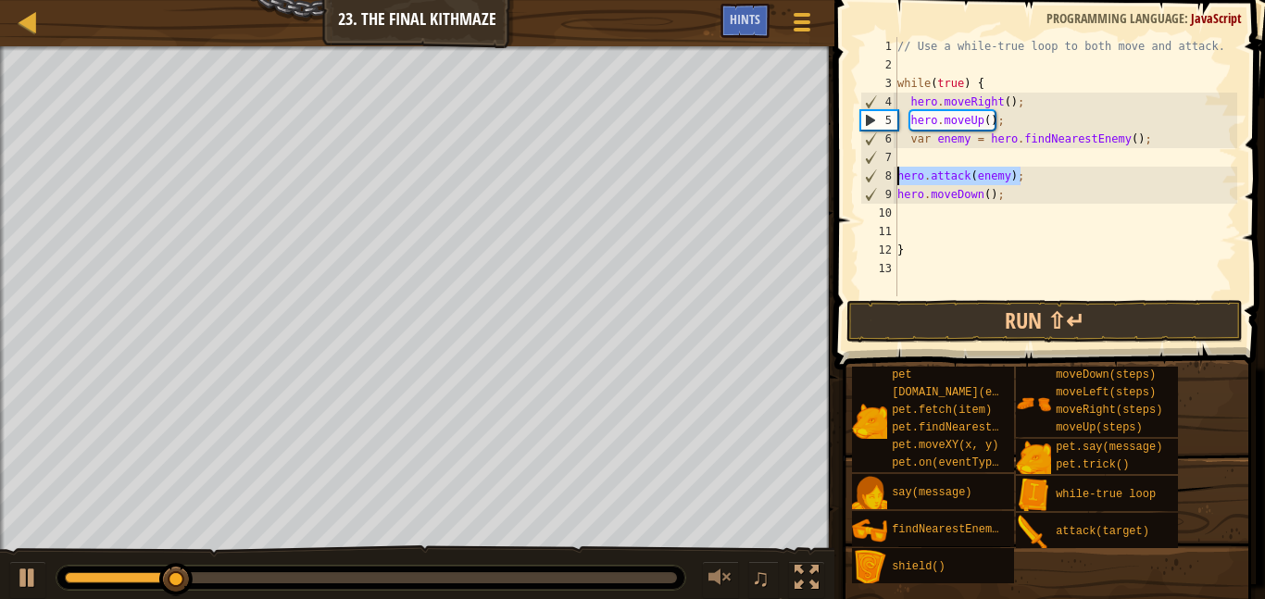
drag, startPoint x: 1038, startPoint y: 177, endPoint x: 849, endPoint y: 187, distance: 189.3
click at [849, 187] on div "1 2 3 4 5 6 7 8 9 10 11 12 13 // Use a while-true loop to both move and attack.…" at bounding box center [1047, 221] width 436 height 424
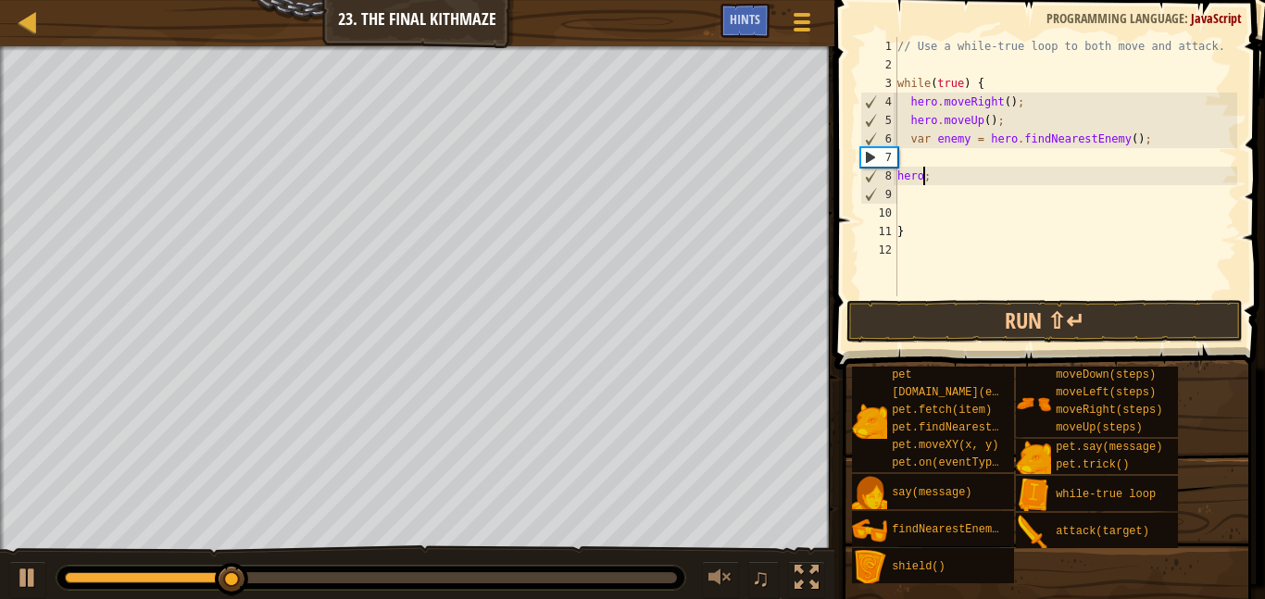
type textarea ";"
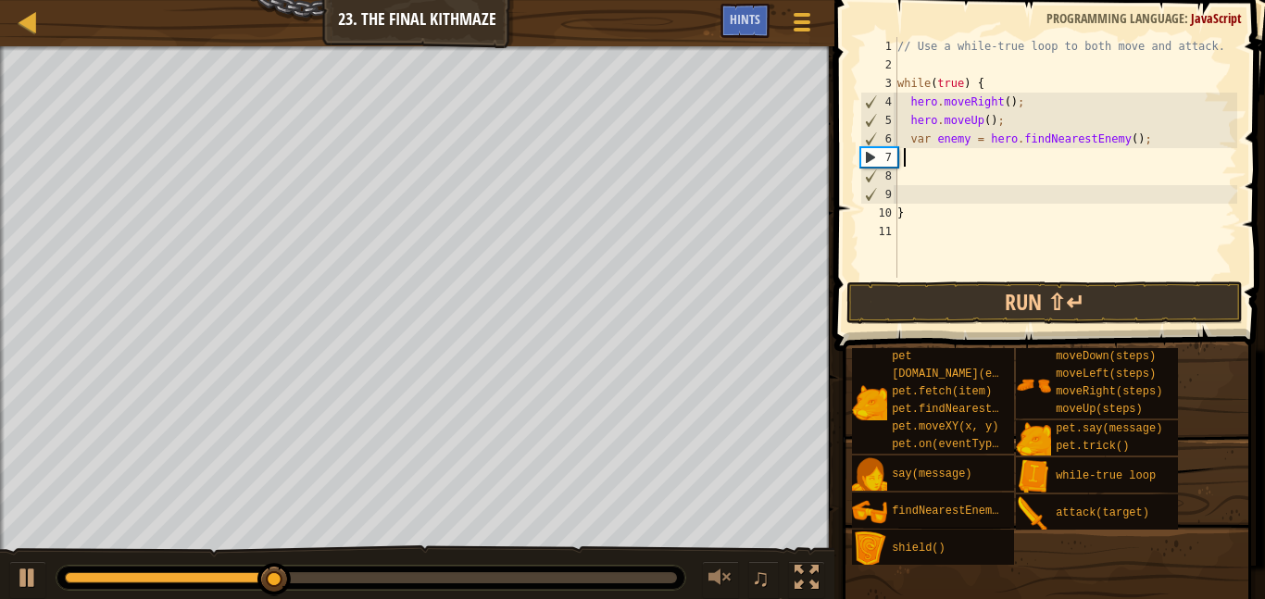
click at [946, 157] on div "// Use a while-true loop to both move and attack. while ( true ) { hero . moveR…" at bounding box center [1066, 176] width 344 height 278
paste textarea "}"
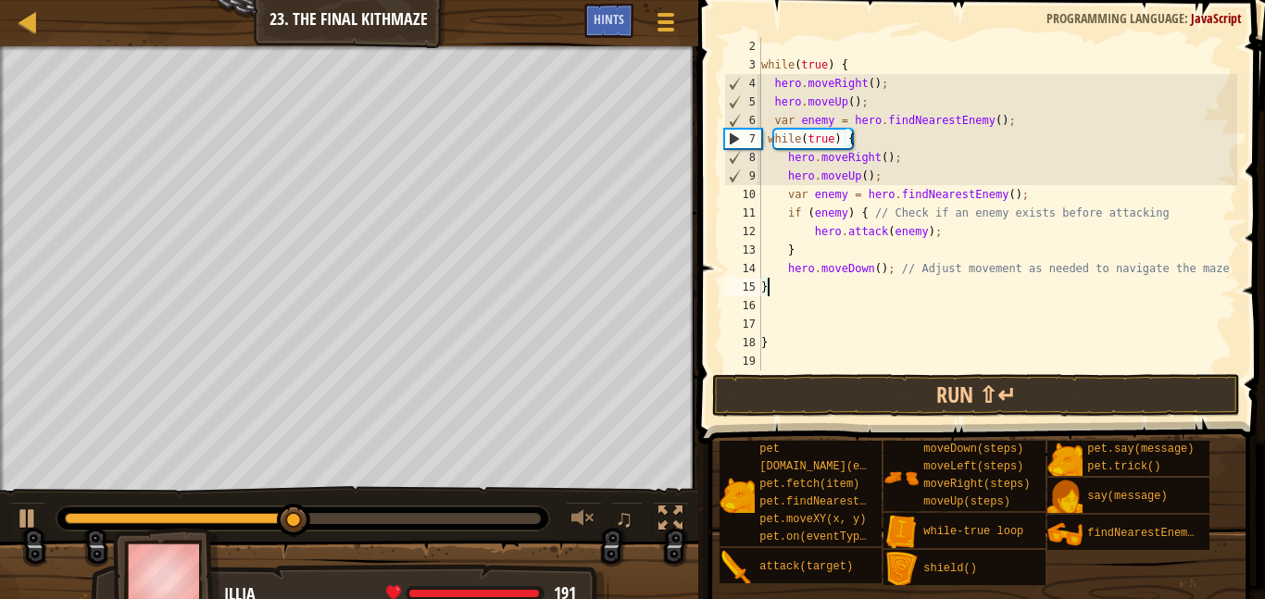
scroll to position [19, 0]
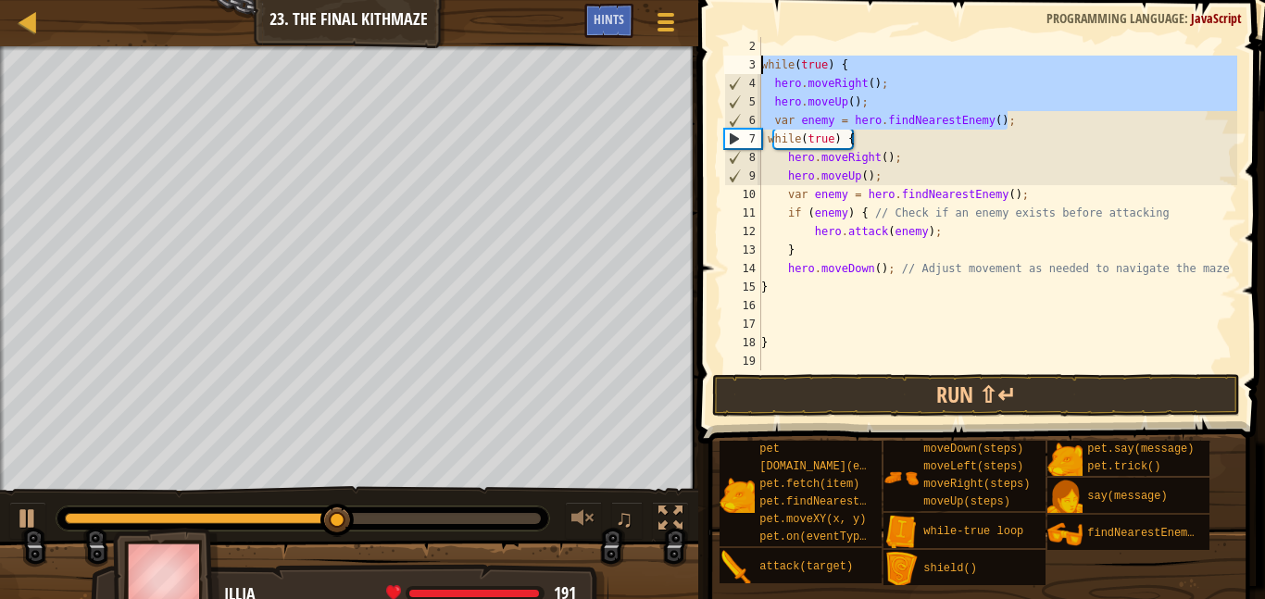
drag, startPoint x: 1016, startPoint y: 121, endPoint x: 749, endPoint y: 70, distance: 272.5
click at [749, 70] on div "} 2 3 4 5 6 7 8 9 10 11 12 13 14 15 16 17 18 19 while ( true ) { hero . moveRig…" at bounding box center [979, 204] width 517 height 334
type textarea "while(true) { hero.moveRight();"
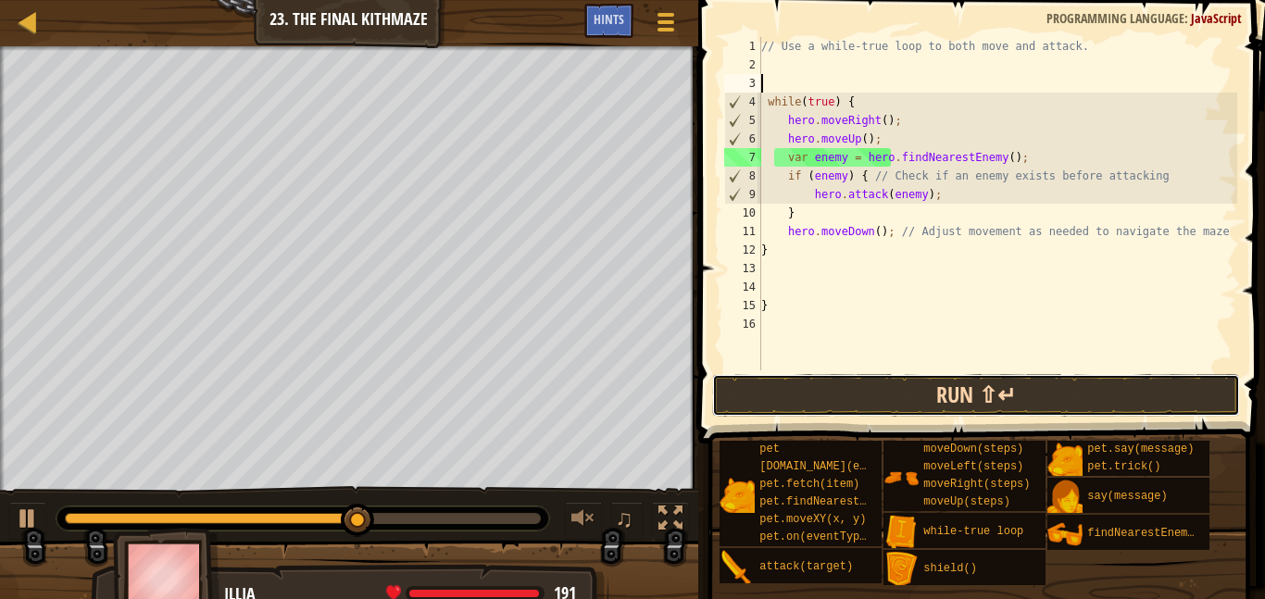
click at [912, 399] on button "Run ⇧↵" at bounding box center [976, 395] width 529 height 43
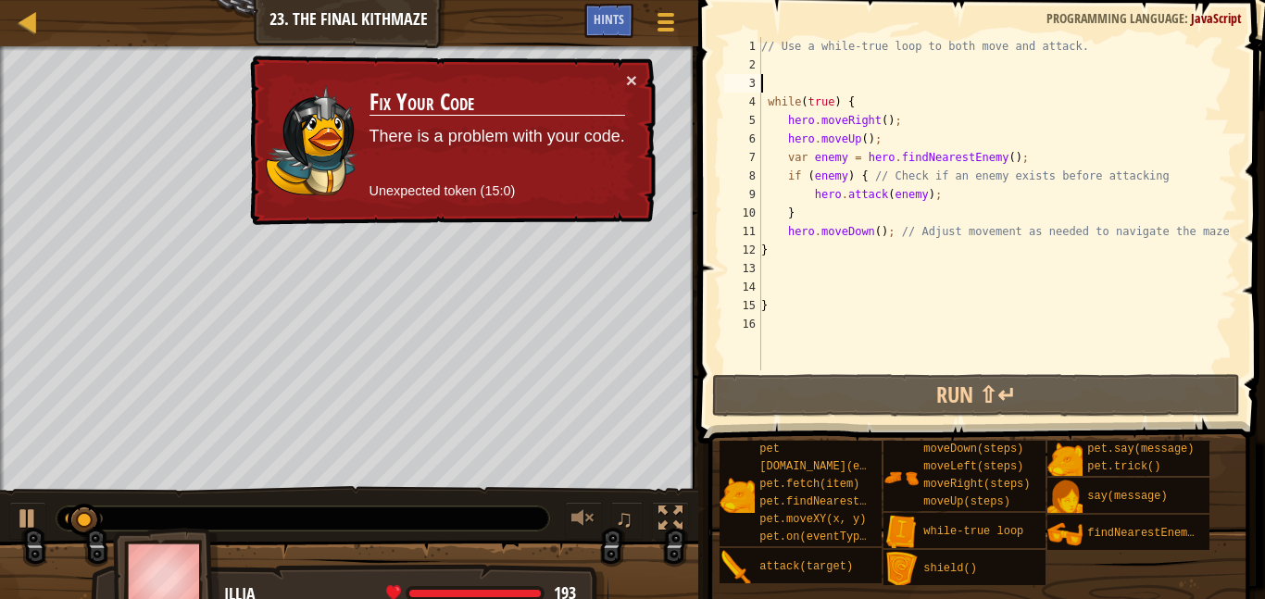
click at [920, 194] on div "// Use a while-true loop to both move and attack. while ( true ) { hero . moveR…" at bounding box center [998, 222] width 480 height 371
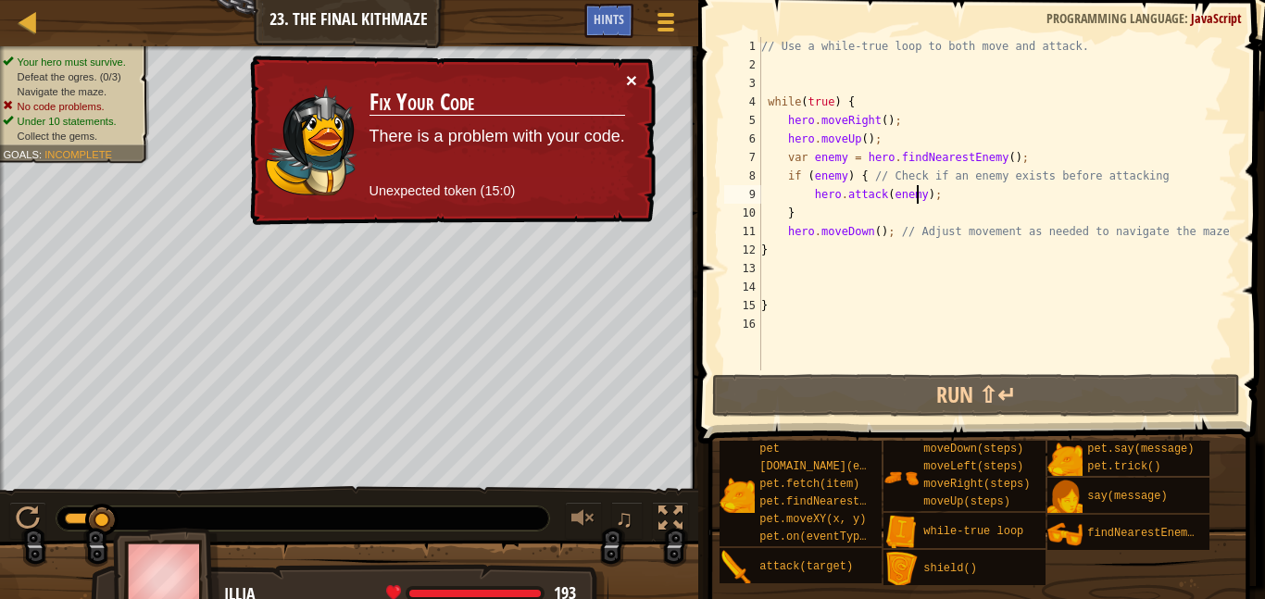
click at [633, 74] on button "×" at bounding box center [631, 79] width 11 height 19
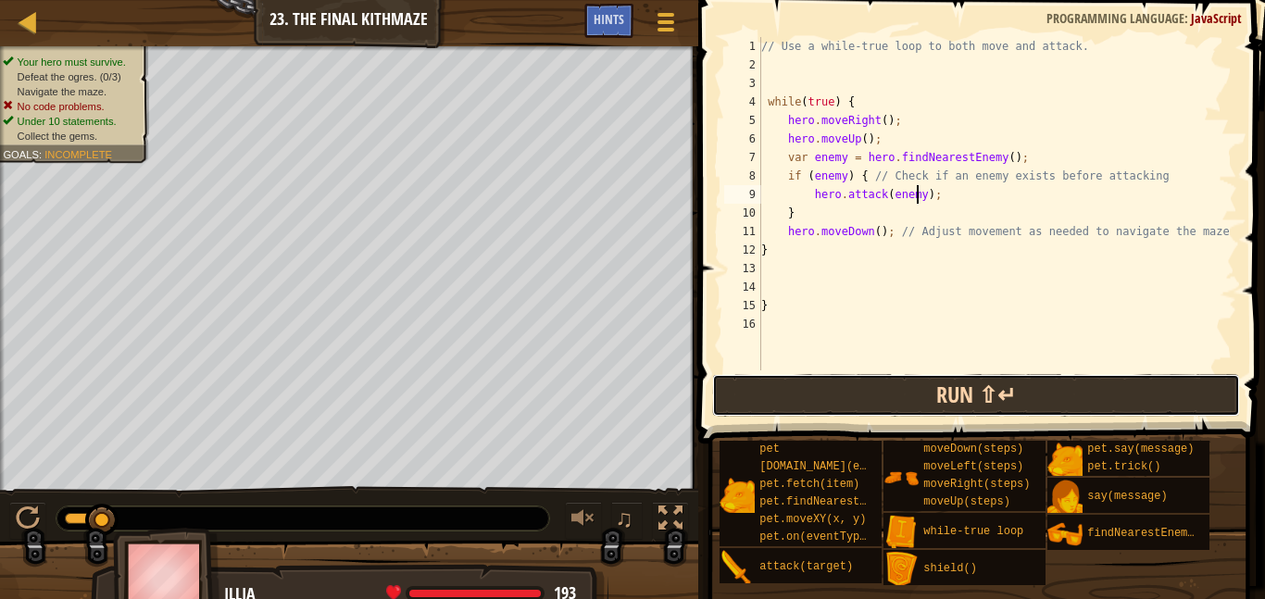
click at [970, 404] on button "Run ⇧↵" at bounding box center [976, 395] width 529 height 43
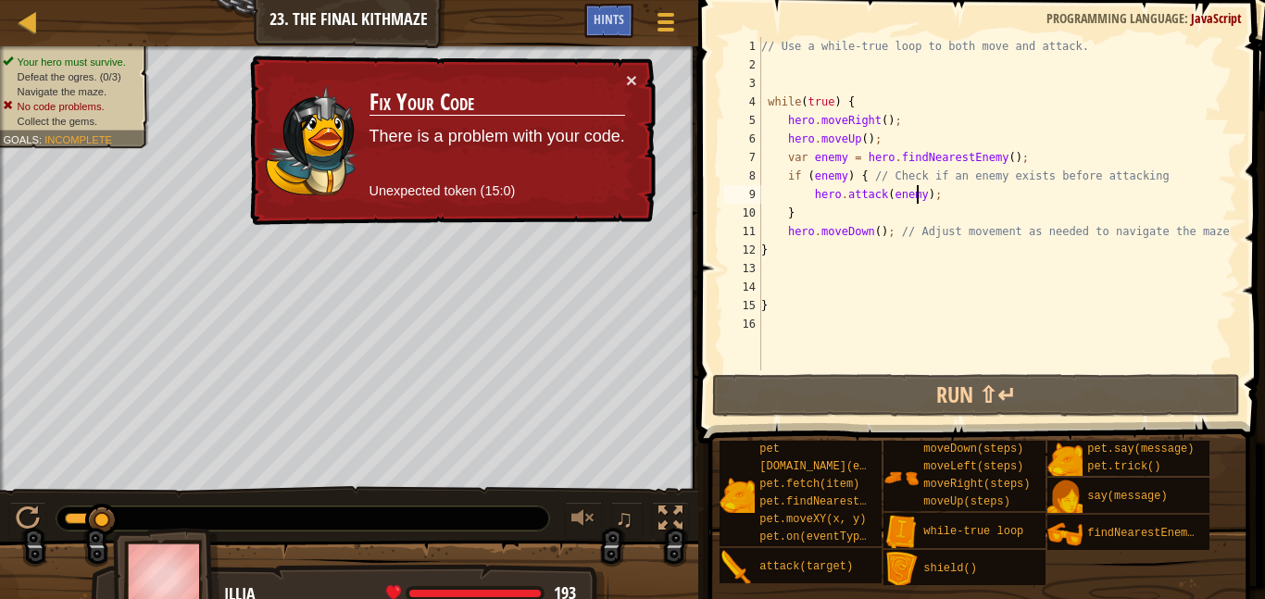
click at [943, 208] on div "// Use a while-true loop to both move and attack. while ( true ) { hero . moveR…" at bounding box center [998, 222] width 480 height 371
drag, startPoint x: 962, startPoint y: 189, endPoint x: 774, endPoint y: 200, distance: 188.4
click at [774, 200] on div "// Use a while-true loop to both move and attack. while ( true ) { hero . moveR…" at bounding box center [998, 222] width 480 height 371
type textarea "hero.attack(enemy);"
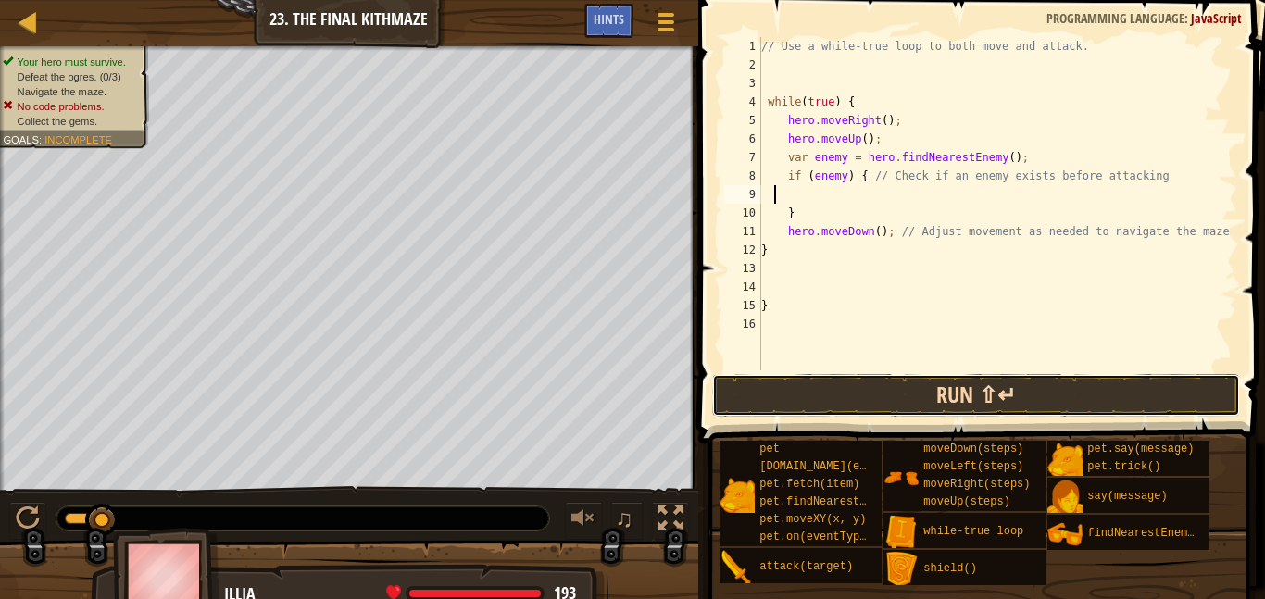
click at [844, 384] on button "Run ⇧↵" at bounding box center [976, 395] width 529 height 43
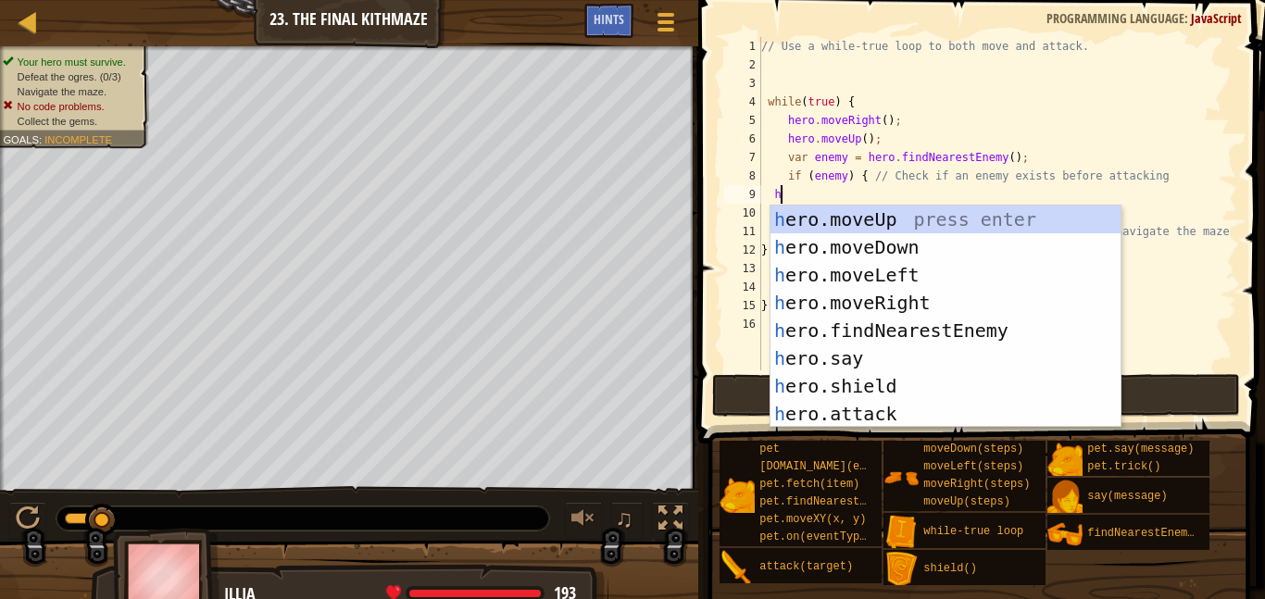
scroll to position [8, 2]
click at [925, 421] on div "h ero.moveUp press enter h ero.moveDown press enter h ero.moveLeft press enter …" at bounding box center [946, 345] width 350 height 278
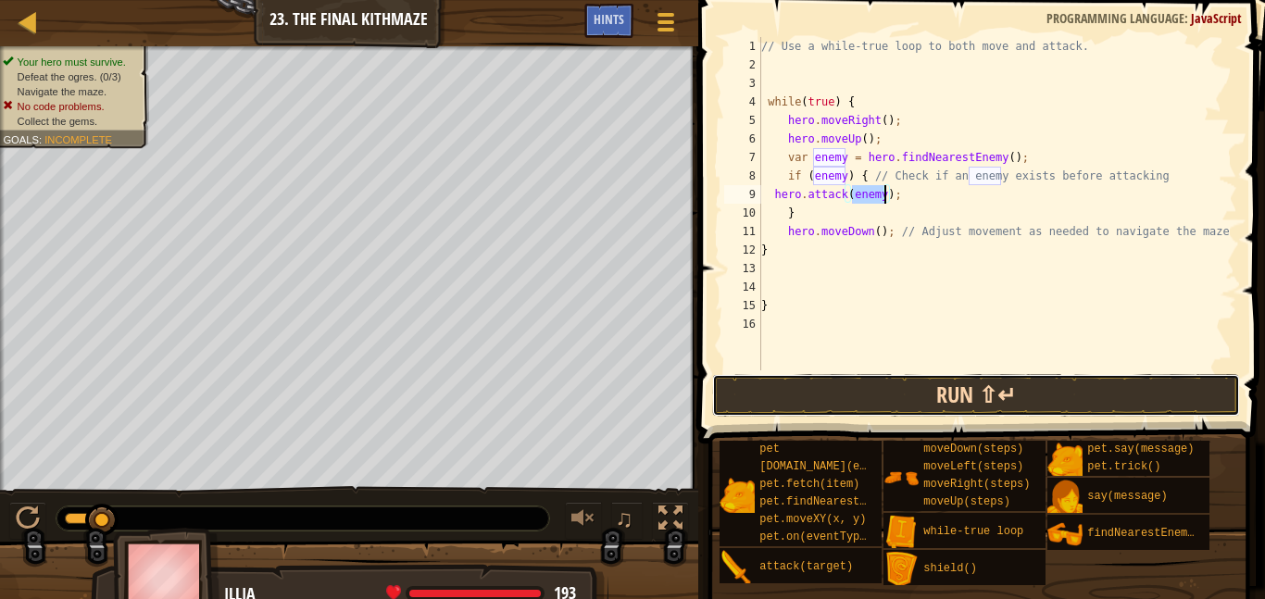
click at [916, 375] on button "Run ⇧↵" at bounding box center [976, 395] width 529 height 43
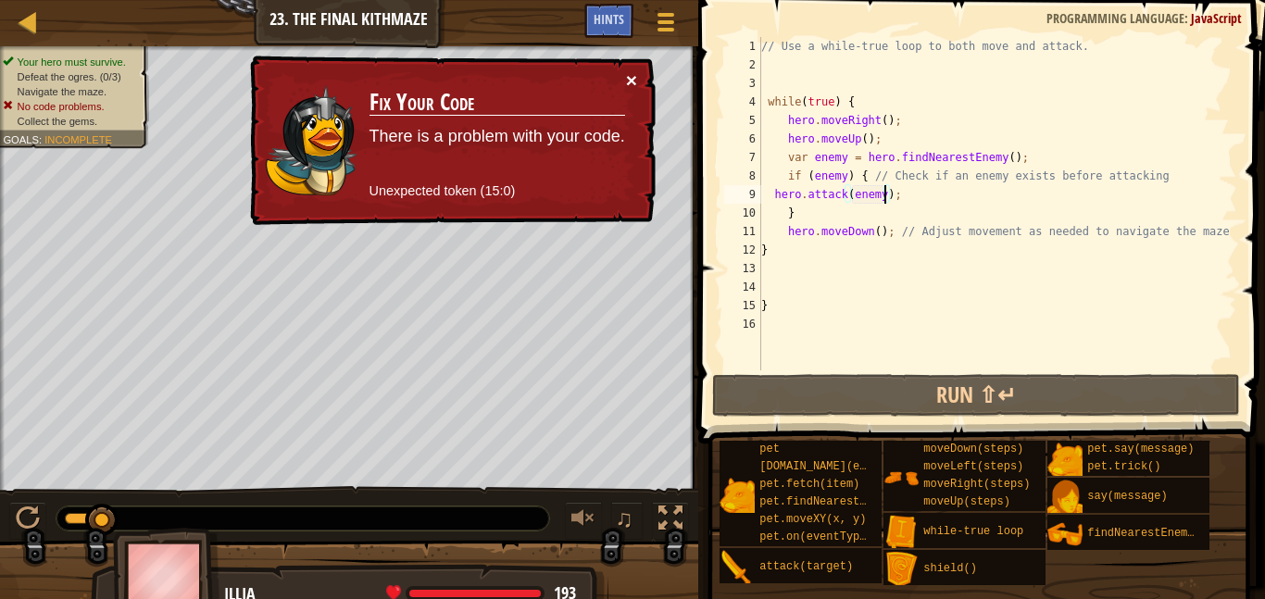
click at [633, 90] on button "×" at bounding box center [631, 79] width 11 height 19
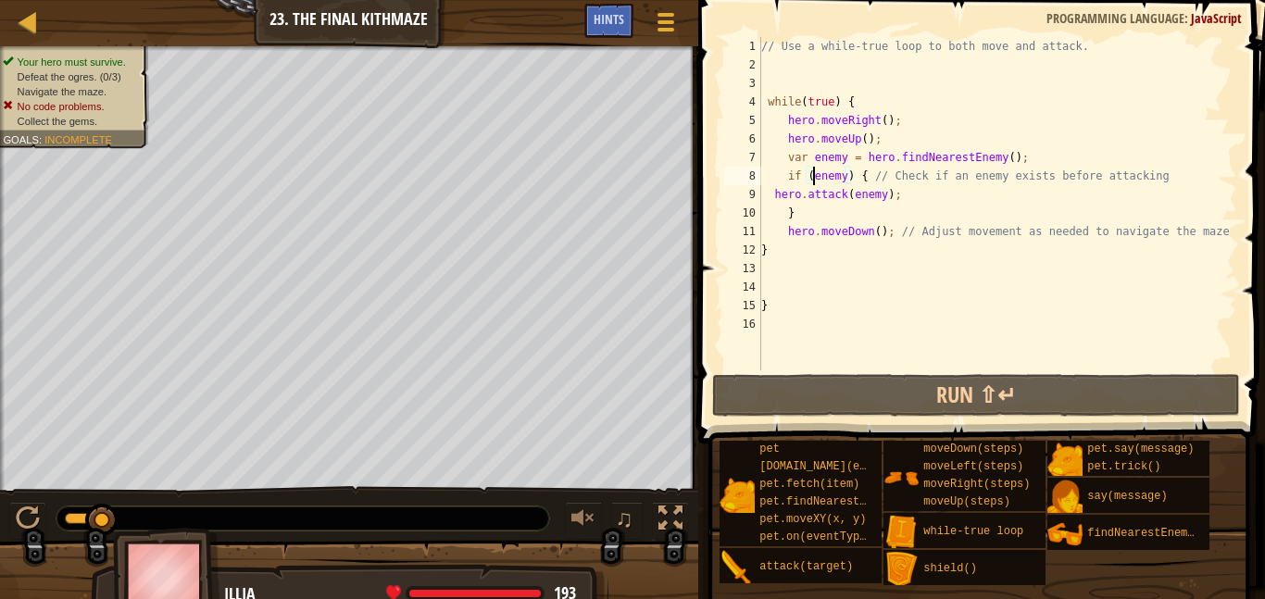
click at [811, 173] on div "// Use a while-true loop to both move and attack. while ( true ) { hero . moveR…" at bounding box center [998, 222] width 480 height 371
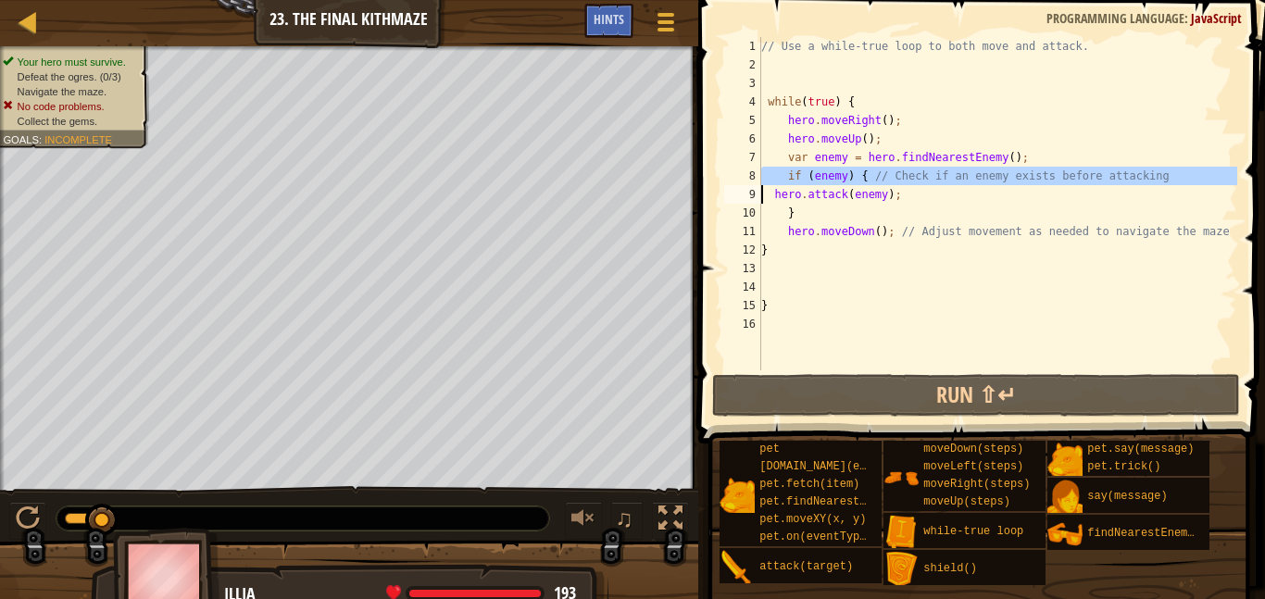
click at [904, 206] on div "// Use a while-true loop to both move and attack. while ( true ) { hero . moveR…" at bounding box center [998, 222] width 480 height 371
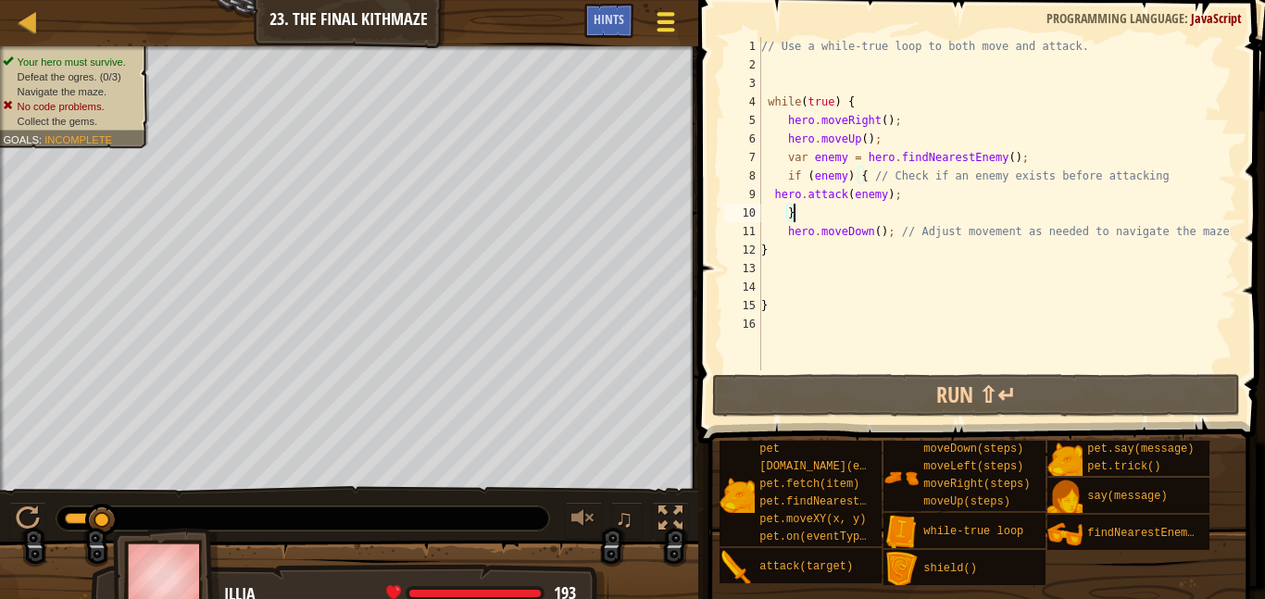
click at [659, 16] on span at bounding box center [666, 14] width 18 height 4
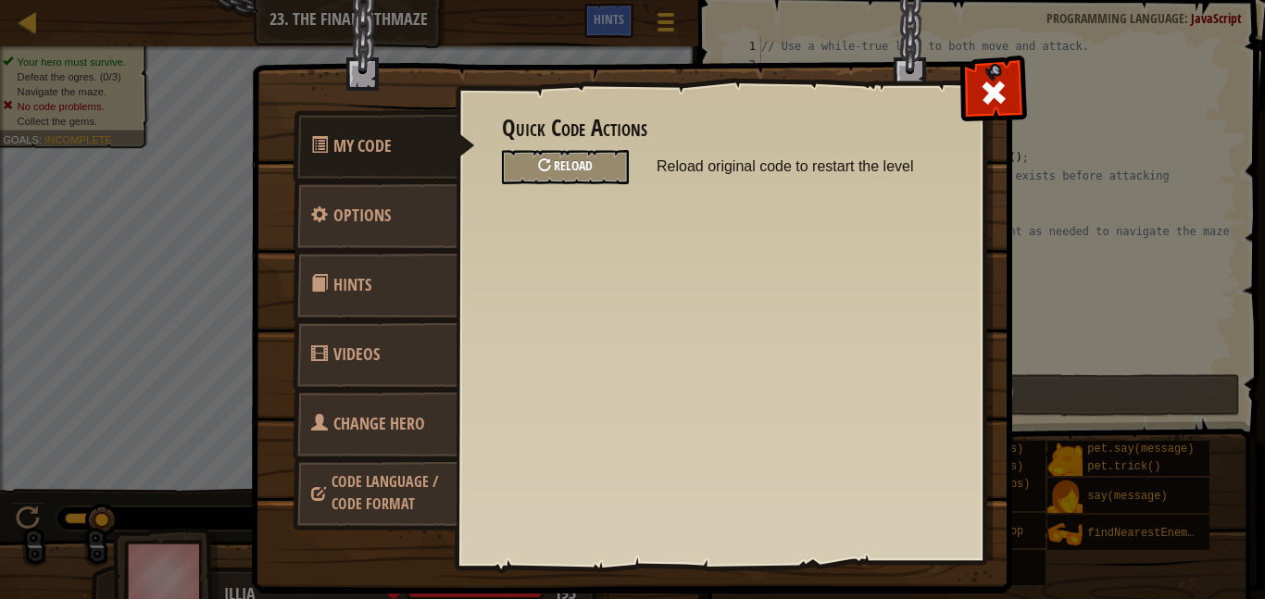
click at [573, 170] on span "Reload" at bounding box center [573, 166] width 39 height 18
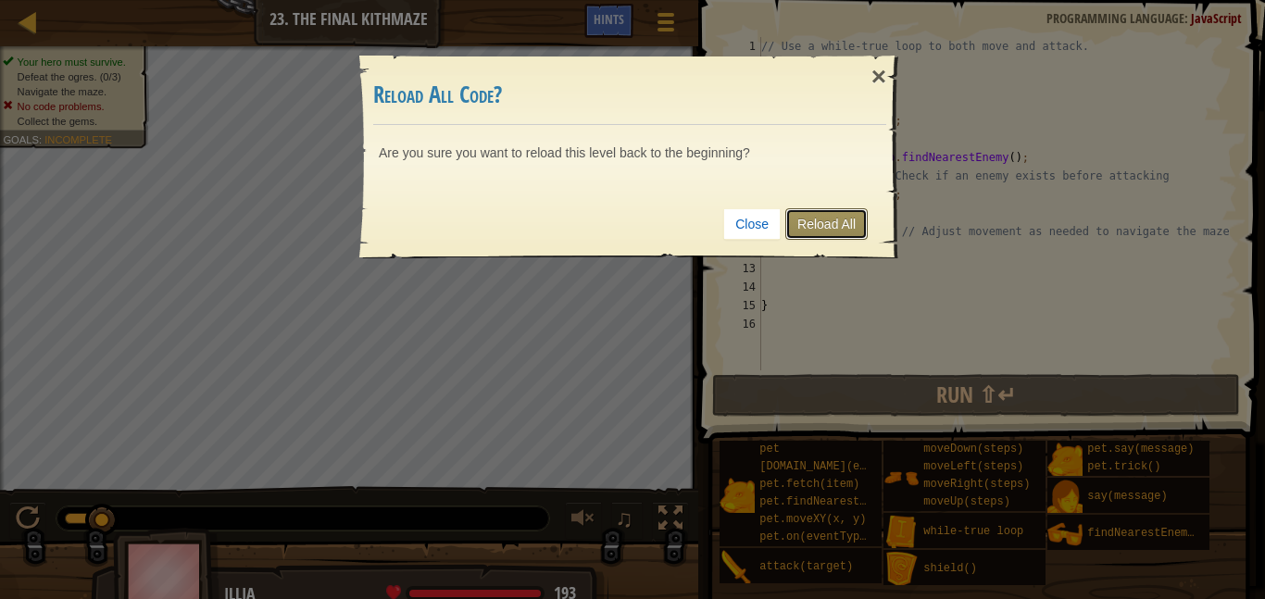
click at [863, 215] on link "Reload All" at bounding box center [827, 223] width 82 height 31
type textarea "}"
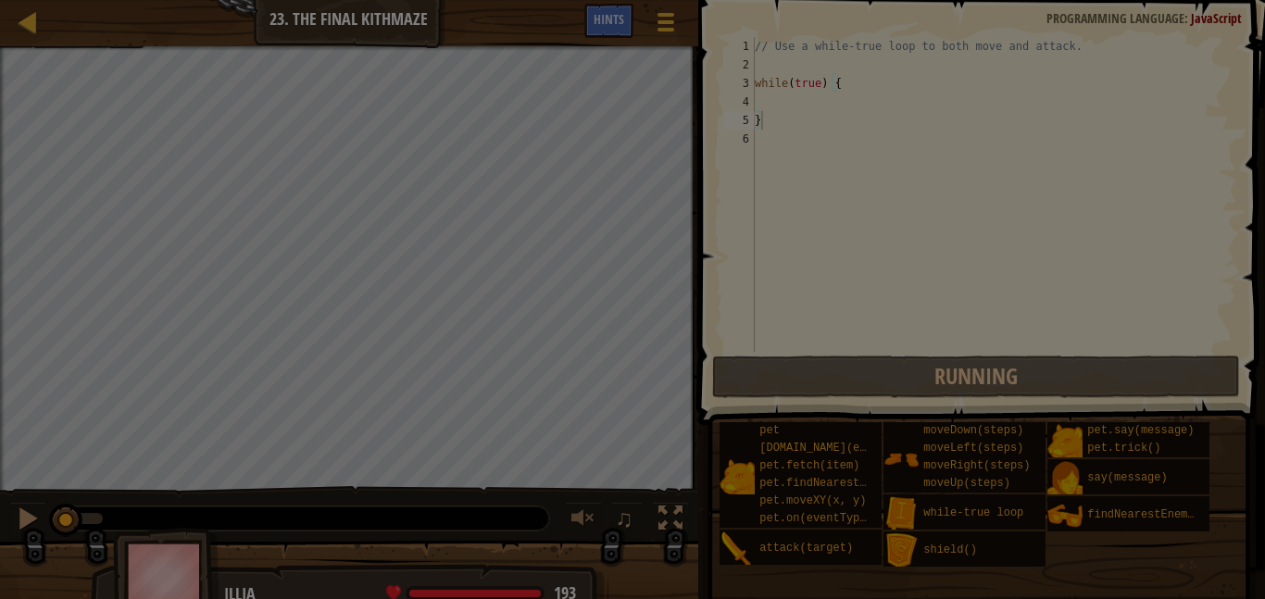
scroll to position [8, 0]
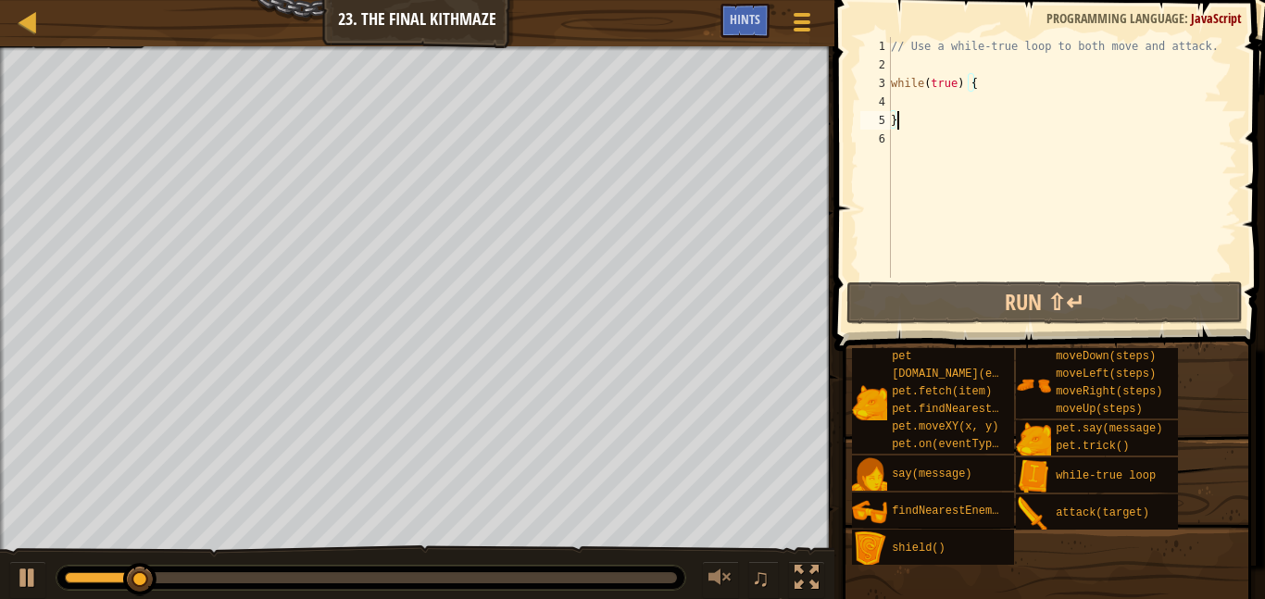
click at [904, 103] on div "// Use a while-true loop to both move and attack. while ( true ) { }" at bounding box center [1063, 176] width 350 height 278
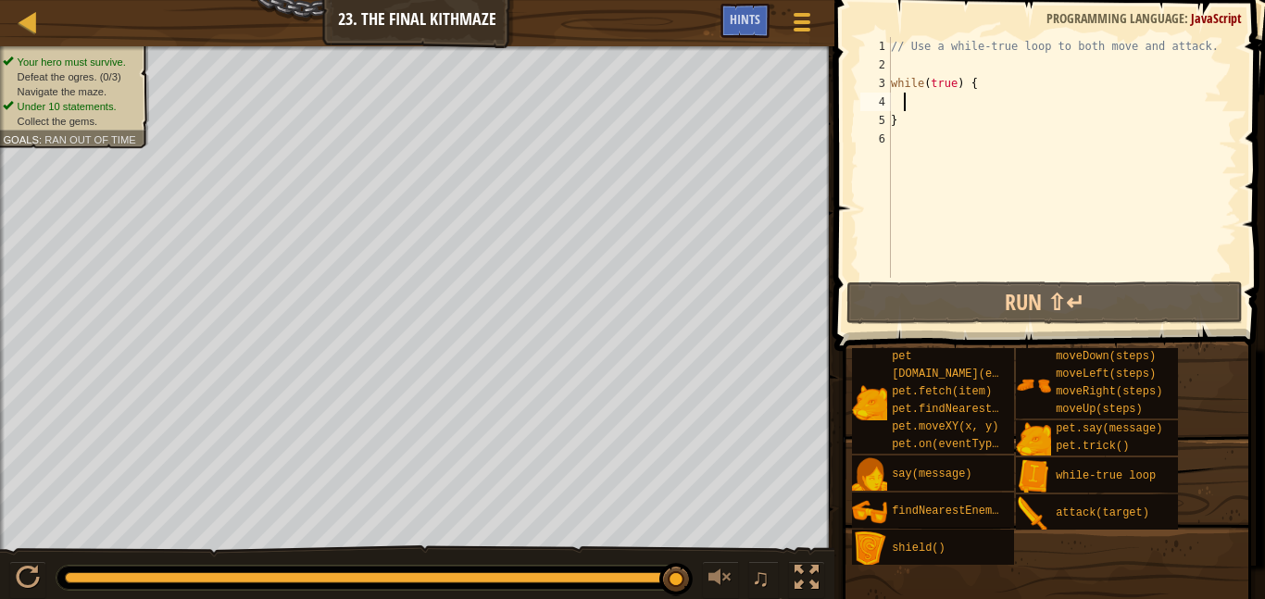
type textarea "h"
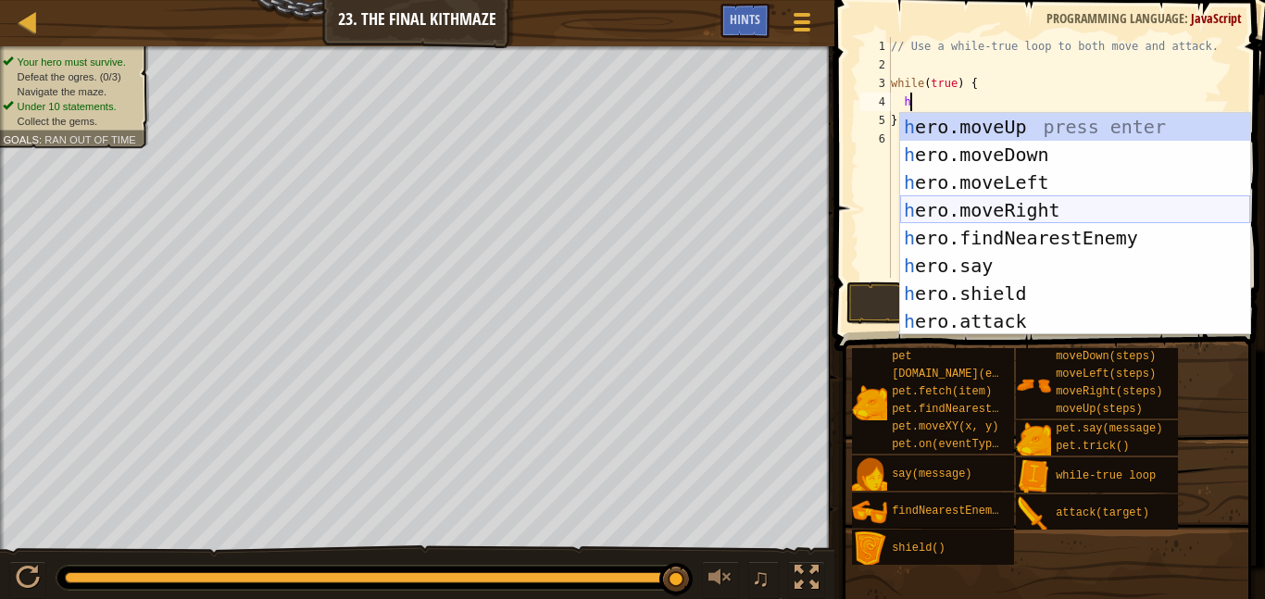
click at [1002, 196] on div "h ero.moveUp press enter h ero.moveDown press enter h ero.moveLeft press enter …" at bounding box center [1075, 252] width 350 height 278
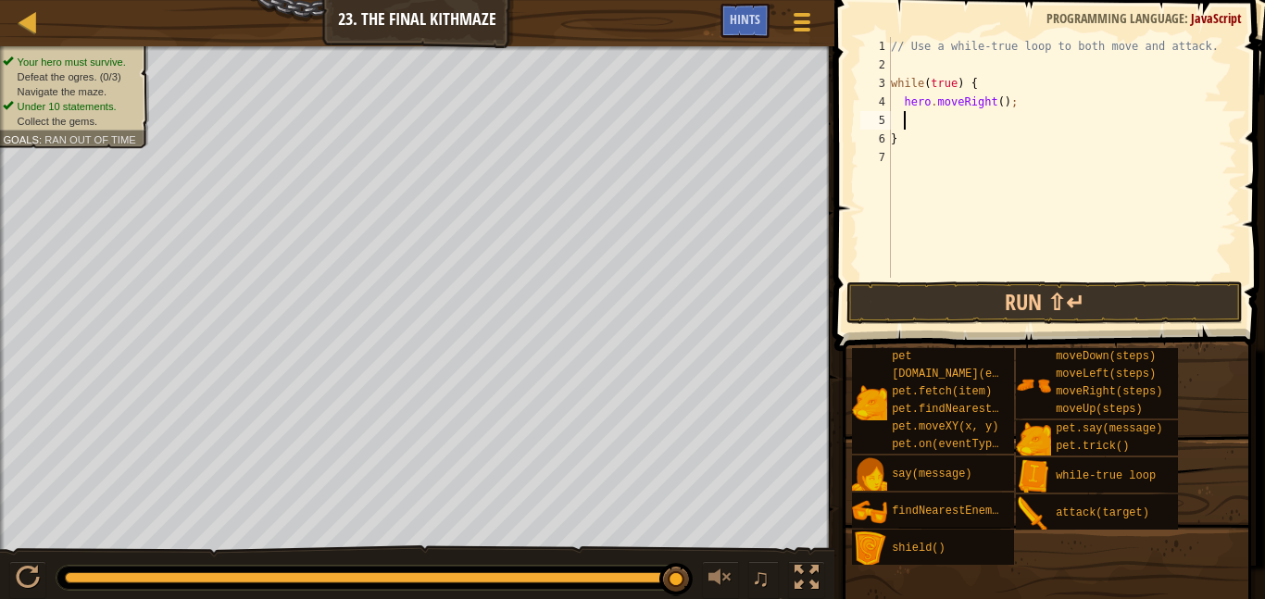
type textarea "h"
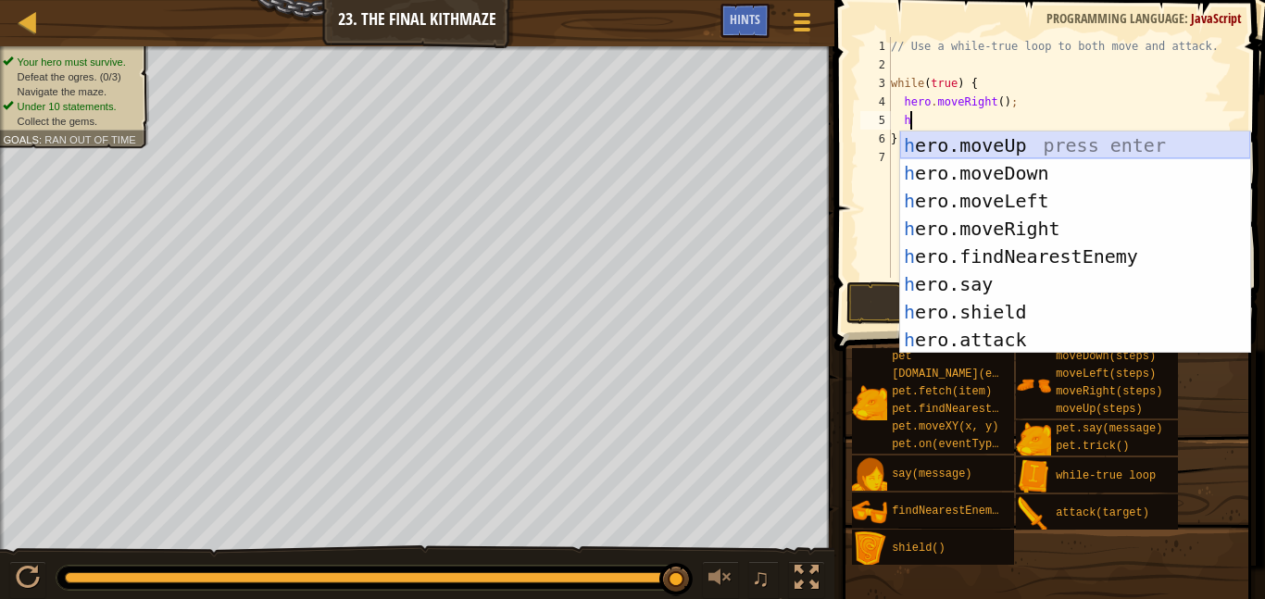
click at [1003, 145] on div "h ero.moveUp press enter h ero.moveDown press enter h ero.moveLeft press enter …" at bounding box center [1075, 271] width 350 height 278
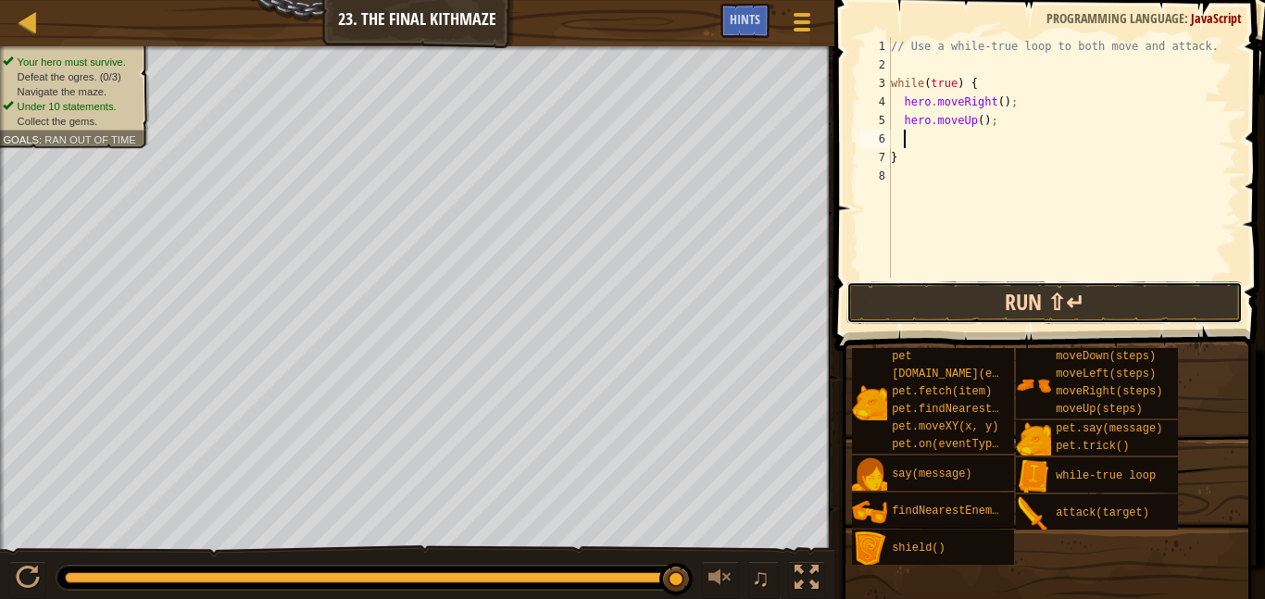
click at [1030, 308] on button "Run ⇧↵" at bounding box center [1045, 303] width 397 height 43
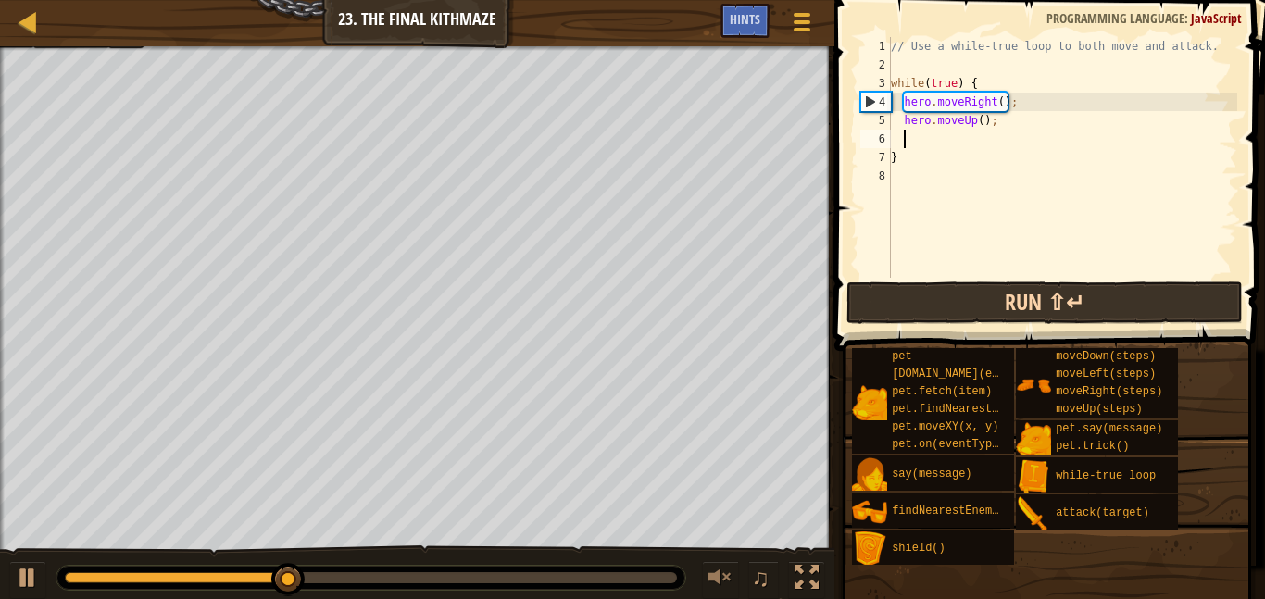
type textarea "f"
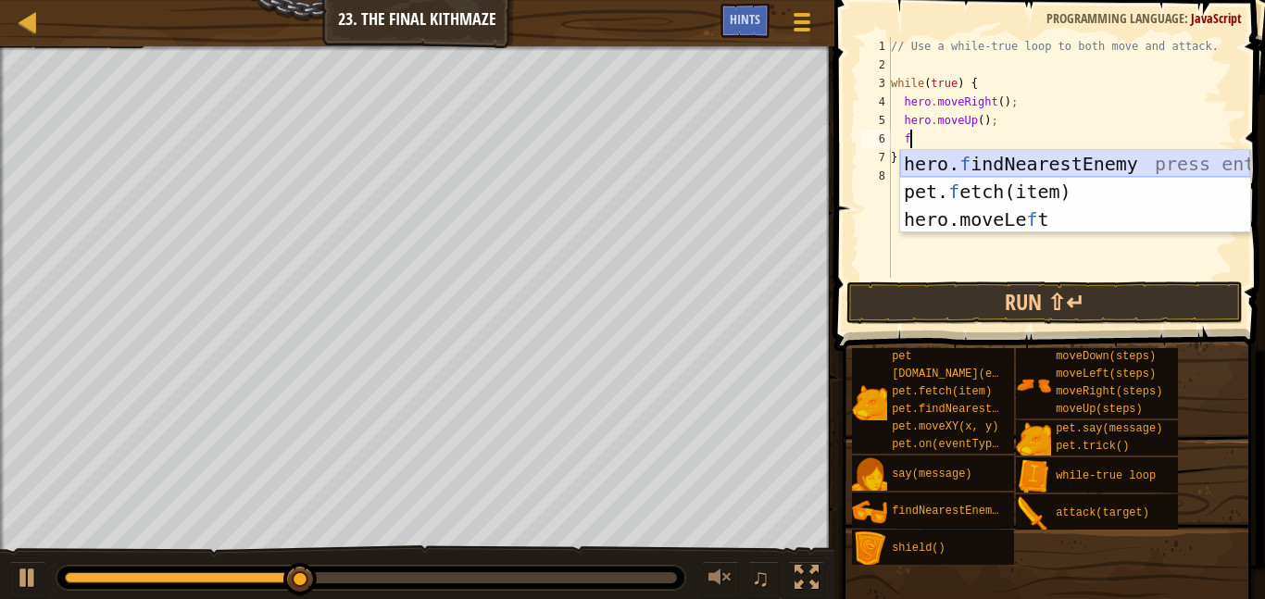
click at [1040, 164] on div "hero. f indNearestEnemy press enter pet. f etch(item) press enter hero.moveLe f…" at bounding box center [1075, 219] width 350 height 139
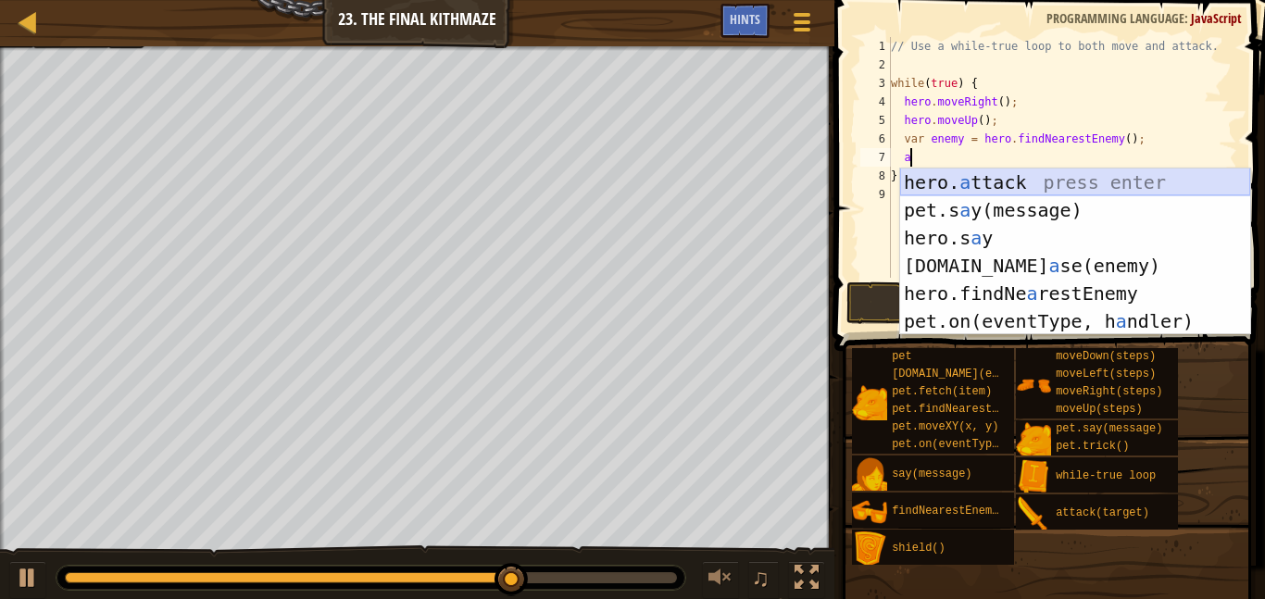
click at [1058, 175] on div "hero. a ttack press enter pet.s a y(message) press enter hero.s a y press enter…" at bounding box center [1075, 280] width 350 height 222
type textarea "hero.attack(enemy);"
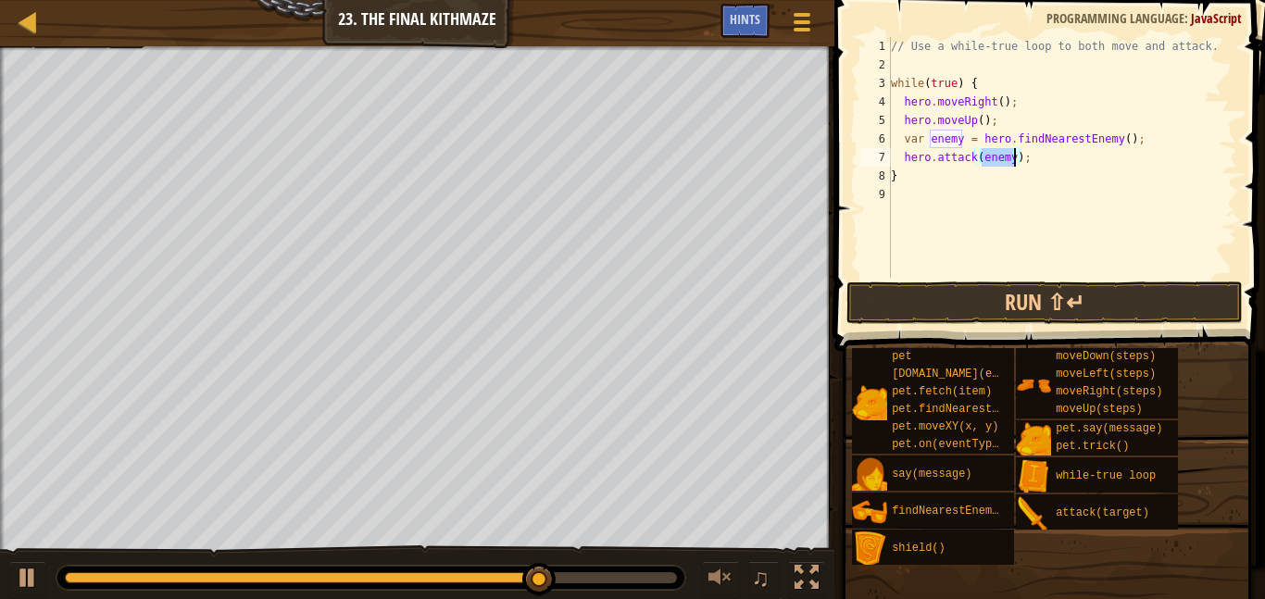
click at [994, 216] on div "// Use a while-true loop to both move and attack. while ( true ) { hero . moveR…" at bounding box center [1063, 176] width 350 height 278
click at [1031, 157] on div "// Use a while-true loop to both move and attack. while ( true ) { hero . moveR…" at bounding box center [1063, 176] width 350 height 278
type textarea "hero.attack(enemy);"
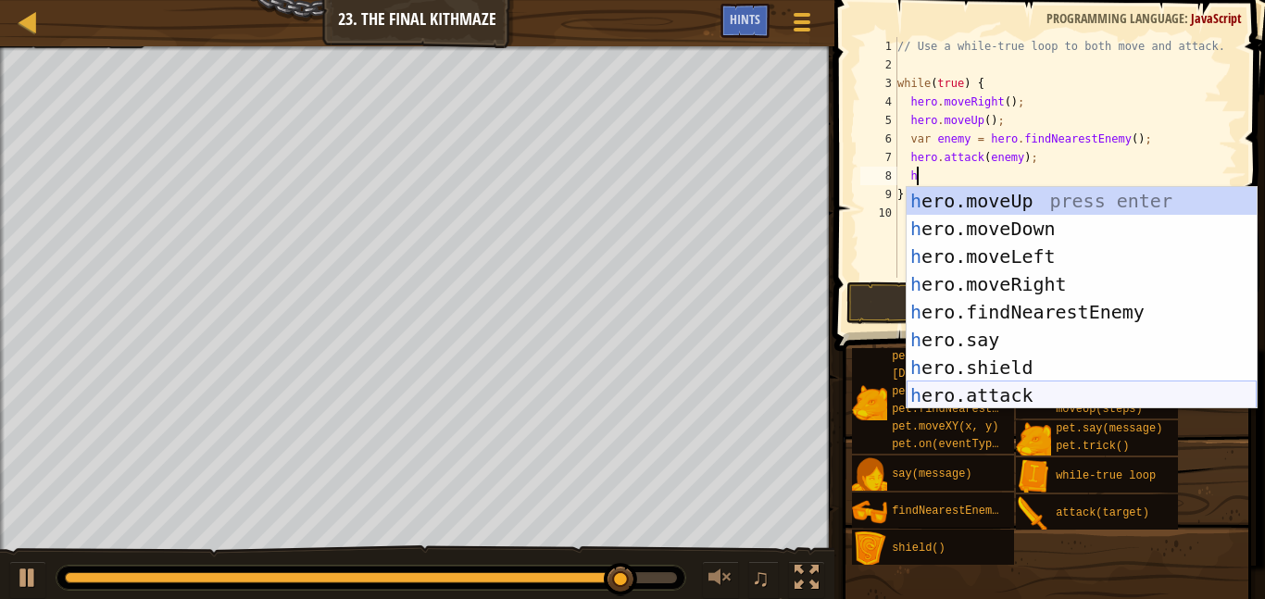
click at [1040, 387] on div "h ero.moveUp press enter h ero.moveDown press enter h ero.moveLeft press enter …" at bounding box center [1082, 326] width 350 height 278
type textarea "hero.attack(enemy);"
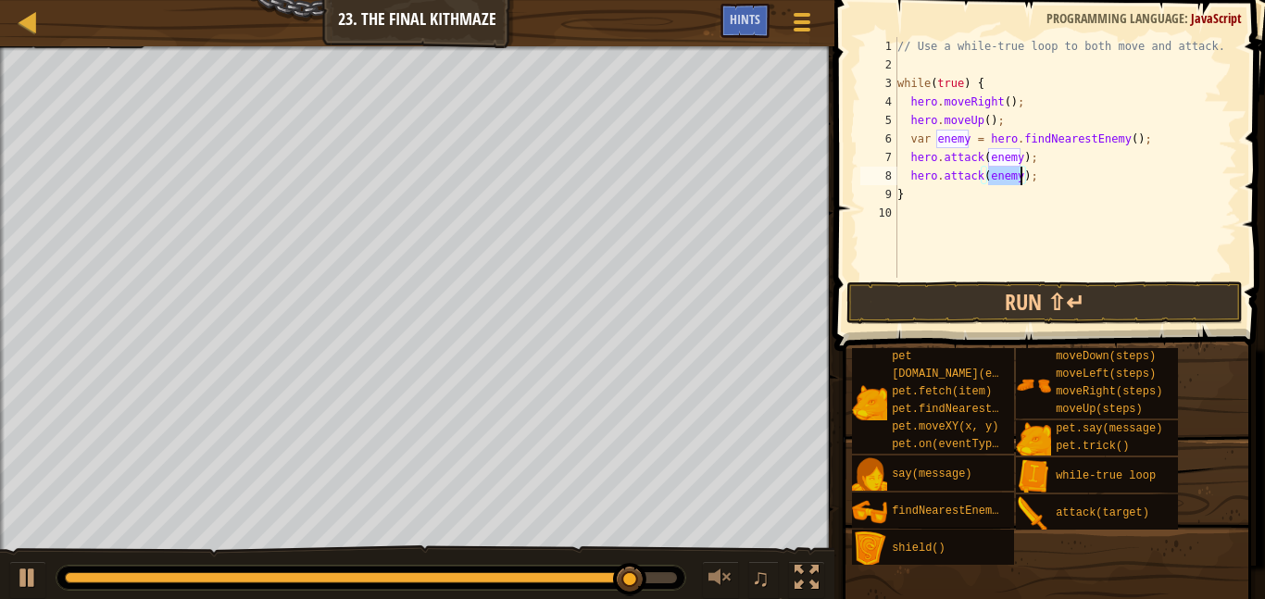
click at [1024, 221] on div "// Use a while-true loop to both move and attack. while ( true ) { hero . moveR…" at bounding box center [1066, 176] width 344 height 278
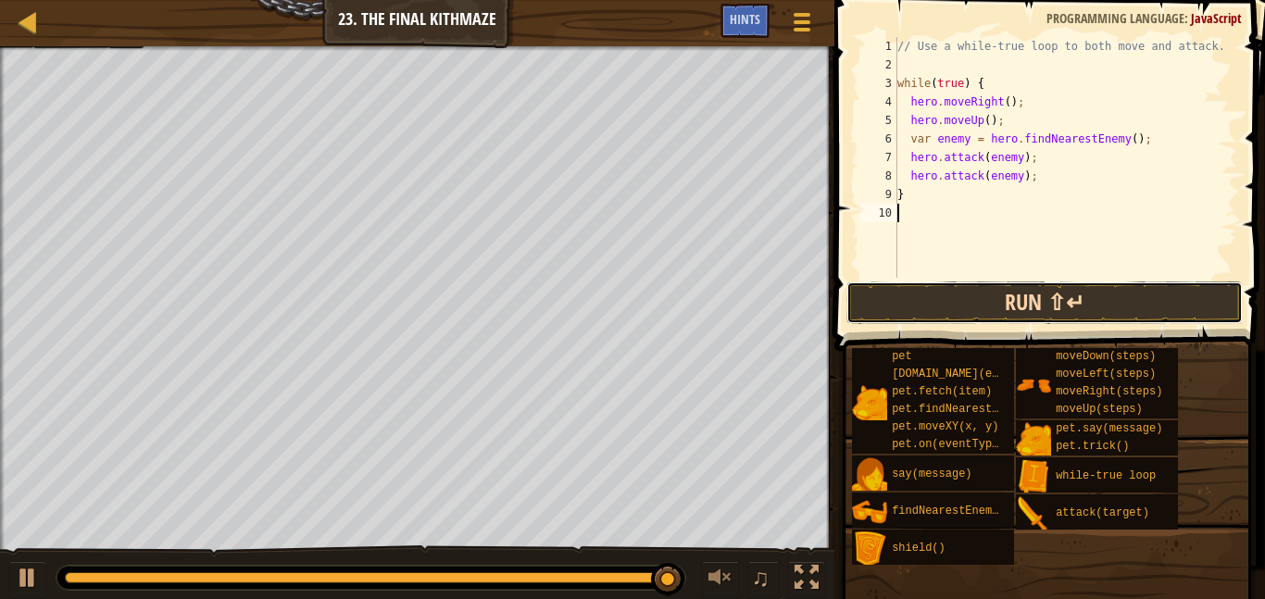
click at [1024, 288] on button "Run ⇧↵" at bounding box center [1045, 303] width 397 height 43
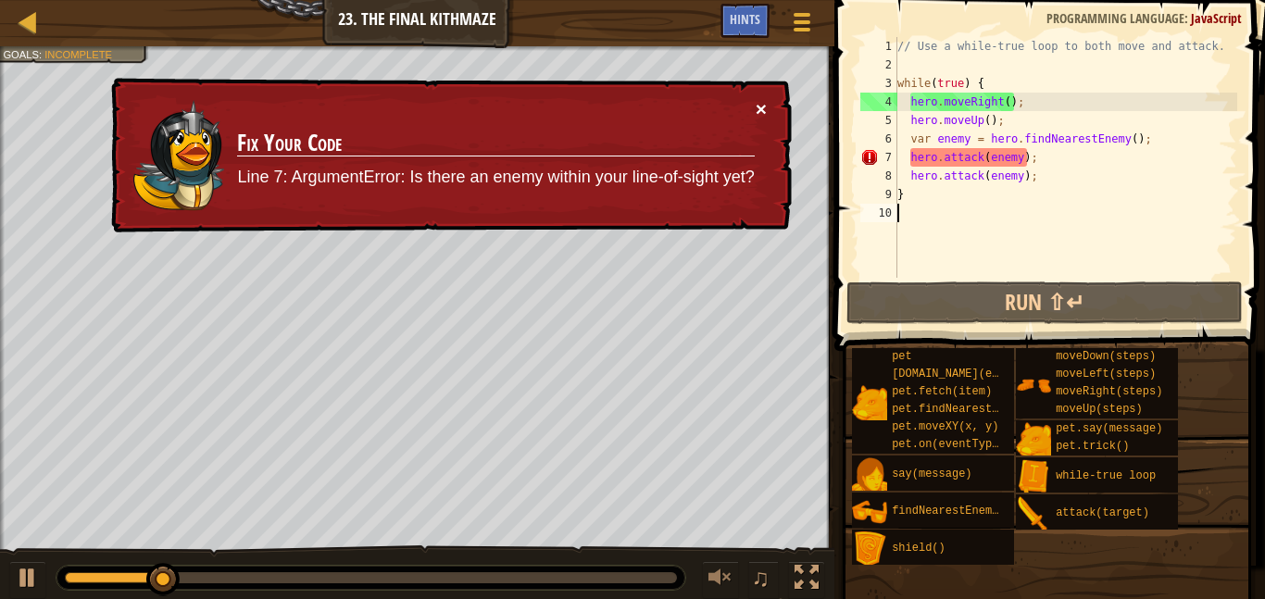
click at [759, 107] on button "×" at bounding box center [761, 108] width 11 height 19
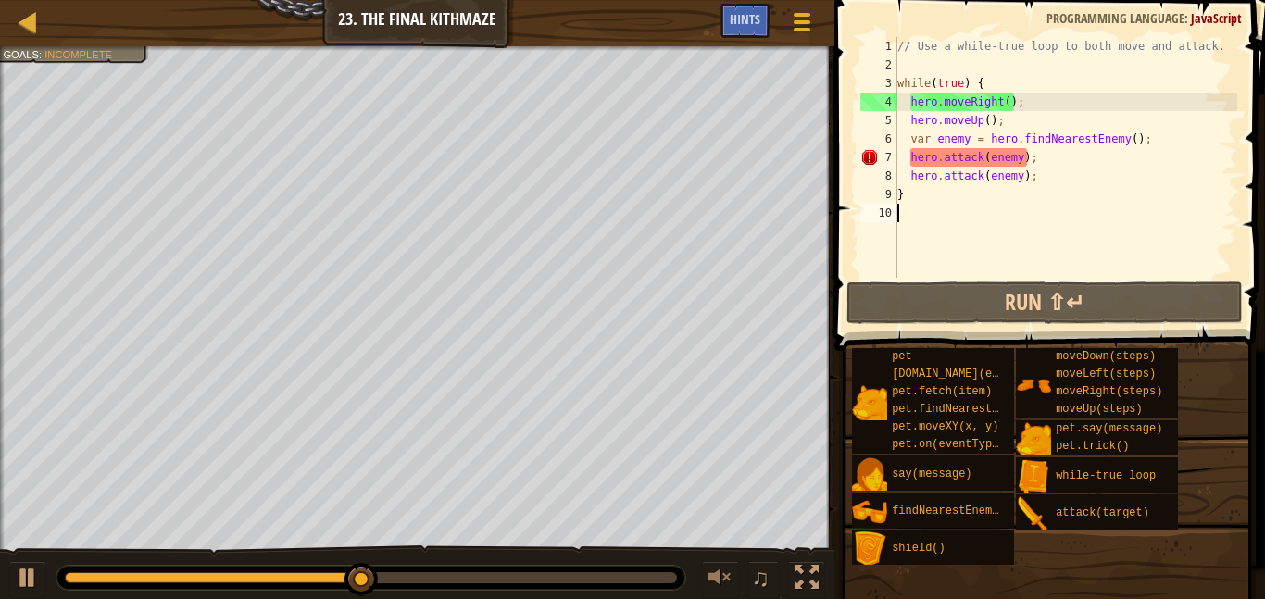
click at [1028, 121] on div "// Use a while-true loop to both move and attack. while ( true ) { hero . moveR…" at bounding box center [1066, 176] width 344 height 278
type textarea "hero.moveUp();"
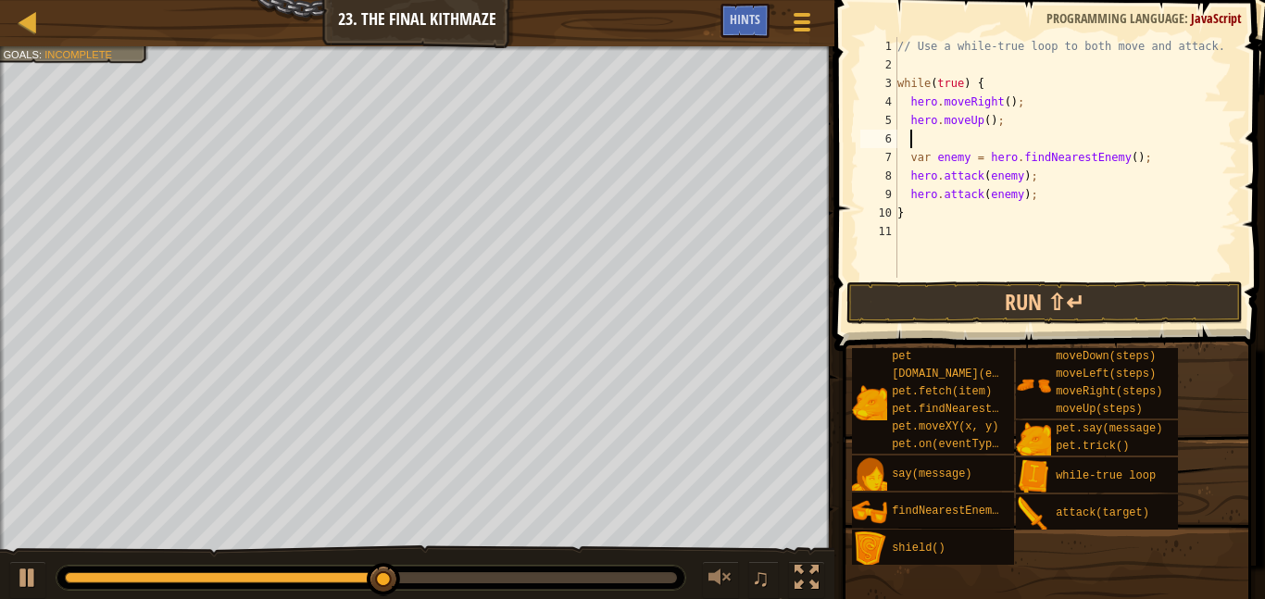
type textarea "h"
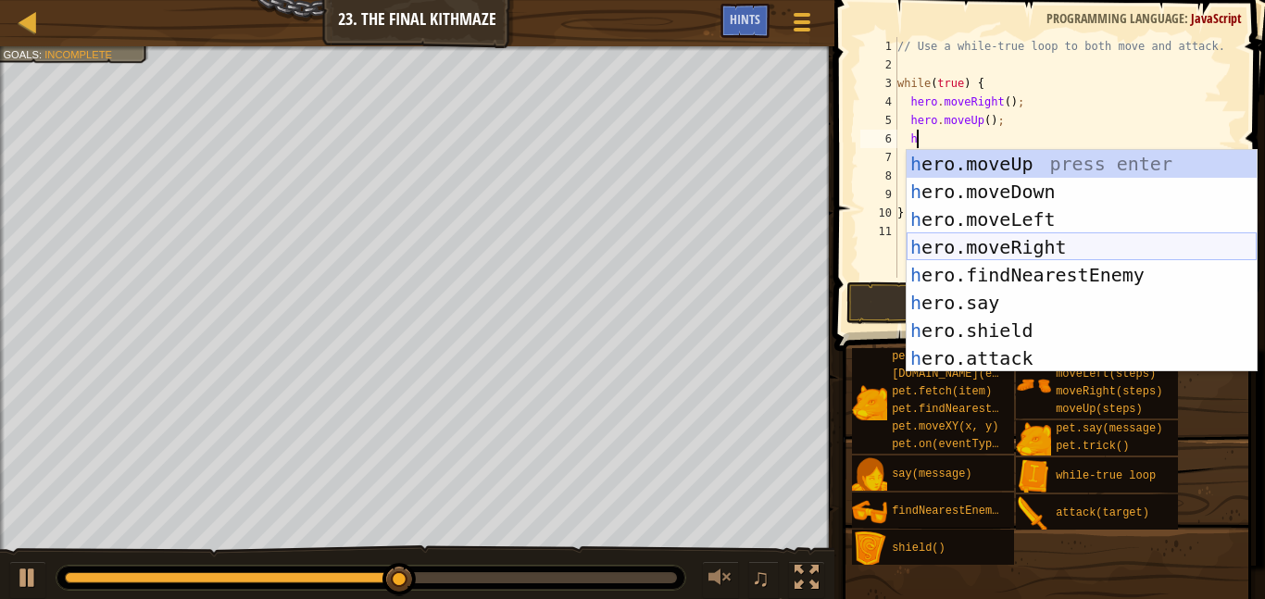
click at [1067, 240] on div "h ero.moveUp press enter h ero.moveDown press enter h ero.moveLeft press enter …" at bounding box center [1082, 289] width 350 height 278
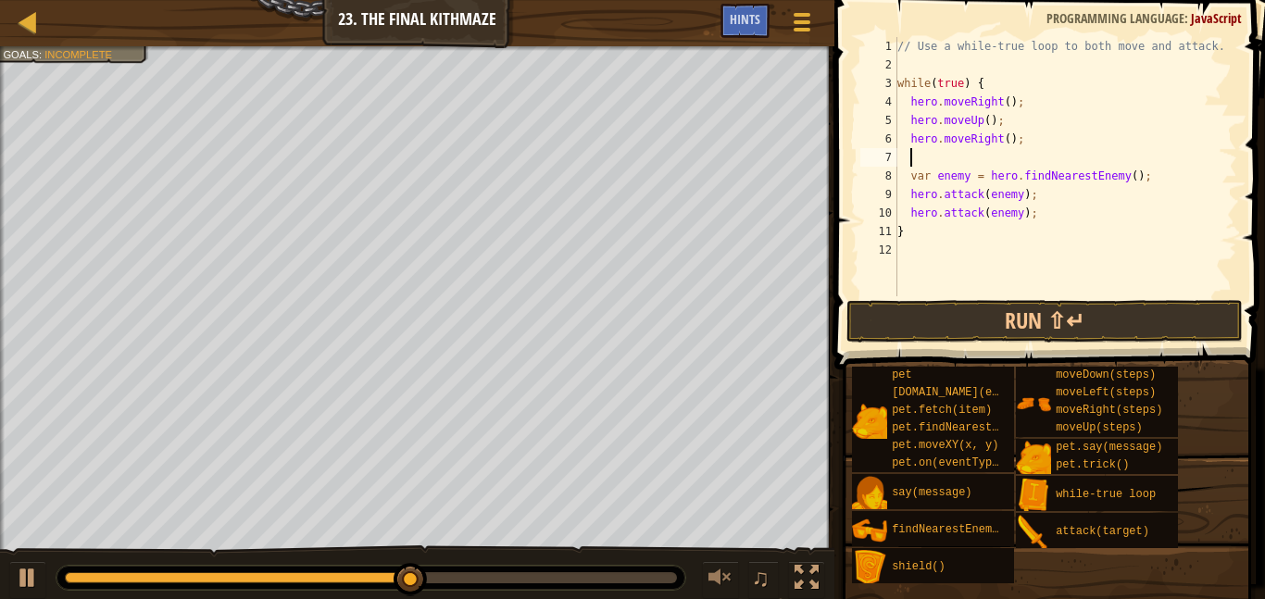
scroll to position [8, 0]
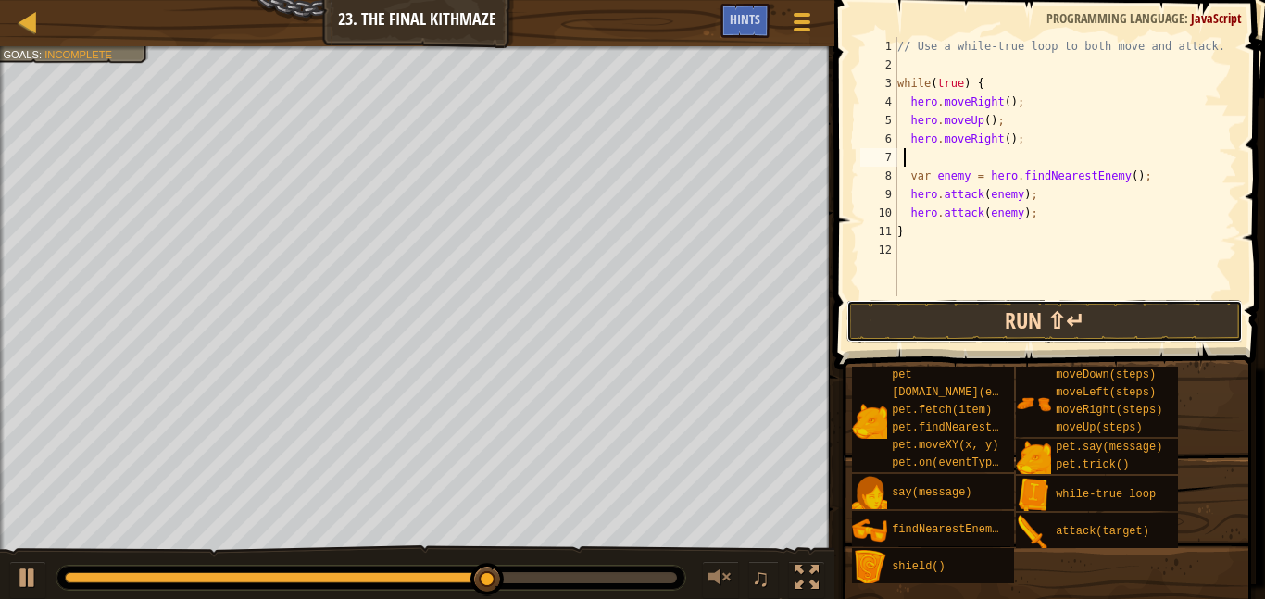
click at [1015, 306] on button "Run ⇧↵" at bounding box center [1045, 321] width 397 height 43
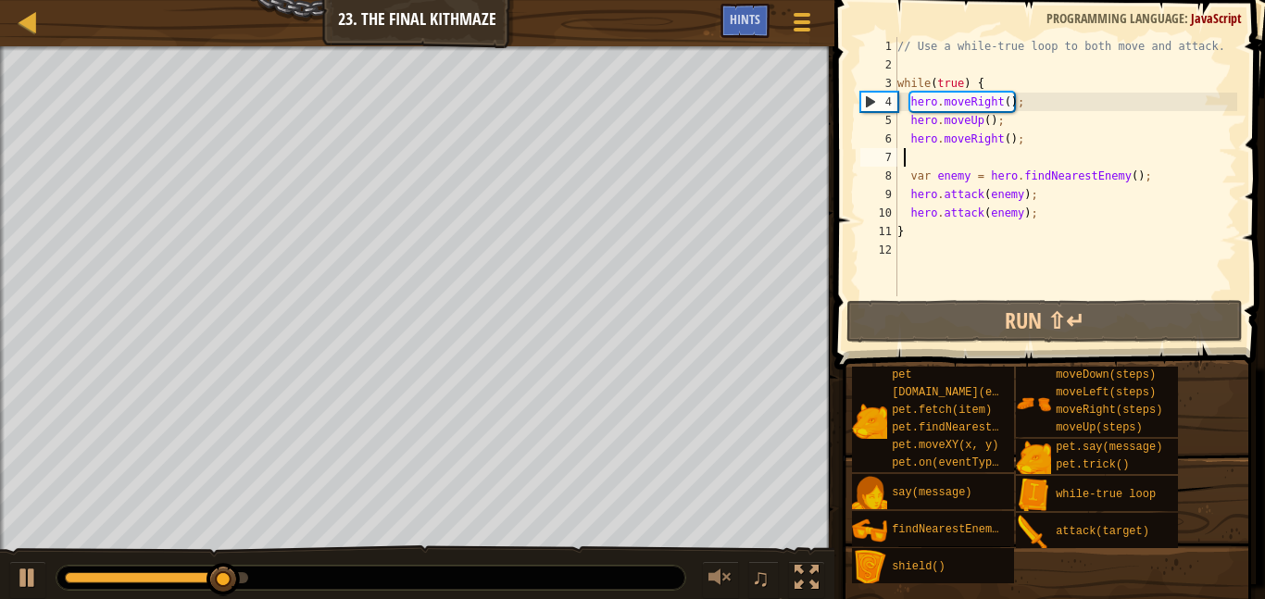
click at [1039, 216] on div "// Use a while-true loop to both move and attack. while ( true ) { hero . moveR…" at bounding box center [1066, 185] width 344 height 296
type textarea "hero.attack(enemy);"
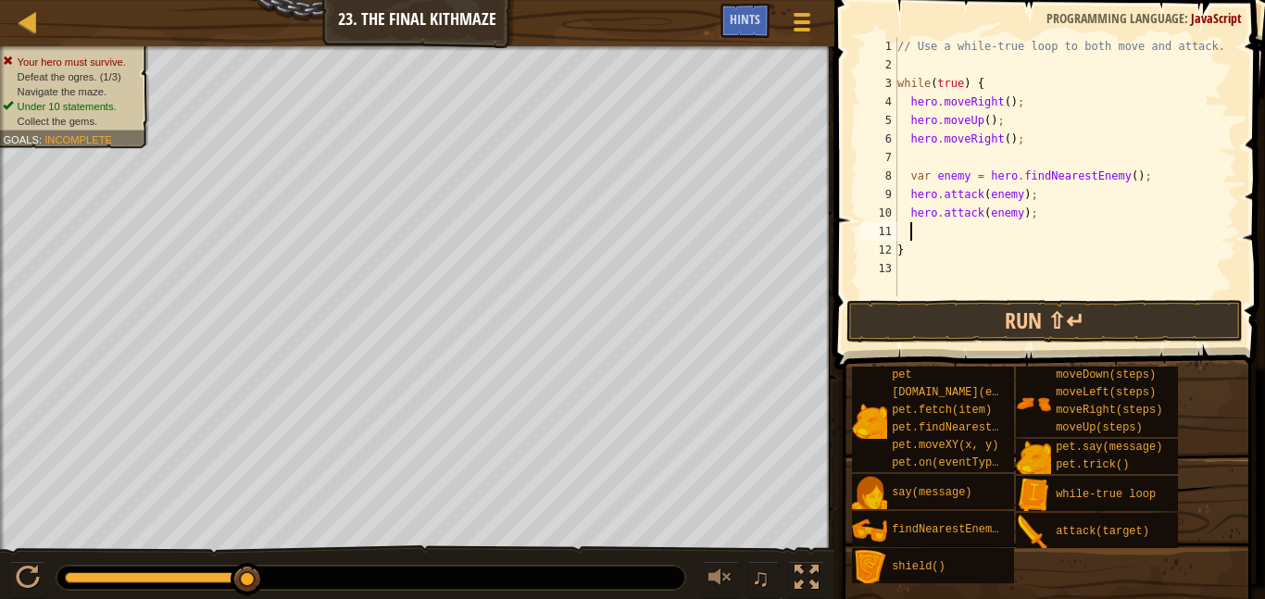
type textarea "h"
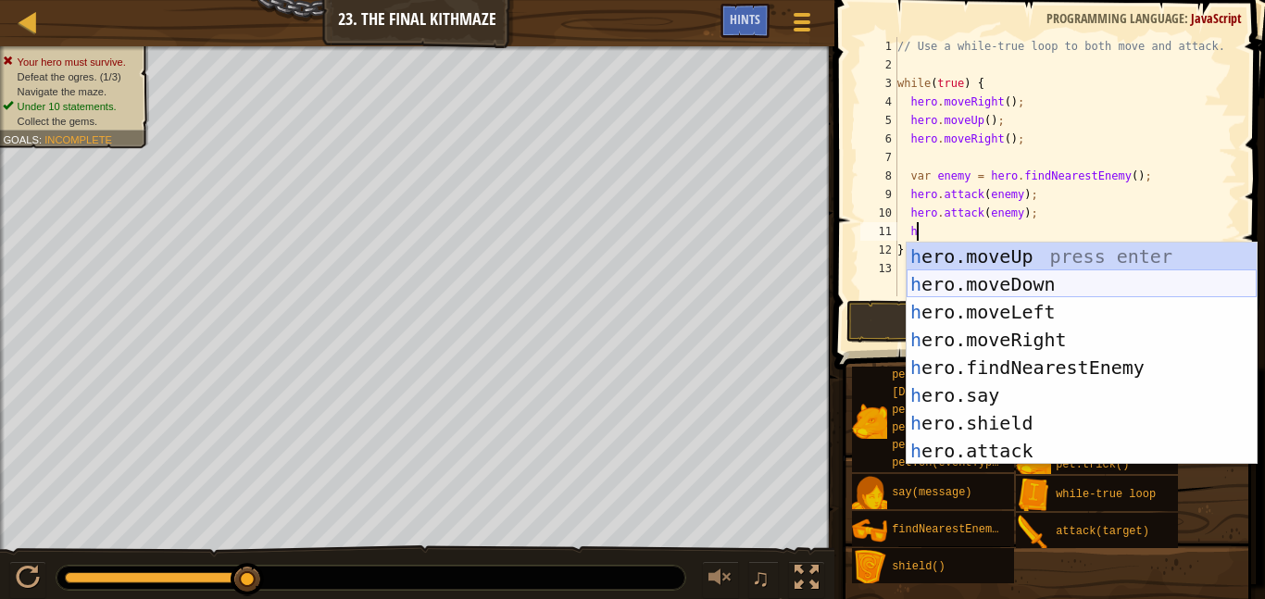
click at [1046, 285] on div "h ero.moveUp press enter h ero.moveDown press enter h ero.moveLeft press enter …" at bounding box center [1082, 382] width 350 height 278
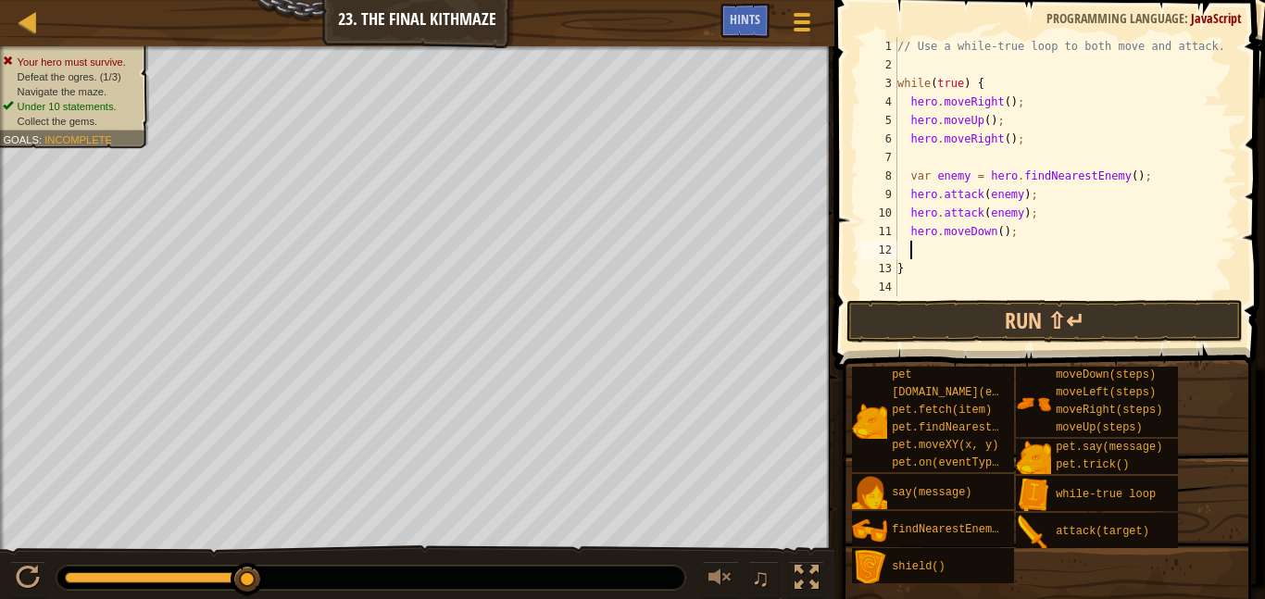
scroll to position [8, 1]
click at [1003, 238] on div "// Use a while-true loop to both move and attack. while ( true ) { hero . moveR…" at bounding box center [1066, 185] width 344 height 296
type textarea "hero.moveDown(2);"
click at [986, 318] on button "Run ⇧↵" at bounding box center [1045, 321] width 397 height 43
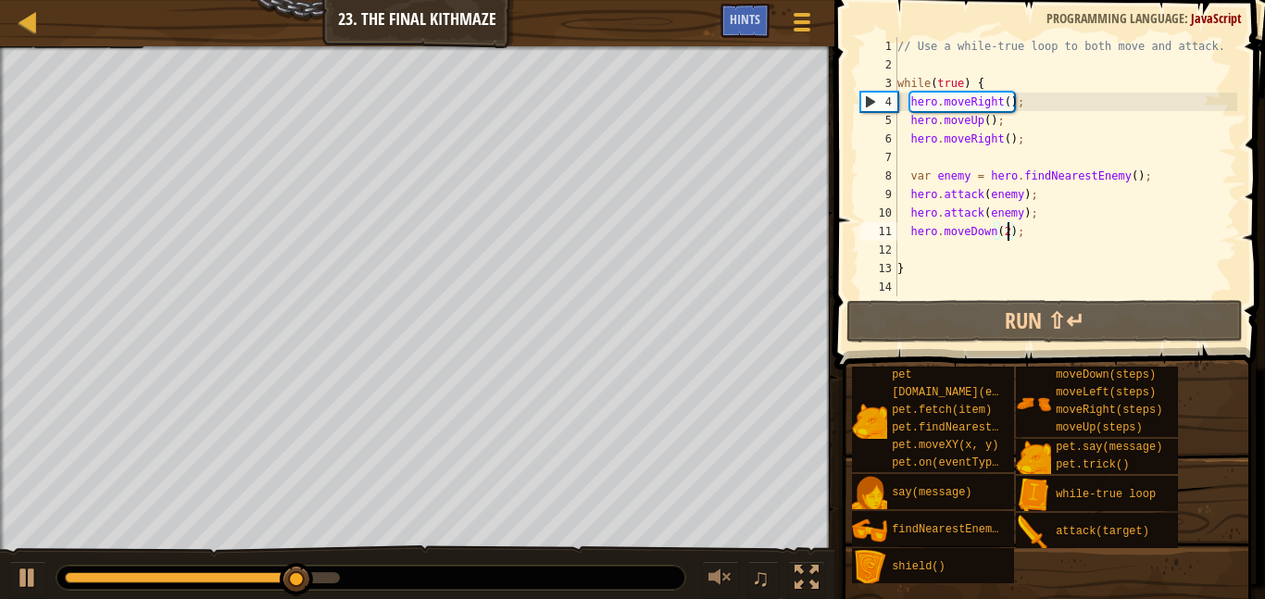
click at [1027, 236] on div "// Use a while-true loop to both move and attack. while ( true ) { hero . moveR…" at bounding box center [1066, 185] width 344 height 296
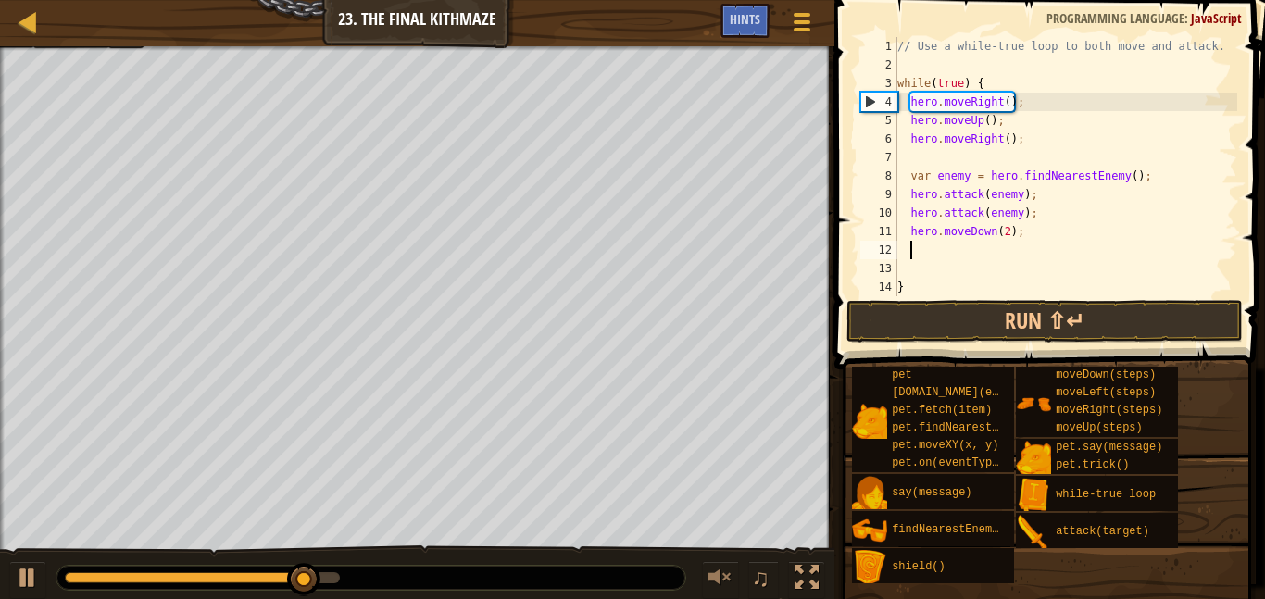
scroll to position [0, 0]
type textarea "h"
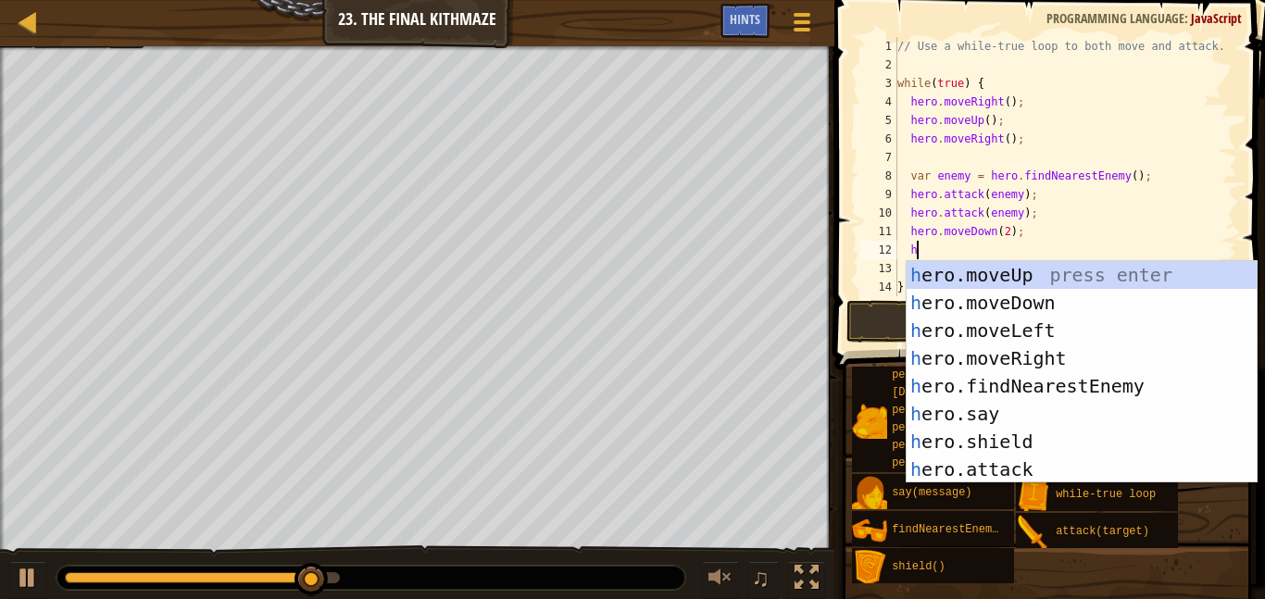
scroll to position [8, 2]
click at [1094, 278] on div "h ero.moveUp press enter h ero.moveDown press enter h ero.moveLeft press enter …" at bounding box center [1082, 400] width 350 height 278
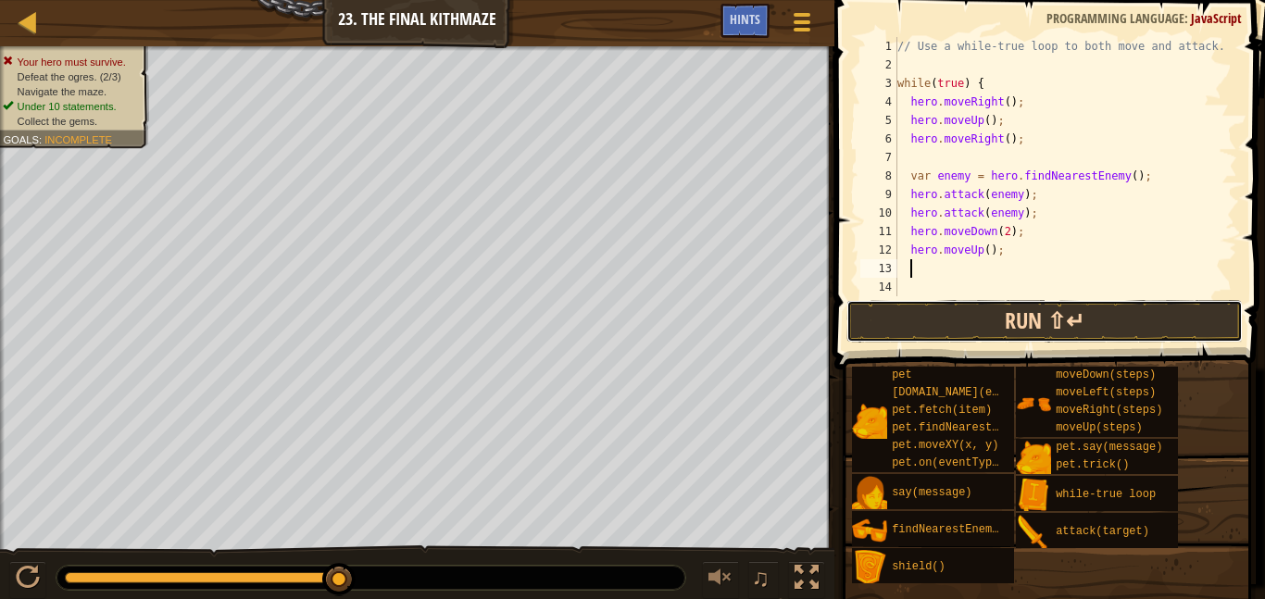
click at [1076, 307] on button "Run ⇧↵" at bounding box center [1045, 321] width 397 height 43
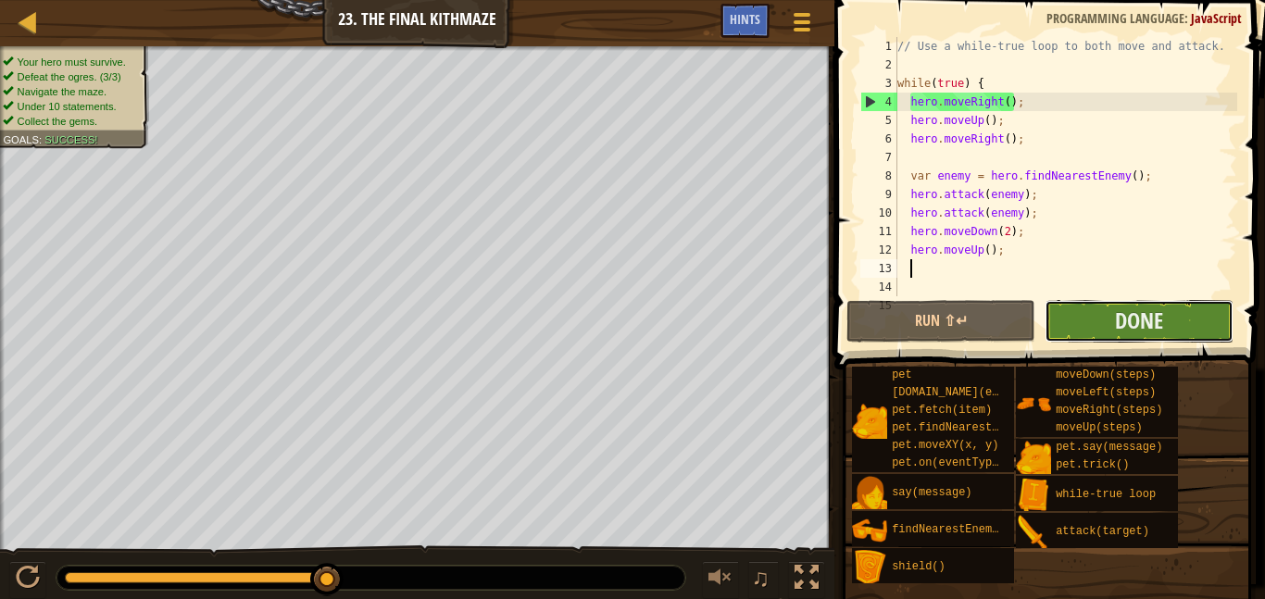
click at [1193, 316] on button "Done" at bounding box center [1139, 321] width 189 height 43
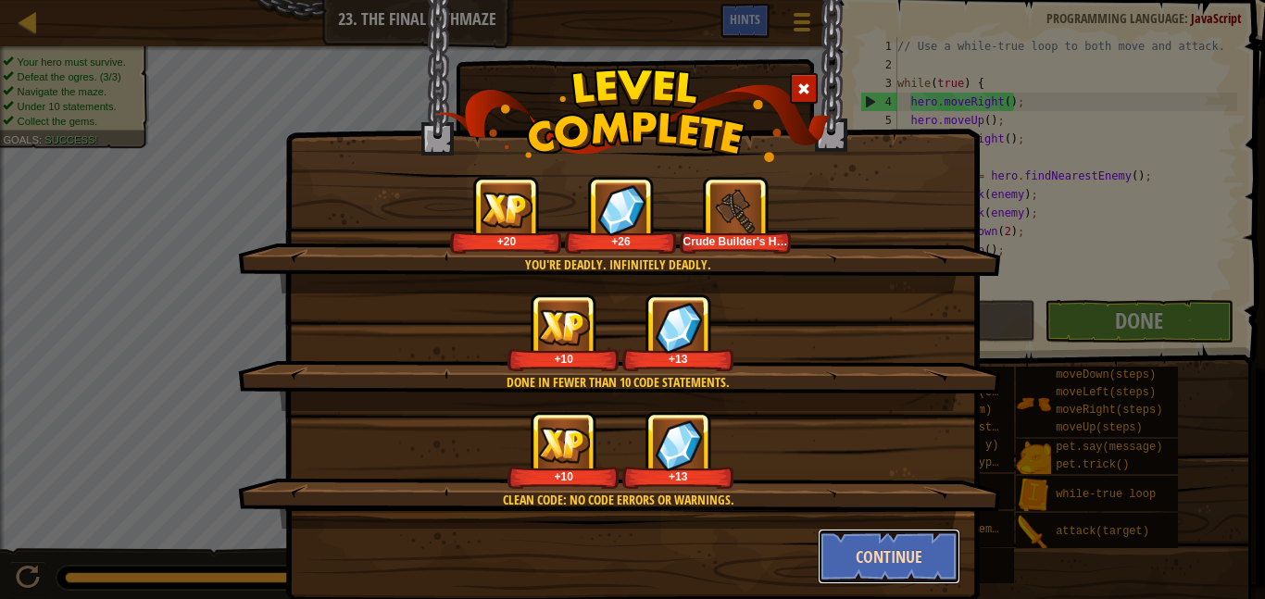
click at [905, 529] on button "Continue" at bounding box center [890, 557] width 144 height 56
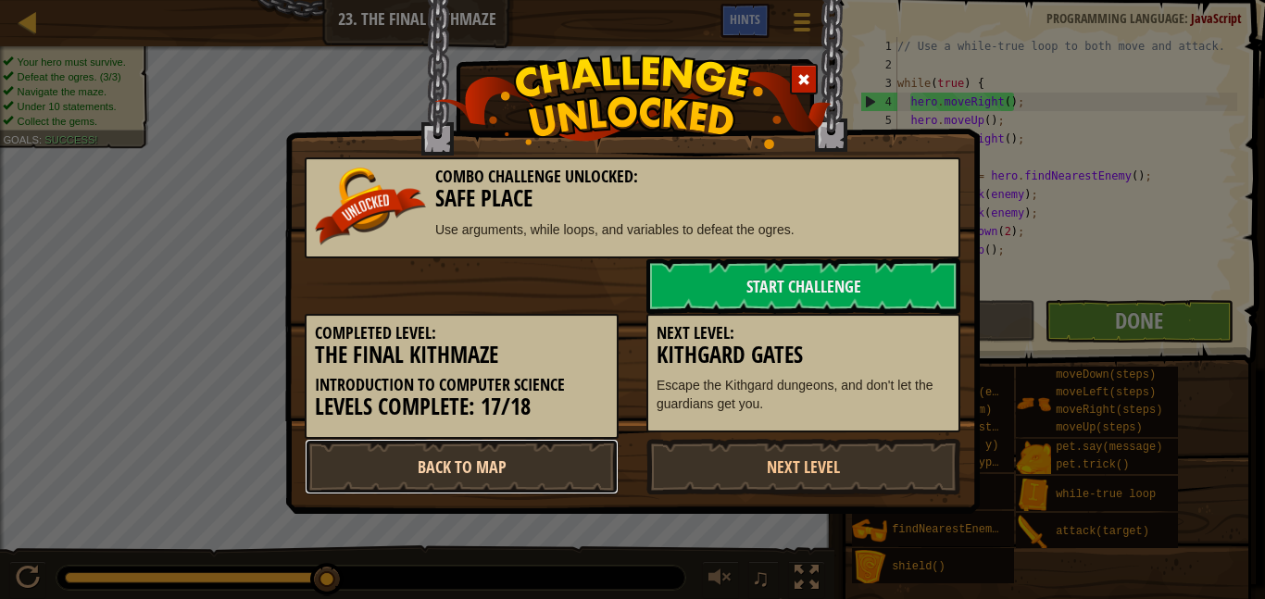
click at [423, 473] on link "Back to Map" at bounding box center [462, 467] width 314 height 56
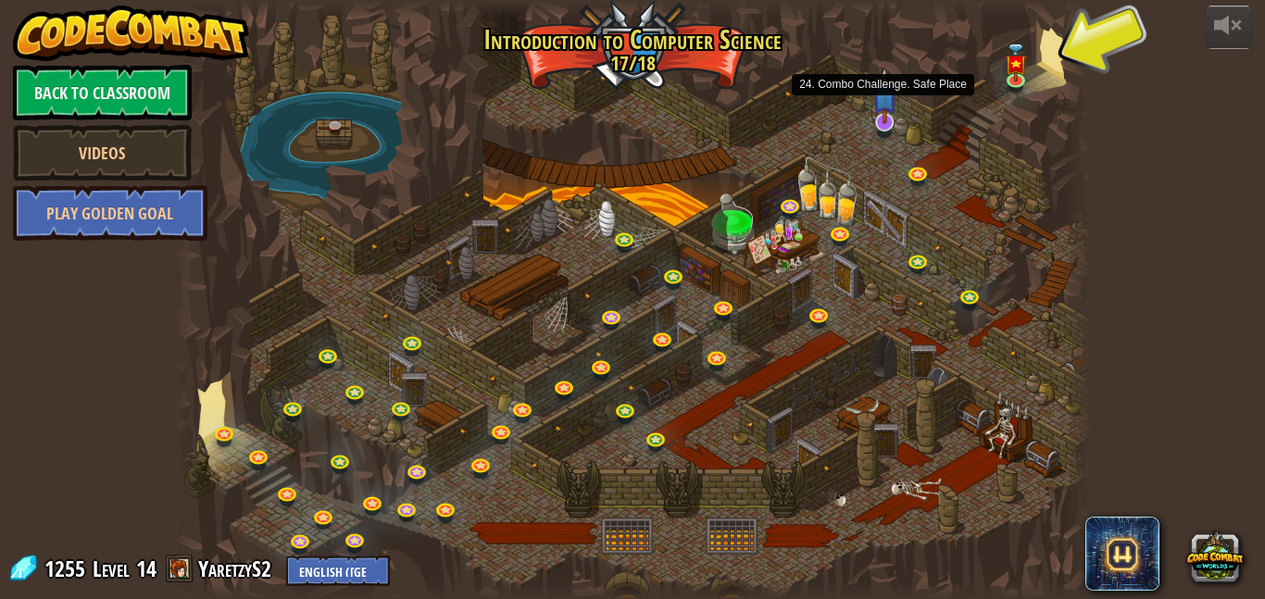
click at [884, 120] on img at bounding box center [885, 95] width 25 height 57
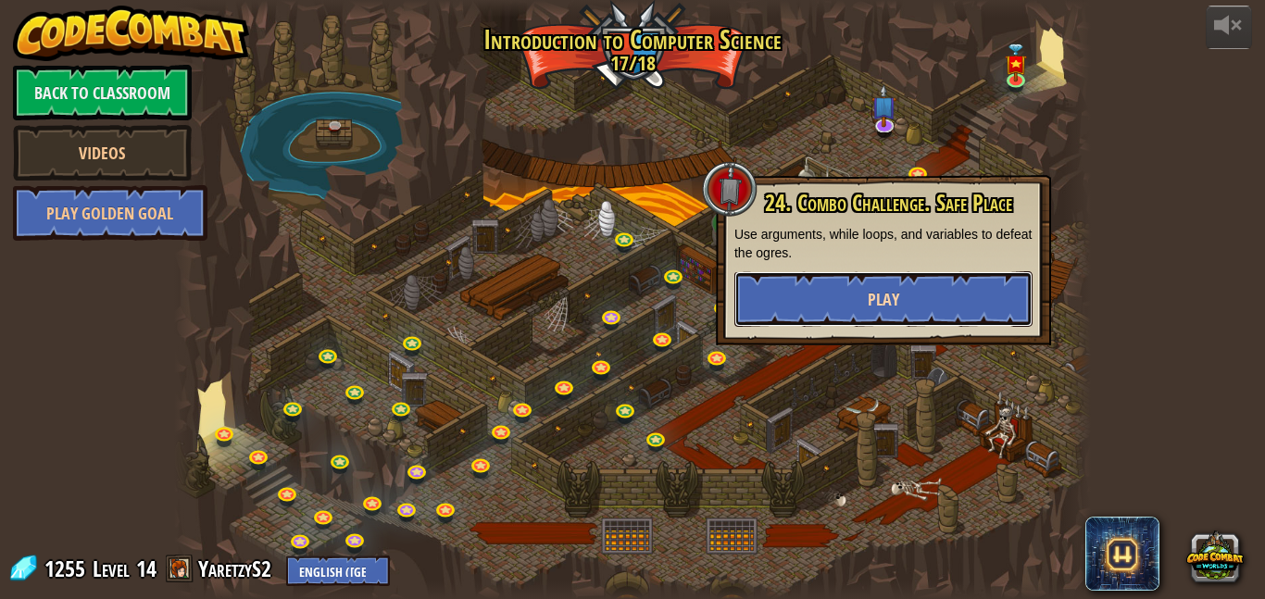
click at [929, 301] on button "Play" at bounding box center [884, 299] width 298 height 56
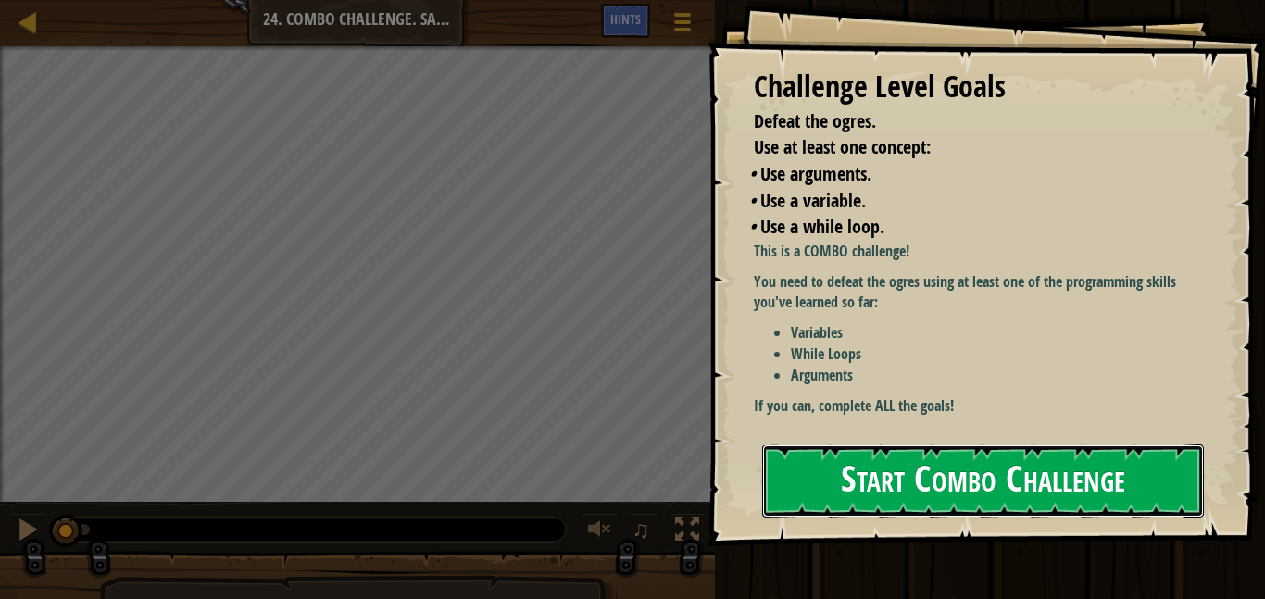
click at [1047, 471] on button "Start Combo Challenge" at bounding box center [983, 481] width 442 height 73
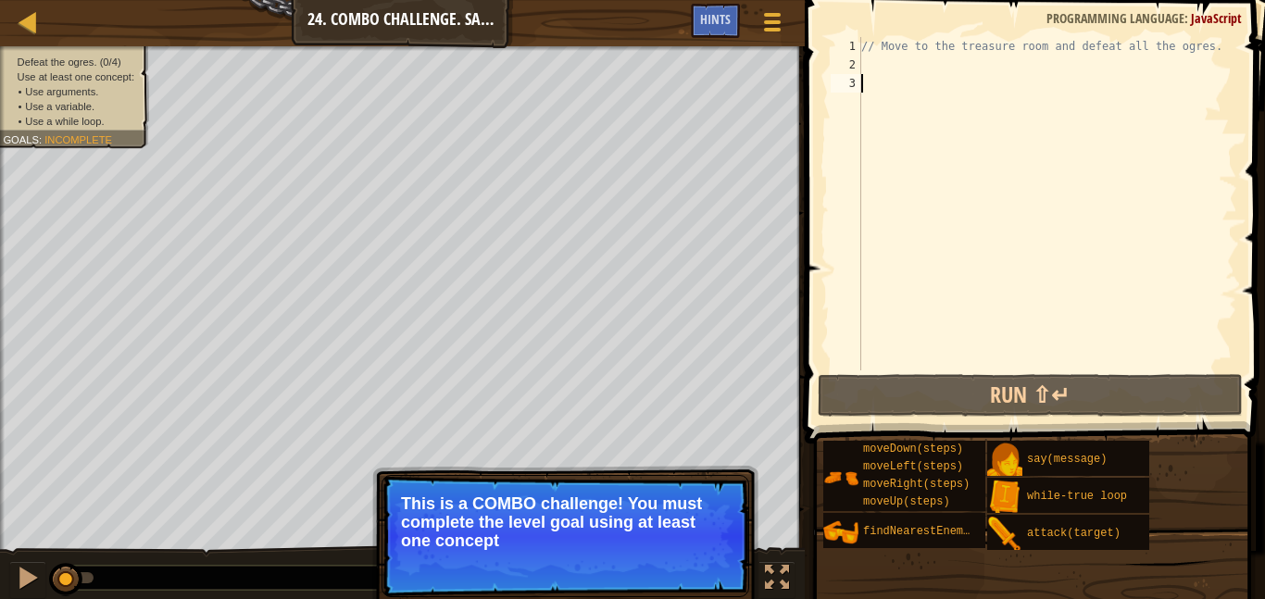
click at [888, 66] on div "// Move to the treasure room and defeat all the ogres." at bounding box center [1048, 222] width 380 height 371
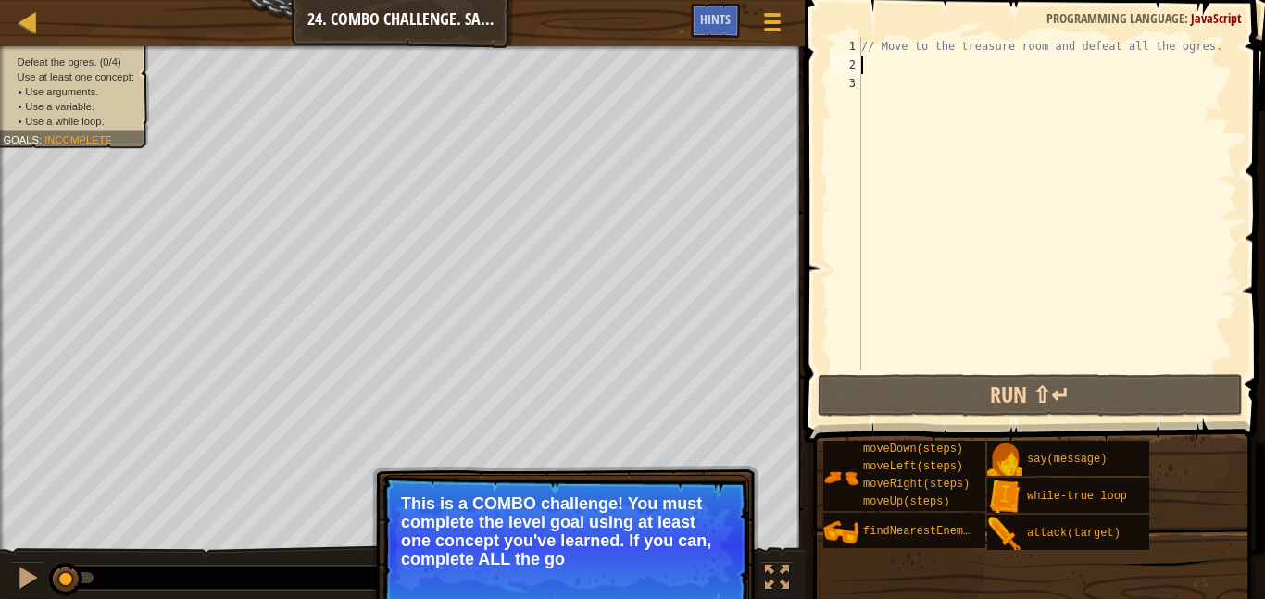
scroll to position [8, 0]
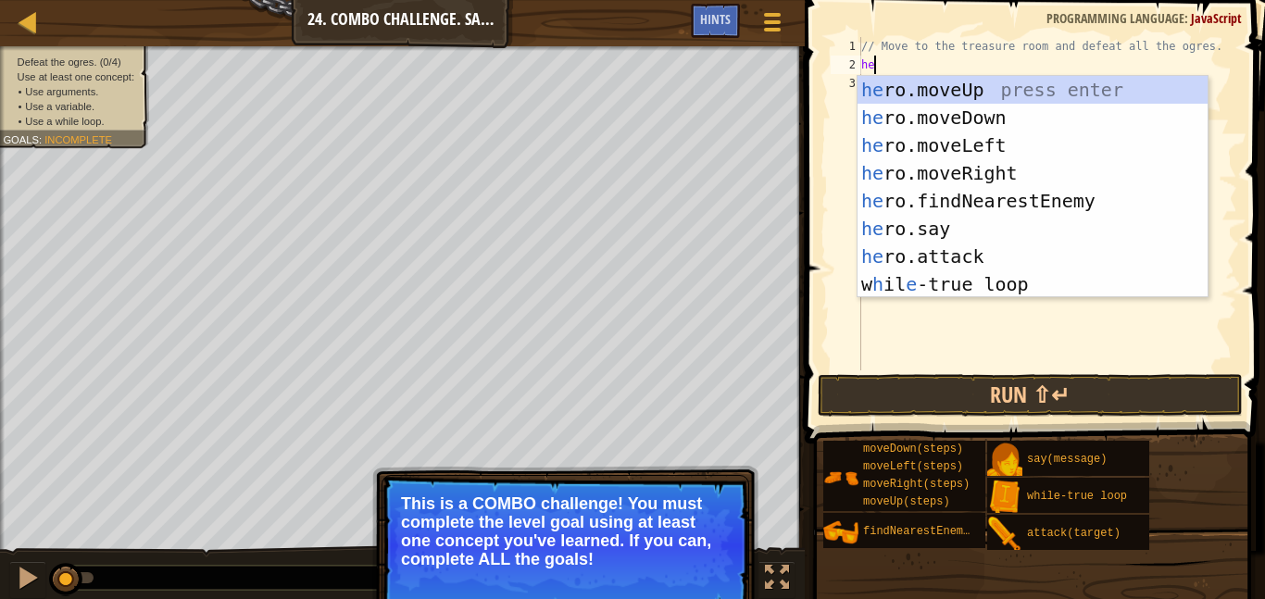
type textarea "her"
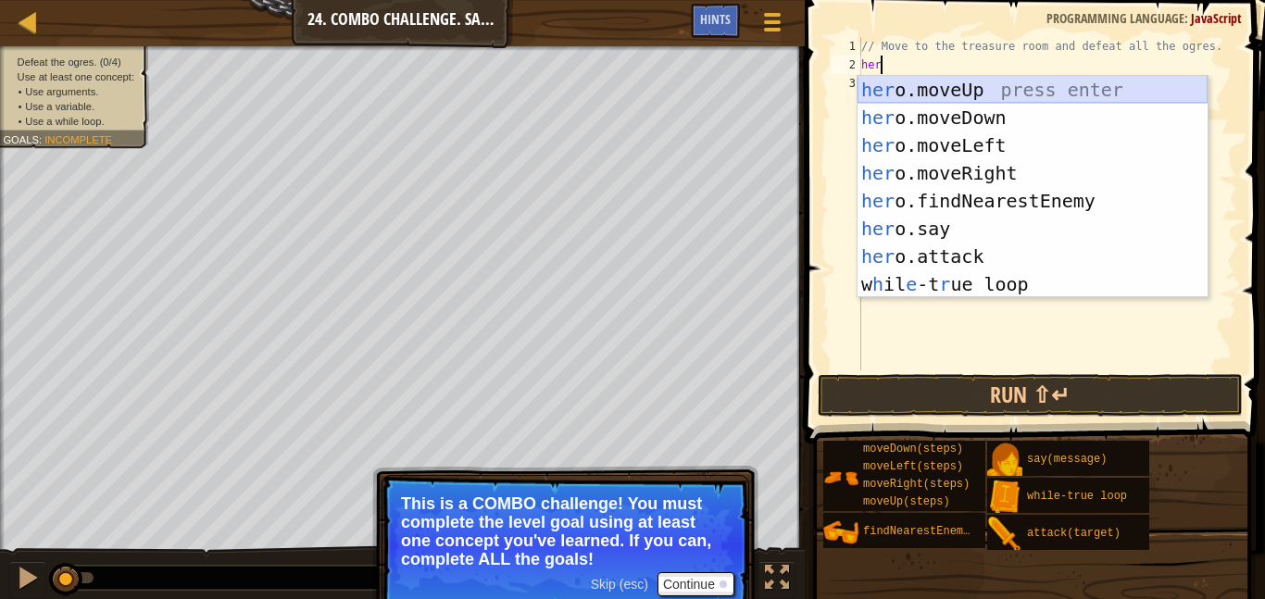
click at [951, 93] on div "her o.moveUp press enter her o.moveDown press enter her o.moveLeft press enter …" at bounding box center [1033, 215] width 350 height 278
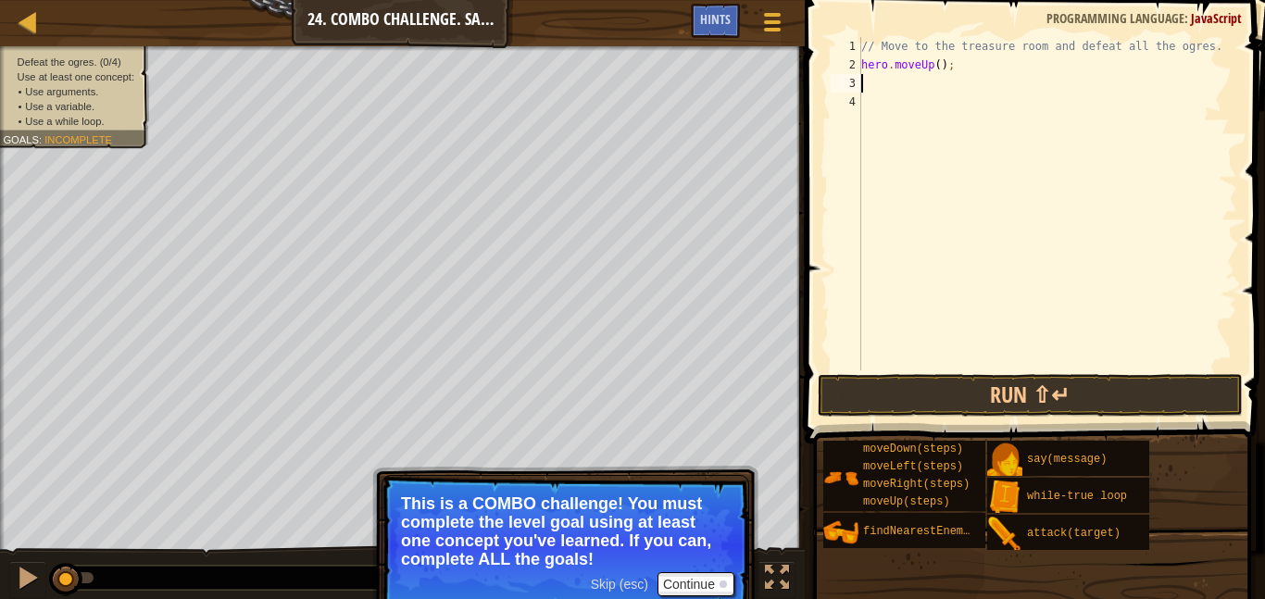
click at [63, 124] on span "Use a while loop." at bounding box center [64, 121] width 79 height 12
click at [56, 144] on span "Incomplete" at bounding box center [78, 139] width 68 height 12
click at [60, 134] on span "Incomplete" at bounding box center [78, 139] width 68 height 12
click at [76, 144] on span "Incomplete" at bounding box center [78, 139] width 68 height 12
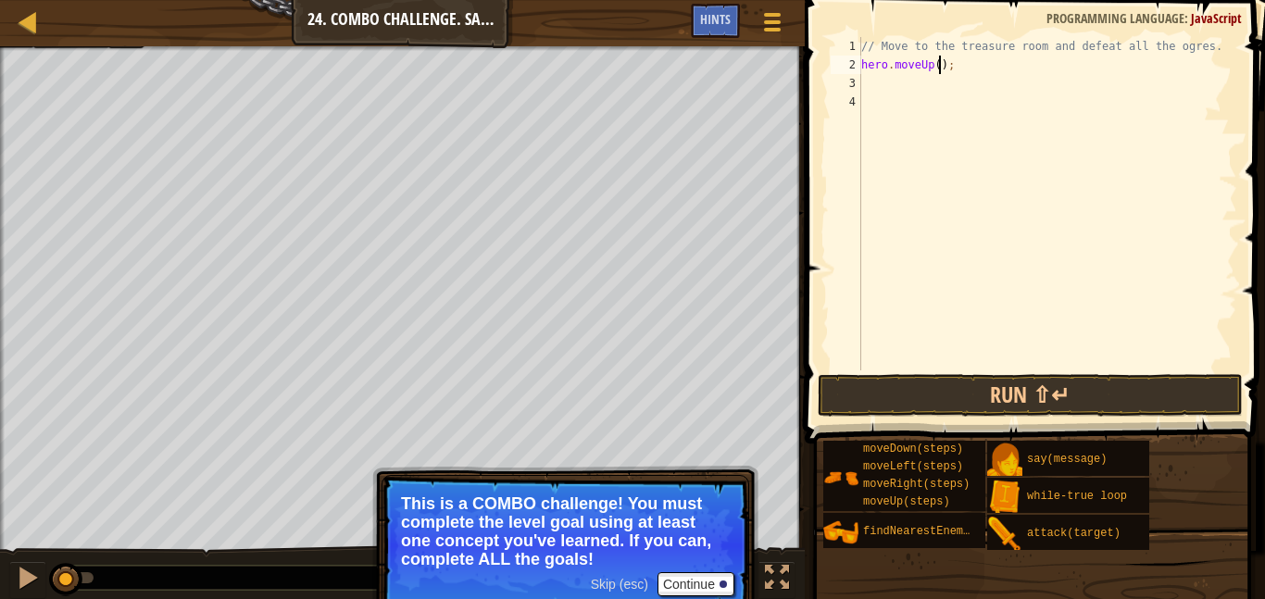
click at [937, 66] on div "// Move to the treasure room and defeat all the ogres. hero . moveUp ( ) ;" at bounding box center [1048, 222] width 380 height 371
type textarea "hero.moveUp(4);"
click at [911, 85] on div "// Move to the treasure room and defeat all the ogres. hero . moveUp ( 4 ) ;" at bounding box center [1048, 222] width 380 height 371
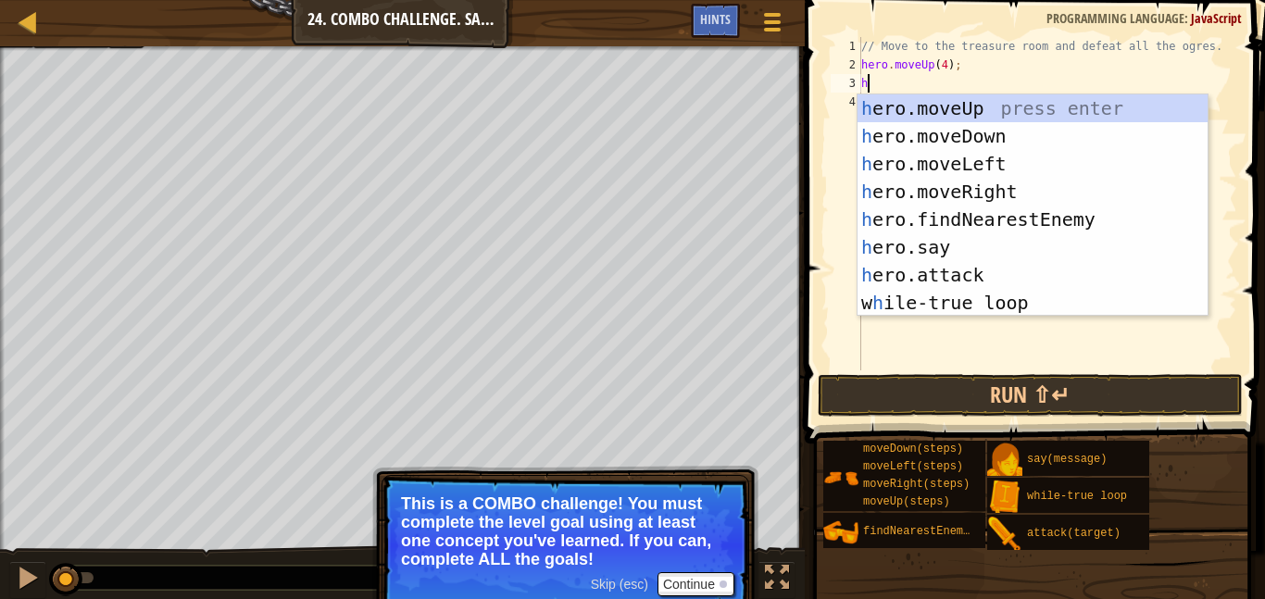
type textarea "he"
click at [1020, 185] on div "he ro.moveUp press enter he ro.moveDown press enter he ro.moveLeft press enter …" at bounding box center [1033, 233] width 350 height 278
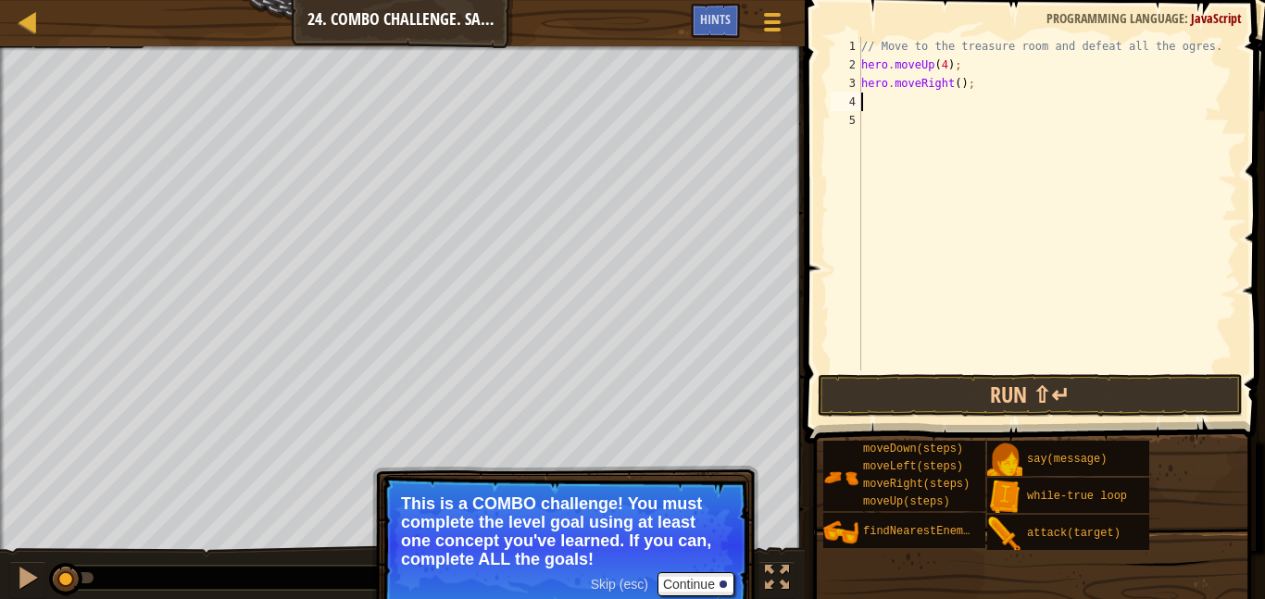
scroll to position [8, 0]
click at [960, 87] on div "// Move to the treasure room and defeat all the ogres. hero . moveUp ( 4 ) ; he…" at bounding box center [1048, 222] width 380 height 371
type textarea "hero.moveRight(4);"
click at [928, 107] on div "// Move to the treasure room and defeat all the ogres. hero . moveUp ( 4 ) ; he…" at bounding box center [1048, 222] width 380 height 371
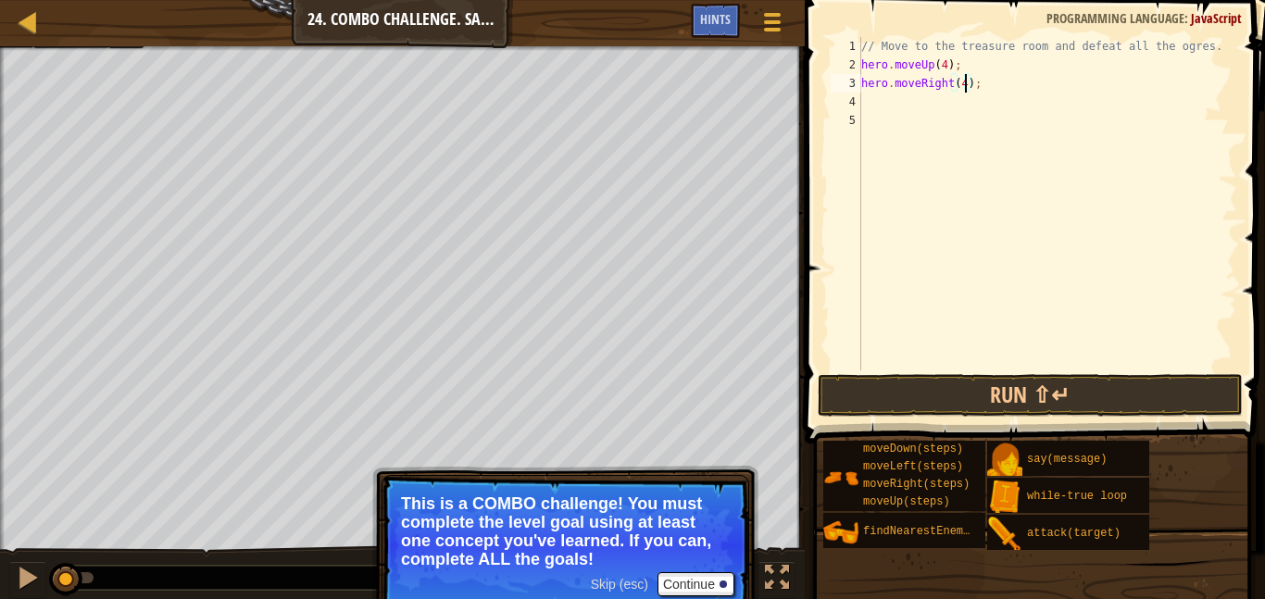
scroll to position [8, 0]
type textarea "j"
type textarea "h"
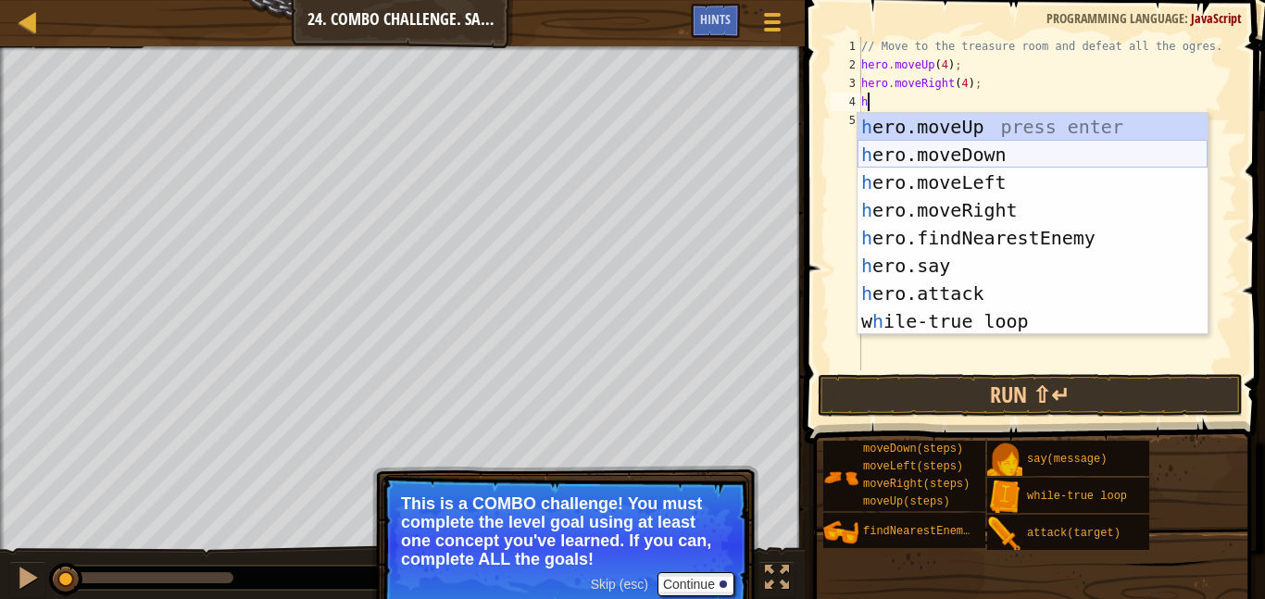
click at [958, 152] on div "h ero.moveUp press enter h ero.moveDown press enter h ero.moveLeft press enter …" at bounding box center [1033, 252] width 350 height 278
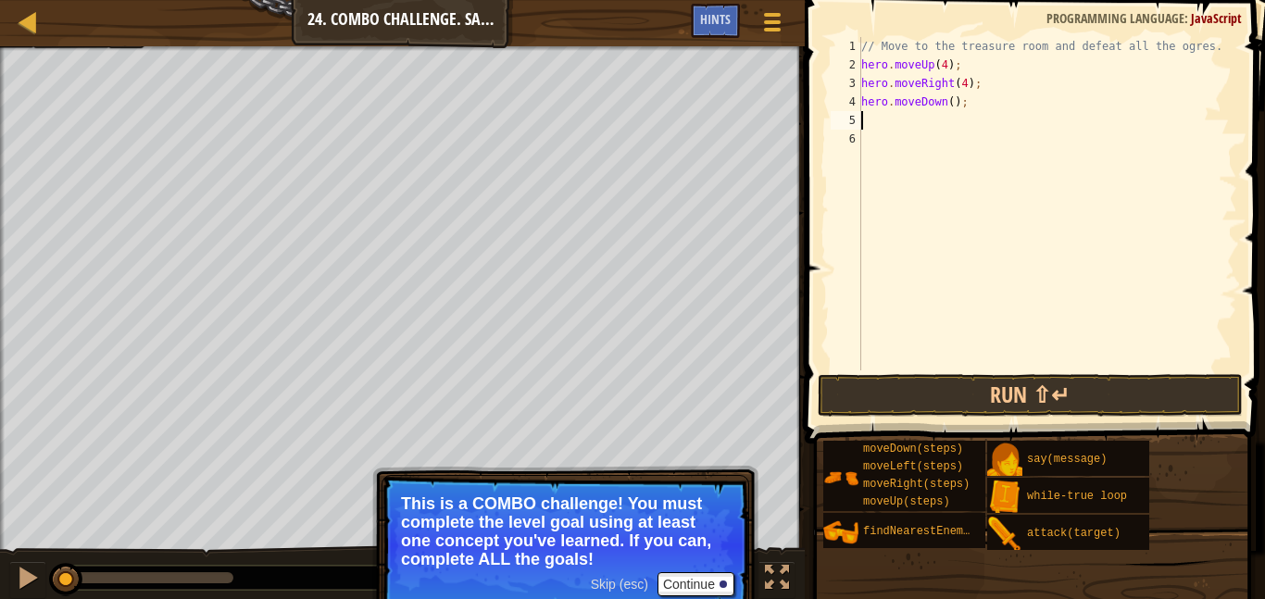
click at [951, 104] on div "// Move to the treasure room and defeat all the ogres. hero . moveUp ( 4 ) ; he…" at bounding box center [1048, 222] width 380 height 371
type textarea "hero.moveDown(4);"
click at [918, 123] on div "// Move to the treasure room and defeat all the ogres. hero . moveUp ( 4 ) ; he…" at bounding box center [1048, 222] width 380 height 371
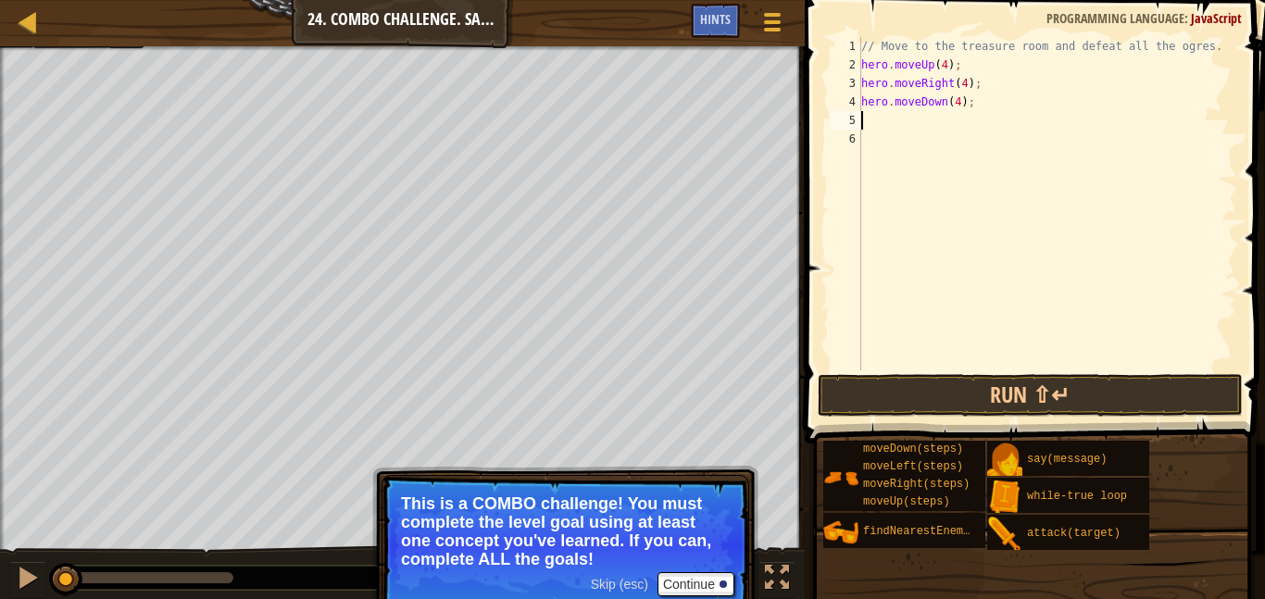
type textarea "h"
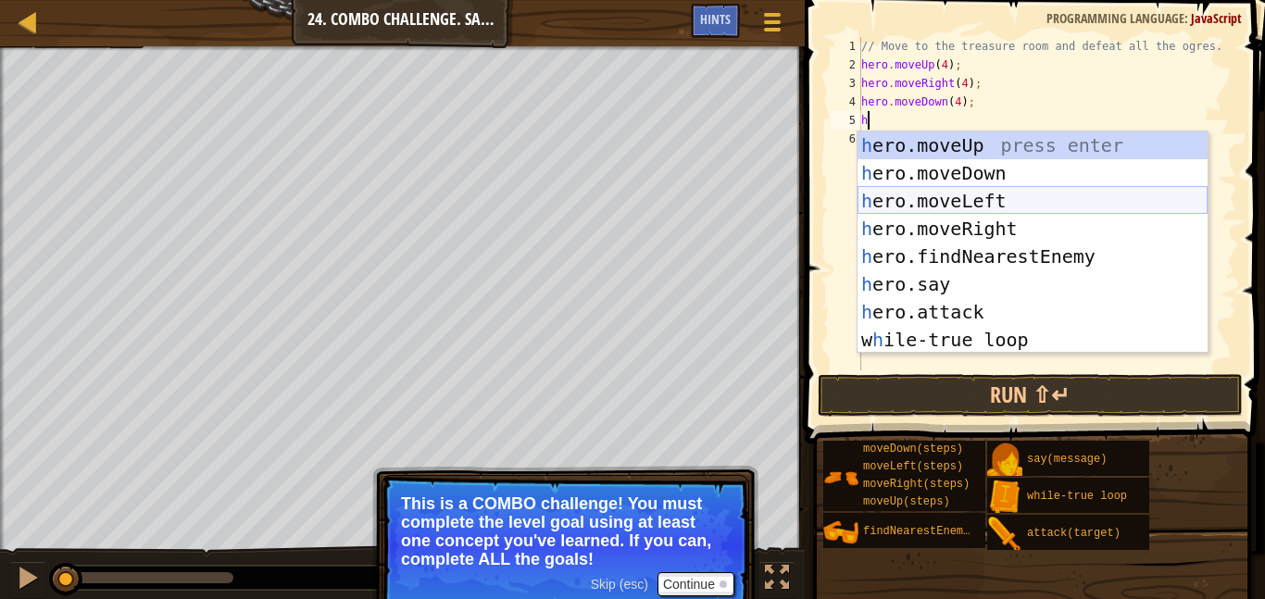
click at [931, 195] on div "h ero.moveUp press enter h ero.moveDown press enter h ero.moveLeft press enter …" at bounding box center [1033, 271] width 350 height 278
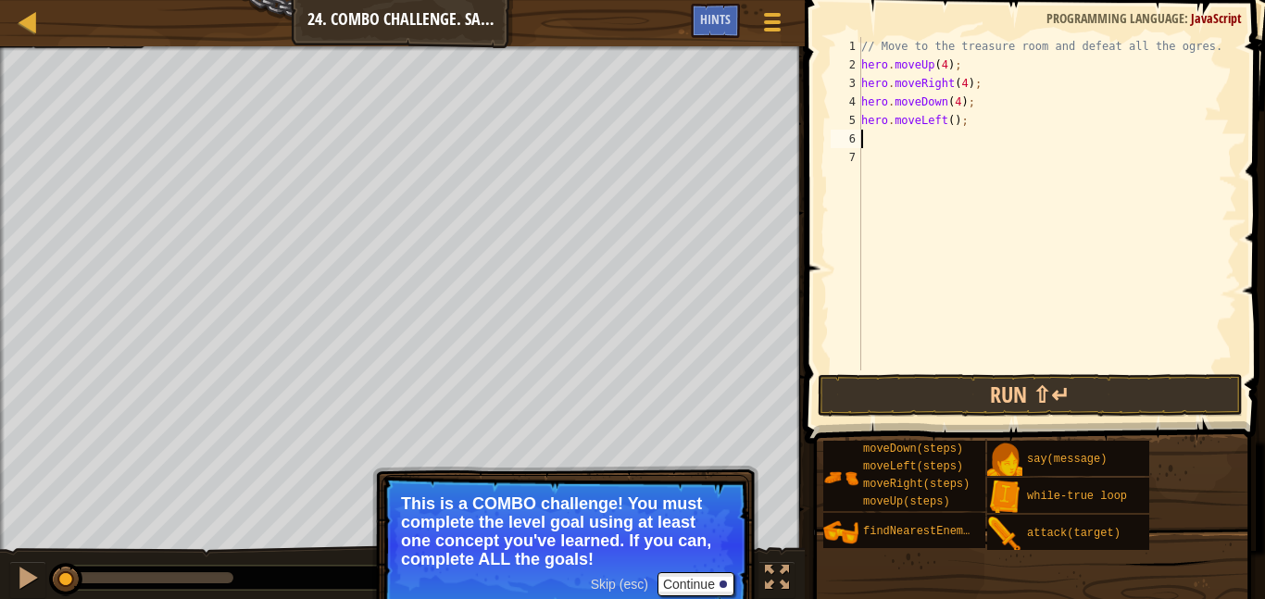
click at [951, 120] on div "// Move to the treasure room and defeat all the ogres. hero . moveUp ( 4 ) ; he…" at bounding box center [1048, 222] width 380 height 371
type textarea "hero.moveLeft(2);"
click at [903, 137] on div "// Move to the treasure room and defeat all the ogres. hero . moveUp ( 4 ) ; he…" at bounding box center [1048, 222] width 380 height 371
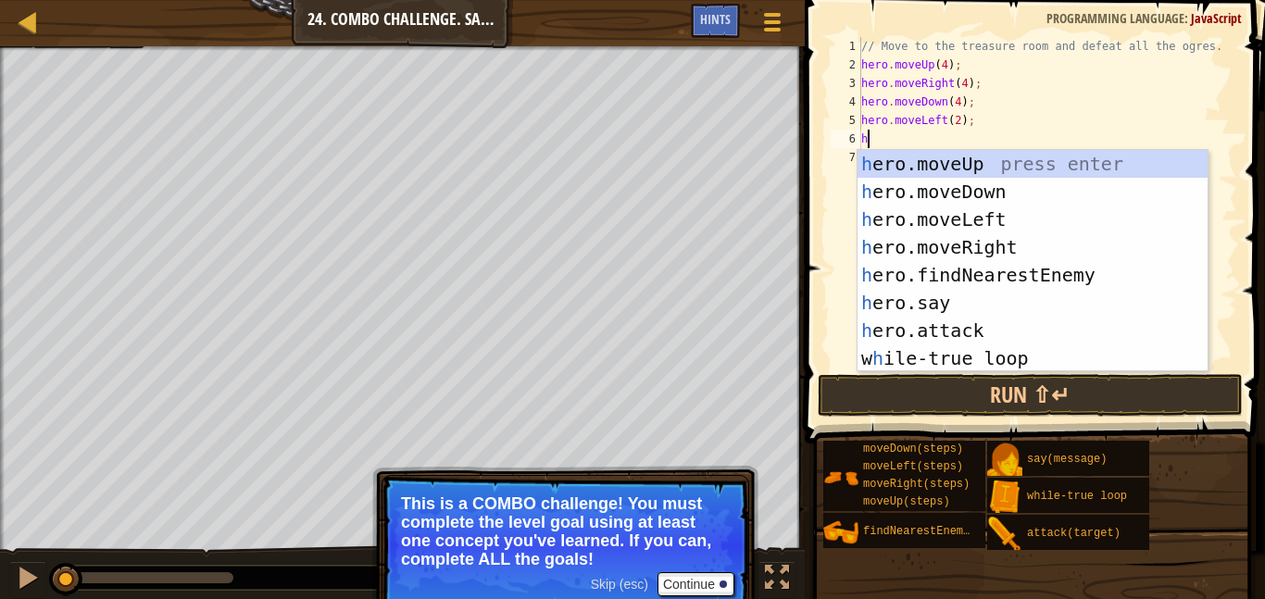
type textarea "he"
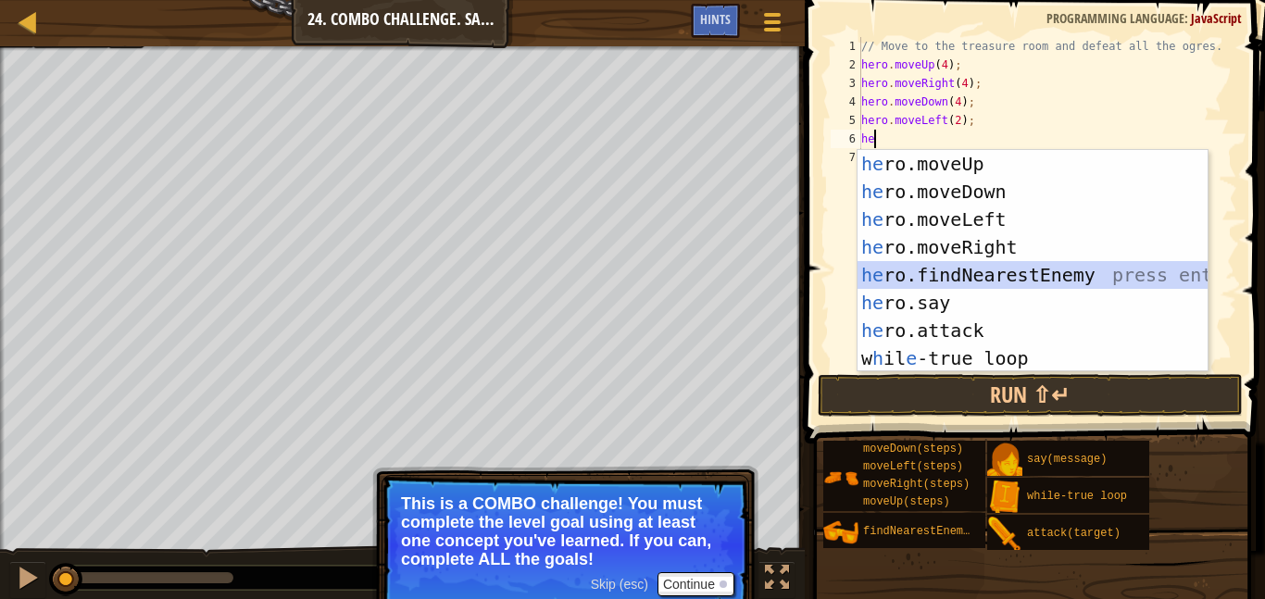
click at [1035, 282] on div "he ro.moveUp press enter he ro.moveDown press enter he ro.moveLeft press enter …" at bounding box center [1033, 289] width 350 height 278
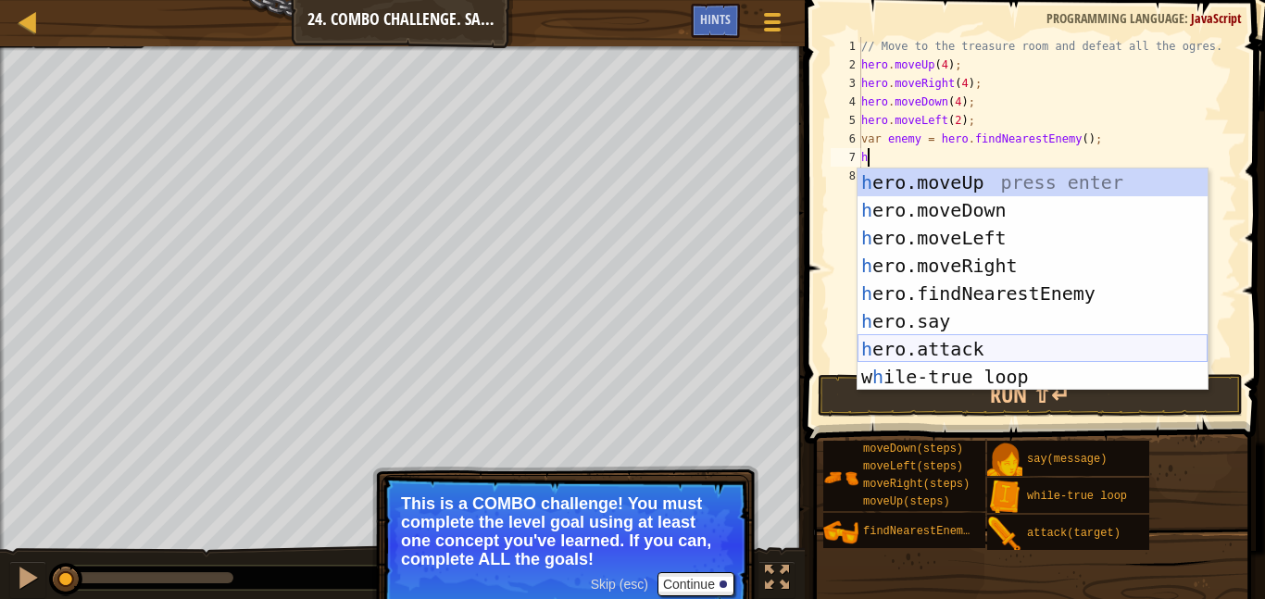
click at [986, 340] on div "h ero.moveUp press enter h ero.moveDown press enter h ero.moveLeft press enter …" at bounding box center [1033, 308] width 350 height 278
type textarea "hero.attack(enemy);"
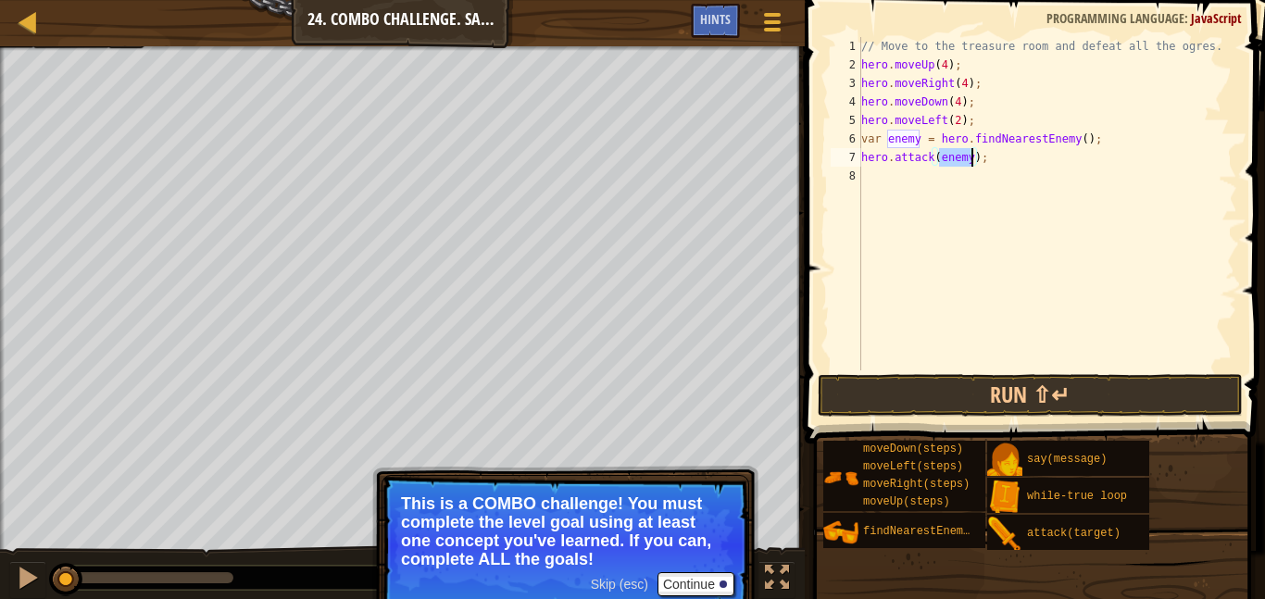
click at [900, 195] on div "// Move to the treasure room and defeat all the ogres. hero . moveUp ( 4 ) ; he…" at bounding box center [1048, 222] width 380 height 371
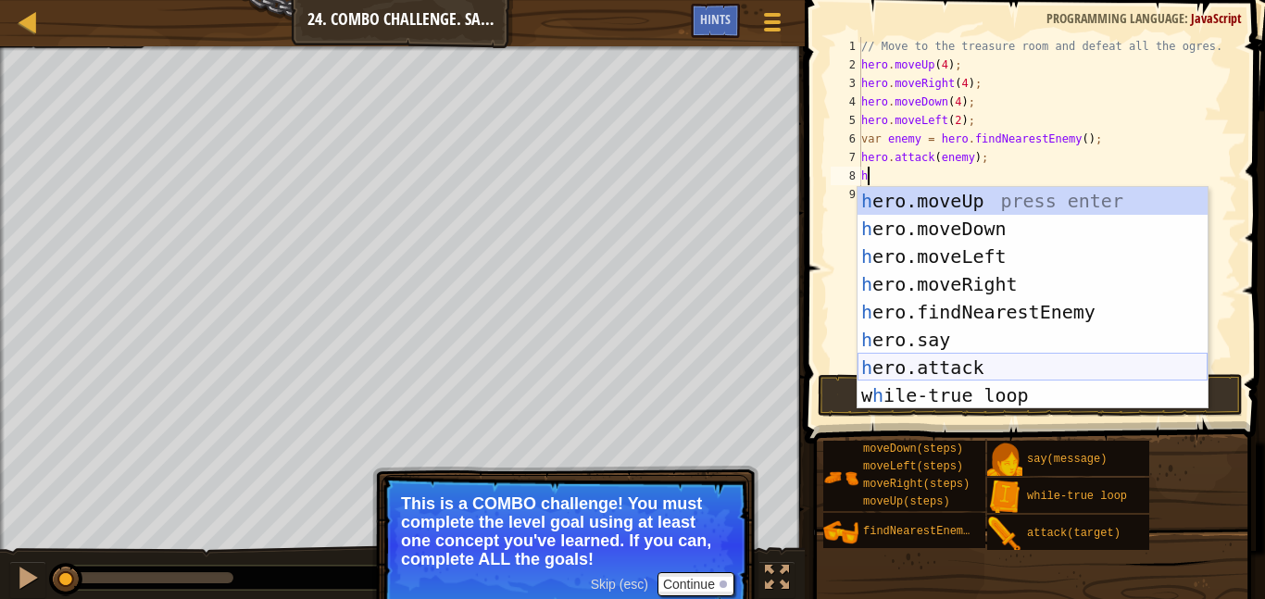
click at [971, 359] on div "h ero.moveUp press enter h ero.moveDown press enter h ero.moveLeft press enter …" at bounding box center [1033, 326] width 350 height 278
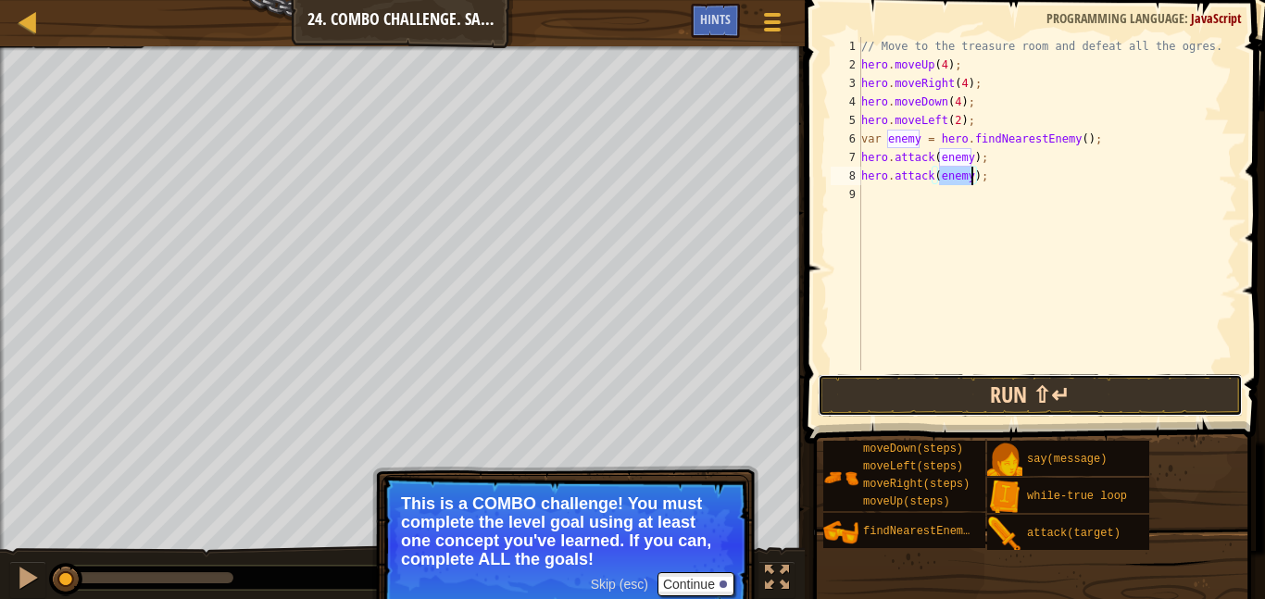
click at [986, 399] on button "Run ⇧↵" at bounding box center [1030, 395] width 425 height 43
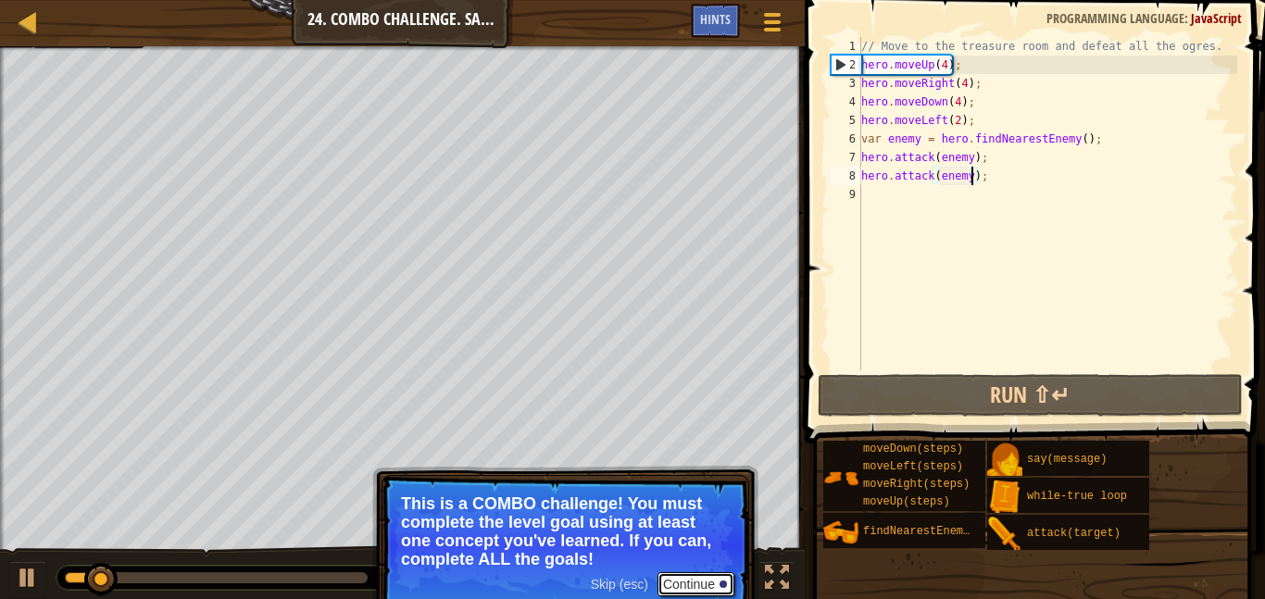
click at [671, 576] on button "Continue" at bounding box center [696, 585] width 77 height 24
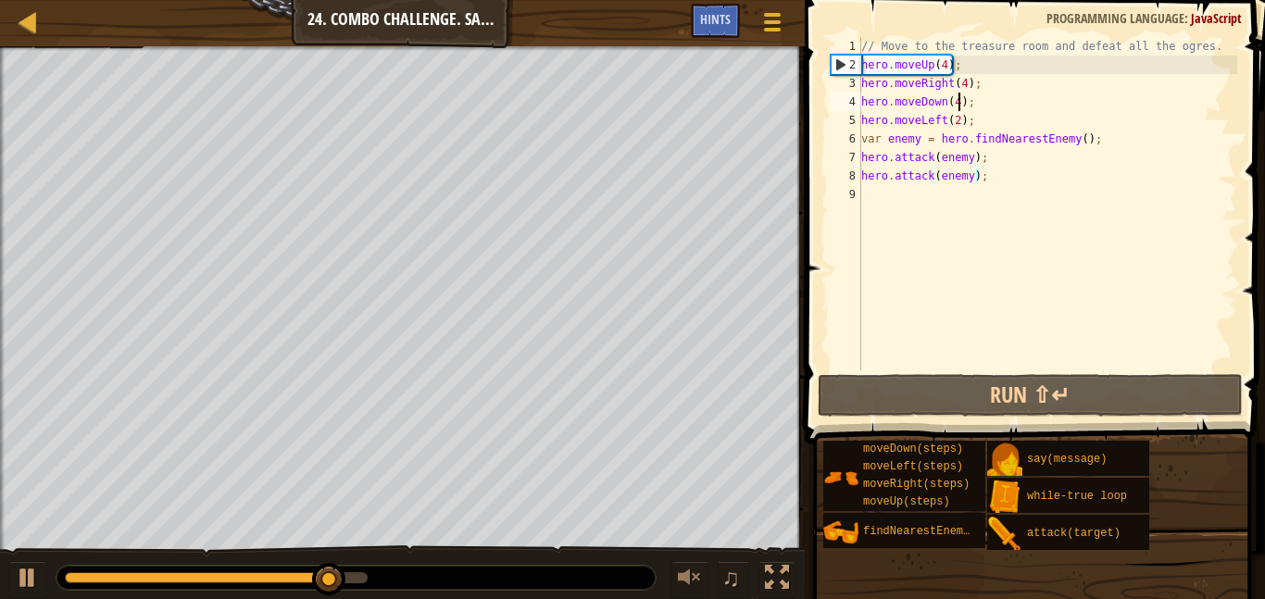
click at [962, 101] on div "// Move to the treasure room and defeat all the ogres. hero . moveUp ( 4 ) ; he…" at bounding box center [1048, 222] width 380 height 371
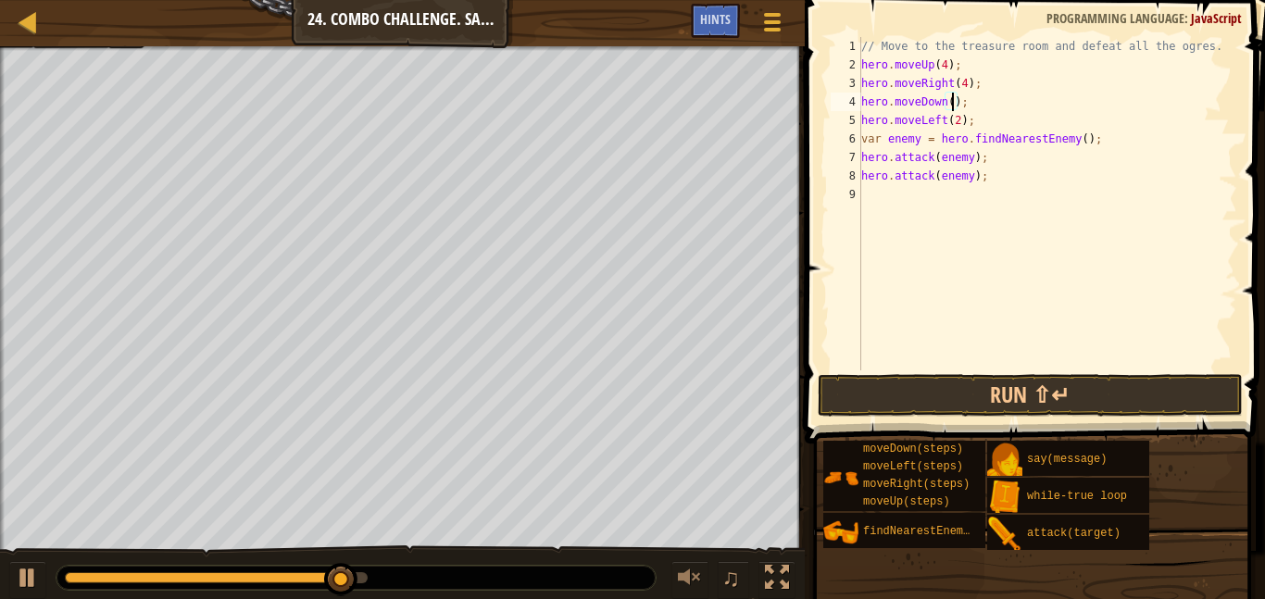
scroll to position [8, 14]
type textarea "hero.moveDown(3);"
click at [977, 405] on button "Run ⇧↵" at bounding box center [1030, 395] width 425 height 43
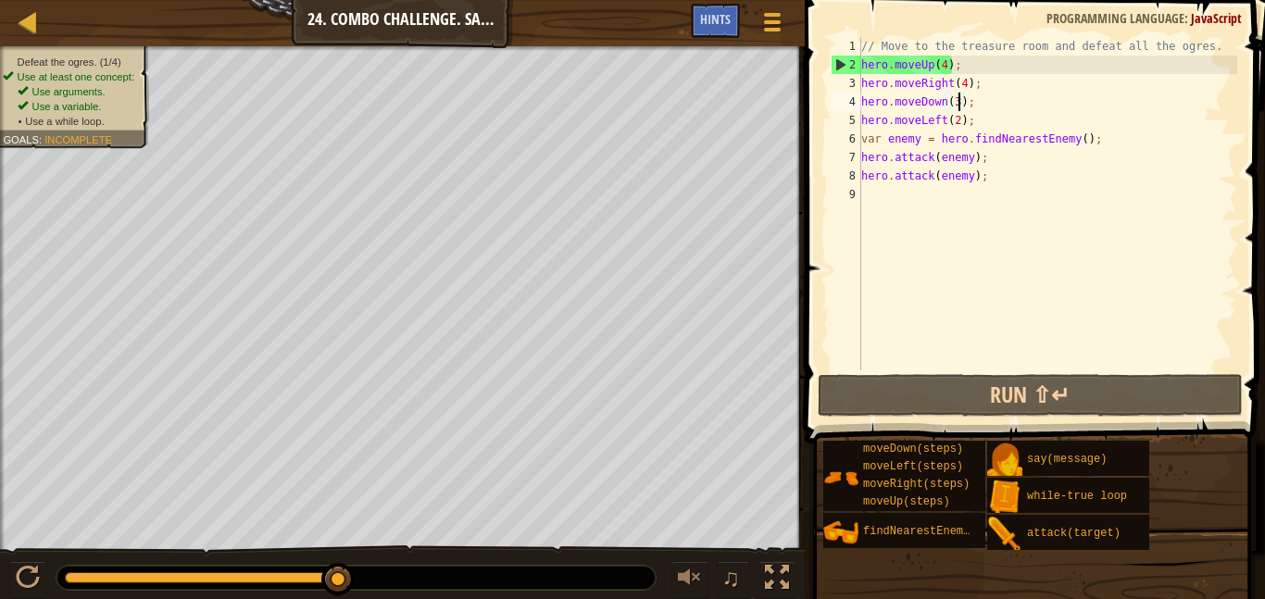
click at [886, 191] on div "// Move to the treasure room and defeat all the ogres. hero . moveUp ( 4 ) ; he…" at bounding box center [1048, 222] width 380 height 371
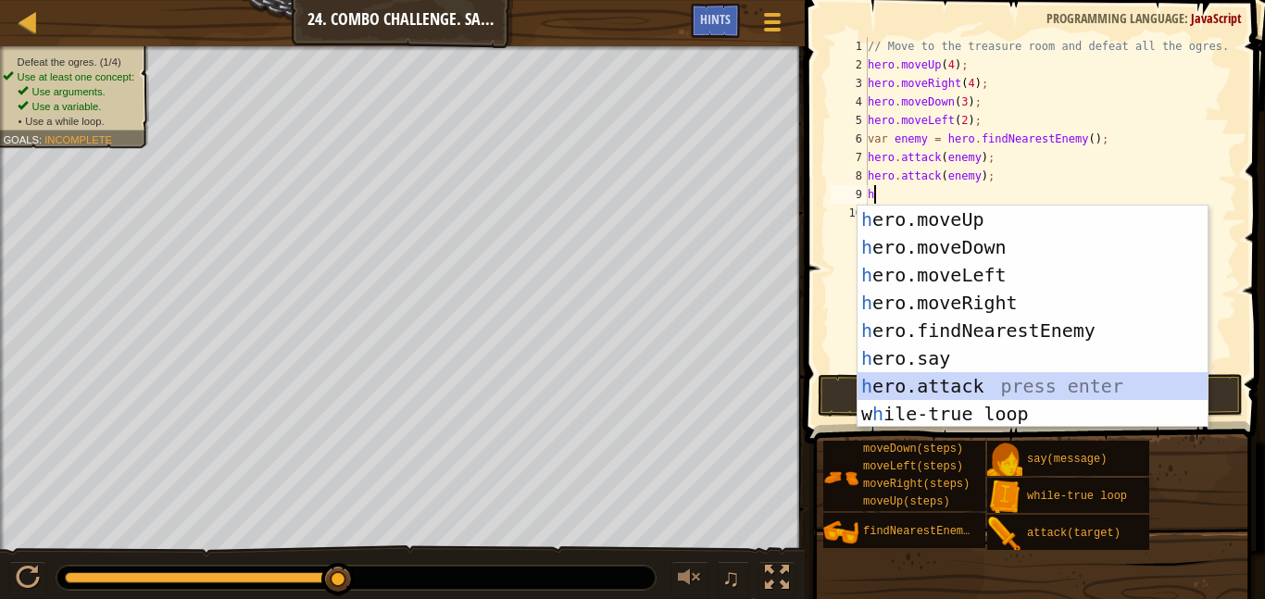
click at [963, 387] on div "h ero.moveUp press enter h ero.moveDown press enter h ero.moveLeft press enter …" at bounding box center [1033, 345] width 350 height 278
type textarea "hero.attack(enemy);"
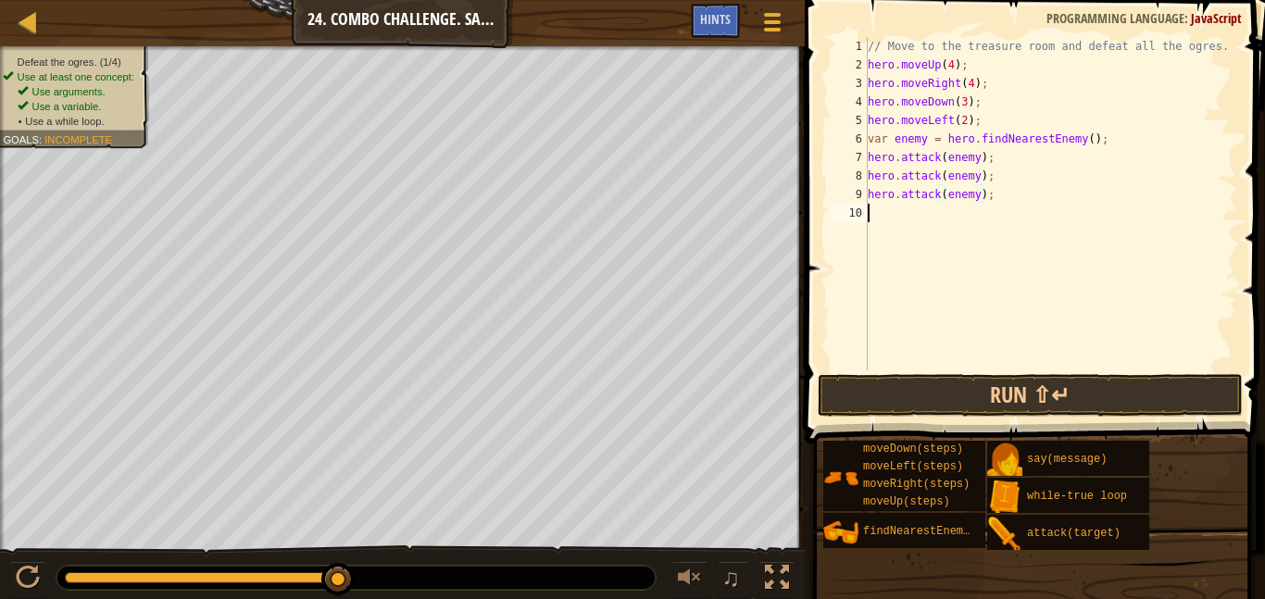
click at [929, 213] on div "// Move to the treasure room and defeat all the ogres. hero . moveUp ( 4 ) ; he…" at bounding box center [1050, 222] width 373 height 371
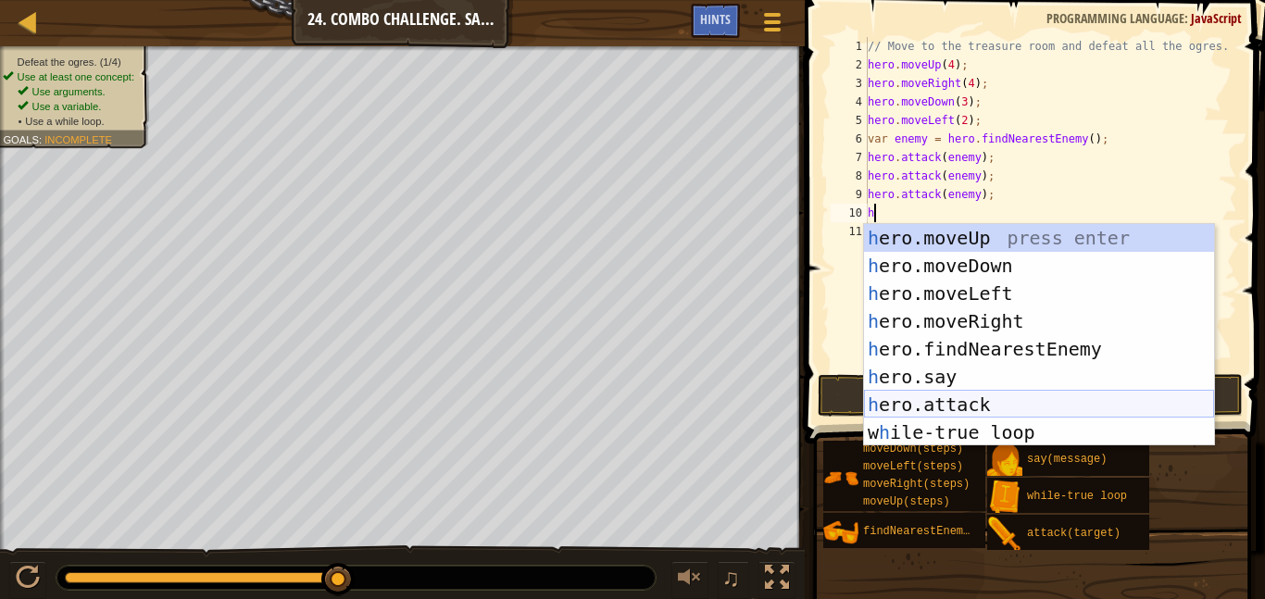
click at [1055, 400] on div "h ero.moveUp press enter h ero.moveDown press enter h ero.moveLeft press enter …" at bounding box center [1039, 363] width 350 height 278
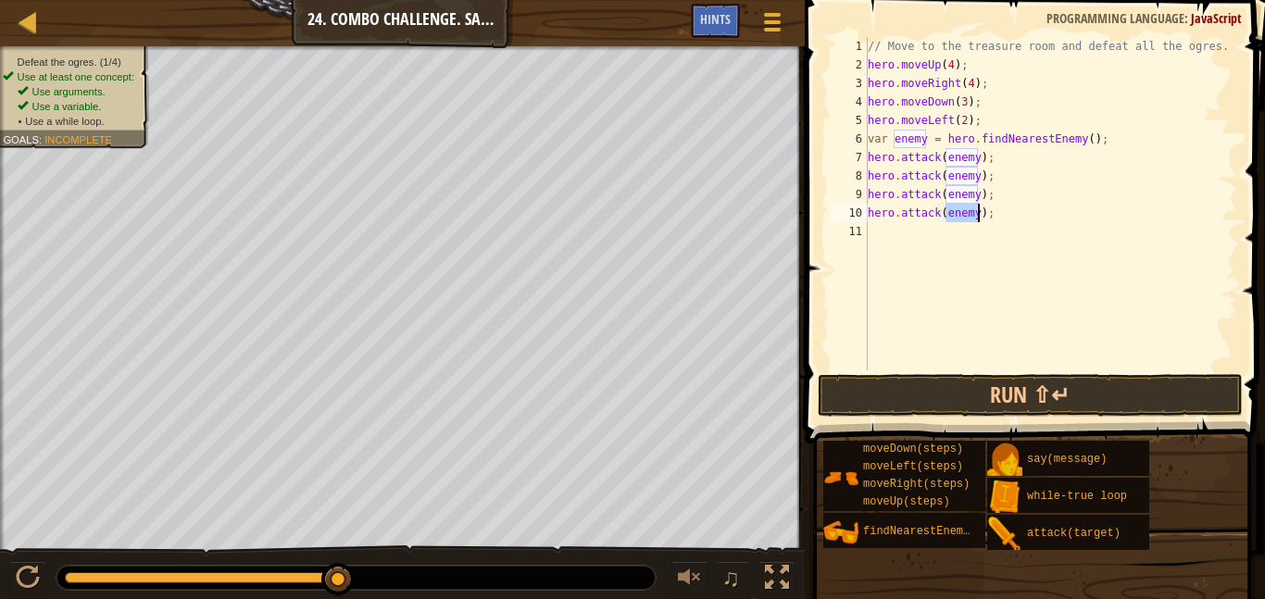
scroll to position [8, 12]
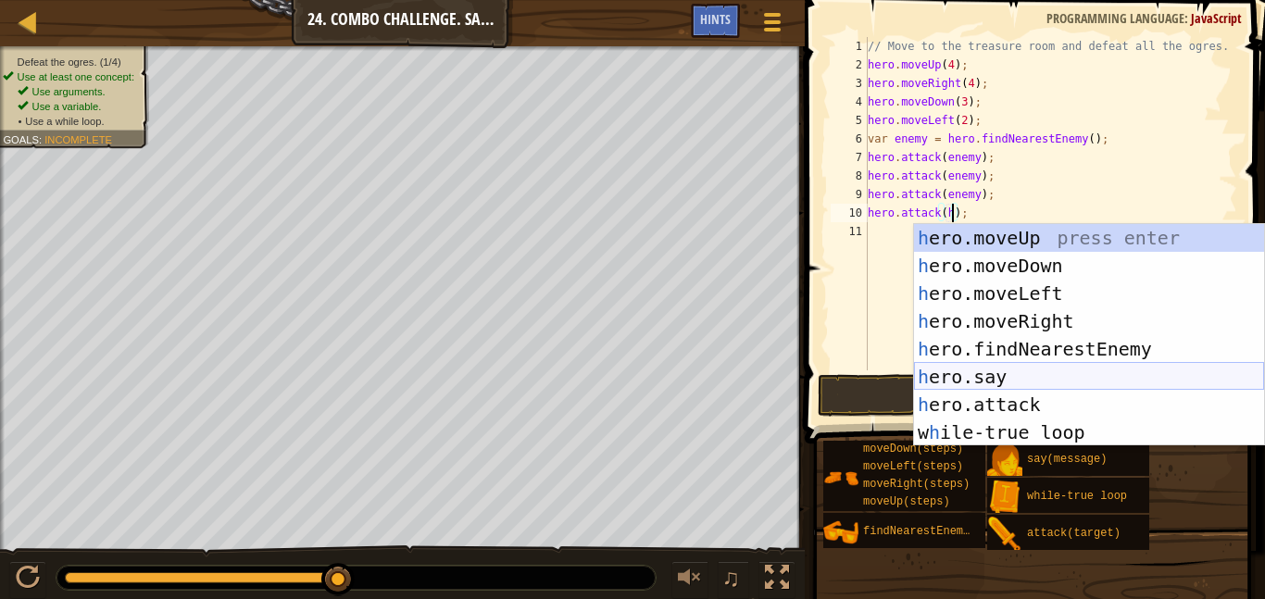
click at [1059, 394] on div "h ero.moveUp press enter h ero.moveDown press enter h ero.moveLeft press enter …" at bounding box center [1089, 363] width 350 height 278
type textarea "hero.attack(enemy);"
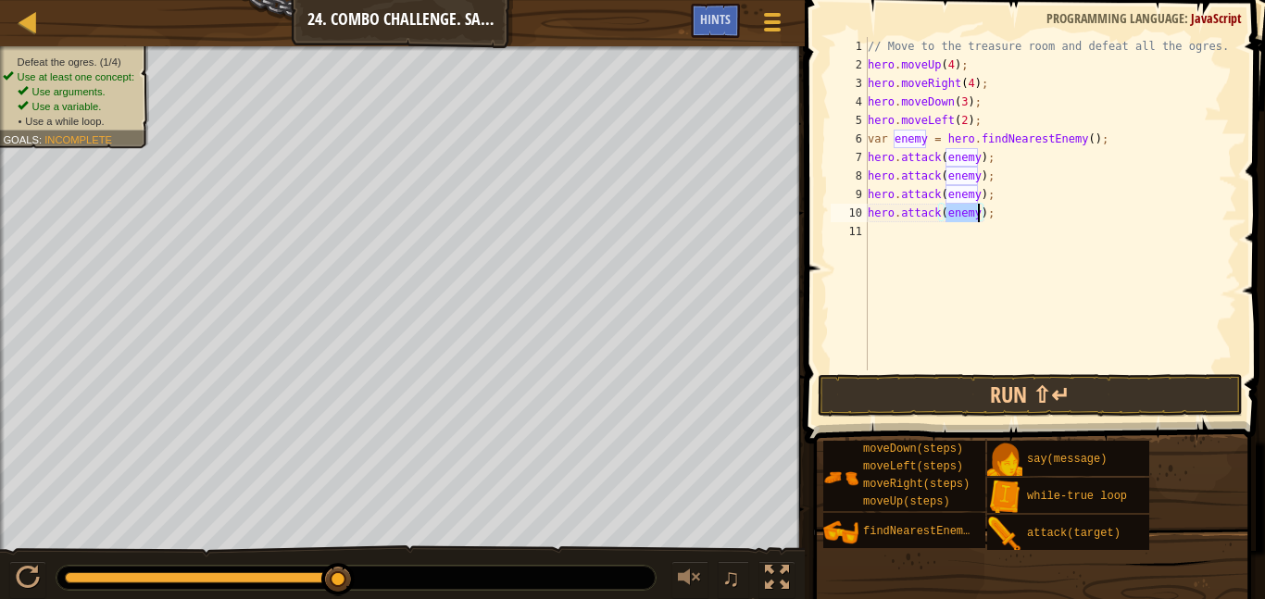
click at [954, 258] on div "// Move to the treasure room and defeat all the ogres. hero . moveUp ( 4 ) ; he…" at bounding box center [1050, 222] width 373 height 371
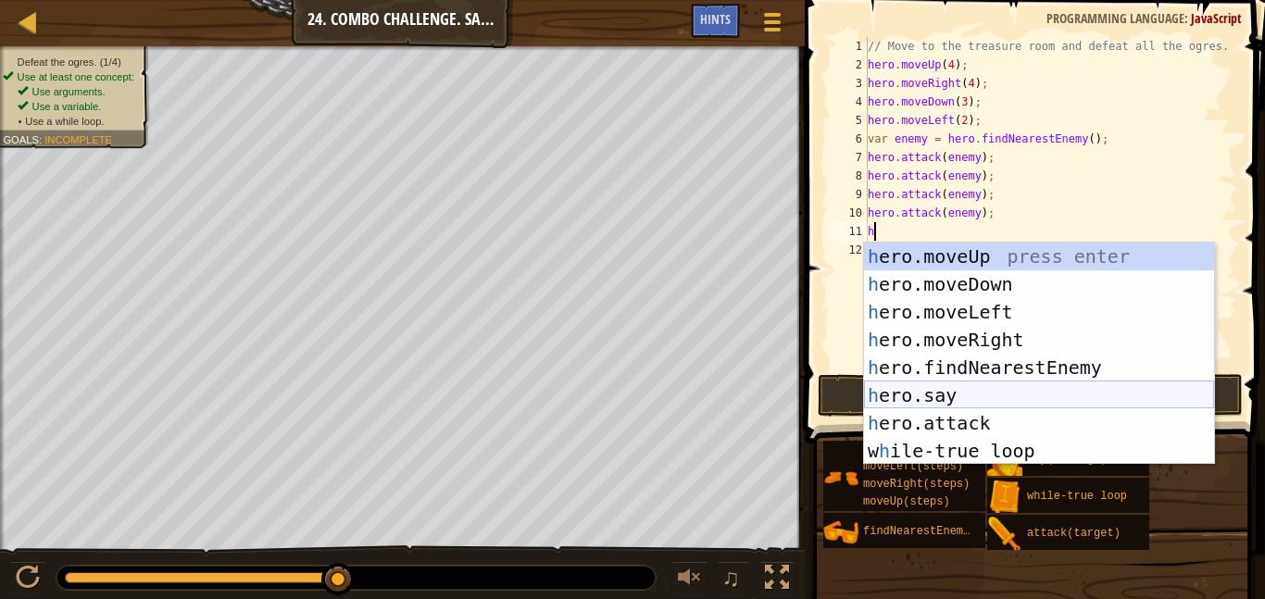
click at [997, 409] on div "h ero.moveUp press enter h ero.moveDown press enter h ero.moveLeft press enter …" at bounding box center [1039, 382] width 350 height 278
type textarea "hero.attack(enemy);"
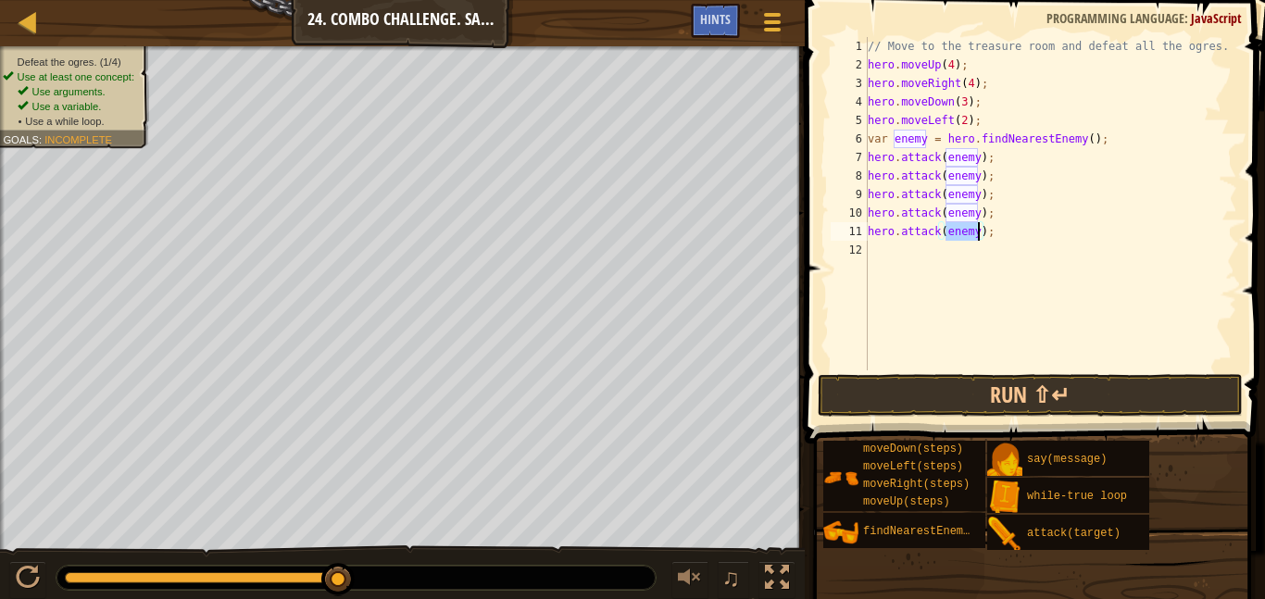
click at [933, 247] on div "// Move to the treasure room and defeat all the ogres. hero . moveUp ( 4 ) ; he…" at bounding box center [1050, 222] width 373 height 371
type textarea "j"
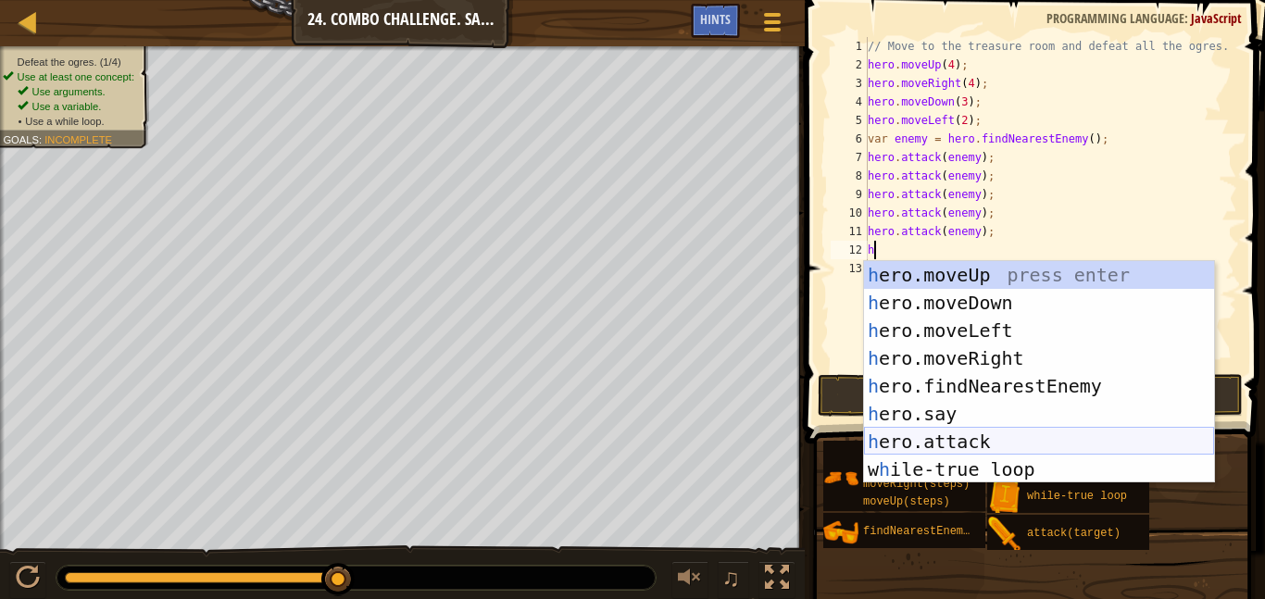
click at [1001, 430] on div "h ero.moveUp press enter h ero.moveDown press enter h ero.moveLeft press enter …" at bounding box center [1039, 400] width 350 height 278
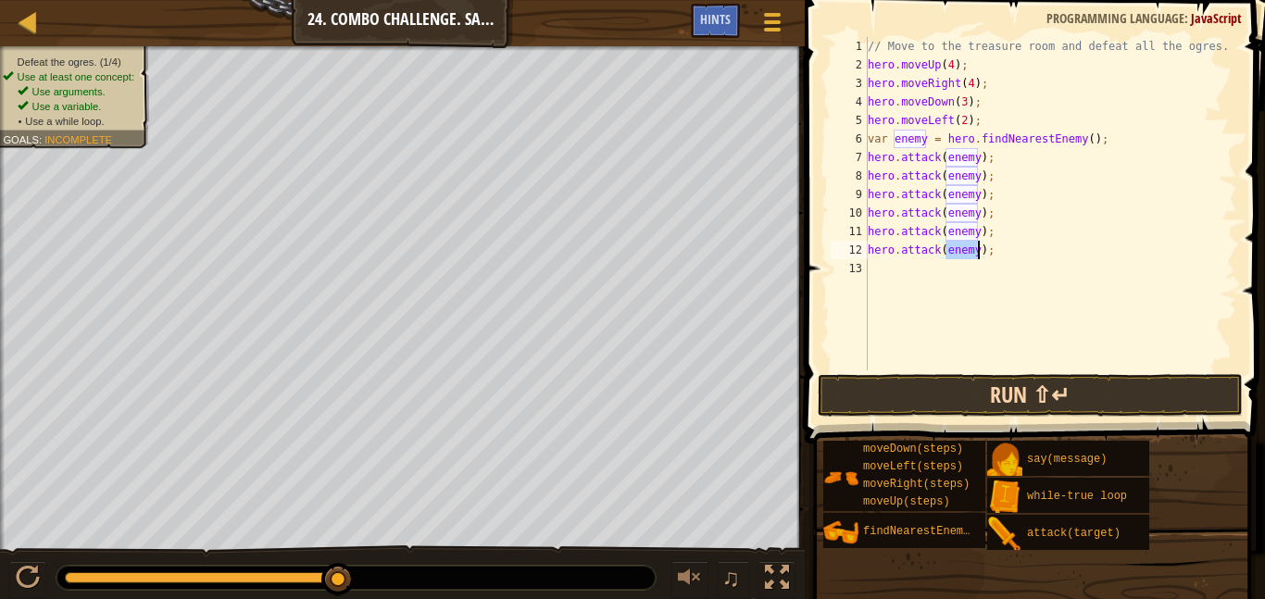
type textarea "hero.attack(enemy);"
click at [965, 386] on button "Run ⇧↵" at bounding box center [1030, 395] width 425 height 43
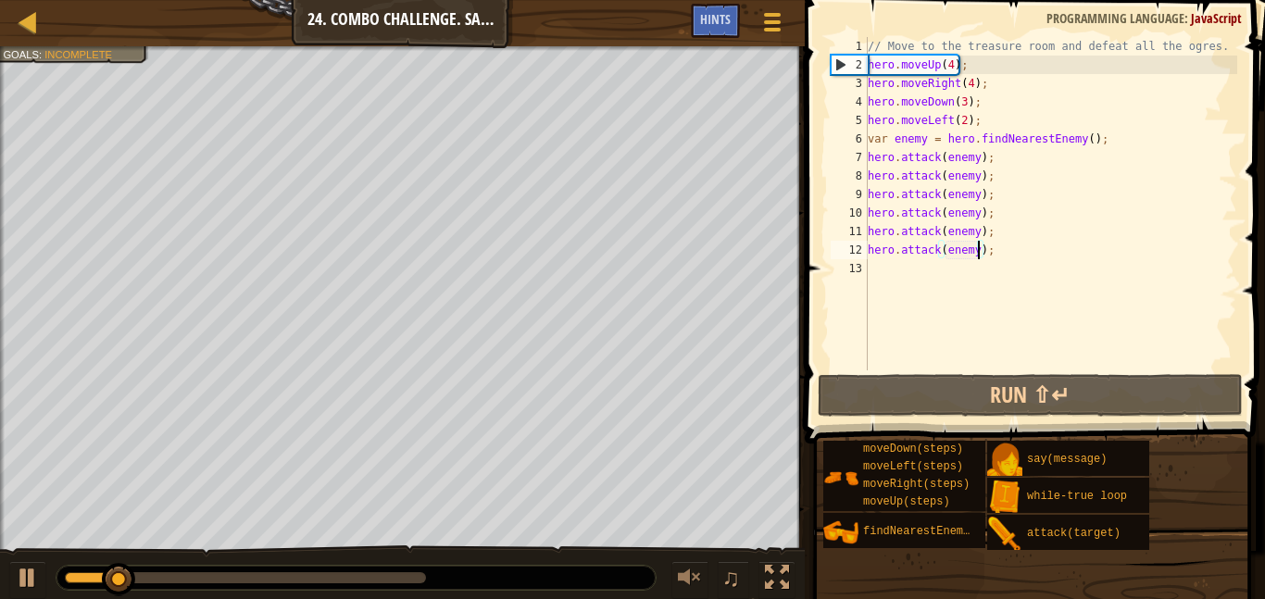
click at [913, 274] on div "// Move to the treasure room and defeat all the ogres. hero . moveUp ( 4 ) ; he…" at bounding box center [1050, 222] width 373 height 371
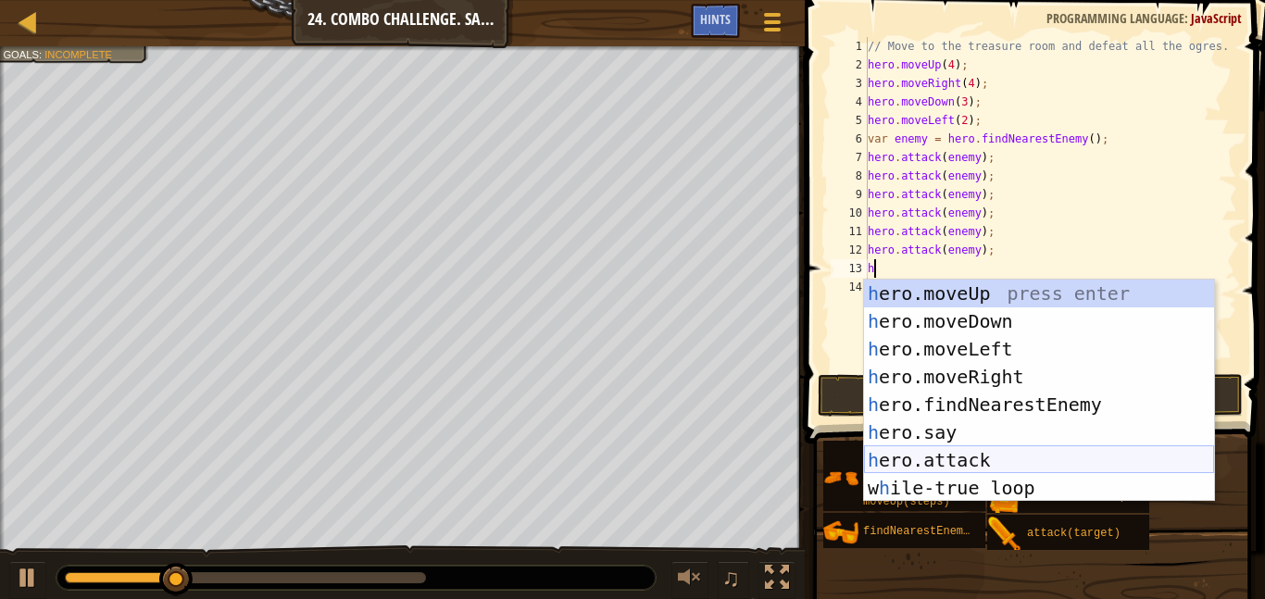
click at [979, 456] on div "h ero.moveUp press enter h ero.moveDown press enter h ero.moveLeft press enter …" at bounding box center [1039, 419] width 350 height 278
type textarea "hero.attack(enemy);"
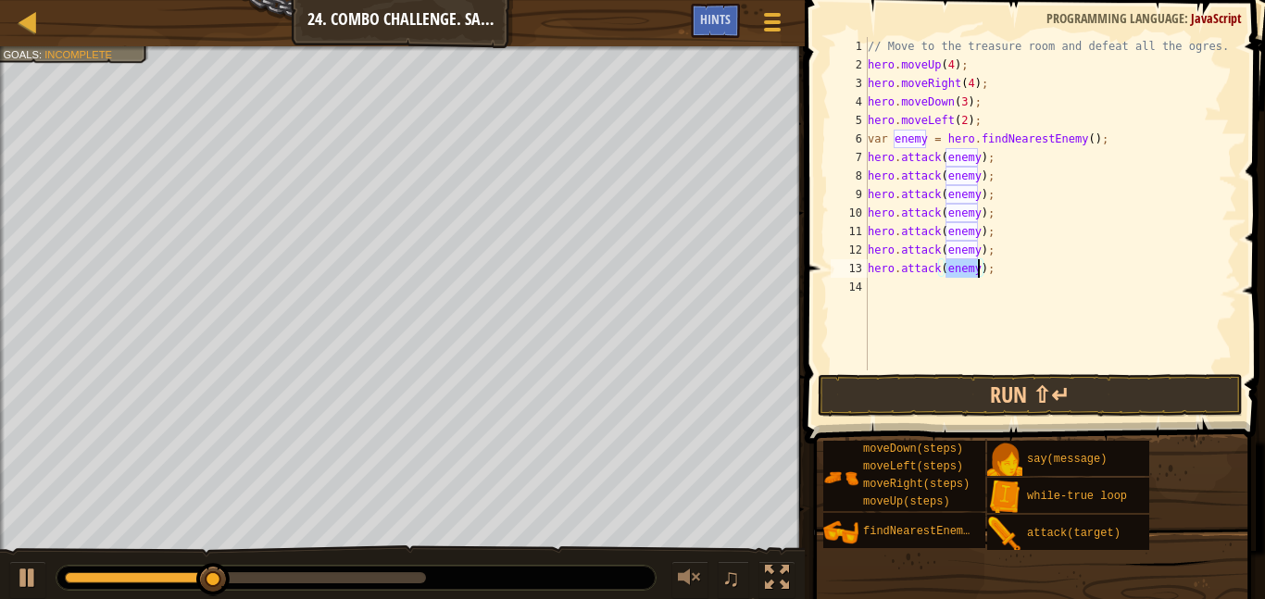
click at [900, 284] on div "// Move to the treasure room and defeat all the ogres. hero . moveUp ( 4 ) ; he…" at bounding box center [1050, 222] width 373 height 371
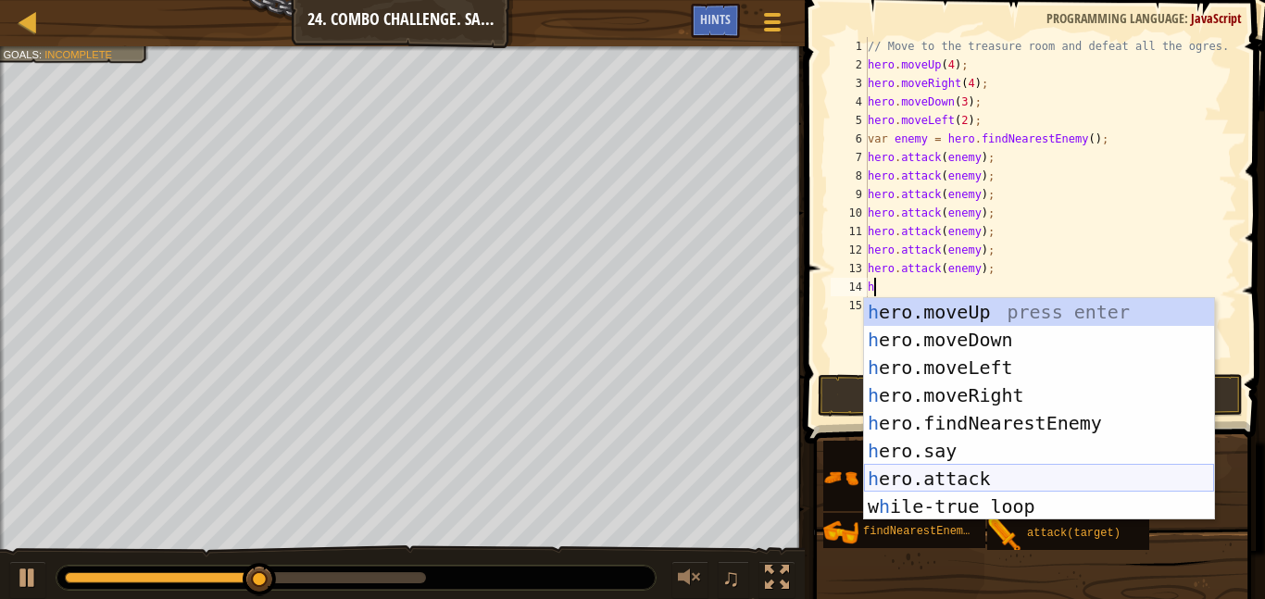
click at [938, 473] on div "h ero.moveUp press enter h ero.moveDown press enter h ero.moveLeft press enter …" at bounding box center [1039, 437] width 350 height 278
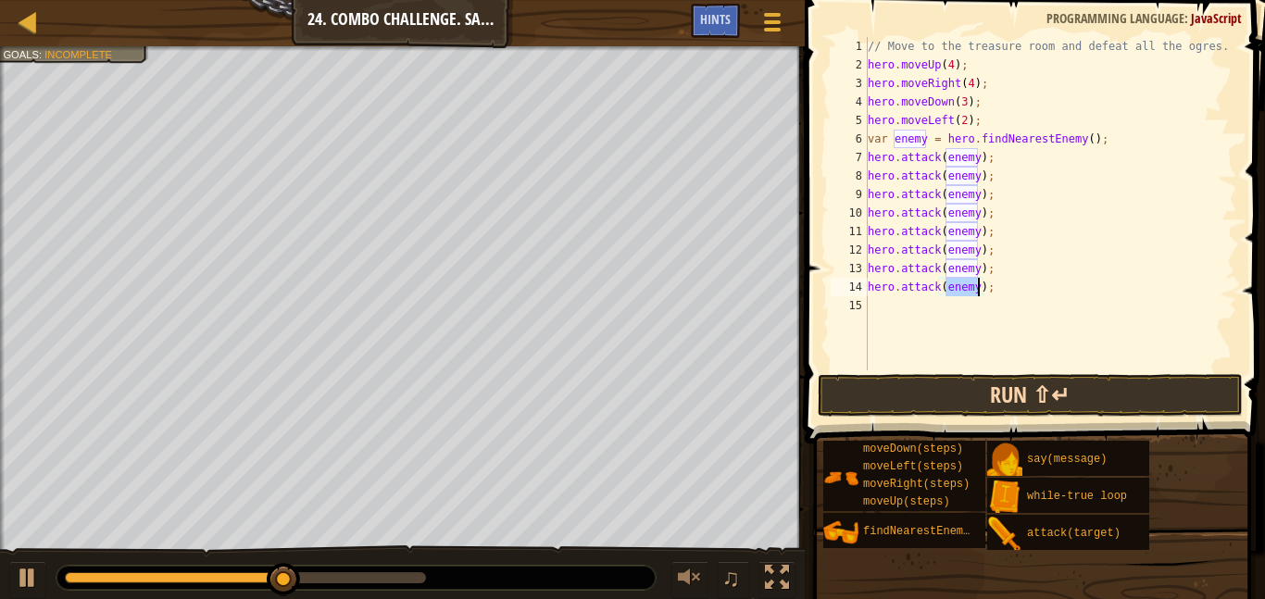
type textarea "hero.attack(enemy);"
click at [937, 393] on button "Run ⇧↵" at bounding box center [1030, 395] width 425 height 43
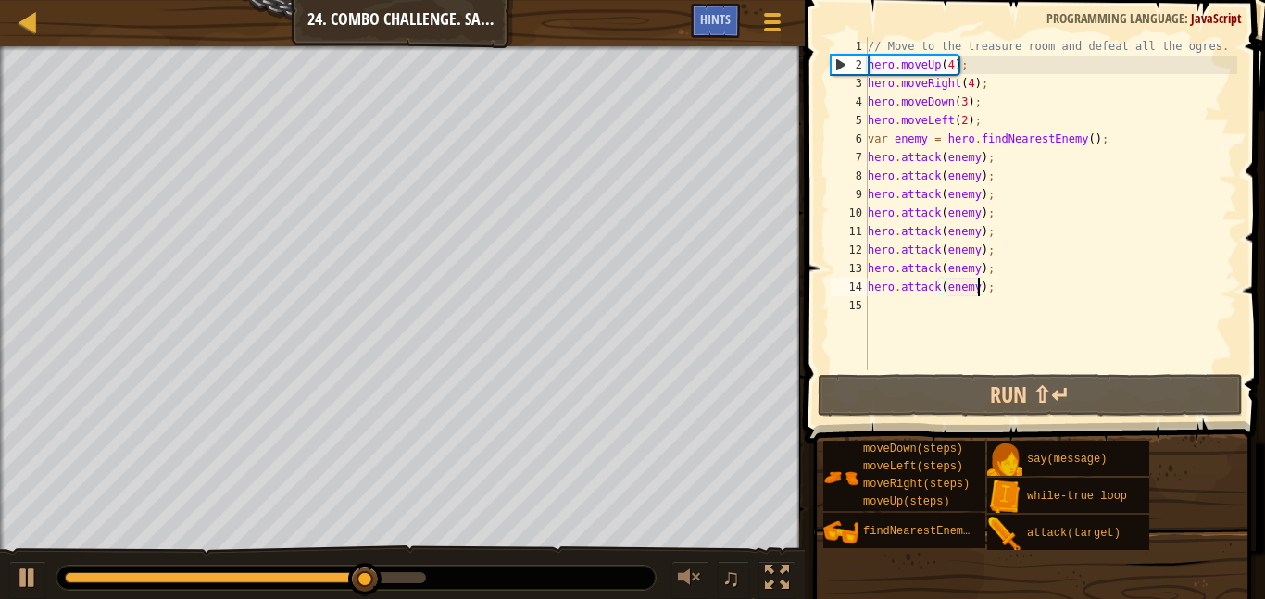
click at [1003, 183] on div "// Move to the treasure room and defeat all the ogres. hero . moveUp ( 4 ) ; he…" at bounding box center [1050, 222] width 373 height 371
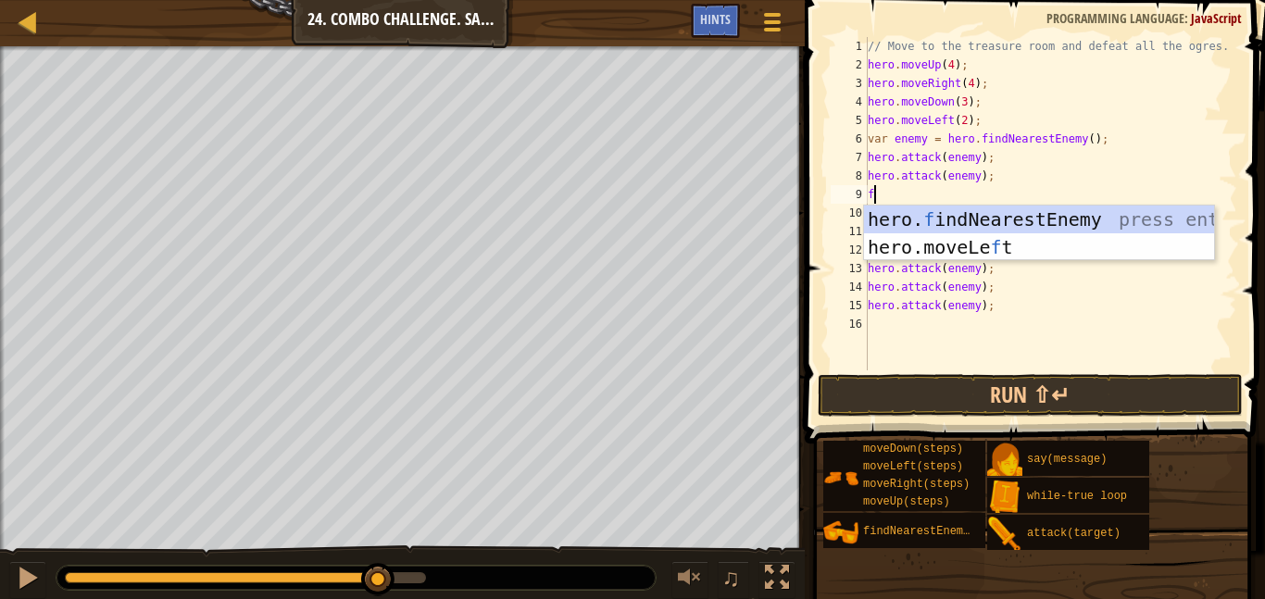
type textarea "fi"
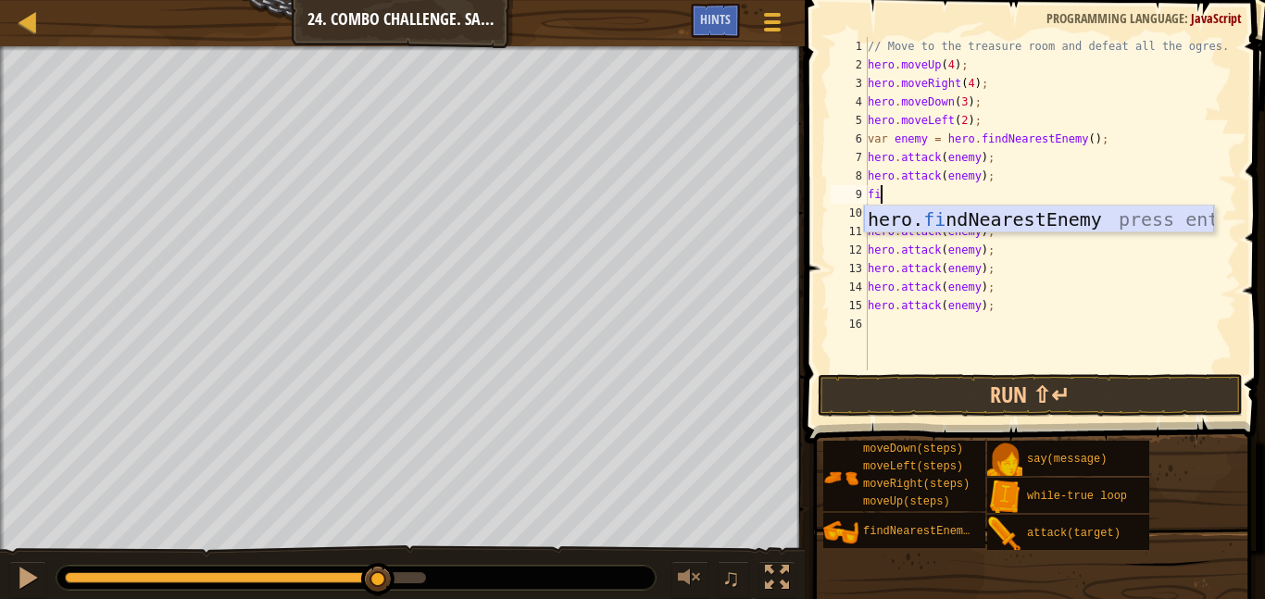
click at [1039, 220] on div "hero. fi ndNearestEnemy press enter" at bounding box center [1039, 247] width 350 height 83
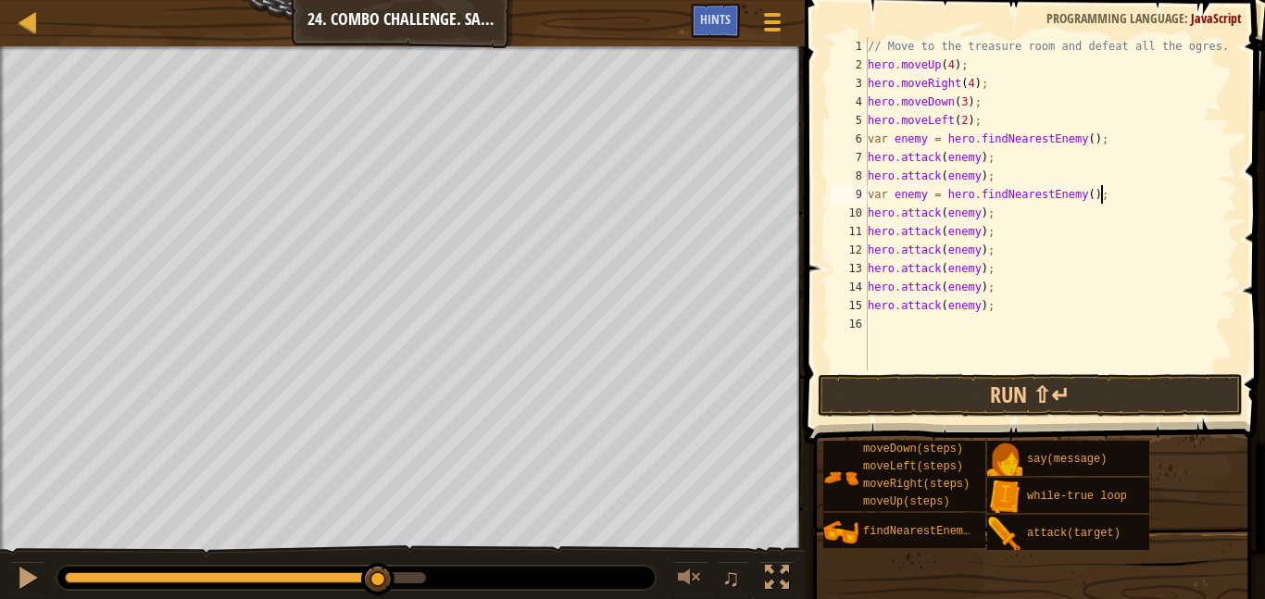
click at [988, 233] on div "// Move to the treasure room and defeat all the ogres. hero . moveUp ( 4 ) ; he…" at bounding box center [1050, 222] width 373 height 371
type textarea "hero.attack(enemy);"
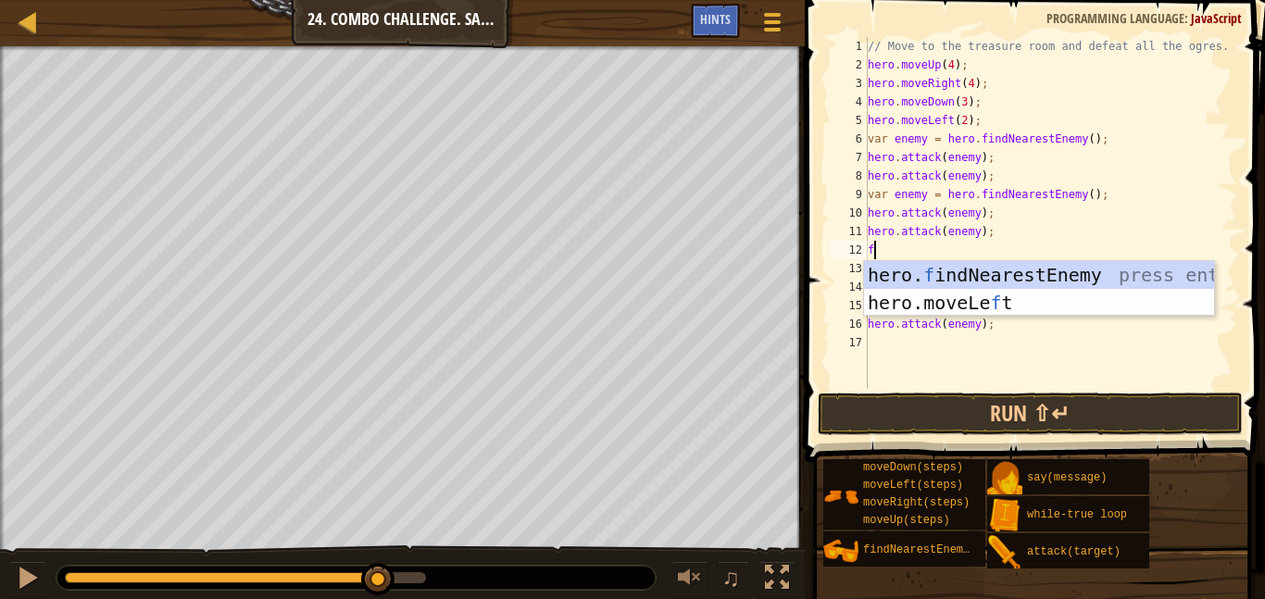
type textarea "fi"
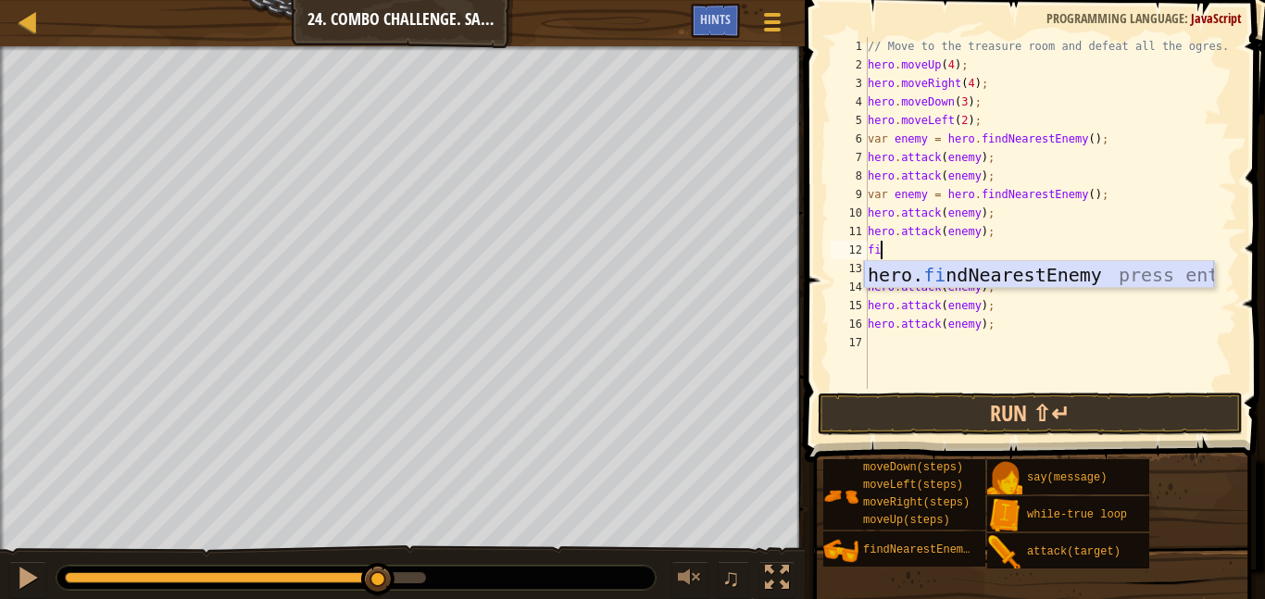
click at [1076, 280] on div "hero. fi ndNearestEnemy press enter" at bounding box center [1039, 302] width 350 height 83
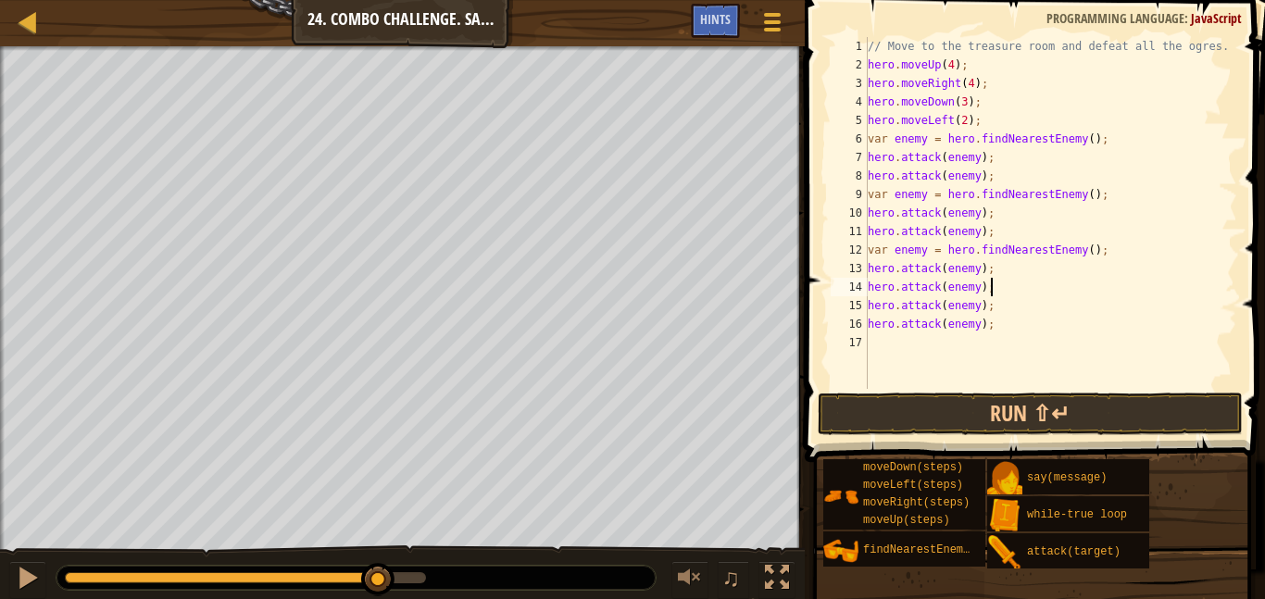
click at [1001, 288] on div "// Move to the treasure room and defeat all the ogres. hero . moveUp ( 4 ) ; he…" at bounding box center [1050, 231] width 373 height 389
type textarea "hero.attack(enemy);"
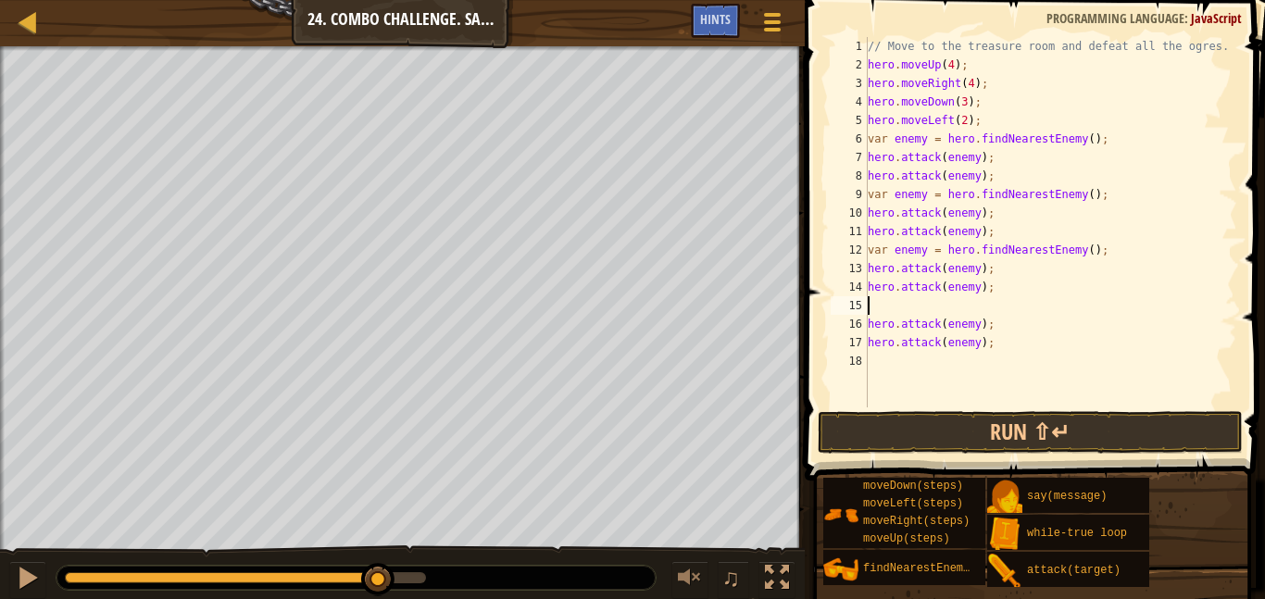
type textarea "h"
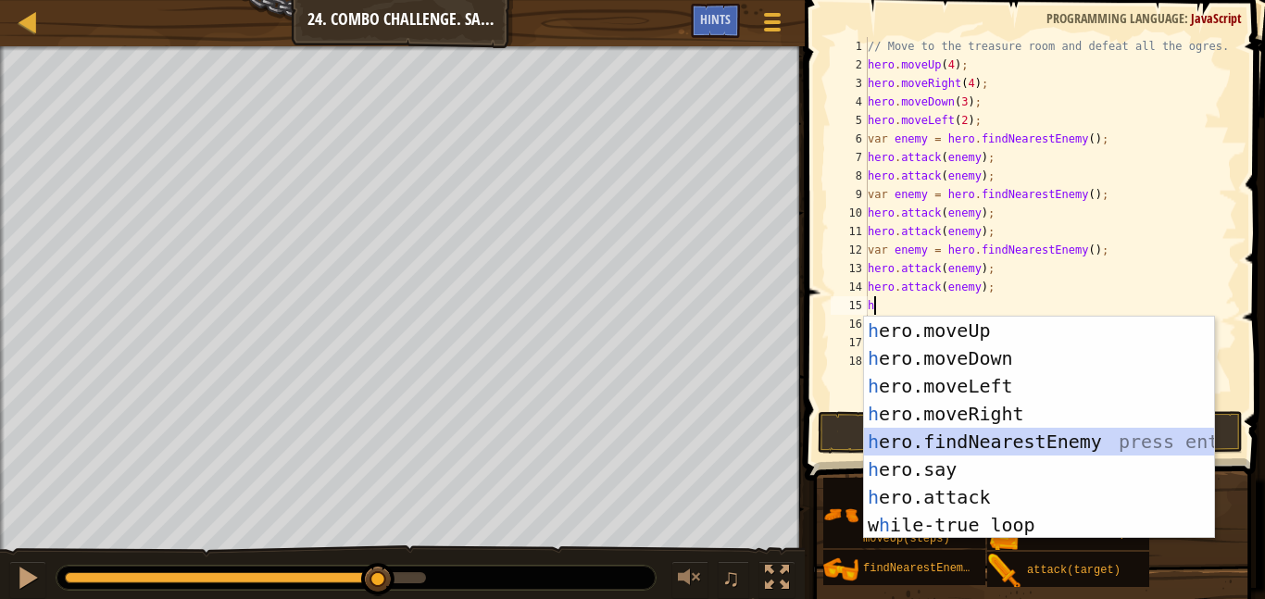
click at [1079, 434] on div "h ero.moveUp press enter h ero.moveDown press enter h ero.moveLeft press enter …" at bounding box center [1039, 456] width 350 height 278
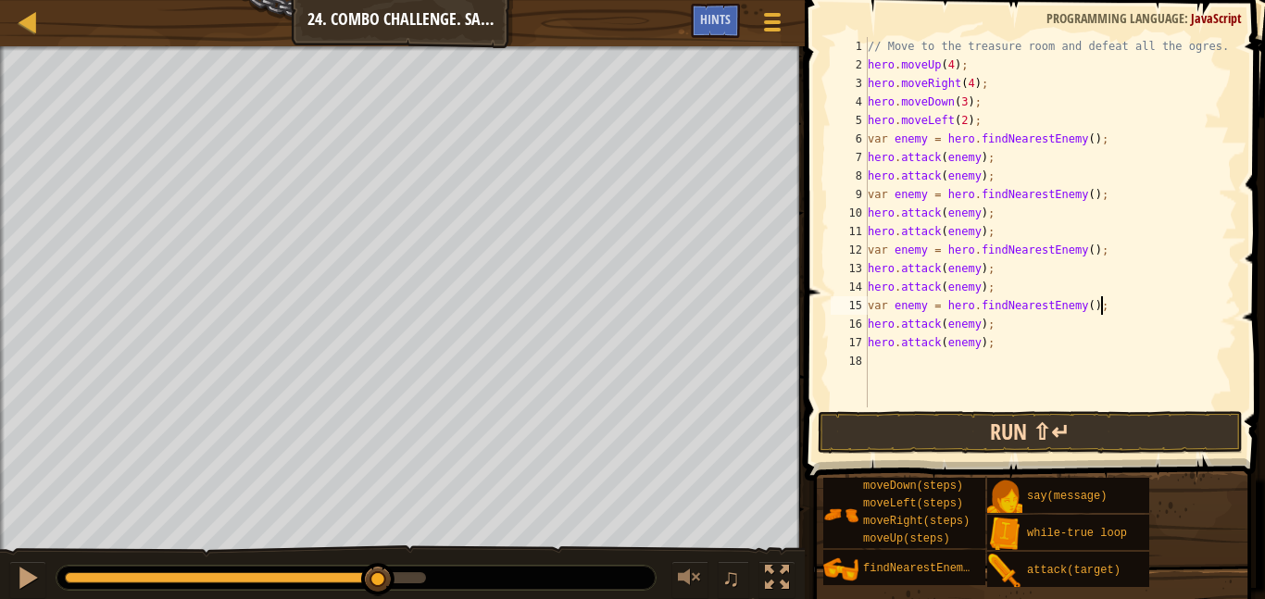
type textarea "var enemy = hero.findNearestEnemy();"
click at [993, 433] on button "Run ⇧↵" at bounding box center [1030, 432] width 425 height 43
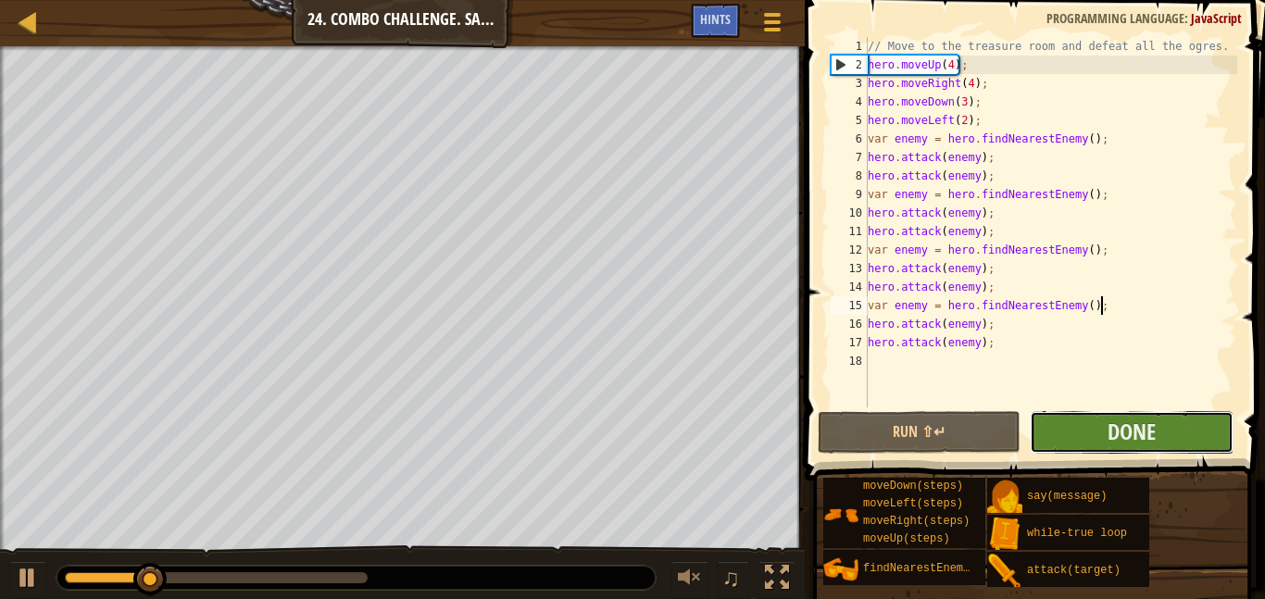
click at [1103, 432] on button "Done" at bounding box center [1131, 432] width 203 height 43
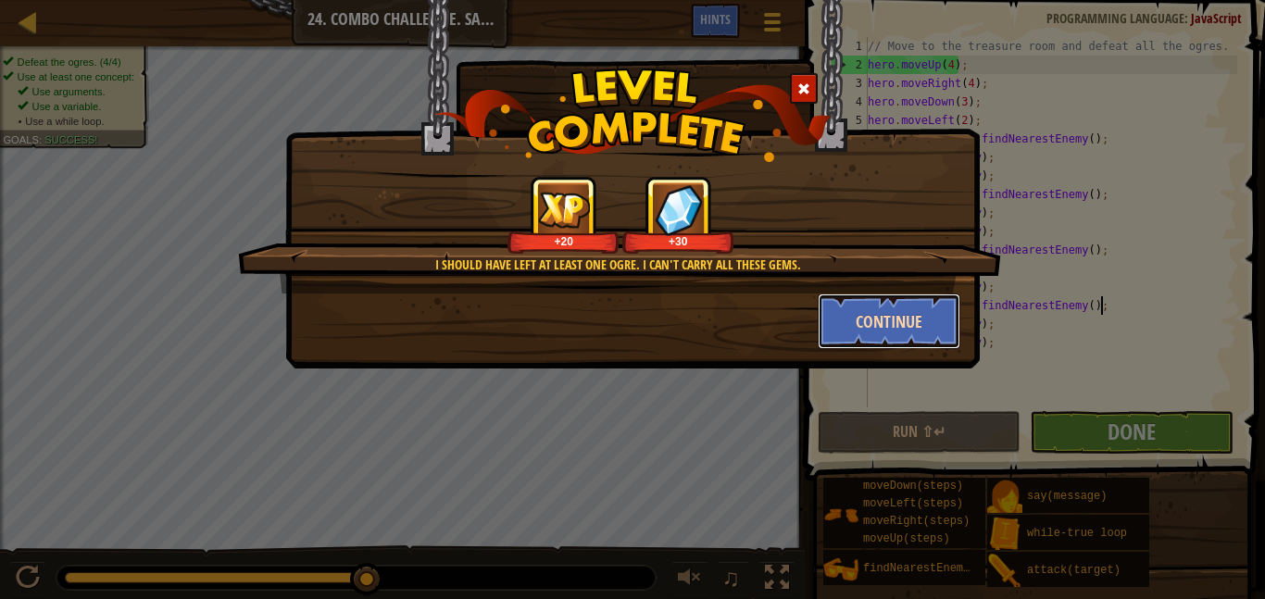
click at [928, 331] on button "Continue" at bounding box center [890, 322] width 144 height 56
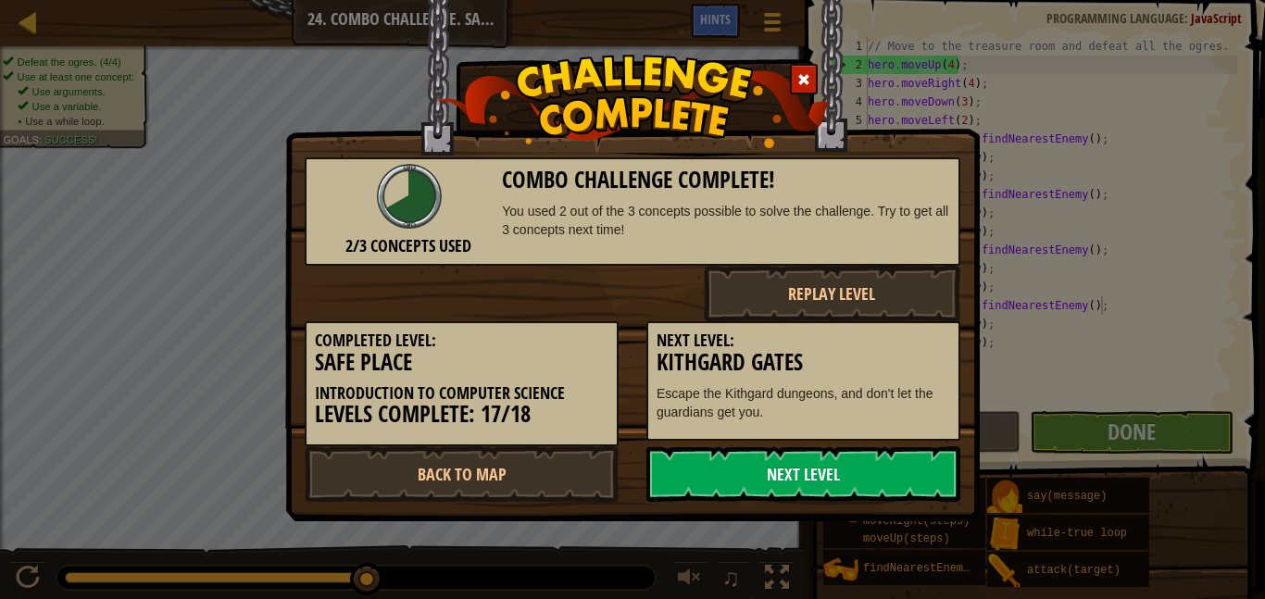
click at [802, 484] on link "Next Level" at bounding box center [804, 475] width 314 height 56
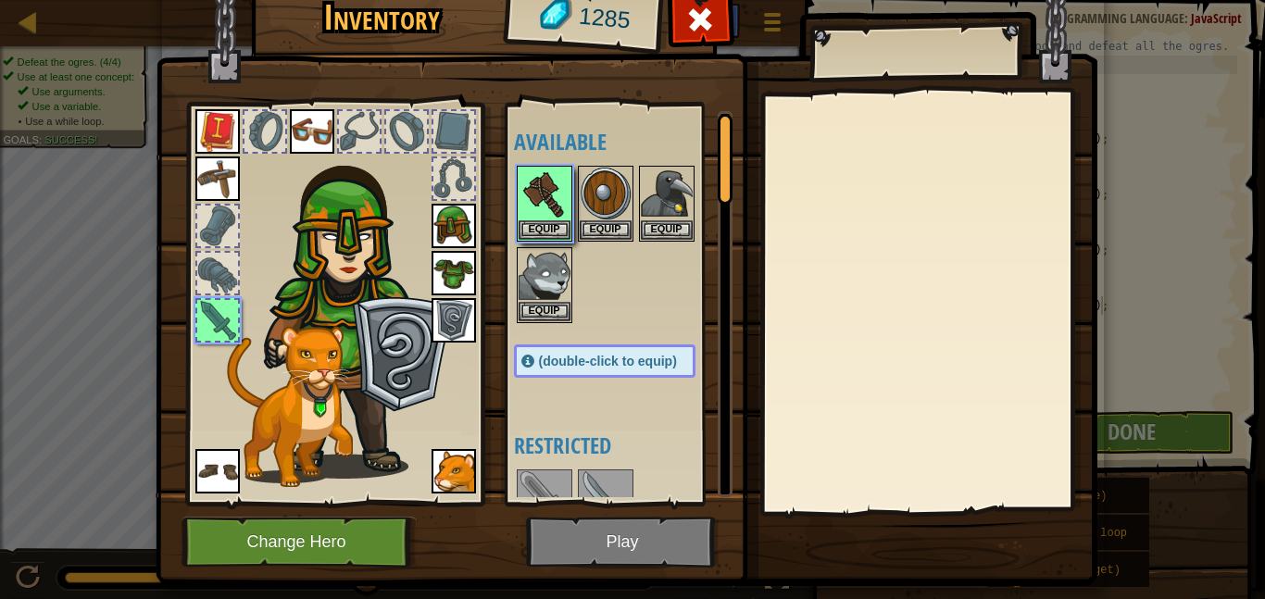
click at [674, 537] on img at bounding box center [627, 250] width 942 height 673
click at [537, 225] on button "Equip" at bounding box center [545, 229] width 52 height 19
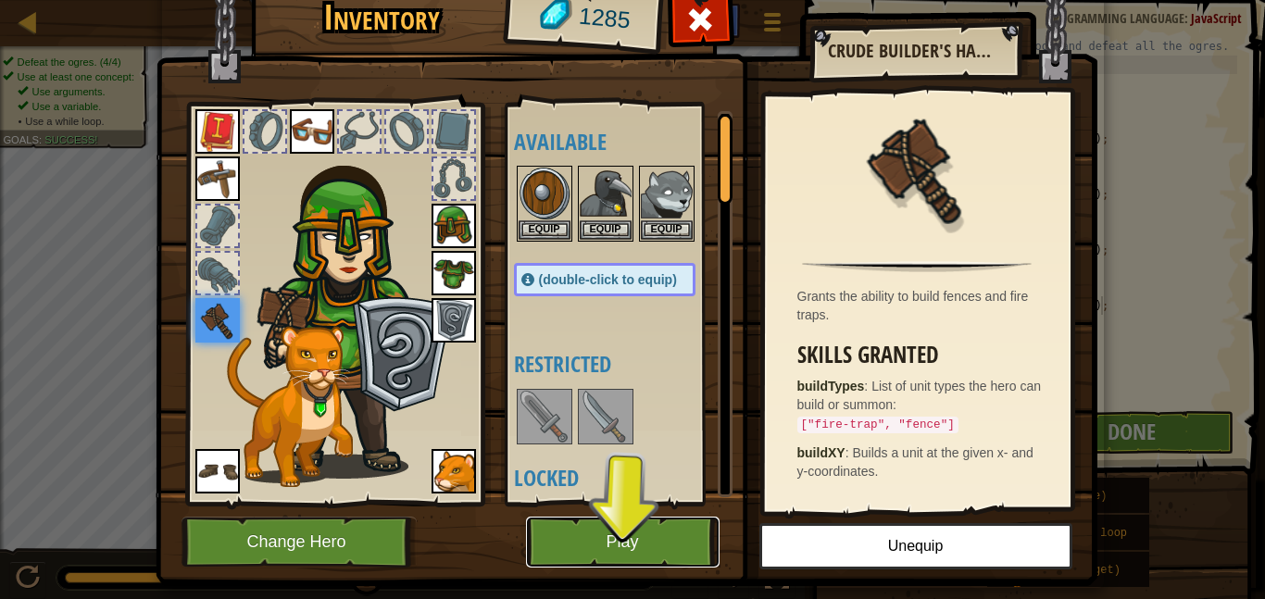
click at [614, 533] on button "Play" at bounding box center [623, 542] width 194 height 51
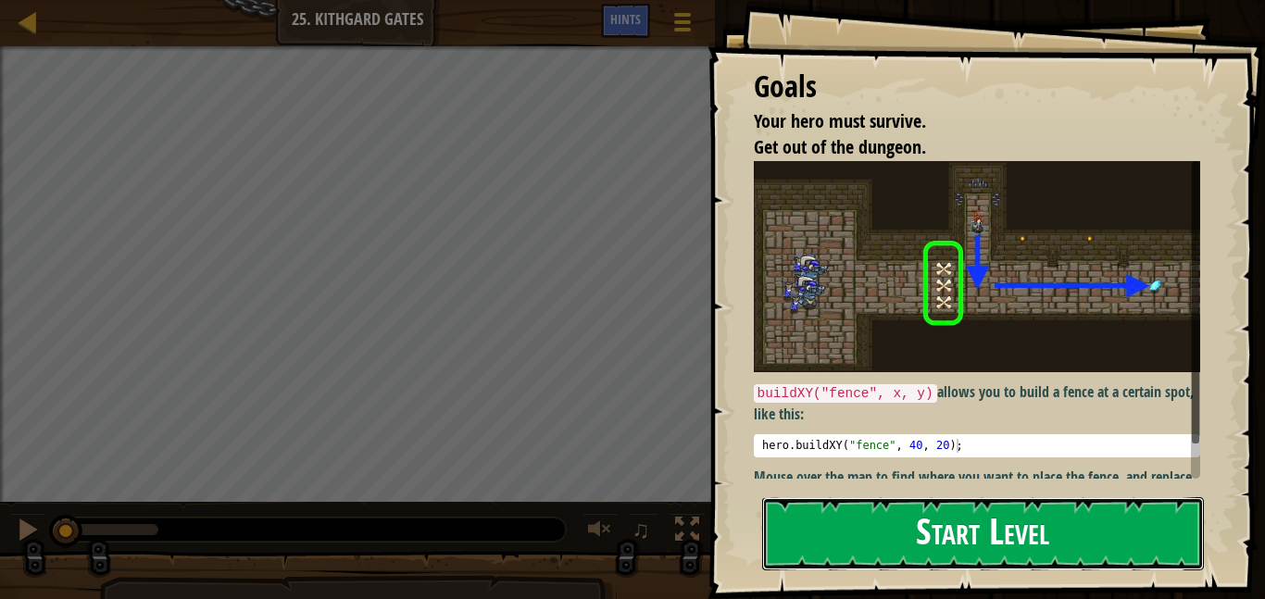
click at [833, 497] on button "Start Level" at bounding box center [983, 533] width 442 height 73
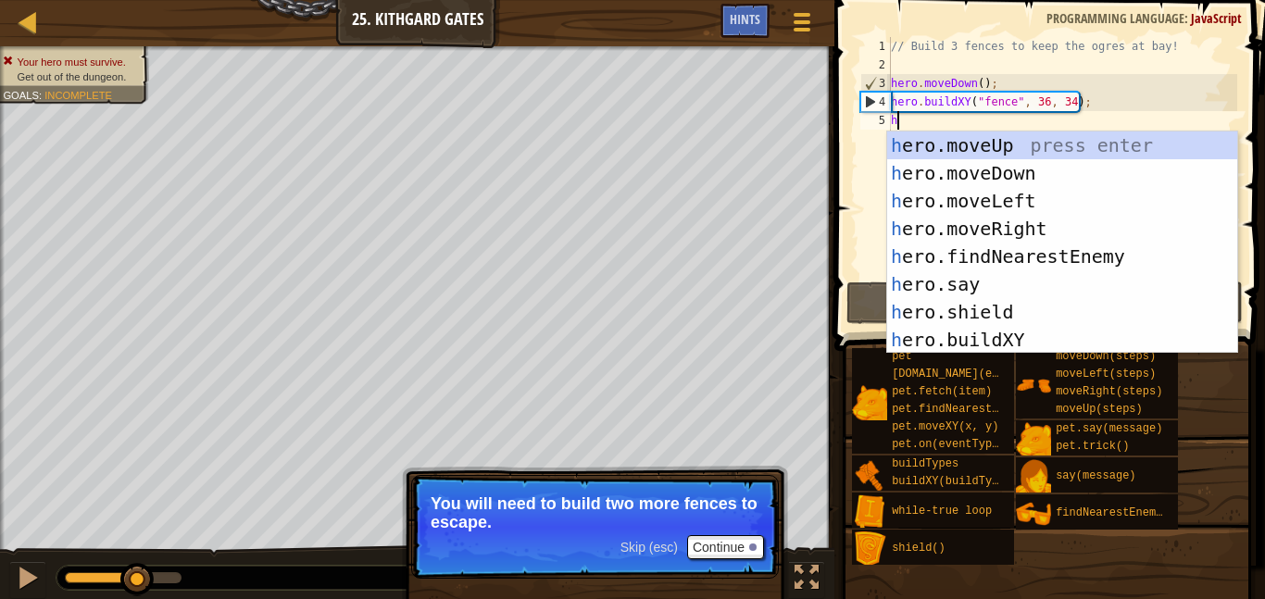
scroll to position [8, 0]
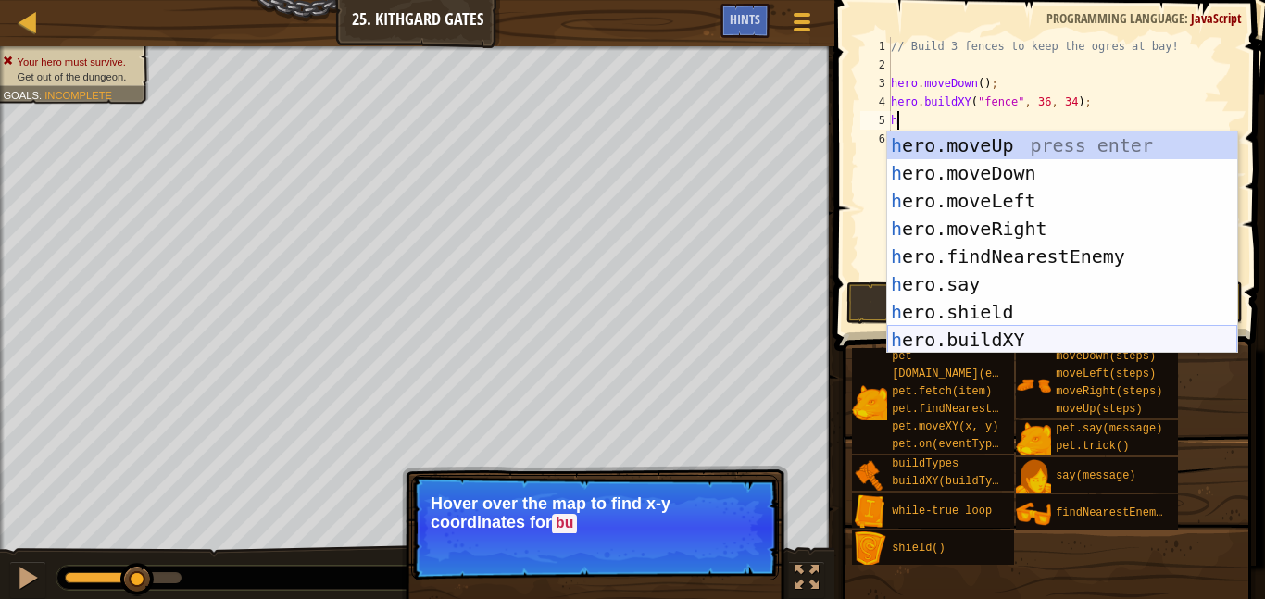
click at [1040, 338] on div "h ero.moveUp press enter h ero.moveDown press enter h ero.moveLeft press enter …" at bounding box center [1063, 271] width 350 height 278
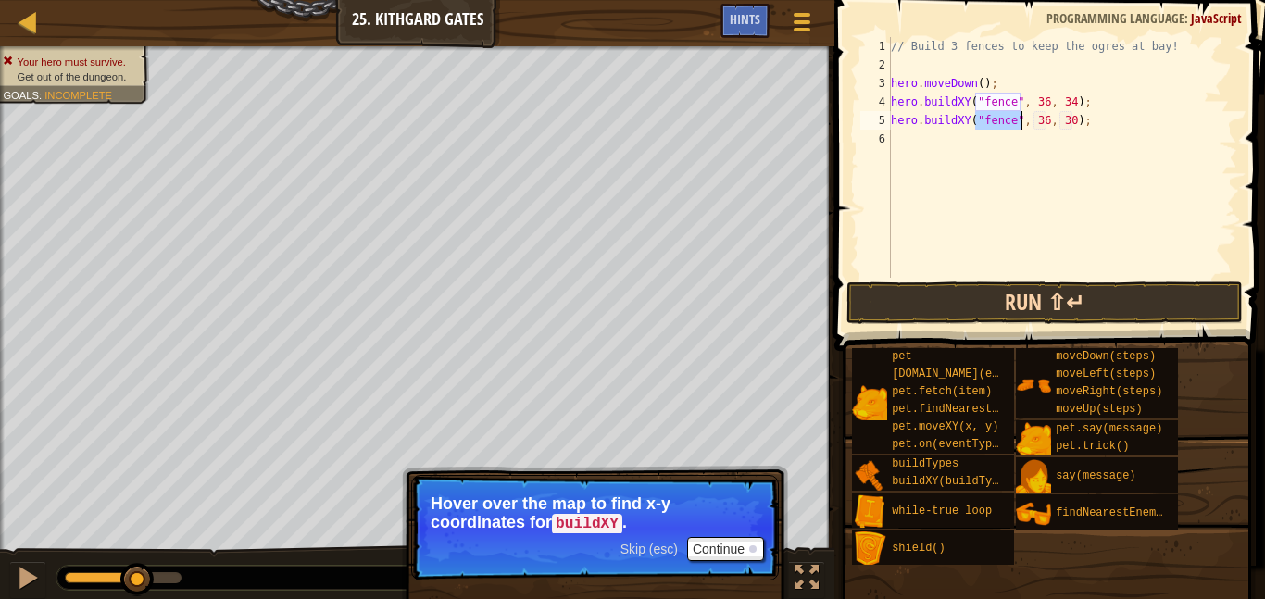
type textarea "hero.buildXY("fence", 36, 30);"
click at [1063, 306] on button "Run ⇧↵" at bounding box center [1045, 303] width 397 height 43
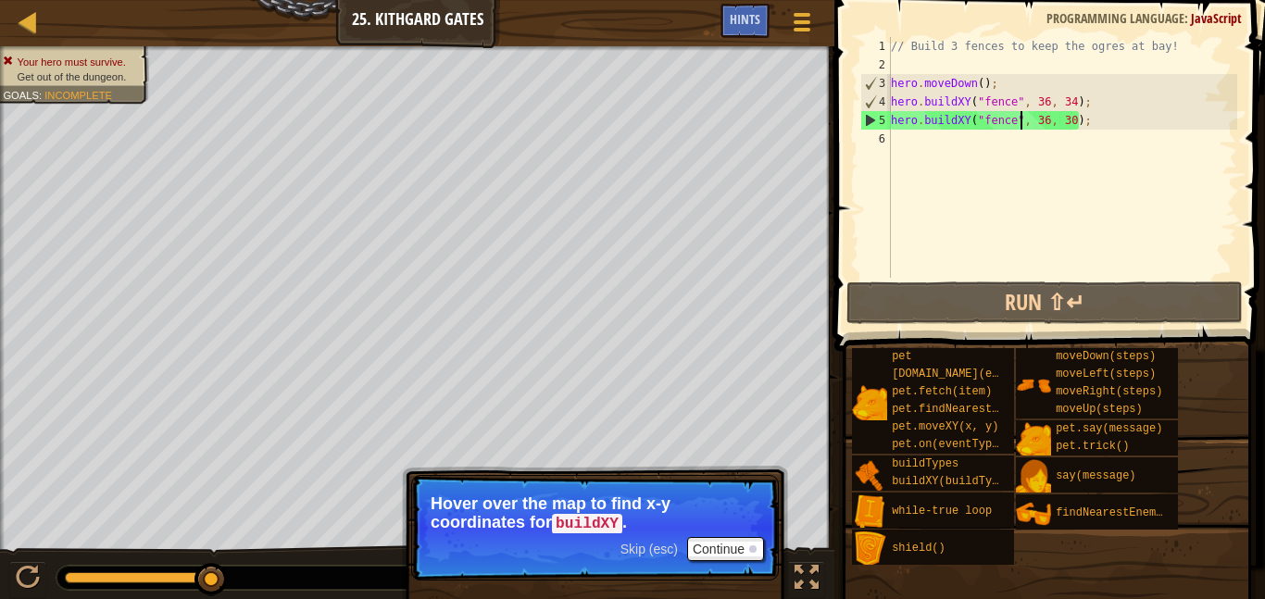
click at [955, 132] on div "// Build 3 fences to keep the ogres at bay! hero . moveDown ( ) ; hero . buildX…" at bounding box center [1063, 176] width 350 height 278
type textarea "h"
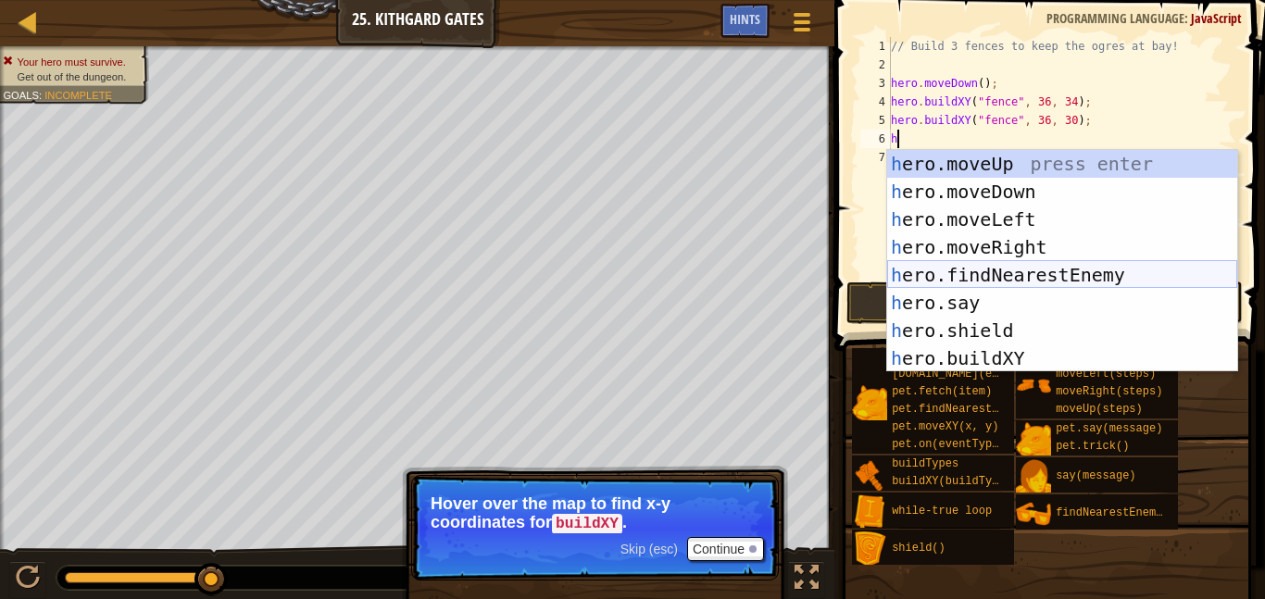
click at [998, 273] on div "h ero.moveUp press enter h ero.moveDown press enter h ero.moveLeft press enter …" at bounding box center [1063, 289] width 350 height 278
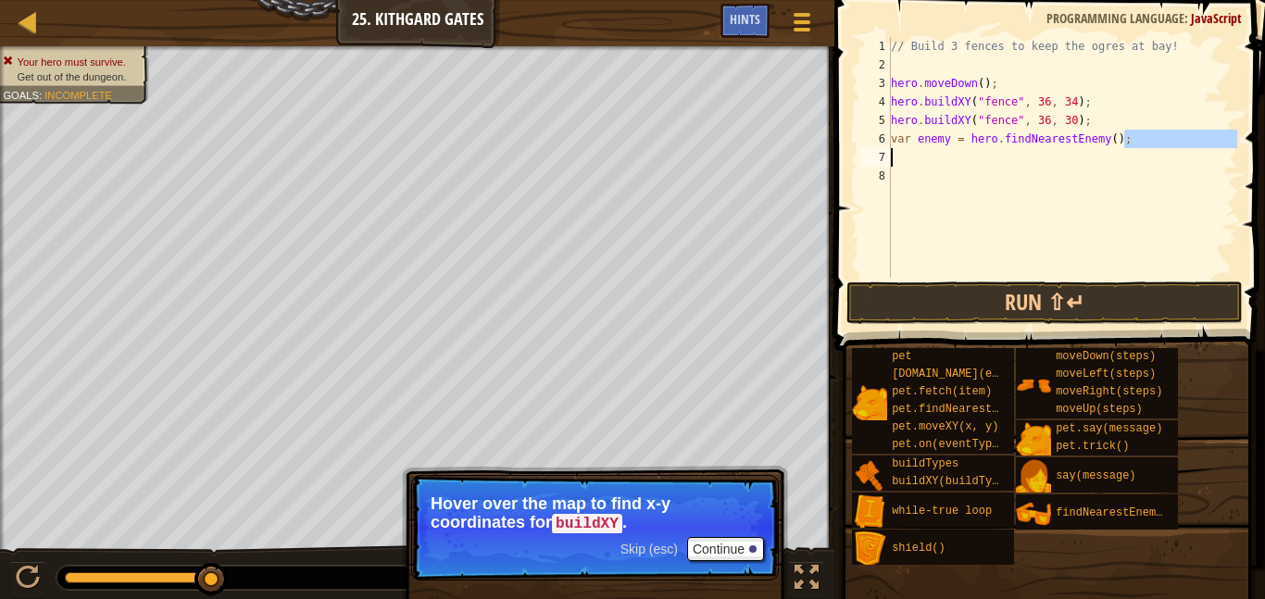
drag, startPoint x: 1131, startPoint y: 145, endPoint x: 844, endPoint y: 148, distance: 287.2
click at [844, 148] on div "1 2 3 4 5 6 7 8 // Build 3 fences to keep the ogres at bay! hero . moveDown ( )…" at bounding box center [1047, 212] width 436 height 406
type textarea "v"
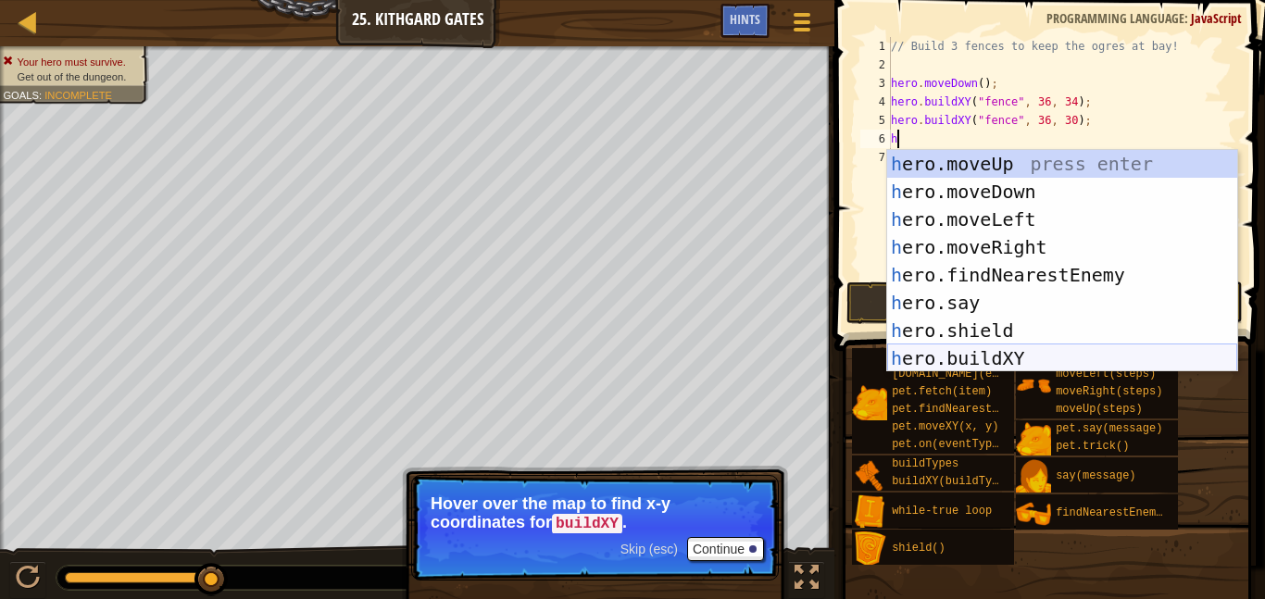
click at [994, 347] on div "h ero.moveUp press enter h ero.moveDown press enter h ero.moveLeft press enter …" at bounding box center [1063, 289] width 350 height 278
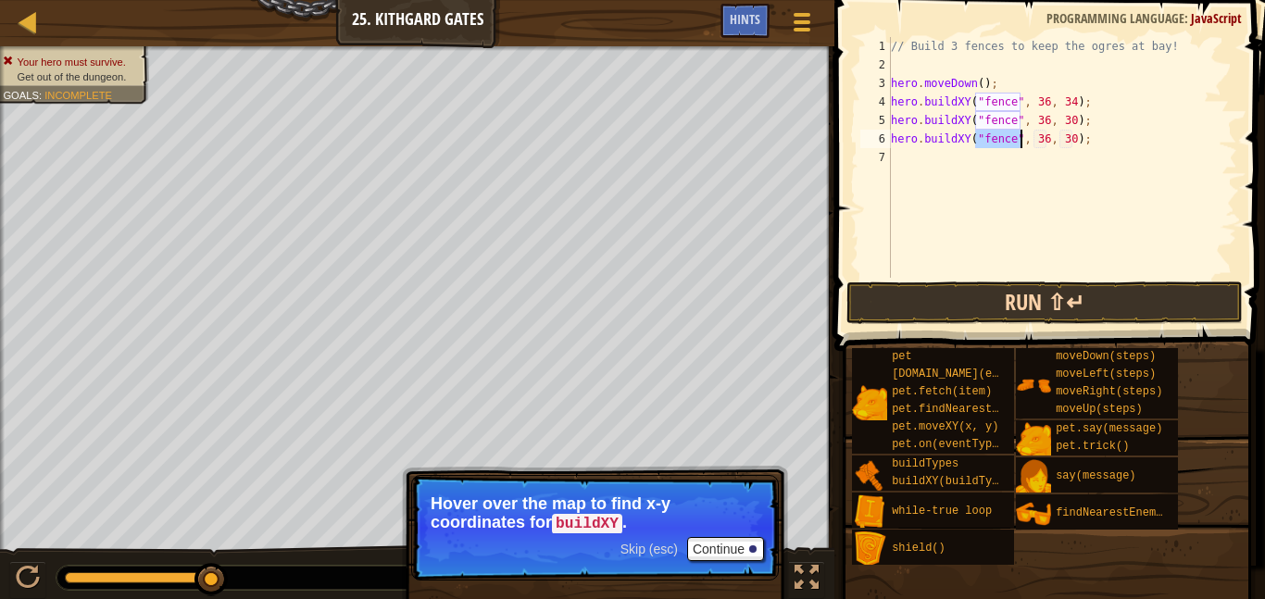
type textarea "hero.buildXY("fence", 36, 30);"
click at [997, 288] on button "Run ⇧↵" at bounding box center [1045, 303] width 397 height 43
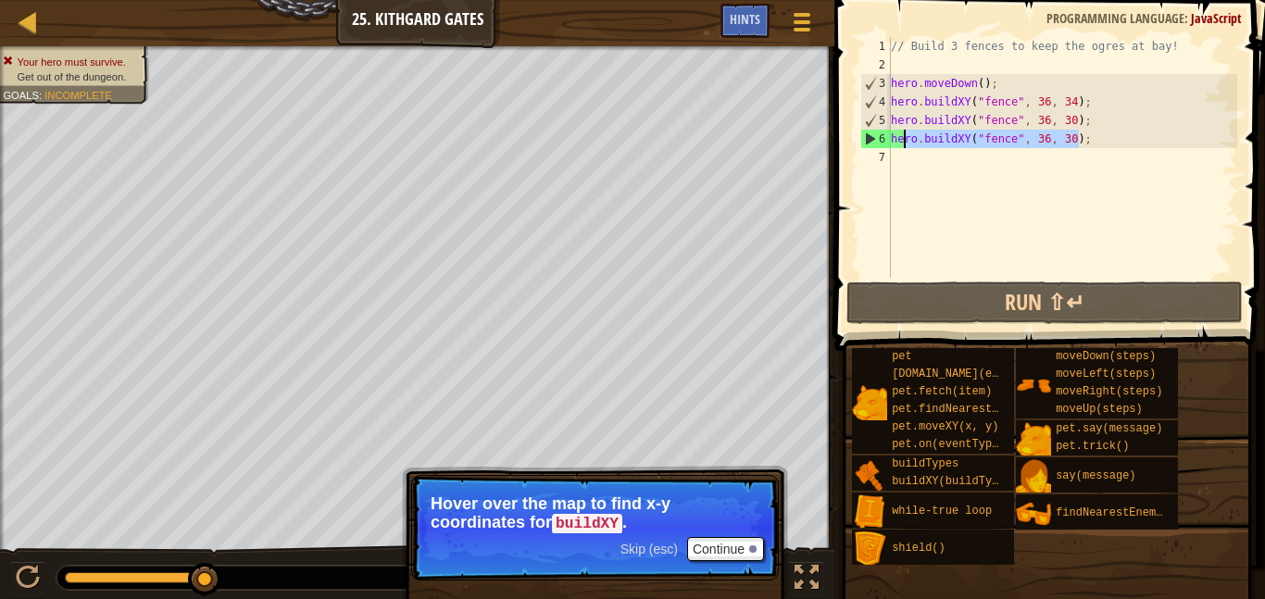
drag, startPoint x: 1080, startPoint y: 132, endPoint x: 907, endPoint y: 145, distance: 173.7
click at [907, 145] on div "// Build 3 fences to keep the ogres at bay! hero . moveDown ( ) ; hero . buildX…" at bounding box center [1063, 176] width 350 height 278
click at [1077, 151] on div "// Build 3 fences to keep the ogres at bay! hero . moveDown ( ) ; hero . buildX…" at bounding box center [1063, 176] width 350 height 278
click at [1048, 139] on div "// Build 3 fences to keep the ogres at bay! hero . moveDown ( ) ; hero . buildX…" at bounding box center [1063, 176] width 350 height 278
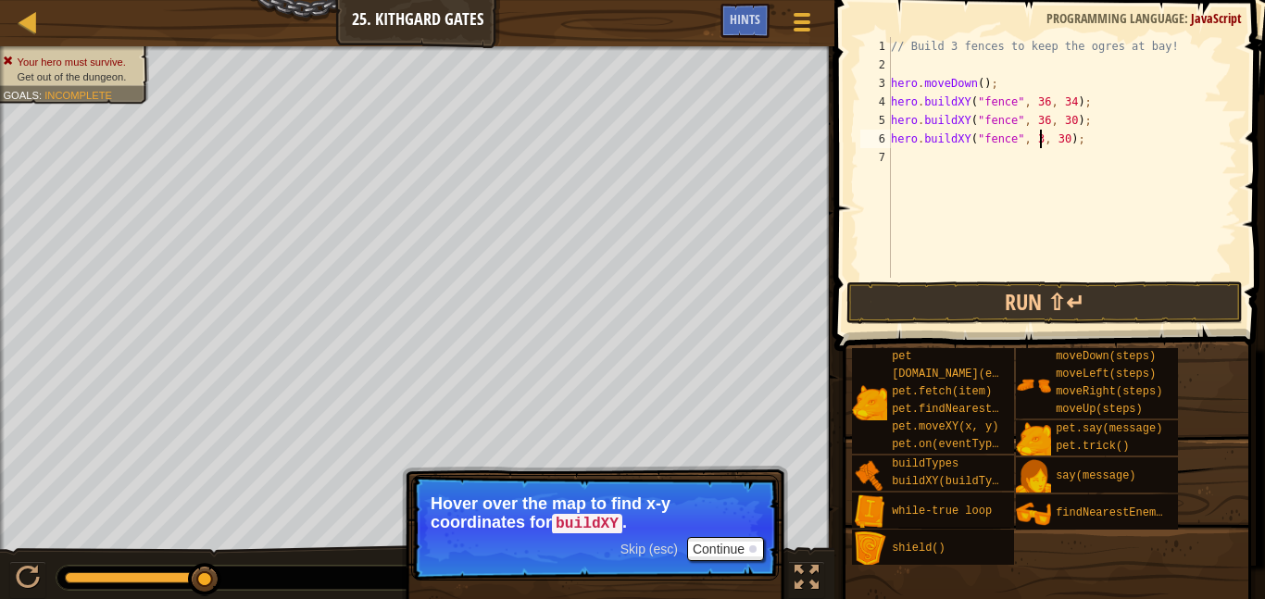
scroll to position [8, 22]
click at [1089, 307] on button "Run ⇧↵" at bounding box center [1045, 303] width 397 height 43
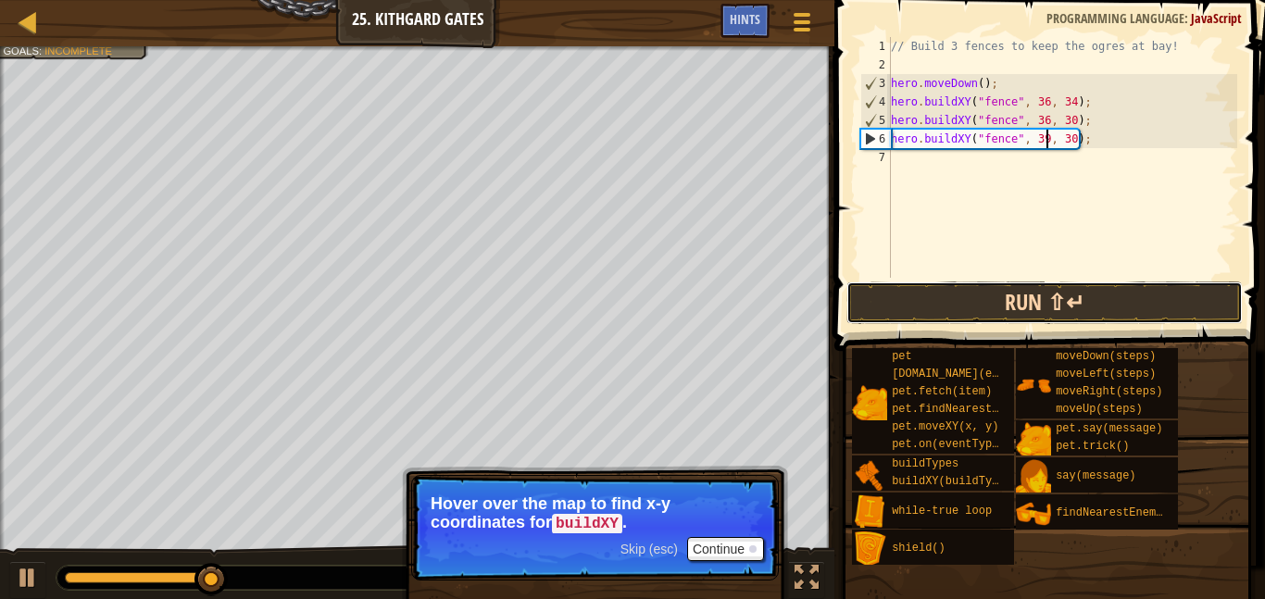
click at [1101, 284] on button "Run ⇧↵" at bounding box center [1045, 303] width 397 height 43
click at [1073, 137] on div "// Build 3 fences to keep the ogres at bay! hero . moveDown ( ) ; hero . buildX…" at bounding box center [1063, 176] width 350 height 278
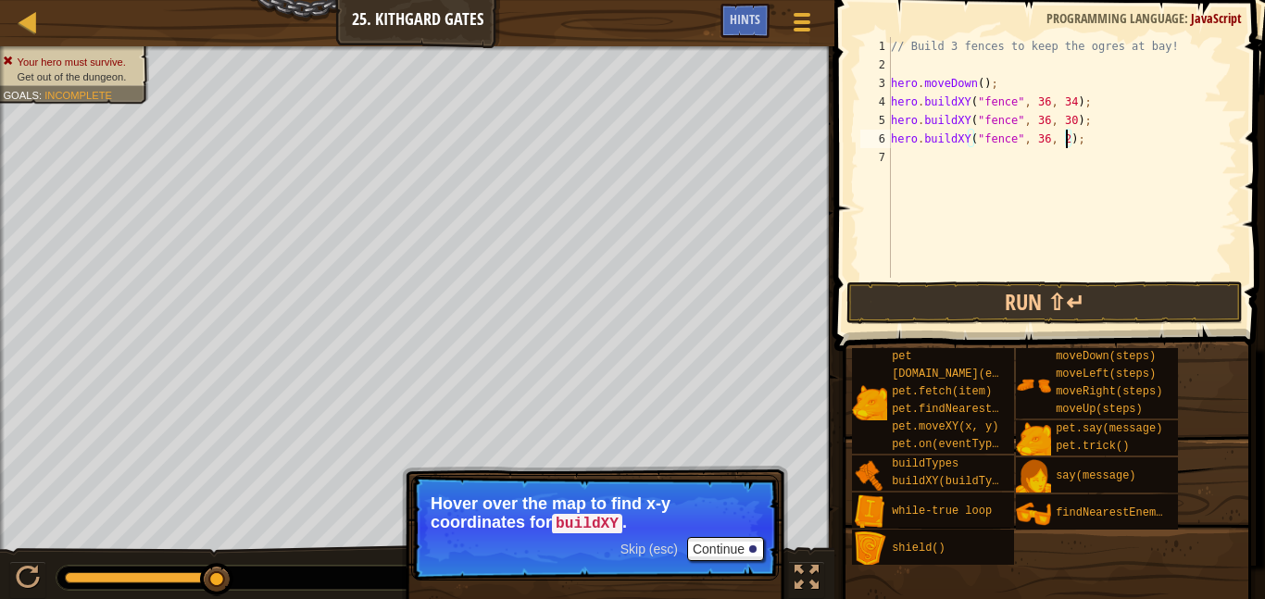
scroll to position [8, 26]
type textarea "hero.buildXY("fence", 36, 27);"
click at [1039, 313] on button "Run ⇧↵" at bounding box center [1045, 303] width 397 height 43
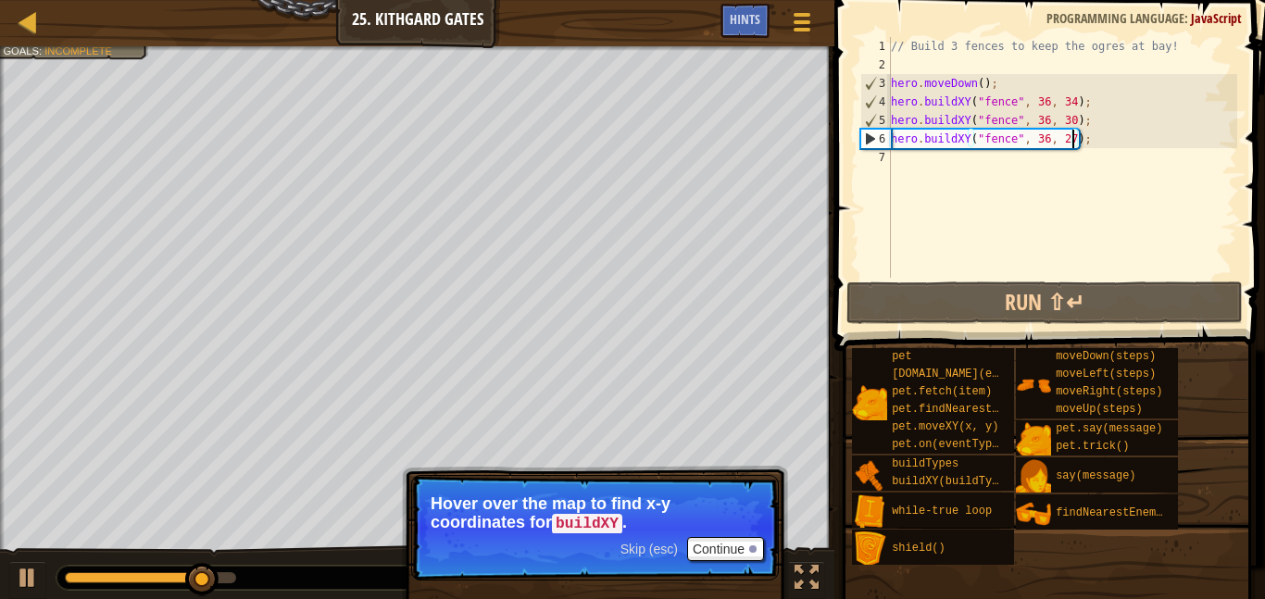
click at [110, 57] on div "Goals : Incomplete" at bounding box center [57, 51] width 109 height 15
click at [107, 64] on div "Your hero must survive. Get out of the dungeon. Goals : Incomplete" at bounding box center [64, 68] width 170 height 69
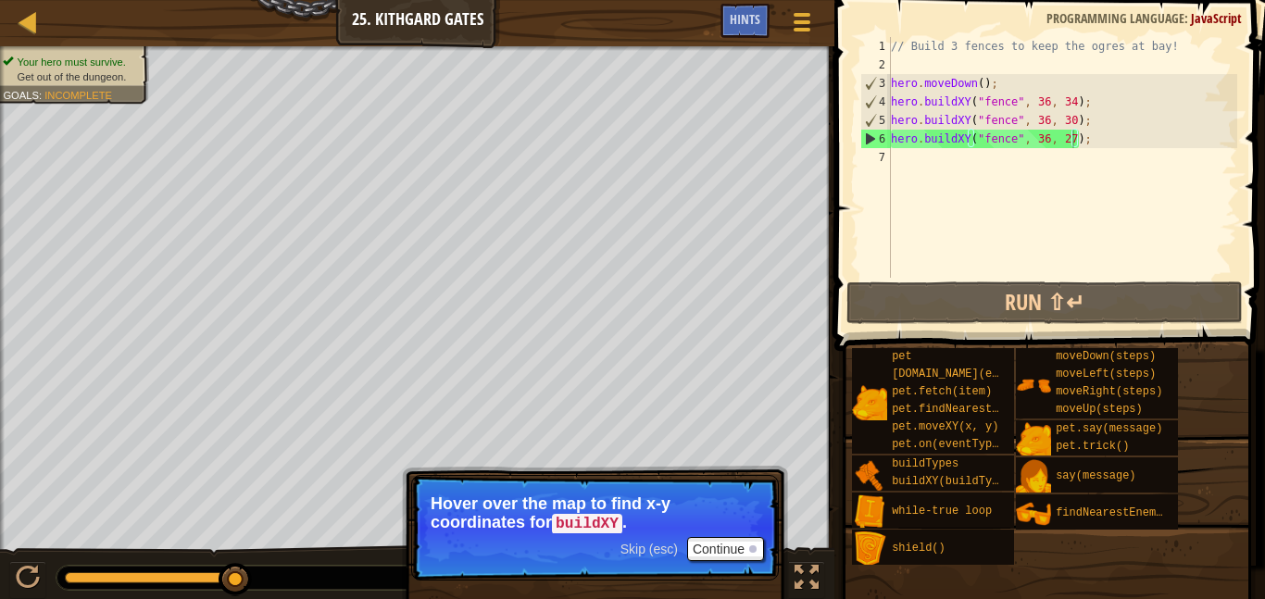
scroll to position [8, 0]
click at [1014, 183] on div "// Build 3 fences to keep the ogres at bay! hero . moveDown ( ) ; hero . buildX…" at bounding box center [1063, 176] width 350 height 278
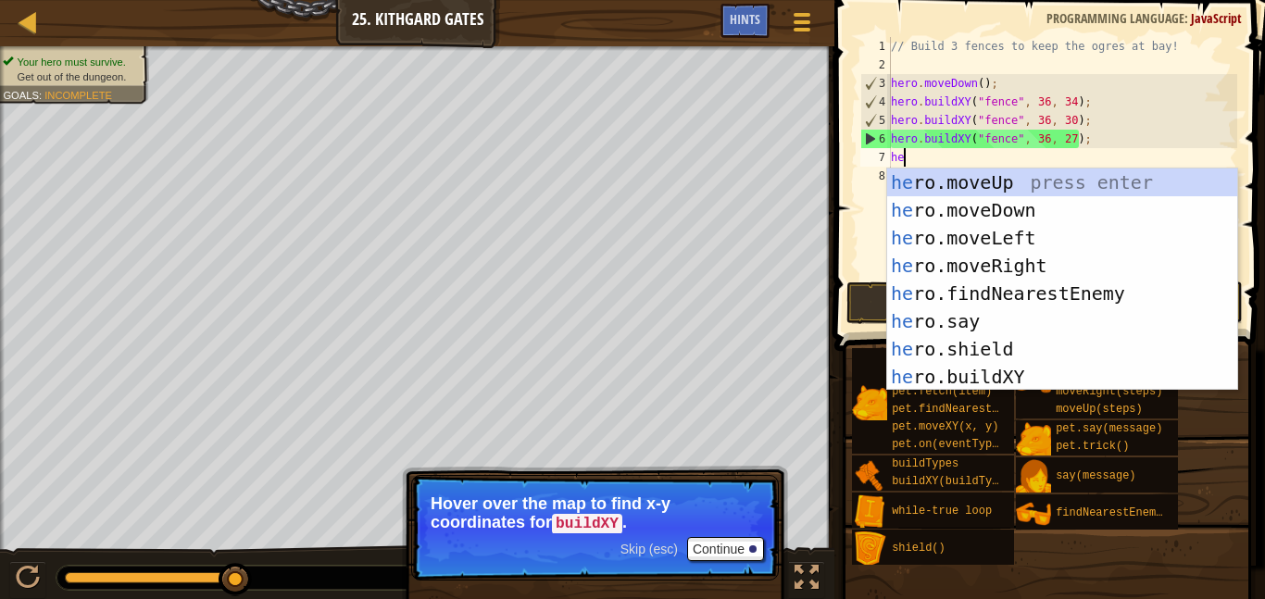
type textarea "her"
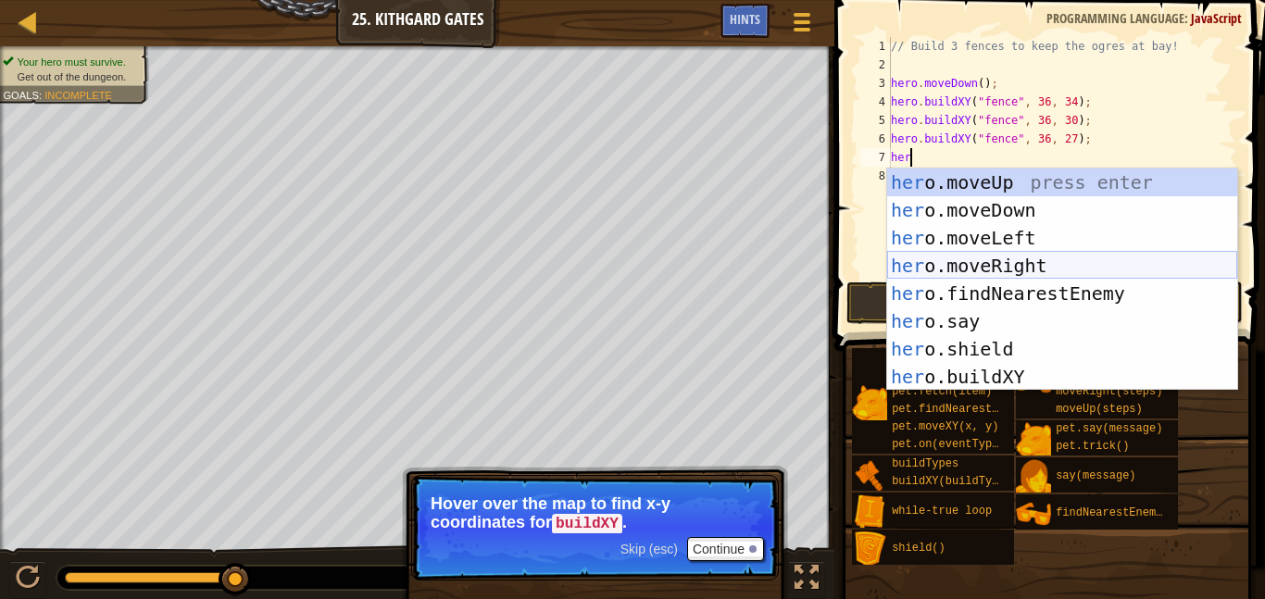
click at [1027, 268] on div "her o.moveUp press enter her o.moveDown press enter her o.moveLeft press enter …" at bounding box center [1063, 308] width 350 height 278
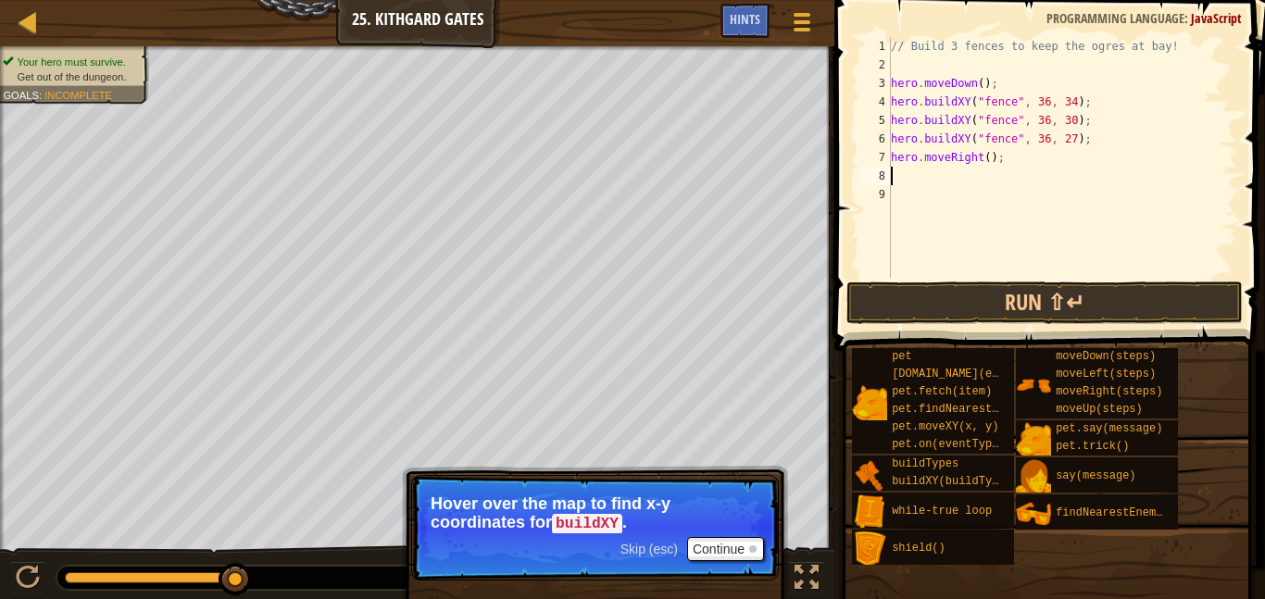
type textarea "h"
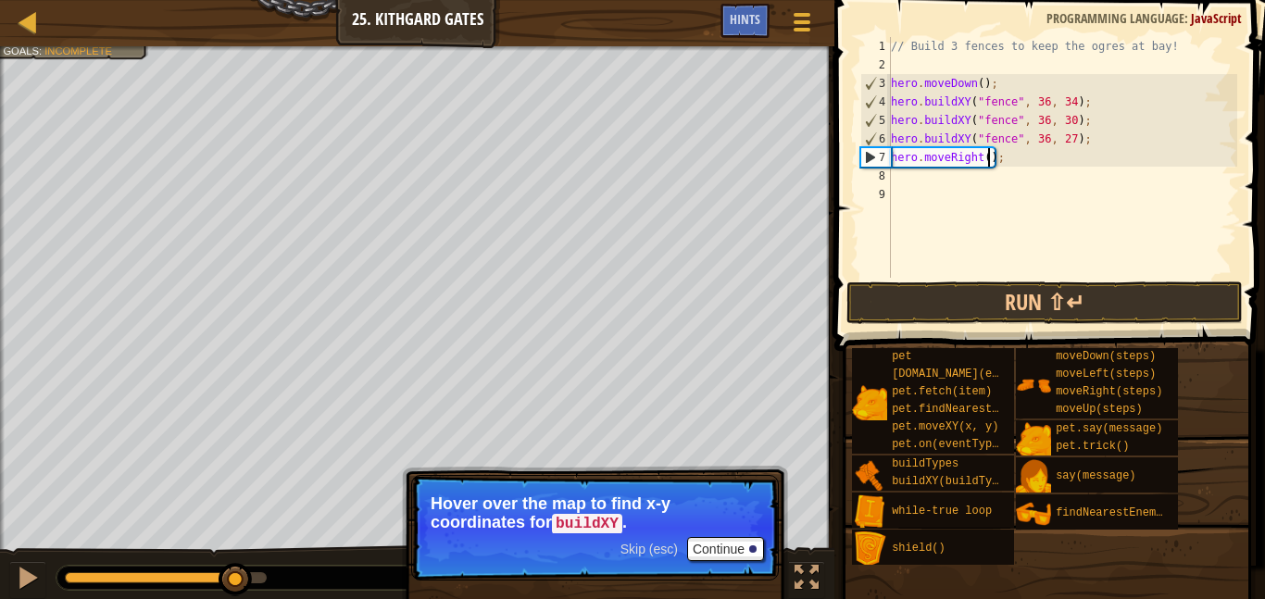
click at [989, 157] on div "// Build 3 fences to keep the ogres at bay! hero . moveDown ( ) ; hero . buildX…" at bounding box center [1063, 176] width 350 height 278
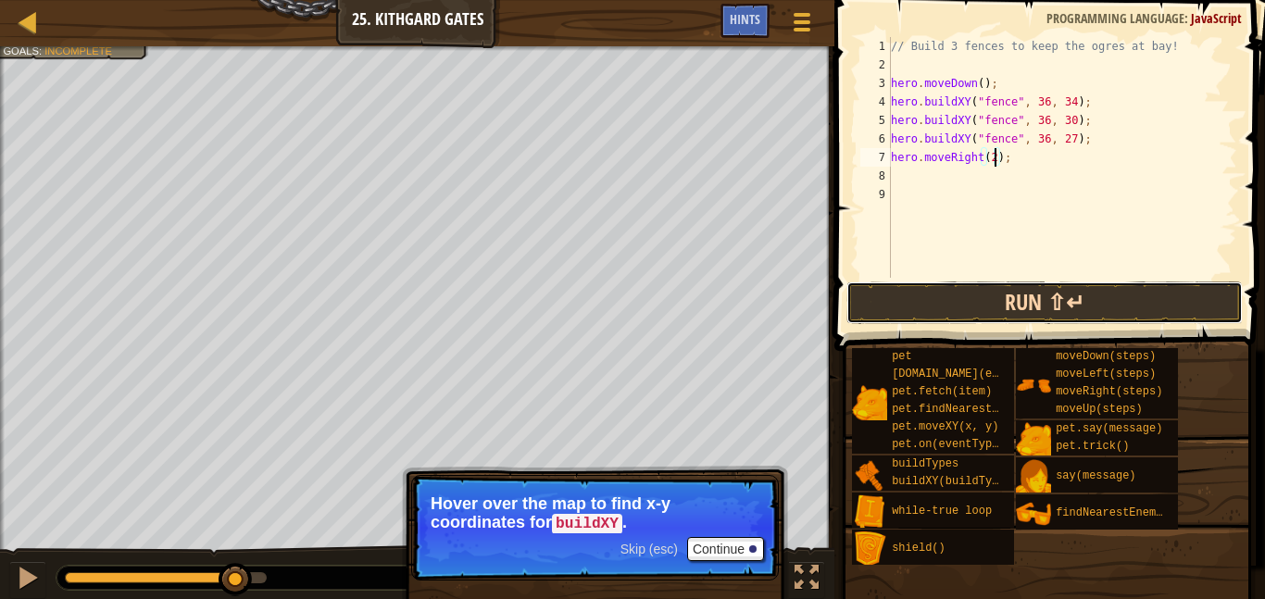
click at [994, 296] on button "Run ⇧↵" at bounding box center [1045, 303] width 397 height 43
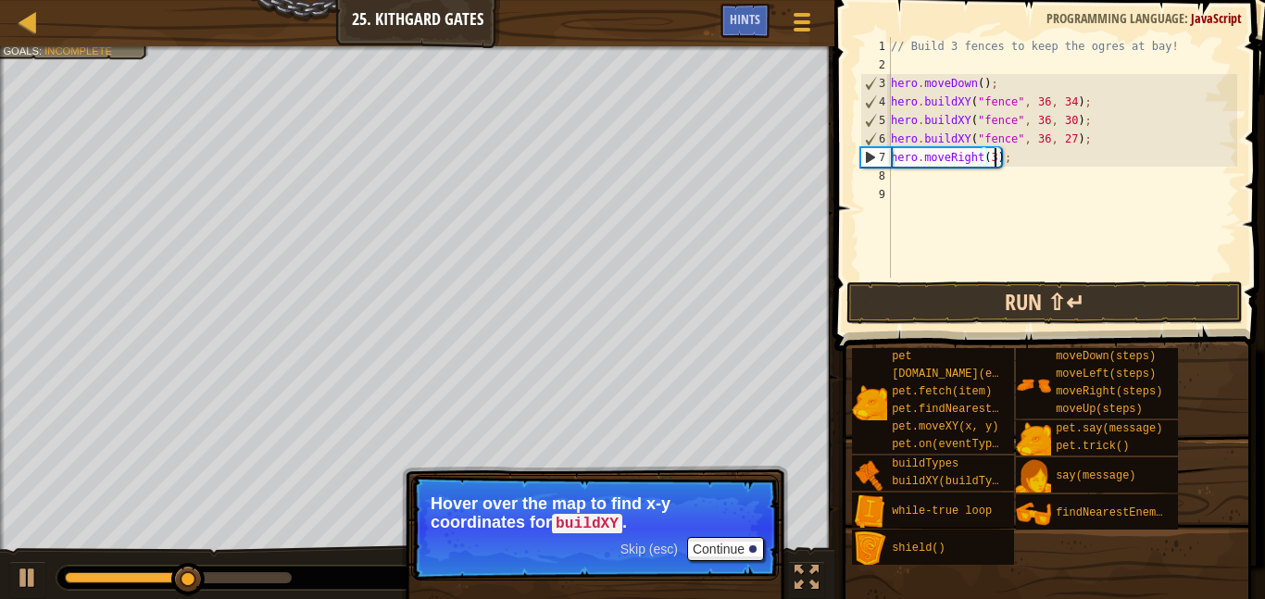
type textarea "hero.moveRight(3);"
click at [1047, 301] on button "Run ⇧↵" at bounding box center [1045, 303] width 397 height 43
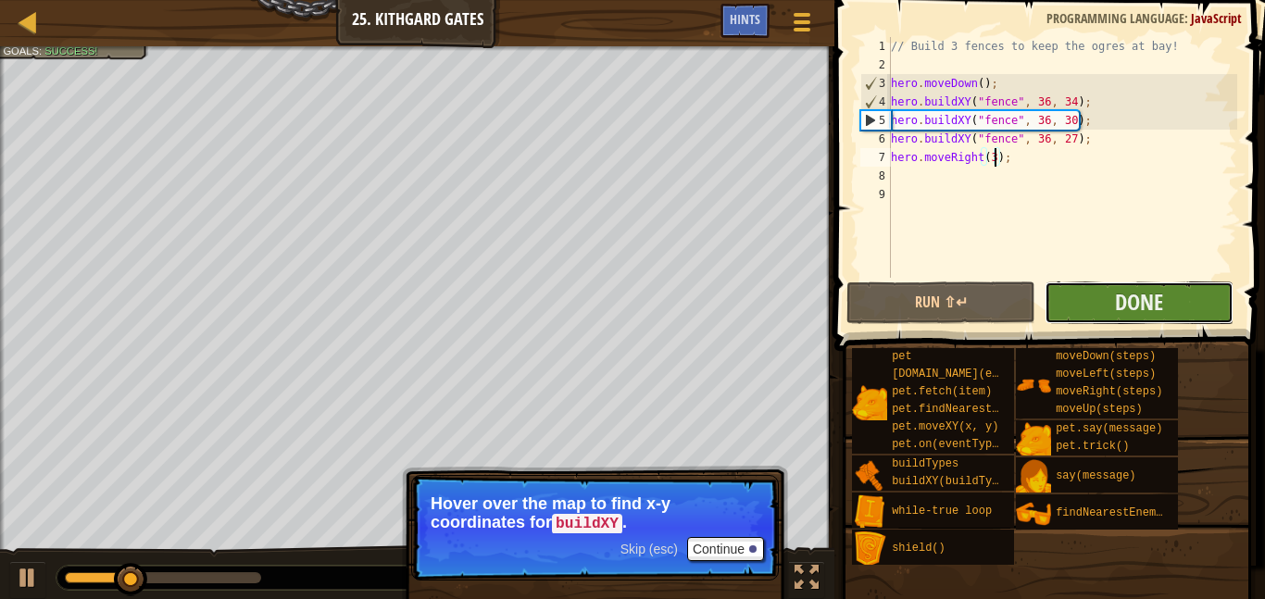
click at [1097, 302] on button "Done" at bounding box center [1139, 303] width 189 height 43
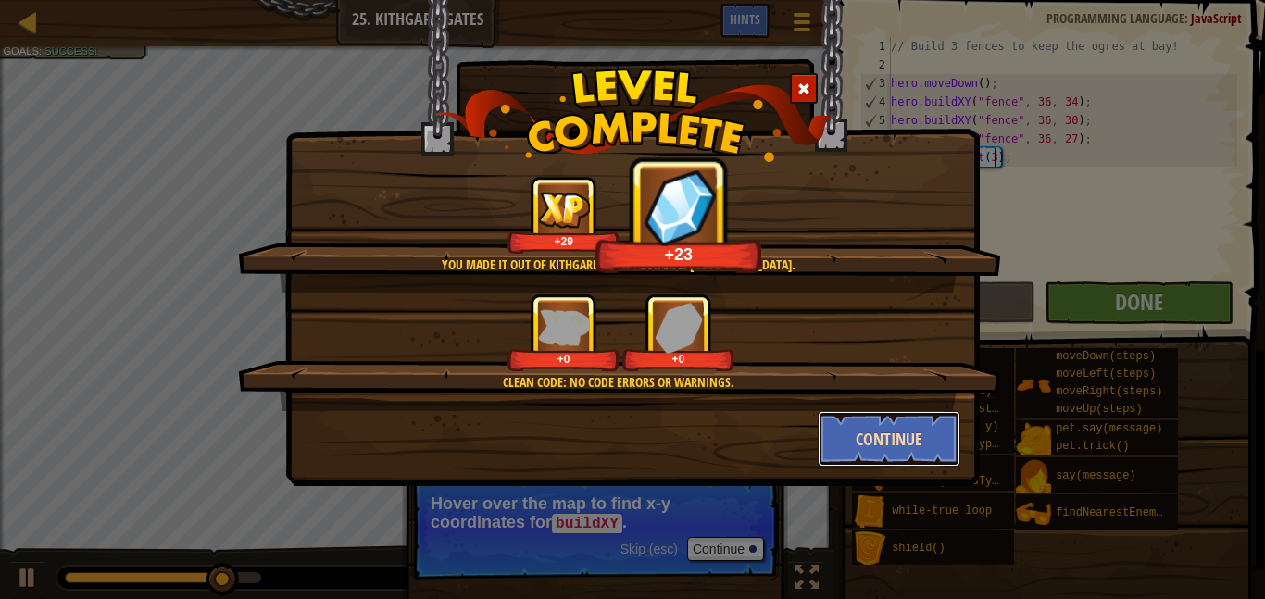
click at [870, 465] on button "Continue" at bounding box center [890, 439] width 144 height 56
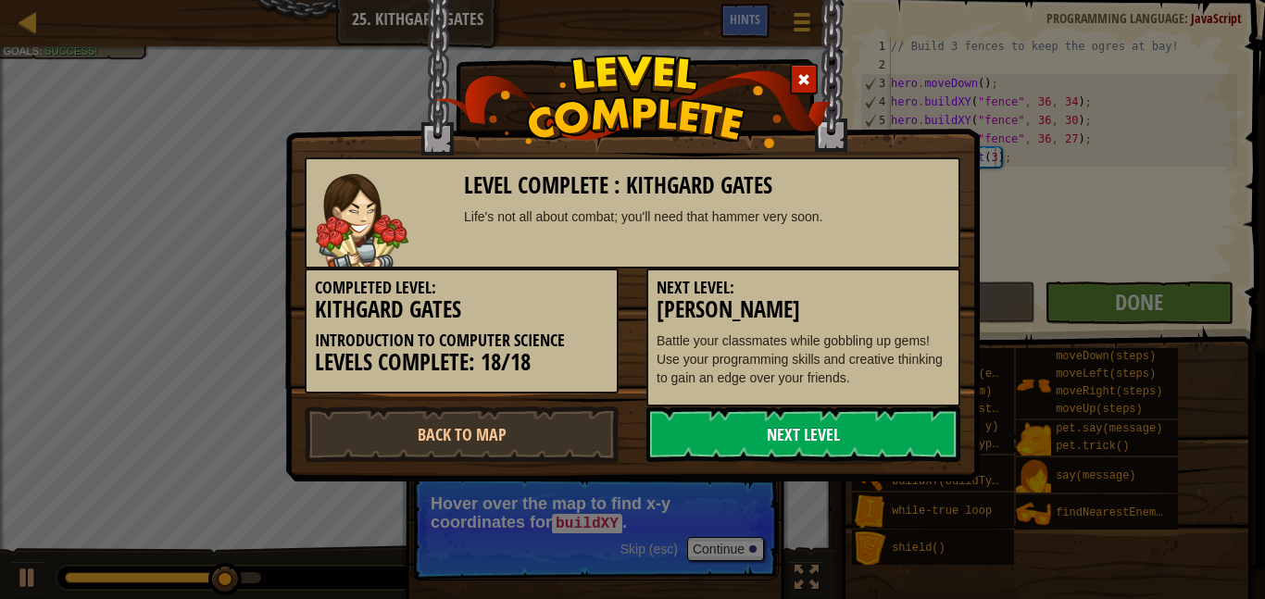
click at [884, 440] on link "Next Level" at bounding box center [804, 435] width 314 height 56
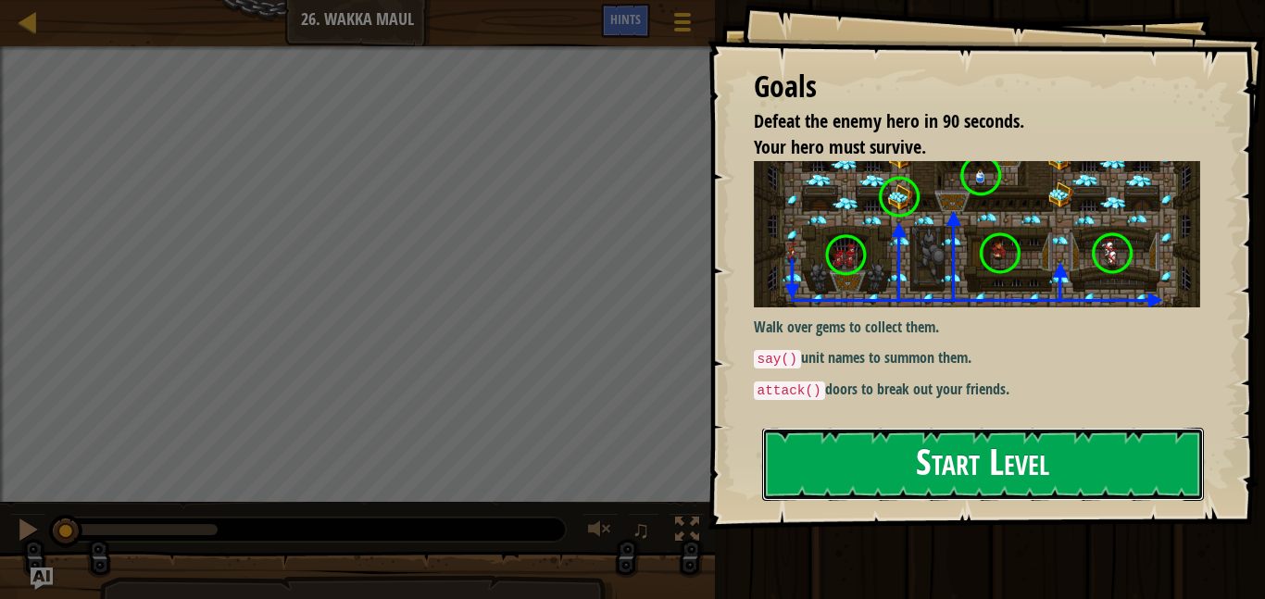
click at [1016, 475] on button "Start Level" at bounding box center [983, 464] width 442 height 73
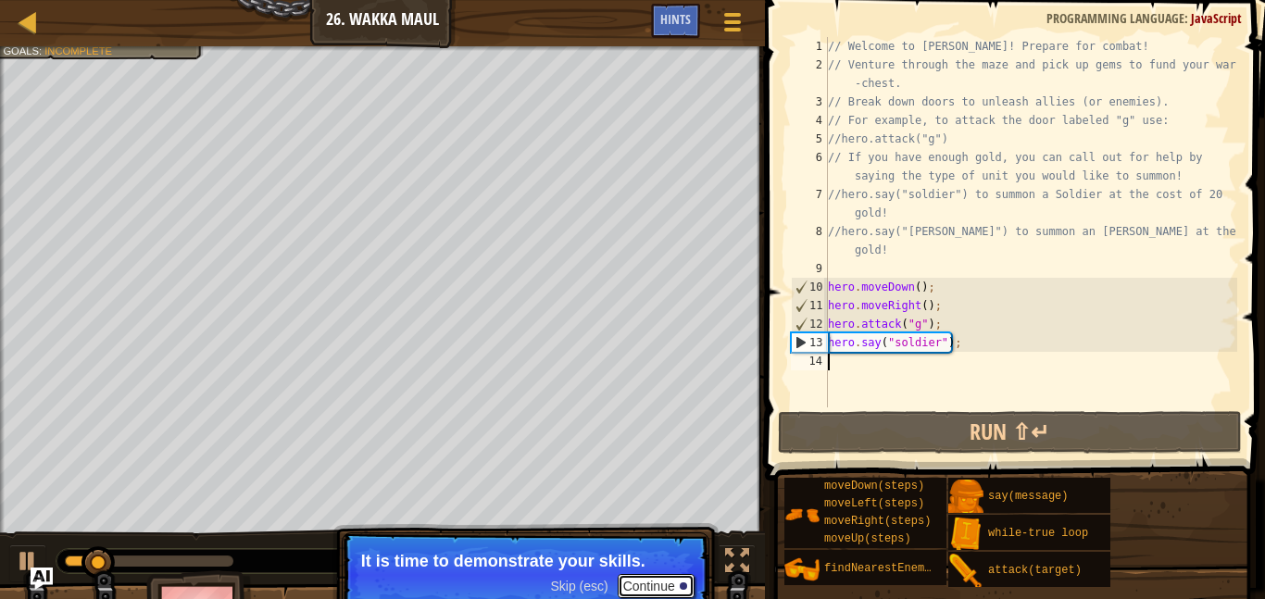
click at [648, 585] on button "Continue" at bounding box center [656, 586] width 77 height 24
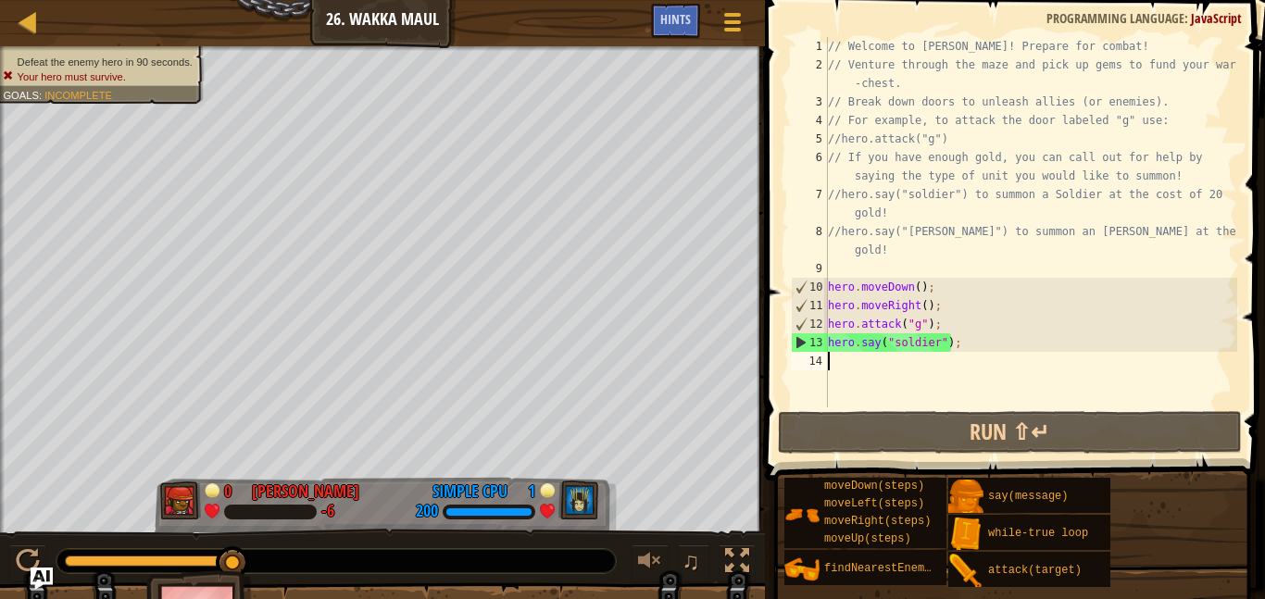
click at [877, 262] on div "// Welcome to [PERSON_NAME]! Prepare for combat! // Venture through the maze an…" at bounding box center [1031, 241] width 413 height 408
type textarea "wh"
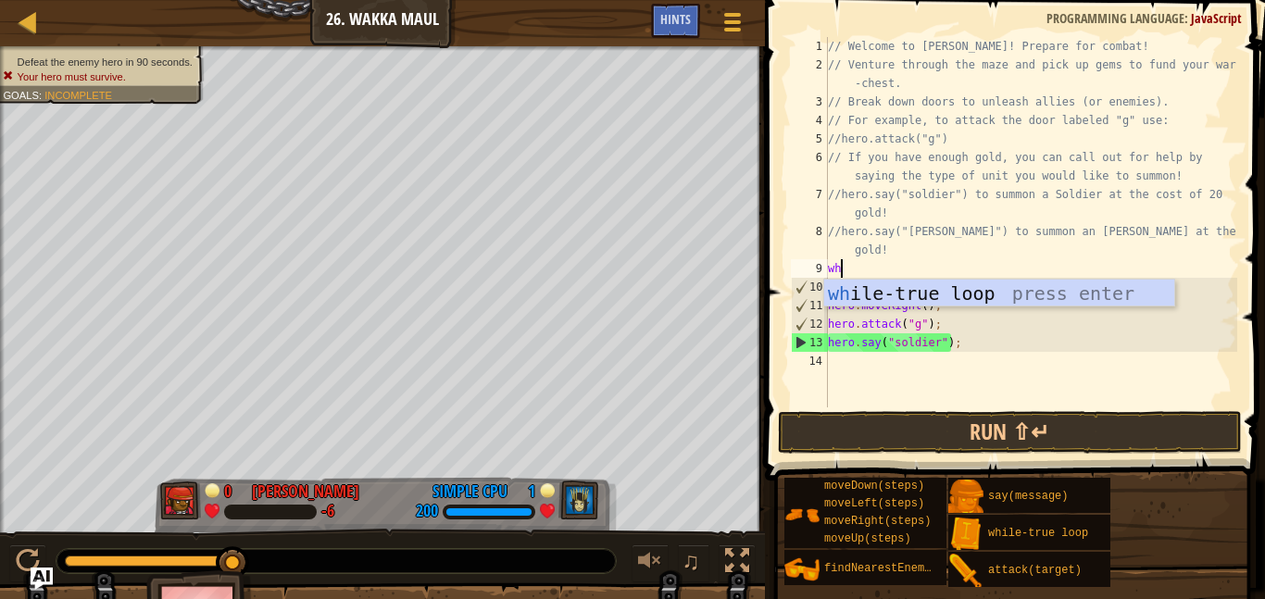
scroll to position [8, 1]
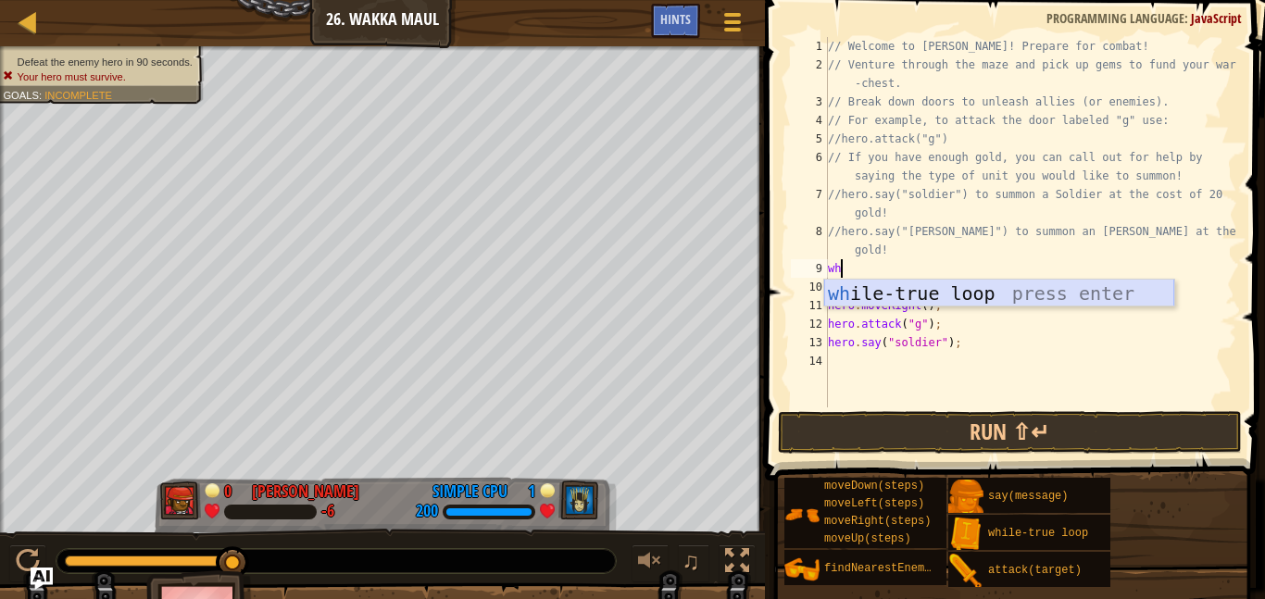
click at [944, 298] on div "wh ile-true loop press enter" at bounding box center [1000, 321] width 350 height 83
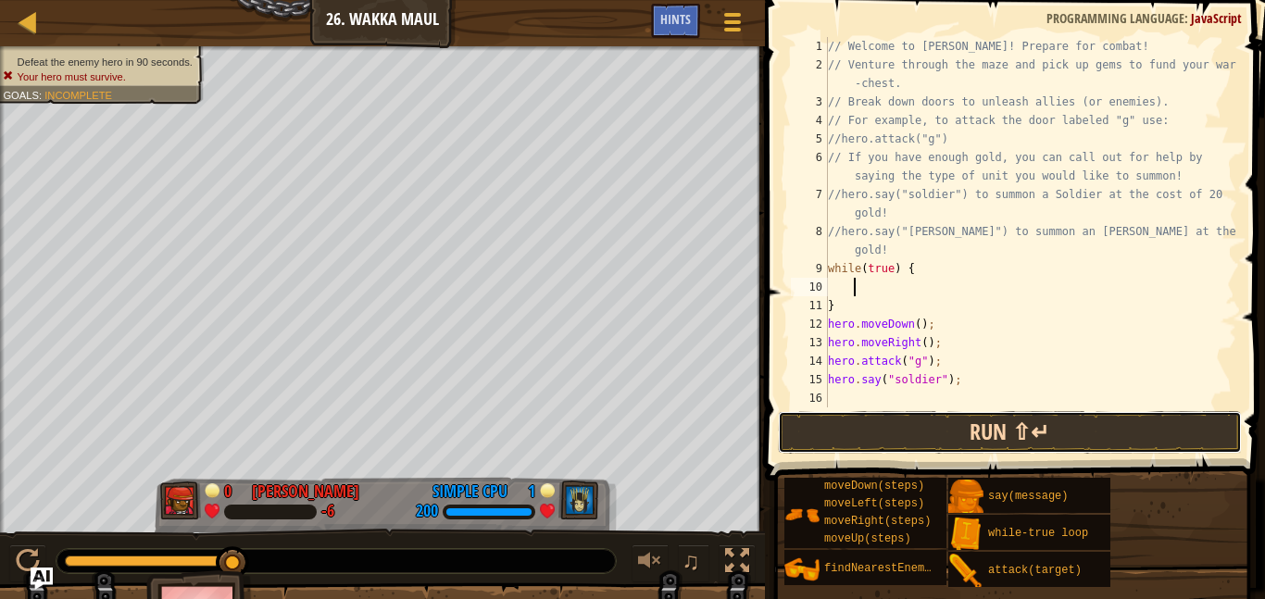
click at [988, 437] on button "Run ⇧↵" at bounding box center [1010, 432] width 464 height 43
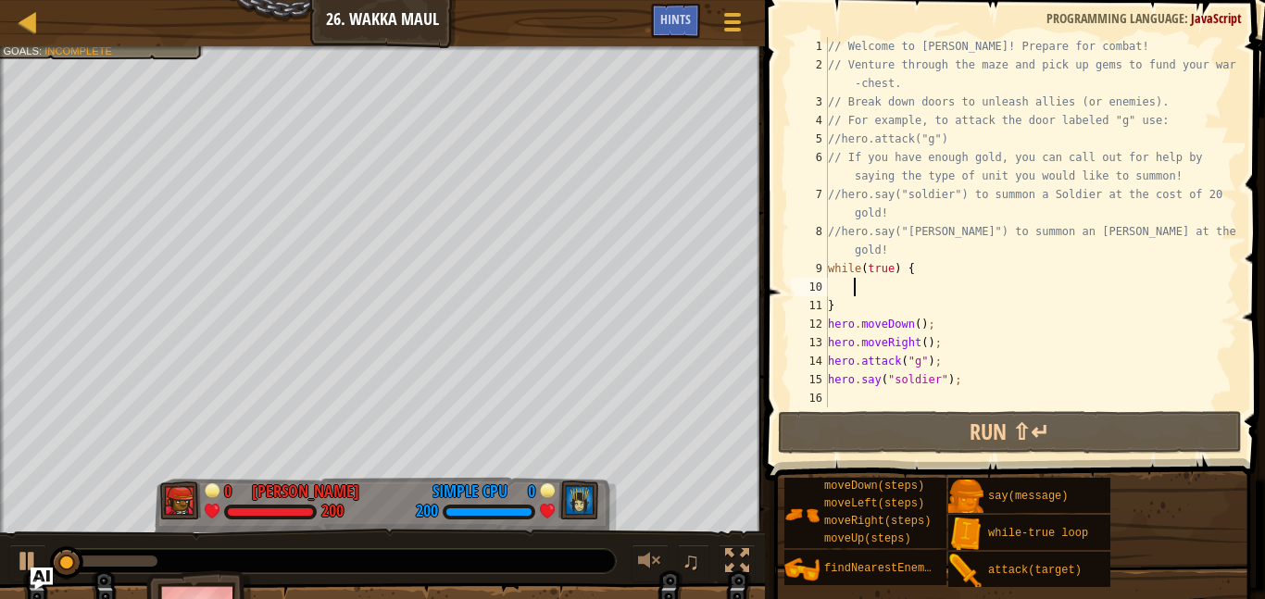
click at [839, 305] on div "// Welcome to [PERSON_NAME]! Prepare for combat! // Venture through the maze an…" at bounding box center [1031, 241] width 413 height 408
type textarea "}"
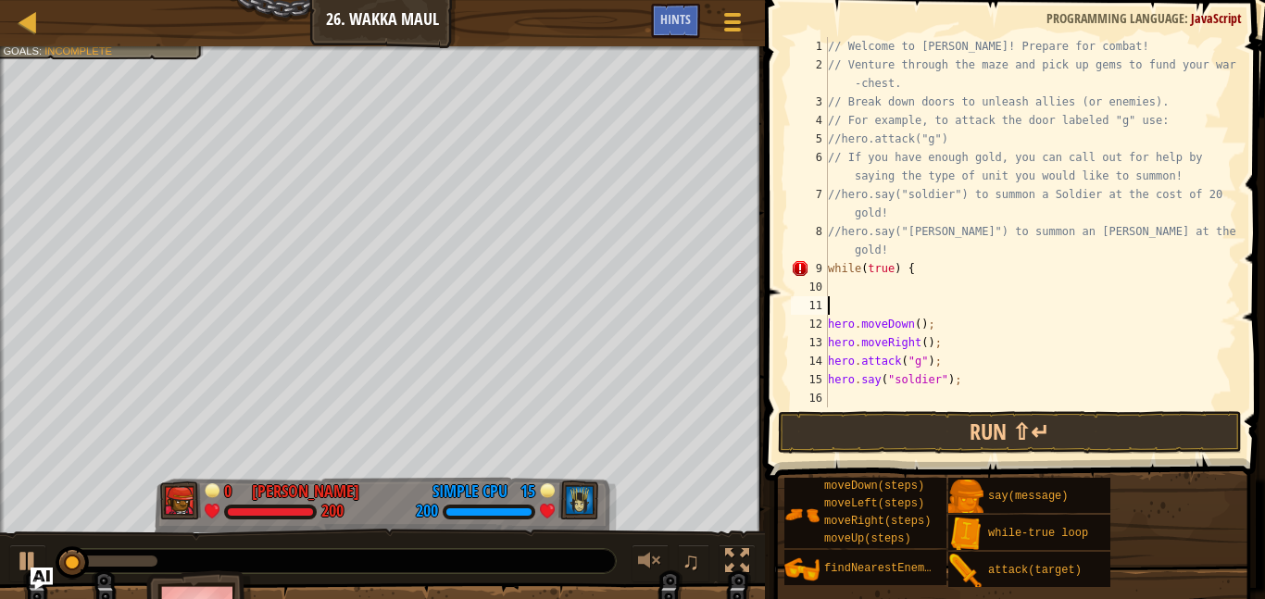
click at [973, 384] on div "// Welcome to [PERSON_NAME]! Prepare for combat! // Venture through the maze an…" at bounding box center [1031, 241] width 413 height 408
type textarea "hero.say("soldier");"
type textarea "}"
click at [1043, 444] on button "Run ⇧↵" at bounding box center [1010, 432] width 464 height 43
